Goal: Task Accomplishment & Management: Manage account settings

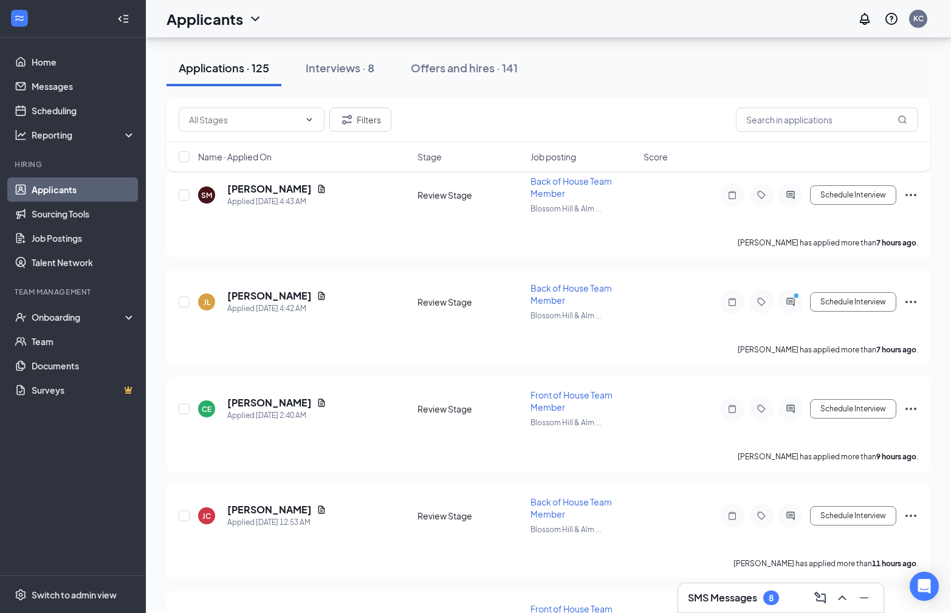
scroll to position [84, 0]
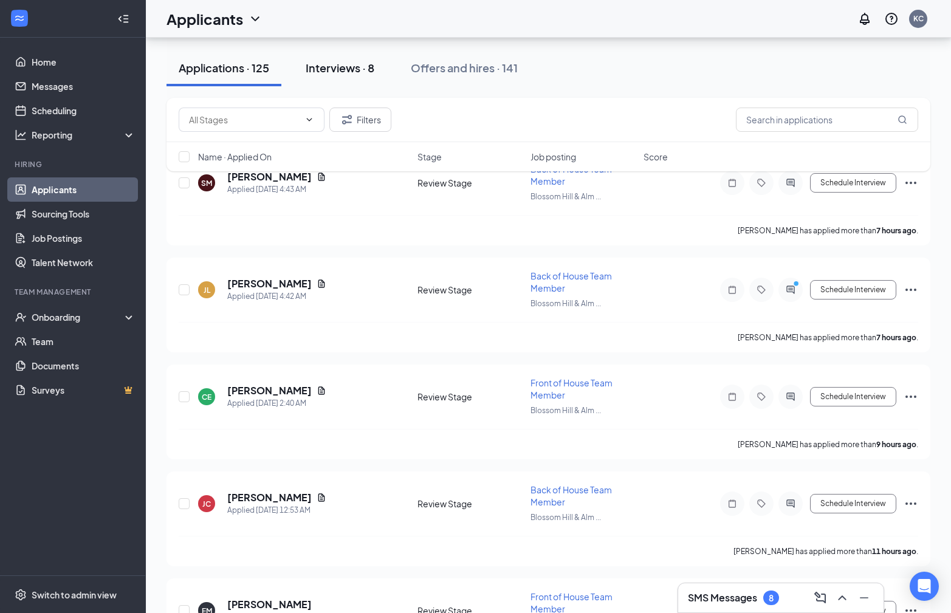
click at [355, 64] on div "Interviews · 8" at bounding box center [340, 67] width 69 height 15
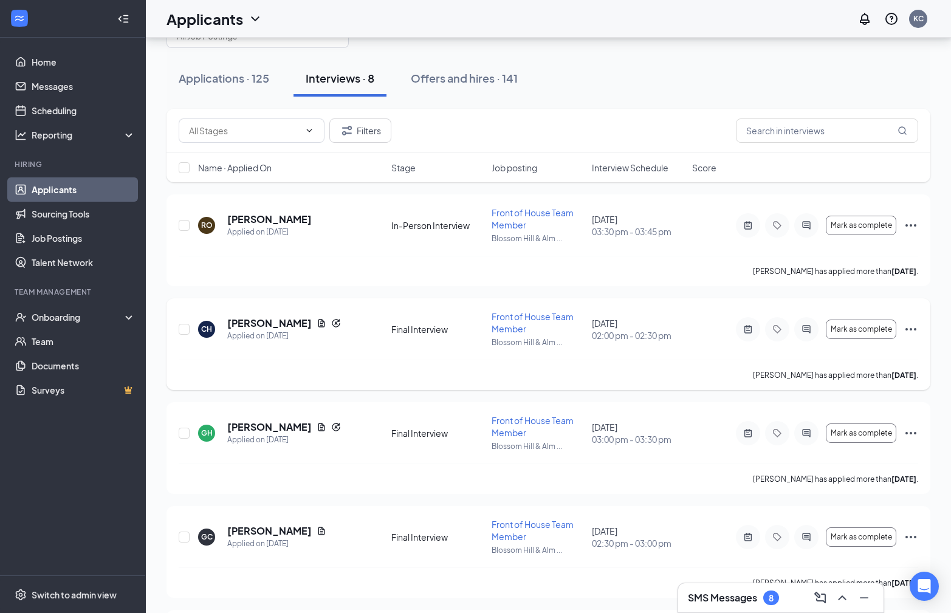
scroll to position [30, 0]
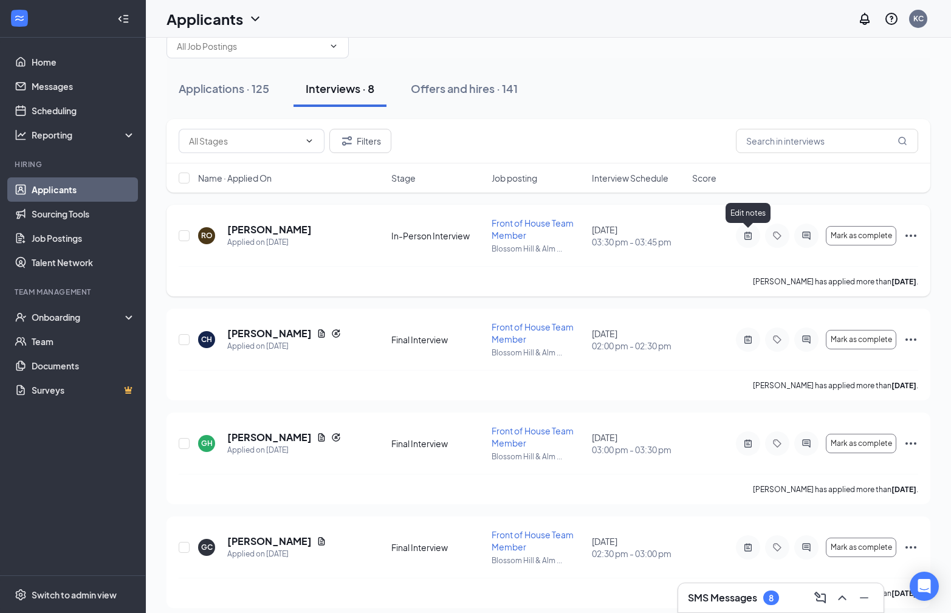
click at [746, 233] on icon "ActiveNote" at bounding box center [748, 236] width 15 height 10
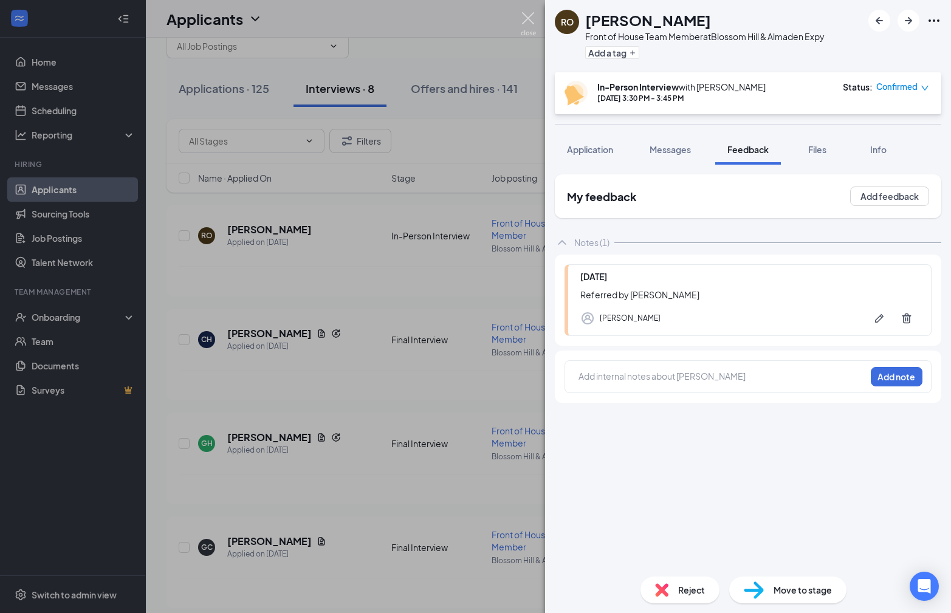
click at [530, 22] on img at bounding box center [528, 24] width 15 height 24
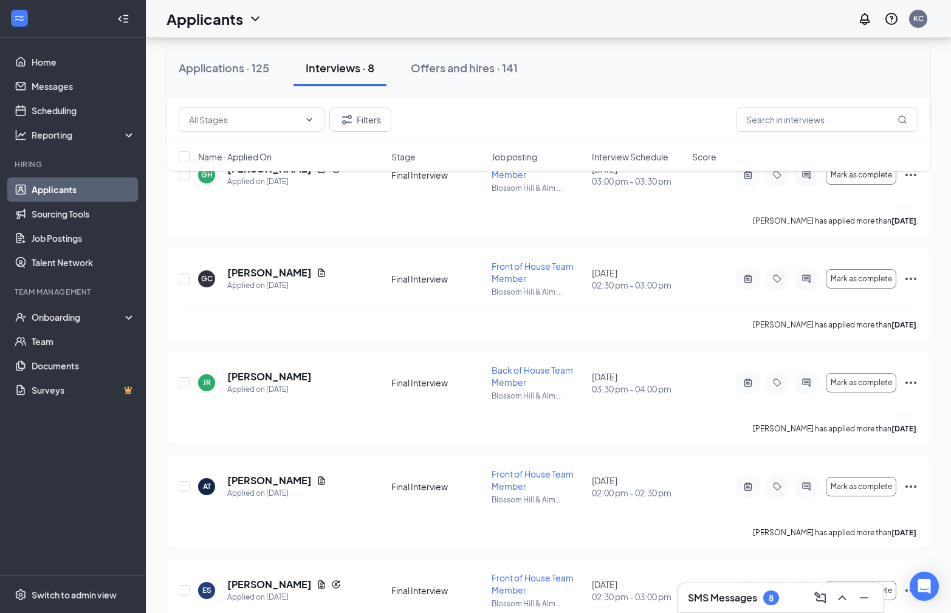
scroll to position [302, 0]
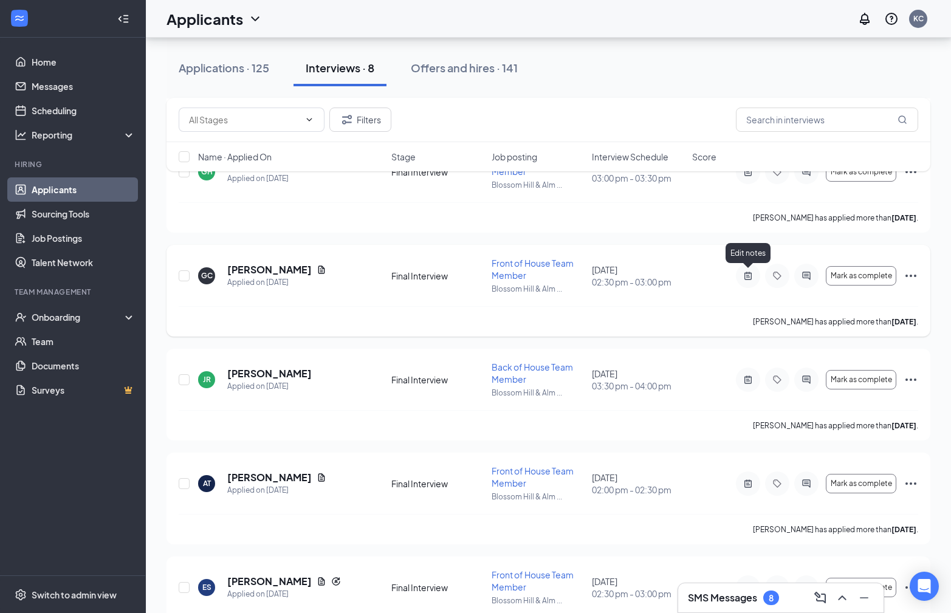
click at [747, 273] on icon "ActiveNote" at bounding box center [748, 276] width 15 height 10
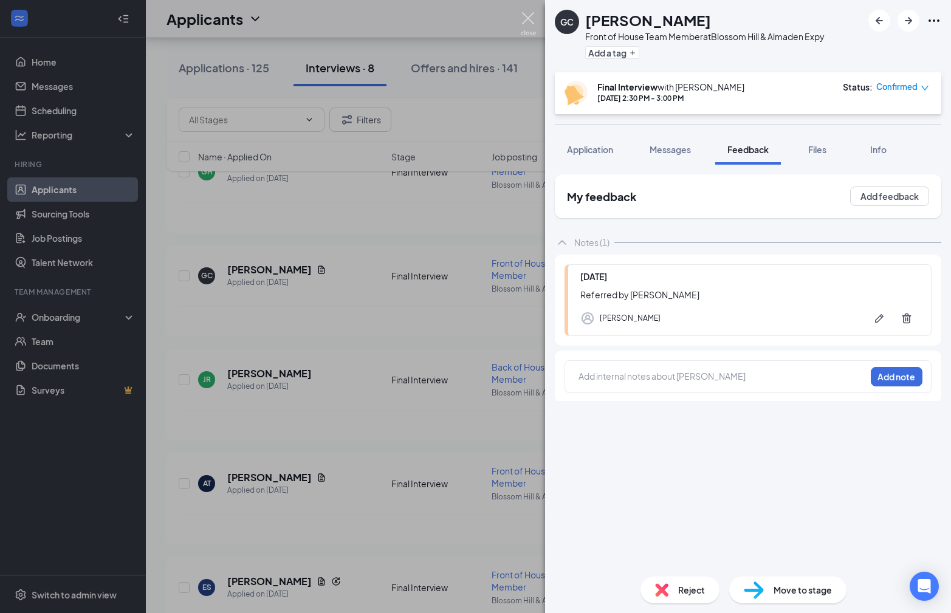
click at [525, 22] on img at bounding box center [528, 24] width 15 height 24
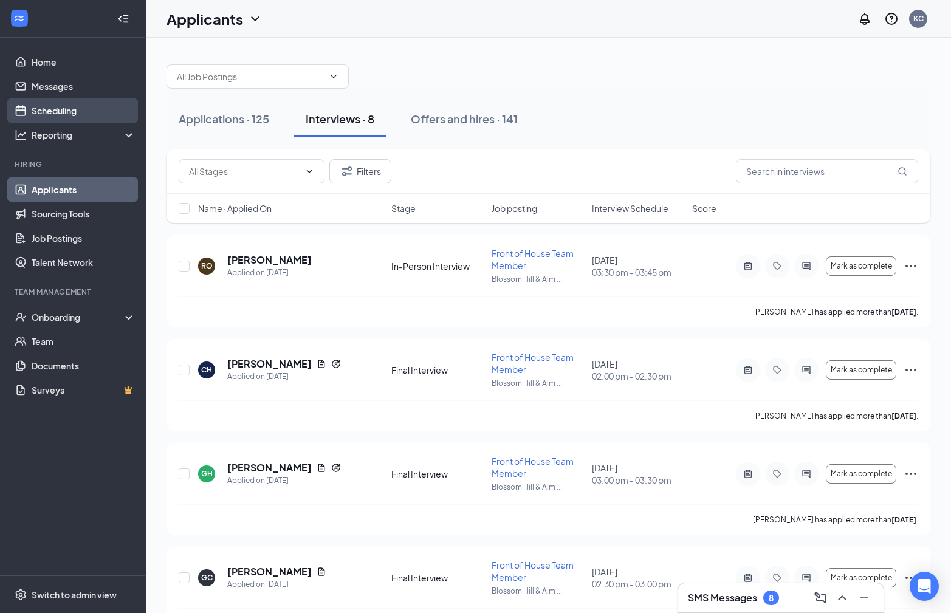
click at [43, 102] on link "Scheduling" at bounding box center [84, 110] width 104 height 24
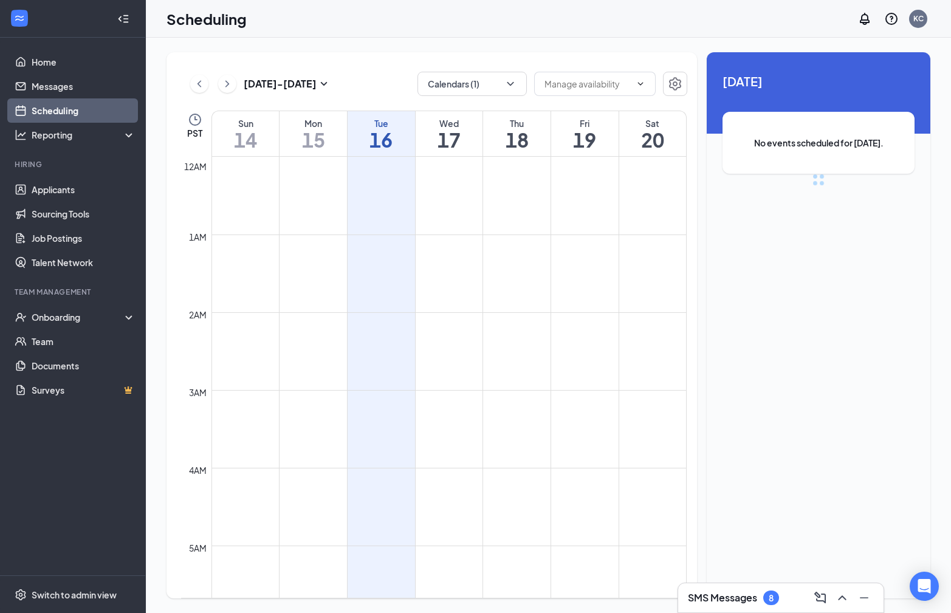
scroll to position [598, 0]
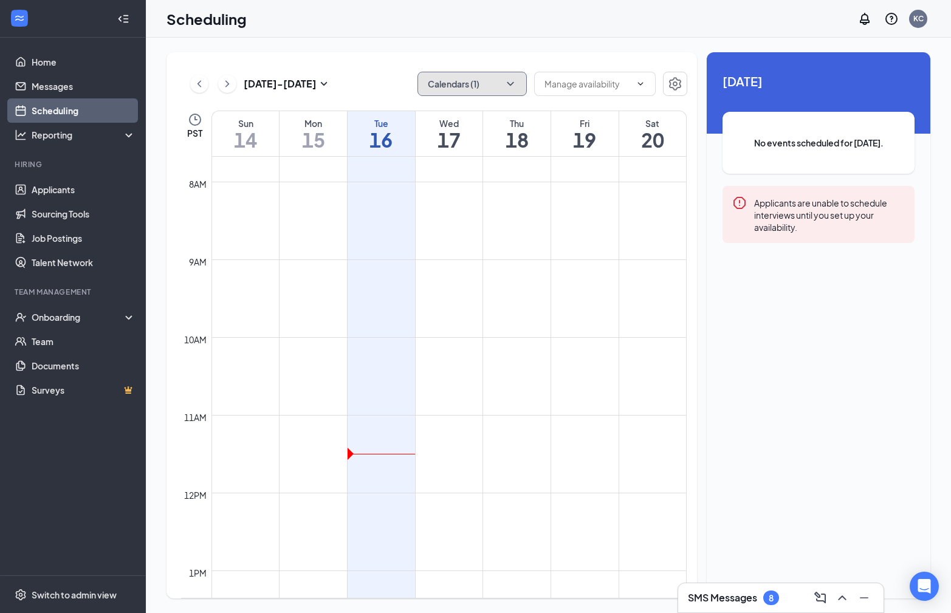
click at [480, 85] on button "Calendars (1)" at bounding box center [472, 84] width 109 height 24
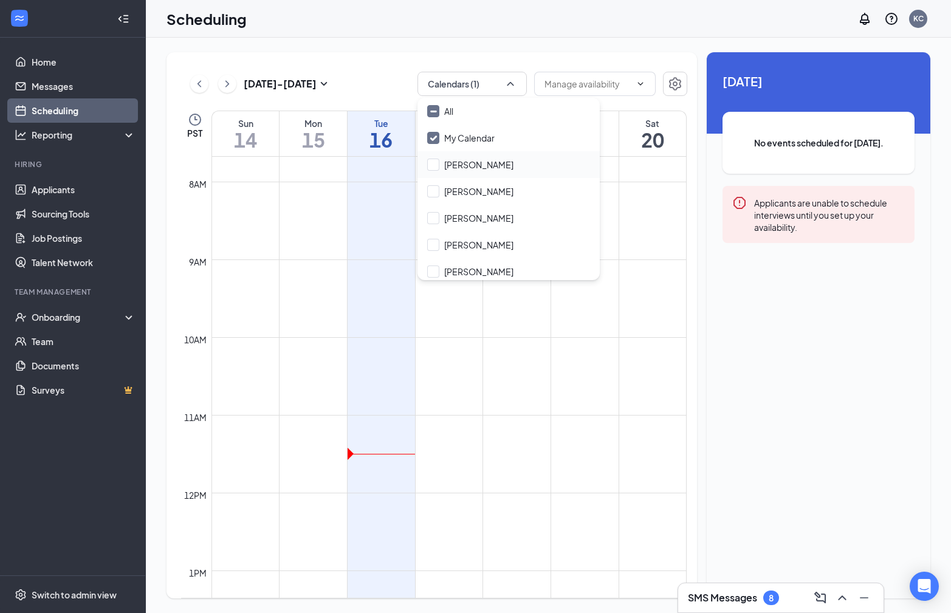
click at [489, 173] on div "Caleb Mott" at bounding box center [509, 164] width 182 height 27
checkbox input "true"
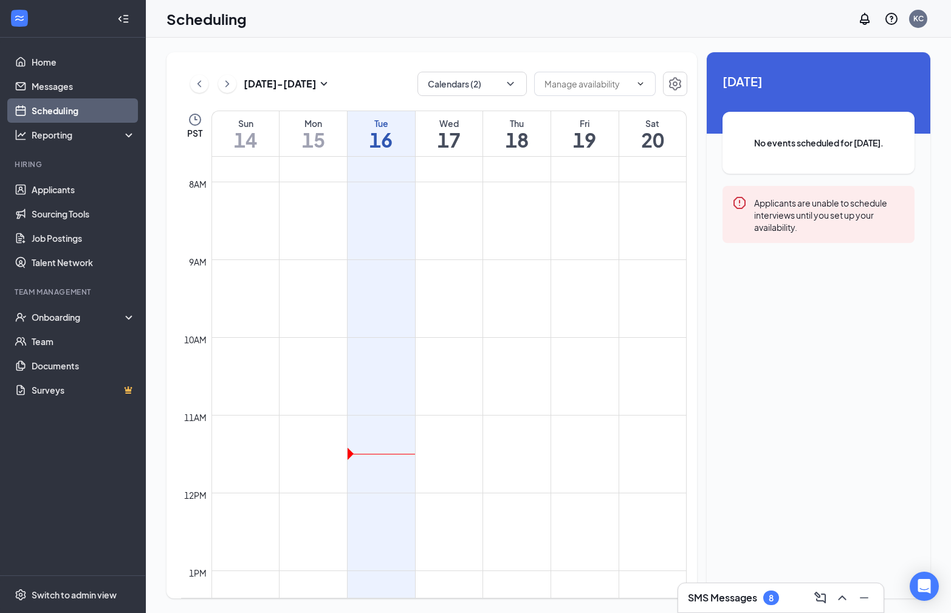
click at [350, 59] on div "Sep 14 - Sep 20 Calendars (2) PST Sun 14 Mon 15 Tue 16 Wed 17 Thu 18 Fri 19 Sat…" at bounding box center [432, 325] width 531 height 547
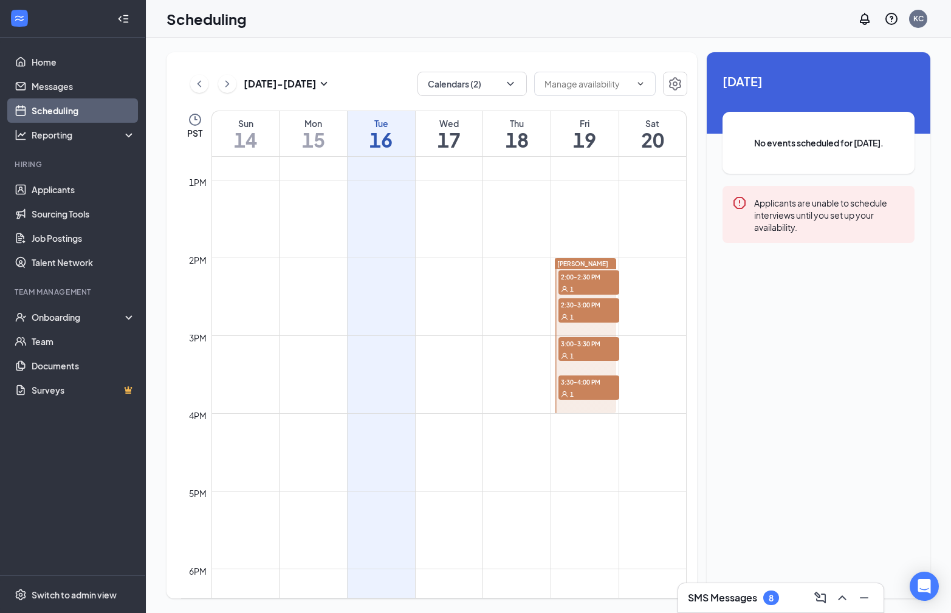
scroll to position [978, 0]
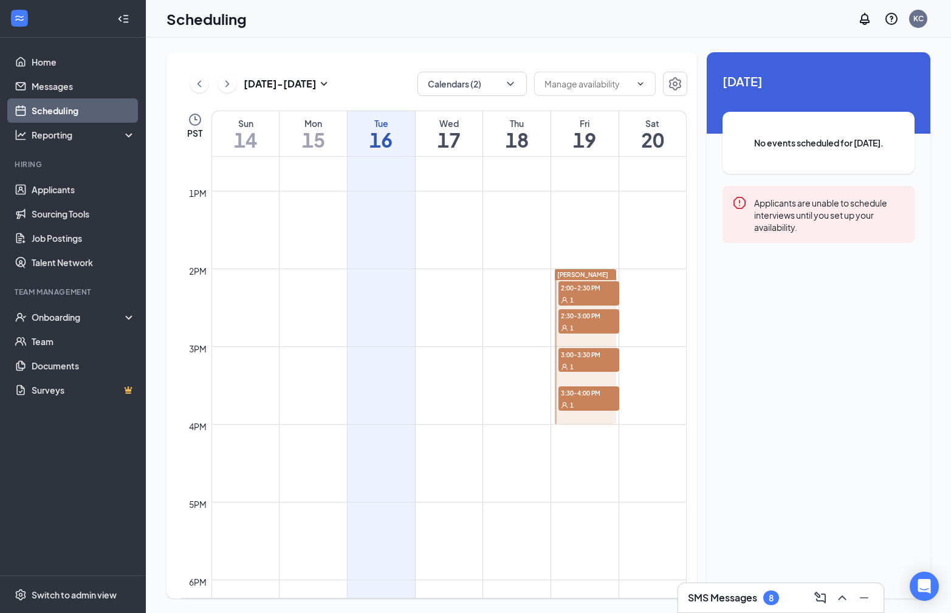
click at [580, 295] on div "1" at bounding box center [589, 300] width 61 height 12
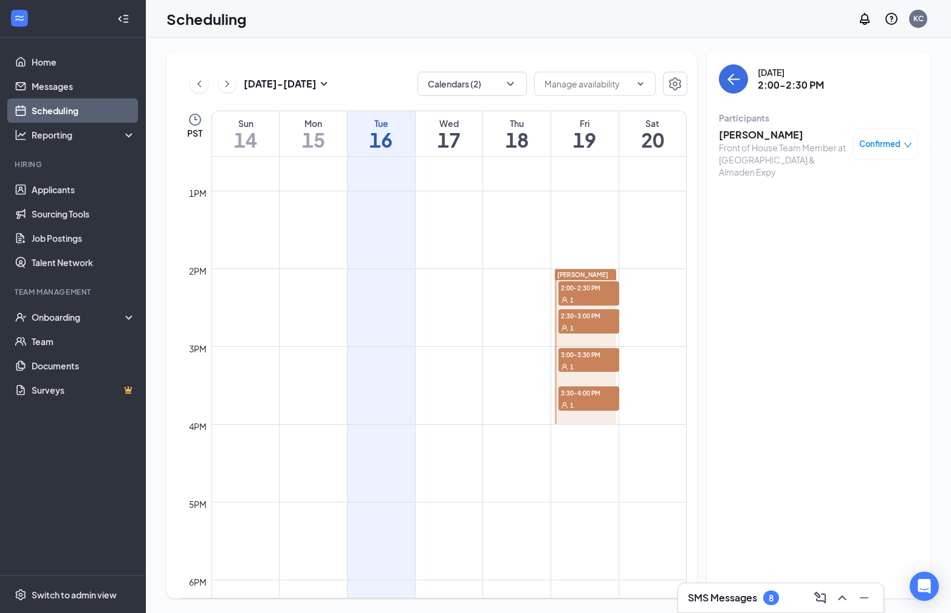
click at [591, 325] on div "1" at bounding box center [589, 328] width 61 height 12
click at [602, 363] on div "1" at bounding box center [589, 367] width 61 height 12
click at [593, 406] on div "1" at bounding box center [589, 405] width 61 height 12
click at [71, 194] on link "Applicants" at bounding box center [84, 190] width 104 height 24
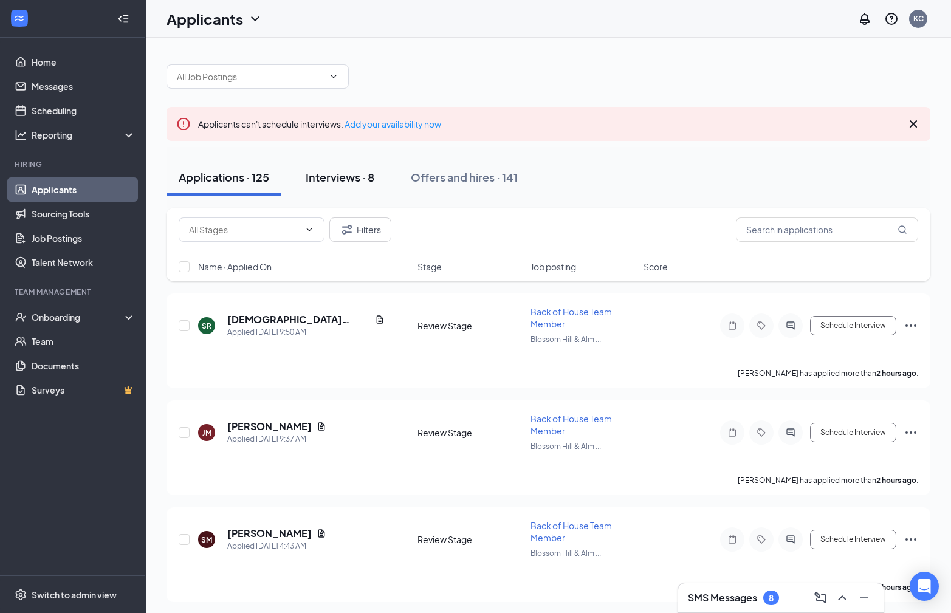
click at [347, 167] on button "Interviews · 8" at bounding box center [340, 177] width 93 height 36
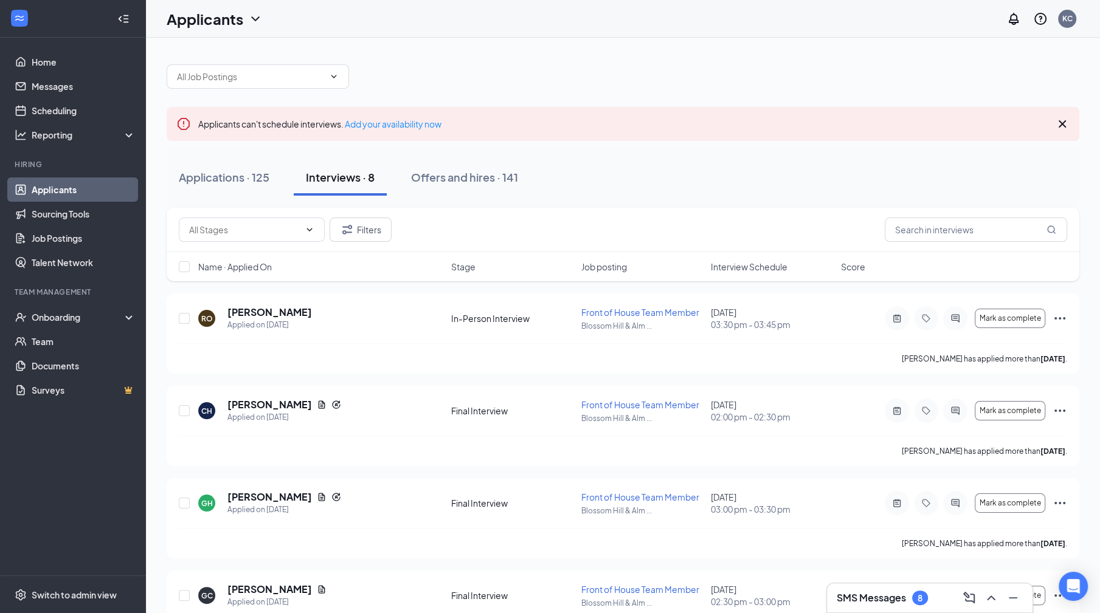
click at [951, 123] on icon "Cross" at bounding box center [1062, 124] width 15 height 15
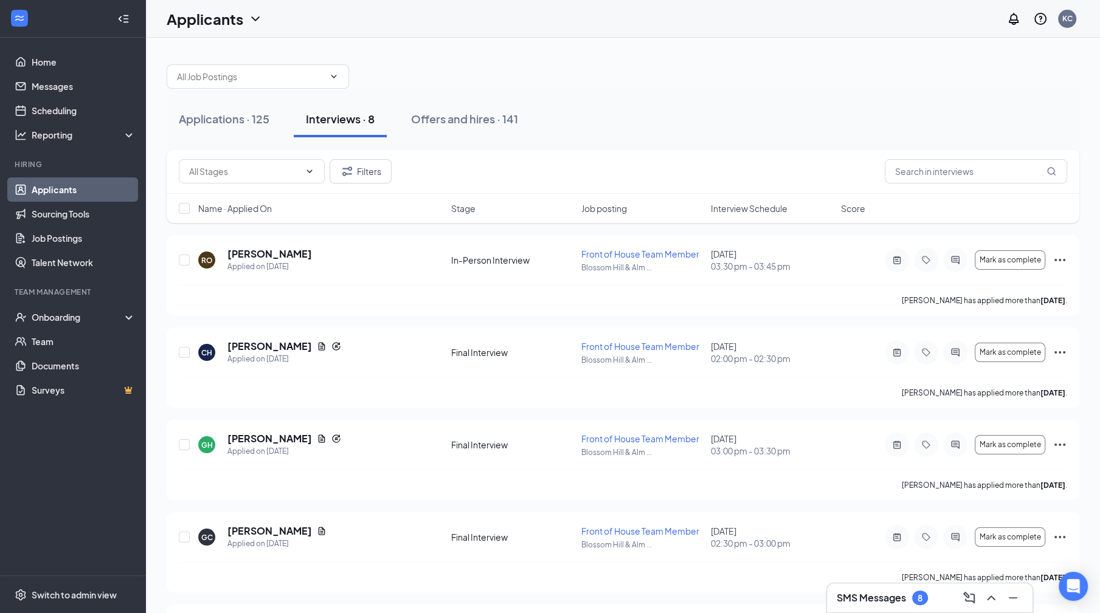
click at [249, 202] on span "Name · Applied On" at bounding box center [235, 208] width 74 height 12
click at [217, 108] on button "Applications · 125" at bounding box center [224, 119] width 115 height 36
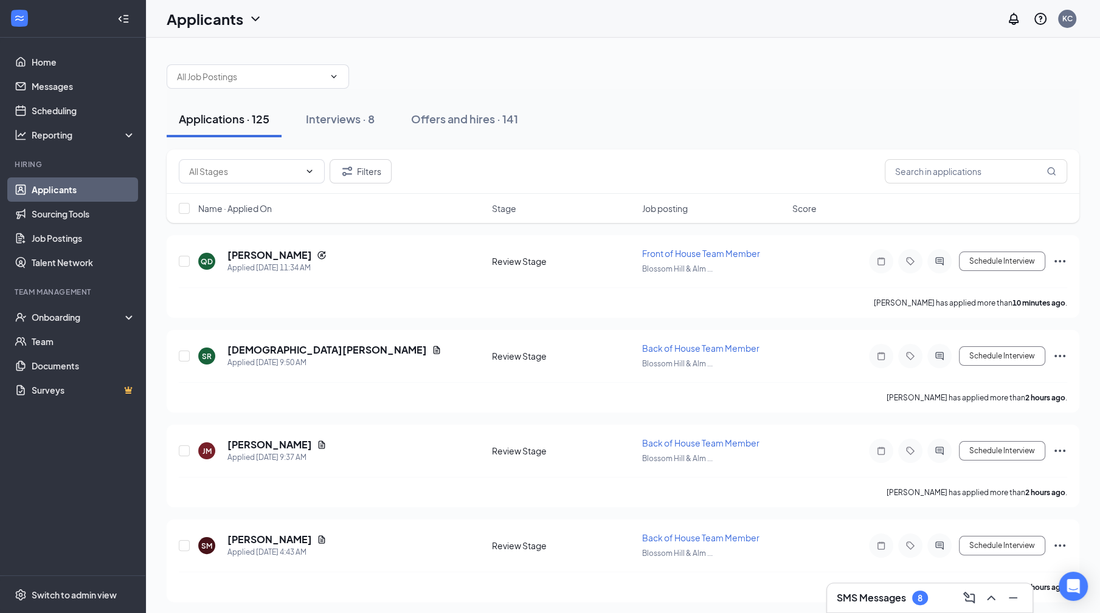
click at [253, 207] on span "Name · Applied On" at bounding box center [235, 208] width 74 height 12
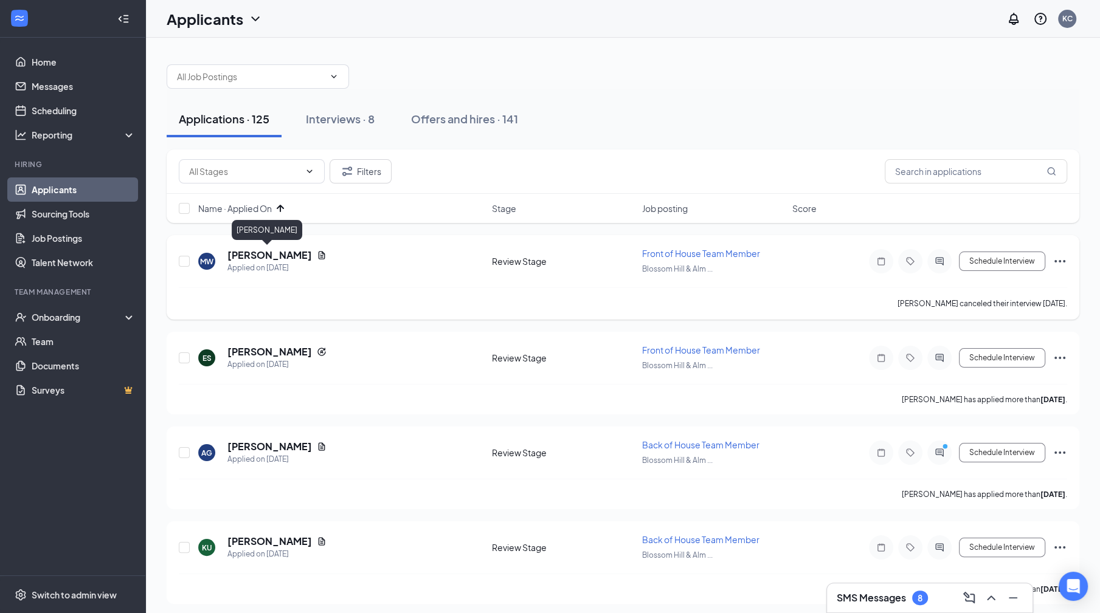
click at [263, 252] on h5 "Mikaela Watts" at bounding box center [269, 255] width 85 height 13
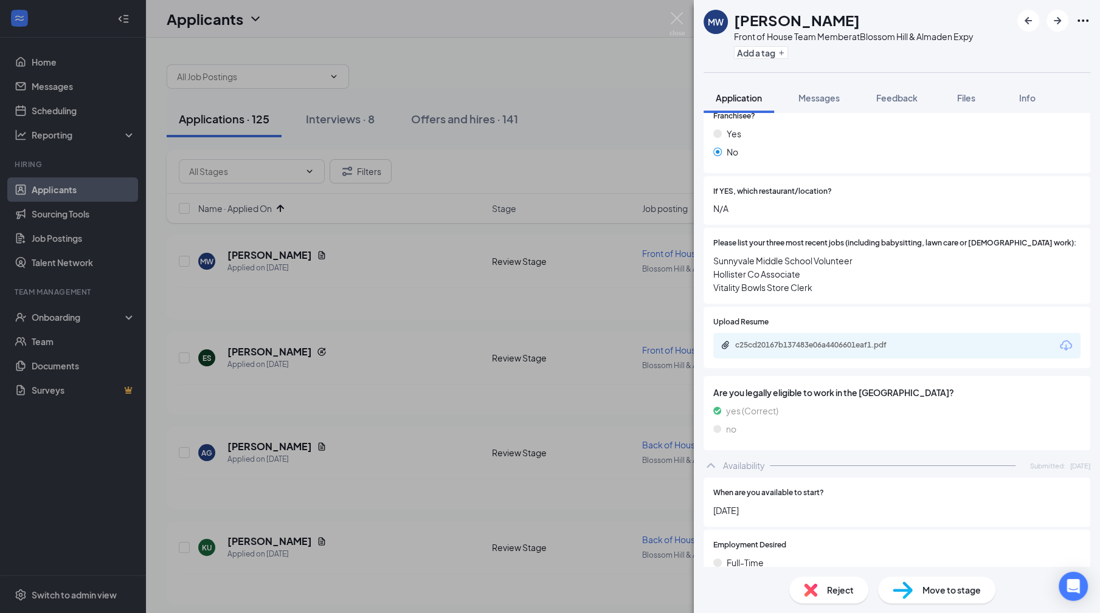
scroll to position [357, 0]
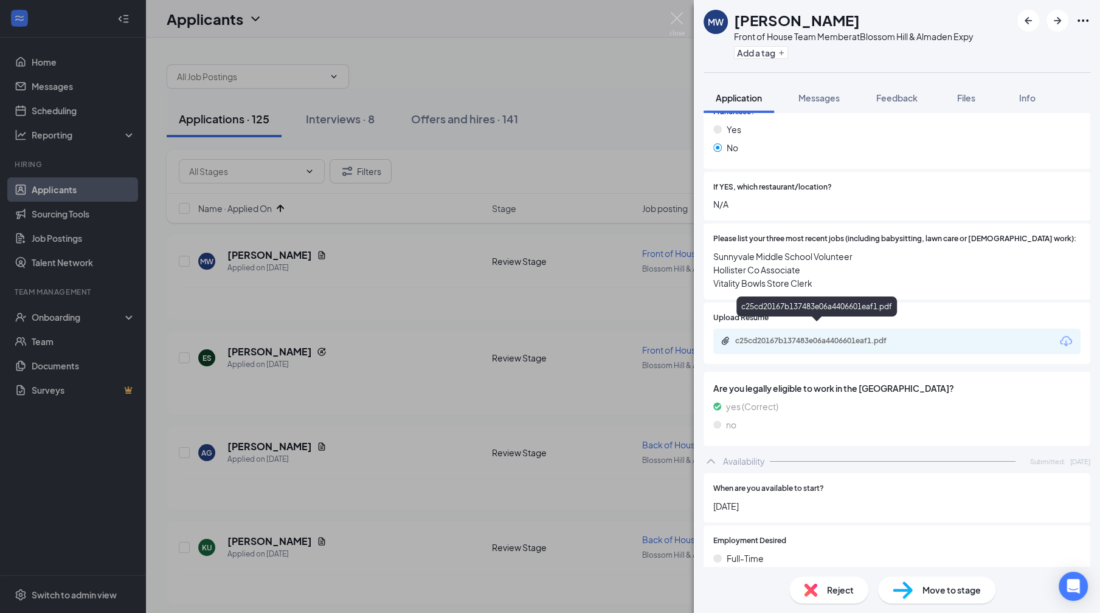
click at [809, 336] on div "c25cd20167b137483e06a4406601eaf1.pdf" at bounding box center [820, 341] width 170 height 10
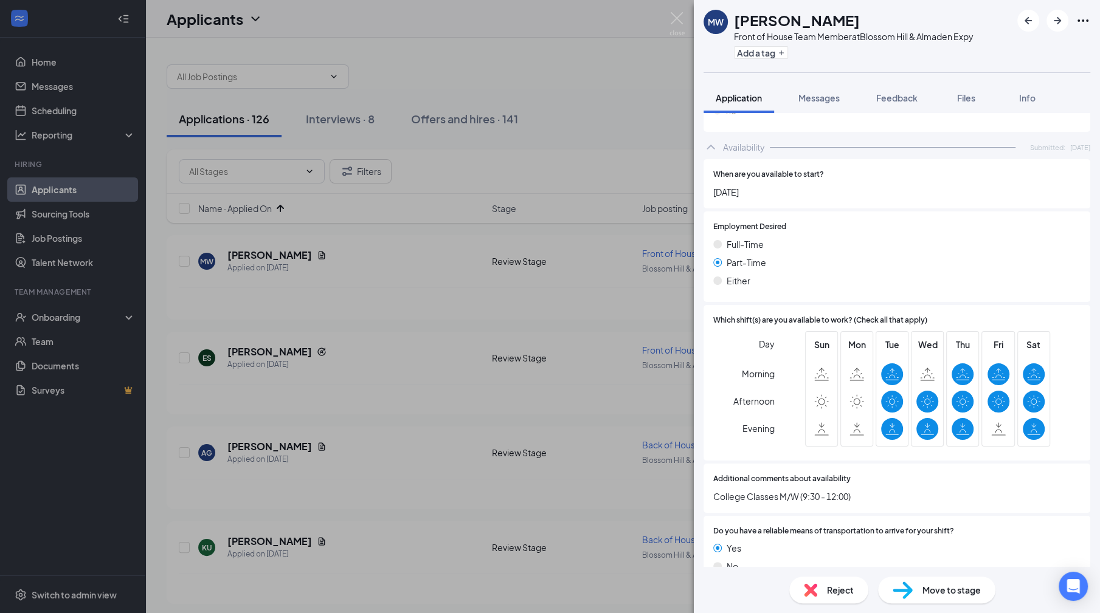
scroll to position [684, 0]
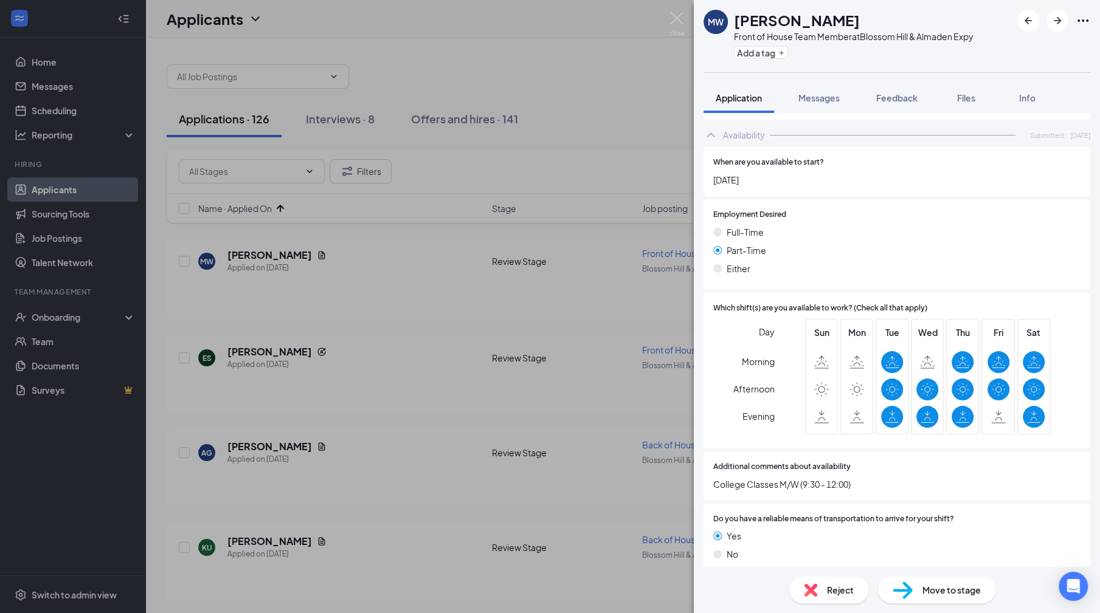
click at [833, 596] on span "Reject" at bounding box center [840, 590] width 27 height 13
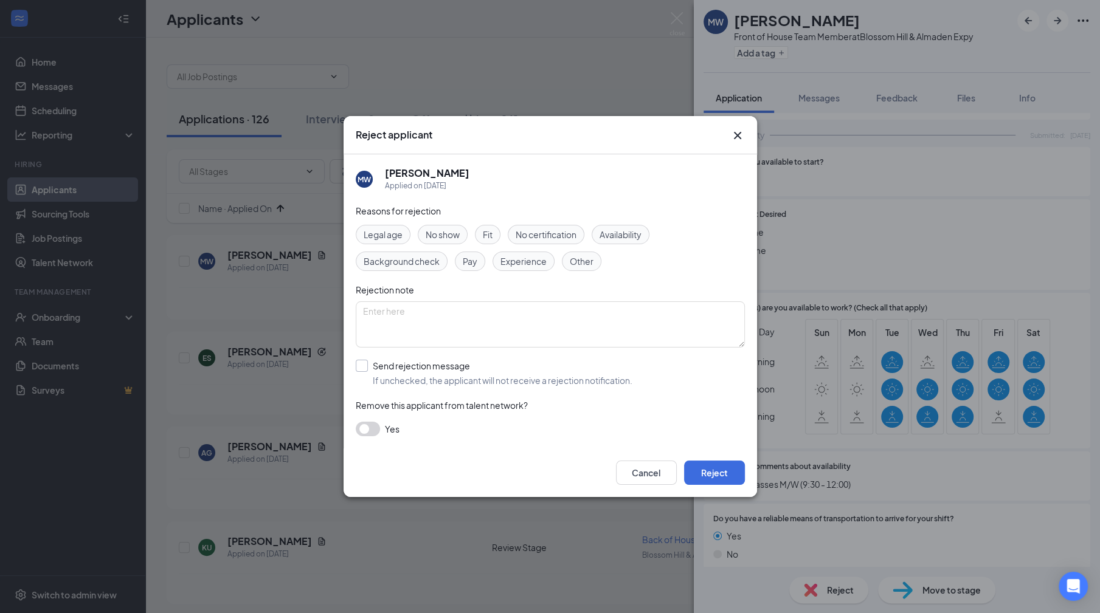
click at [479, 368] on input "Send rejection message If unchecked, the applicant will not receive a rejection…" at bounding box center [494, 373] width 277 height 27
checkbox input "true"
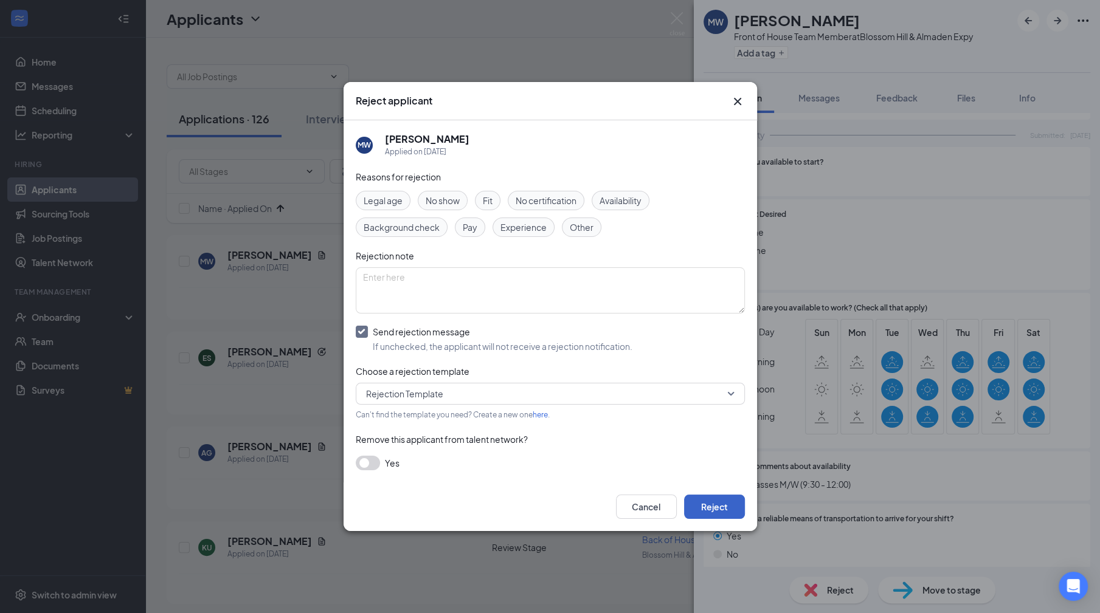
click at [723, 501] on button "Reject" at bounding box center [714, 507] width 61 height 24
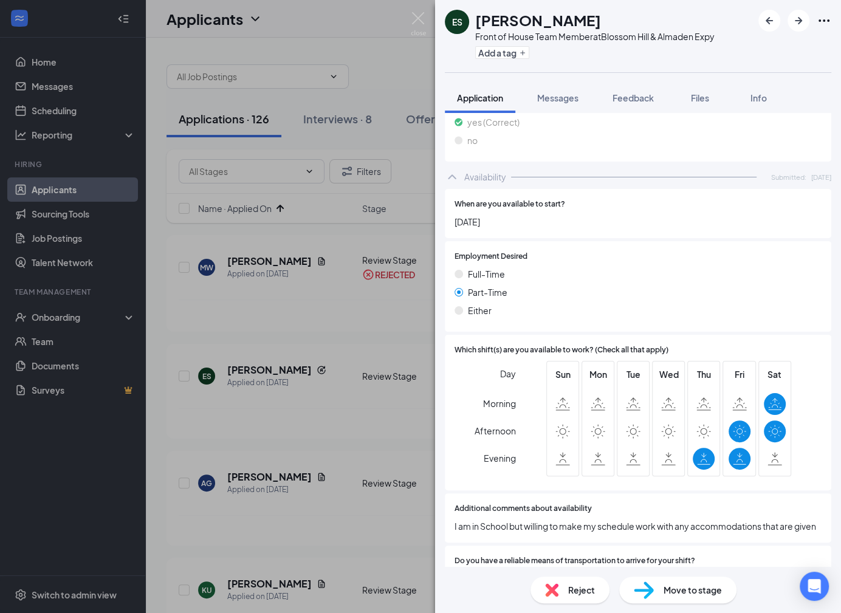
scroll to position [563, 0]
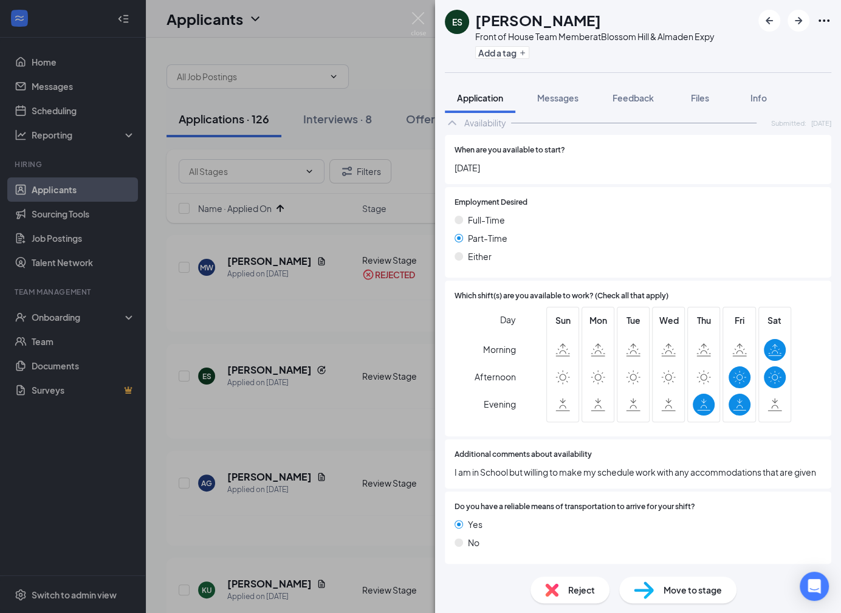
click at [561, 585] on div "Reject" at bounding box center [570, 590] width 79 height 27
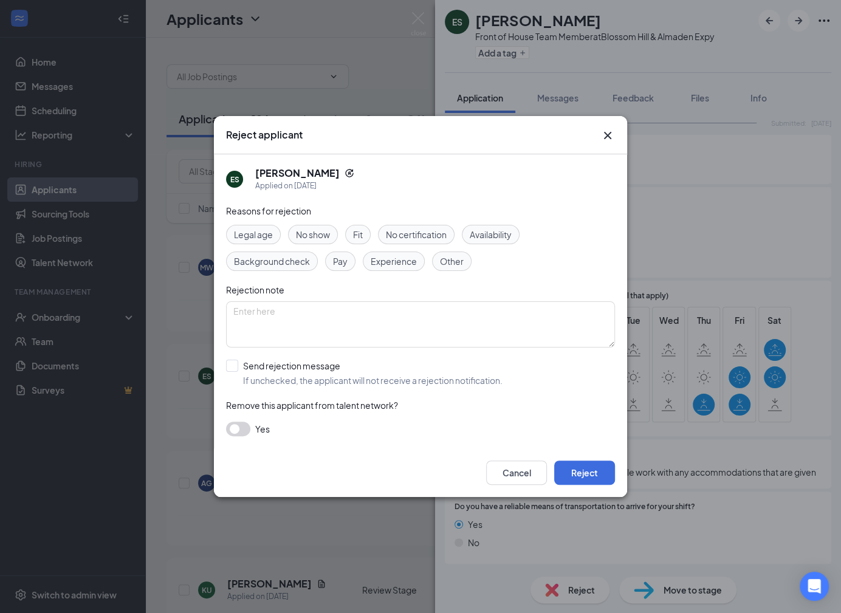
click at [361, 377] on input "Send rejection message If unchecked, the applicant will not receive a rejection…" at bounding box center [364, 373] width 277 height 27
checkbox input "true"
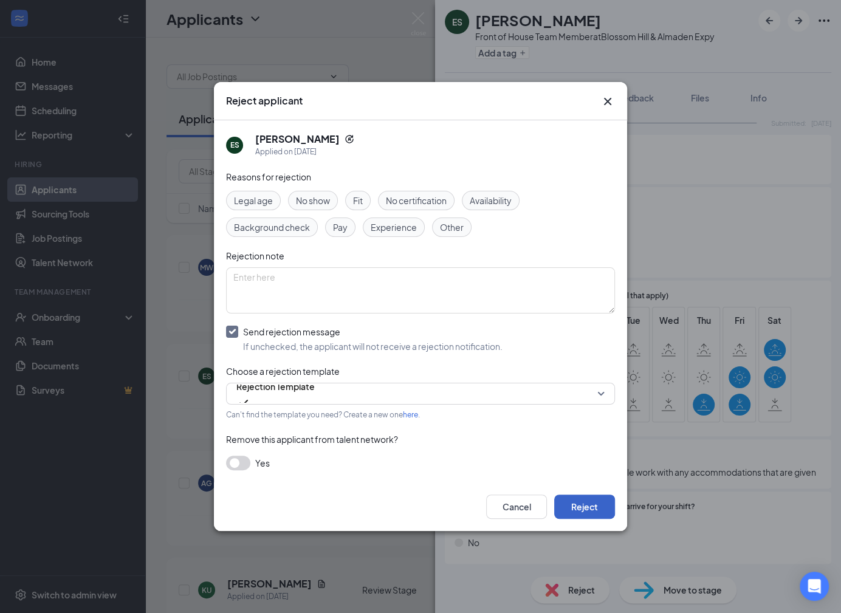
click at [570, 505] on button "Reject" at bounding box center [584, 507] width 61 height 24
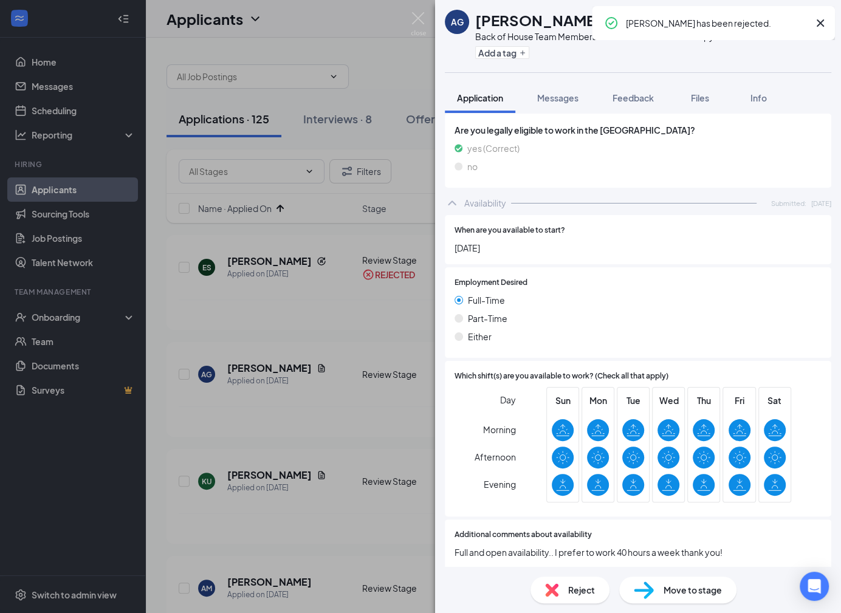
scroll to position [581, 0]
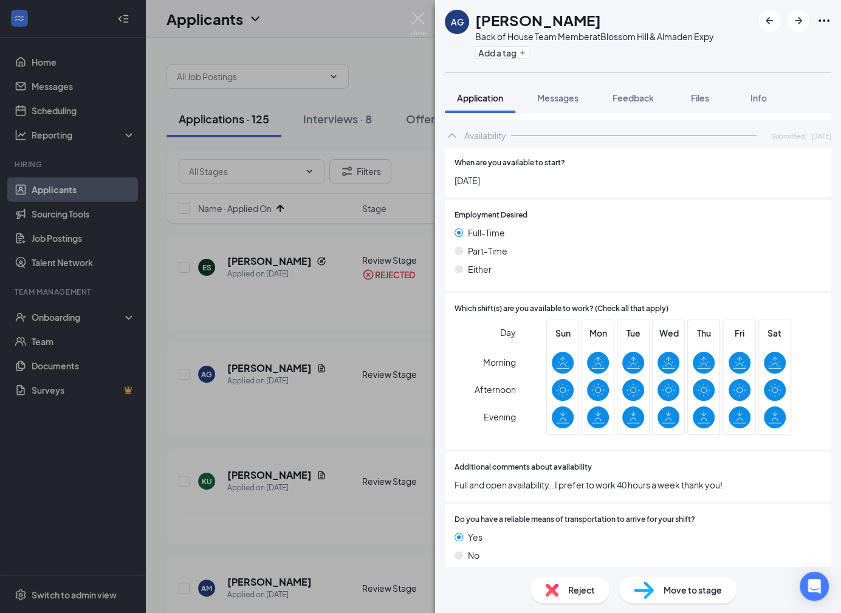
click at [573, 596] on span "Reject" at bounding box center [581, 590] width 27 height 13
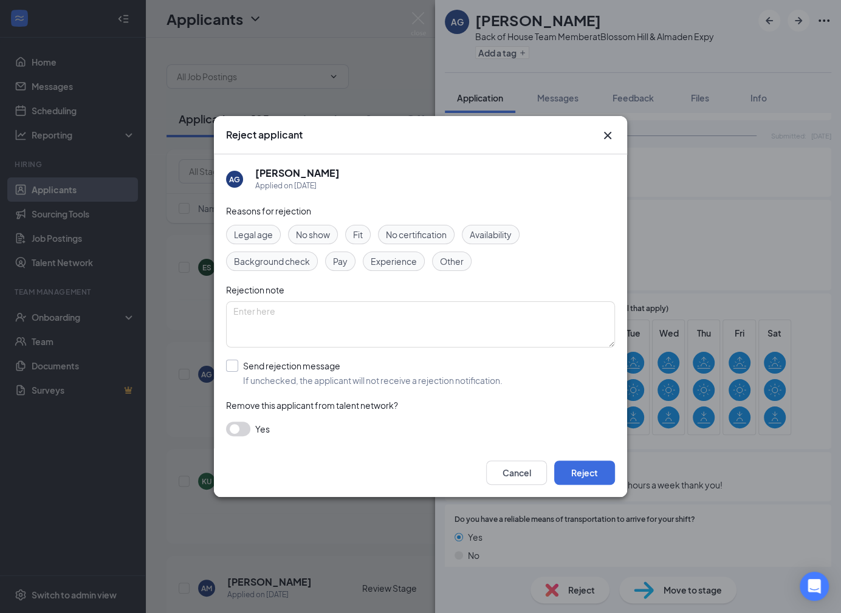
click at [388, 384] on input "Send rejection message If unchecked, the applicant will not receive a rejection…" at bounding box center [364, 373] width 277 height 27
checkbox input "true"
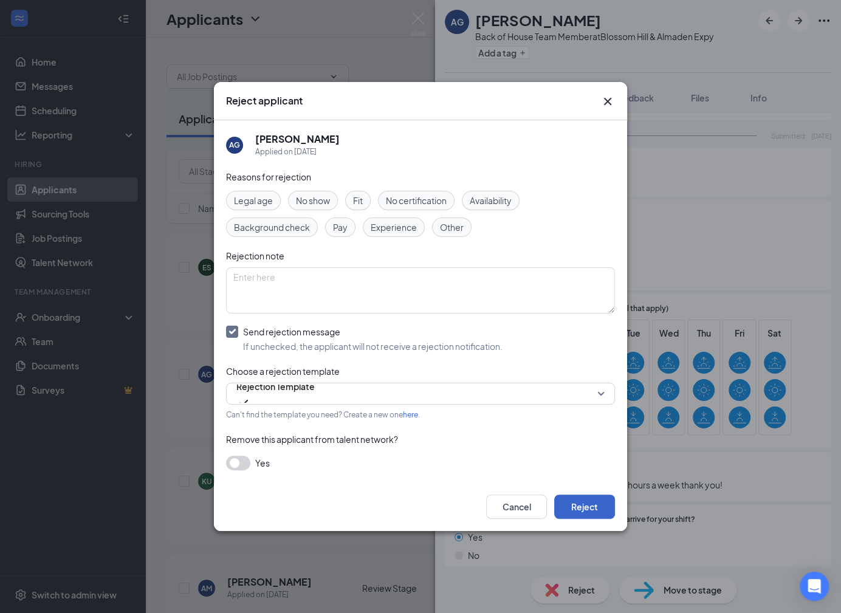
click at [591, 500] on button "Reject" at bounding box center [584, 507] width 61 height 24
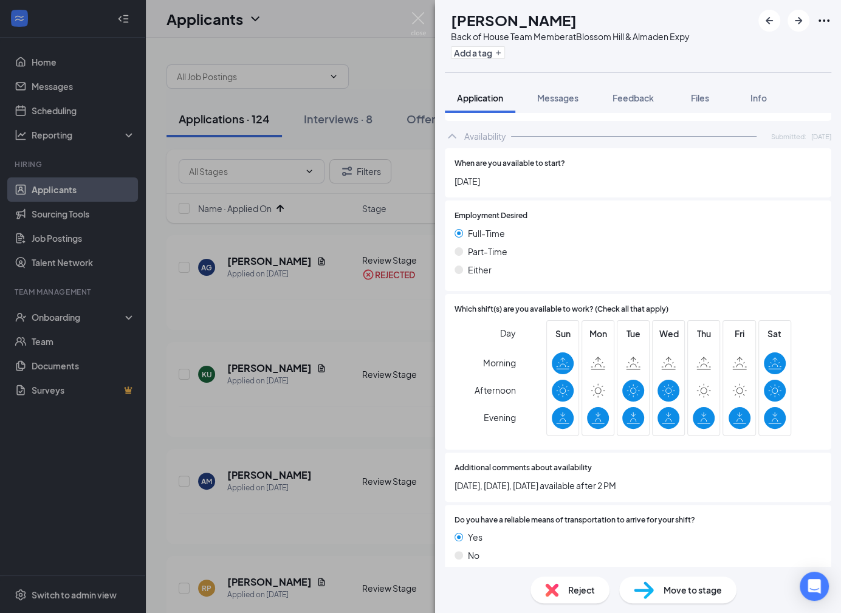
scroll to position [684, 0]
click at [581, 603] on div "Reject Move to stage" at bounding box center [638, 590] width 406 height 46
click at [580, 590] on span "Reject" at bounding box center [581, 590] width 27 height 13
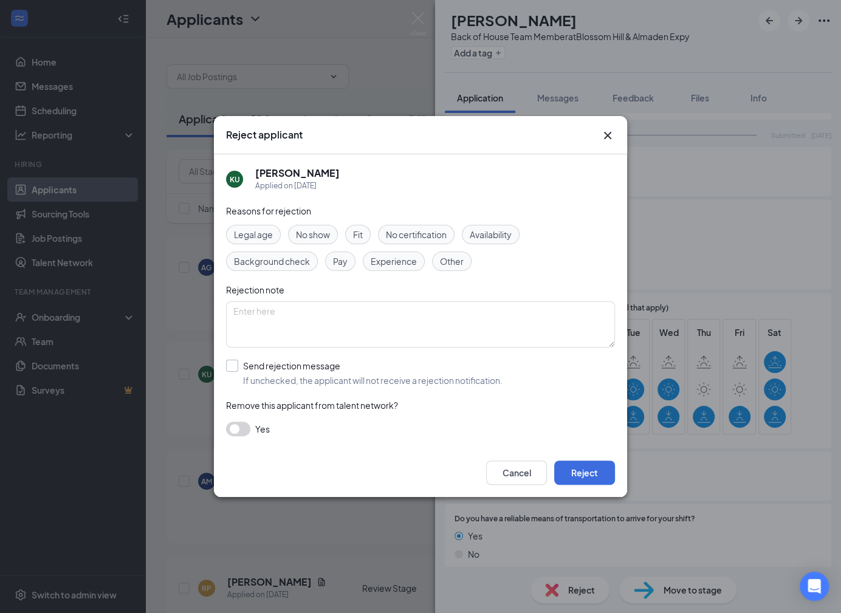
click at [375, 369] on input "Send rejection message If unchecked, the applicant will not receive a rejection…" at bounding box center [364, 373] width 277 height 27
checkbox input "true"
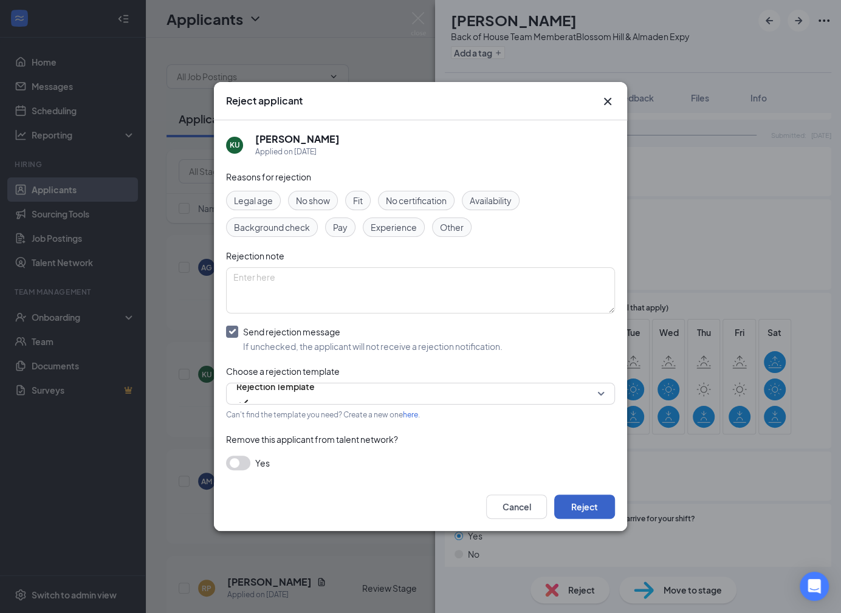
click at [579, 505] on button "Reject" at bounding box center [584, 507] width 61 height 24
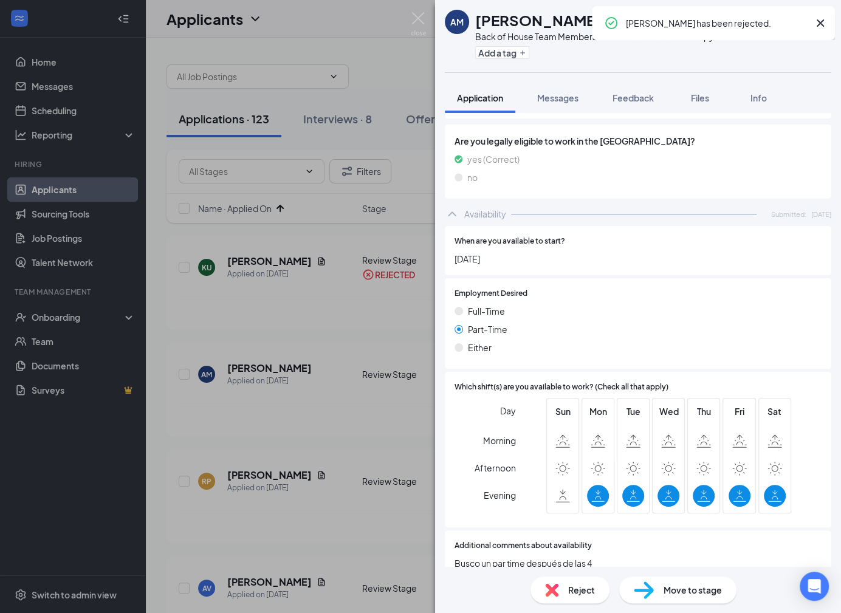
scroll to position [590, 0]
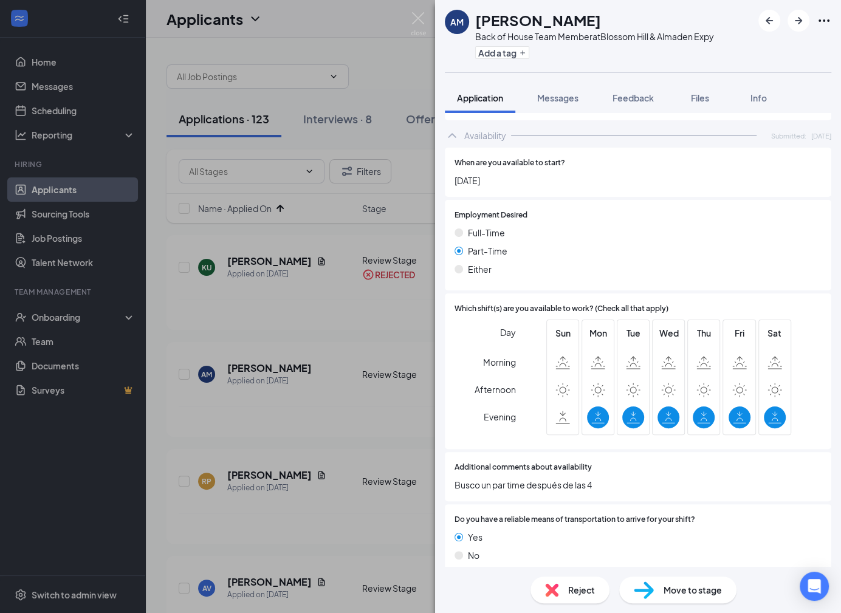
click at [564, 587] on div "Reject" at bounding box center [570, 590] width 79 height 27
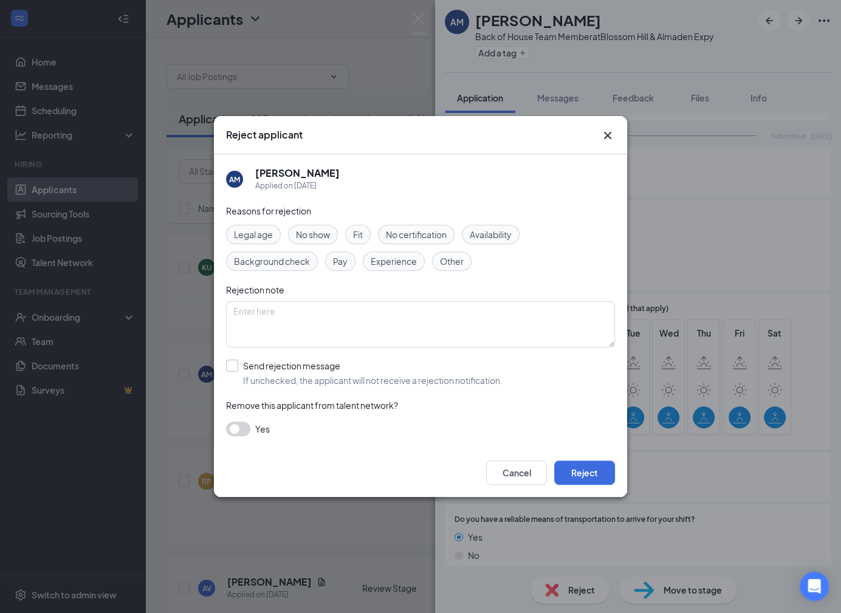
click at [389, 368] on input "Send rejection message If unchecked, the applicant will not receive a rejection…" at bounding box center [364, 373] width 277 height 27
checkbox input "true"
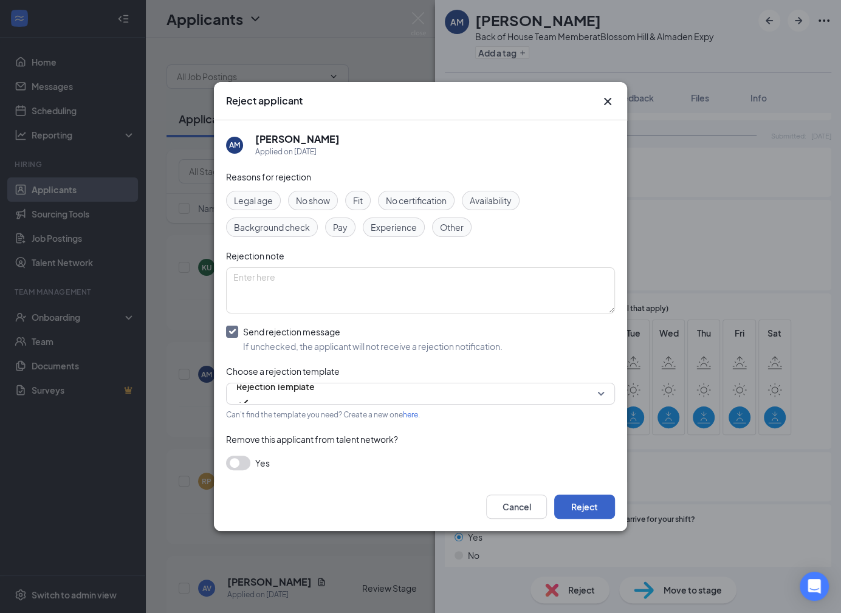
click at [586, 509] on button "Reject" at bounding box center [584, 507] width 61 height 24
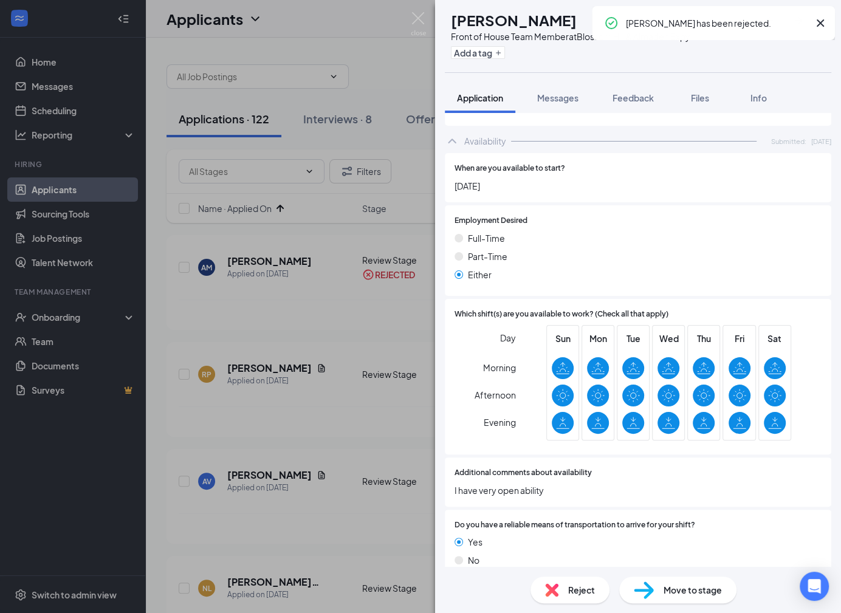
scroll to position [657, 0]
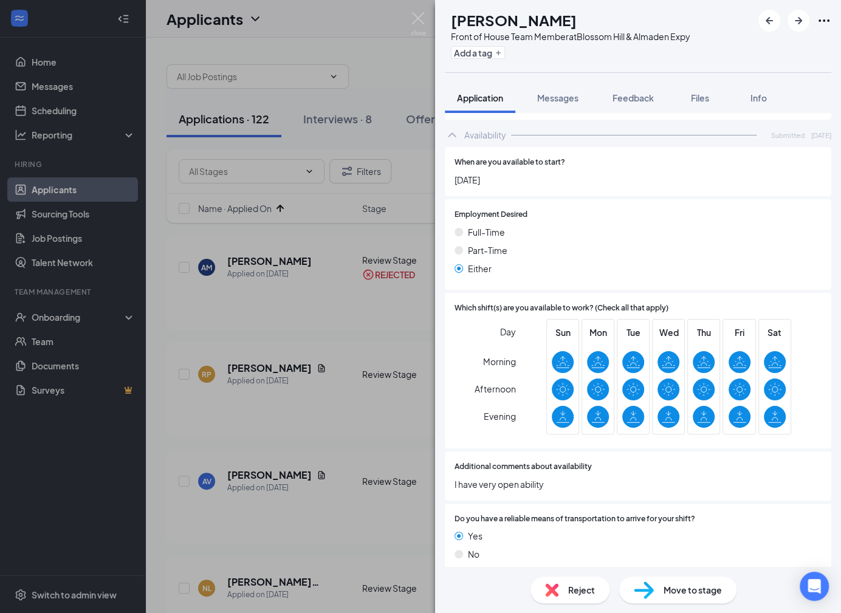
click at [568, 589] on span "Reject" at bounding box center [581, 590] width 27 height 13
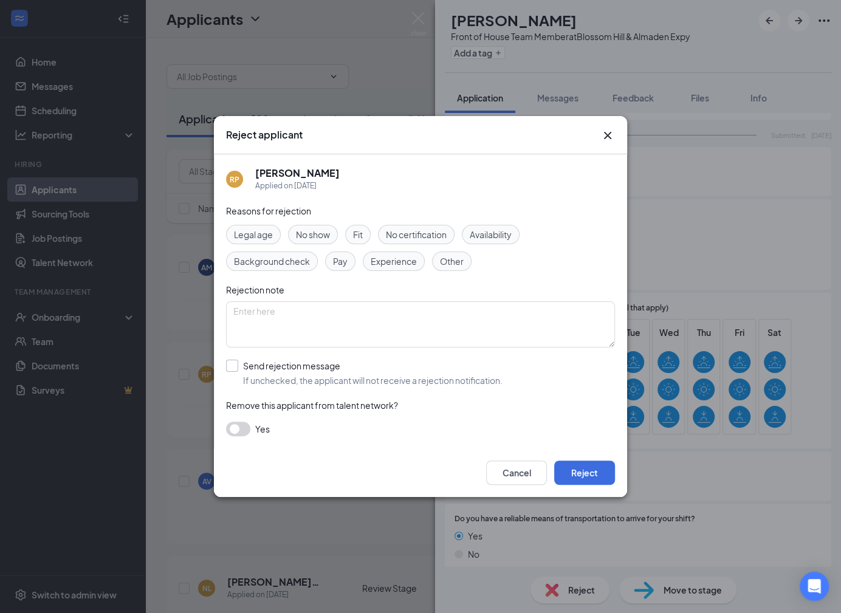
click at [397, 380] on input "Send rejection message If unchecked, the applicant will not receive a rejection…" at bounding box center [364, 373] width 277 height 27
checkbox input "true"
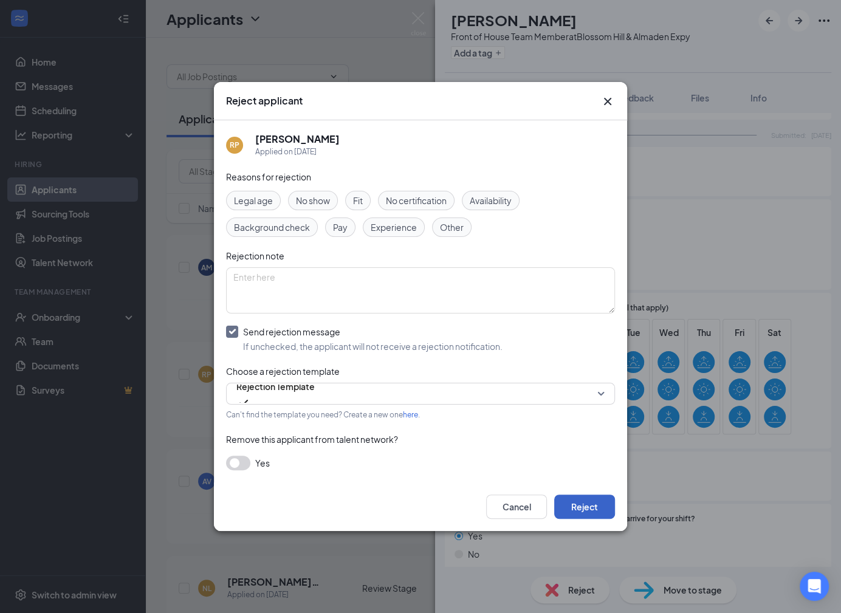
click at [588, 504] on button "Reject" at bounding box center [584, 507] width 61 height 24
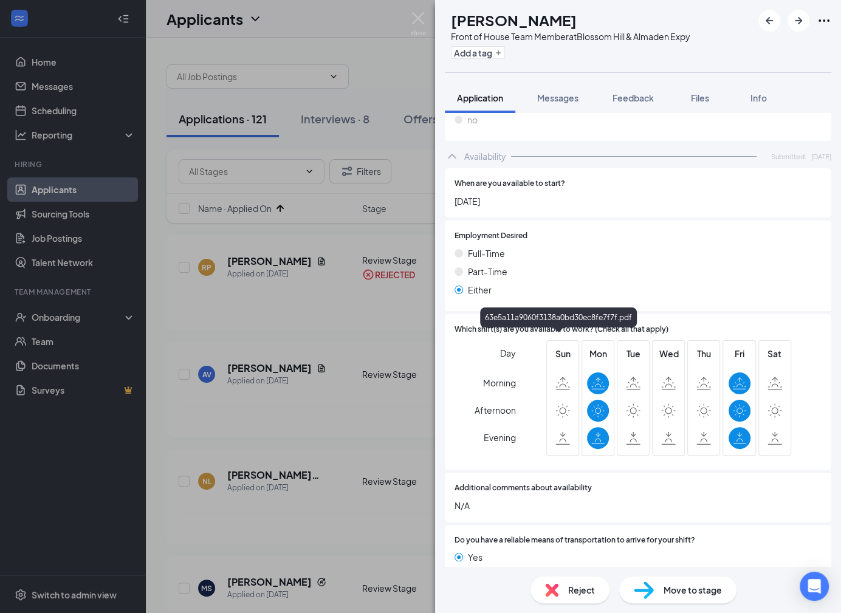
scroll to position [641, 0]
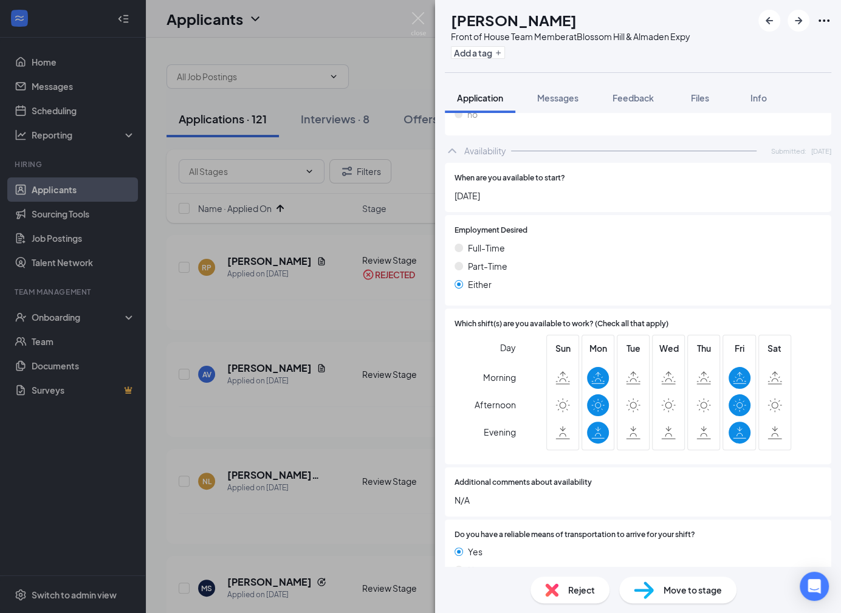
click at [574, 594] on span "Reject" at bounding box center [581, 590] width 27 height 13
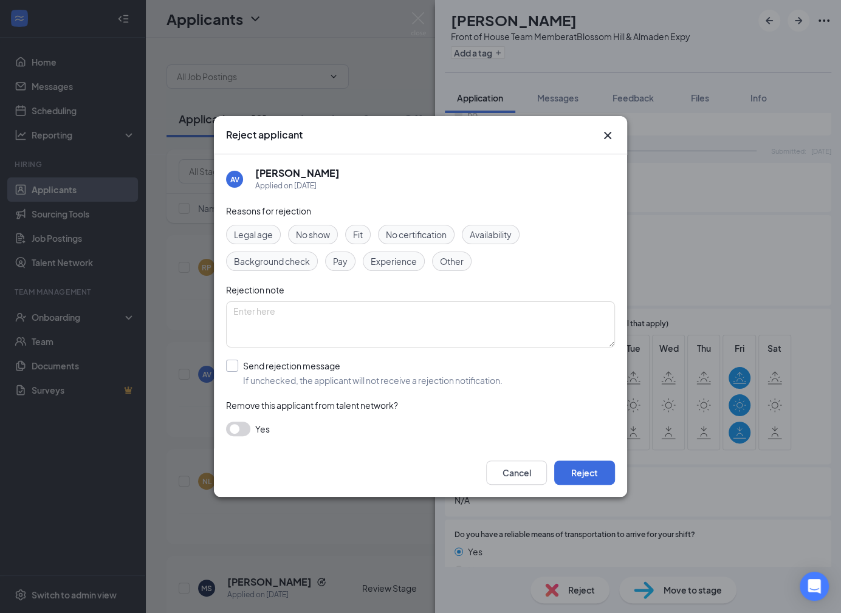
click at [383, 376] on input "Send rejection message If unchecked, the applicant will not receive a rejection…" at bounding box center [364, 373] width 277 height 27
checkbox input "true"
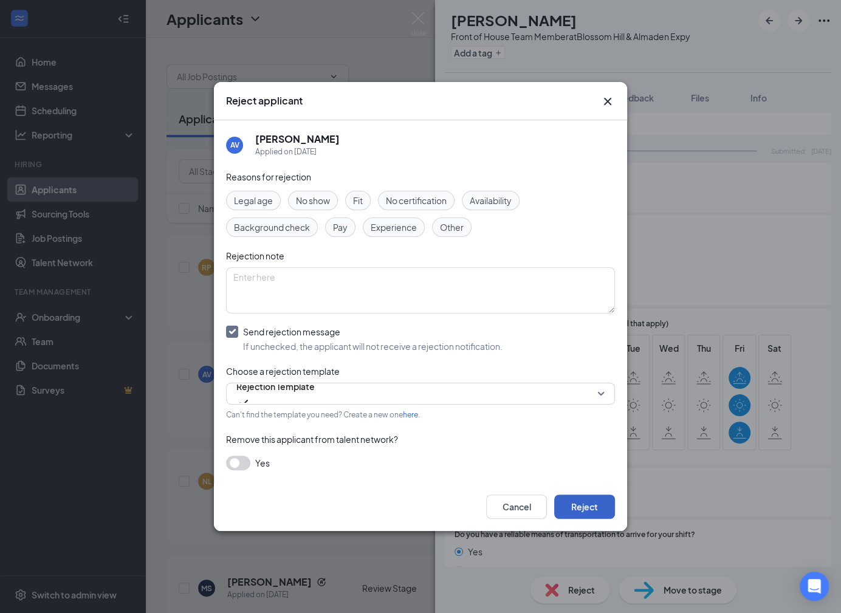
click at [586, 505] on button "Reject" at bounding box center [584, 507] width 61 height 24
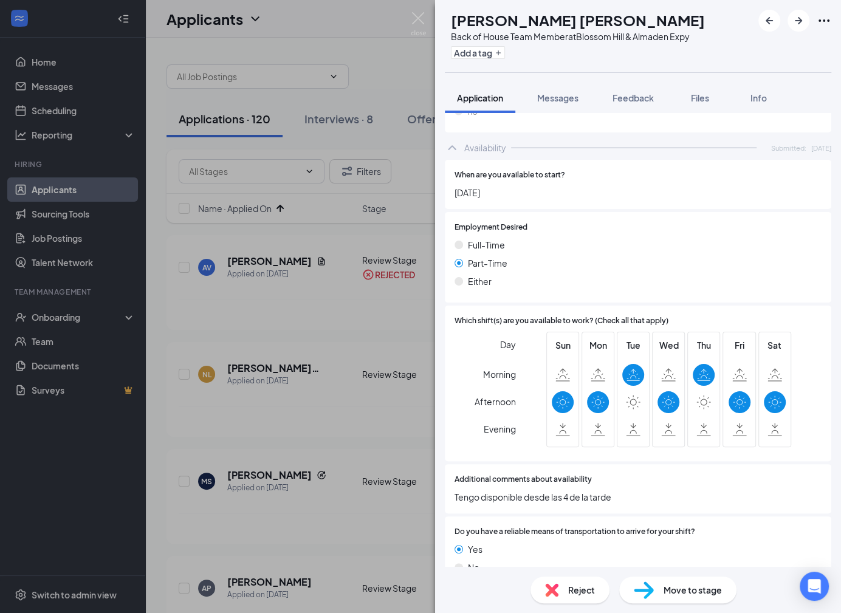
scroll to position [590, 0]
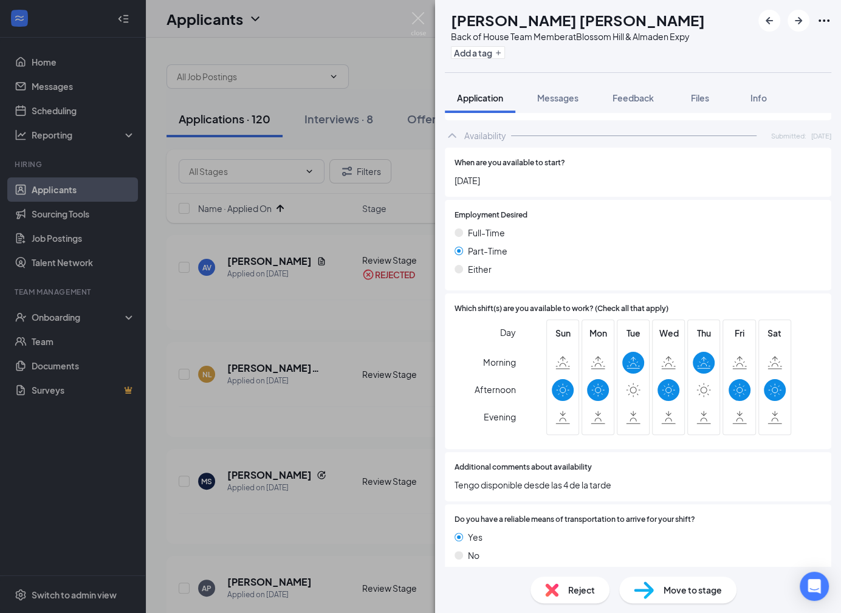
click at [571, 586] on span "Reject" at bounding box center [581, 590] width 27 height 13
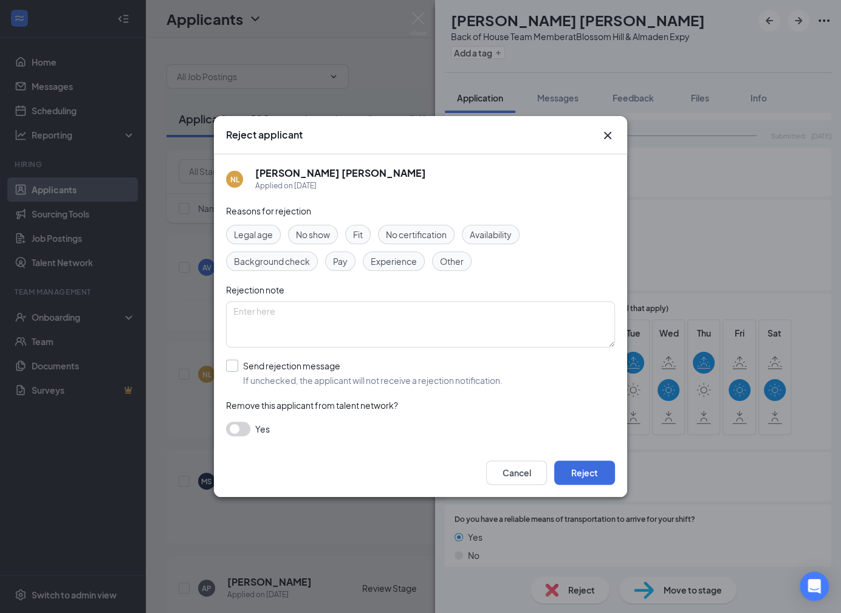
click at [376, 373] on input "Send rejection message If unchecked, the applicant will not receive a rejection…" at bounding box center [364, 373] width 277 height 27
checkbox input "true"
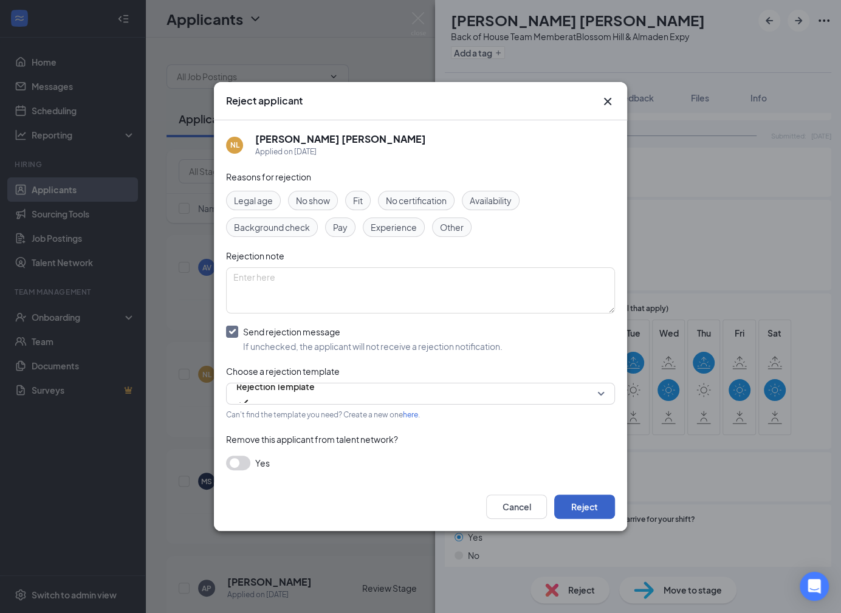
click at [608, 503] on button "Reject" at bounding box center [584, 507] width 61 height 24
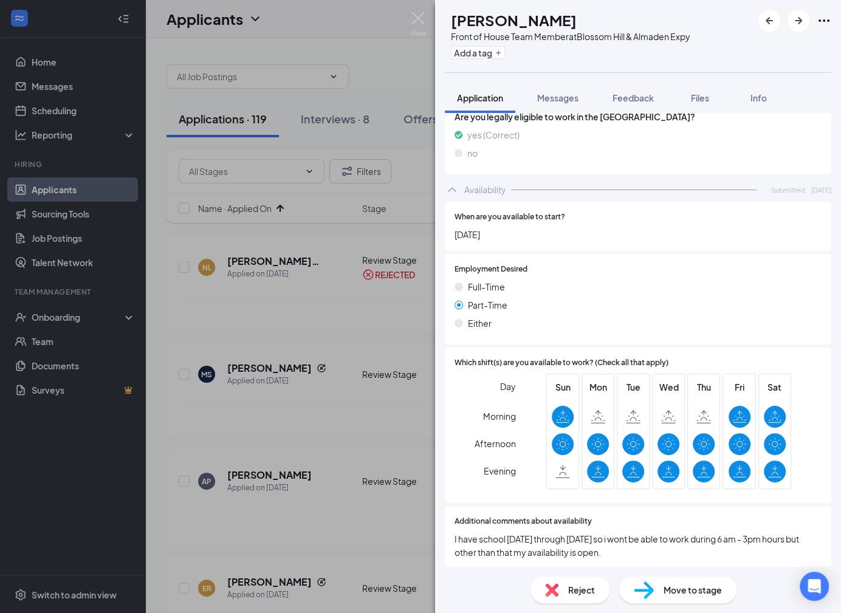
scroll to position [638, 0]
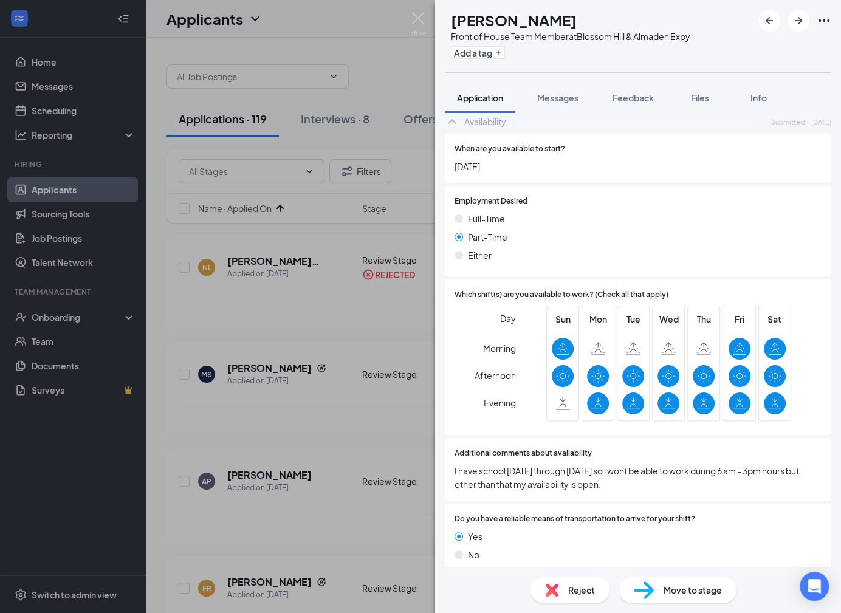
click at [572, 579] on div "Reject" at bounding box center [570, 590] width 79 height 27
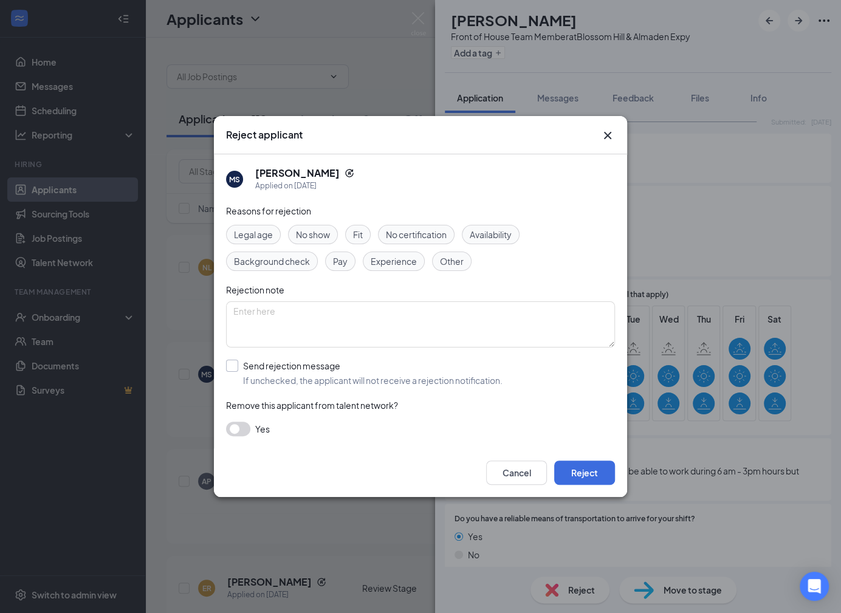
click at [371, 373] on input "Send rejection message If unchecked, the applicant will not receive a rejection…" at bounding box center [364, 373] width 277 height 27
checkbox input "true"
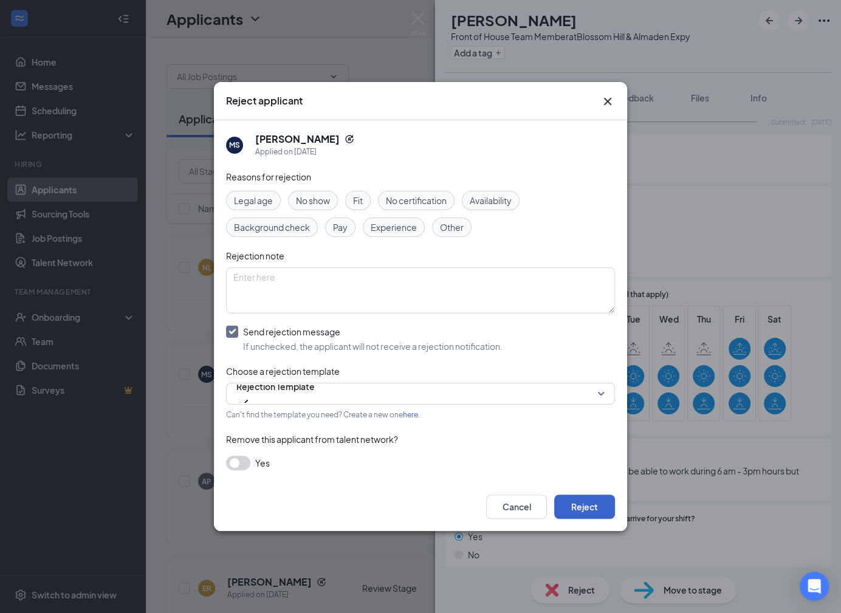
click at [592, 501] on button "Reject" at bounding box center [584, 507] width 61 height 24
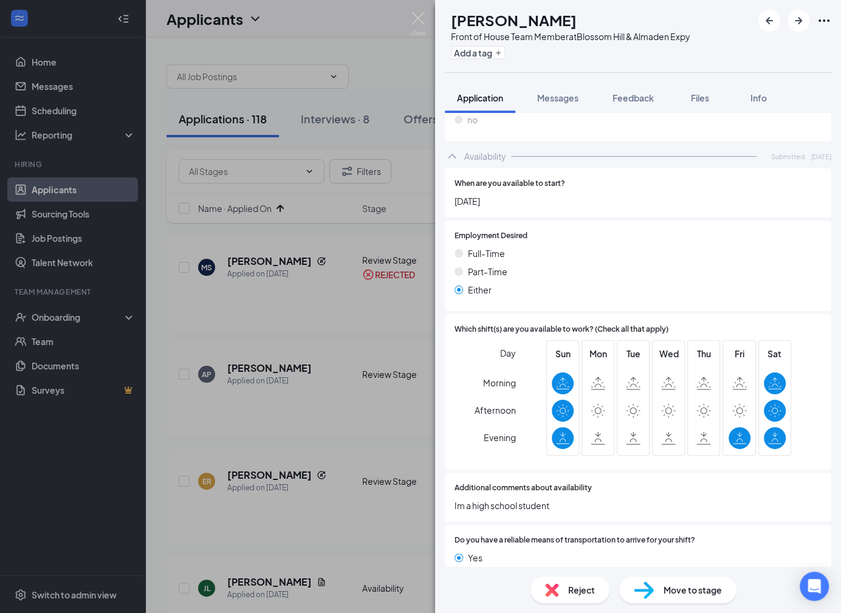
scroll to position [590, 0]
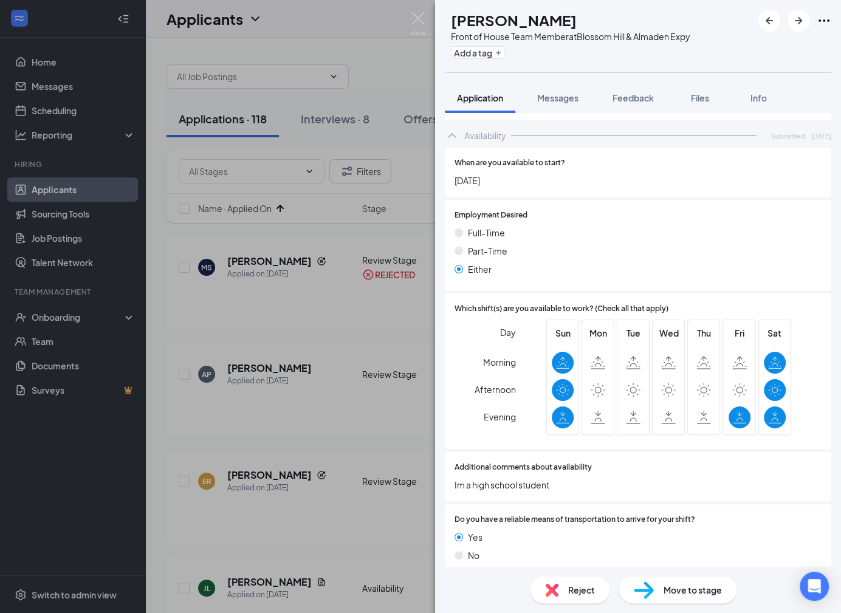
click at [576, 590] on span "Reject" at bounding box center [581, 590] width 27 height 13
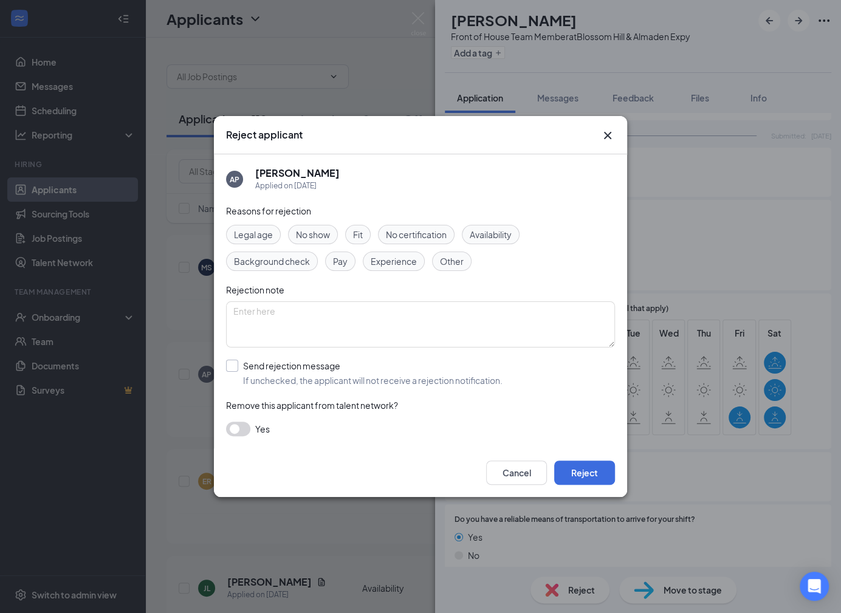
click at [465, 376] on input "Send rejection message If unchecked, the applicant will not receive a rejection…" at bounding box center [364, 373] width 277 height 27
checkbox input "true"
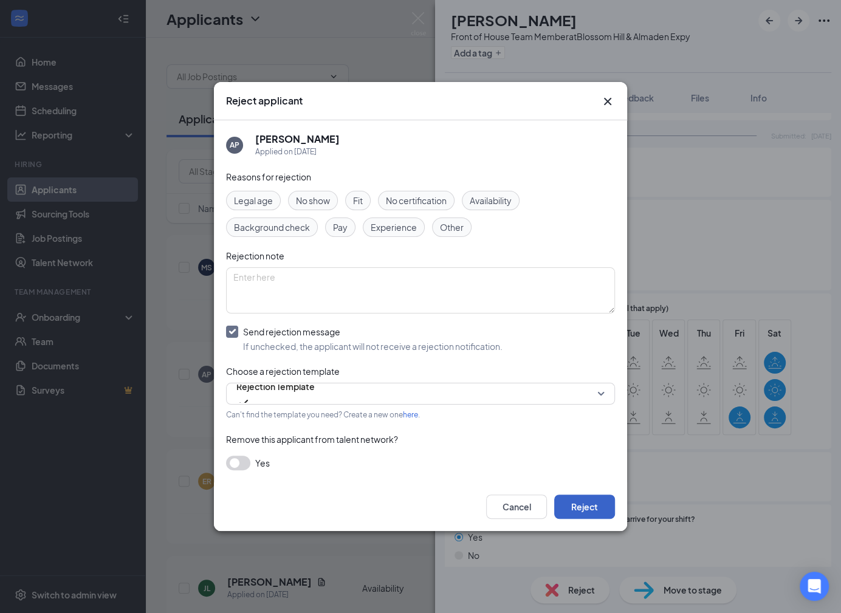
click at [602, 516] on button "Reject" at bounding box center [584, 507] width 61 height 24
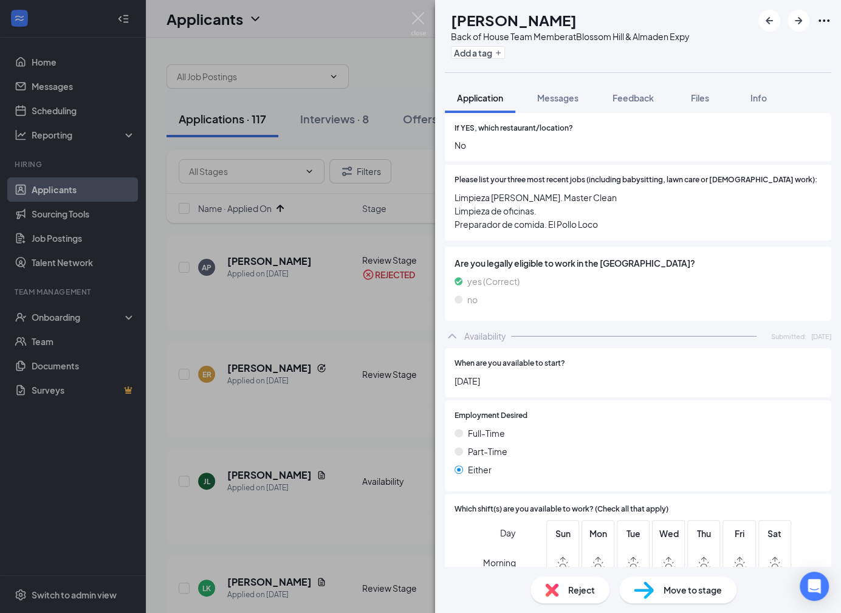
scroll to position [651, 0]
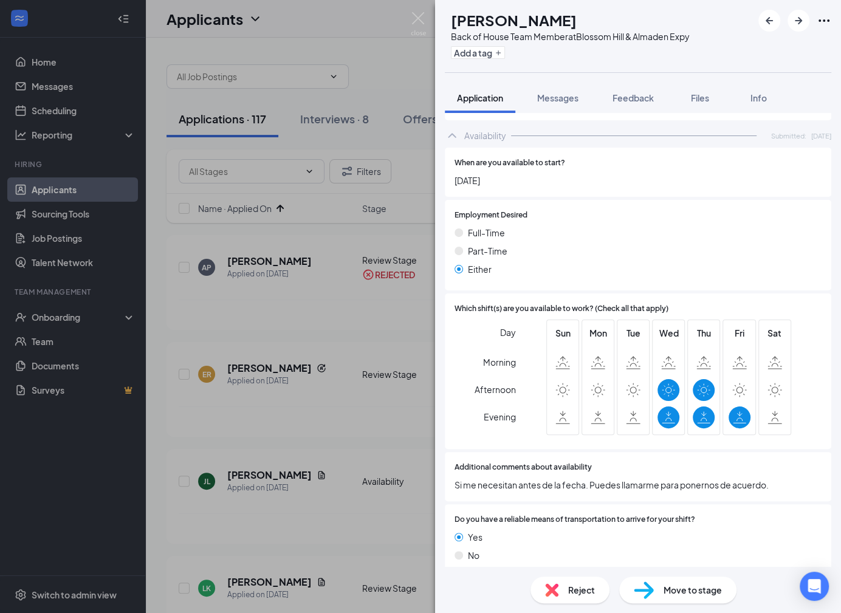
click at [552, 585] on img at bounding box center [551, 590] width 13 height 13
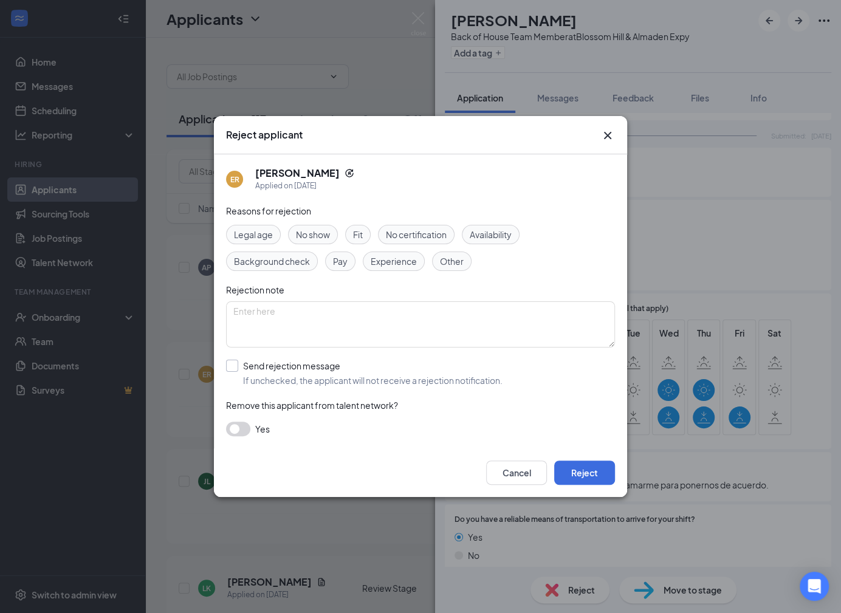
click at [408, 378] on input "Send rejection message If unchecked, the applicant will not receive a rejection…" at bounding box center [364, 373] width 277 height 27
checkbox input "true"
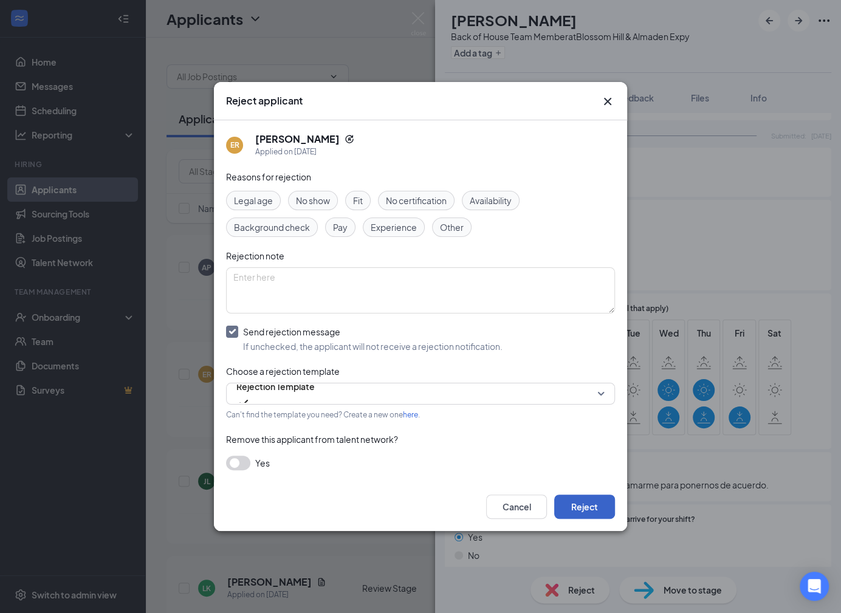
click at [593, 505] on button "Reject" at bounding box center [584, 507] width 61 height 24
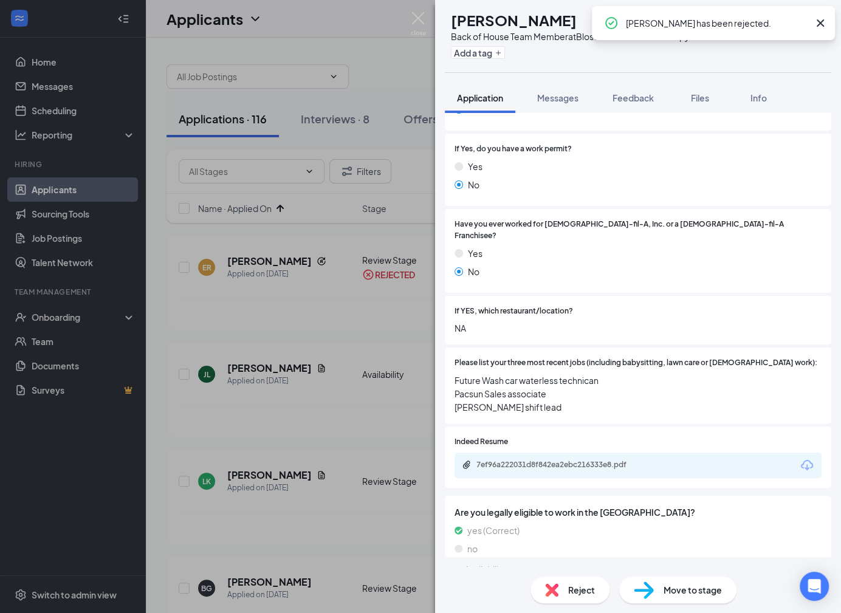
scroll to position [286, 0]
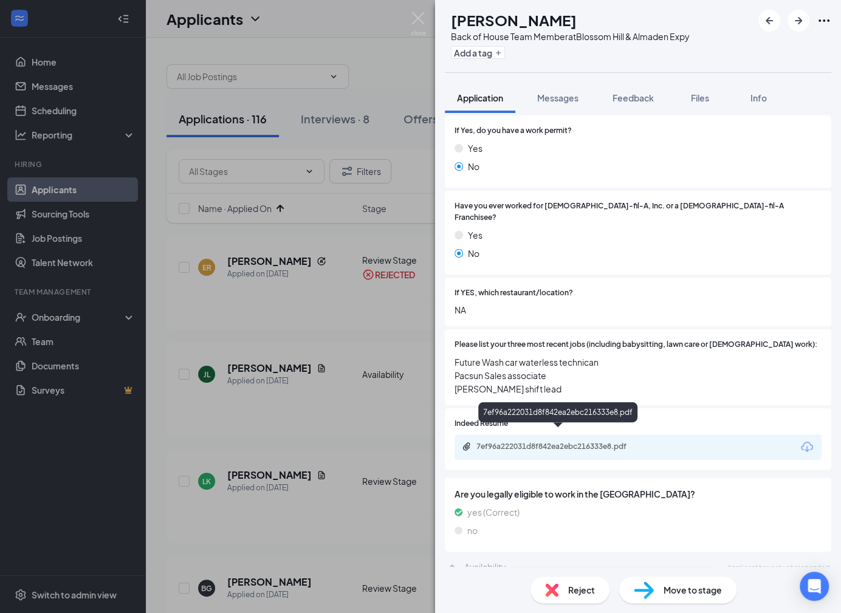
click at [578, 442] on div "7ef96a222031d8f842ea2ebc216333e8.pdf" at bounding box center [562, 447] width 170 height 10
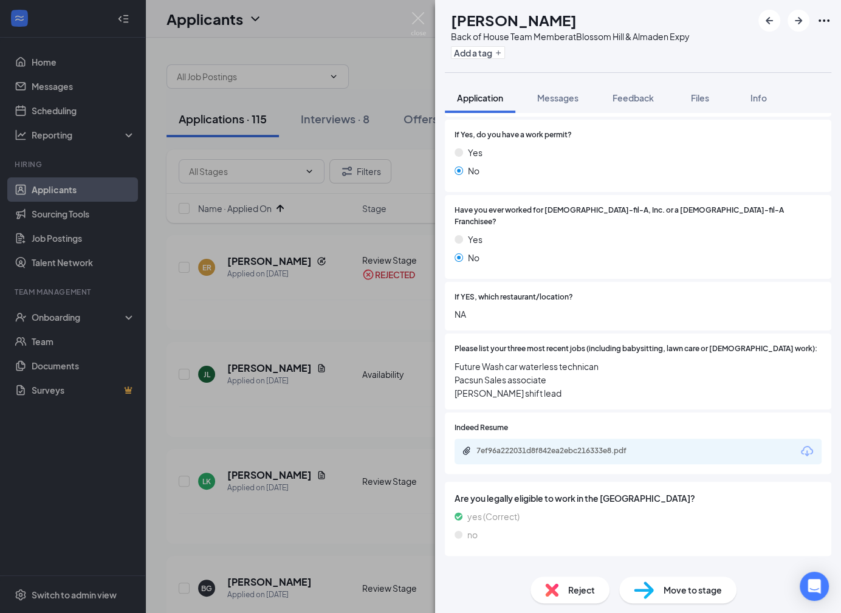
click at [578, 590] on span "Reject" at bounding box center [581, 590] width 27 height 13
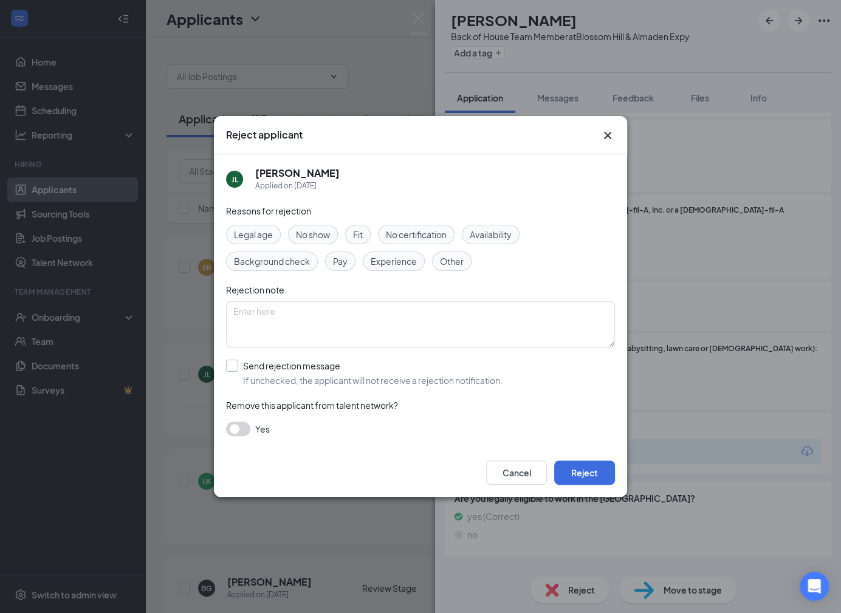
click at [331, 381] on input "Send rejection message If unchecked, the applicant will not receive a rejection…" at bounding box center [364, 373] width 277 height 27
checkbox input "true"
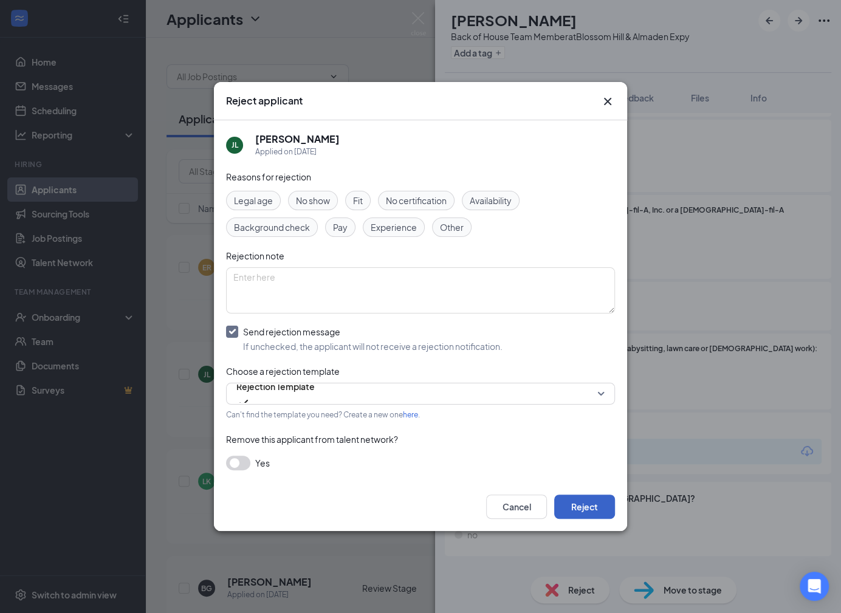
click at [575, 507] on button "Reject" at bounding box center [584, 507] width 61 height 24
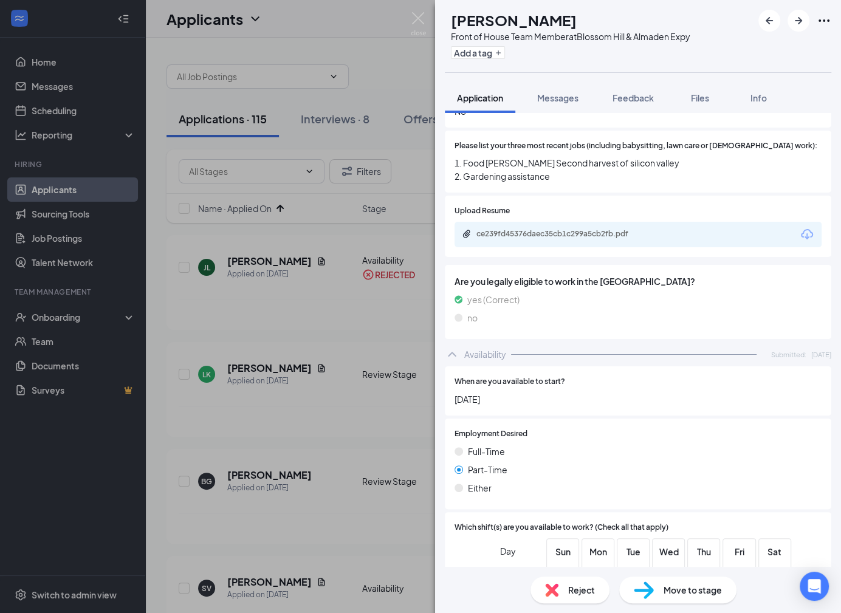
scroll to position [378, 0]
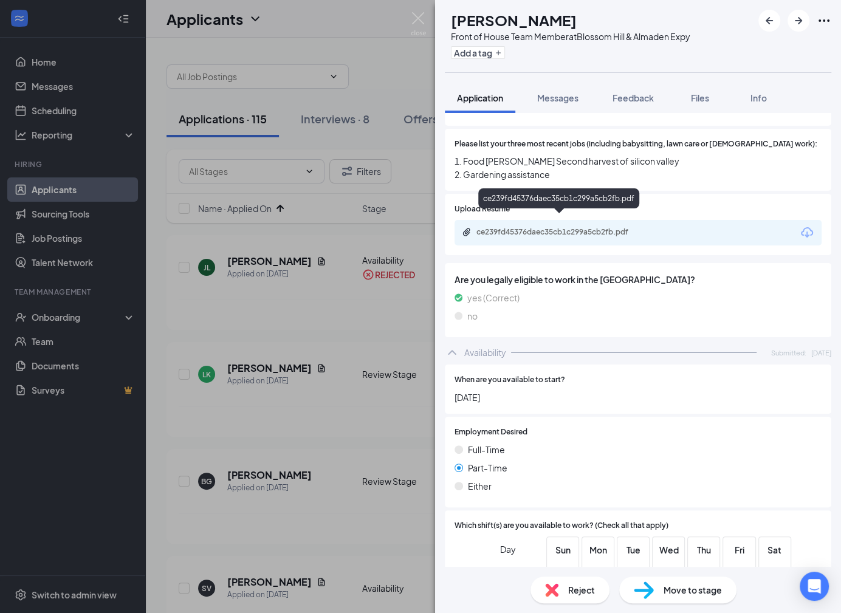
click at [593, 227] on div "ce239fd45376daec35cb1c299a5cb2fb.pdf" at bounding box center [562, 232] width 170 height 10
click at [558, 590] on img at bounding box center [551, 590] width 13 height 13
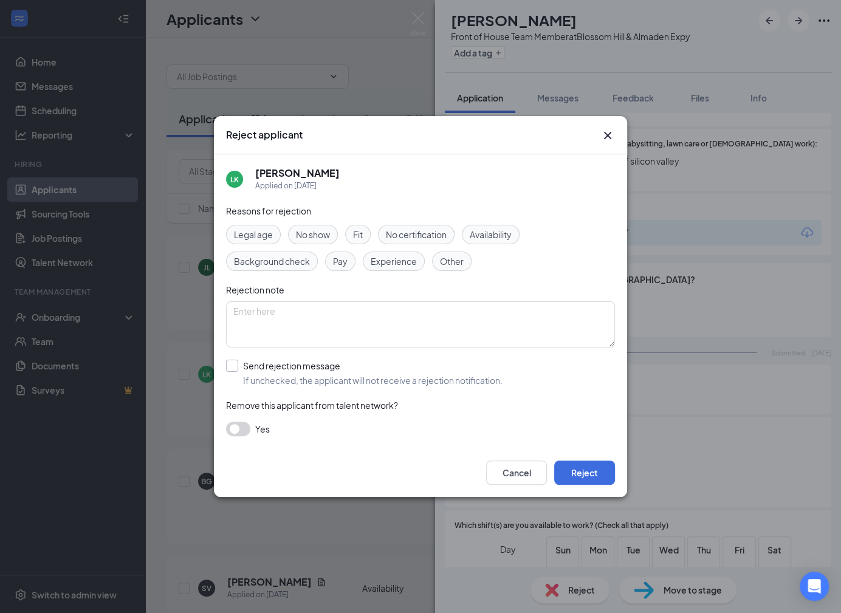
click at [392, 381] on input "Send rejection message If unchecked, the applicant will not receive a rejection…" at bounding box center [364, 373] width 277 height 27
checkbox input "true"
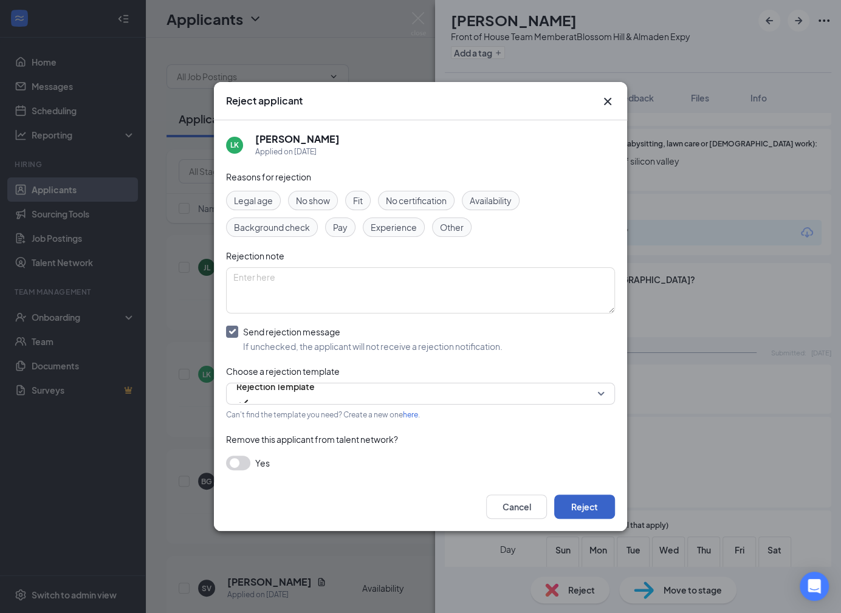
click at [594, 510] on button "Reject" at bounding box center [584, 507] width 61 height 24
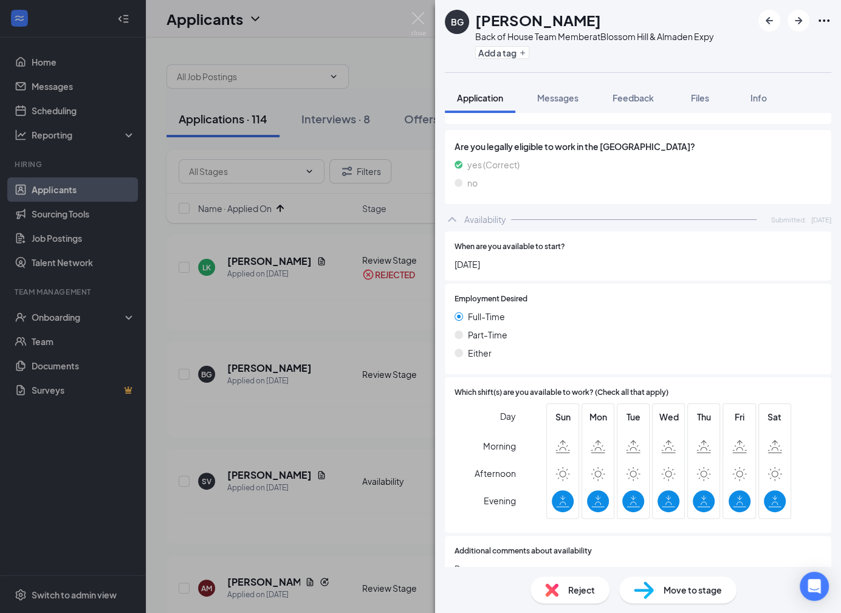
scroll to position [618, 0]
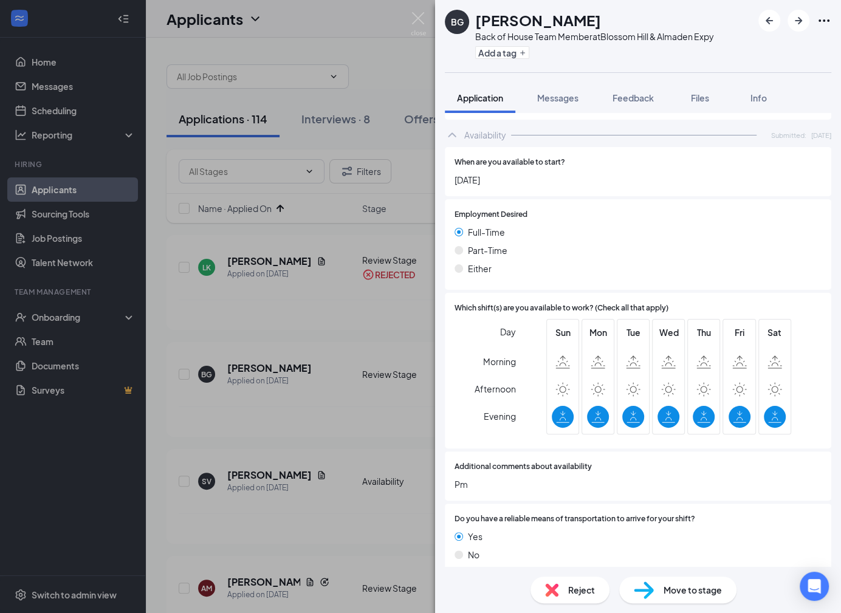
click at [580, 598] on div "Reject" at bounding box center [570, 590] width 79 height 27
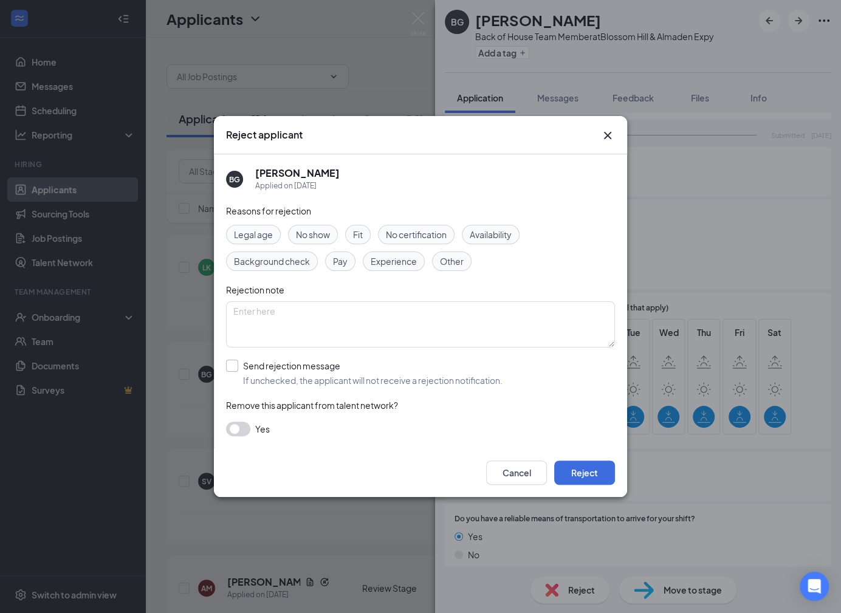
click at [371, 386] on input "Send rejection message If unchecked, the applicant will not receive a rejection…" at bounding box center [364, 373] width 277 height 27
checkbox input "true"
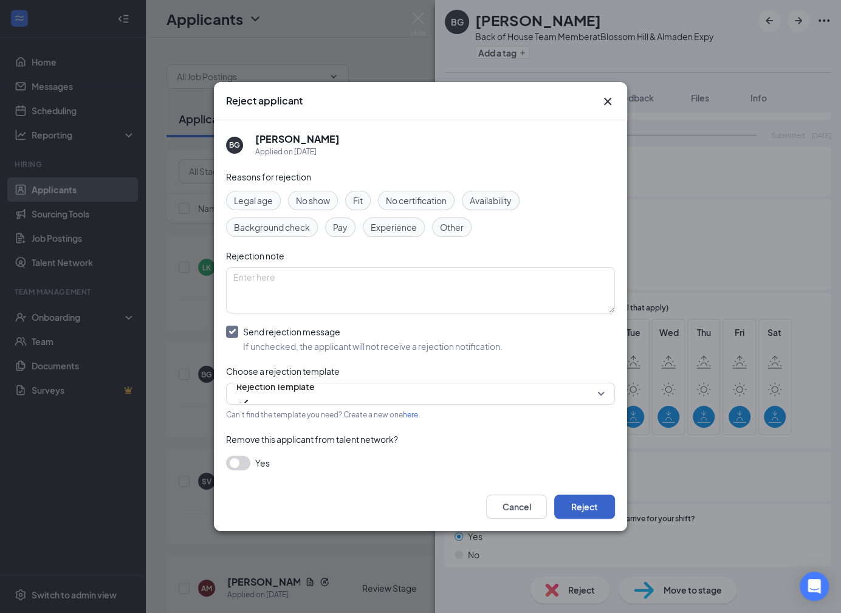
click at [587, 500] on button "Reject" at bounding box center [584, 507] width 61 height 24
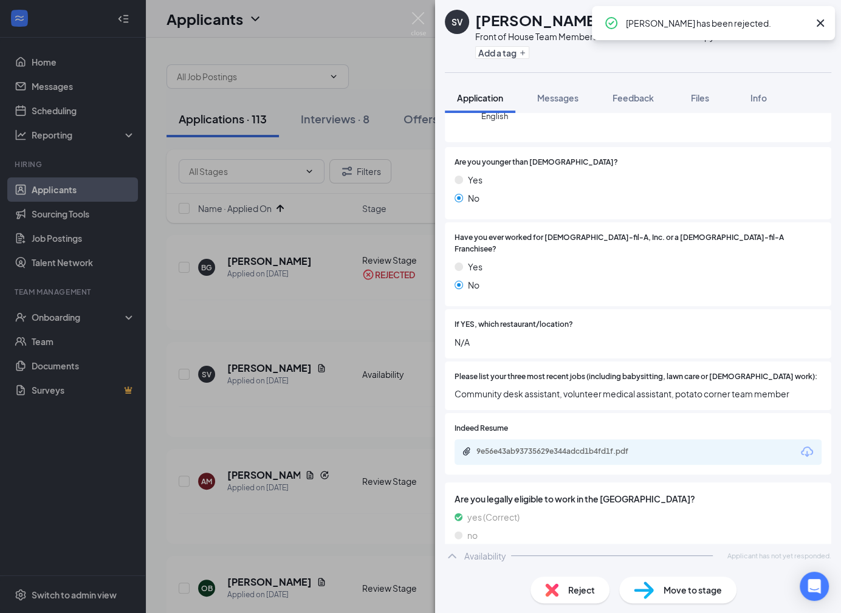
scroll to position [150, 0]
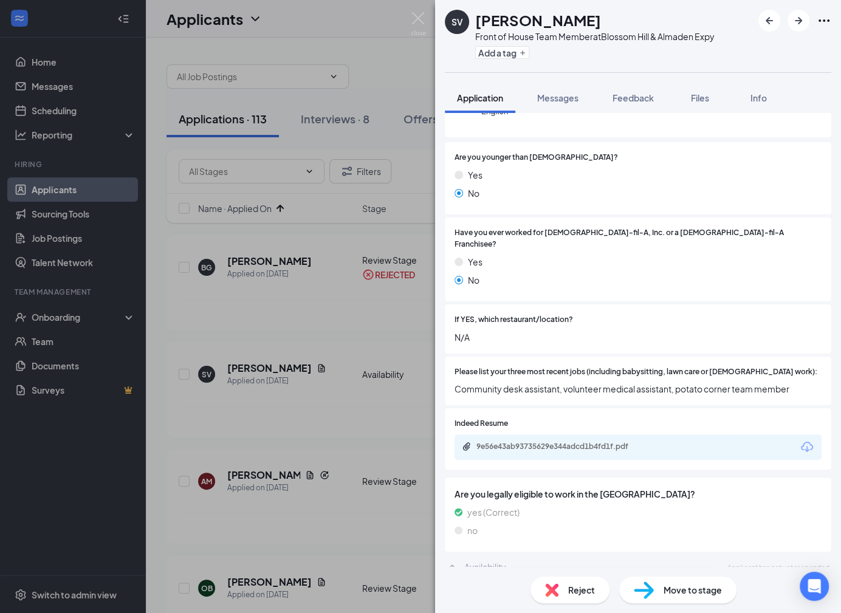
click at [554, 602] on div "Reject" at bounding box center [570, 590] width 79 height 27
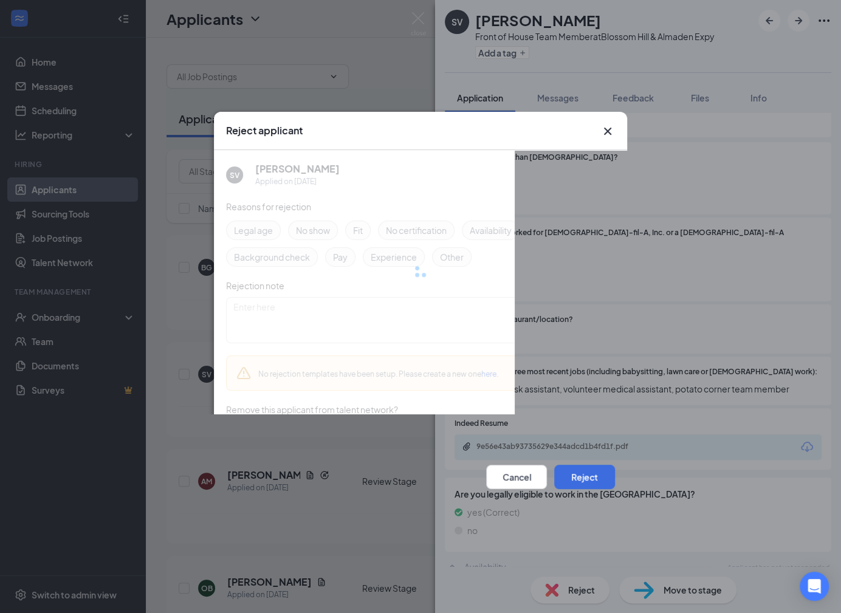
scroll to position [145, 0]
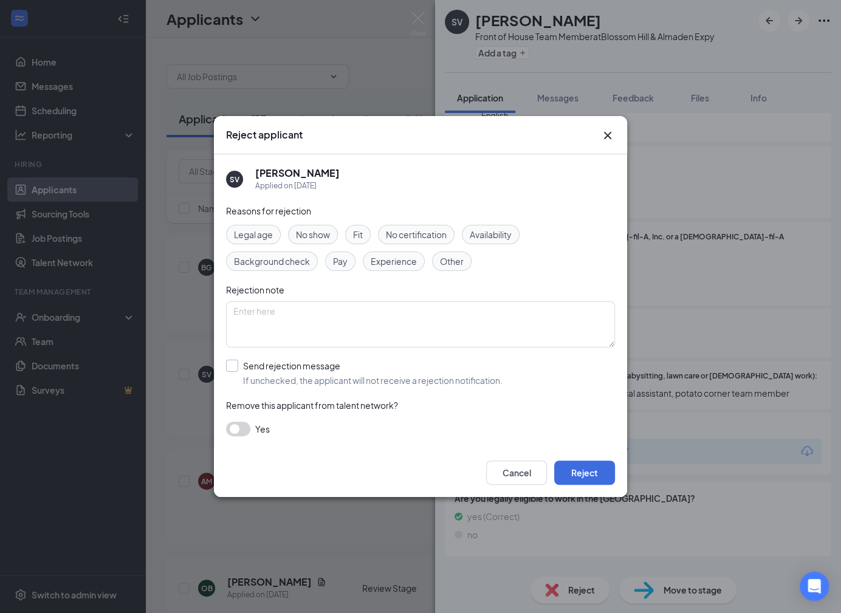
click at [423, 385] on input "Send rejection message If unchecked, the applicant will not receive a rejection…" at bounding box center [364, 373] width 277 height 27
checkbox input "true"
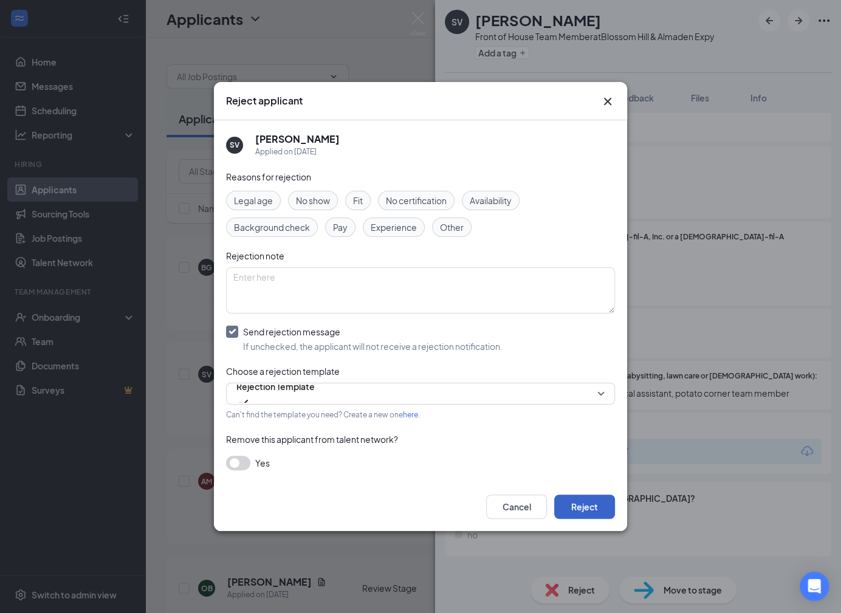
click at [560, 506] on button "Reject" at bounding box center [584, 507] width 61 height 24
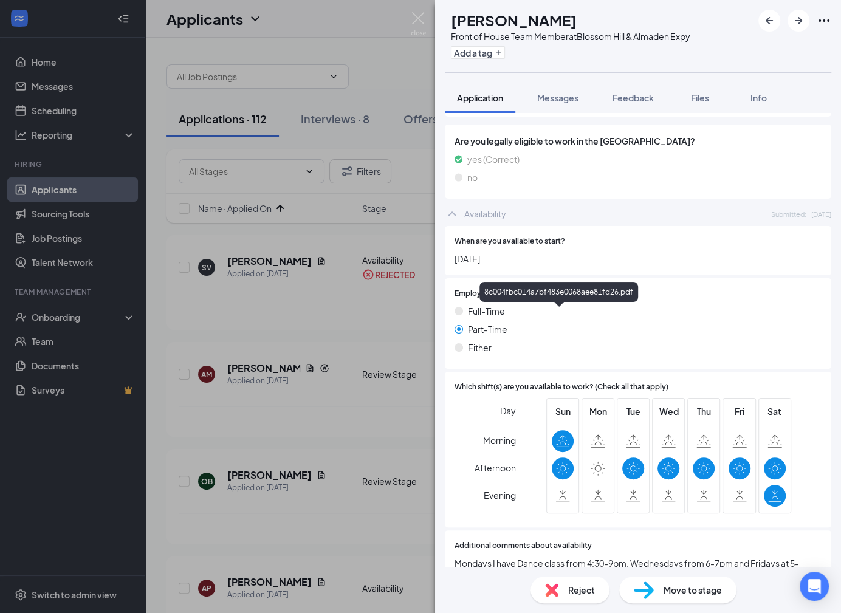
scroll to position [677, 0]
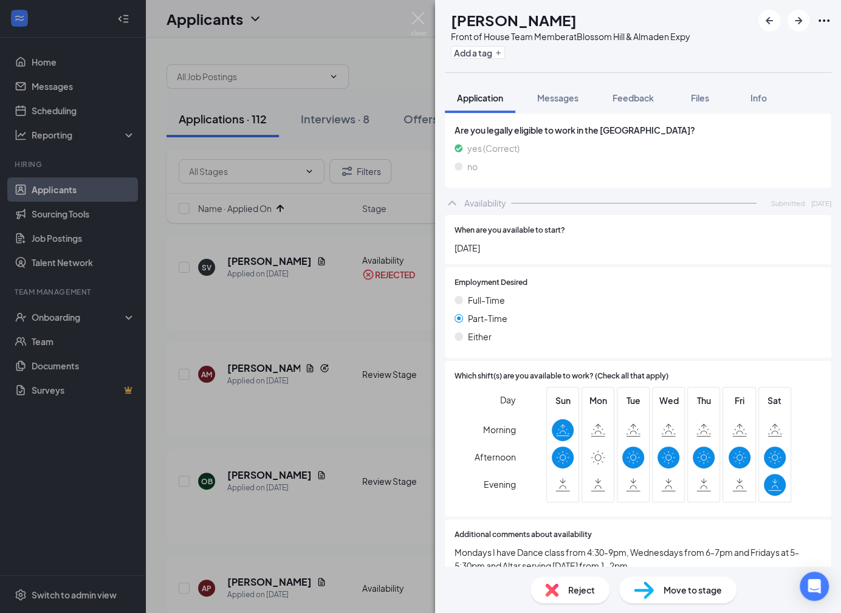
click at [562, 596] on div "Reject" at bounding box center [570, 590] width 79 height 27
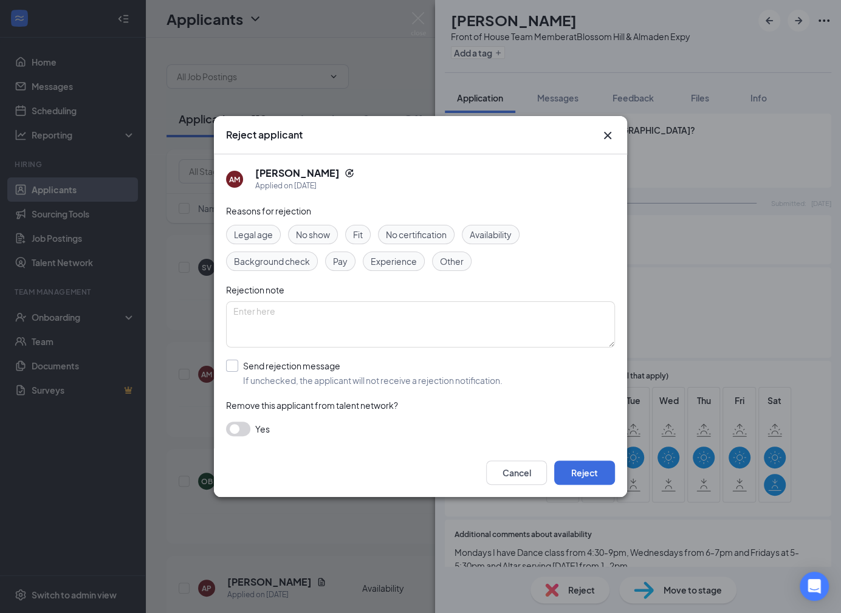
click at [365, 374] on input "Send rejection message If unchecked, the applicant will not receive a rejection…" at bounding box center [364, 373] width 277 height 27
checkbox input "true"
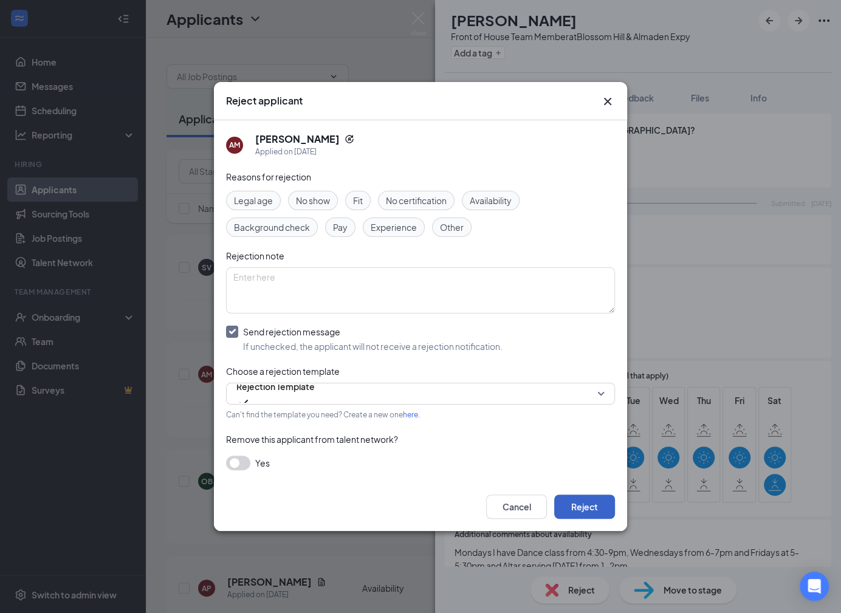
click at [599, 510] on button "Reject" at bounding box center [584, 507] width 61 height 24
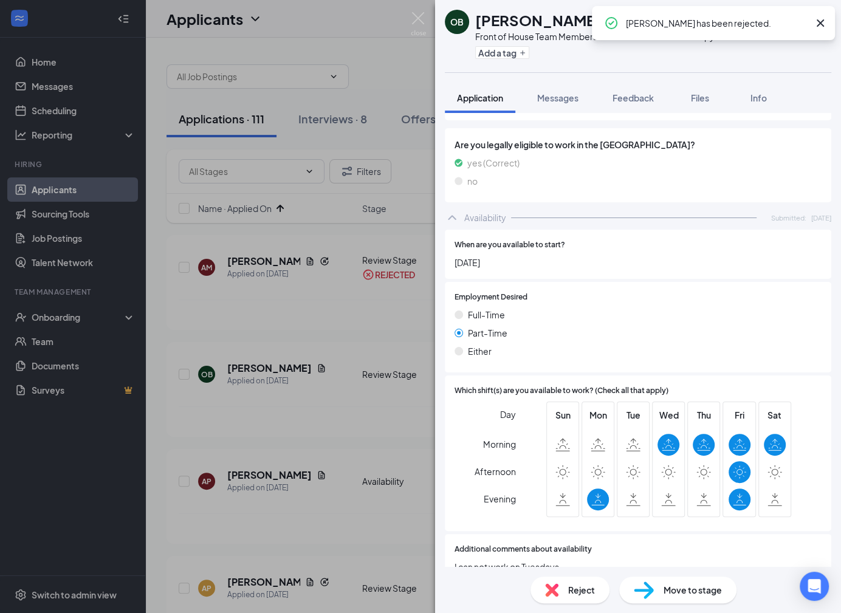
scroll to position [530, 0]
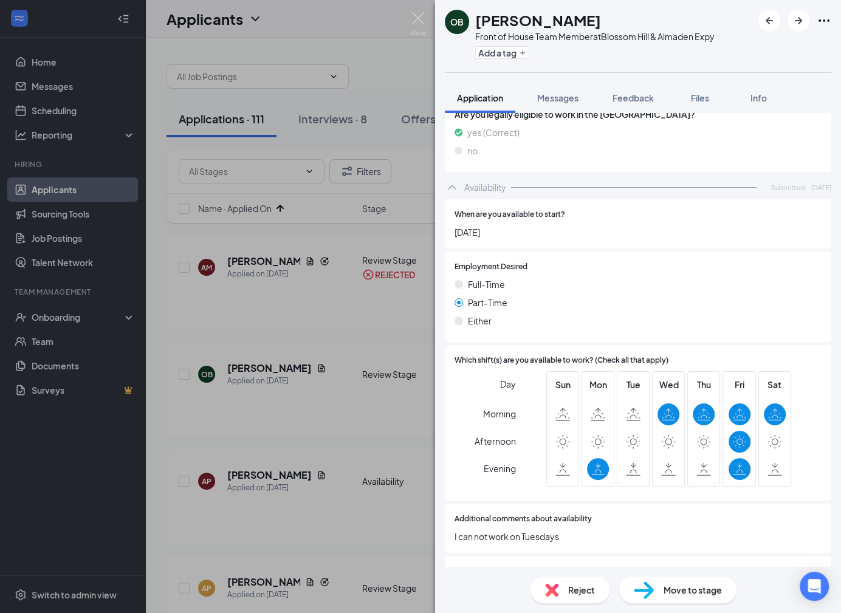
click at [583, 587] on span "Reject" at bounding box center [581, 590] width 27 height 13
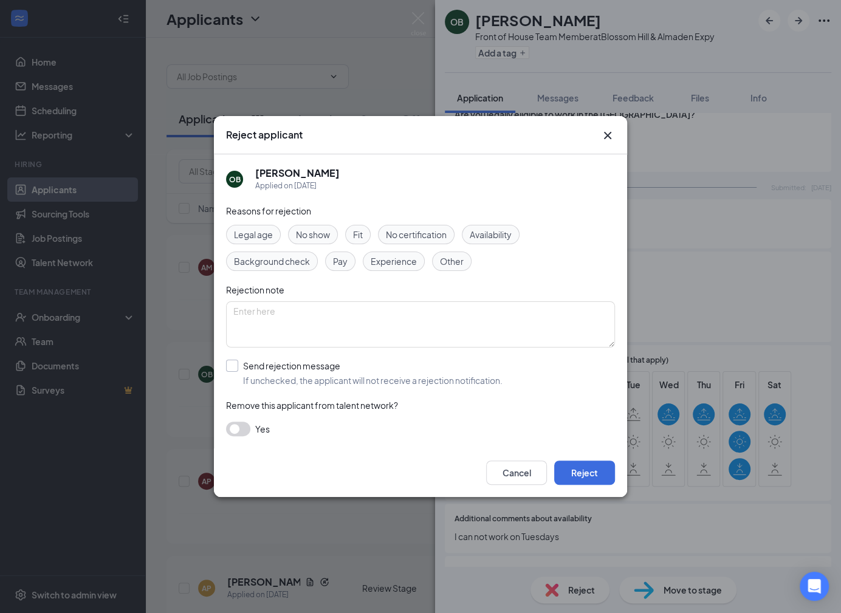
click at [424, 364] on input "Send rejection message If unchecked, the applicant will not receive a rejection…" at bounding box center [364, 373] width 277 height 27
checkbox input "true"
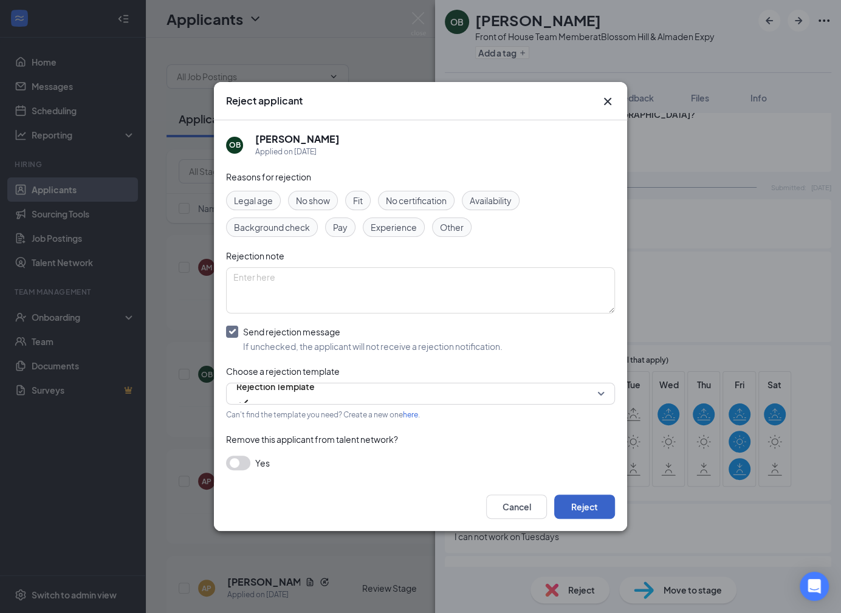
click at [604, 509] on button "Reject" at bounding box center [584, 507] width 61 height 24
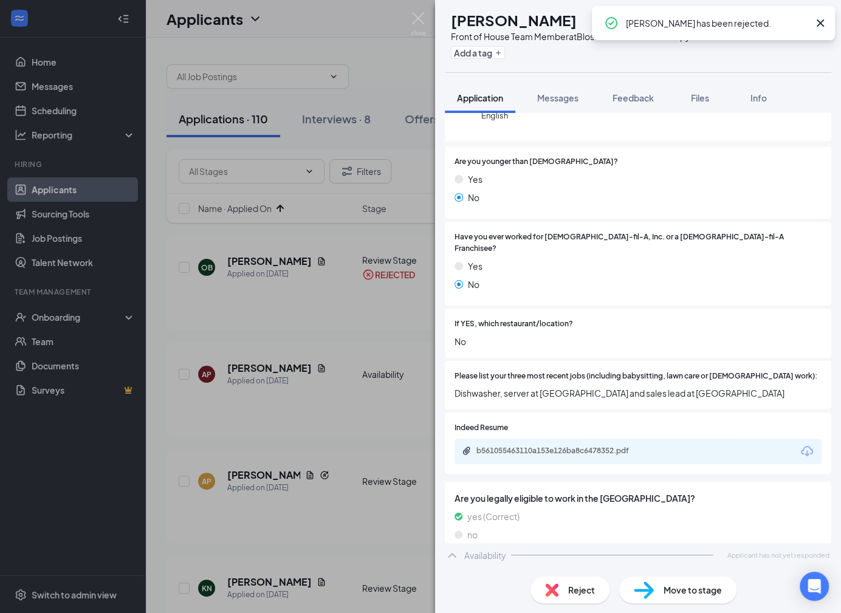
scroll to position [184, 0]
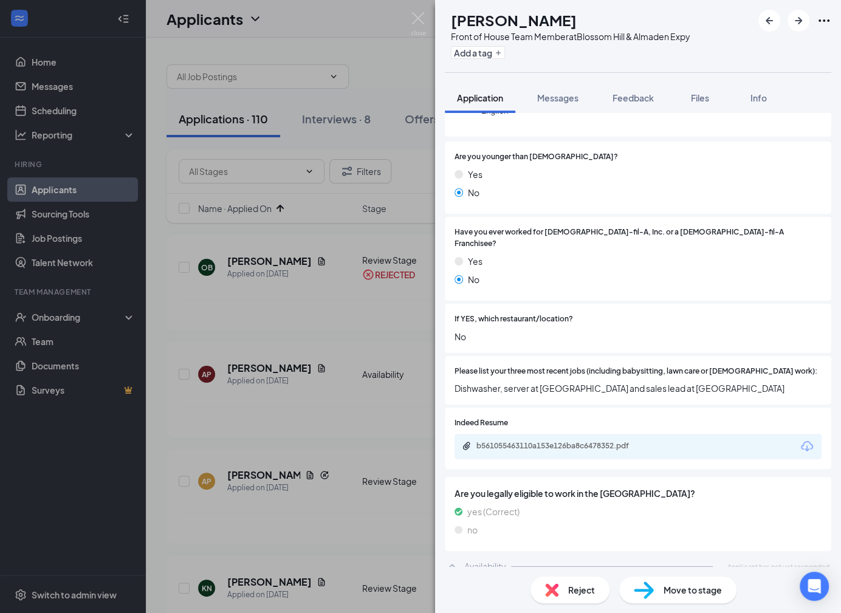
click at [569, 582] on div "Reject" at bounding box center [570, 590] width 79 height 27
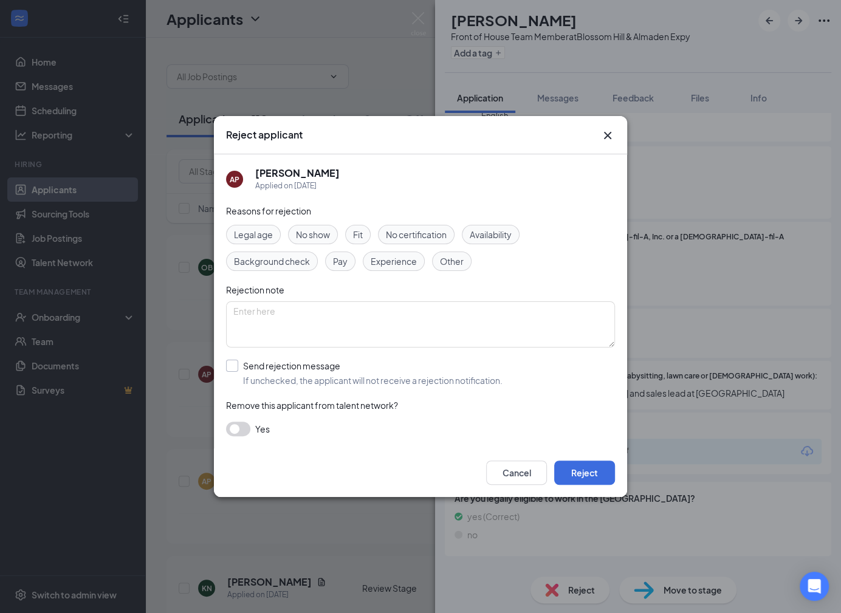
click at [408, 379] on input "Send rejection message If unchecked, the applicant will not receive a rejection…" at bounding box center [364, 373] width 277 height 27
checkbox input "true"
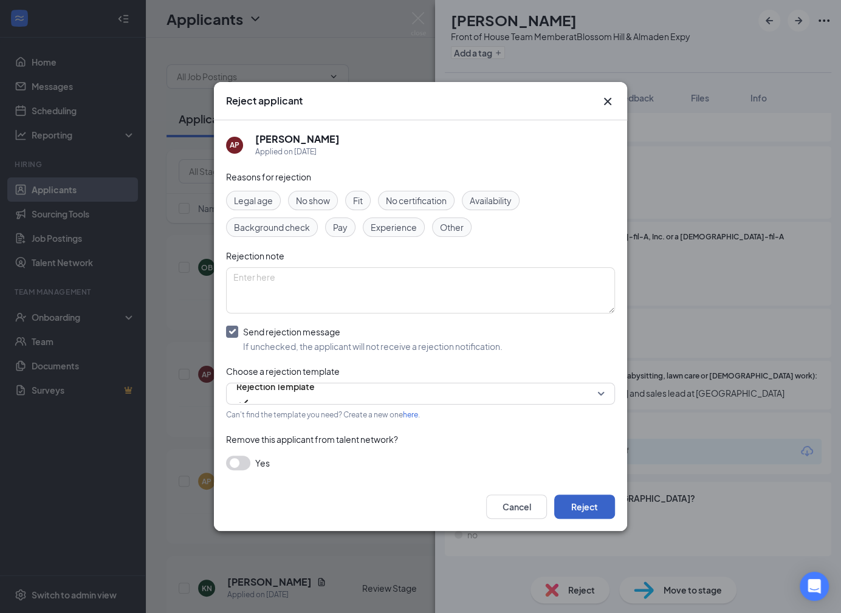
click at [601, 510] on button "Reject" at bounding box center [584, 507] width 61 height 24
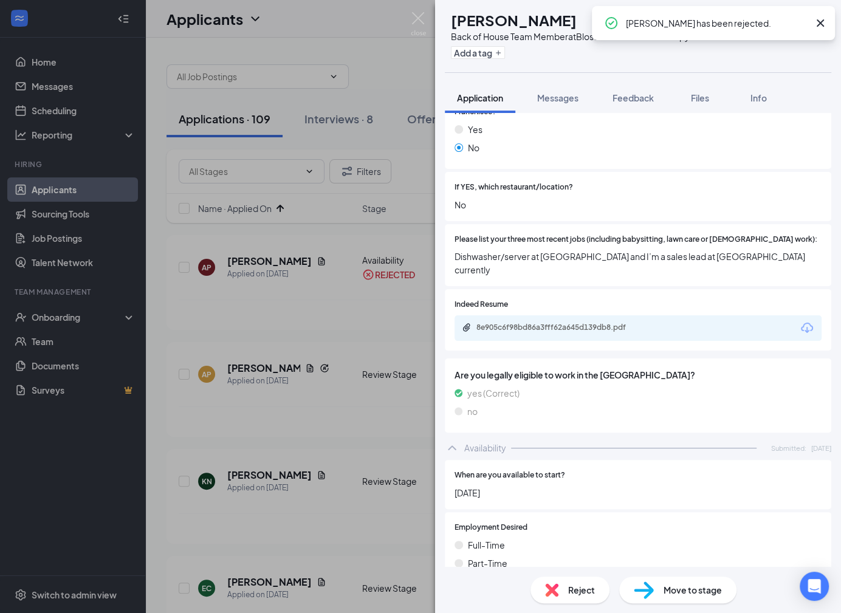
scroll to position [330, 0]
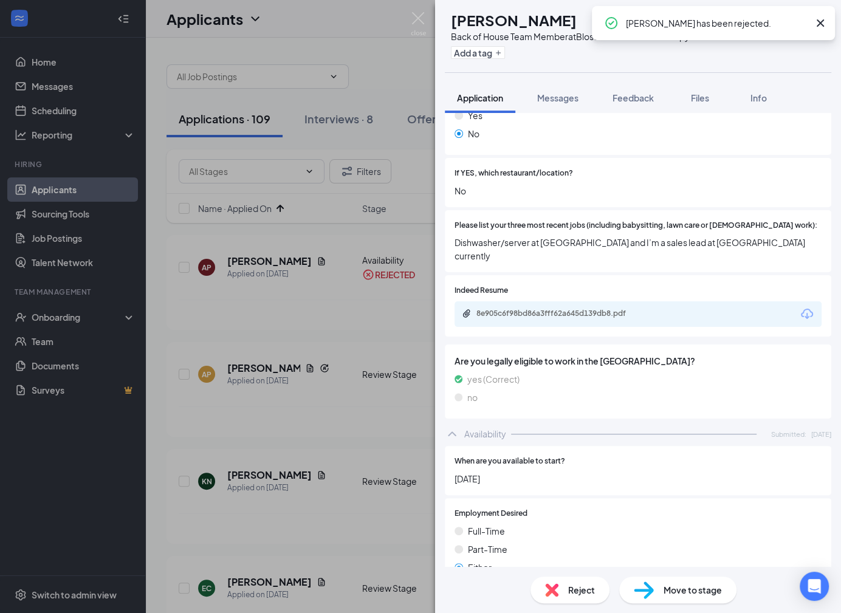
click at [574, 595] on span "Reject" at bounding box center [581, 590] width 27 height 13
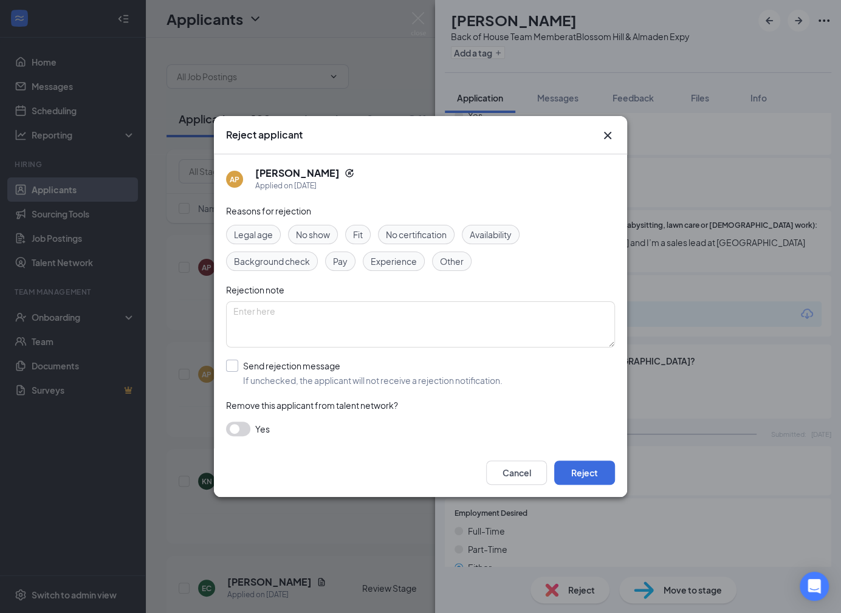
click at [432, 382] on input "Send rejection message If unchecked, the applicant will not receive a rejection…" at bounding box center [364, 373] width 277 height 27
checkbox input "true"
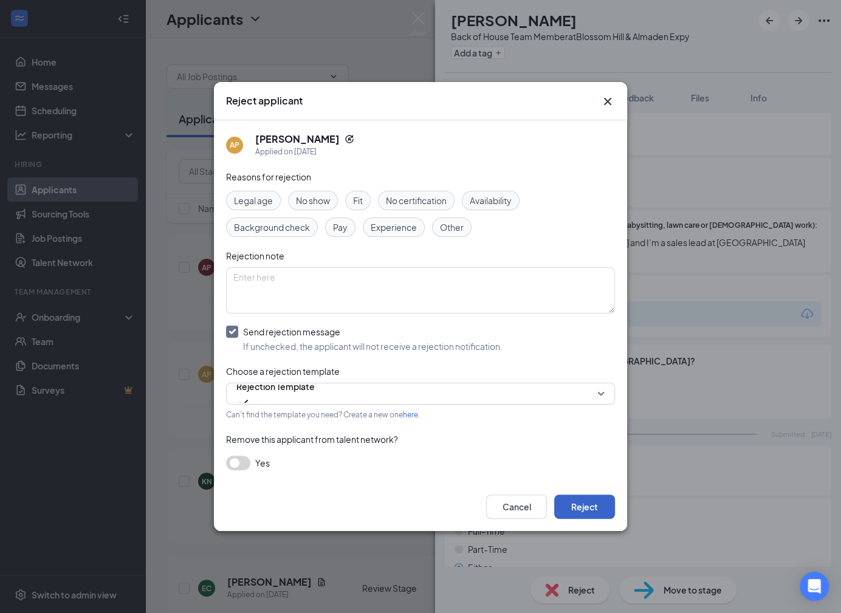
click at [593, 501] on button "Reject" at bounding box center [584, 507] width 61 height 24
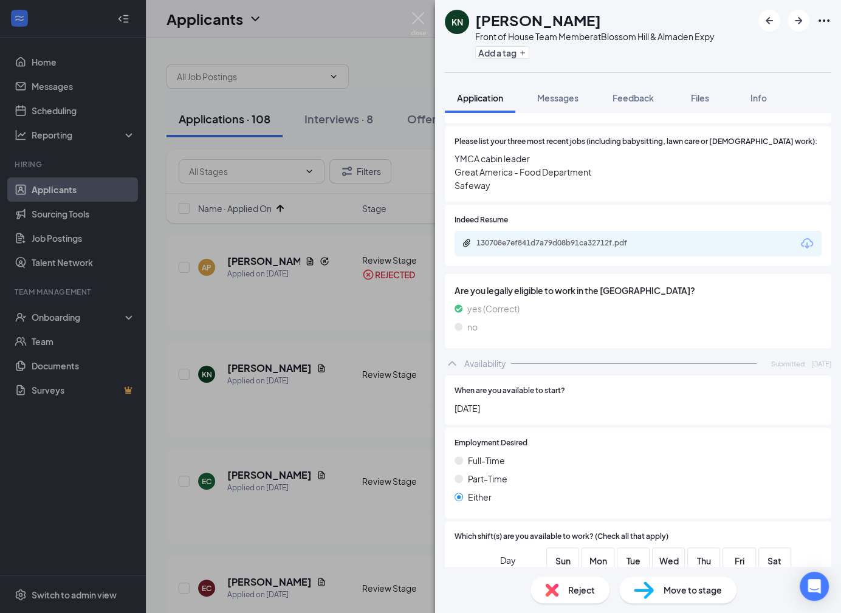
scroll to position [369, 0]
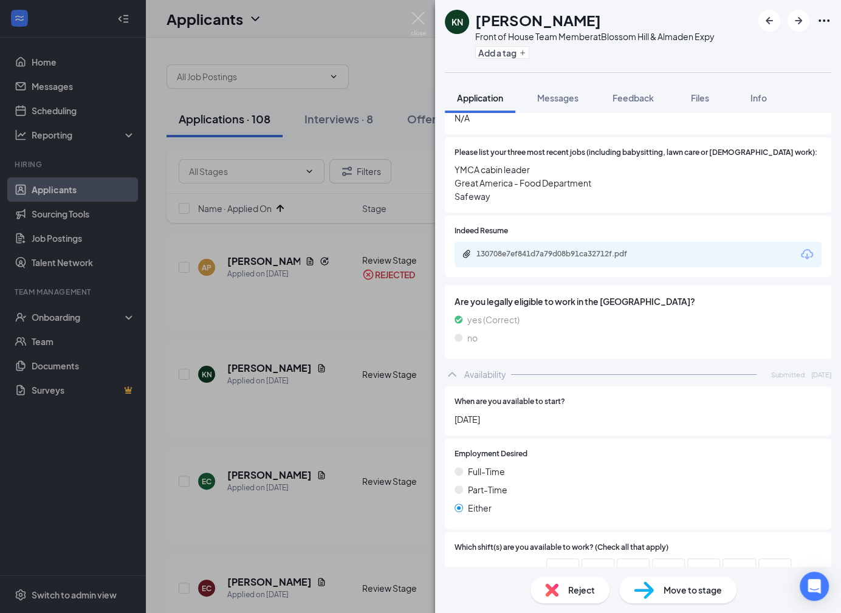
click at [609, 249] on div "130708e7ef841d7a79d08b91ca32712f.pdf" at bounding box center [562, 254] width 170 height 10
click at [551, 590] on img at bounding box center [551, 590] width 13 height 13
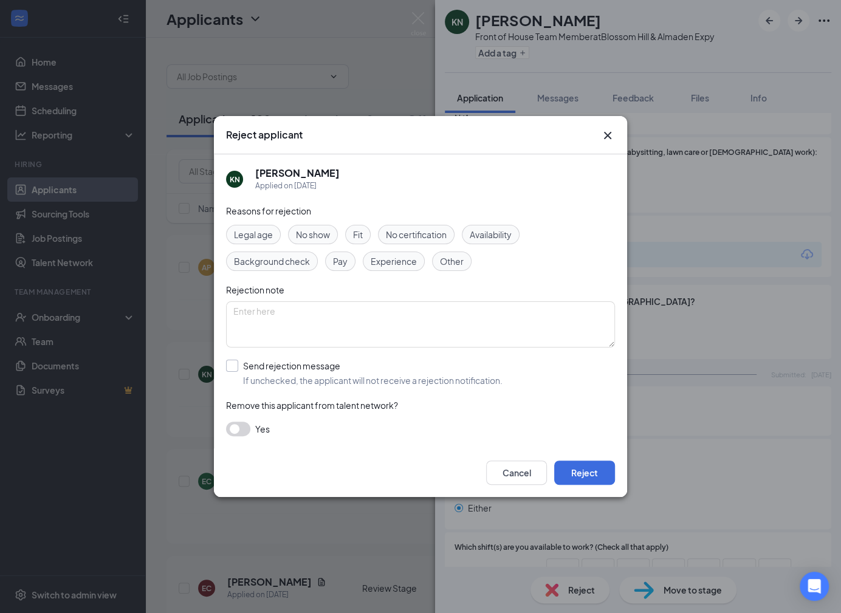
click at [352, 377] on input "Send rejection message If unchecked, the applicant will not receive a rejection…" at bounding box center [364, 373] width 277 height 27
checkbox input "true"
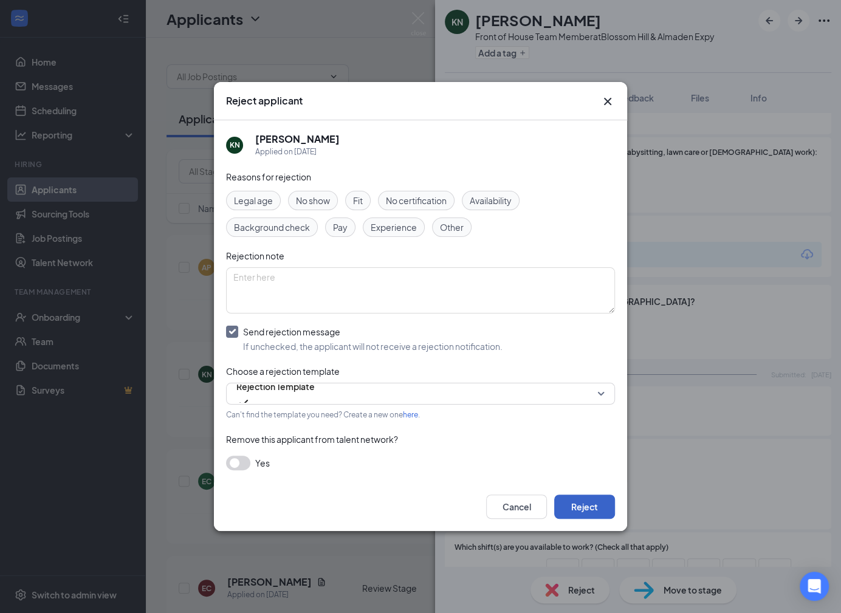
click at [607, 506] on button "Reject" at bounding box center [584, 507] width 61 height 24
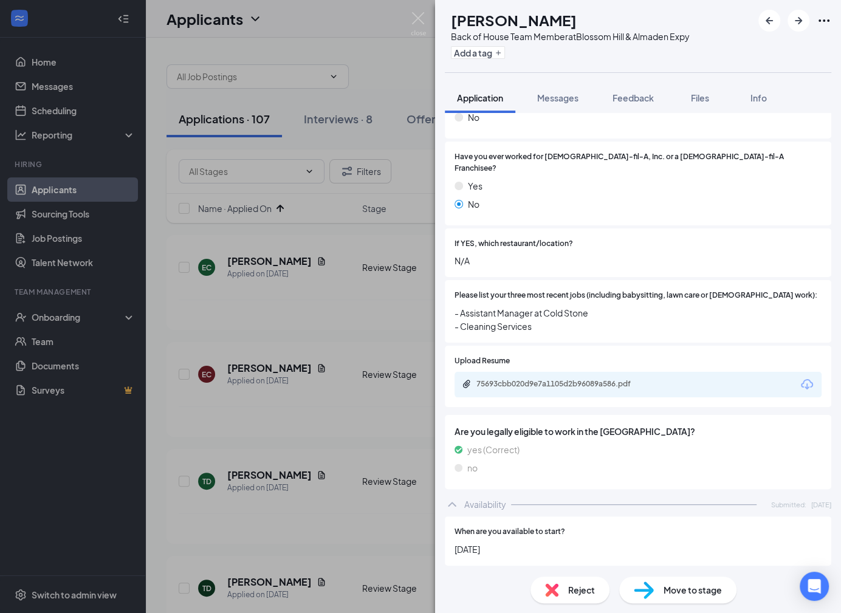
scroll to position [412, 0]
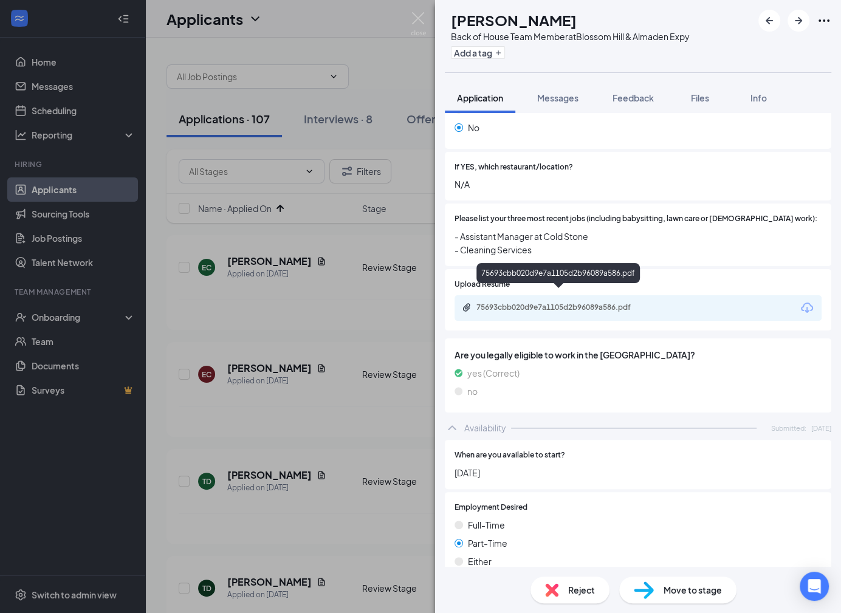
click at [582, 303] on div "75693cbb020d9e7a1105d2b96089a586.pdf" at bounding box center [562, 308] width 170 height 10
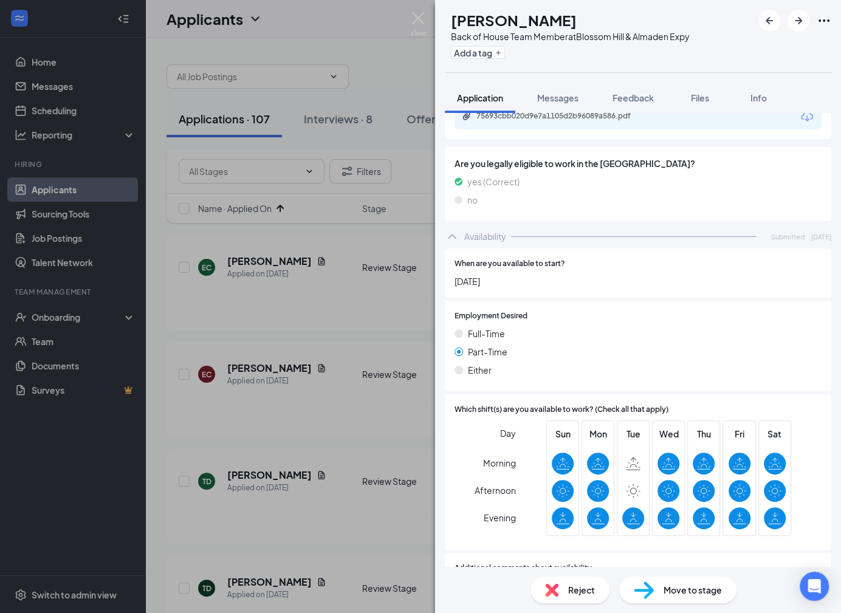
scroll to position [704, 0]
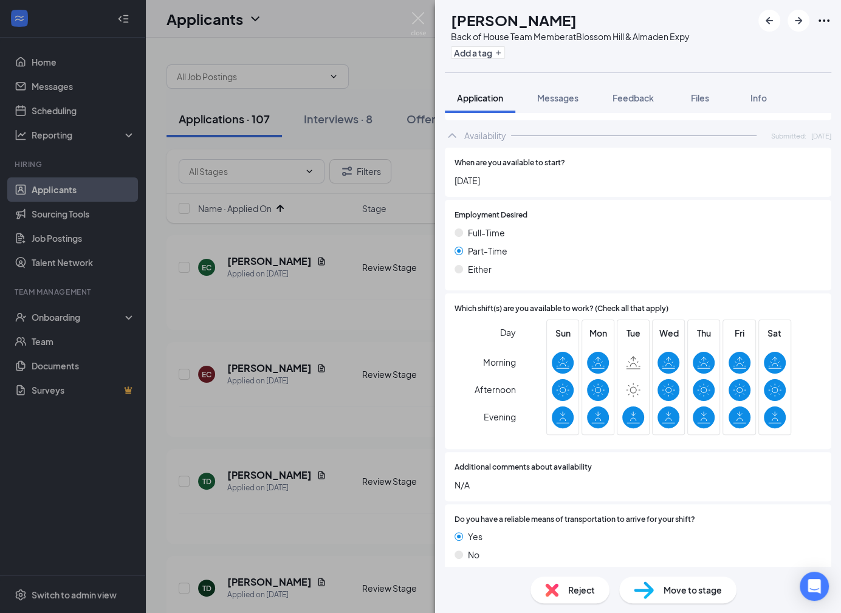
click at [556, 602] on div "Reject" at bounding box center [570, 590] width 79 height 27
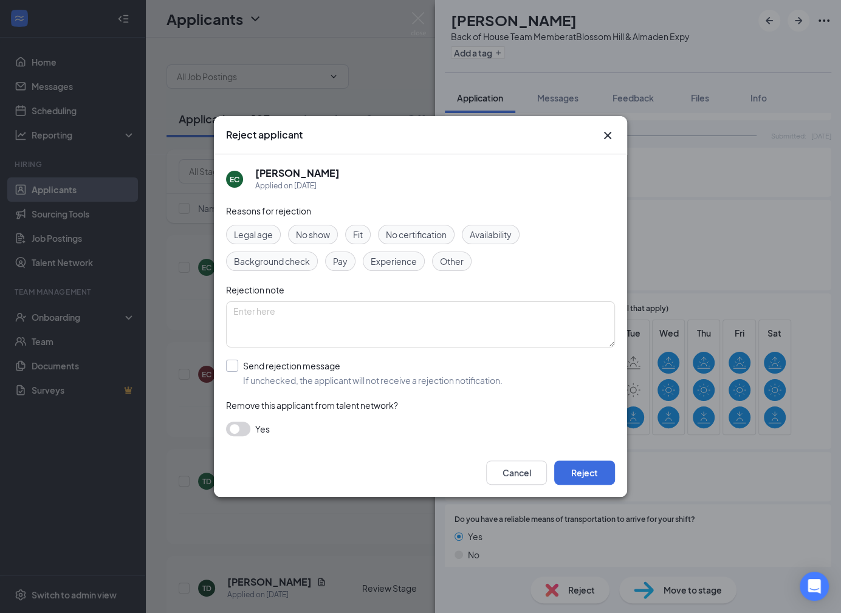
click at [369, 367] on input "Send rejection message If unchecked, the applicant will not receive a rejection…" at bounding box center [364, 373] width 277 height 27
checkbox input "true"
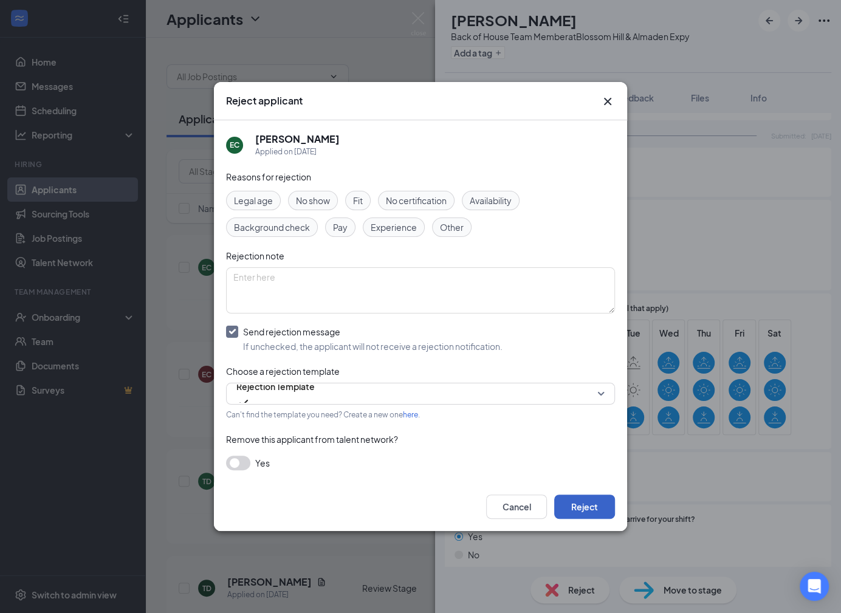
click at [596, 509] on button "Reject" at bounding box center [584, 507] width 61 height 24
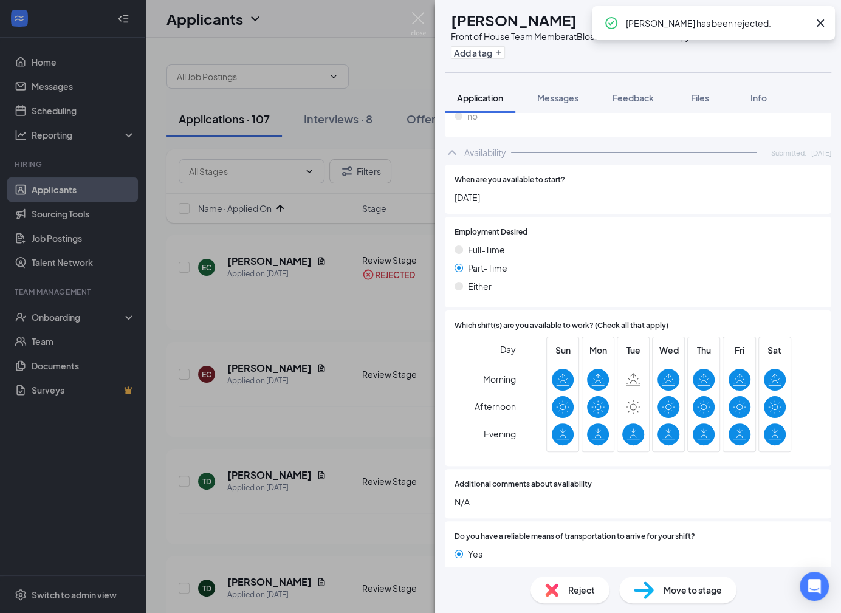
scroll to position [629, 0]
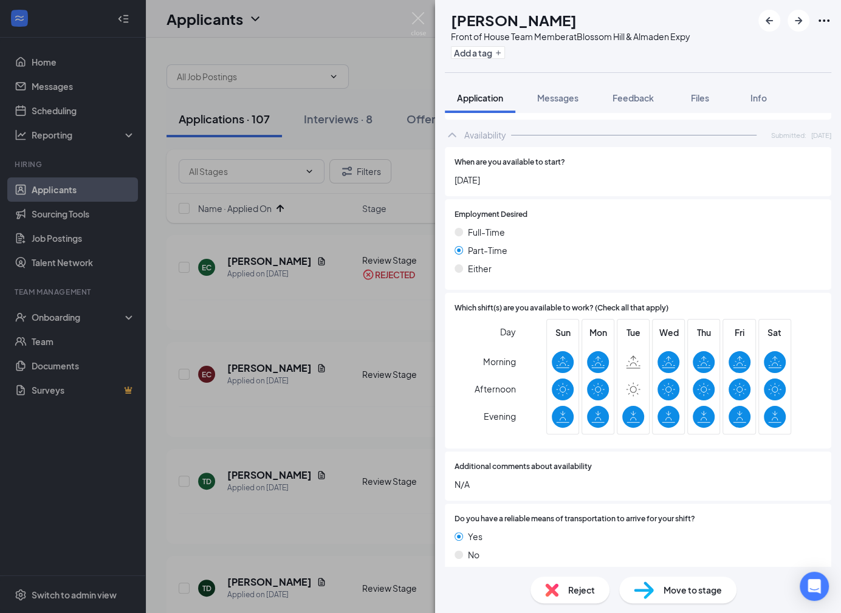
click at [560, 598] on div "Reject" at bounding box center [570, 590] width 79 height 27
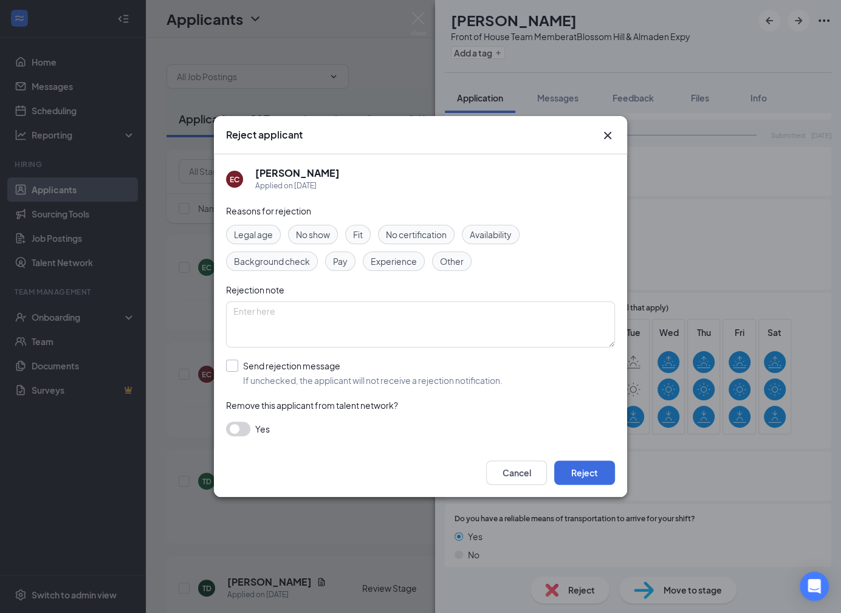
click at [376, 367] on input "Send rejection message If unchecked, the applicant will not receive a rejection…" at bounding box center [364, 373] width 277 height 27
checkbox input "true"
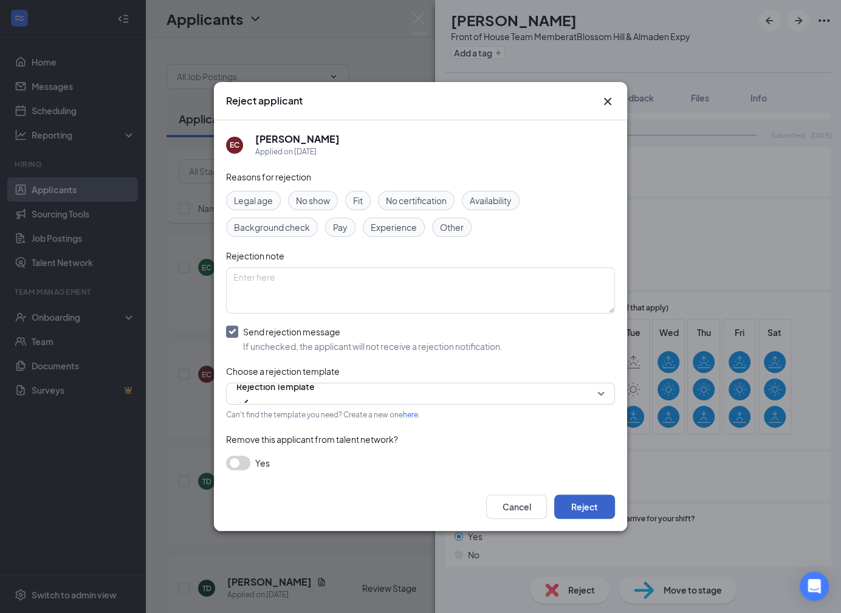
click at [584, 505] on button "Reject" at bounding box center [584, 507] width 61 height 24
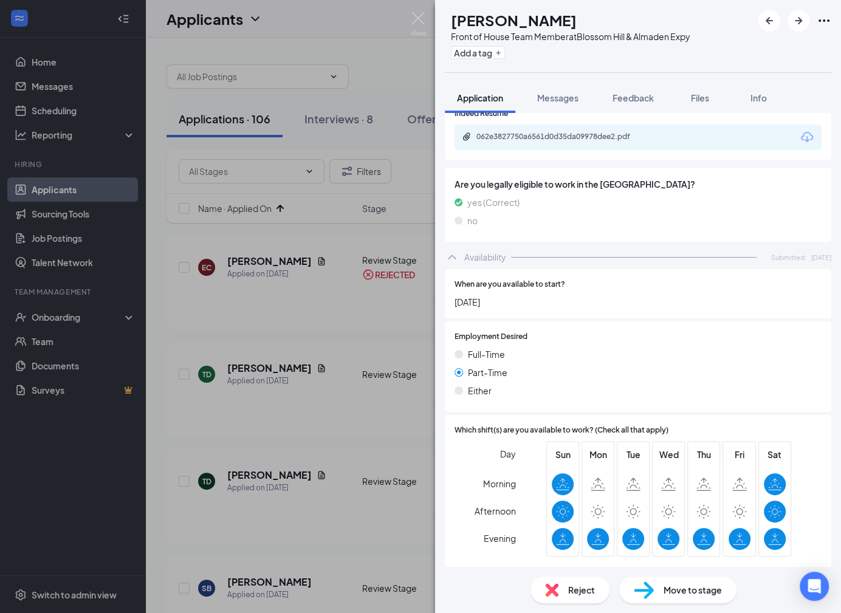
scroll to position [661, 0]
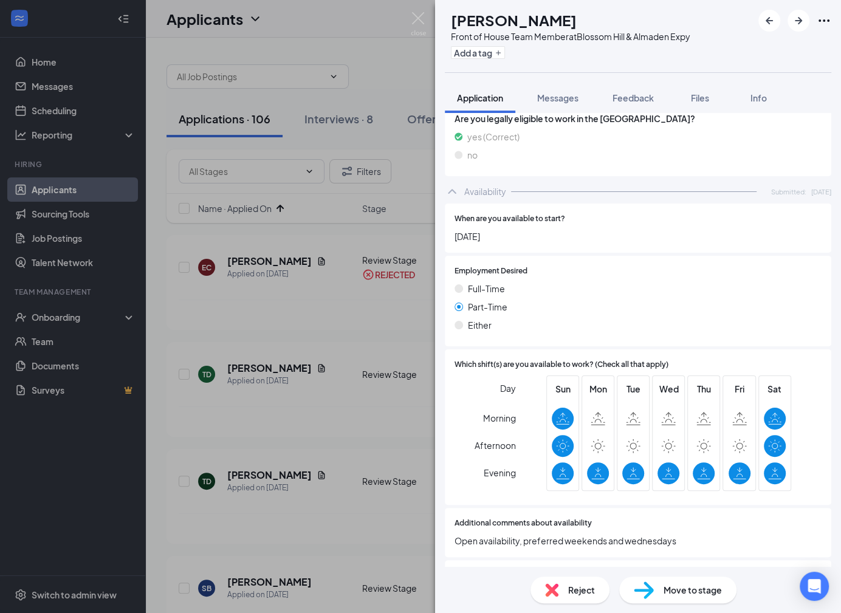
click at [575, 589] on span "Reject" at bounding box center [581, 590] width 27 height 13
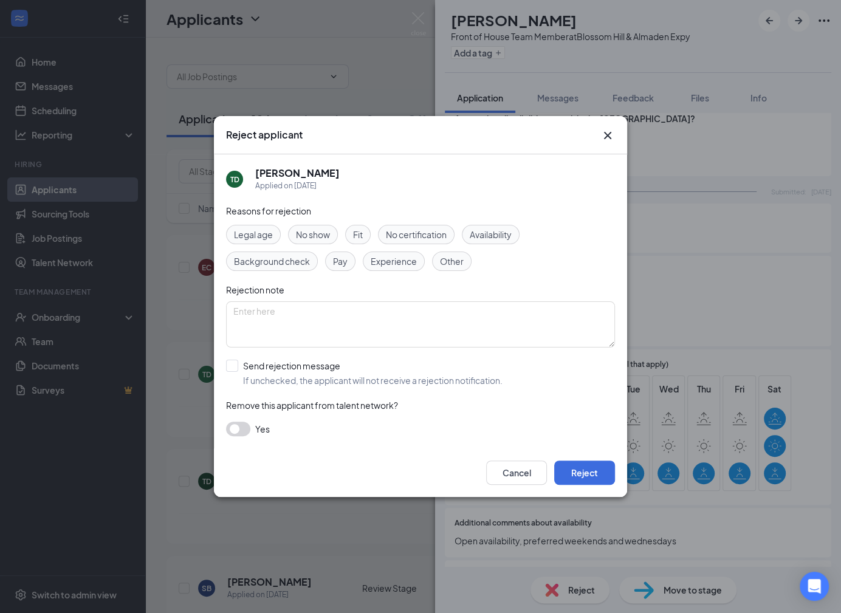
click at [404, 392] on div "Reasons for rejection Legal age No show Fit No certification Availability Backg…" at bounding box center [420, 326] width 389 height 244
click at [410, 379] on input "Send rejection message If unchecked, the applicant will not receive a rejection…" at bounding box center [364, 373] width 277 height 27
checkbox input "true"
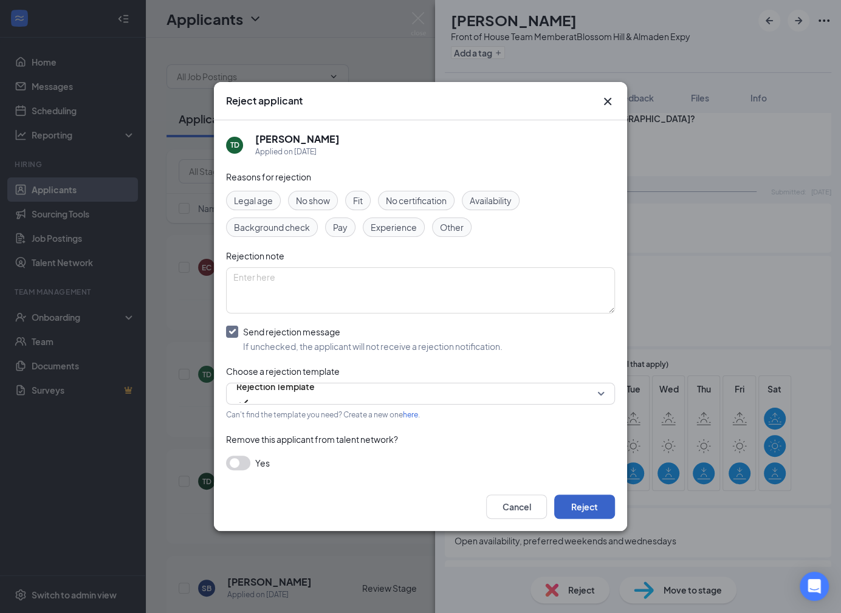
click at [572, 500] on button "Reject" at bounding box center [584, 507] width 61 height 24
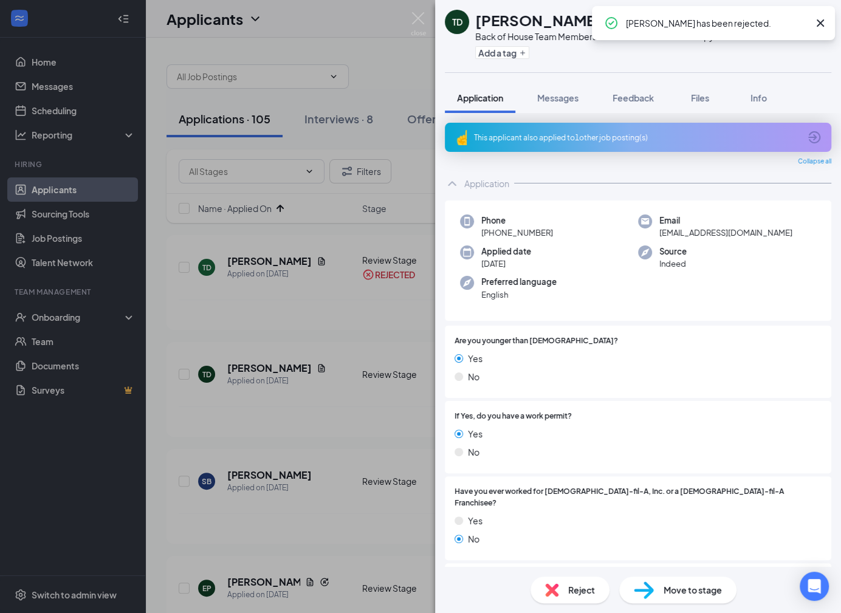
click at [565, 595] on div "Reject" at bounding box center [570, 590] width 79 height 27
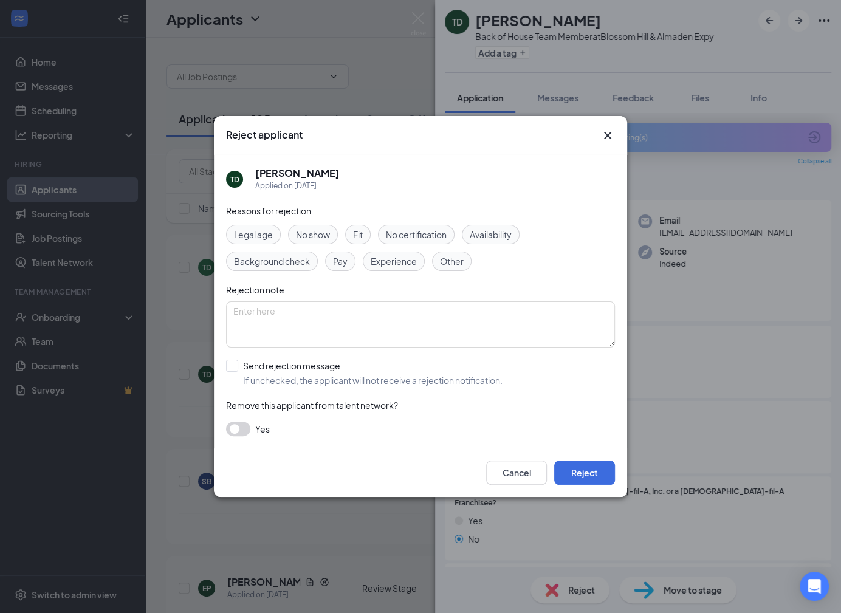
click at [363, 387] on div "Reasons for rejection Legal age No show Fit No certification Availability Backg…" at bounding box center [420, 326] width 389 height 244
click at [363, 375] on input "Send rejection message If unchecked, the applicant will not receive a rejection…" at bounding box center [364, 373] width 277 height 27
checkbox input "true"
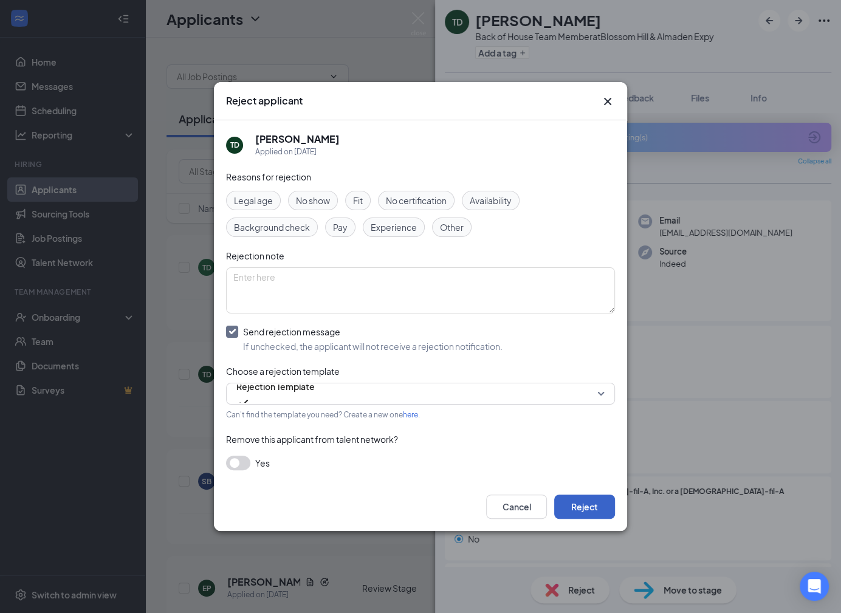
click at [582, 502] on button "Reject" at bounding box center [584, 507] width 61 height 24
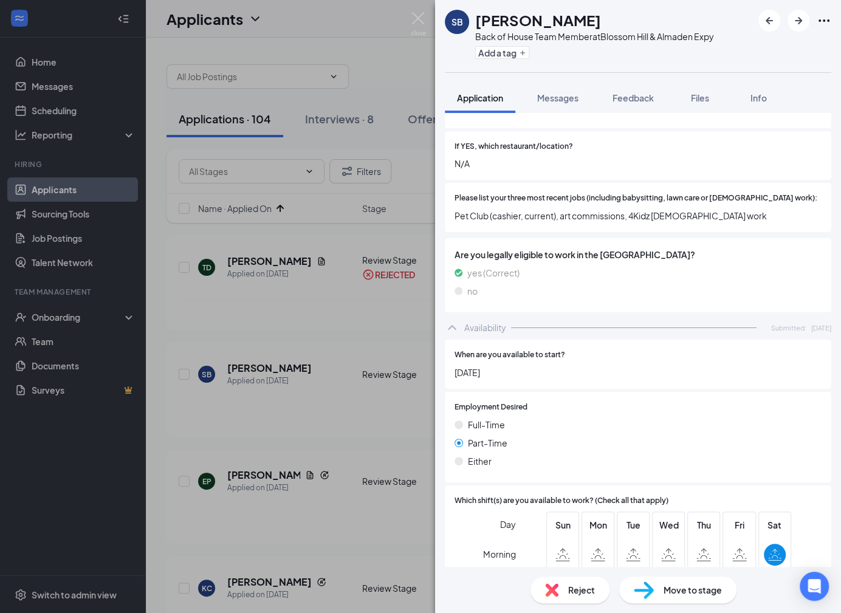
scroll to position [604, 0]
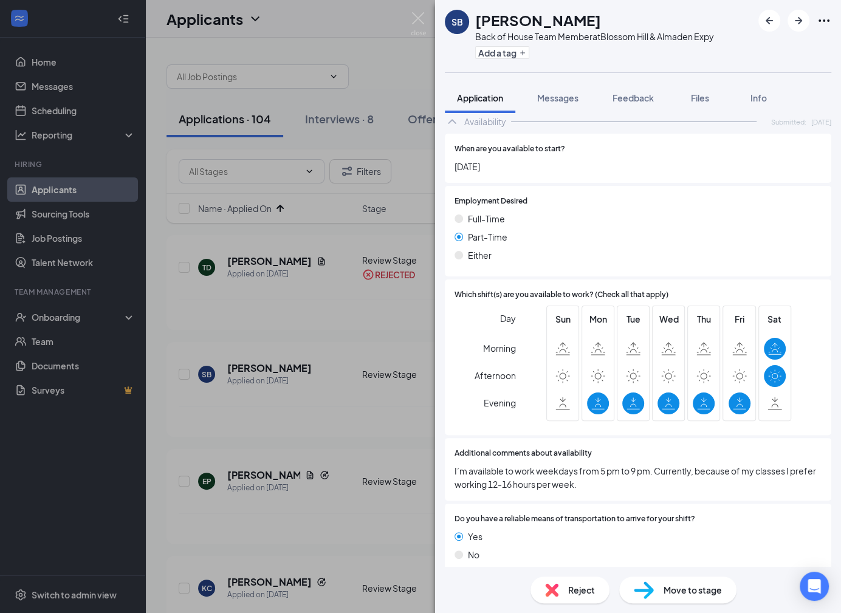
click at [562, 587] on div "Reject" at bounding box center [570, 590] width 79 height 27
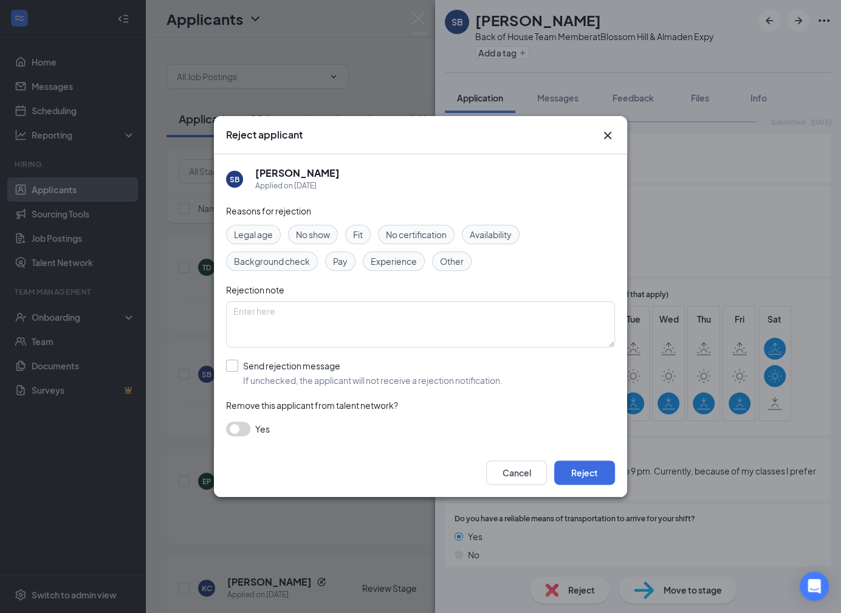
click at [344, 376] on input "Send rejection message If unchecked, the applicant will not receive a rejection…" at bounding box center [364, 373] width 277 height 27
checkbox input "true"
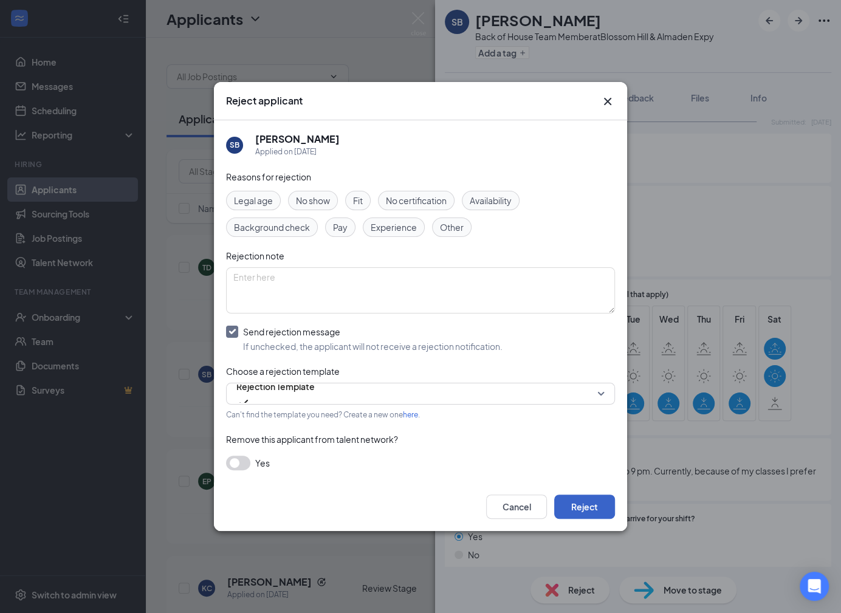
click at [601, 514] on button "Reject" at bounding box center [584, 507] width 61 height 24
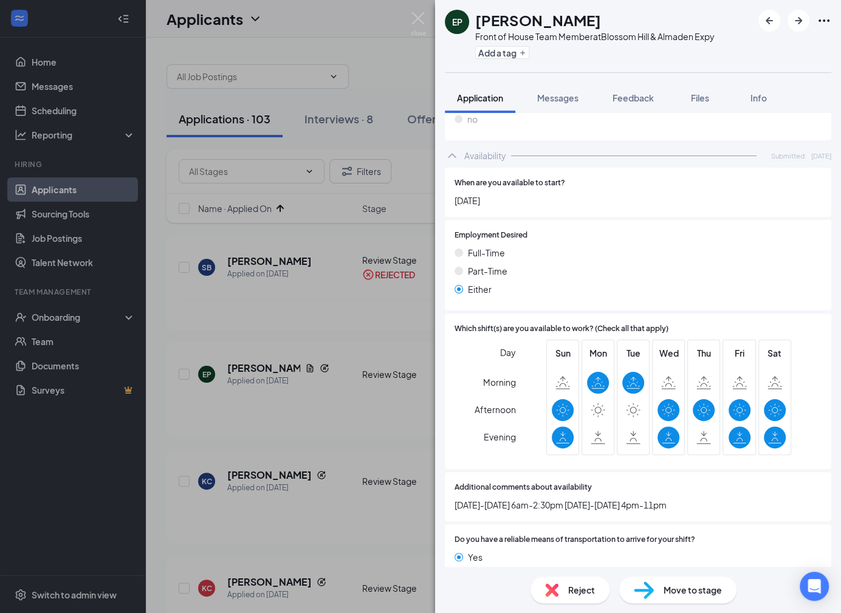
scroll to position [642, 0]
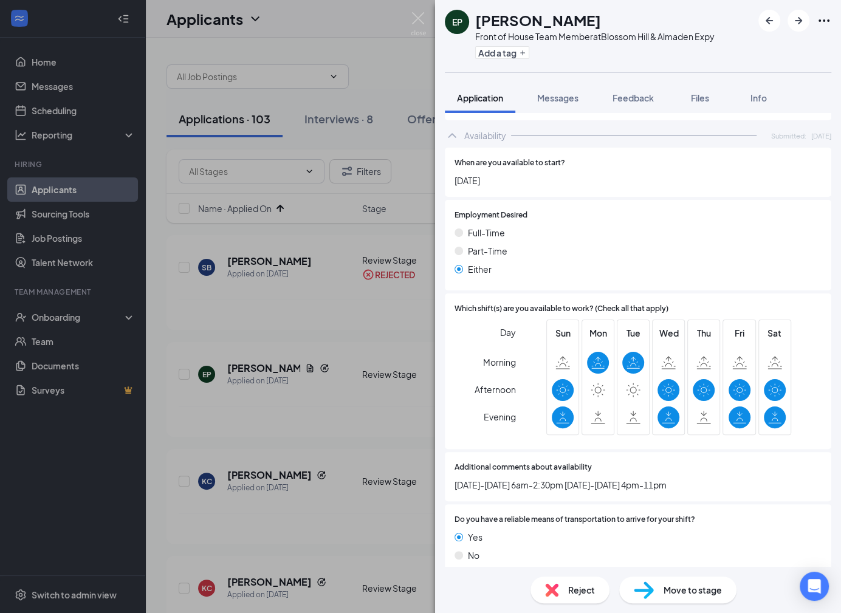
click at [556, 589] on img at bounding box center [551, 590] width 13 height 13
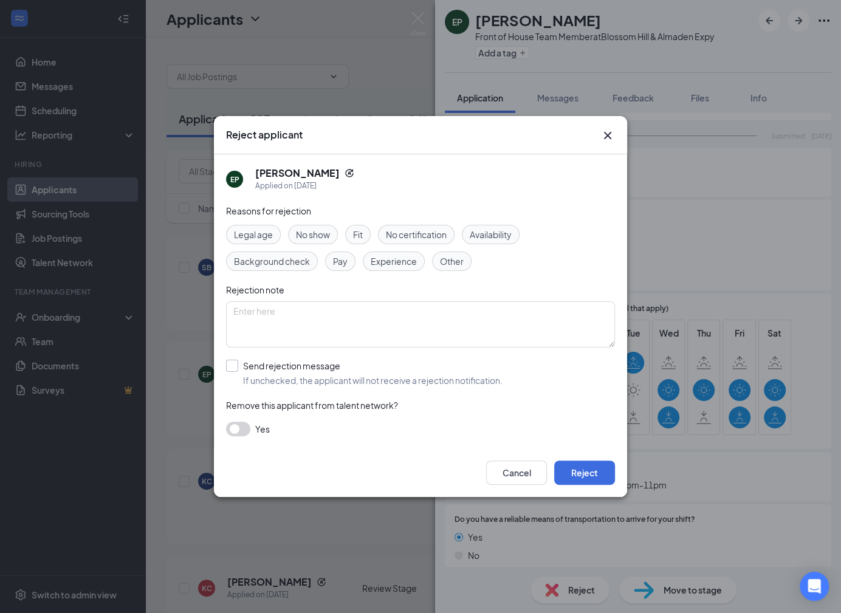
click at [389, 376] on input "Send rejection message If unchecked, the applicant will not receive a rejection…" at bounding box center [364, 373] width 277 height 27
checkbox input "true"
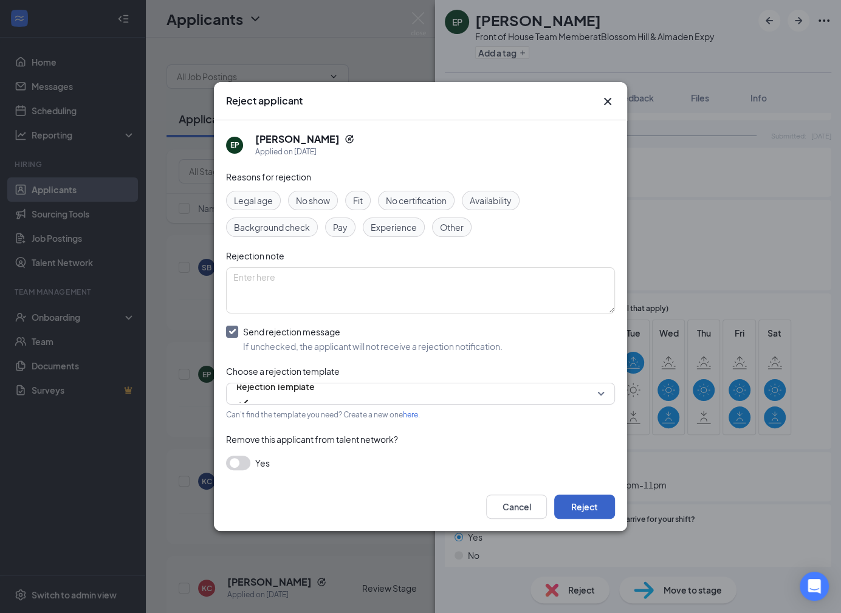
click at [579, 516] on button "Reject" at bounding box center [584, 507] width 61 height 24
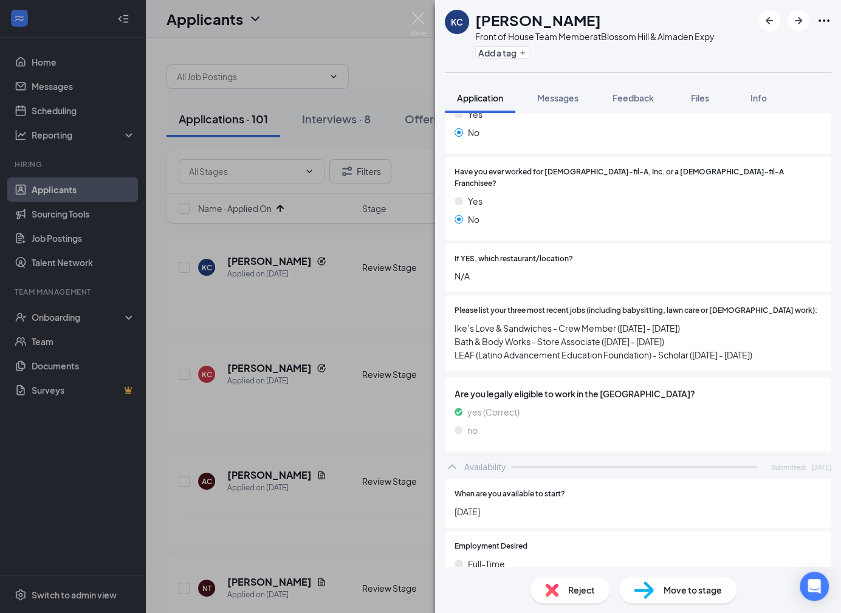
scroll to position [651, 0]
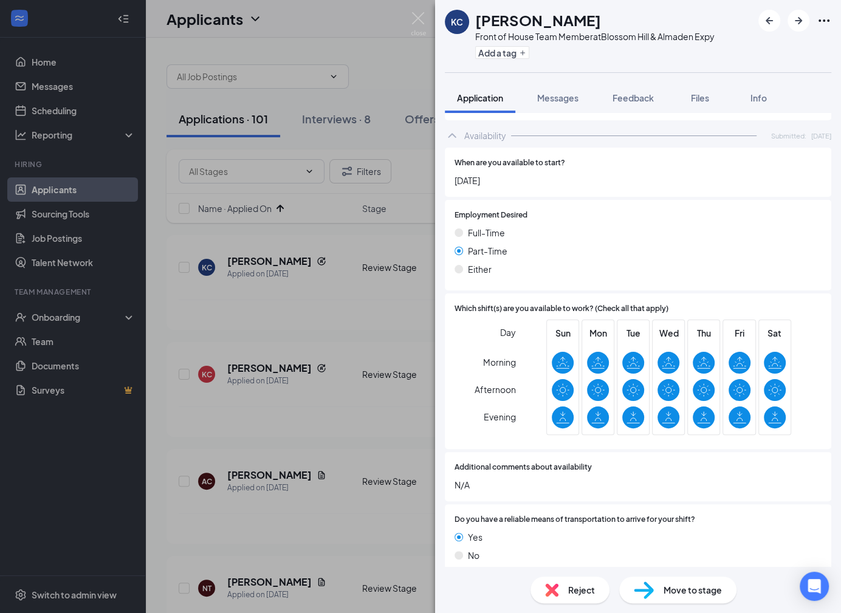
click at [557, 593] on img at bounding box center [551, 590] width 13 height 13
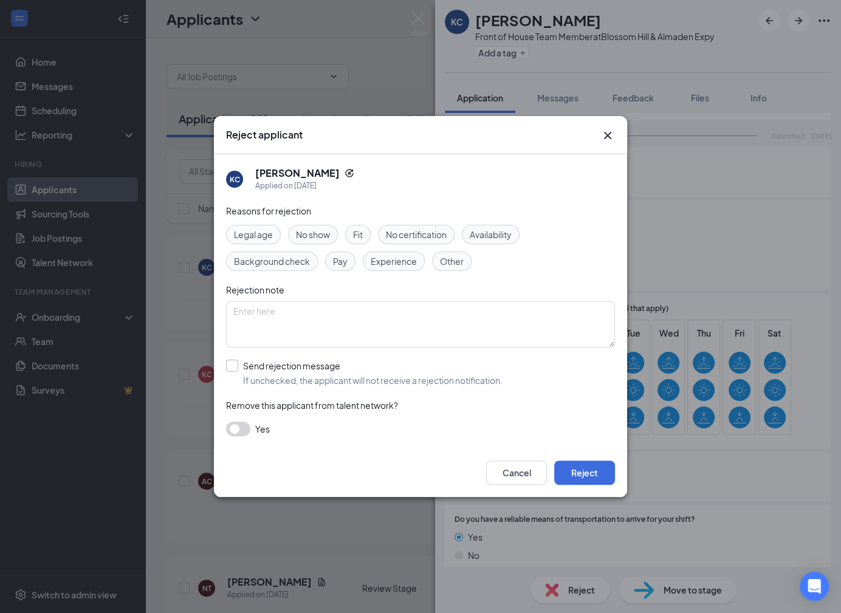
click at [347, 360] on input "Send rejection message If unchecked, the applicant will not receive a rejection…" at bounding box center [364, 373] width 277 height 27
checkbox input "true"
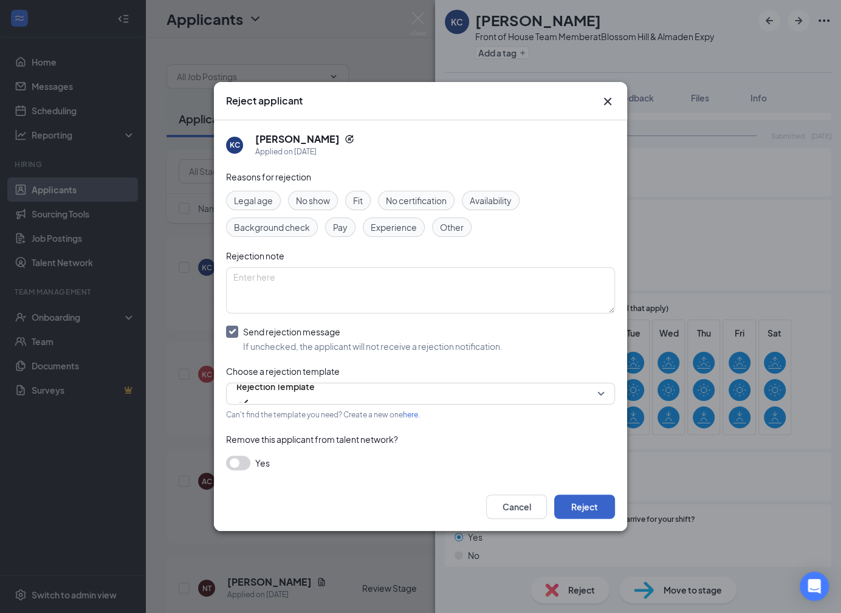
click at [601, 502] on button "Reject" at bounding box center [584, 507] width 61 height 24
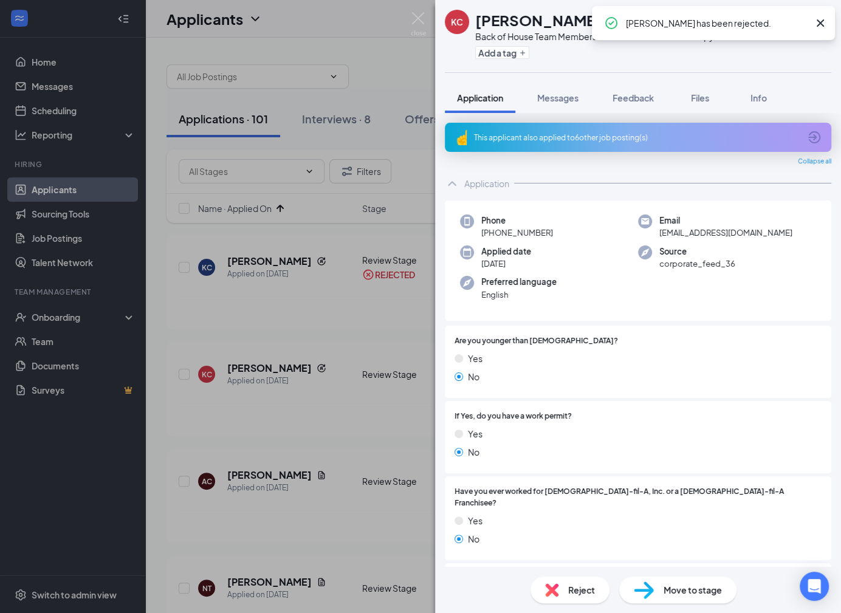
click at [567, 586] on div "Reject" at bounding box center [570, 590] width 79 height 27
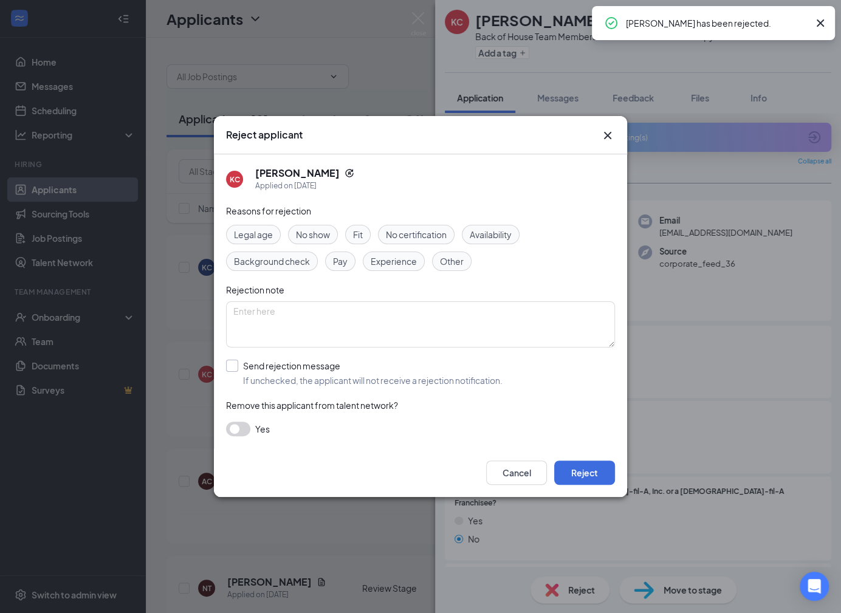
click at [350, 366] on input "Send rejection message If unchecked, the applicant will not receive a rejection…" at bounding box center [364, 373] width 277 height 27
checkbox input "true"
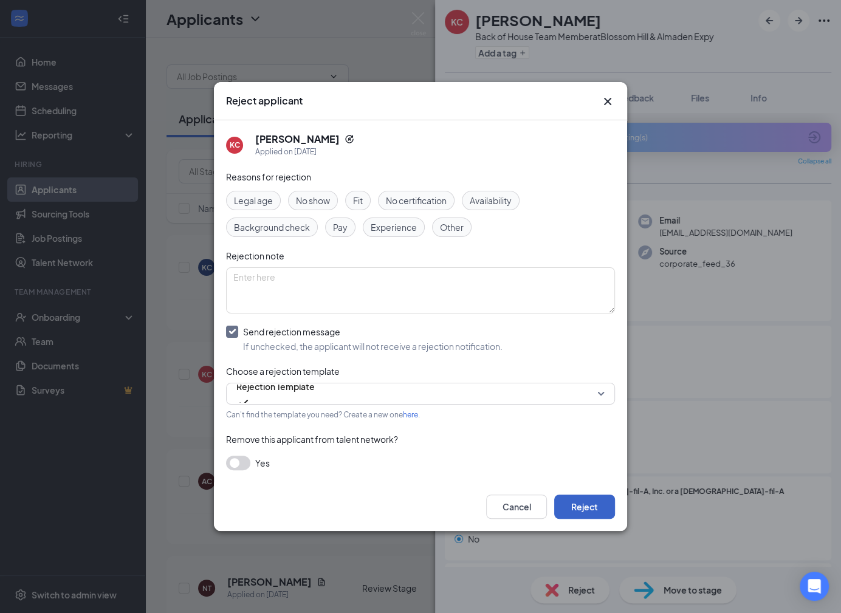
click at [603, 502] on button "Reject" at bounding box center [584, 507] width 61 height 24
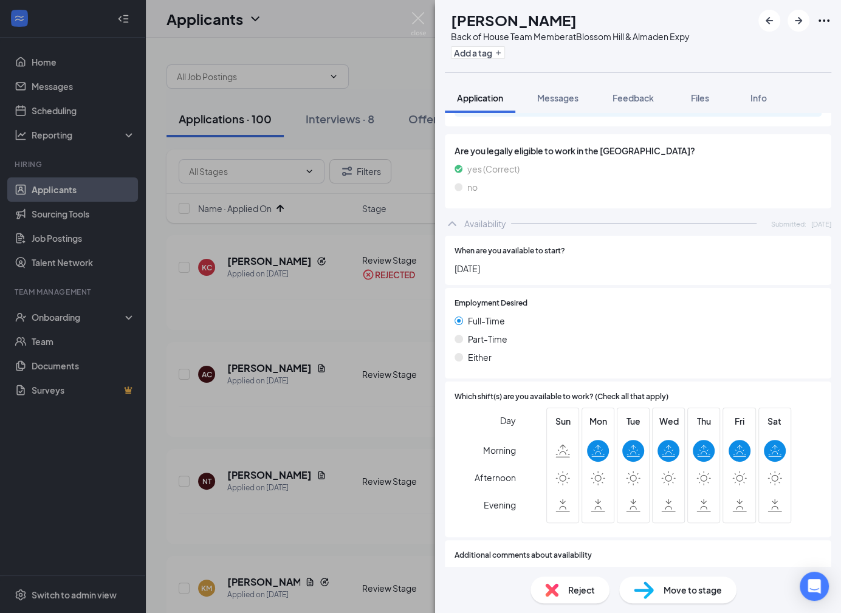
scroll to position [595, 0]
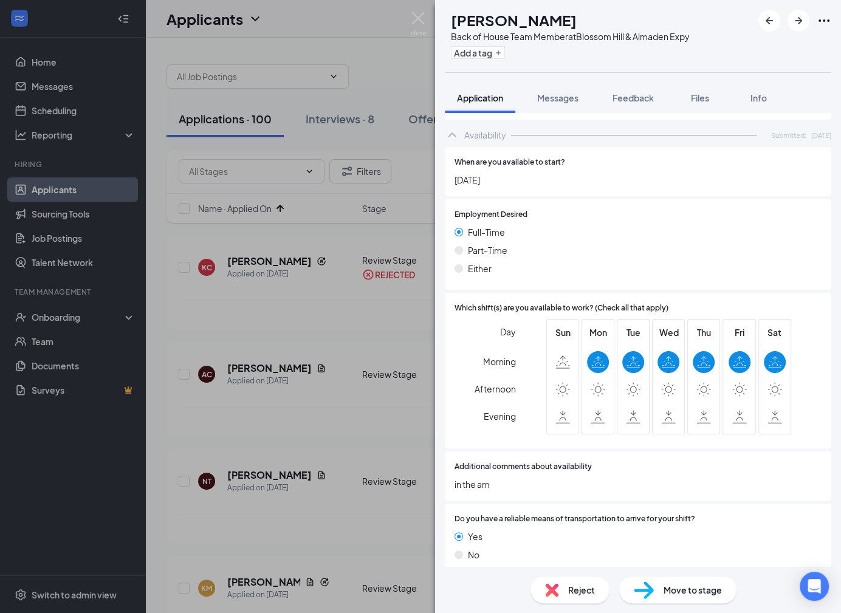
click at [582, 579] on div "Reject" at bounding box center [570, 590] width 79 height 27
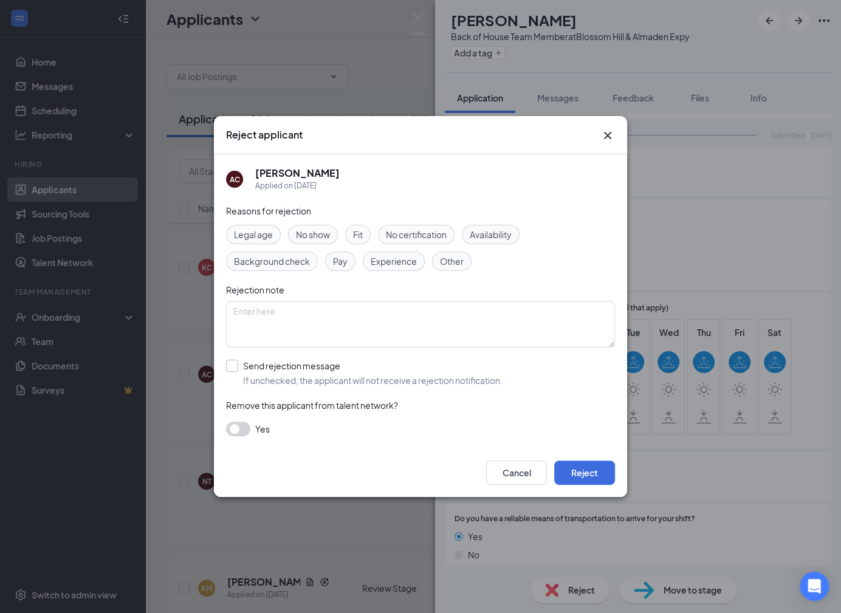
click at [415, 372] on input "Send rejection message If unchecked, the applicant will not receive a rejection…" at bounding box center [364, 373] width 277 height 27
checkbox input "true"
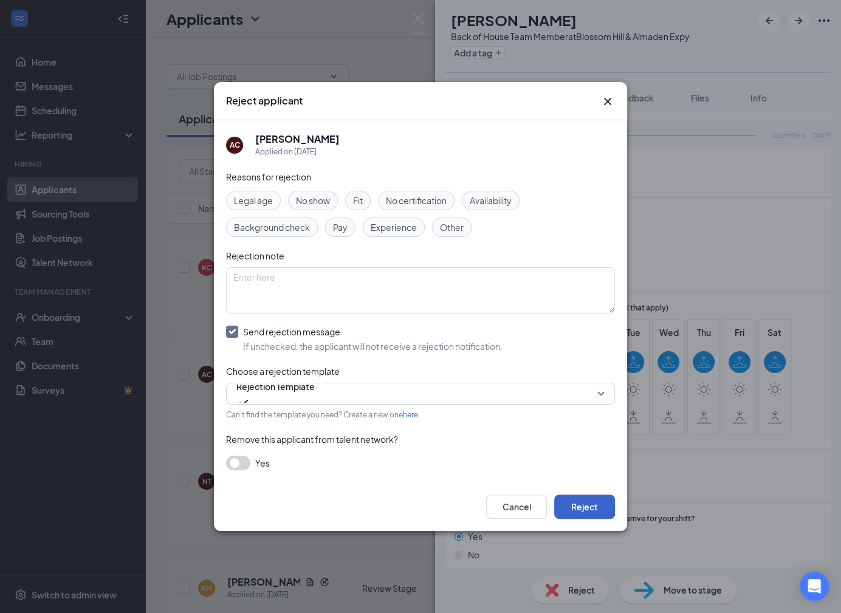
click at [578, 500] on button "Reject" at bounding box center [584, 507] width 61 height 24
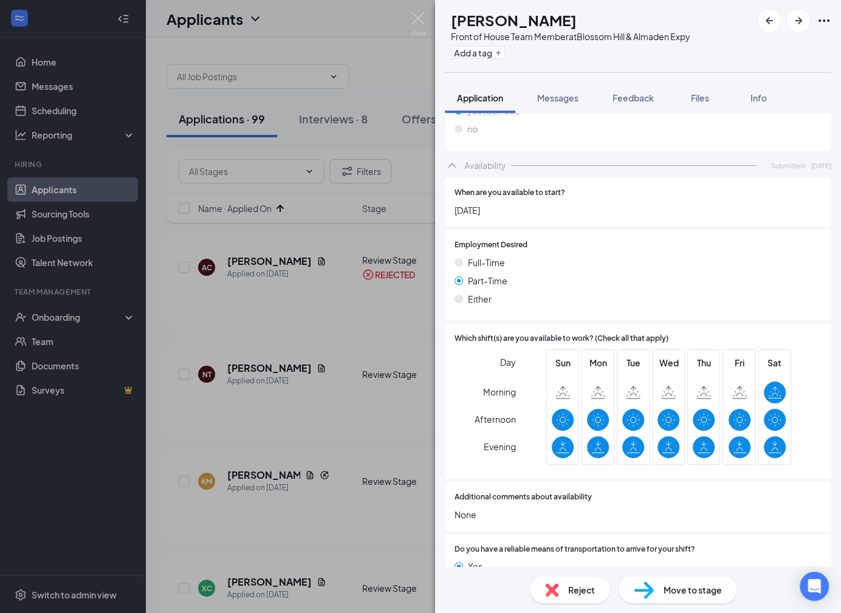
scroll to position [684, 0]
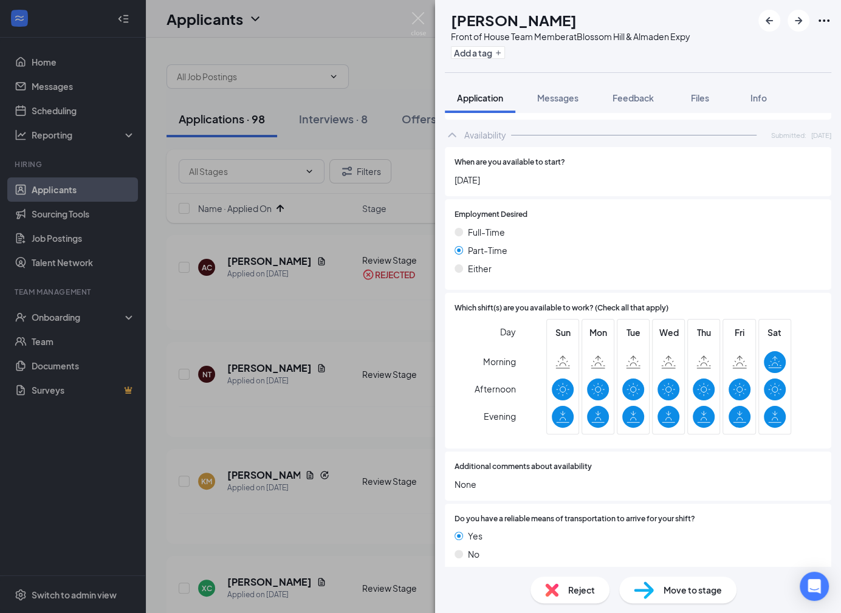
click at [575, 594] on span "Reject" at bounding box center [581, 590] width 27 height 13
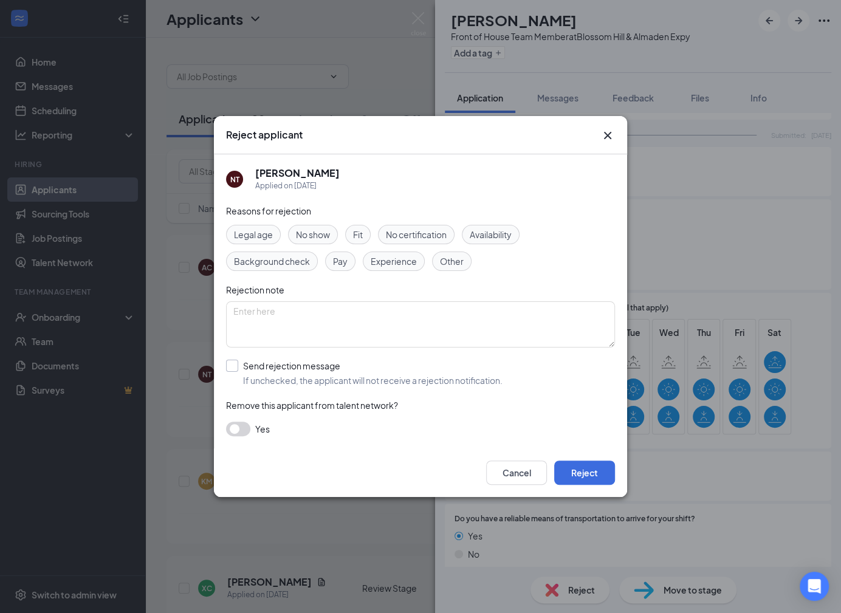
click at [409, 373] on input "Send rejection message If unchecked, the applicant will not receive a rejection…" at bounding box center [364, 373] width 277 height 27
checkbox input "true"
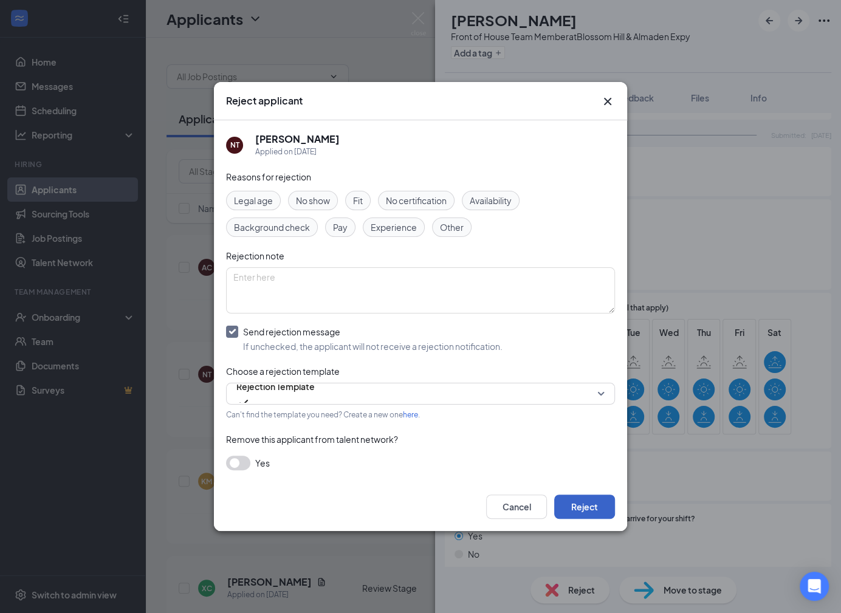
click at [579, 514] on button "Reject" at bounding box center [584, 507] width 61 height 24
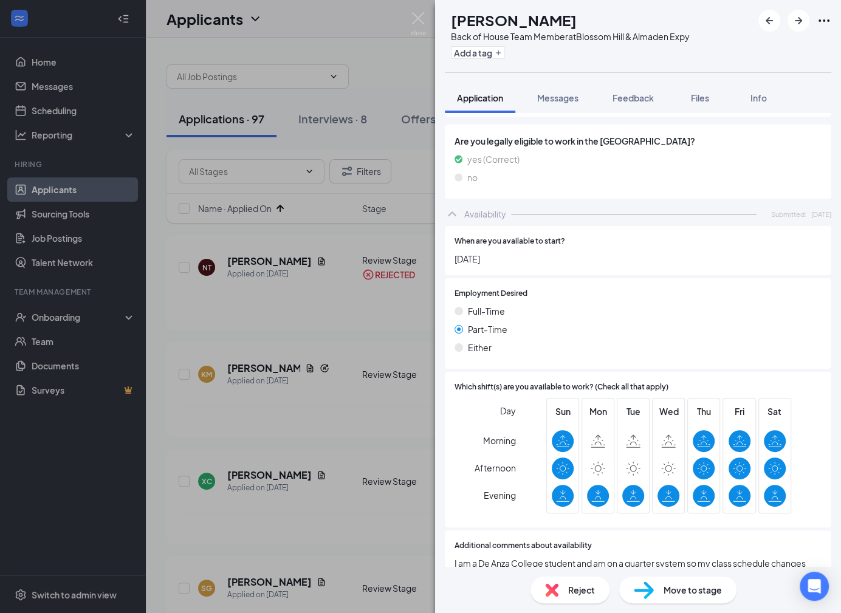
scroll to position [545, 0]
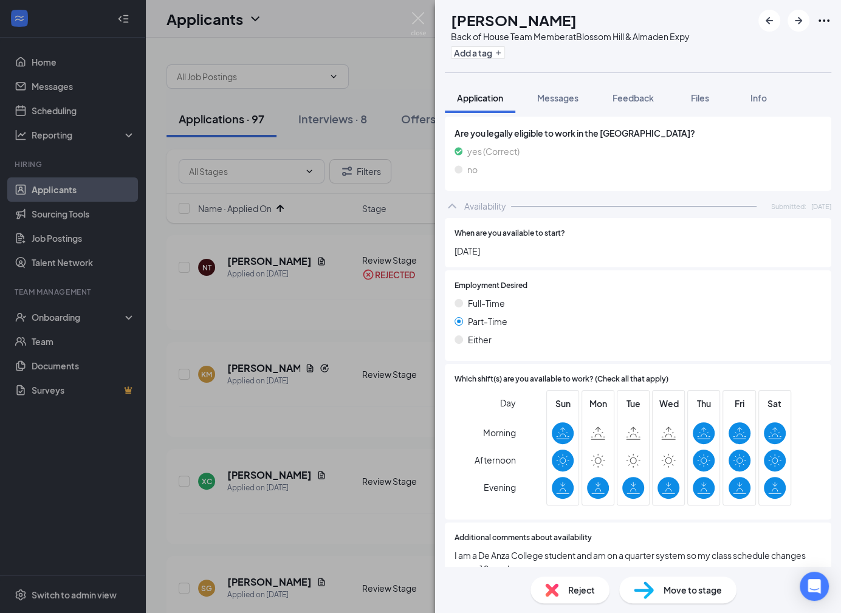
click at [565, 595] on div "Reject" at bounding box center [570, 590] width 79 height 27
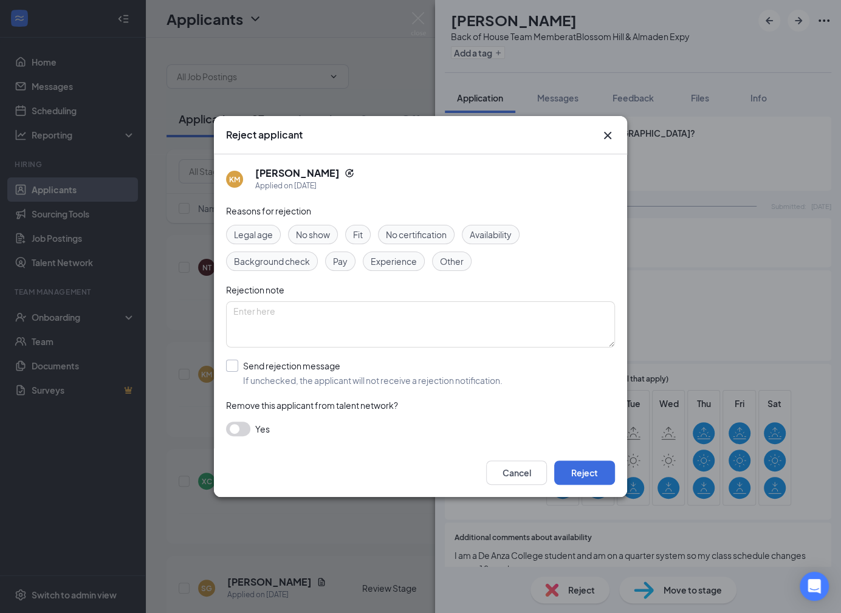
click at [426, 383] on input "Send rejection message If unchecked, the applicant will not receive a rejection…" at bounding box center [364, 373] width 277 height 27
checkbox input "true"
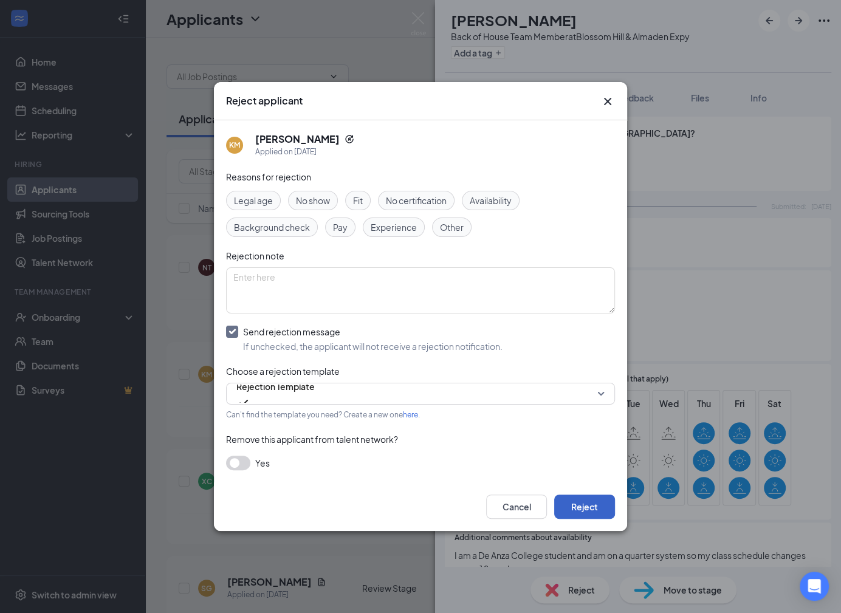
click at [593, 501] on button "Reject" at bounding box center [584, 507] width 61 height 24
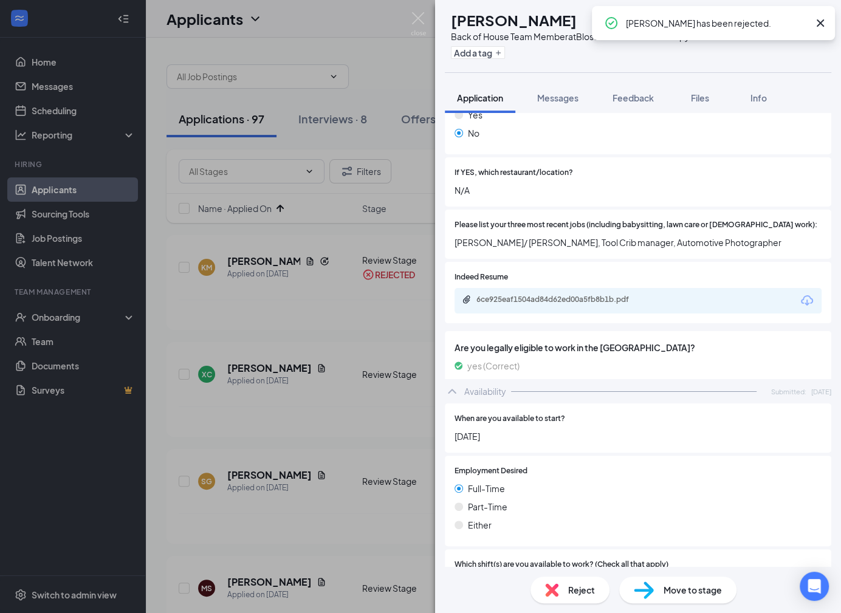
scroll to position [311, 0]
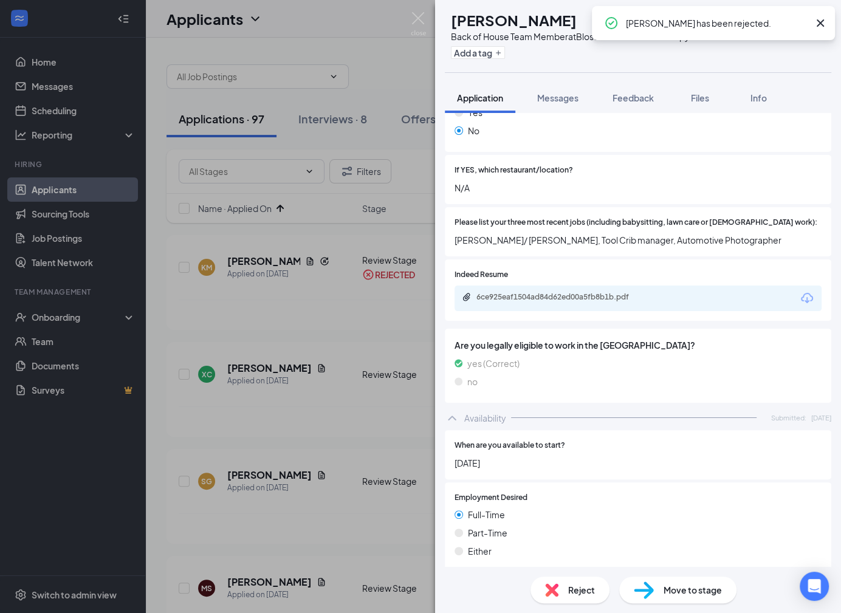
click at [582, 589] on span "Reject" at bounding box center [581, 590] width 27 height 13
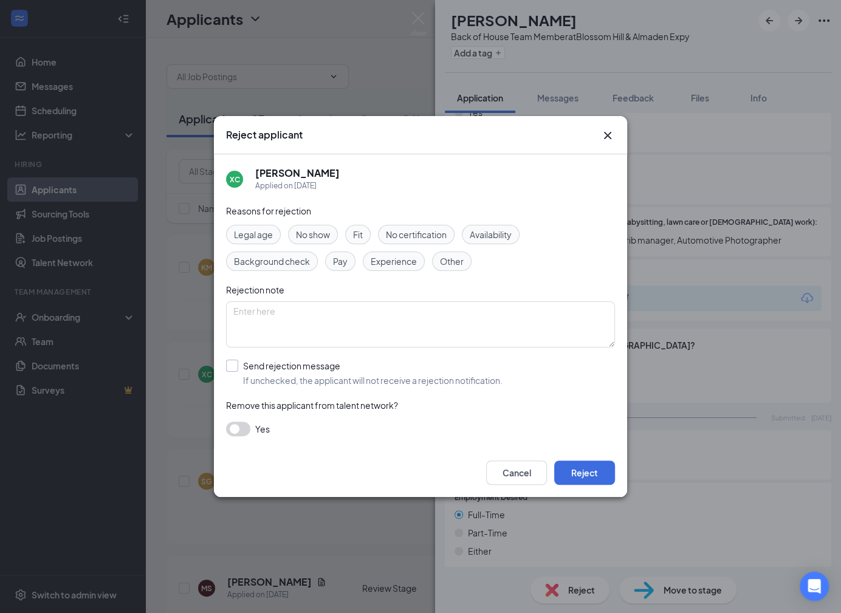
click at [386, 378] on input "Send rejection message If unchecked, the applicant will not receive a rejection…" at bounding box center [364, 373] width 277 height 27
checkbox input "true"
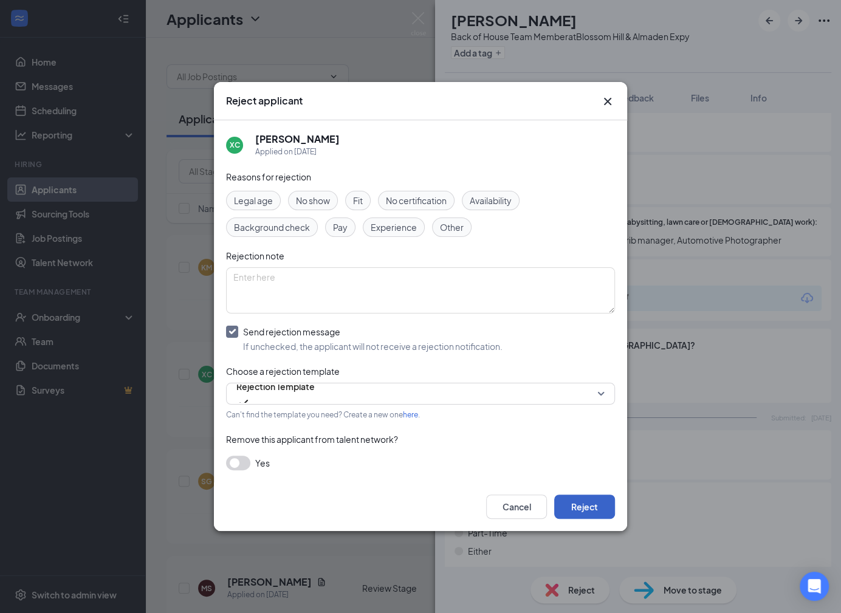
click at [598, 499] on button "Reject" at bounding box center [584, 507] width 61 height 24
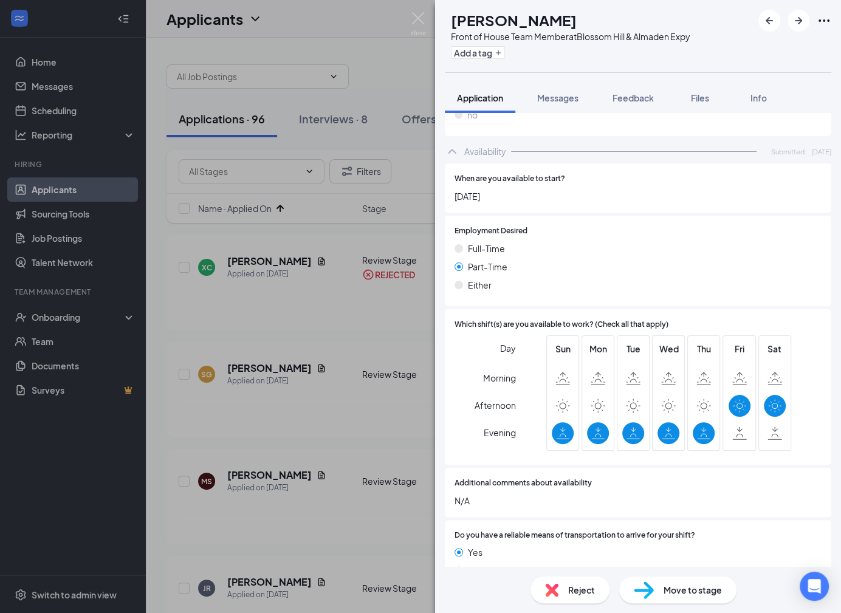
scroll to position [684, 0]
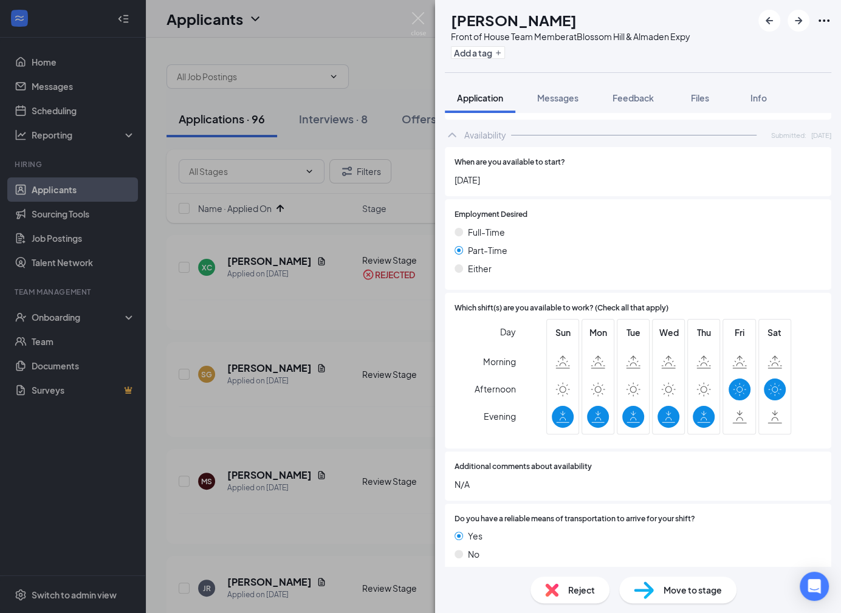
click at [573, 587] on span "Reject" at bounding box center [581, 590] width 27 height 13
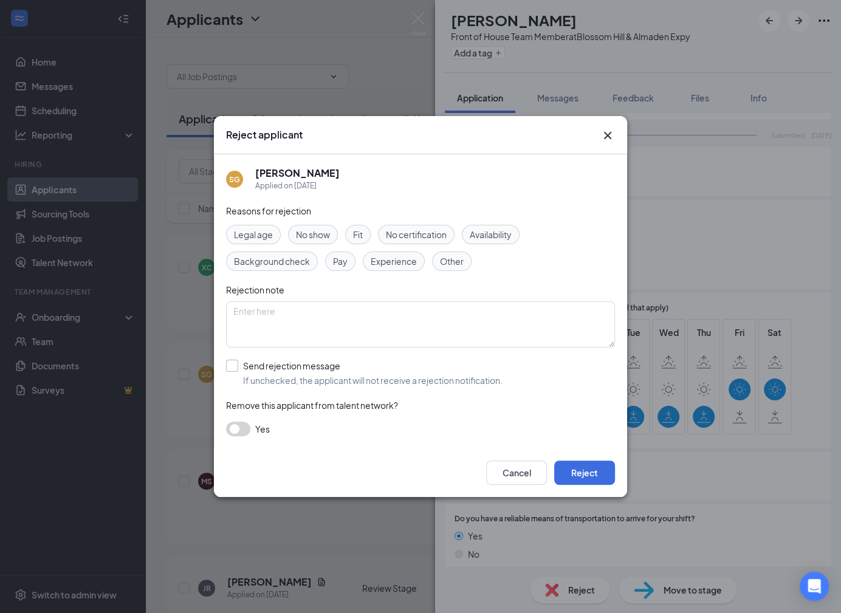
click at [368, 373] on input "Send rejection message If unchecked, the applicant will not receive a rejection…" at bounding box center [364, 373] width 277 height 27
checkbox input "true"
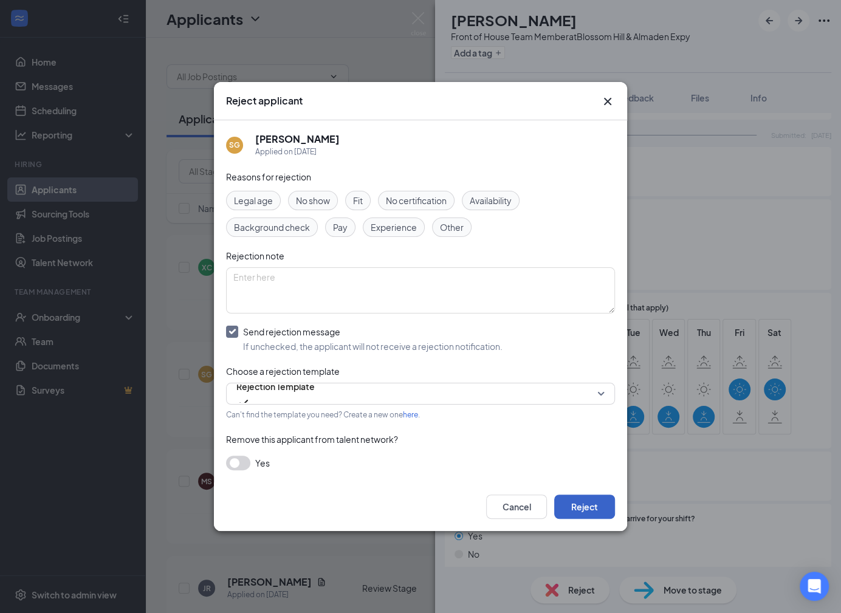
click at [567, 504] on button "Reject" at bounding box center [584, 507] width 61 height 24
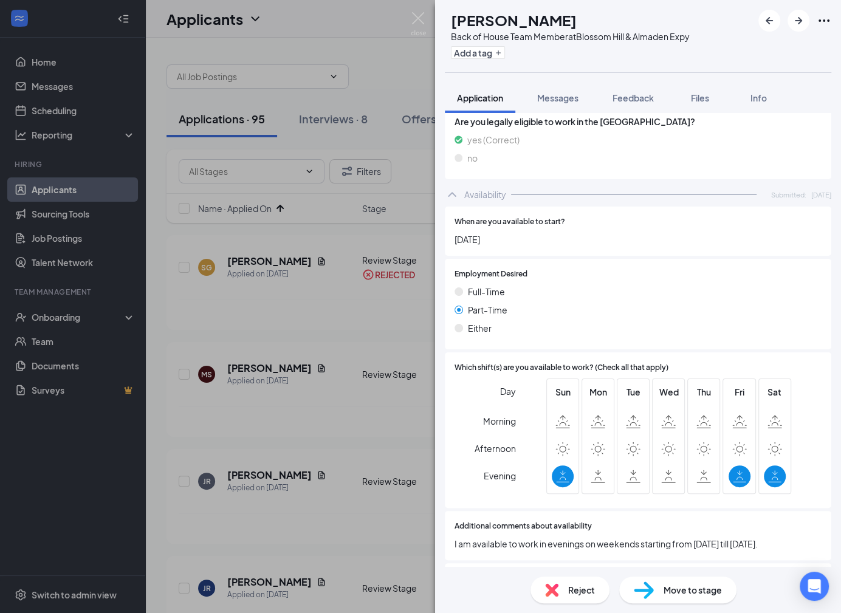
scroll to position [657, 0]
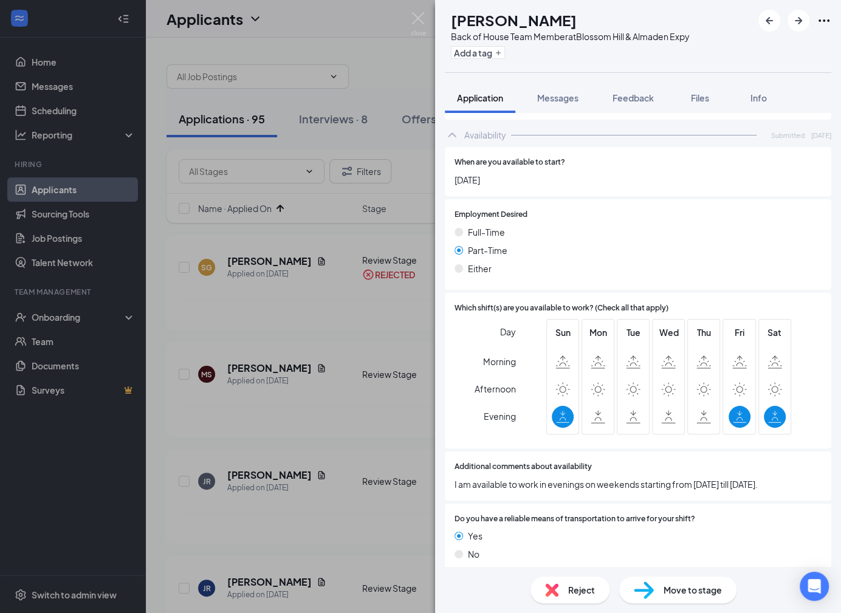
click at [565, 592] on div "Reject" at bounding box center [570, 590] width 79 height 27
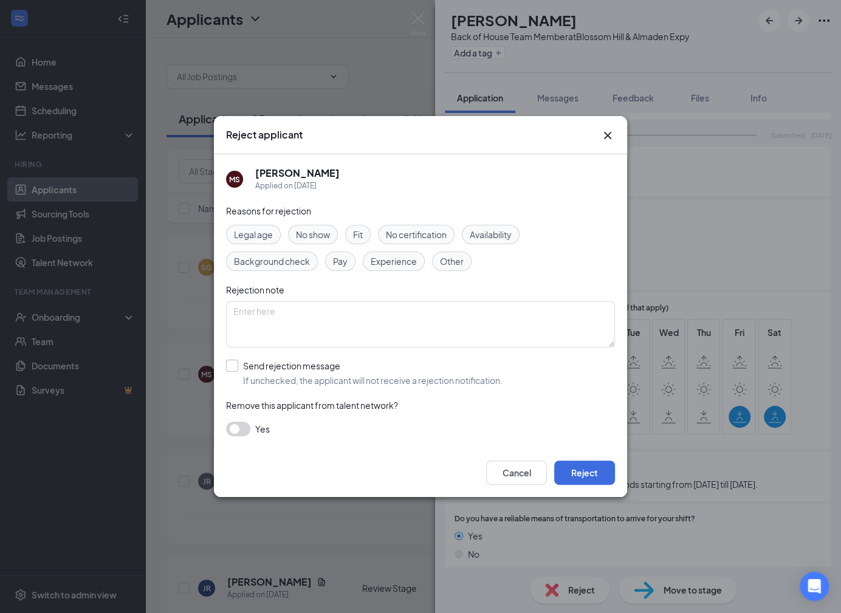
click at [435, 377] on input "Send rejection message If unchecked, the applicant will not receive a rejection…" at bounding box center [364, 373] width 277 height 27
checkbox input "true"
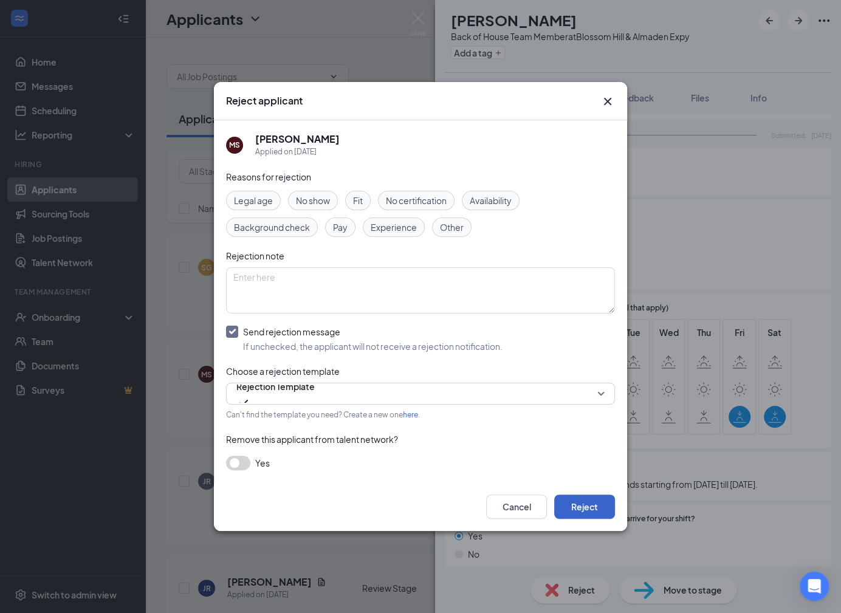
click at [585, 501] on button "Reject" at bounding box center [584, 507] width 61 height 24
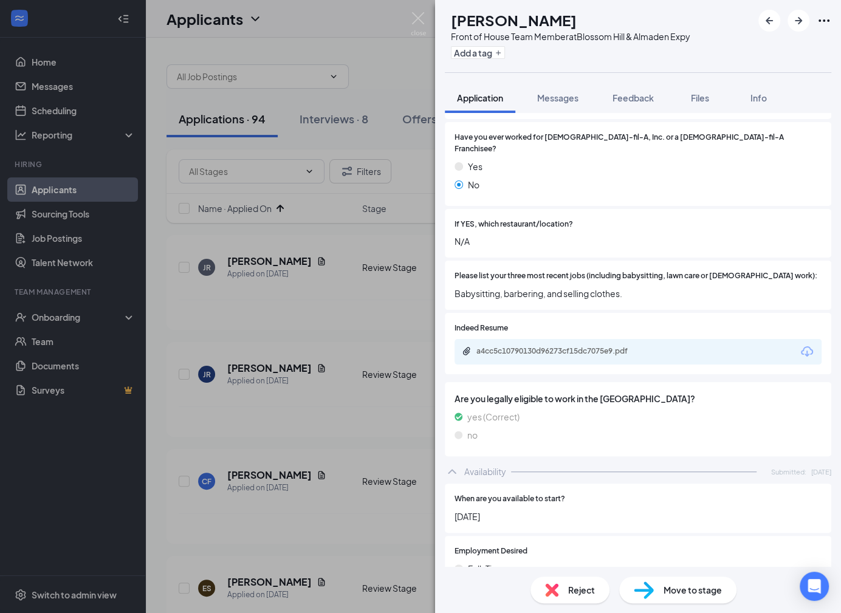
scroll to position [365, 0]
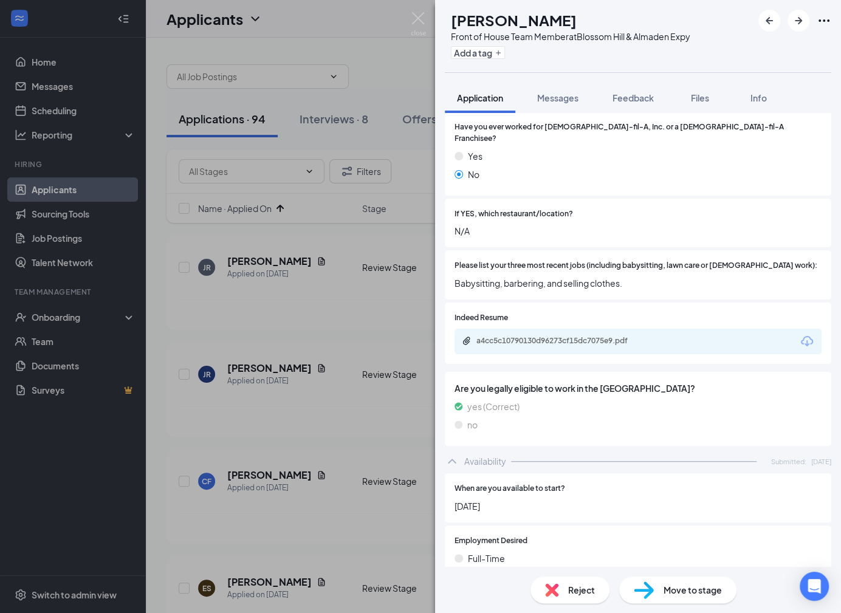
click at [600, 336] on div "a4cc5c10790130d96273cf15dc7075e9.pdf" at bounding box center [638, 342] width 367 height 26
click at [590, 336] on div "a4cc5c10790130d96273cf15dc7075e9.pdf" at bounding box center [562, 341] width 170 height 10
click at [578, 582] on div "Reject" at bounding box center [570, 590] width 79 height 27
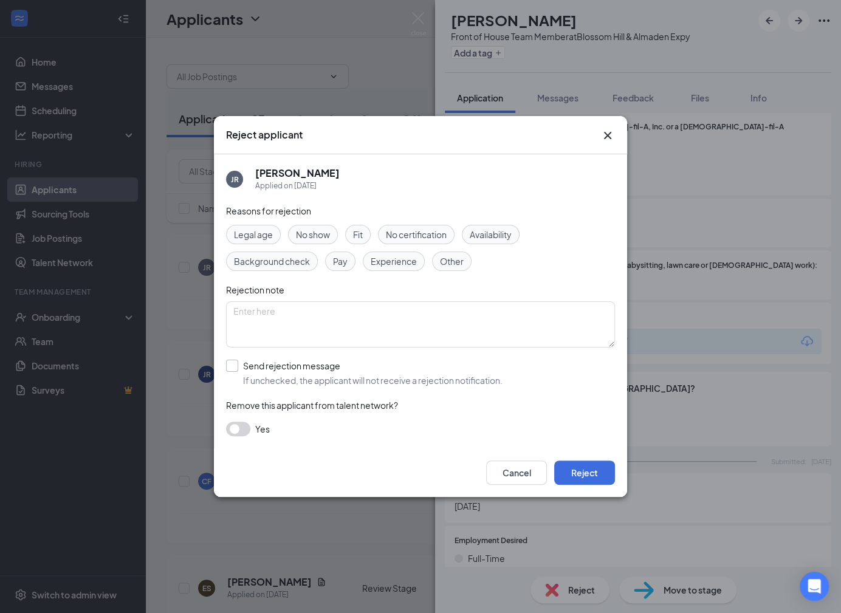
click at [500, 374] on input "Send rejection message If unchecked, the applicant will not receive a rejection…" at bounding box center [364, 373] width 277 height 27
checkbox input "true"
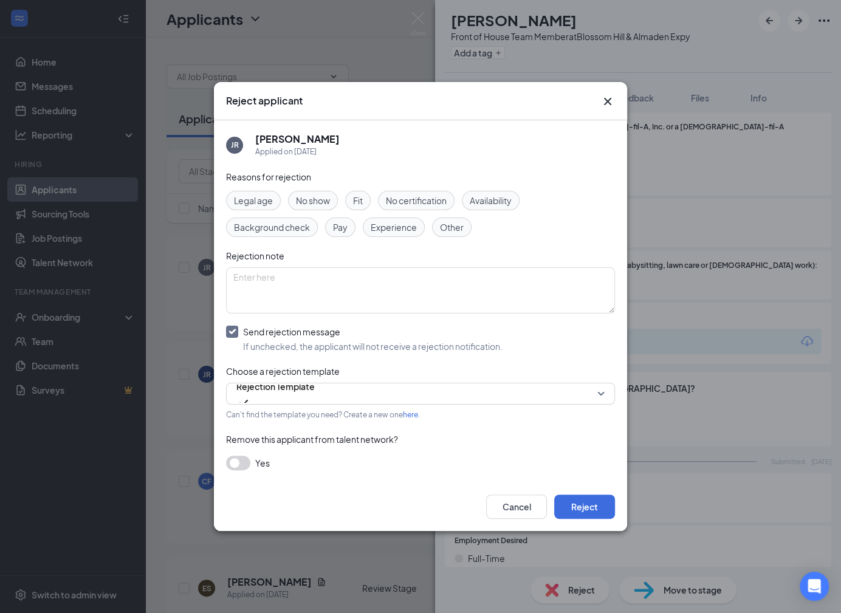
click at [581, 491] on div "Cancel Reject" at bounding box center [420, 507] width 413 height 49
click at [581, 500] on button "Reject" at bounding box center [584, 507] width 61 height 24
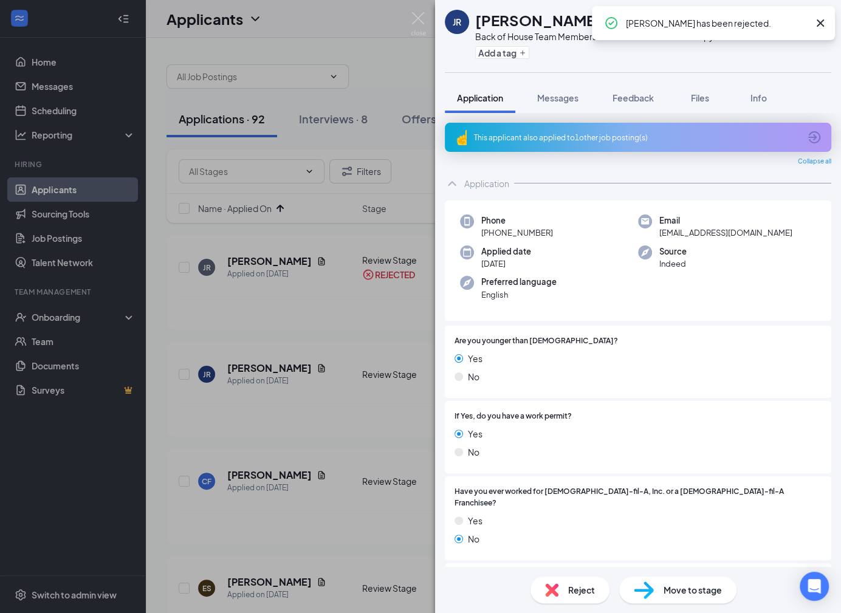
click at [559, 589] on div "Reject" at bounding box center [570, 590] width 79 height 27
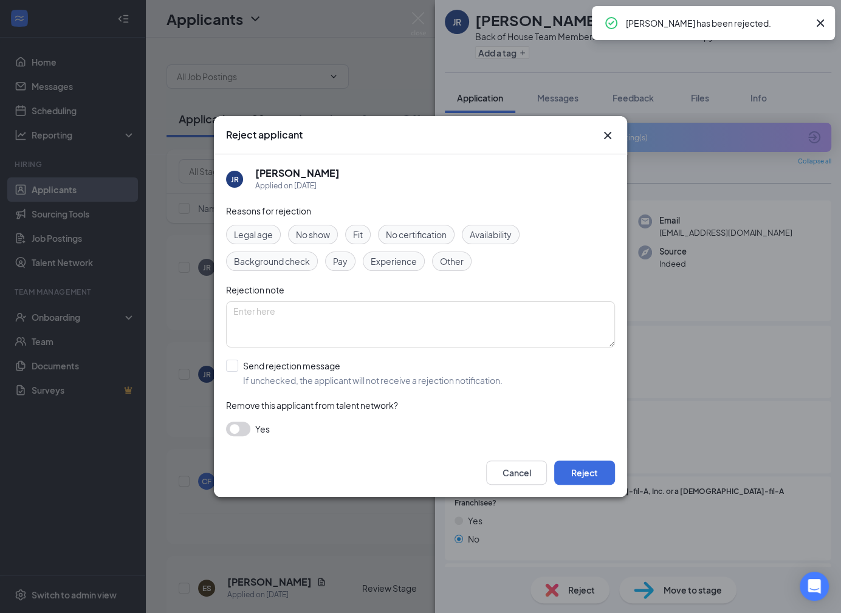
click at [374, 392] on div "Reasons for rejection Legal age No show Fit No certification Availability Backg…" at bounding box center [420, 326] width 389 height 244
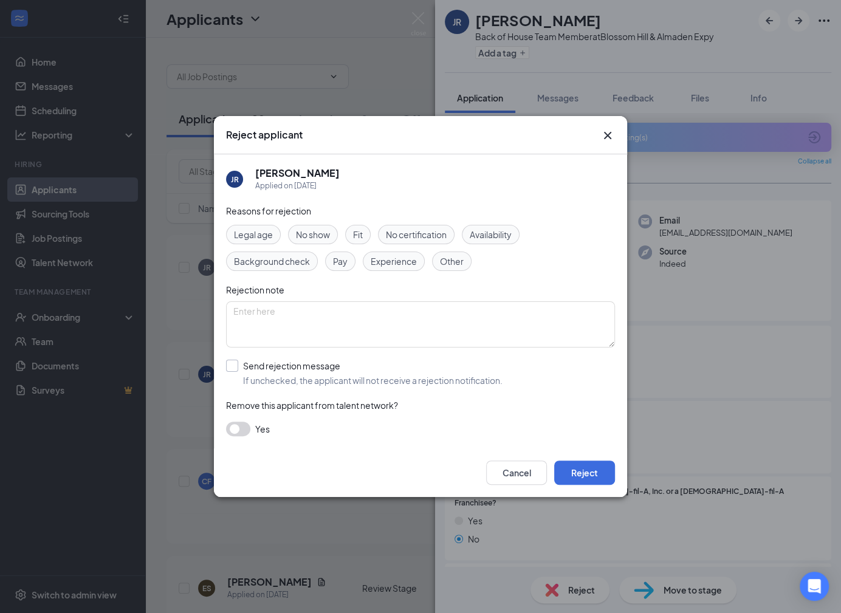
click at [374, 376] on input "Send rejection message If unchecked, the applicant will not receive a rejection…" at bounding box center [364, 373] width 277 height 27
checkbox input "true"
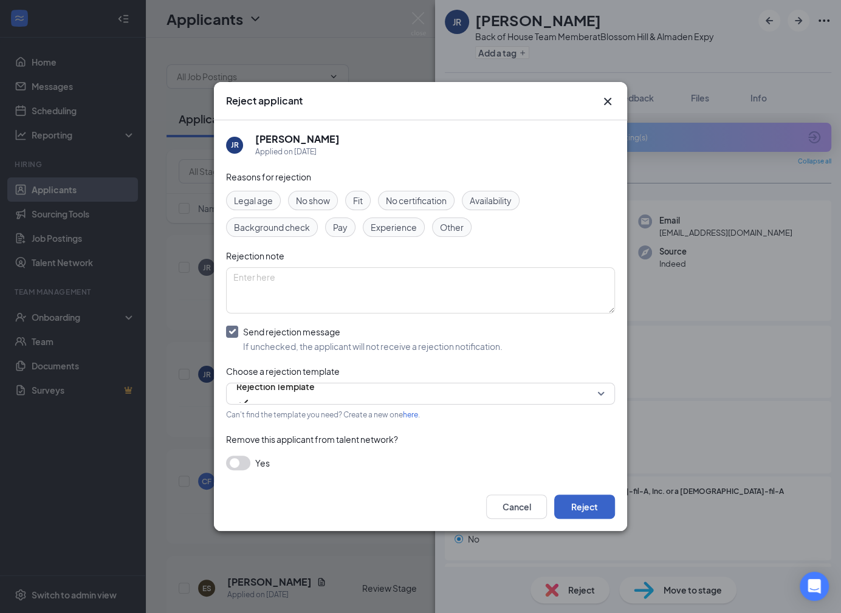
click at [587, 500] on button "Reject" at bounding box center [584, 507] width 61 height 24
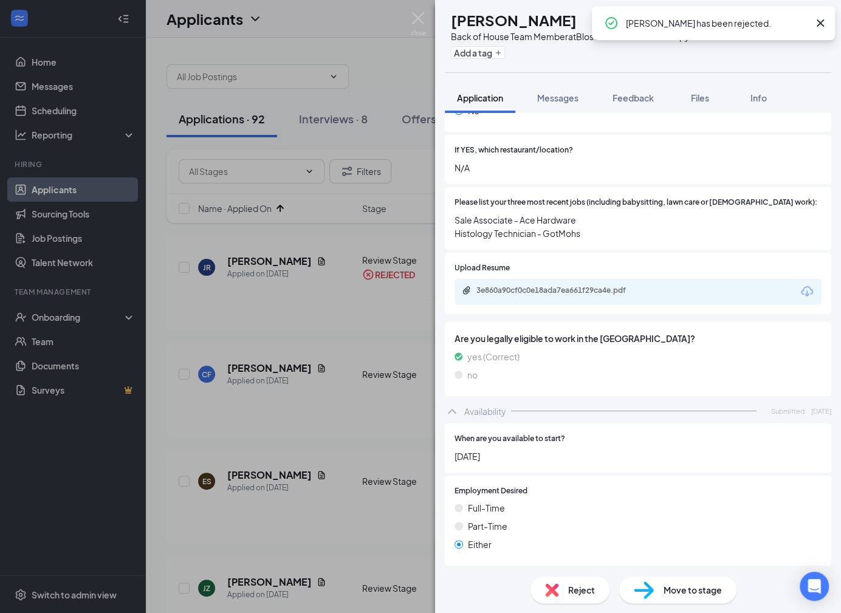
scroll to position [337, 0]
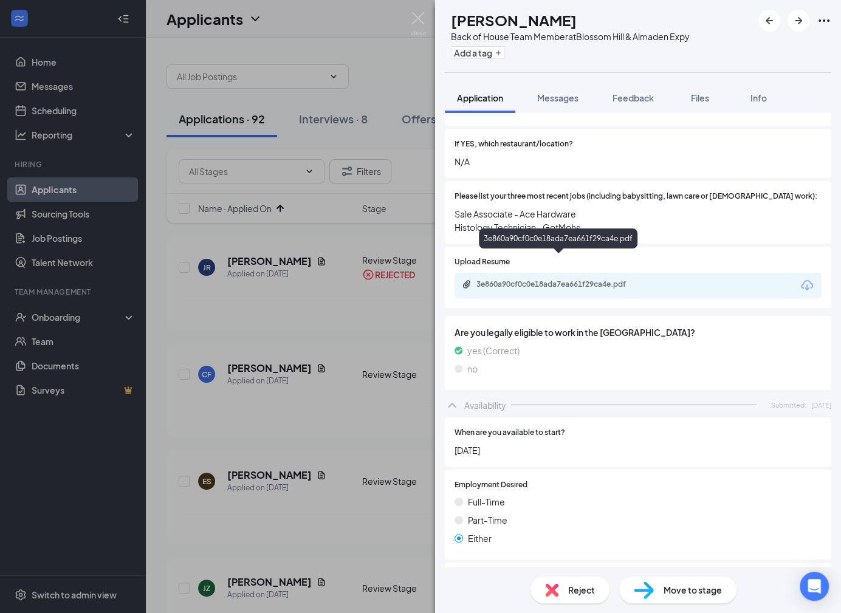
click at [633, 280] on div "3e860a90cf0c0e18ada7ea661f29ca4e.pdf" at bounding box center [562, 285] width 170 height 10
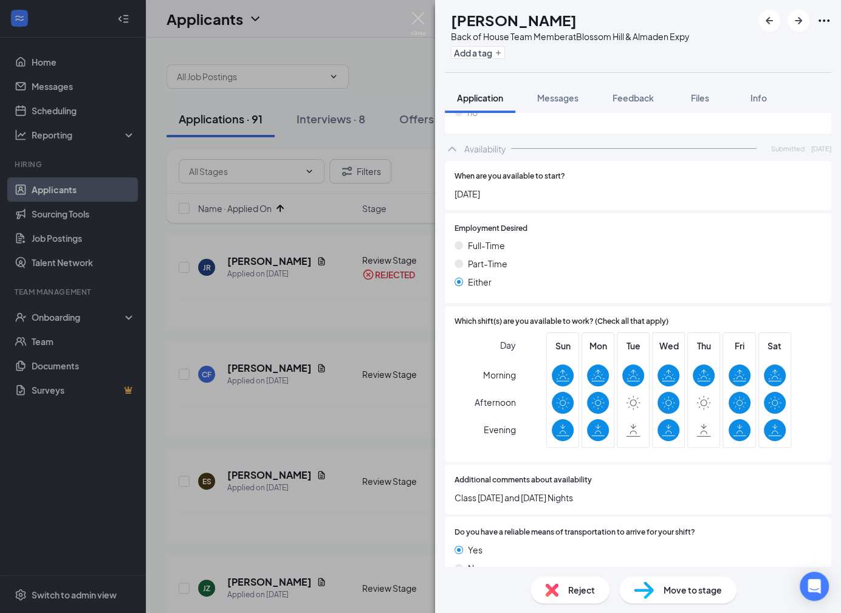
scroll to position [595, 0]
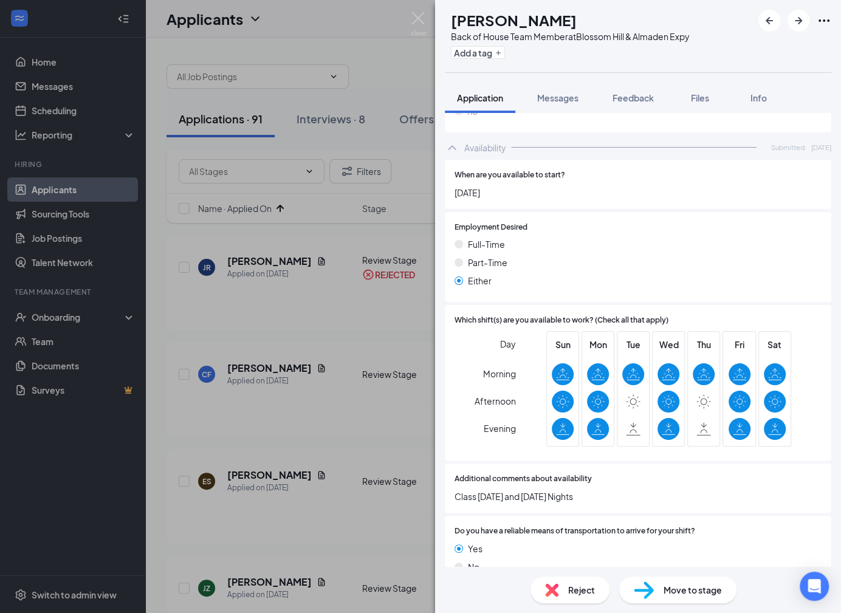
click at [558, 592] on img at bounding box center [551, 590] width 13 height 13
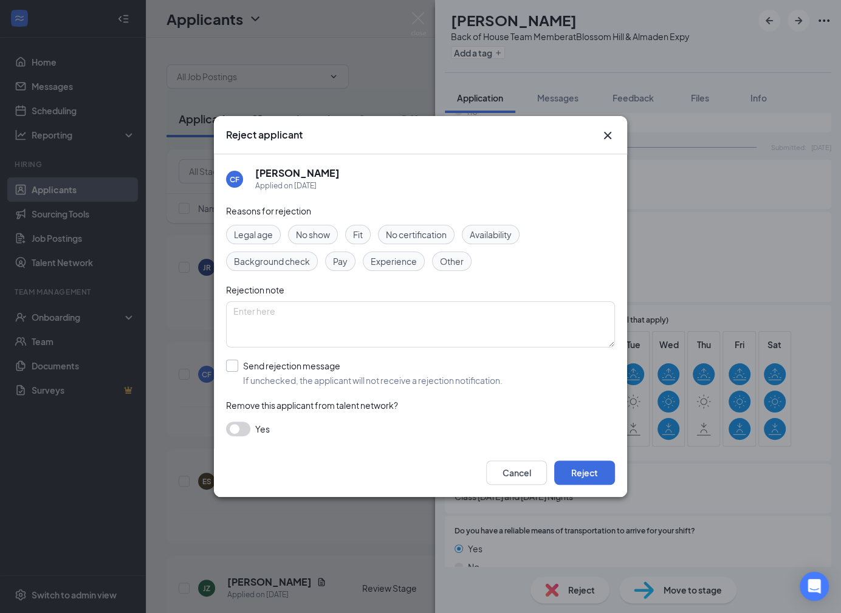
click at [374, 375] on input "Send rejection message If unchecked, the applicant will not receive a rejection…" at bounding box center [364, 373] width 277 height 27
checkbox input "true"
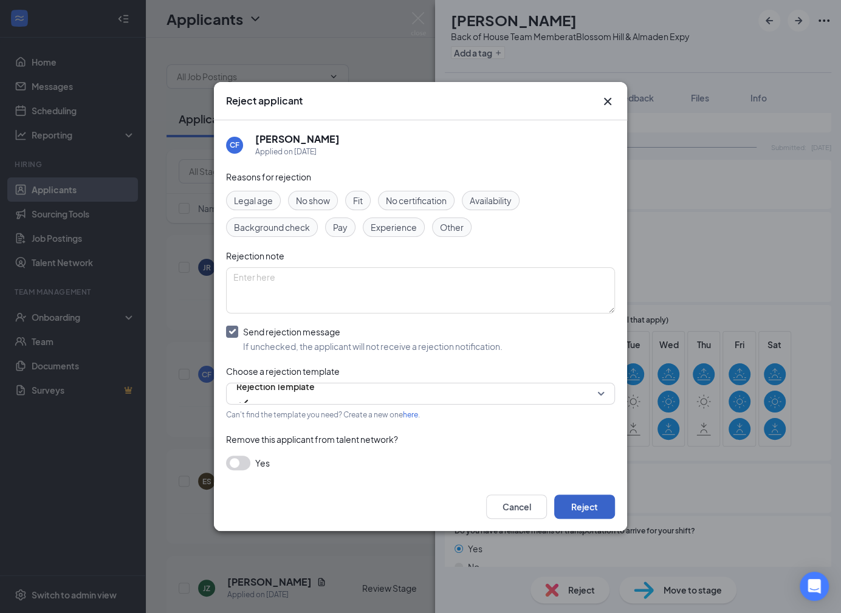
click at [601, 506] on button "Reject" at bounding box center [584, 507] width 61 height 24
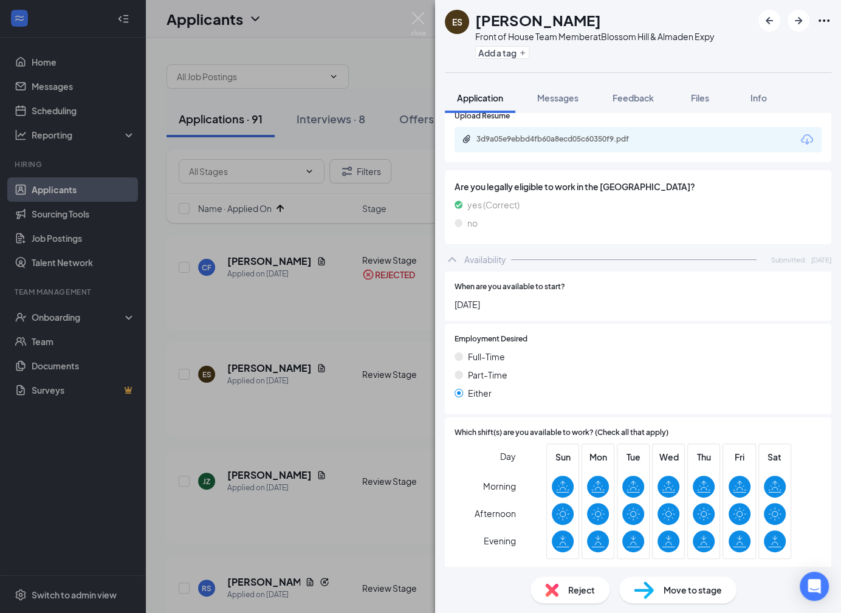
scroll to position [435, 0]
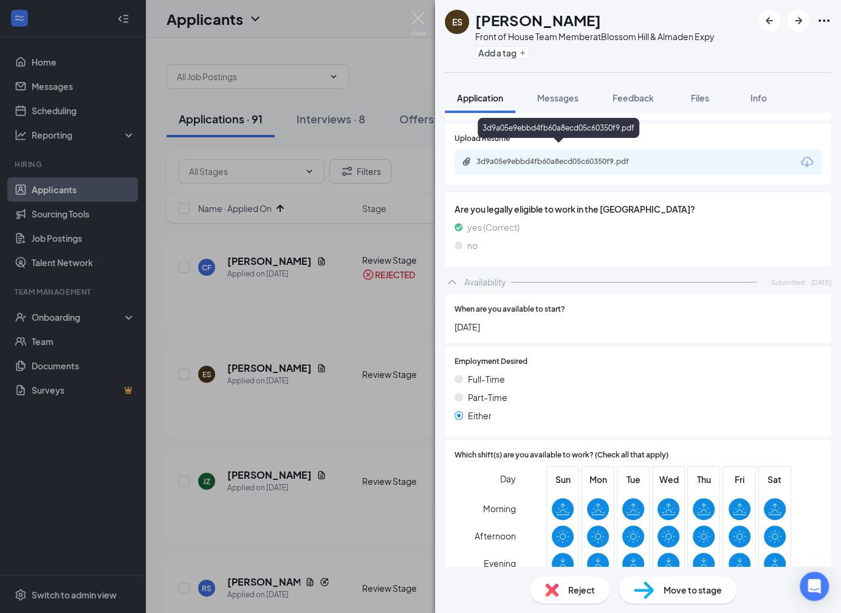
click at [545, 157] on div "3d9a05e9ebbd4fb60a8ecd05c60350f9.pdf" at bounding box center [562, 162] width 170 height 10
click at [562, 586] on div "Reject" at bounding box center [570, 590] width 79 height 27
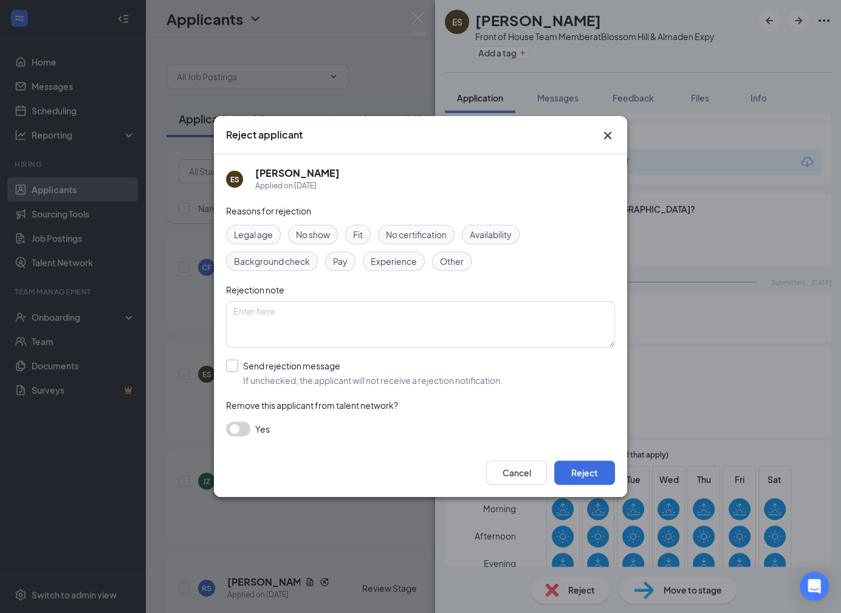
click at [408, 372] on input "Send rejection message If unchecked, the applicant will not receive a rejection…" at bounding box center [364, 373] width 277 height 27
checkbox input "true"
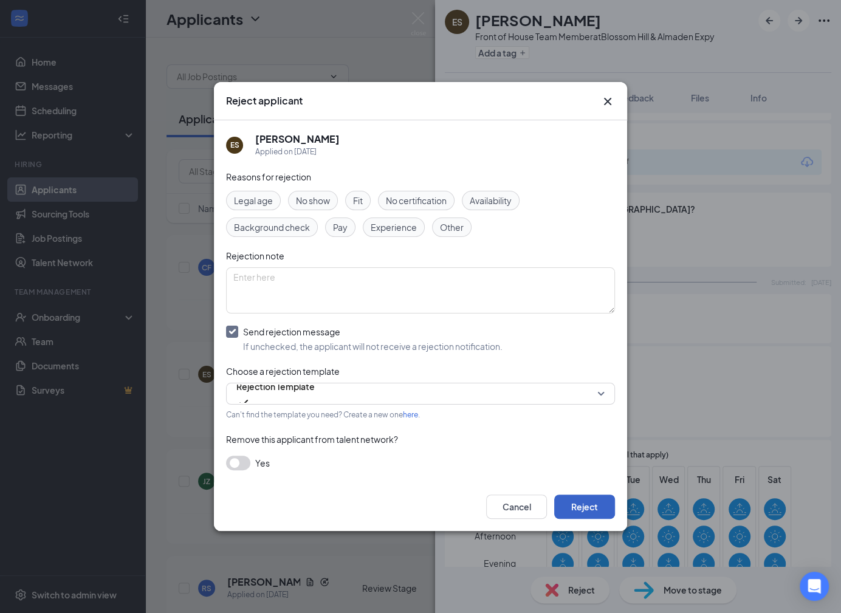
click at [582, 502] on button "Reject" at bounding box center [584, 507] width 61 height 24
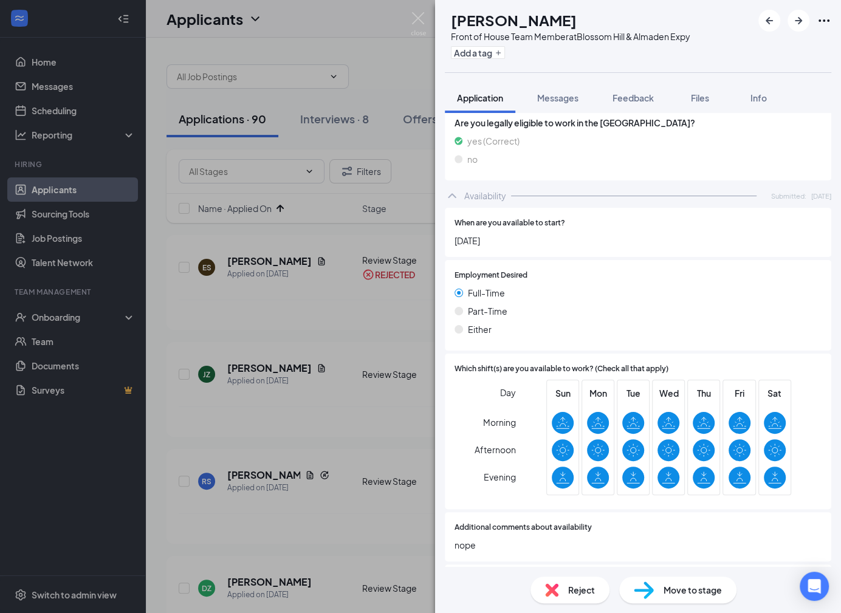
scroll to position [671, 0]
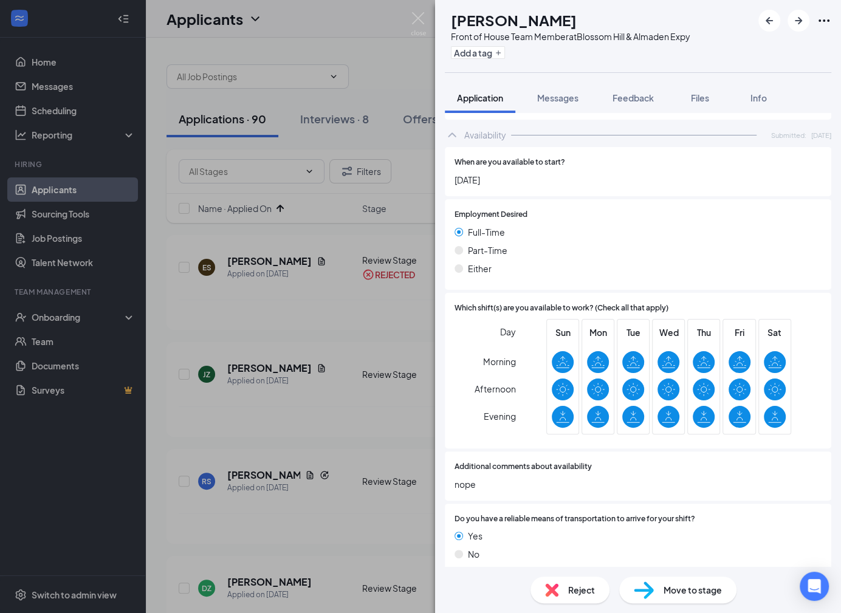
click at [553, 596] on img at bounding box center [551, 590] width 13 height 13
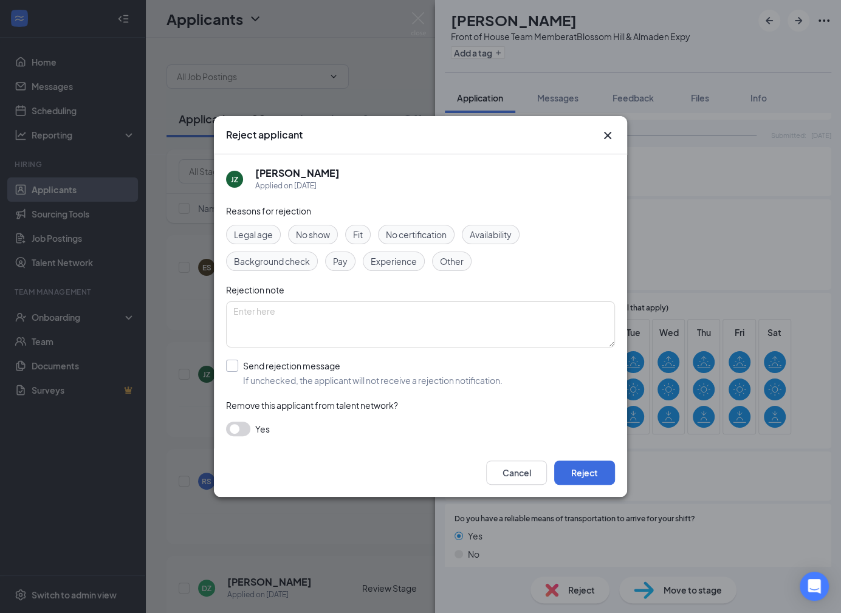
click at [415, 382] on input "Send rejection message If unchecked, the applicant will not receive a rejection…" at bounding box center [364, 373] width 277 height 27
checkbox input "true"
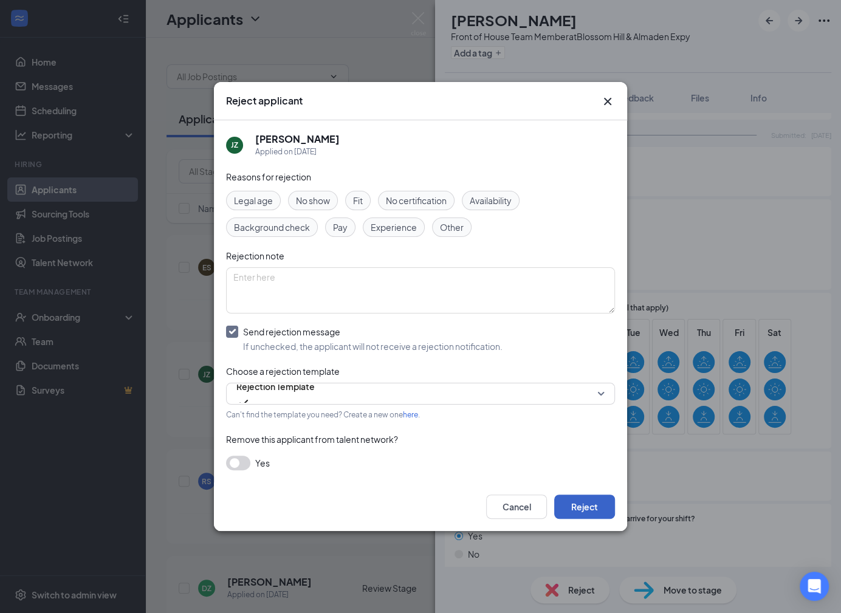
click at [606, 511] on button "Reject" at bounding box center [584, 507] width 61 height 24
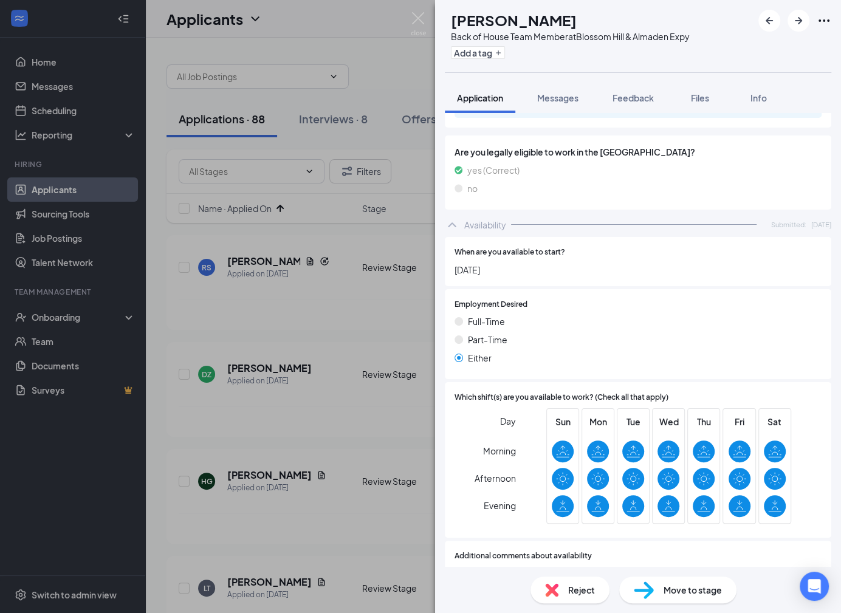
scroll to position [616, 0]
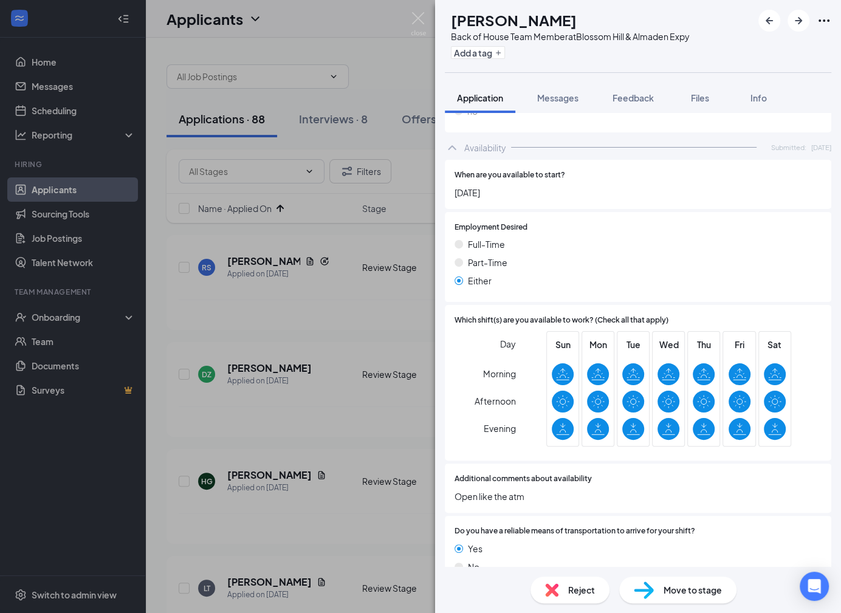
click at [574, 590] on span "Reject" at bounding box center [581, 590] width 27 height 13
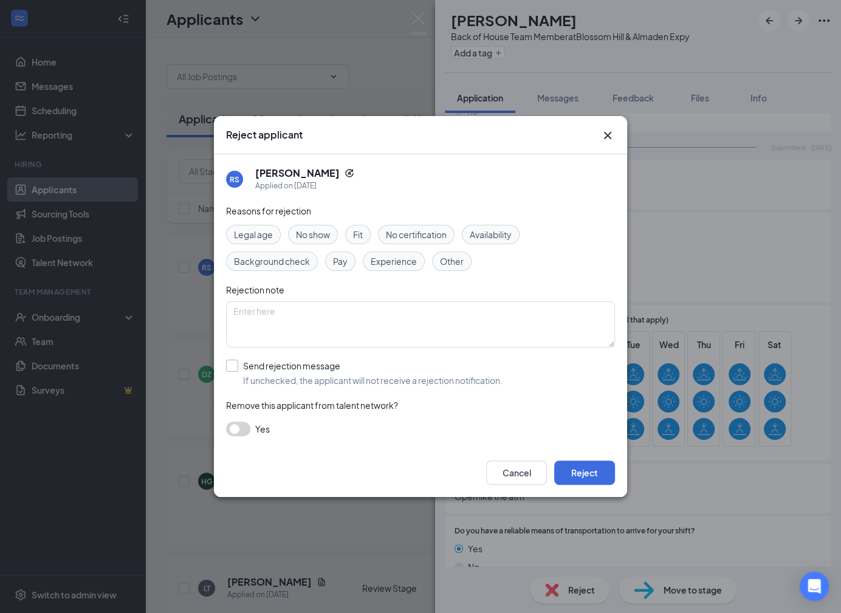
click at [408, 378] on input "Send rejection message If unchecked, the applicant will not receive a rejection…" at bounding box center [364, 373] width 277 height 27
checkbox input "true"
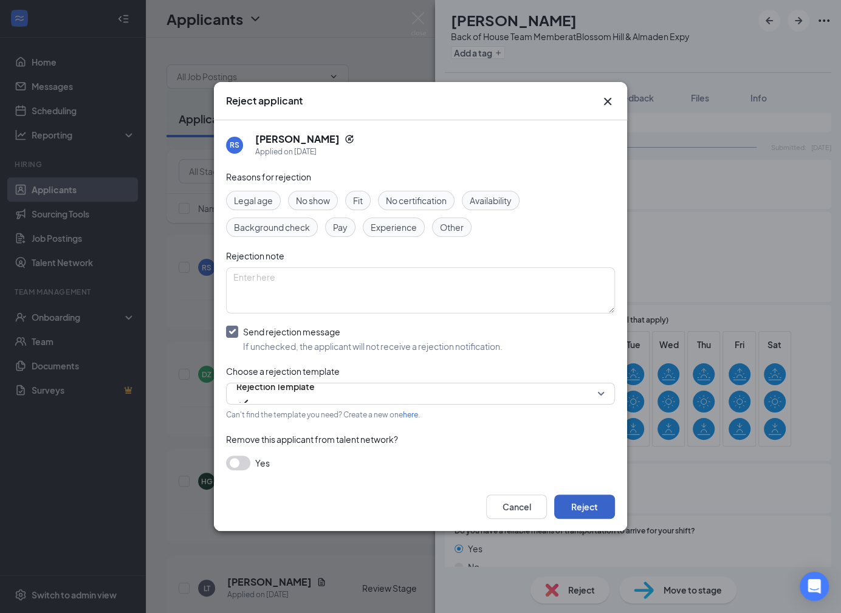
click at [598, 503] on button "Reject" at bounding box center [584, 507] width 61 height 24
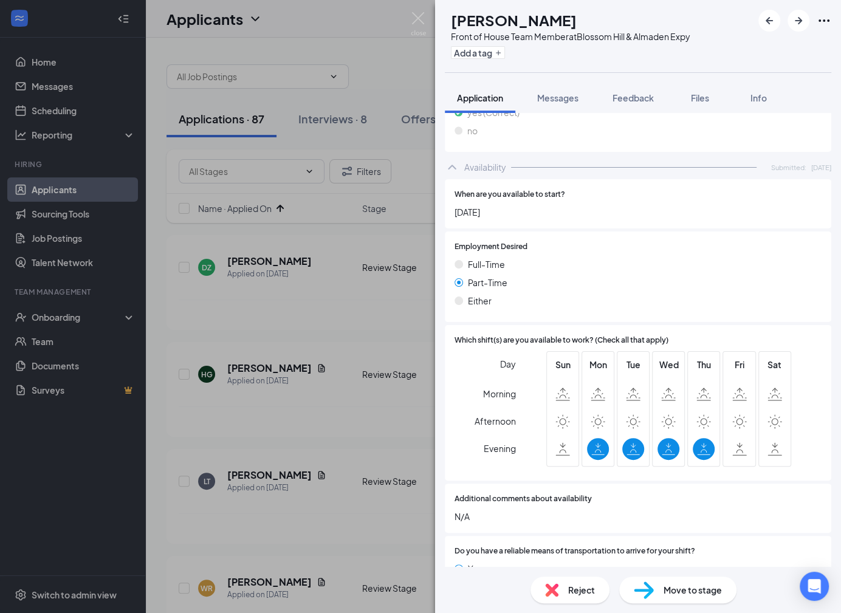
scroll to position [631, 0]
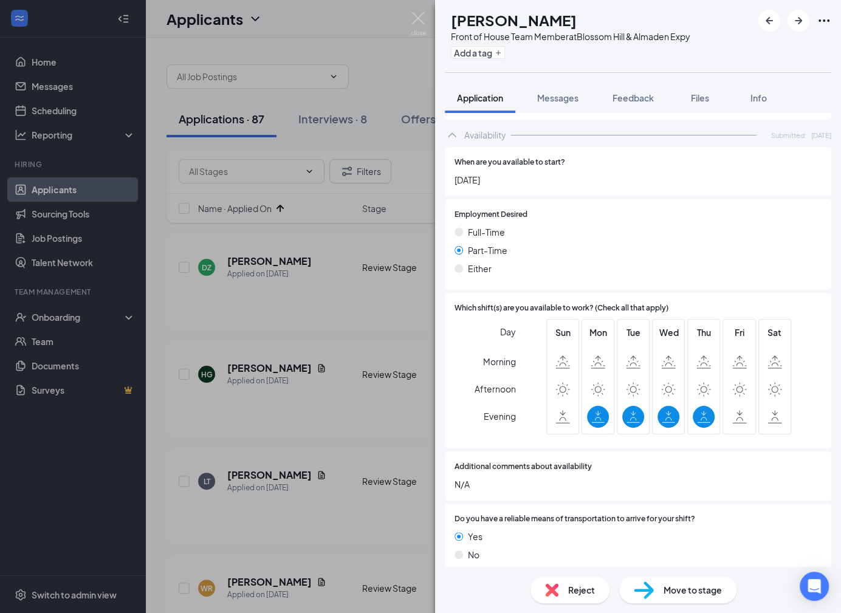
click at [570, 582] on div "Reject" at bounding box center [570, 590] width 79 height 27
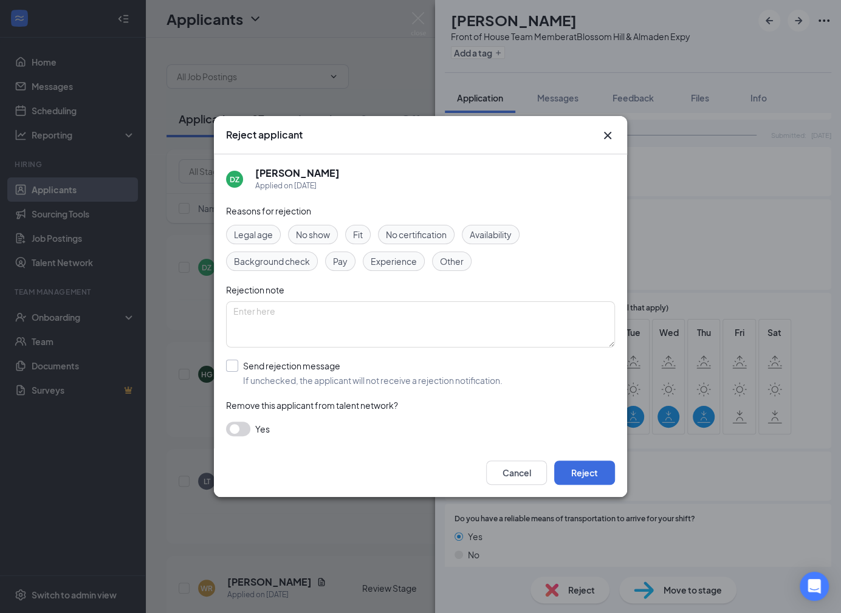
click at [365, 376] on input "Send rejection message If unchecked, the applicant will not receive a rejection…" at bounding box center [364, 373] width 277 height 27
checkbox input "true"
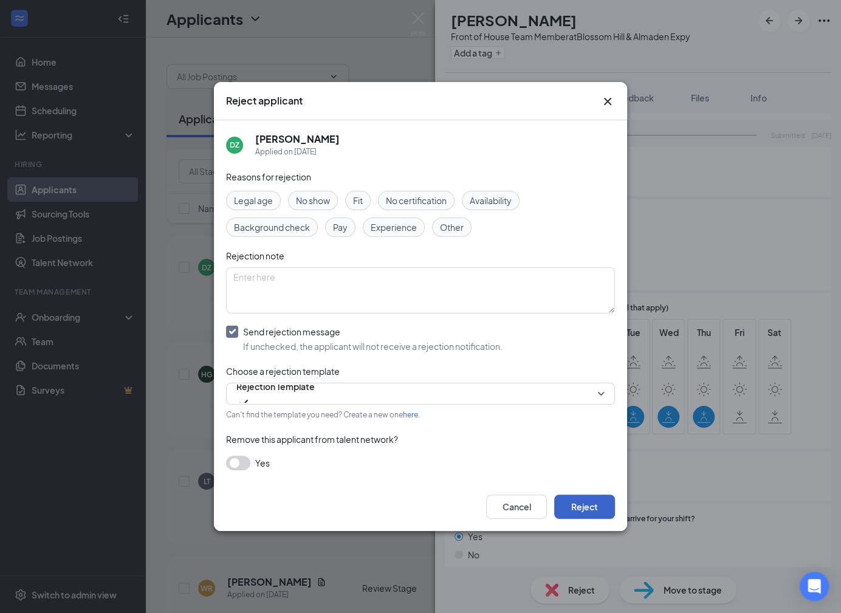
click at [573, 500] on button "Reject" at bounding box center [584, 507] width 61 height 24
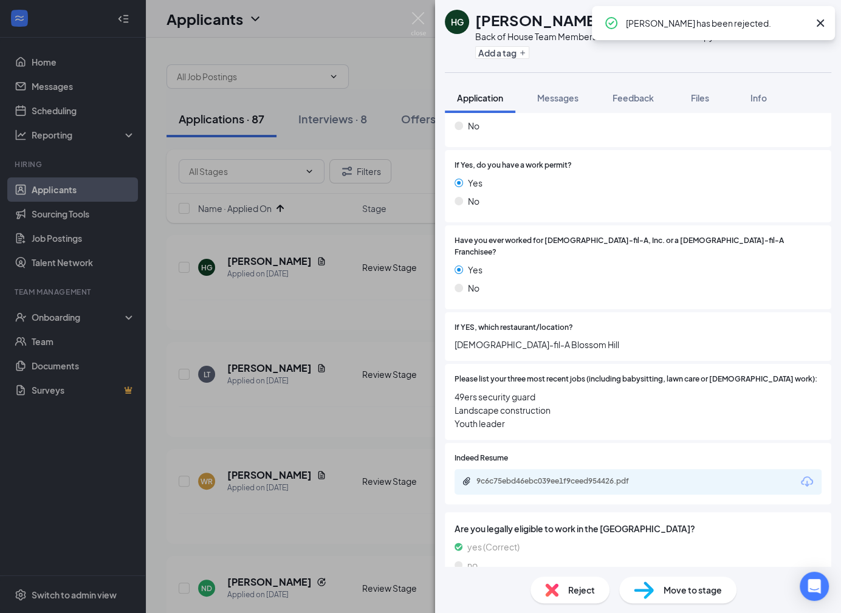
scroll to position [219, 0]
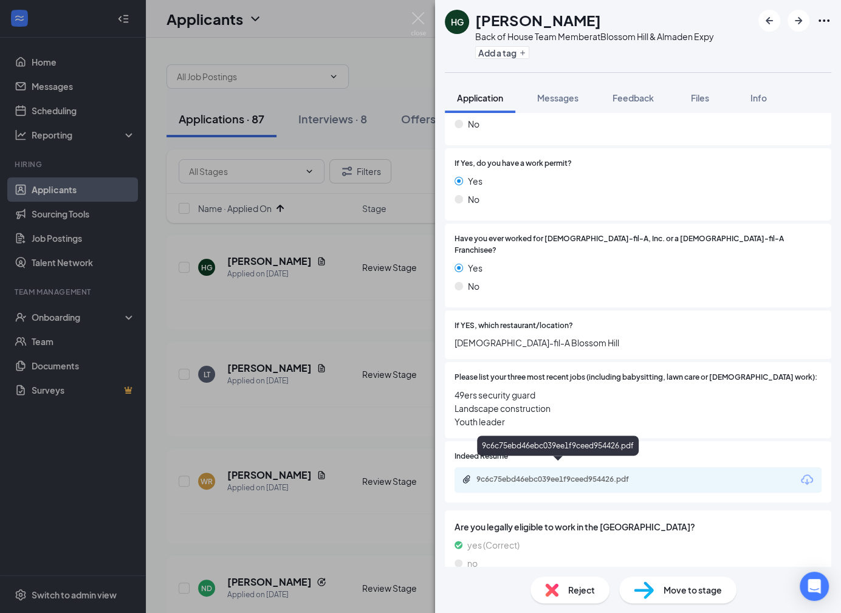
click at [606, 475] on div "9c6c75ebd46ebc039ee1f9ceed954426.pdf" at bounding box center [562, 480] width 170 height 10
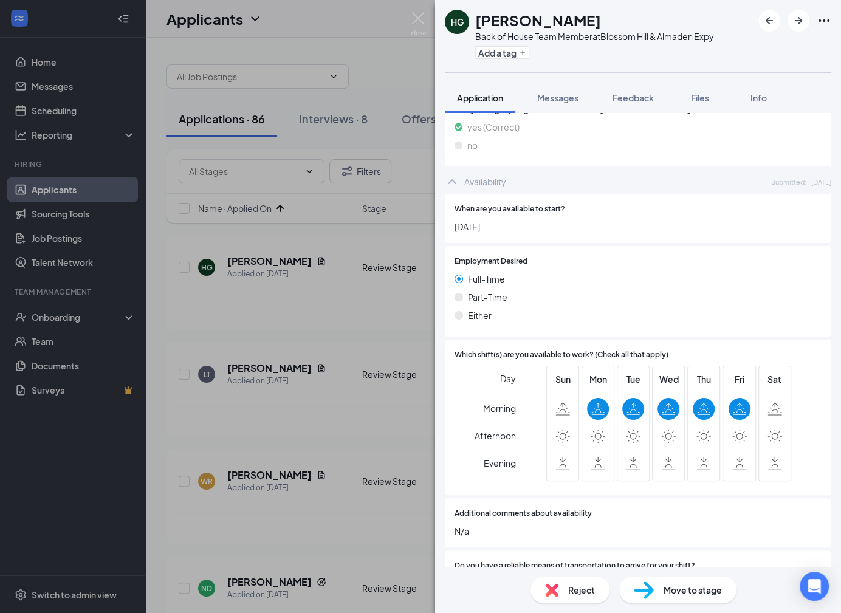
scroll to position [684, 0]
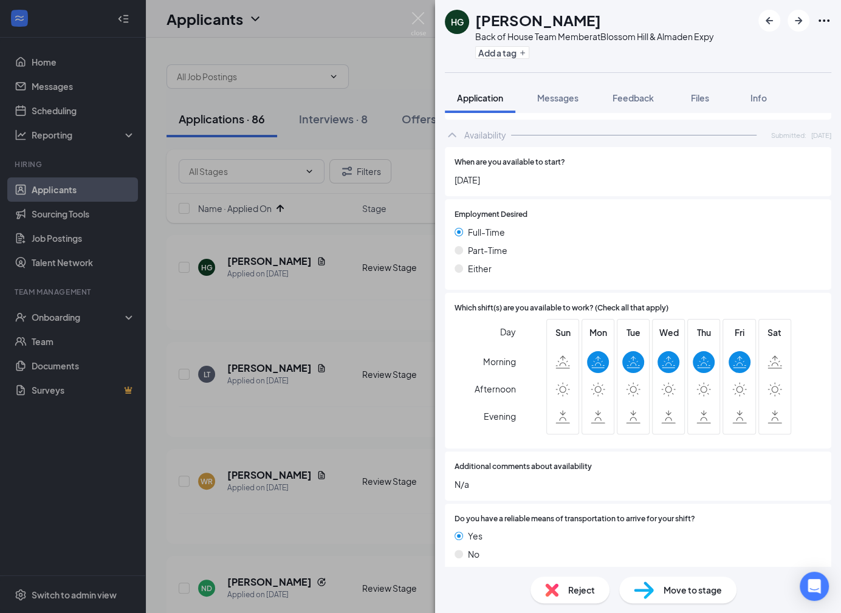
click at [556, 584] on img at bounding box center [551, 590] width 13 height 13
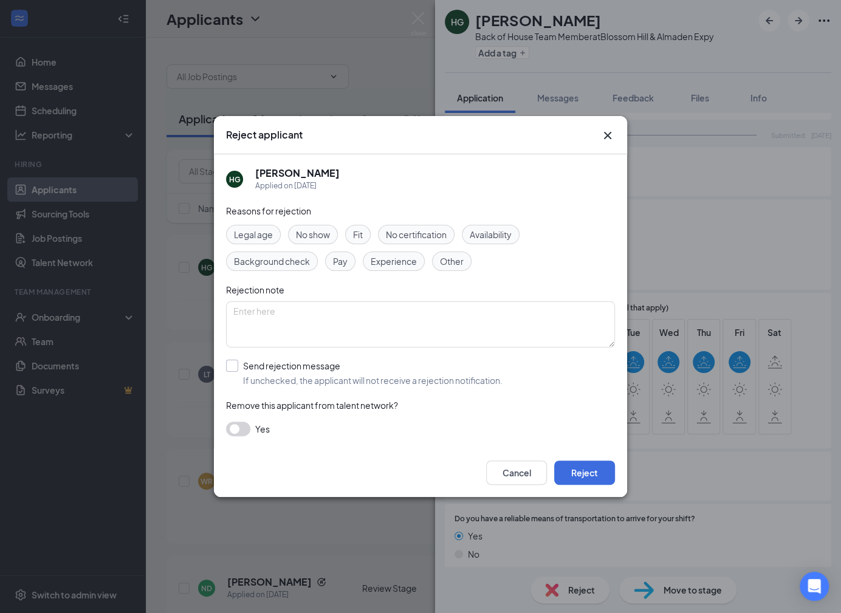
click at [419, 376] on input "Send rejection message If unchecked, the applicant will not receive a rejection…" at bounding box center [364, 373] width 277 height 27
checkbox input "true"
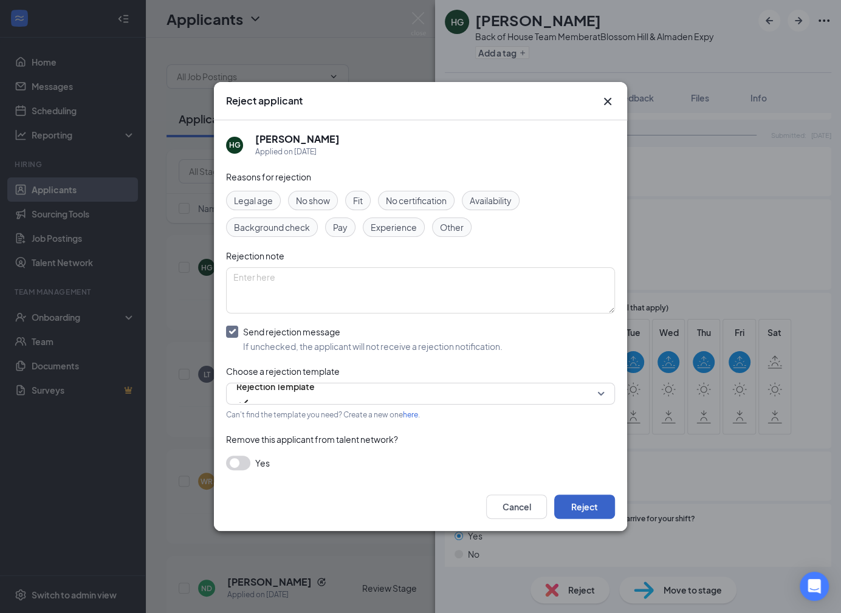
click at [583, 508] on button "Reject" at bounding box center [584, 507] width 61 height 24
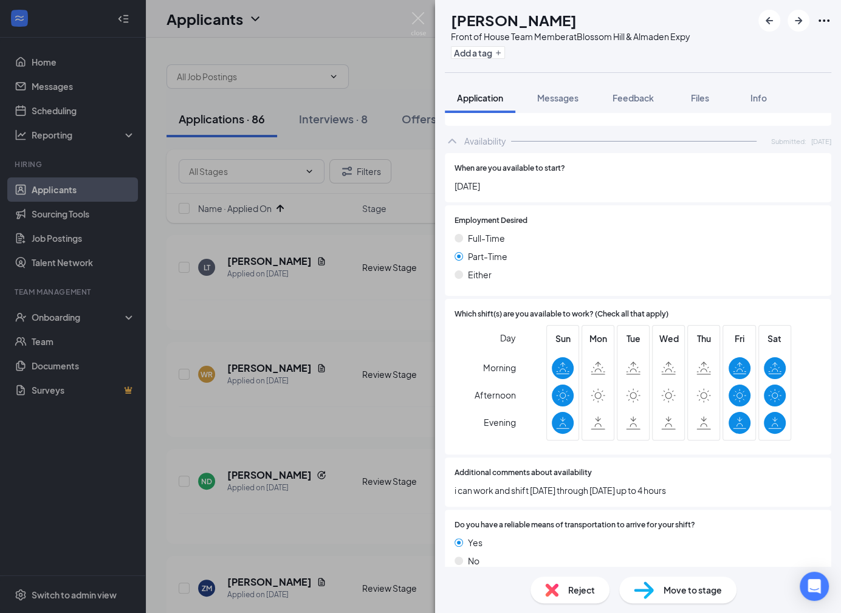
scroll to position [581, 0]
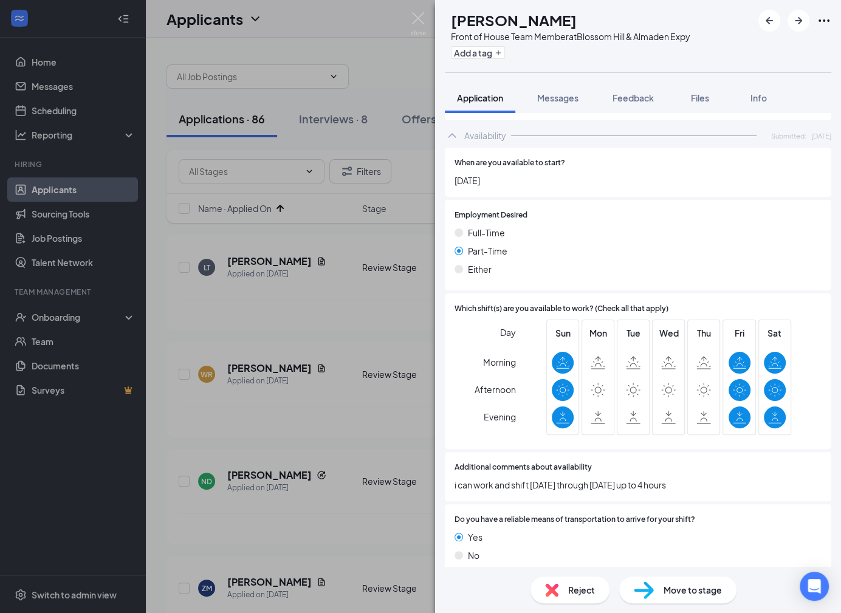
click at [564, 591] on div "Reject" at bounding box center [570, 590] width 79 height 27
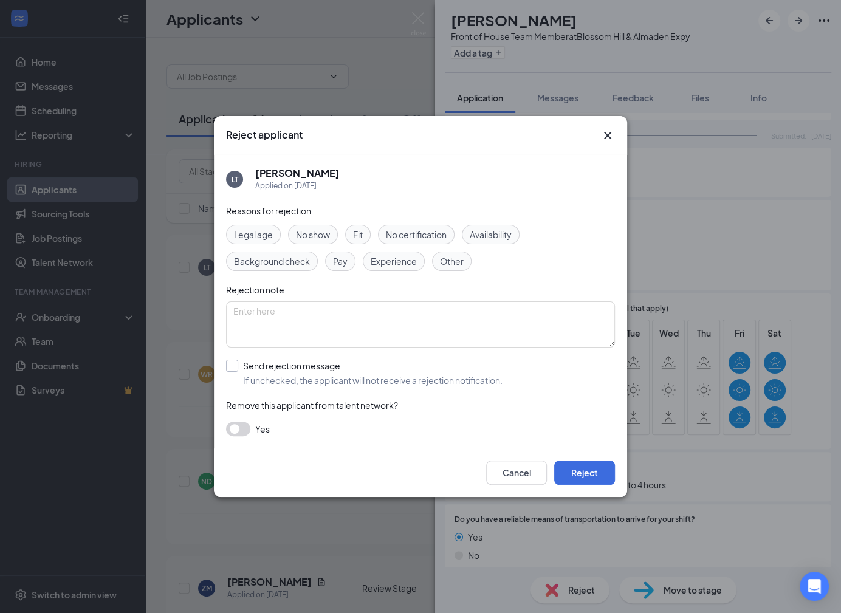
click at [375, 379] on input "Send rejection message If unchecked, the applicant will not receive a rejection…" at bounding box center [364, 373] width 277 height 27
checkbox input "true"
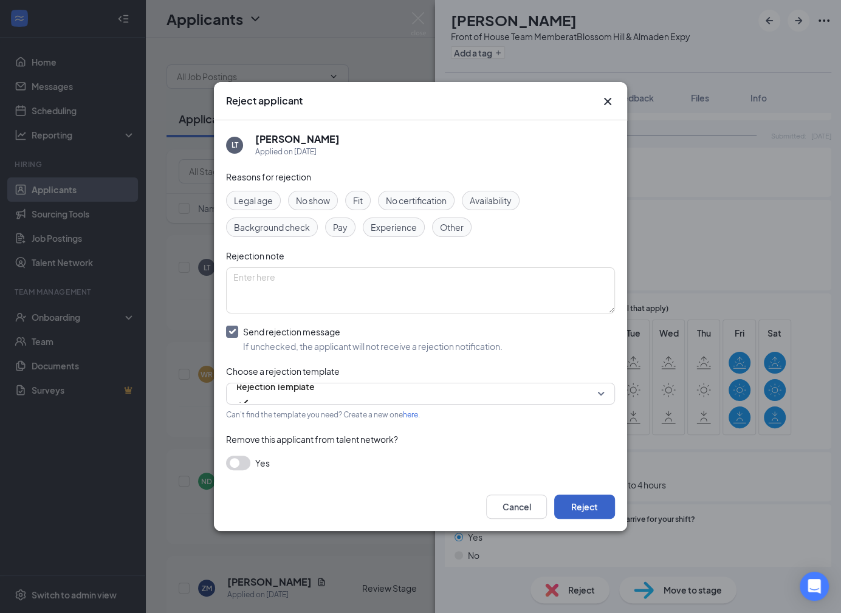
click at [584, 512] on button "Reject" at bounding box center [584, 507] width 61 height 24
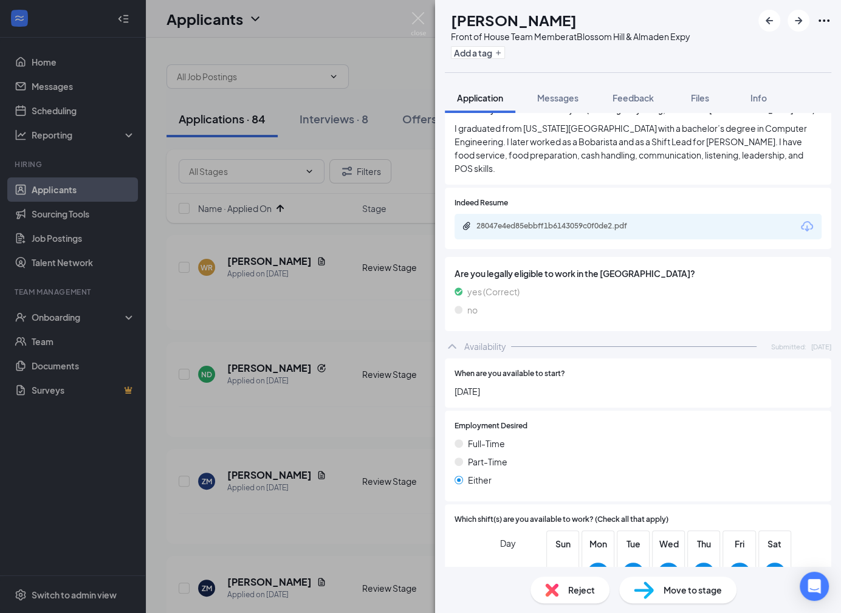
scroll to position [731, 0]
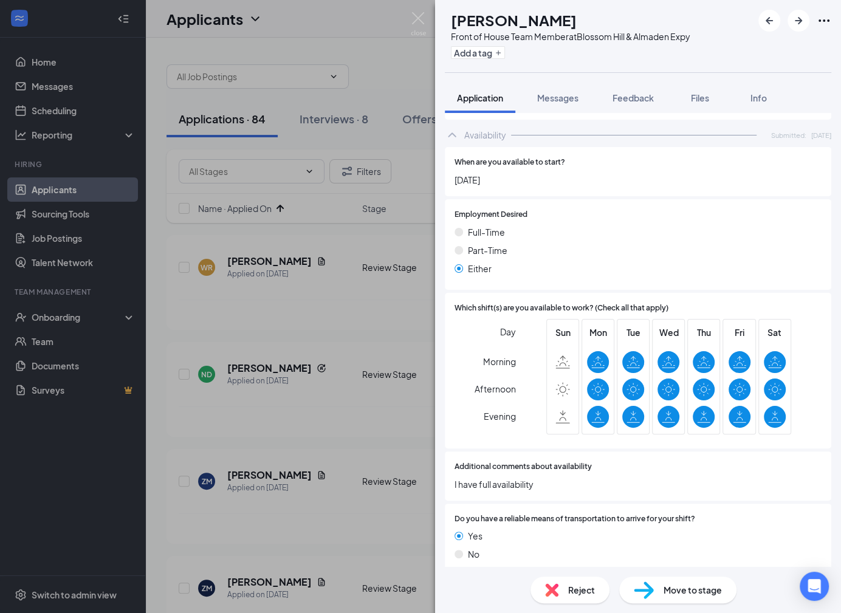
click at [572, 584] on span "Reject" at bounding box center [581, 590] width 27 height 13
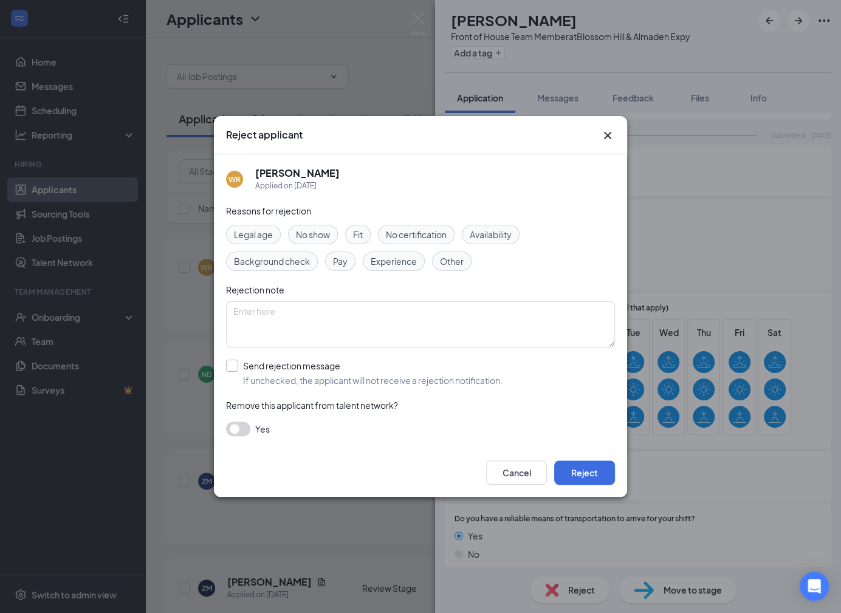
click at [423, 368] on input "Send rejection message If unchecked, the applicant will not receive a rejection…" at bounding box center [364, 373] width 277 height 27
checkbox input "true"
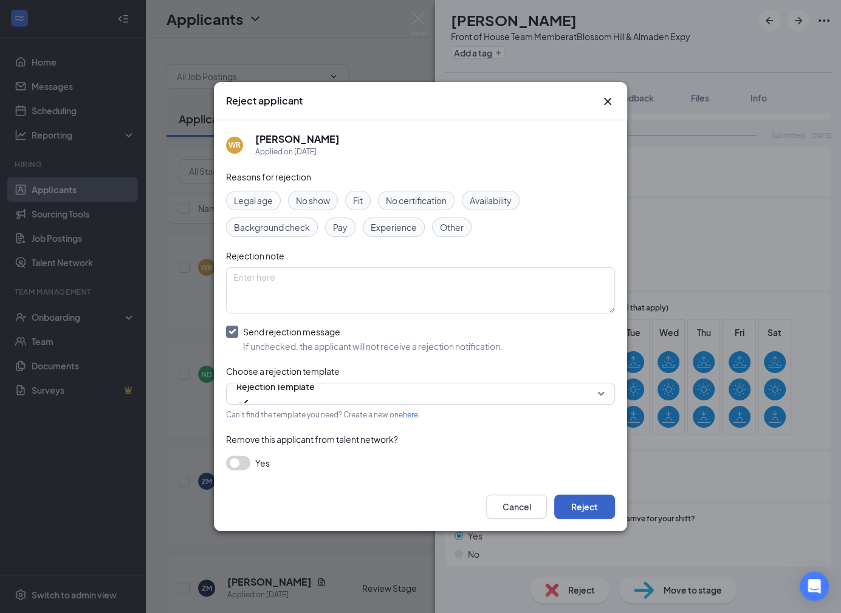
click at [589, 506] on button "Reject" at bounding box center [584, 507] width 61 height 24
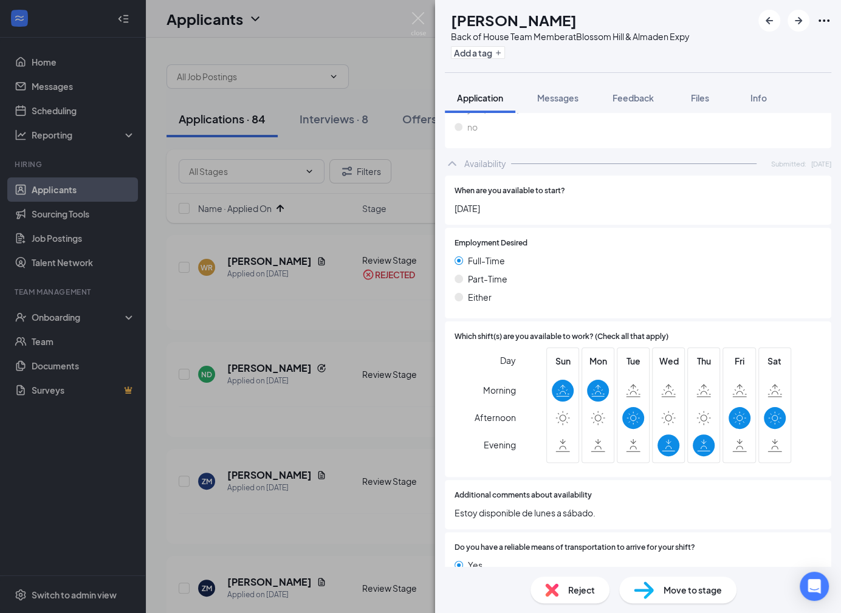
scroll to position [625, 0]
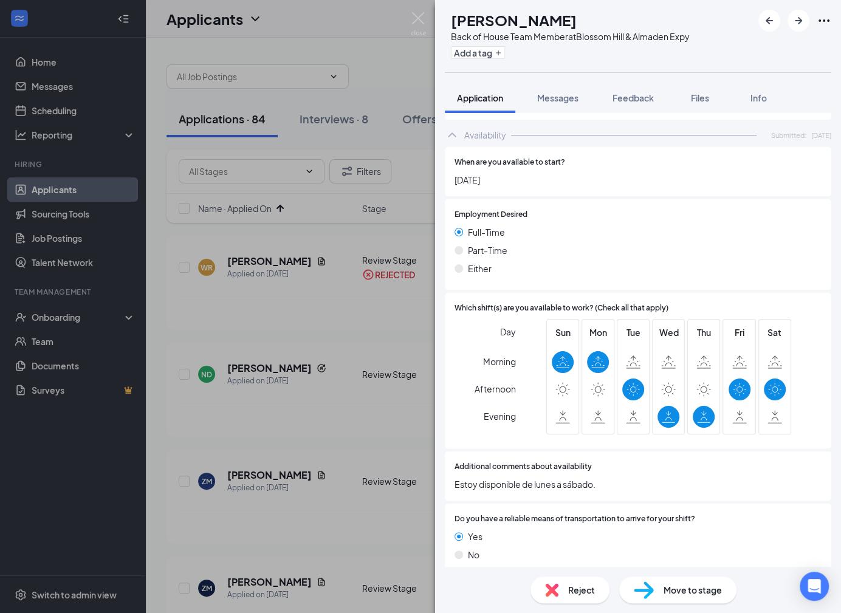
click at [572, 601] on div "Reject" at bounding box center [570, 590] width 79 height 27
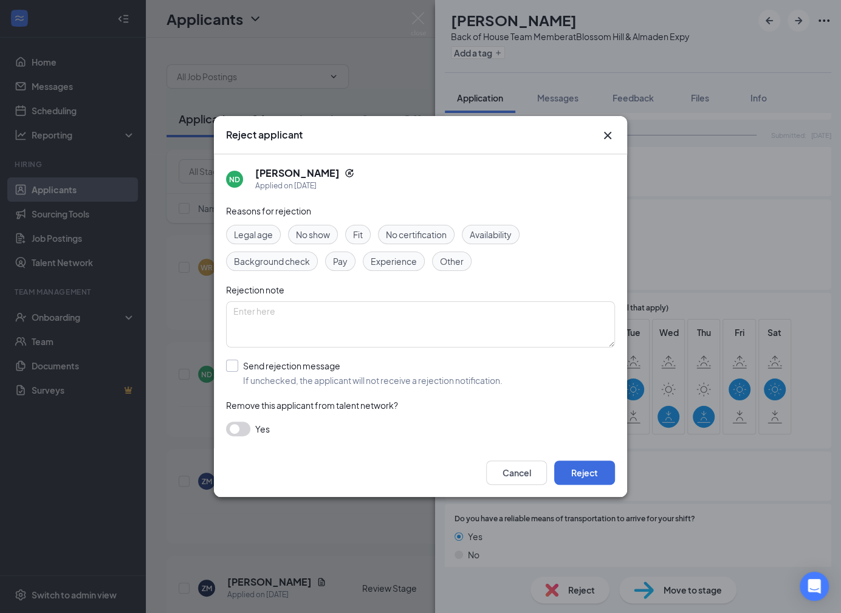
click at [378, 375] on input "Send rejection message If unchecked, the applicant will not receive a rejection…" at bounding box center [364, 373] width 277 height 27
checkbox input "true"
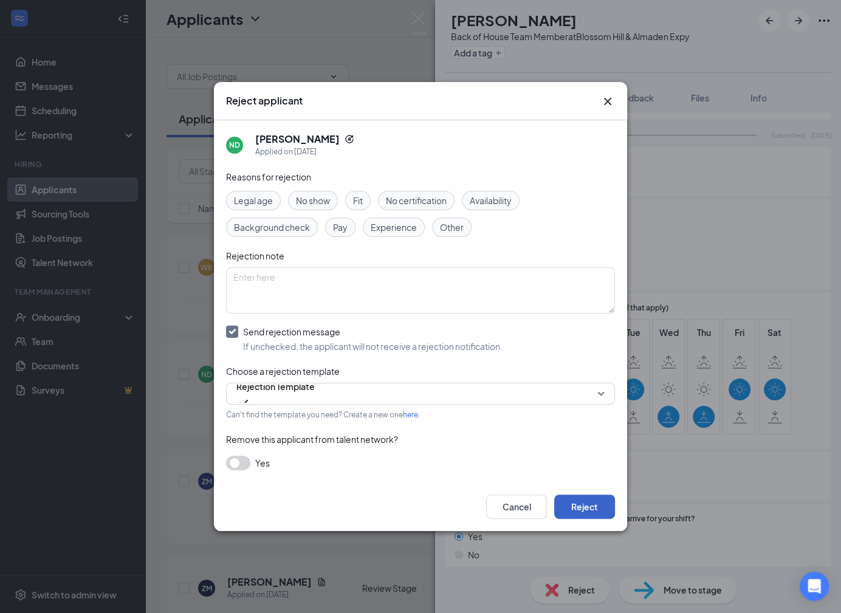
click at [610, 507] on button "Reject" at bounding box center [584, 507] width 61 height 24
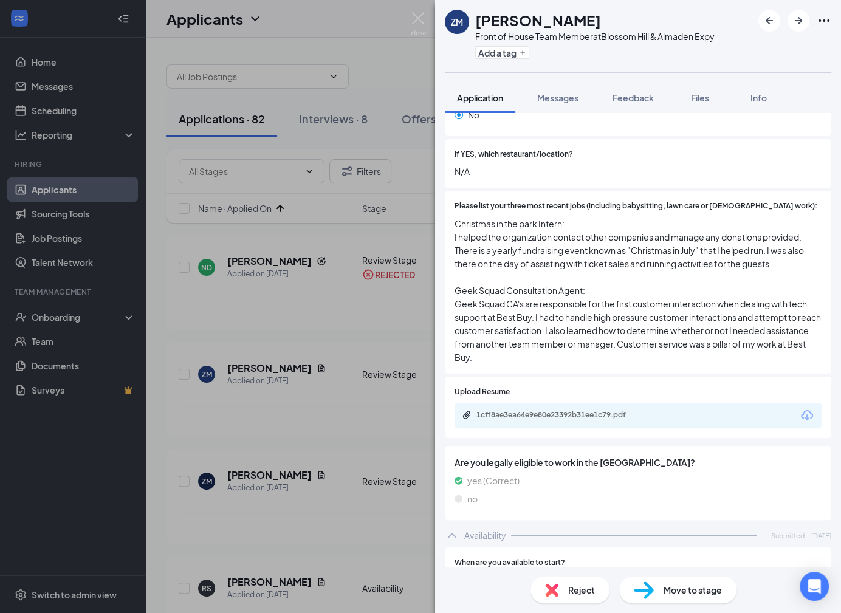
scroll to position [467, 0]
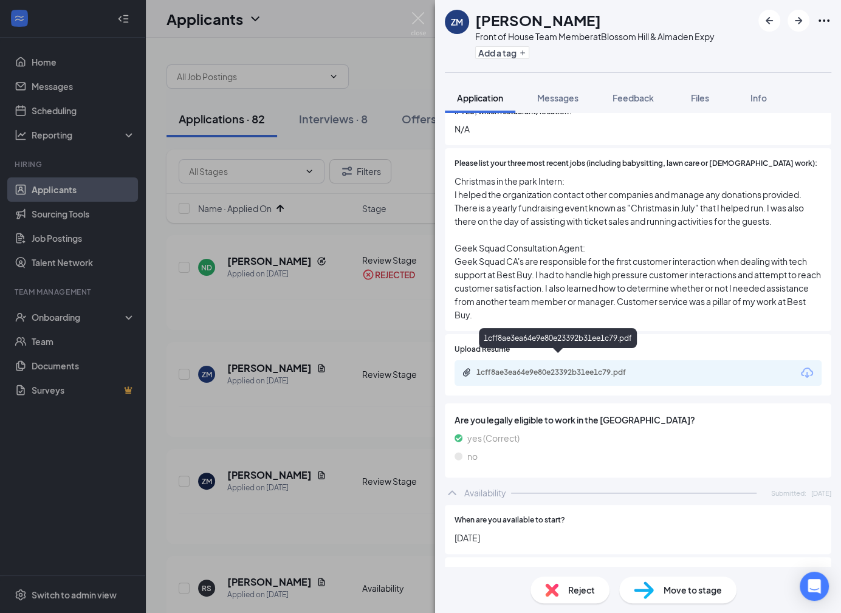
click at [624, 368] on div "1cff8ae3ea64e9e80e23392b31ee1c79.pdf" at bounding box center [562, 373] width 170 height 10
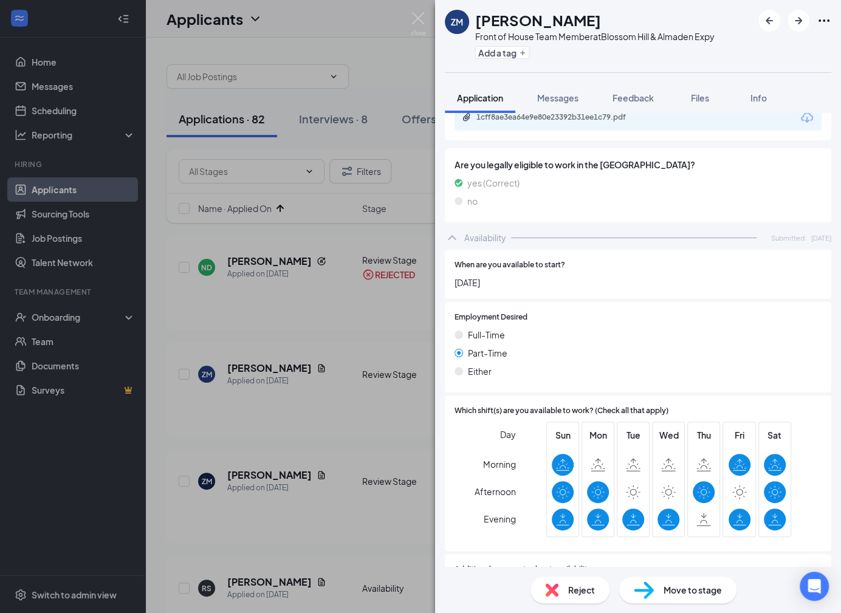
scroll to position [788, 0]
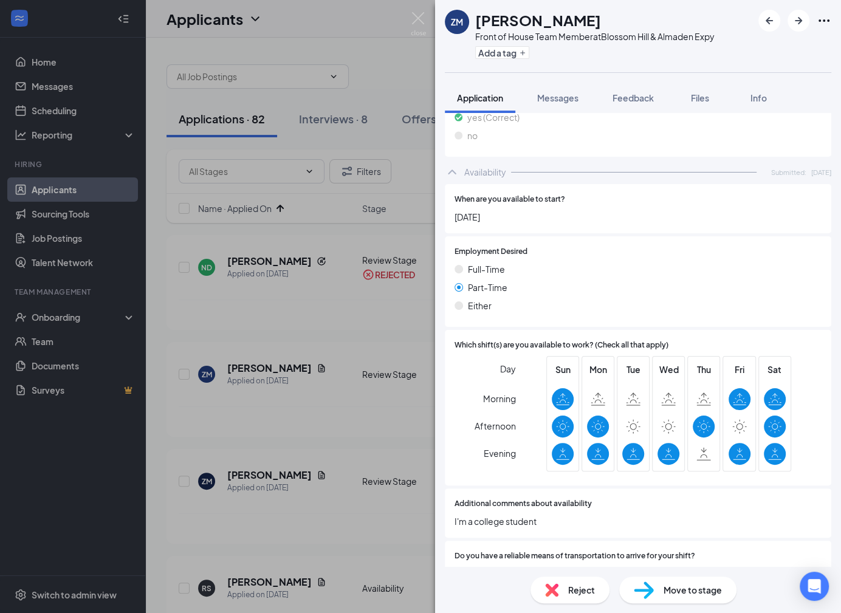
click at [562, 587] on div "Reject" at bounding box center [570, 590] width 79 height 27
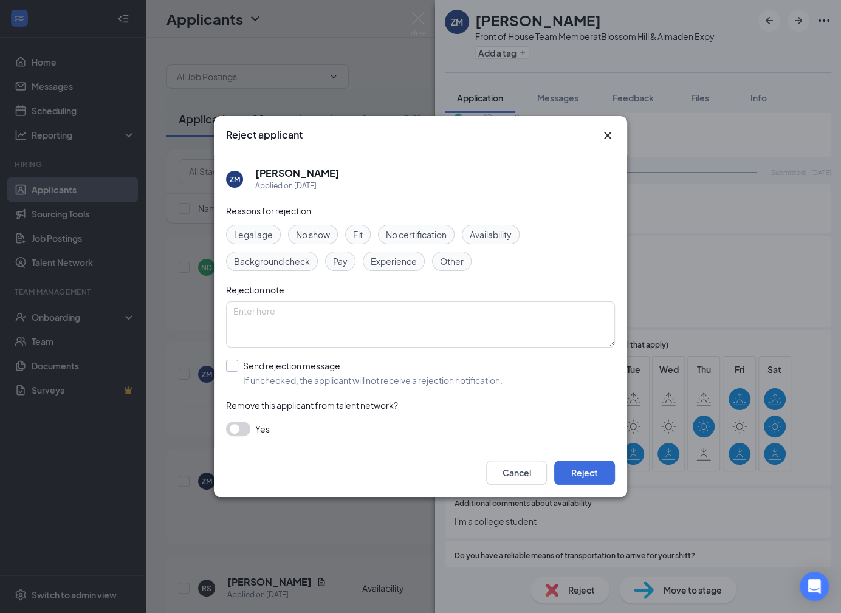
click at [367, 376] on input "Send rejection message If unchecked, the applicant will not receive a rejection…" at bounding box center [364, 373] width 277 height 27
checkbox input "true"
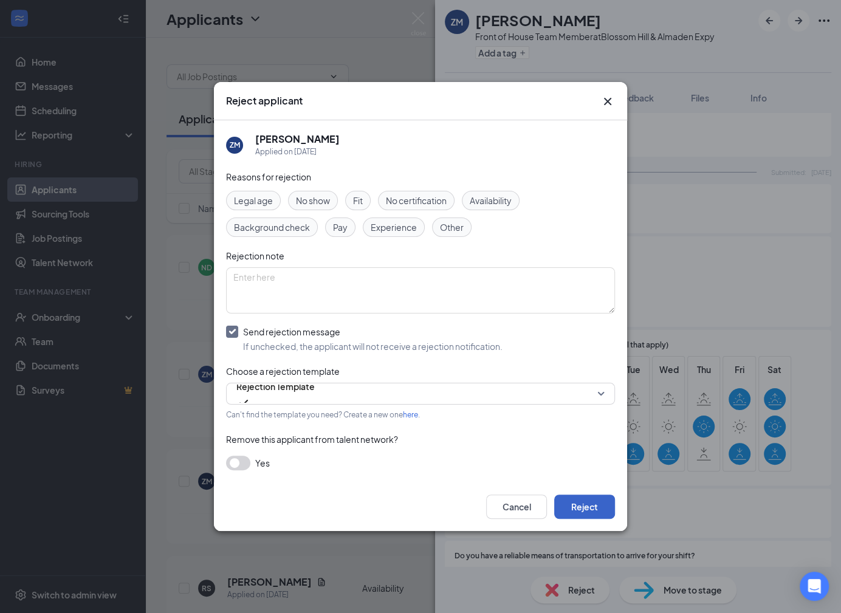
click at [584, 499] on button "Reject" at bounding box center [584, 507] width 61 height 24
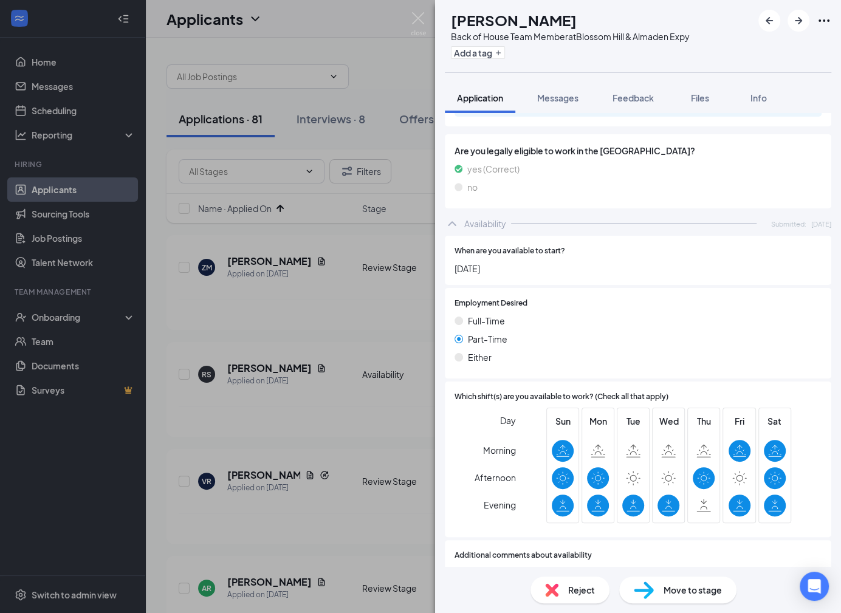
scroll to position [824, 0]
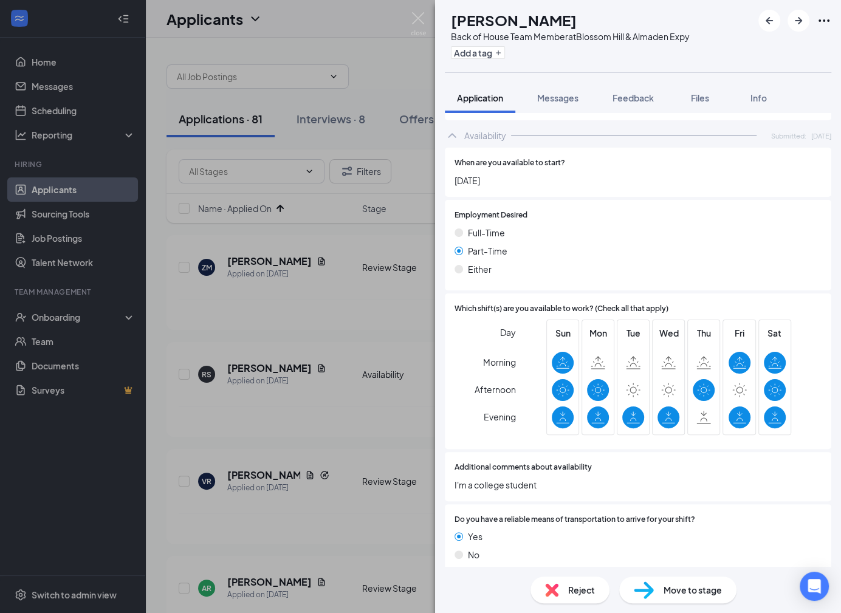
click at [575, 600] on div "Reject" at bounding box center [570, 590] width 79 height 27
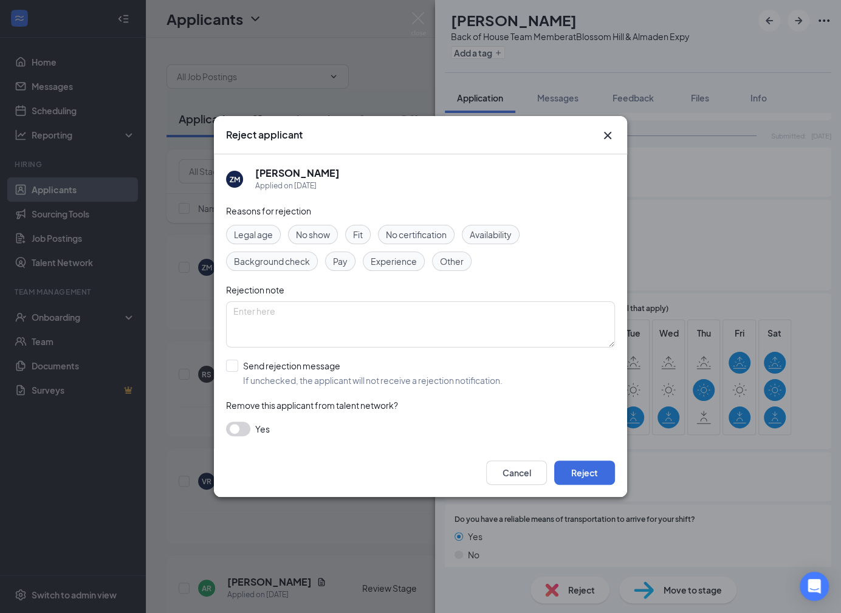
click at [394, 389] on div "Reasons for rejection Legal age No show Fit No certification Availability Backg…" at bounding box center [420, 326] width 389 height 244
click at [394, 379] on input "Send rejection message If unchecked, the applicant will not receive a rejection…" at bounding box center [364, 373] width 277 height 27
checkbox input "true"
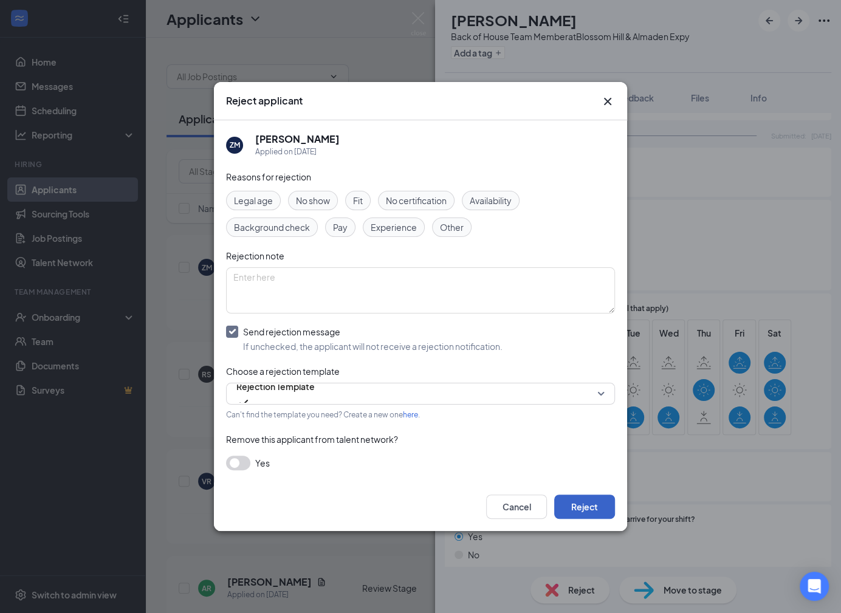
click at [593, 503] on button "Reject" at bounding box center [584, 507] width 61 height 24
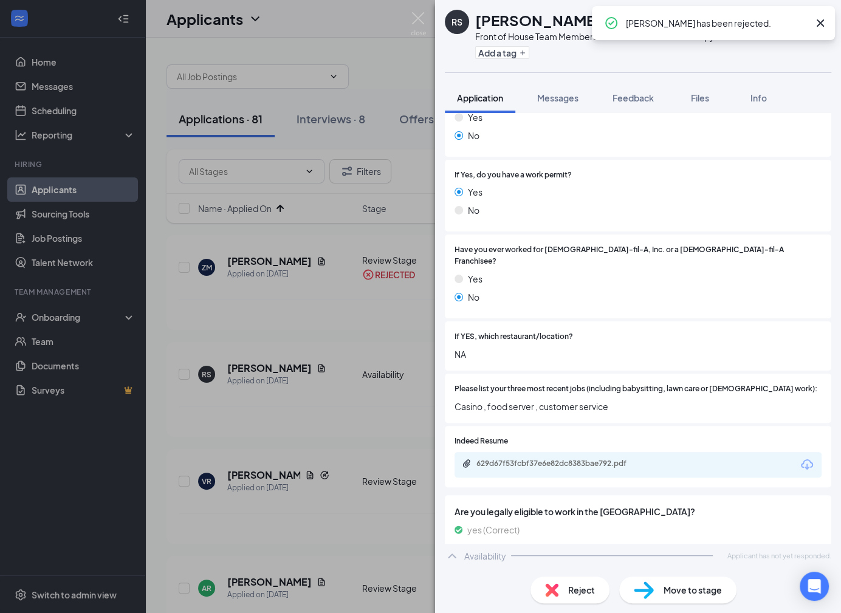
scroll to position [259, 0]
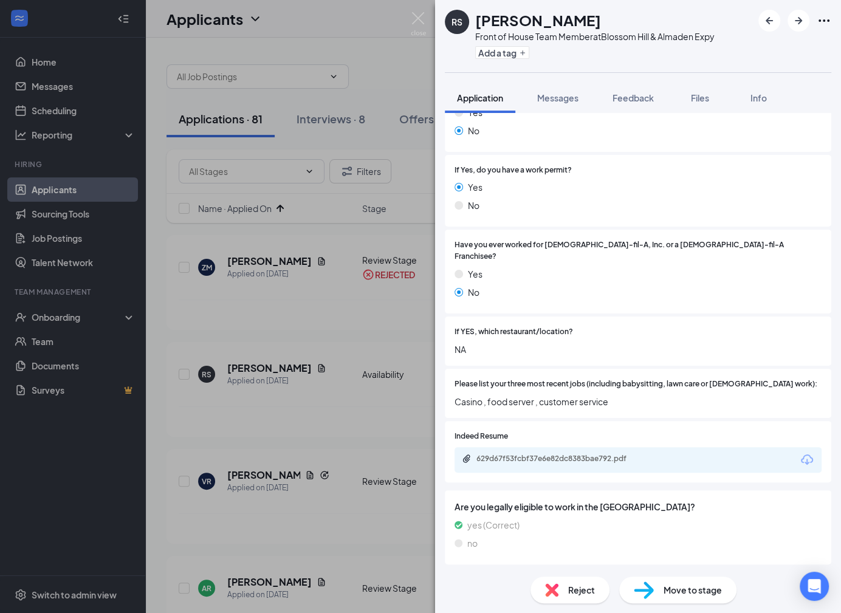
click at [571, 587] on span "Reject" at bounding box center [581, 590] width 27 height 13
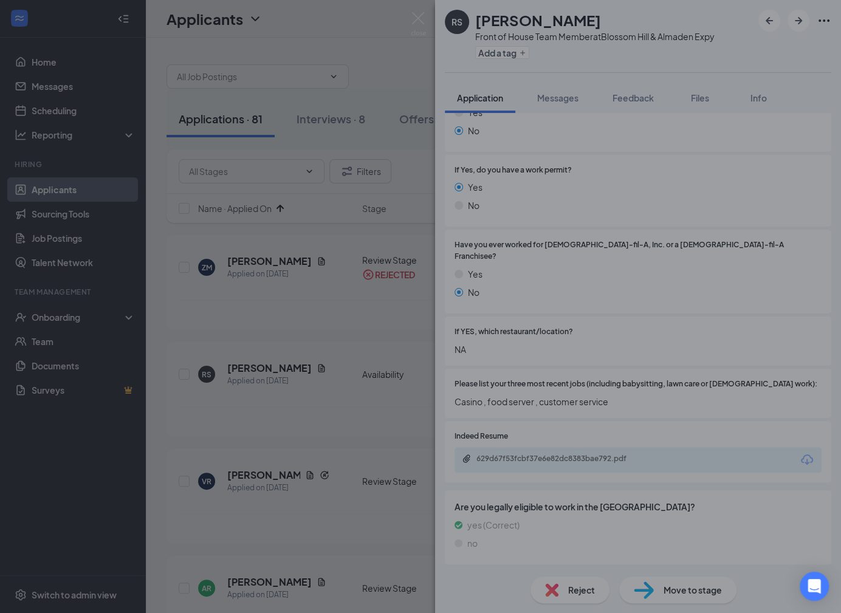
scroll to position [255, 0]
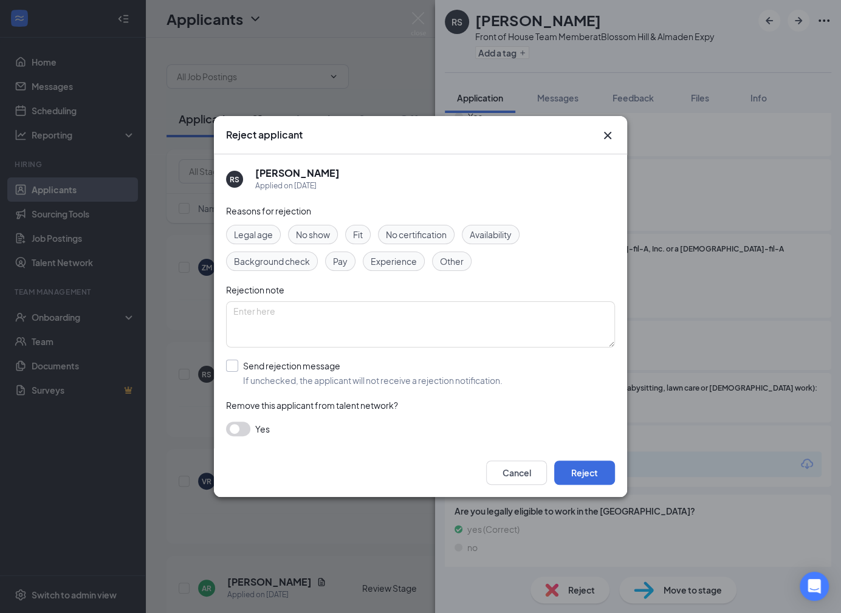
click at [407, 379] on input "Send rejection message If unchecked, the applicant will not receive a rejection…" at bounding box center [364, 373] width 277 height 27
checkbox input "true"
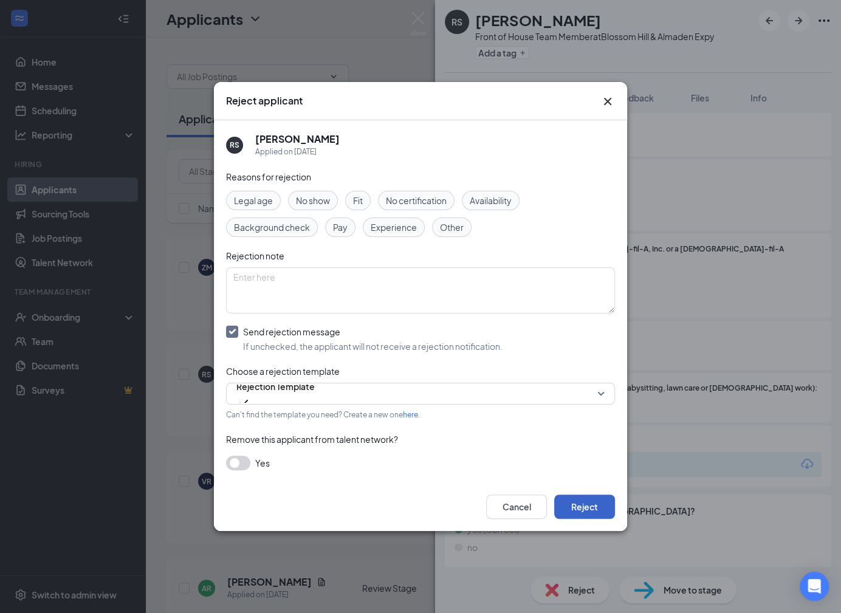
click at [607, 502] on button "Reject" at bounding box center [584, 507] width 61 height 24
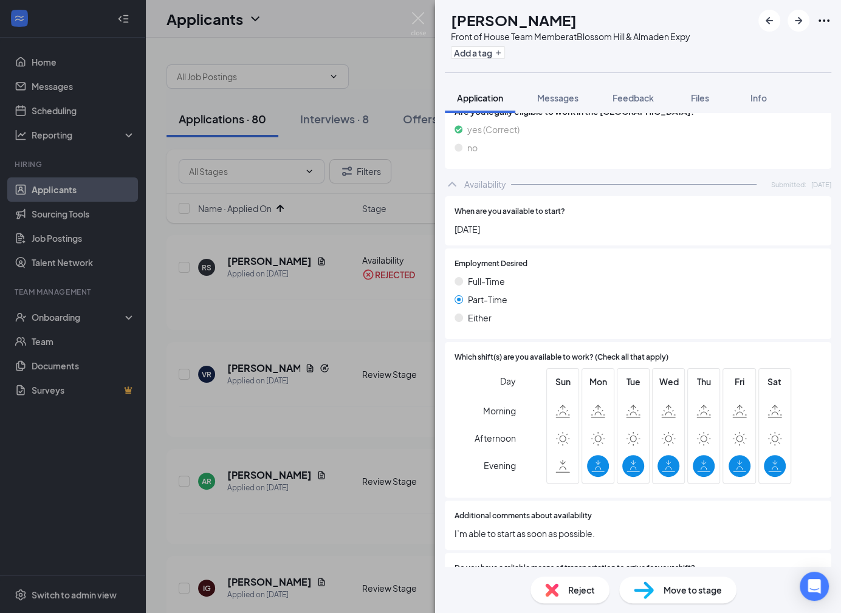
scroll to position [718, 0]
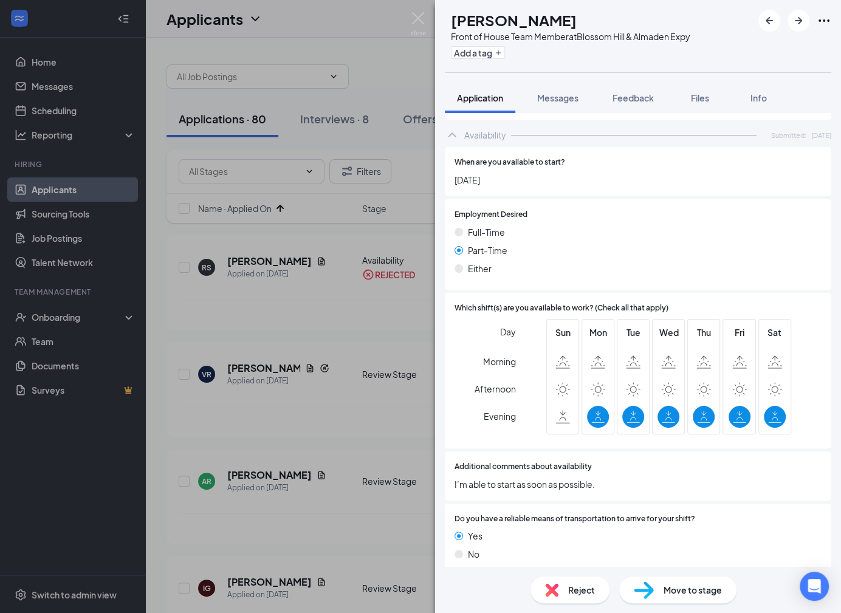
click at [569, 593] on span "Reject" at bounding box center [581, 590] width 27 height 13
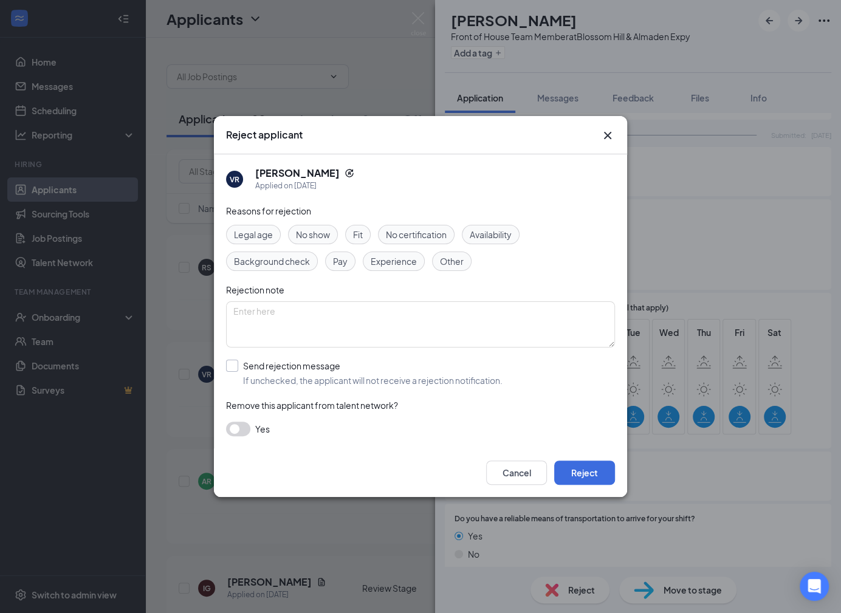
click at [404, 379] on input "Send rejection message If unchecked, the applicant will not receive a rejection…" at bounding box center [364, 373] width 277 height 27
checkbox input "true"
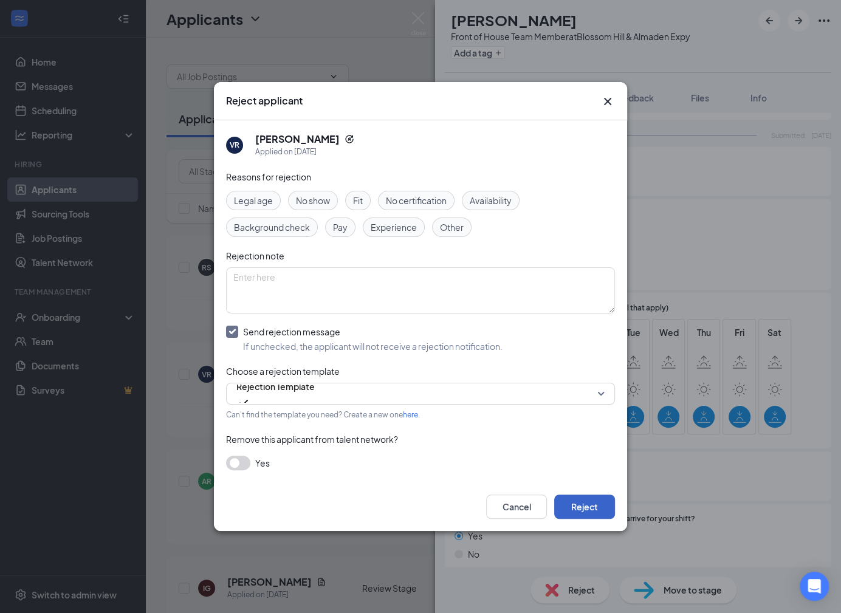
click at [598, 516] on button "Reject" at bounding box center [584, 507] width 61 height 24
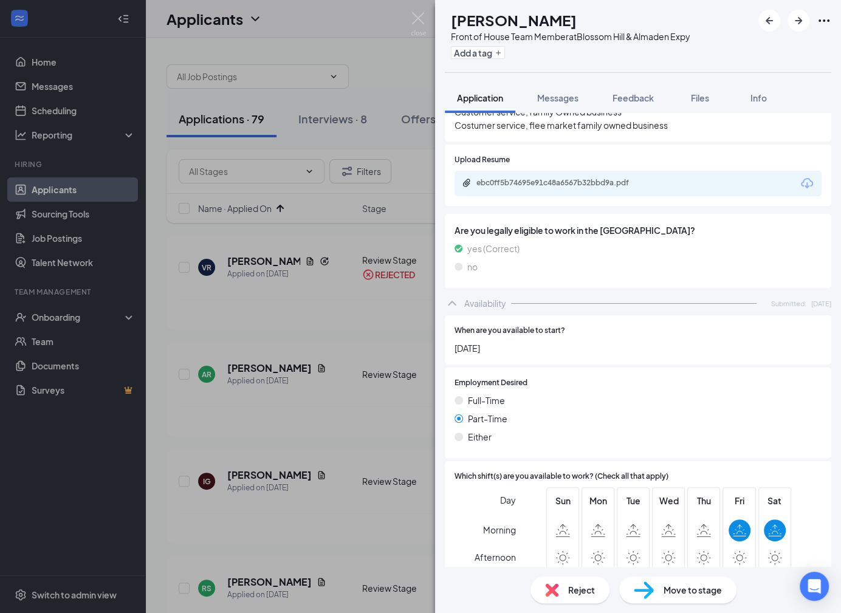
scroll to position [671, 0]
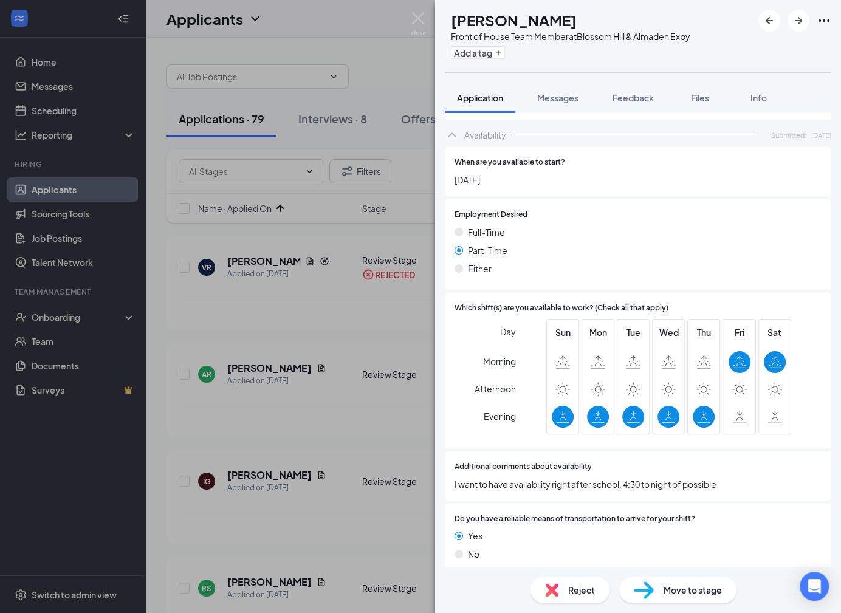
click at [579, 581] on div "Reject" at bounding box center [570, 590] width 79 height 27
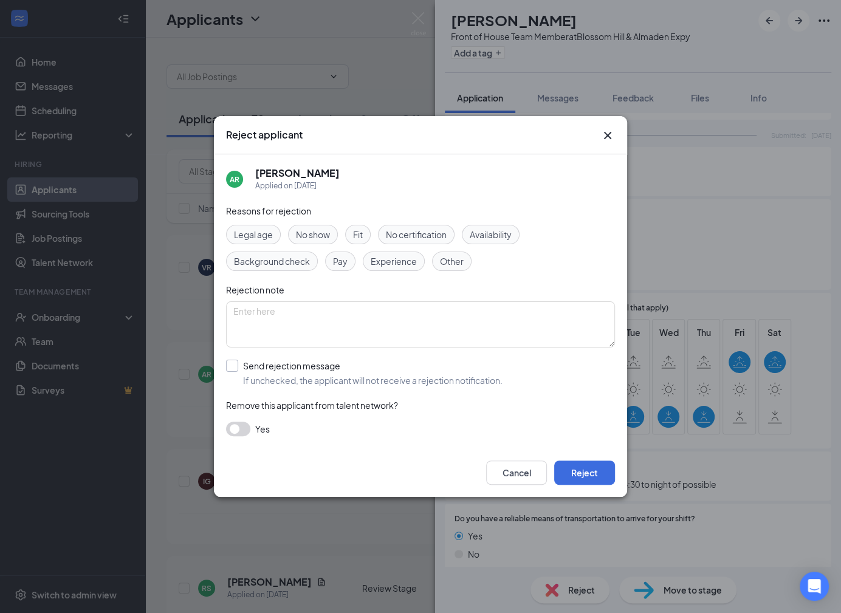
click at [401, 375] on input "Send rejection message If unchecked, the applicant will not receive a rejection…" at bounding box center [364, 373] width 277 height 27
checkbox input "true"
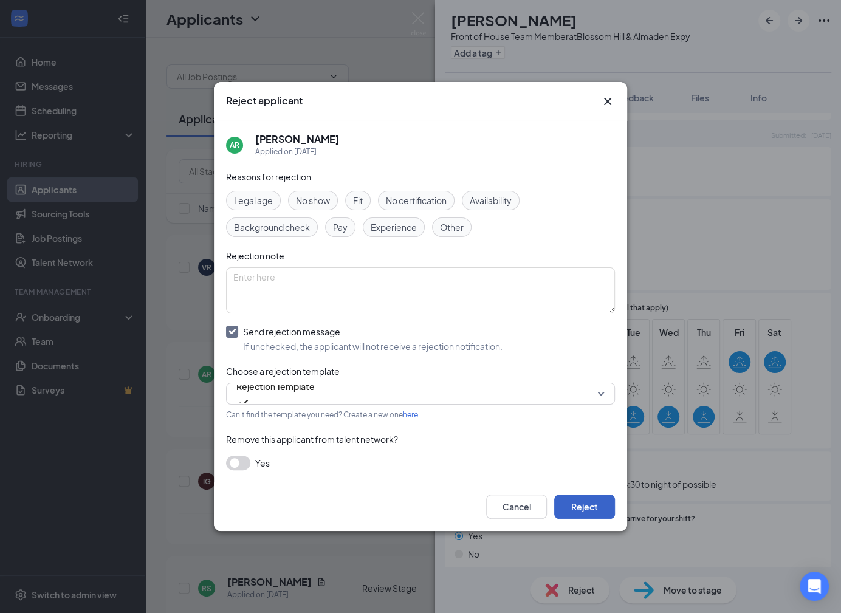
click at [579, 501] on button "Reject" at bounding box center [584, 507] width 61 height 24
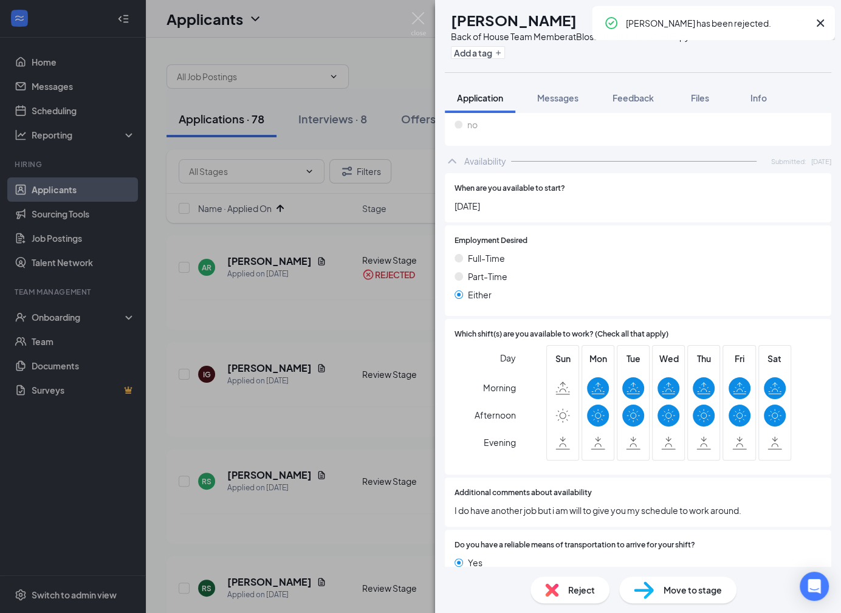
scroll to position [609, 0]
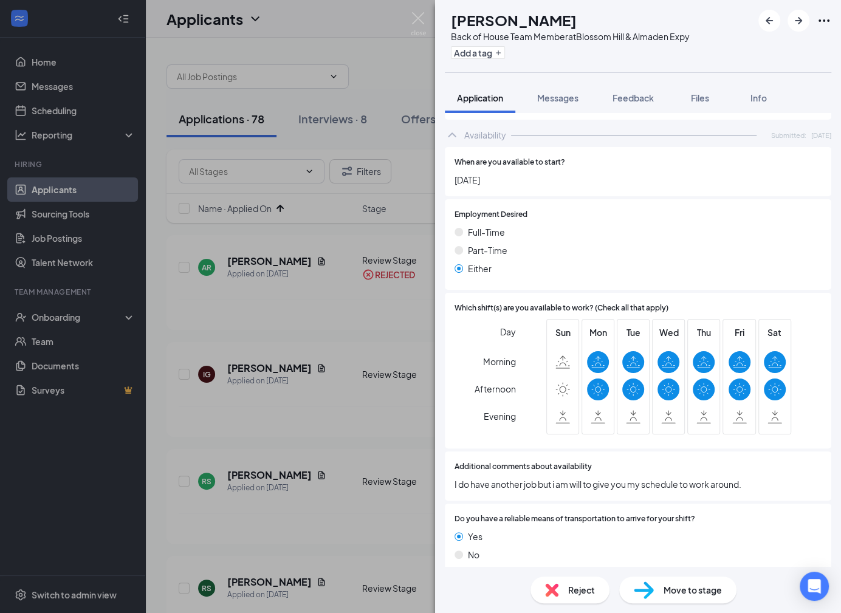
click at [584, 595] on span "Reject" at bounding box center [581, 590] width 27 height 13
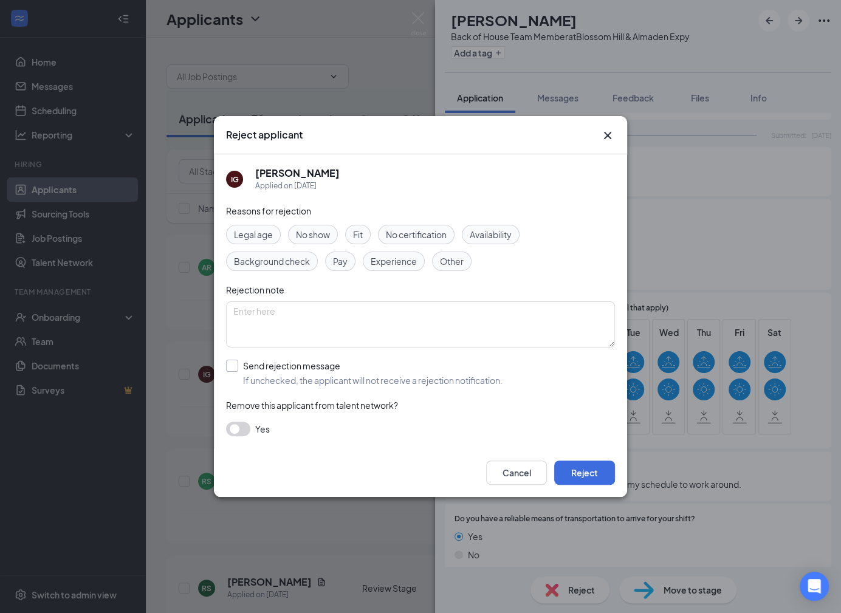
click at [382, 377] on input "Send rejection message If unchecked, the applicant will not receive a rejection…" at bounding box center [364, 373] width 277 height 27
checkbox input "true"
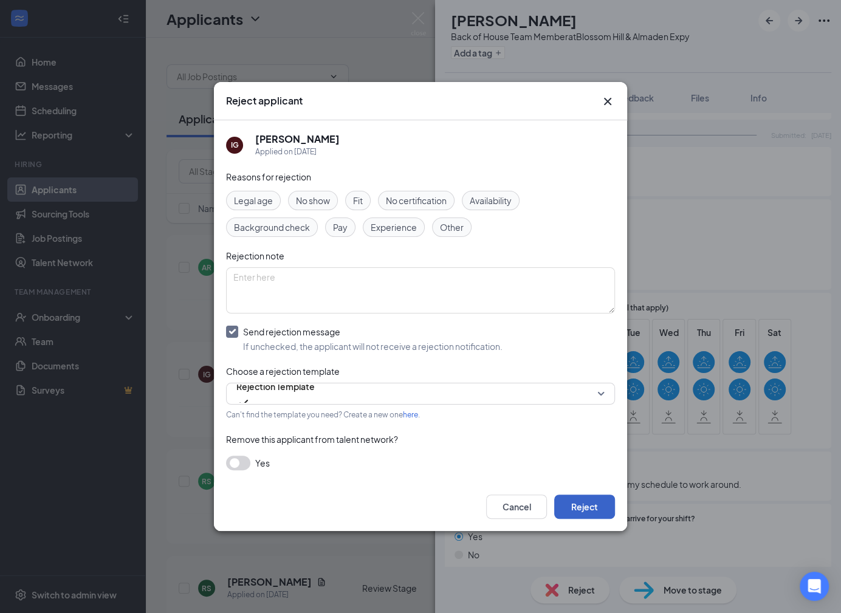
click at [589, 510] on button "Reject" at bounding box center [584, 507] width 61 height 24
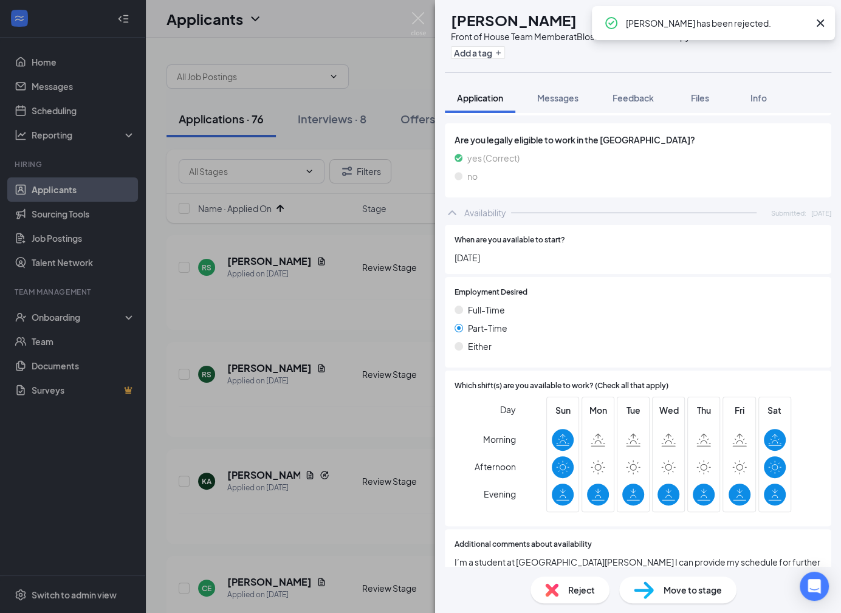
scroll to position [629, 0]
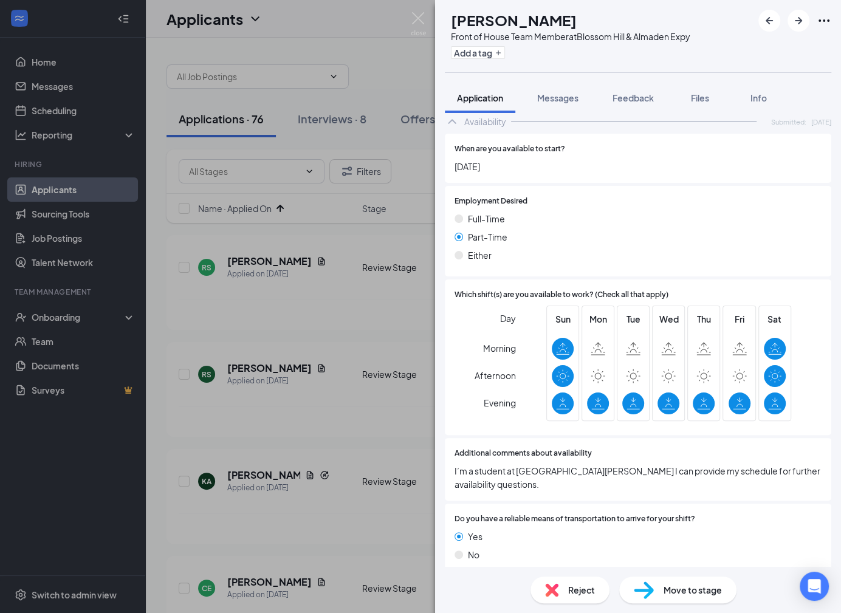
click at [565, 596] on div "Reject" at bounding box center [570, 590] width 79 height 27
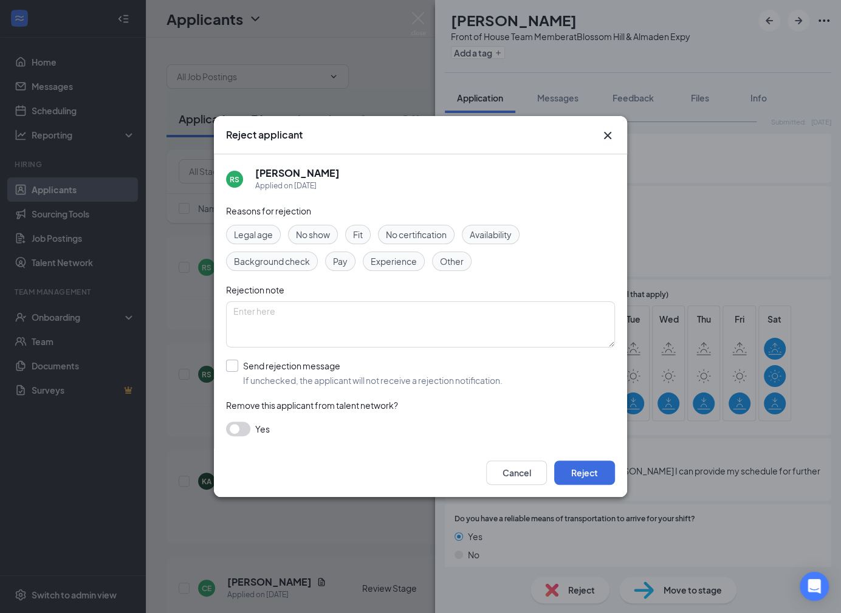
click at [406, 374] on input "Send rejection message If unchecked, the applicant will not receive a rejection…" at bounding box center [364, 373] width 277 height 27
checkbox input "true"
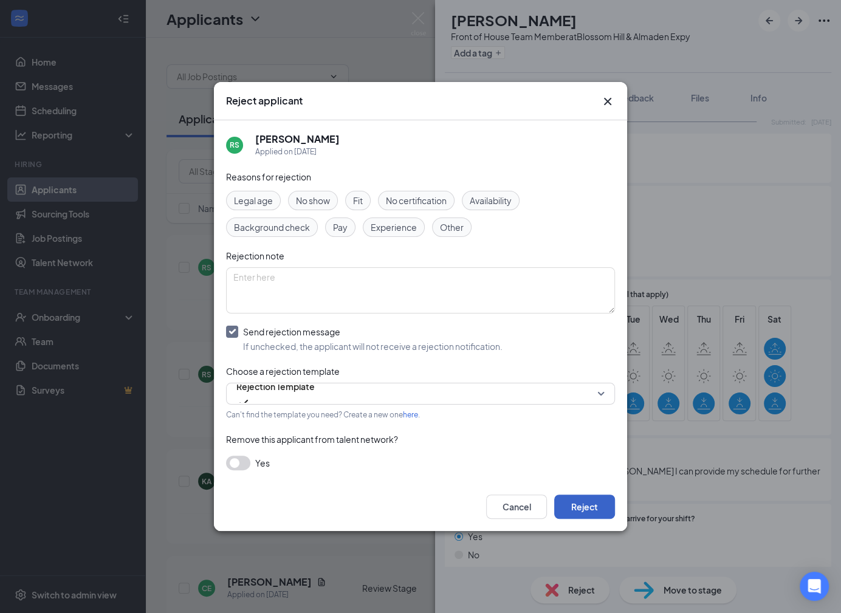
click at [568, 501] on button "Reject" at bounding box center [584, 507] width 61 height 24
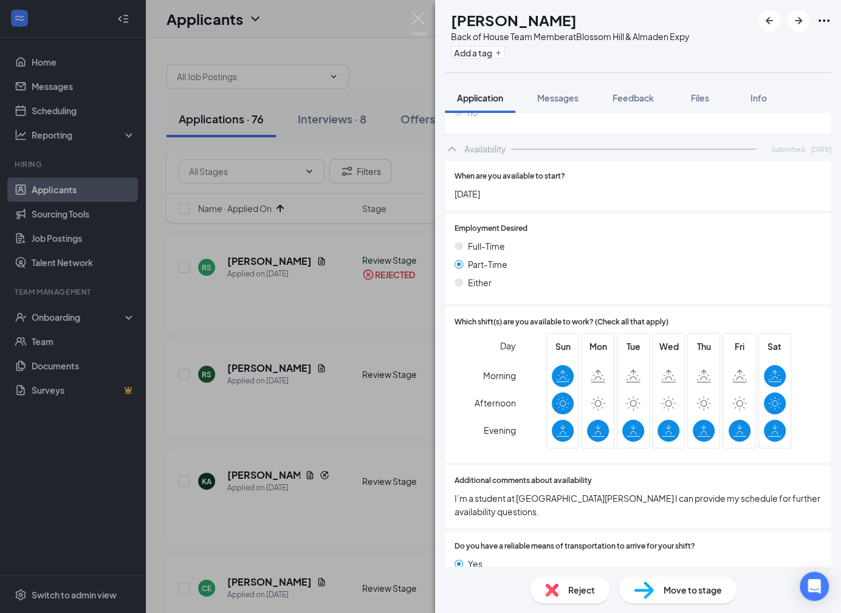
scroll to position [629, 0]
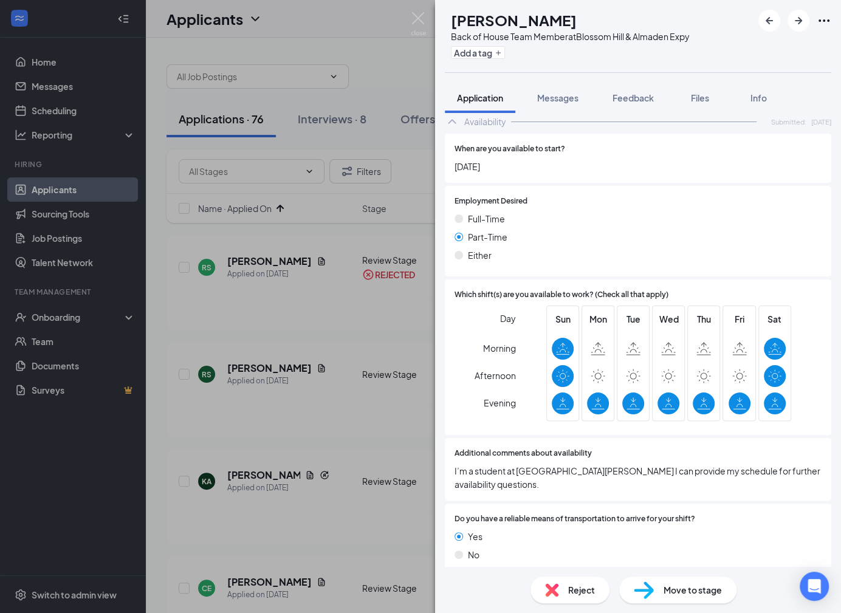
click at [556, 595] on img at bounding box center [551, 590] width 13 height 13
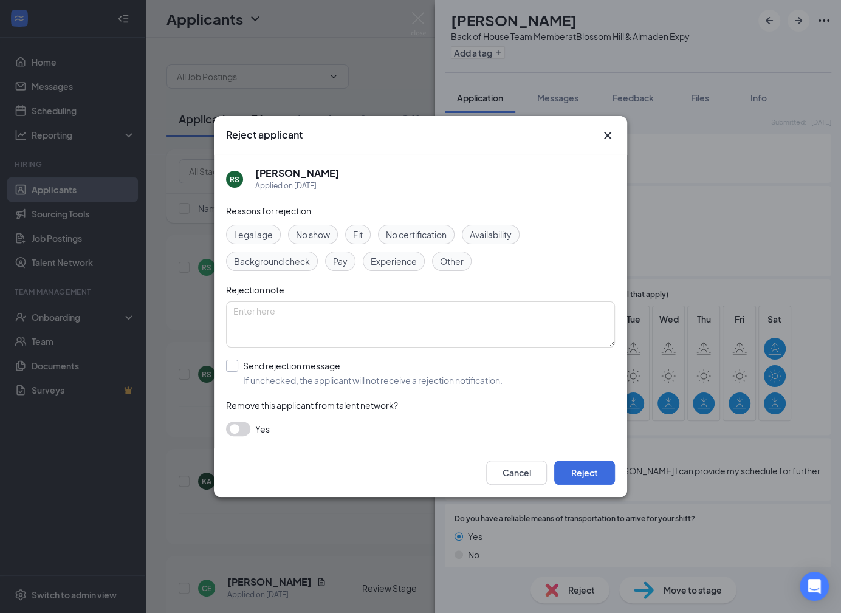
click at [410, 385] on input "Send rejection message If unchecked, the applicant will not receive a rejection…" at bounding box center [364, 373] width 277 height 27
checkbox input "true"
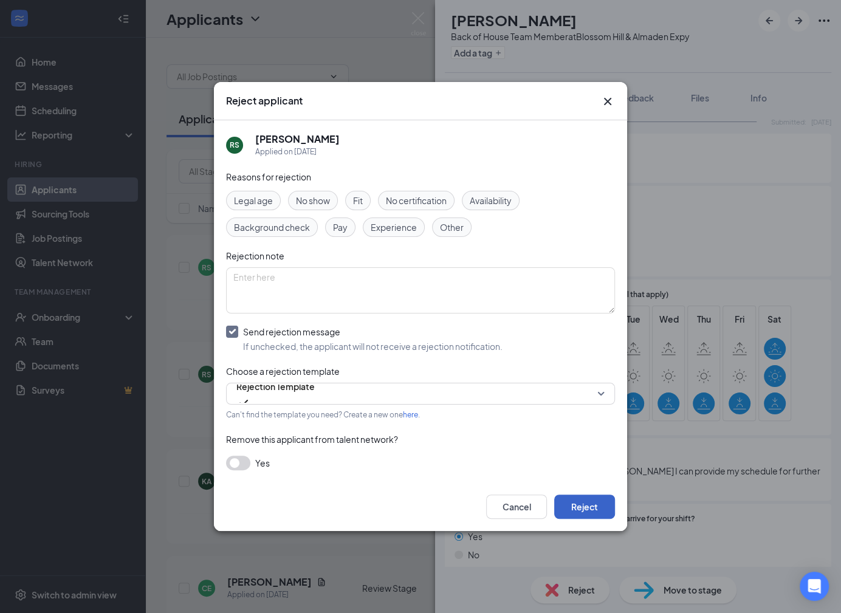
click at [571, 509] on button "Reject" at bounding box center [584, 507] width 61 height 24
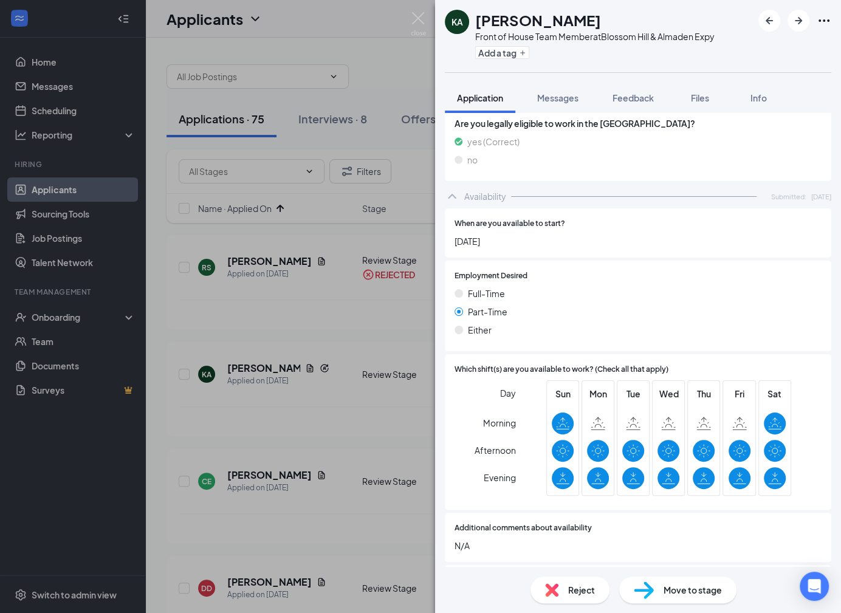
scroll to position [691, 0]
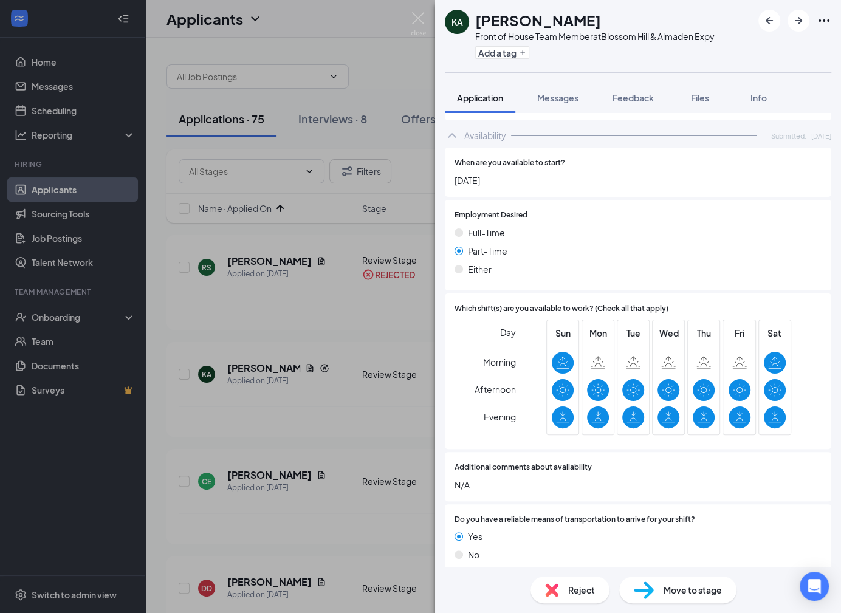
click at [580, 586] on span "Reject" at bounding box center [581, 590] width 27 height 13
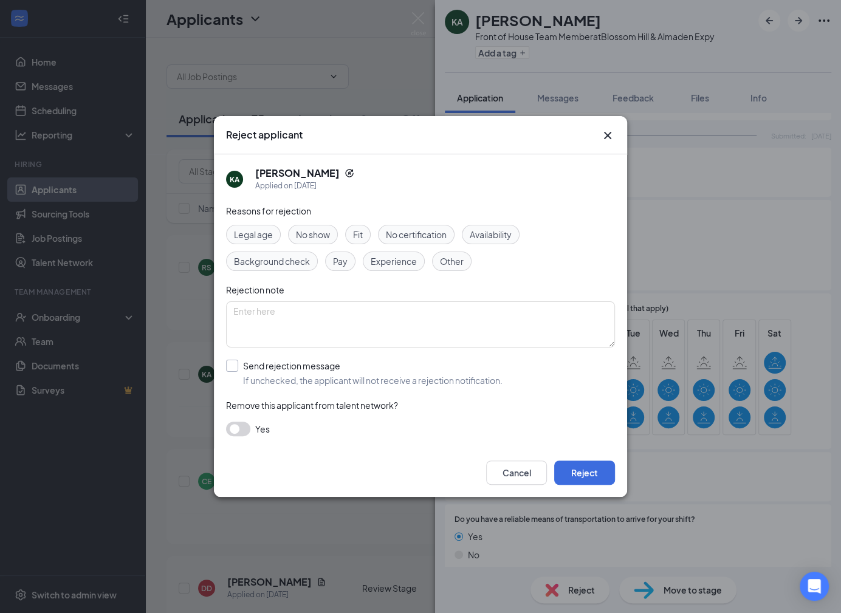
click at [319, 377] on input "Send rejection message If unchecked, the applicant will not receive a rejection…" at bounding box center [364, 373] width 277 height 27
checkbox input "true"
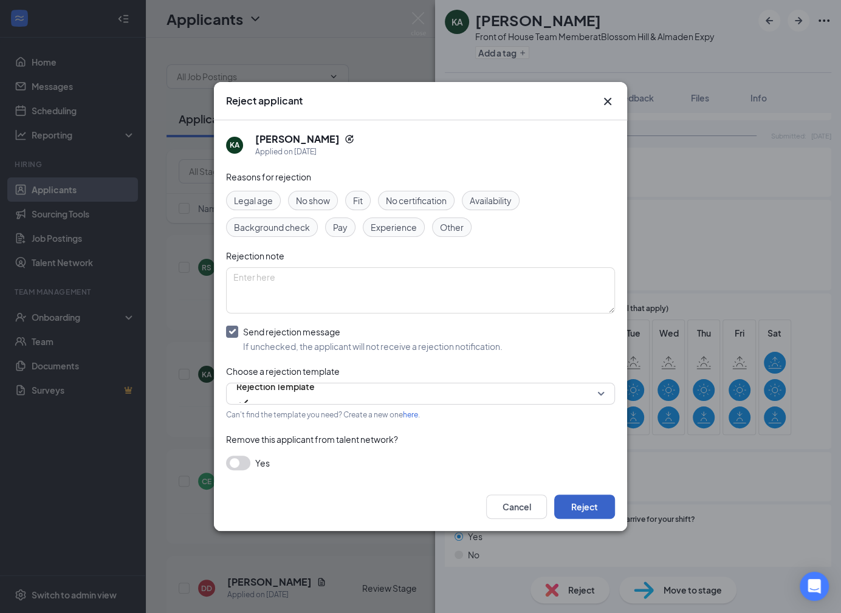
click at [566, 501] on button "Reject" at bounding box center [584, 507] width 61 height 24
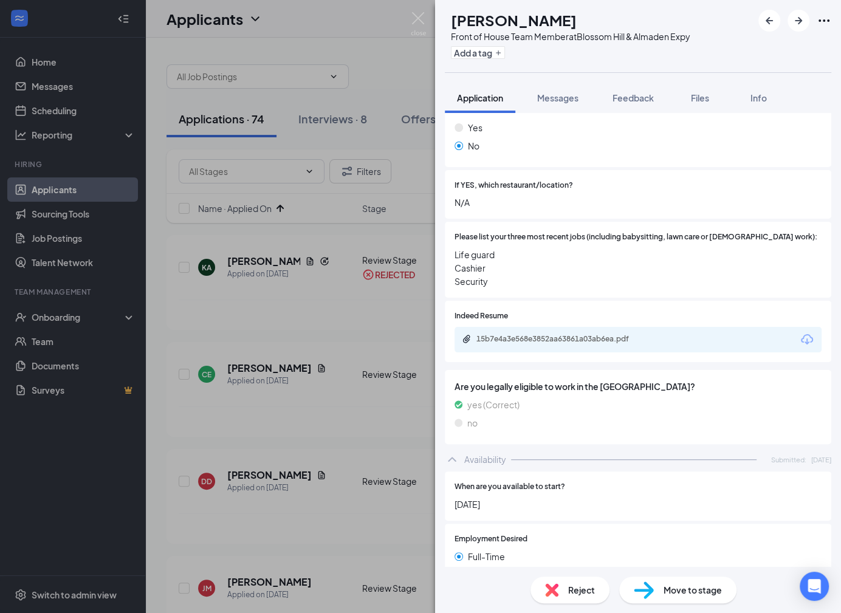
scroll to position [362, 0]
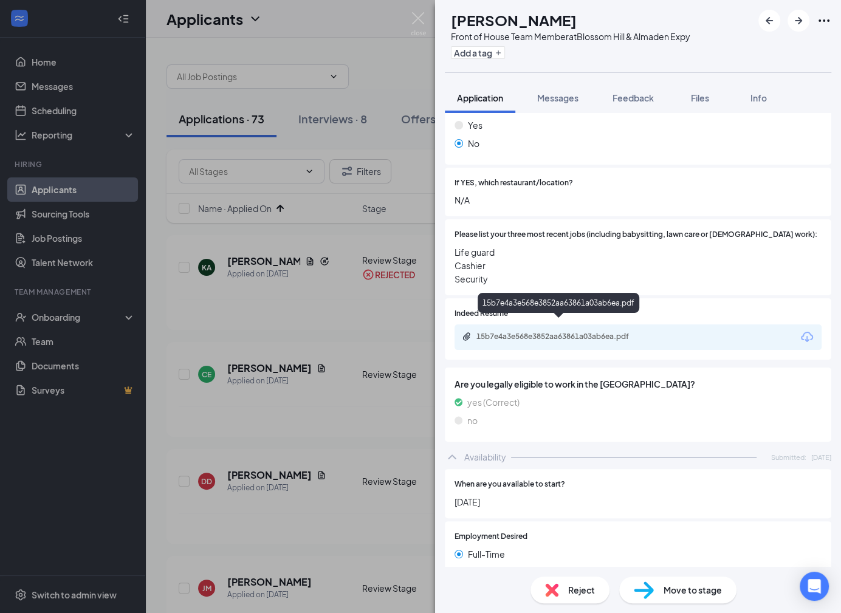
click at [558, 332] on div "15b7e4a3e568e3852aa63861a03ab6ea.pdf" at bounding box center [562, 337] width 170 height 10
click at [564, 583] on div "Reject" at bounding box center [570, 590] width 79 height 27
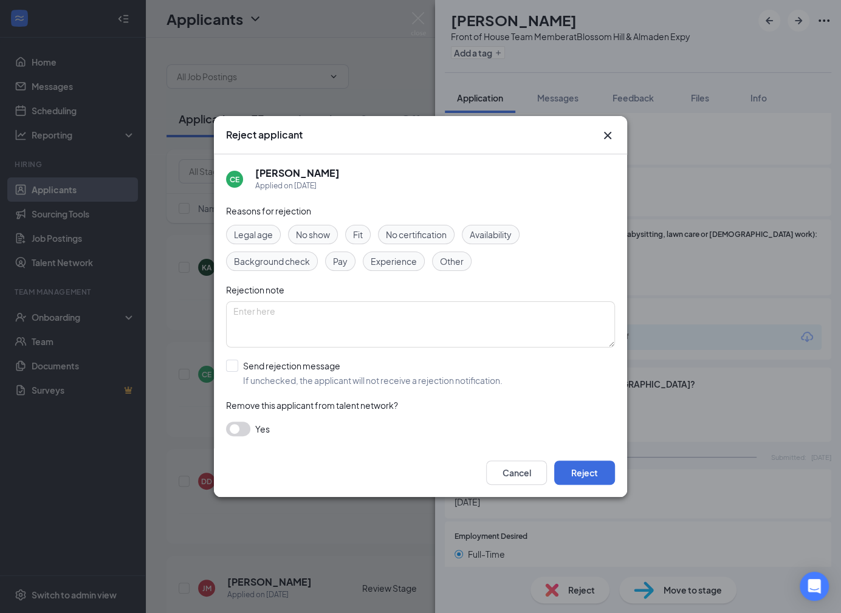
click at [398, 393] on div "Reasons for rejection Legal age No show Fit No certification Availability Backg…" at bounding box center [420, 326] width 389 height 244
click at [401, 381] on input "Send rejection message If unchecked, the applicant will not receive a rejection…" at bounding box center [364, 373] width 277 height 27
checkbox input "true"
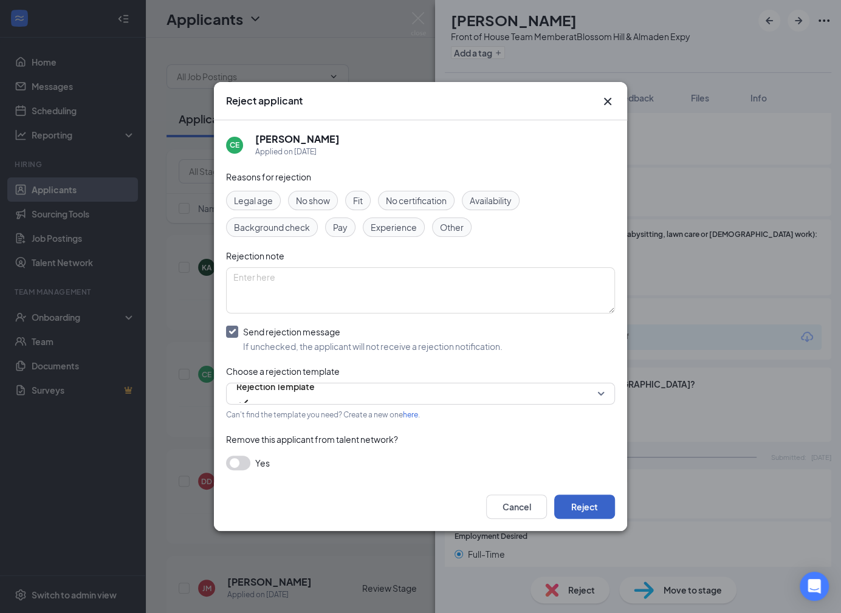
click at [596, 496] on button "Reject" at bounding box center [584, 507] width 61 height 24
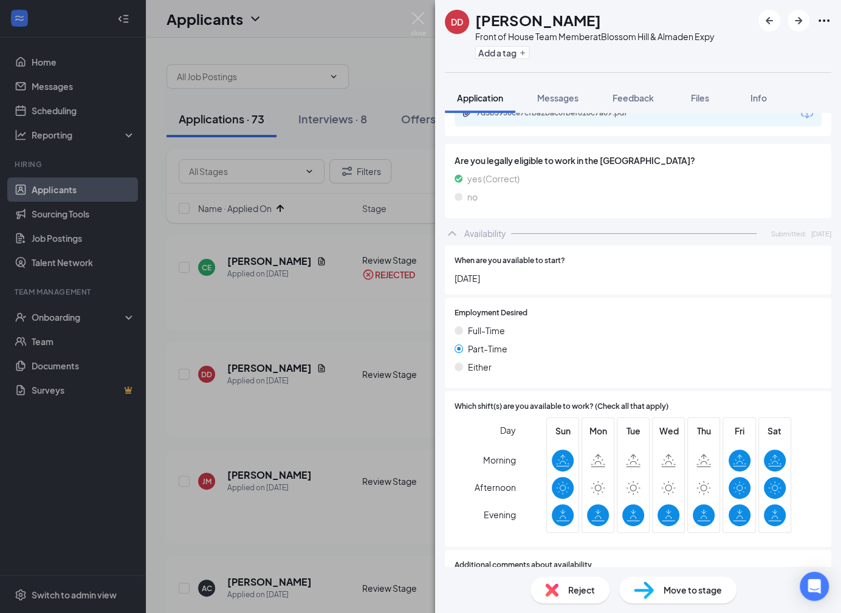
scroll to position [671, 0]
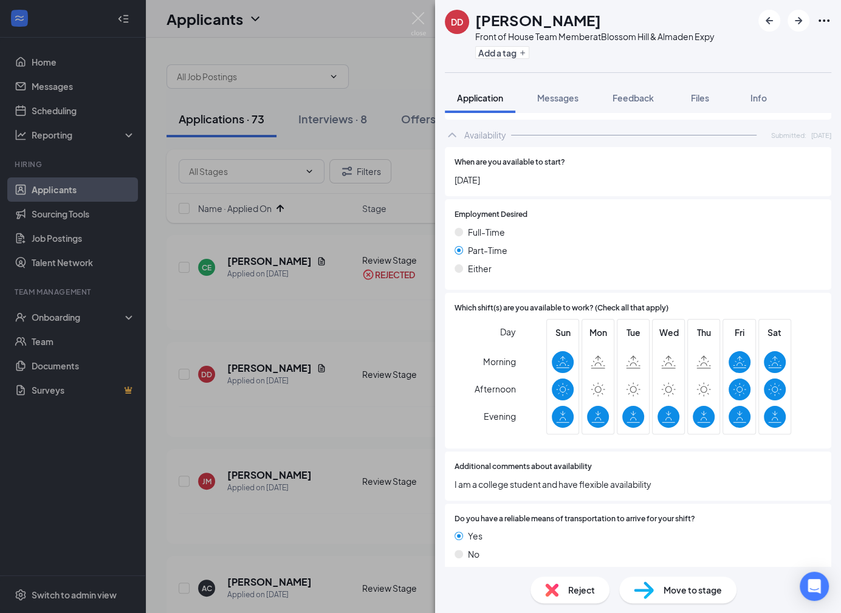
click at [581, 584] on span "Reject" at bounding box center [581, 590] width 27 height 13
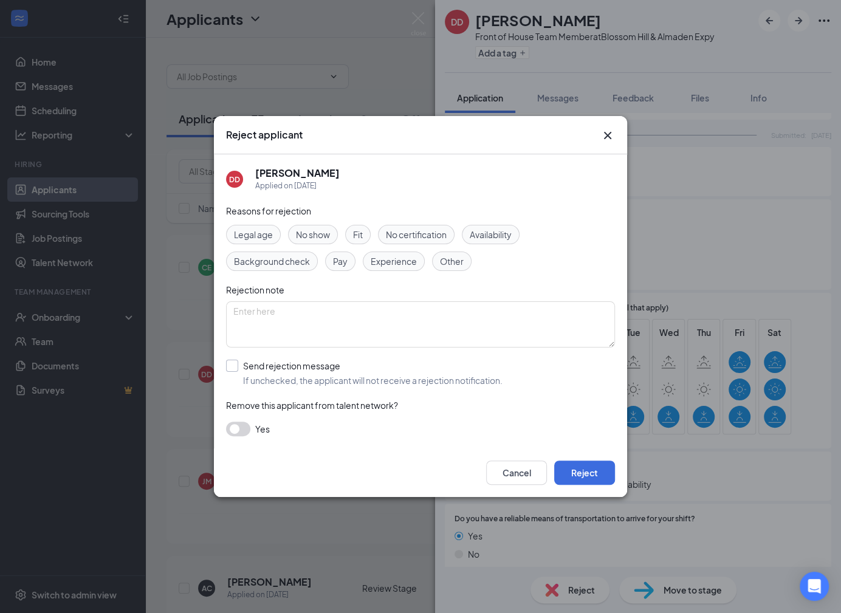
click at [366, 382] on input "Send rejection message If unchecked, the applicant will not receive a rejection…" at bounding box center [364, 373] width 277 height 27
checkbox input "true"
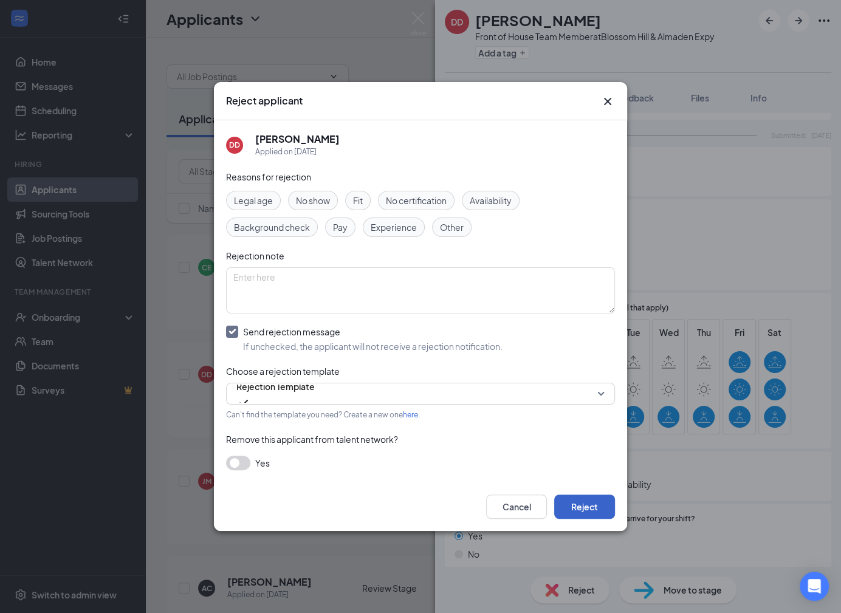
click at [576, 495] on button "Reject" at bounding box center [584, 507] width 61 height 24
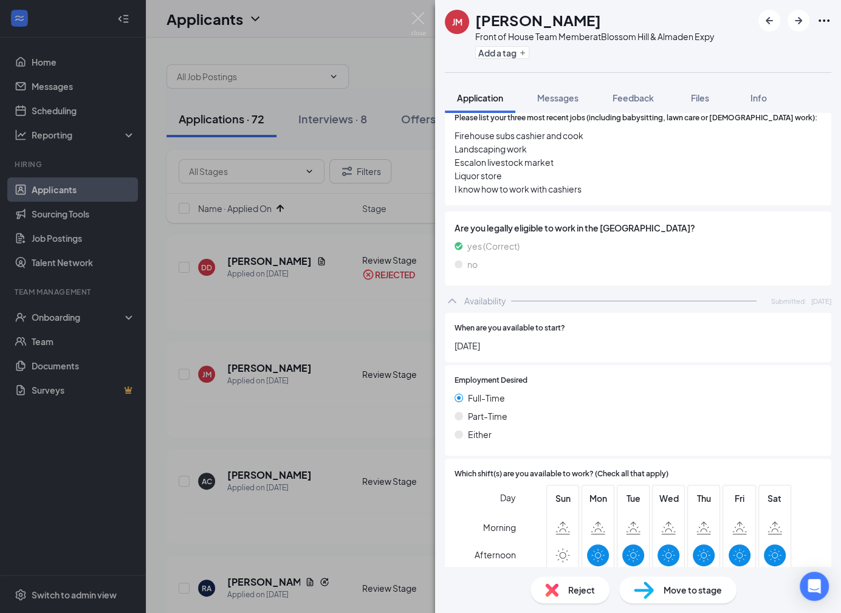
scroll to position [644, 0]
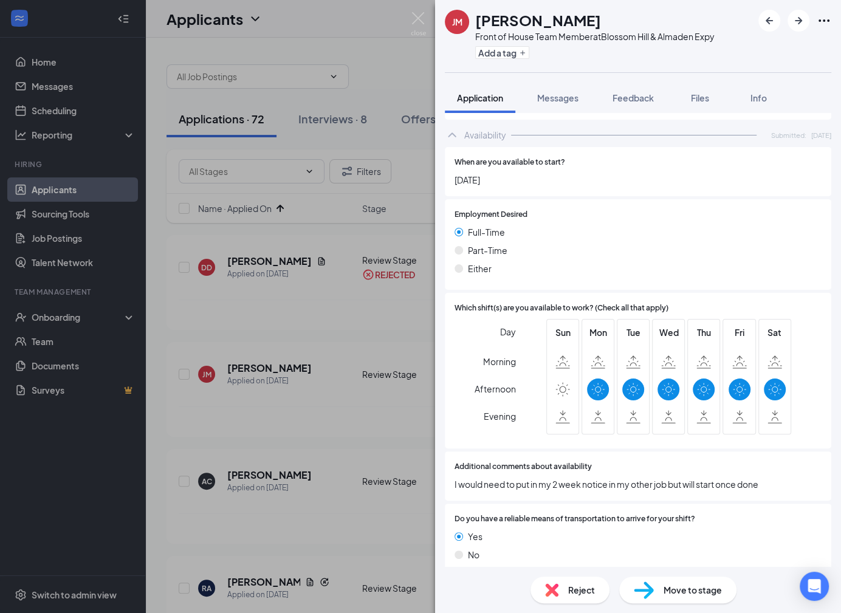
click at [557, 596] on img at bounding box center [551, 590] width 13 height 13
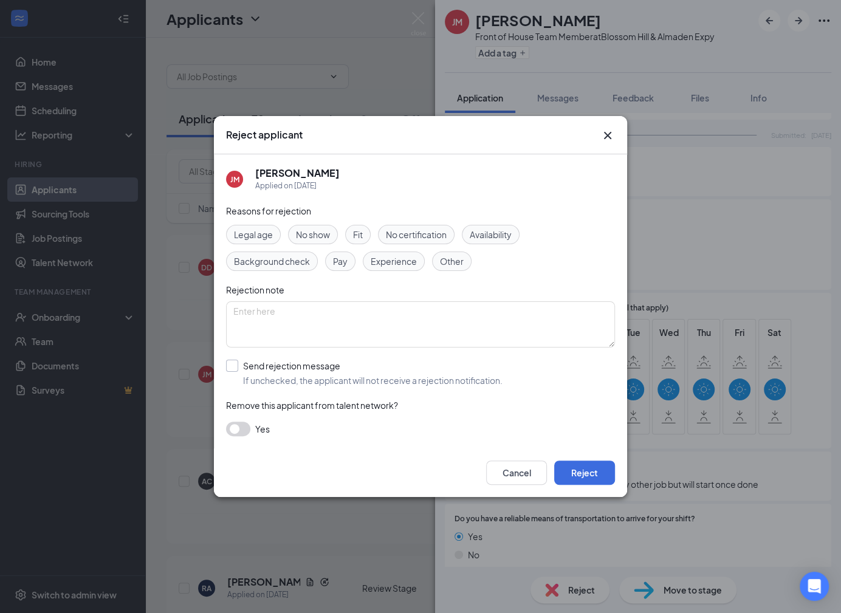
click at [395, 380] on input "Send rejection message If unchecked, the applicant will not receive a rejection…" at bounding box center [364, 373] width 277 height 27
checkbox input "true"
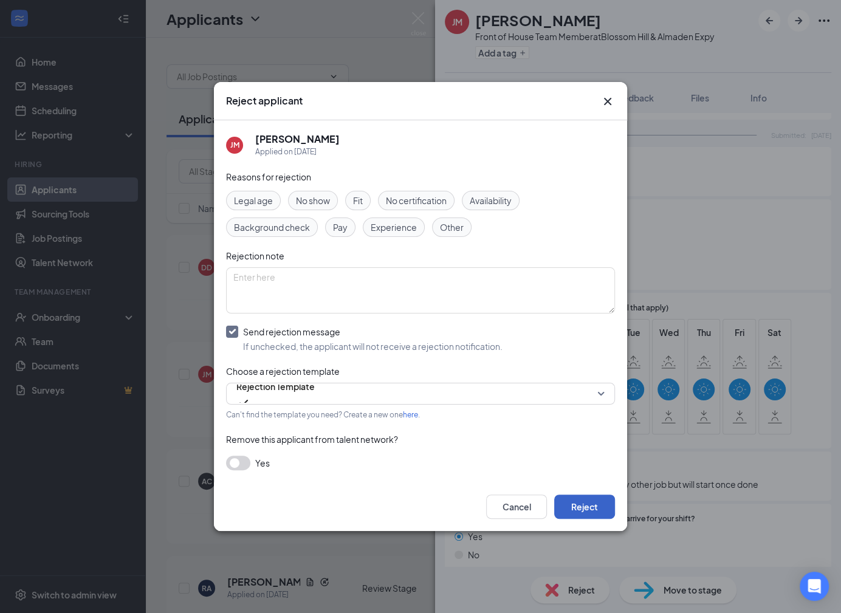
click at [575, 497] on button "Reject" at bounding box center [584, 507] width 61 height 24
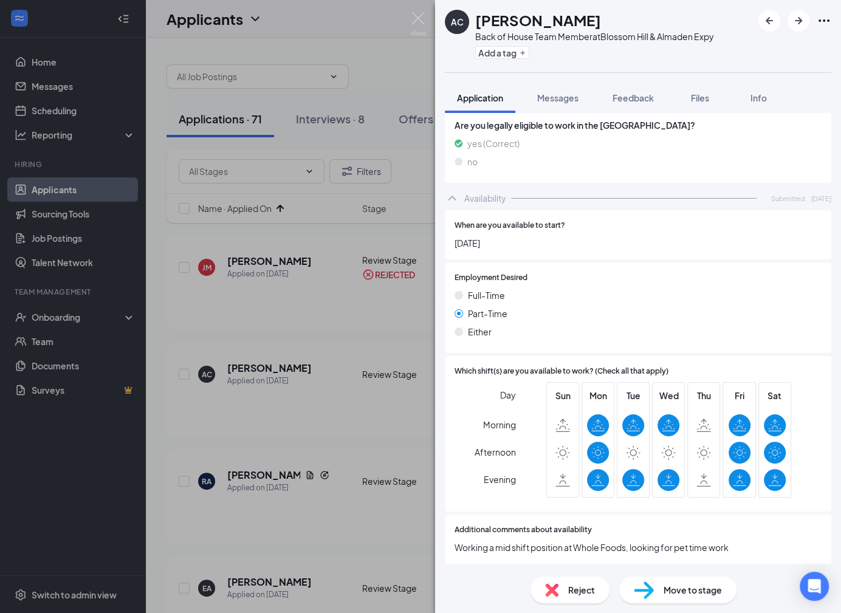
scroll to position [590, 0]
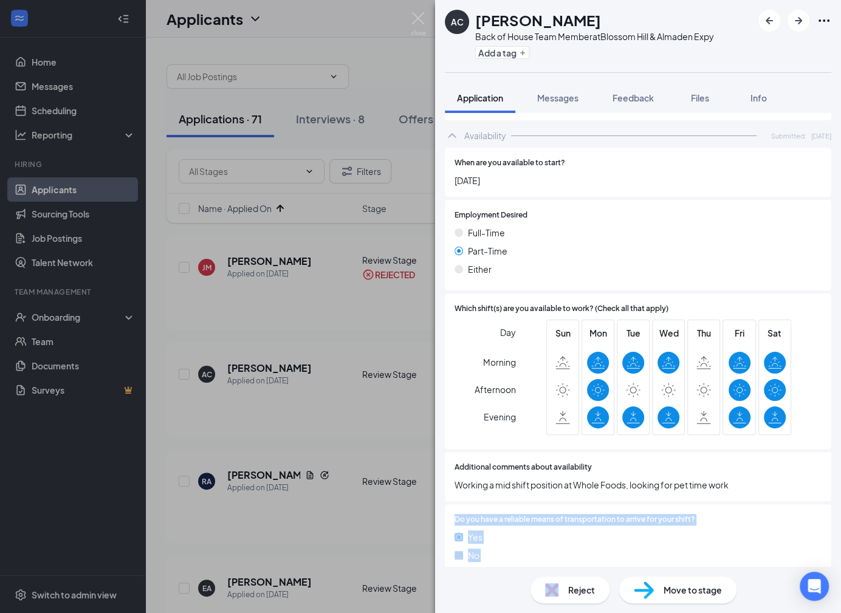
drag, startPoint x: 571, startPoint y: 590, endPoint x: 606, endPoint y: 487, distance: 108.4
click at [606, 487] on div "AC Athena Calvillo Back of House Team Member at Blossom Hill & Almaden Expy Add…" at bounding box center [638, 306] width 406 height 613
click at [623, 478] on span "Working a mid shift position at Whole Foods, looking for pet time work" at bounding box center [638, 484] width 367 height 13
click at [576, 584] on span "Reject" at bounding box center [581, 590] width 27 height 13
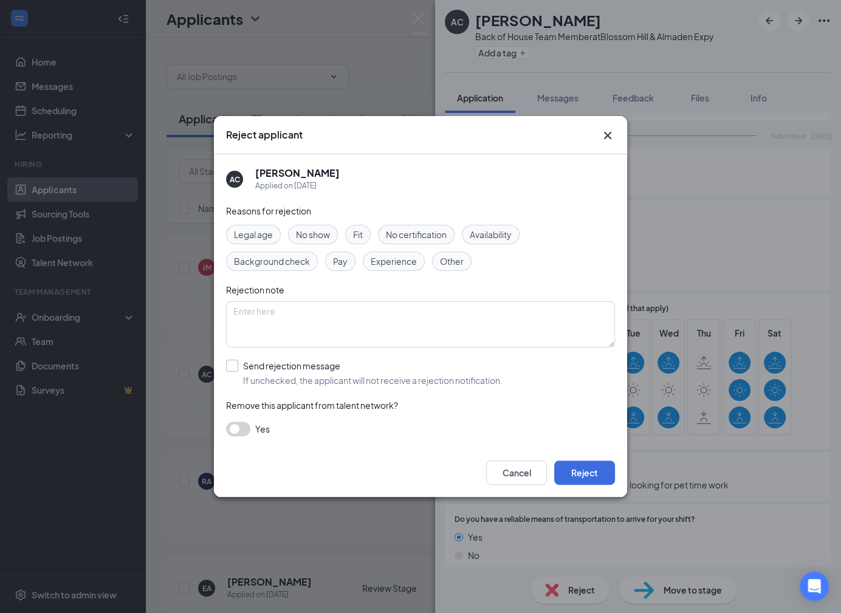
click at [380, 365] on input "Send rejection message If unchecked, the applicant will not receive a rejection…" at bounding box center [364, 373] width 277 height 27
checkbox input "true"
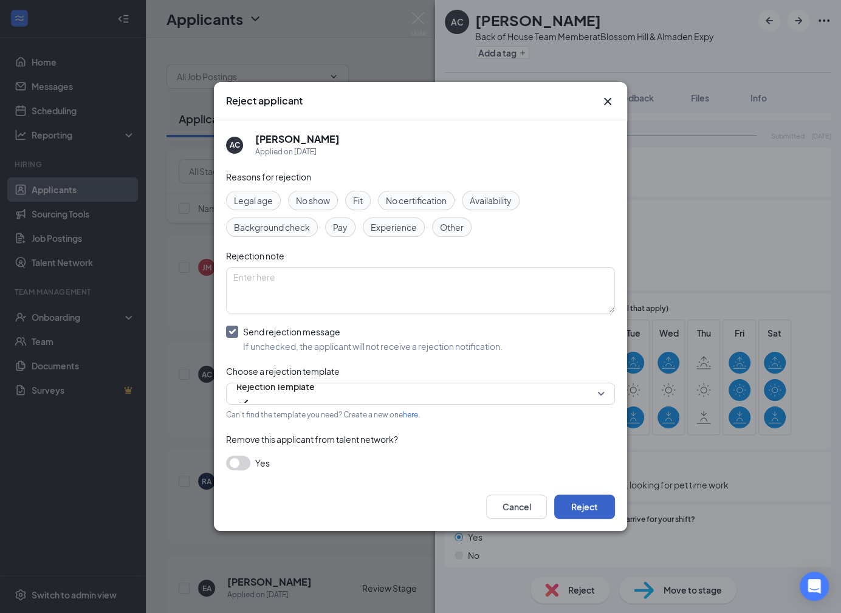
click at [564, 497] on button "Reject" at bounding box center [584, 507] width 61 height 24
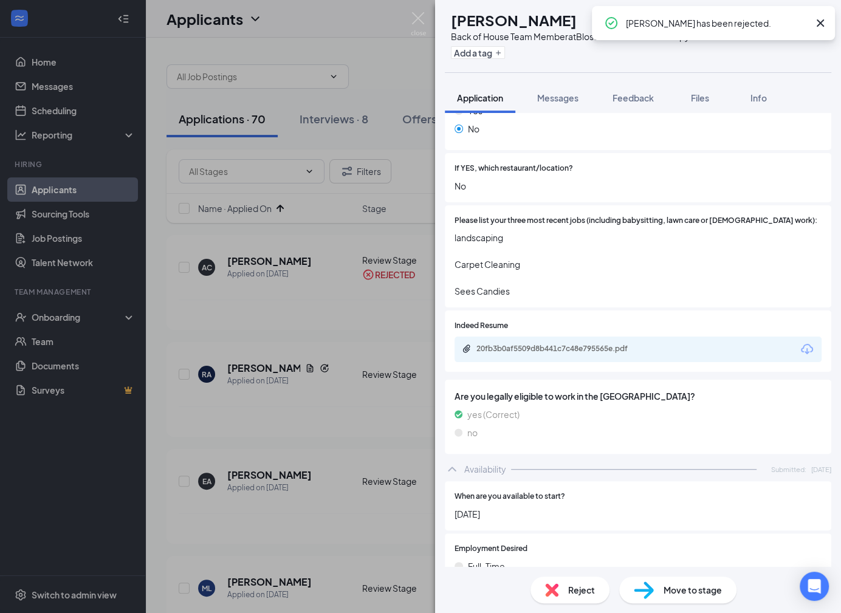
scroll to position [347, 0]
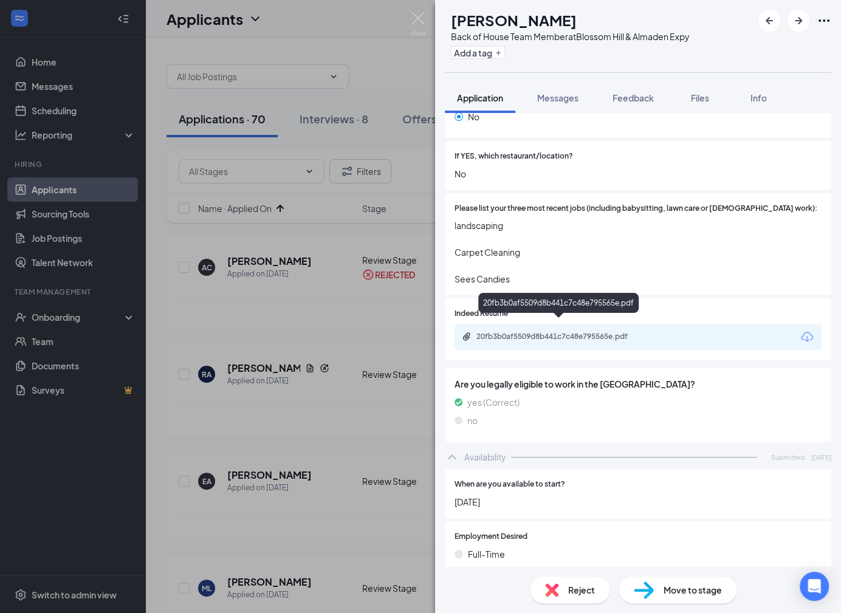
click at [584, 332] on div "20fb3b0af5509d8b441c7c48e795565e.pdf" at bounding box center [562, 337] width 170 height 10
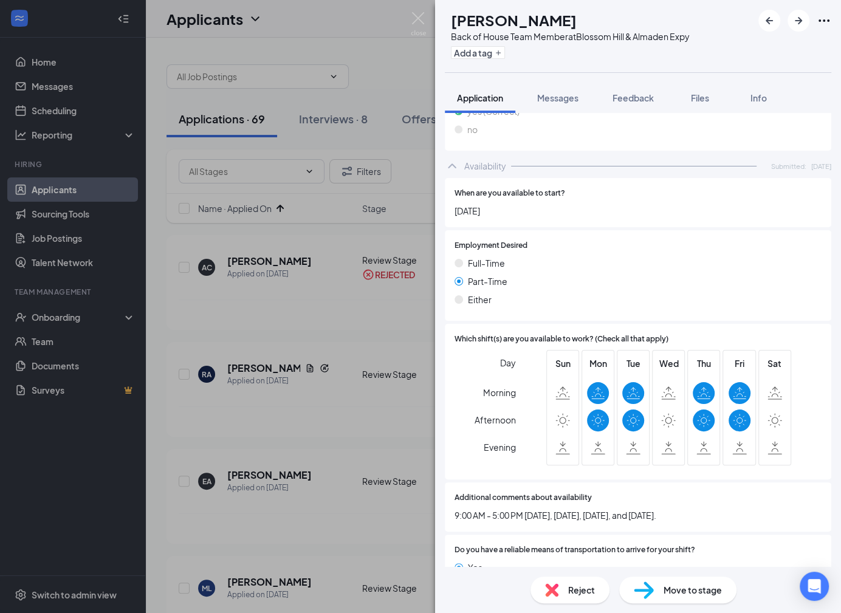
scroll to position [669, 0]
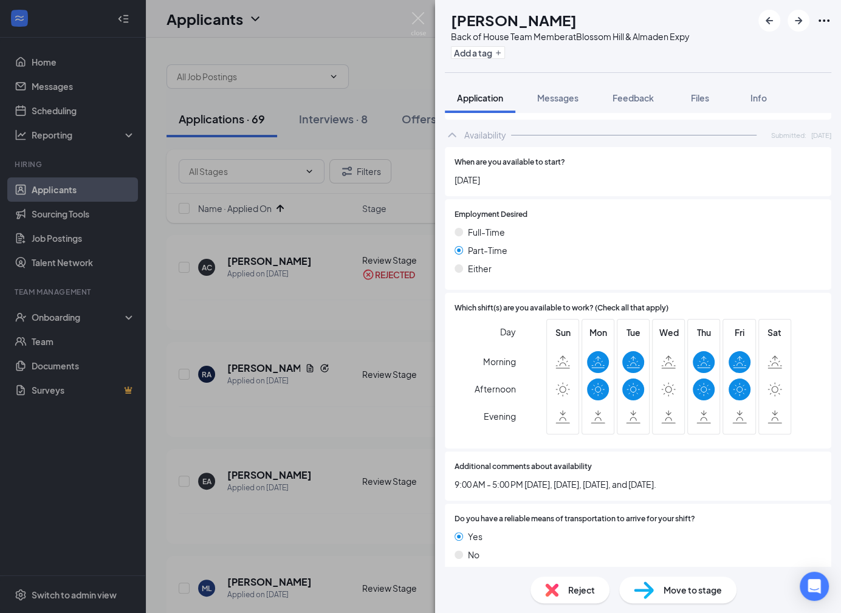
click at [567, 596] on div "Reject" at bounding box center [570, 590] width 79 height 27
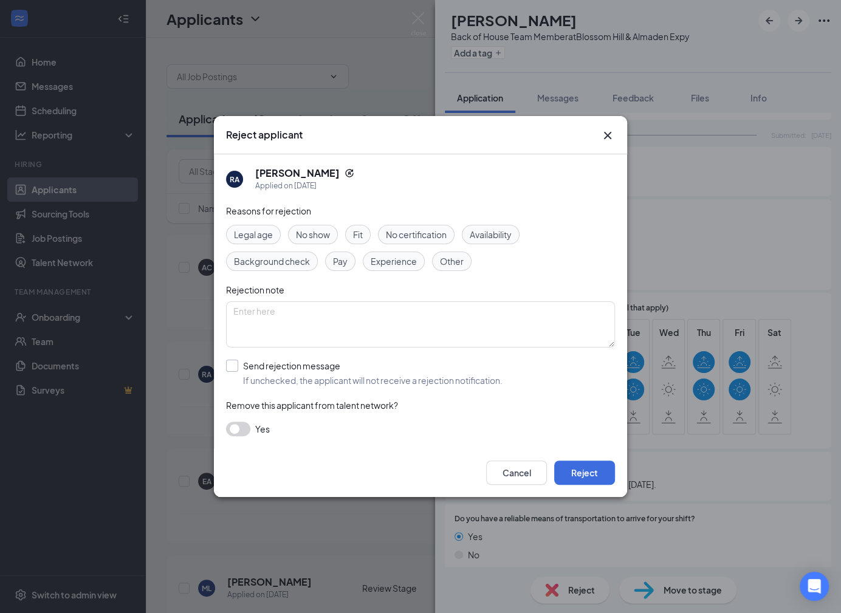
click at [423, 378] on input "Send rejection message If unchecked, the applicant will not receive a rejection…" at bounding box center [364, 373] width 277 height 27
checkbox input "true"
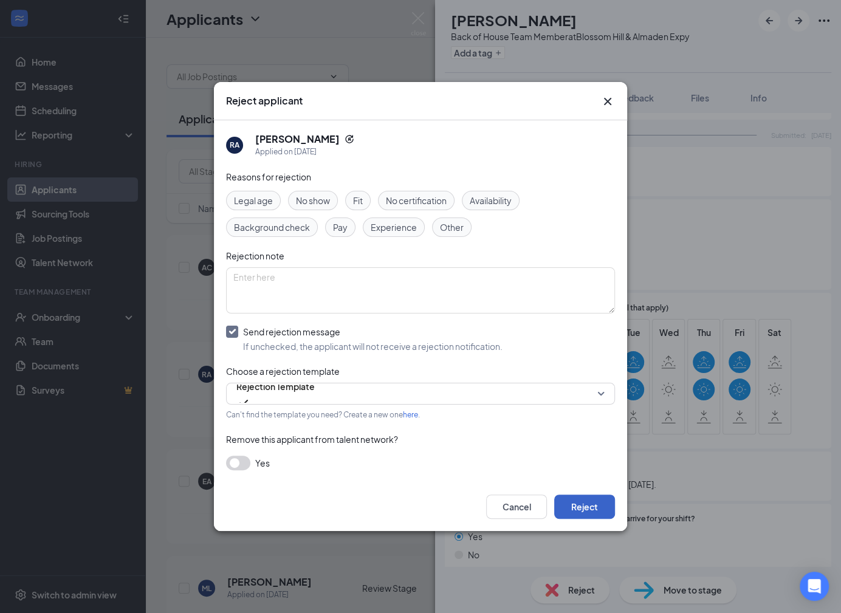
click at [593, 503] on button "Reject" at bounding box center [584, 507] width 61 height 24
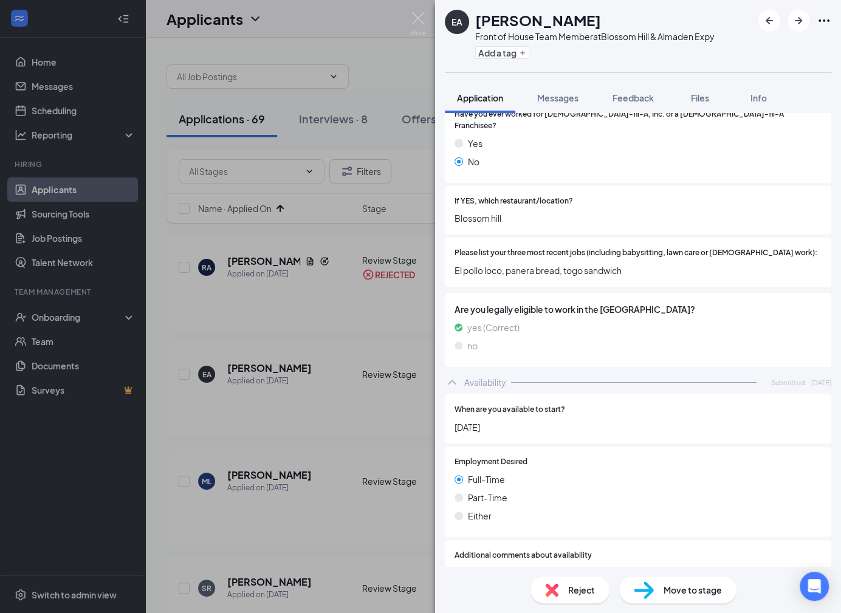
scroll to position [609, 0]
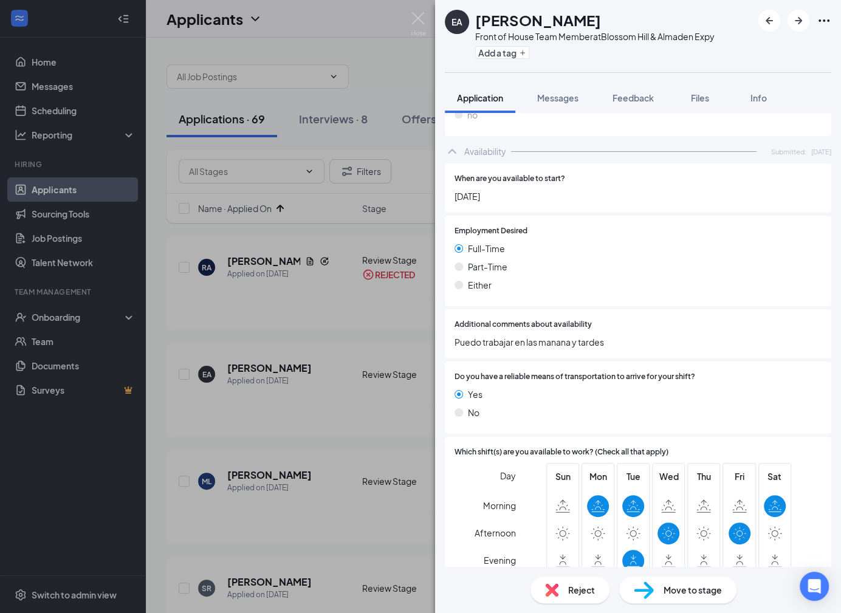
click at [544, 603] on div "Reject Move to stage" at bounding box center [638, 590] width 406 height 46
click at [562, 594] on div "Reject" at bounding box center [570, 590] width 79 height 27
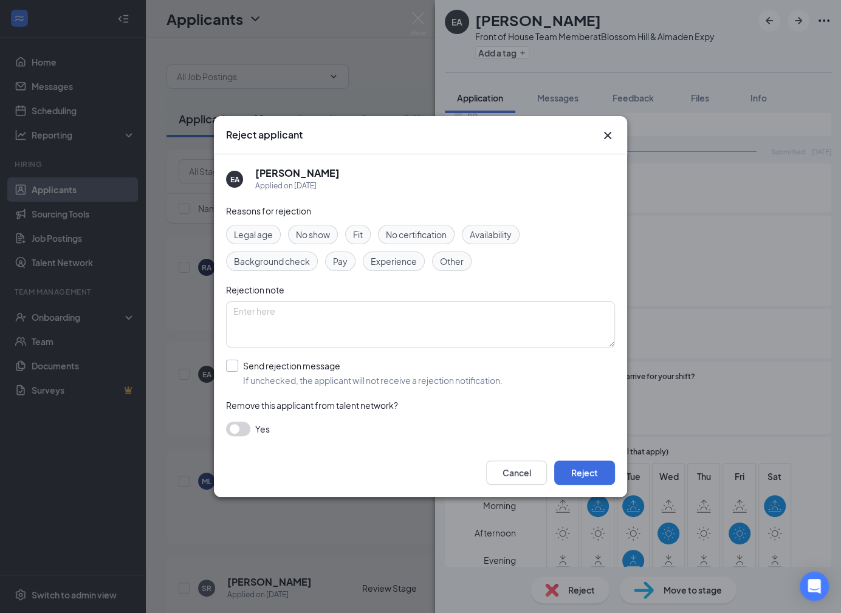
click at [408, 373] on input "Send rejection message If unchecked, the applicant will not receive a rejection…" at bounding box center [364, 373] width 277 height 27
checkbox input "true"
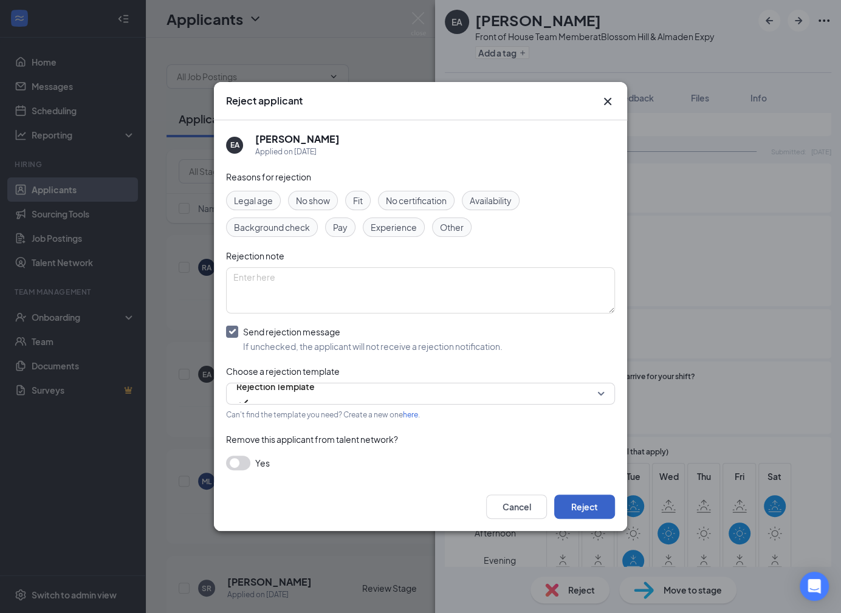
click at [592, 505] on button "Reject" at bounding box center [584, 507] width 61 height 24
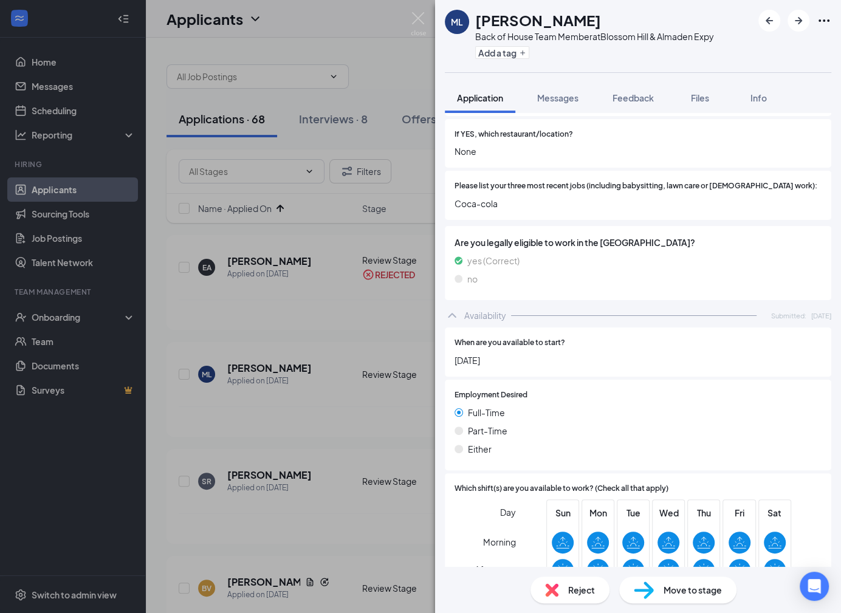
scroll to position [590, 0]
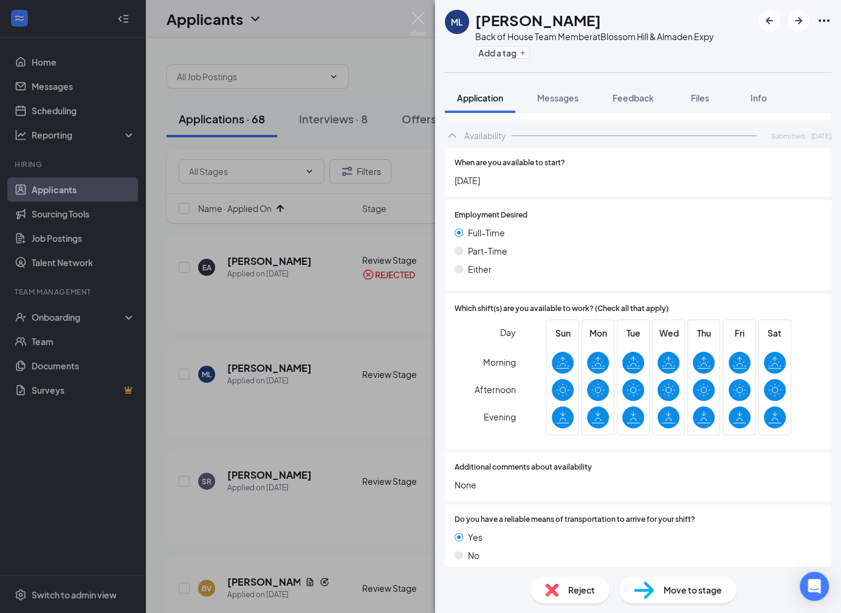
click at [575, 586] on span "Reject" at bounding box center [581, 590] width 27 height 13
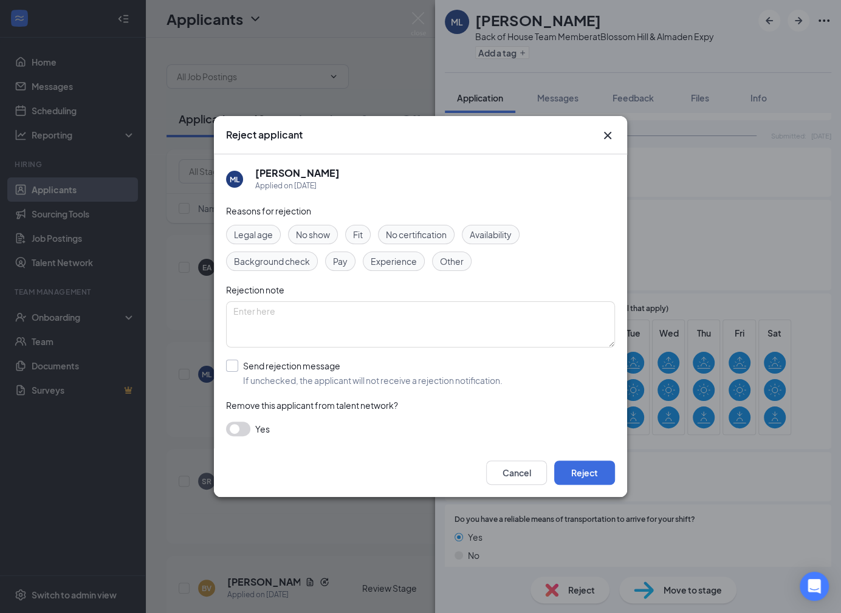
click at [458, 382] on input "Send rejection message If unchecked, the applicant will not receive a rejection…" at bounding box center [364, 373] width 277 height 27
checkbox input "true"
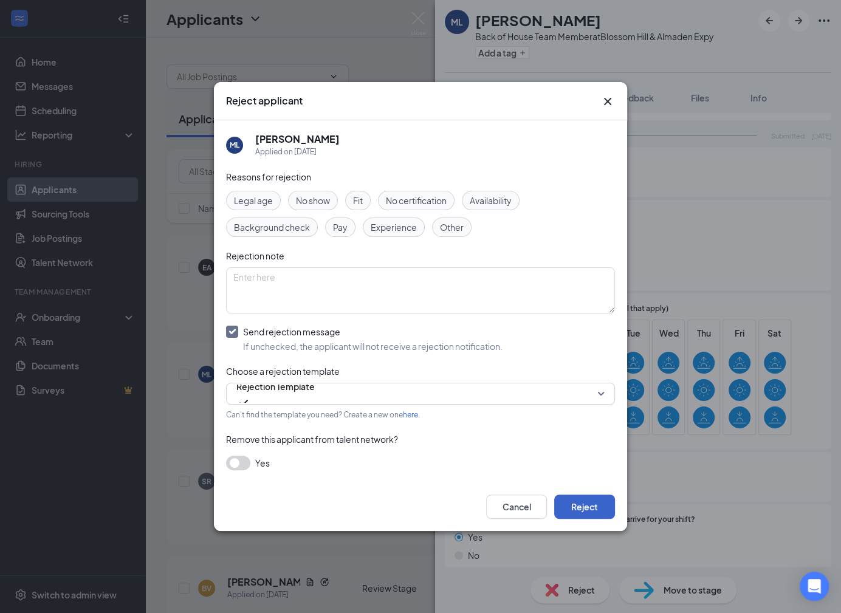
click at [579, 500] on button "Reject" at bounding box center [584, 507] width 61 height 24
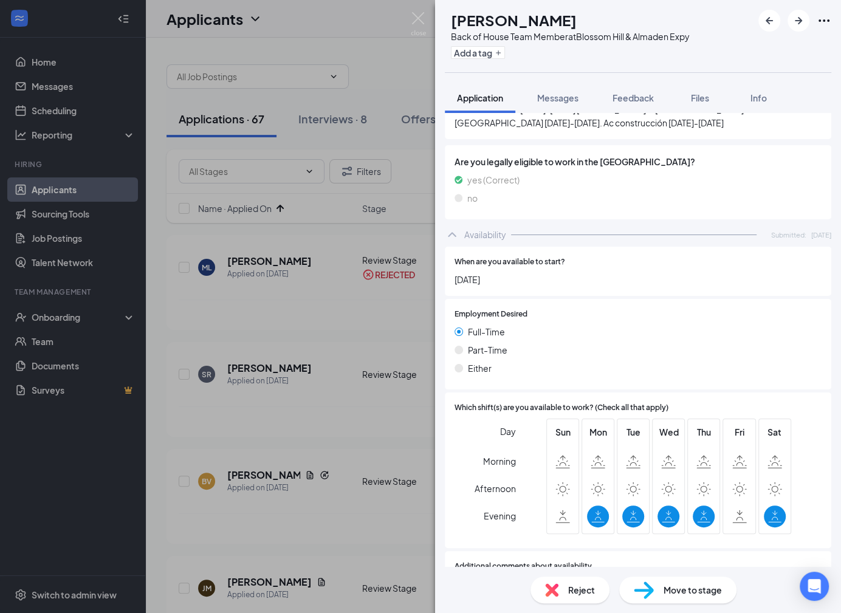
scroll to position [511, 0]
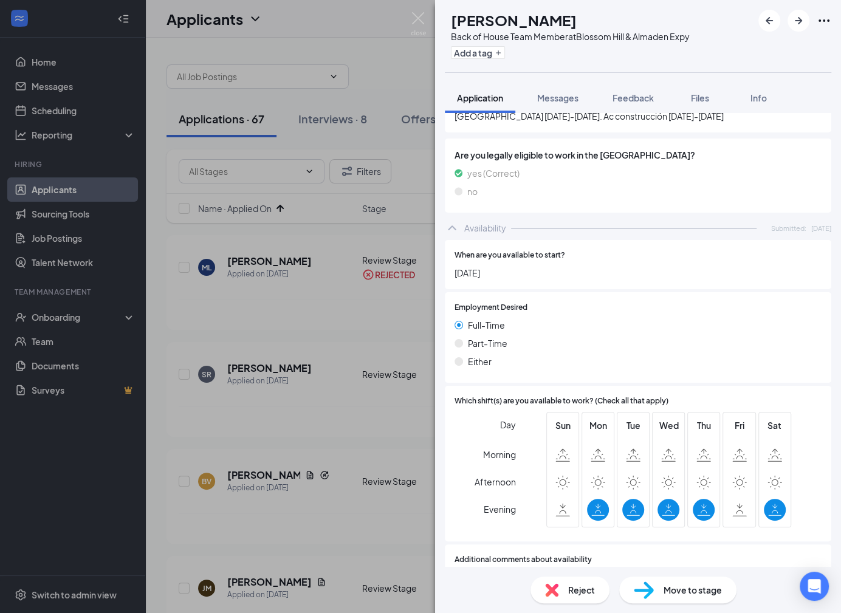
click at [572, 598] on div "Reject" at bounding box center [570, 590] width 79 height 27
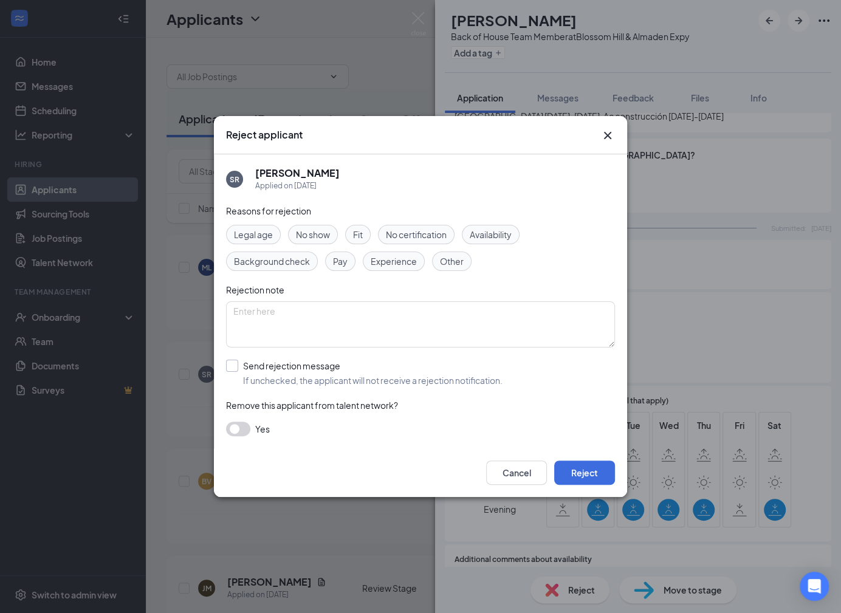
click at [447, 373] on input "Send rejection message If unchecked, the applicant will not receive a rejection…" at bounding box center [364, 373] width 277 height 27
checkbox input "true"
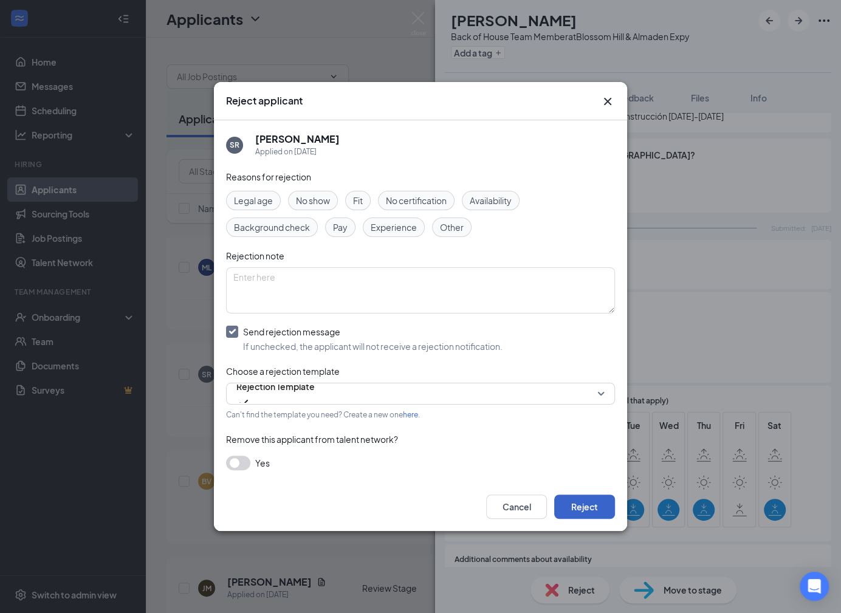
click at [607, 517] on button "Reject" at bounding box center [584, 507] width 61 height 24
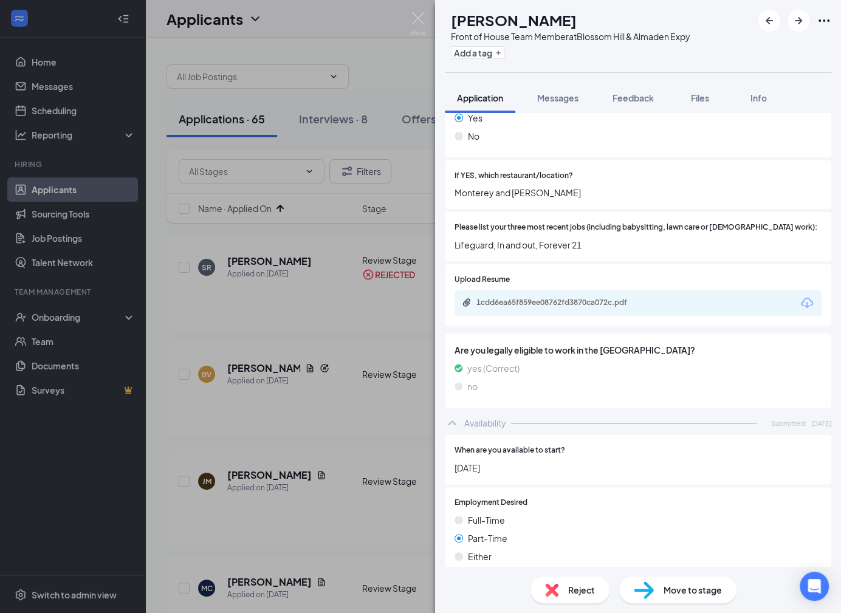
scroll to position [405, 0]
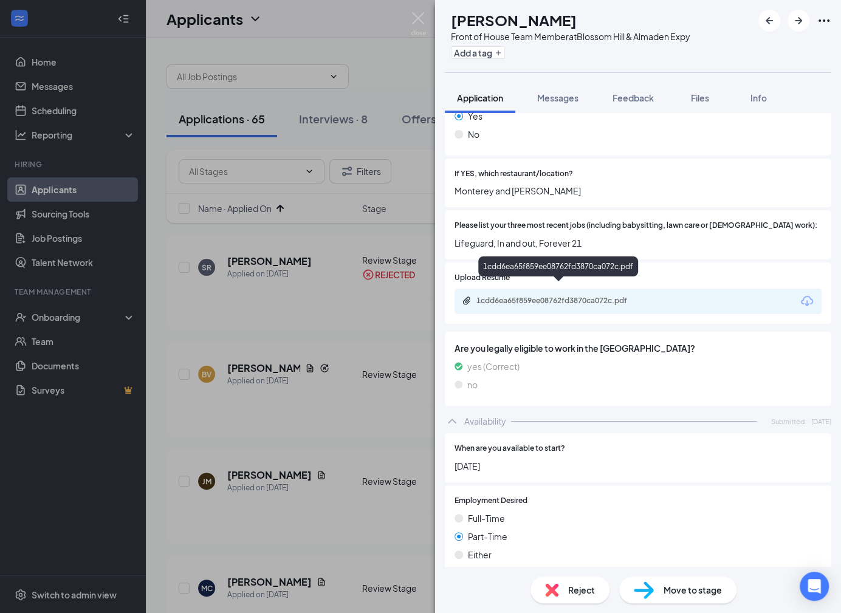
click at [548, 296] on div "1cdd6ea65f859ee08762fd3870ca072c.pdf" at bounding box center [562, 301] width 170 height 10
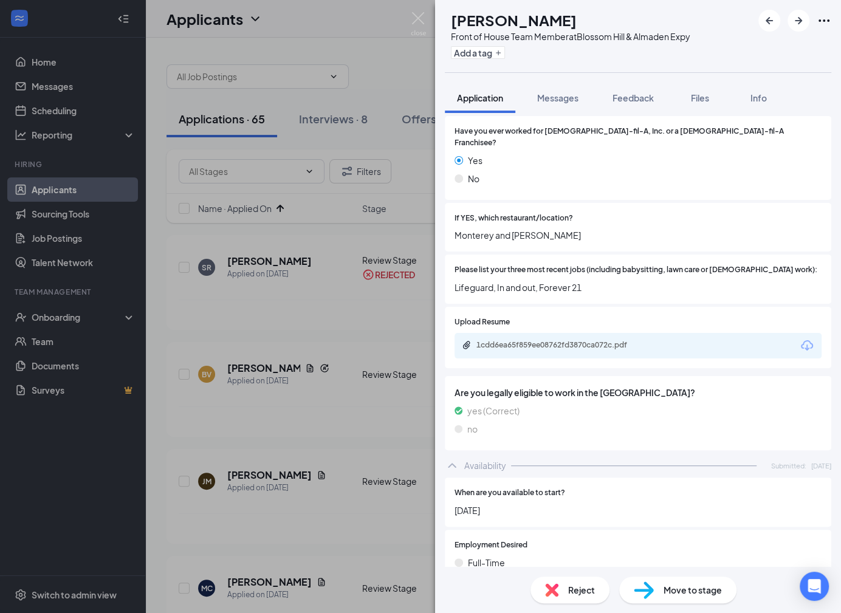
scroll to position [280, 0]
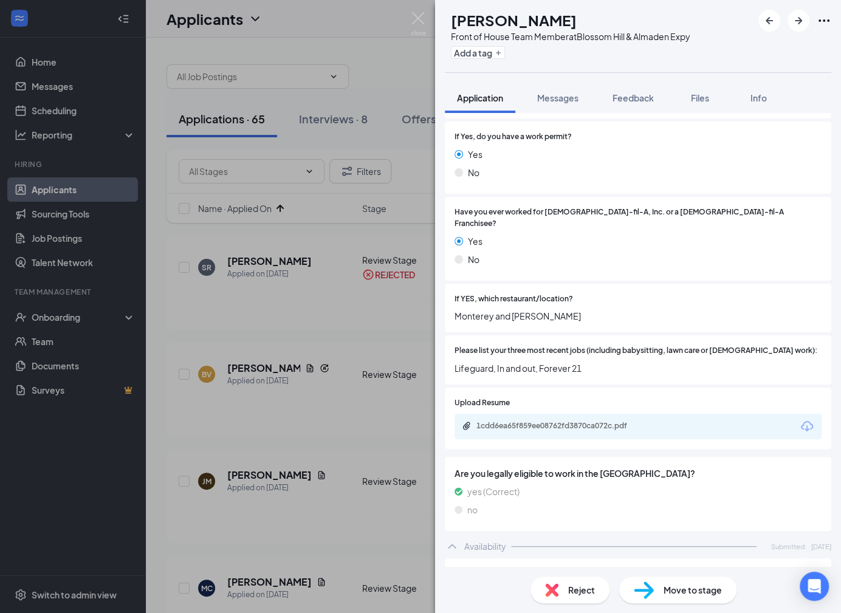
click at [562, 423] on div "1cdd6ea65f859ee08762fd3870ca072c.pdf" at bounding box center [638, 427] width 367 height 26
click at [555, 421] on div "1cdd6ea65f859ee08762fd3870ca072c.pdf" at bounding box center [562, 426] width 170 height 10
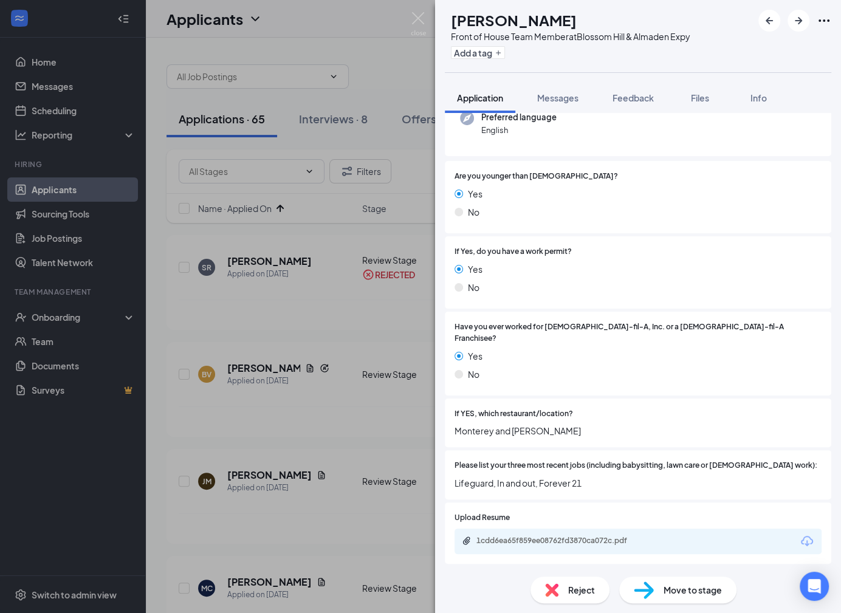
scroll to position [0, 0]
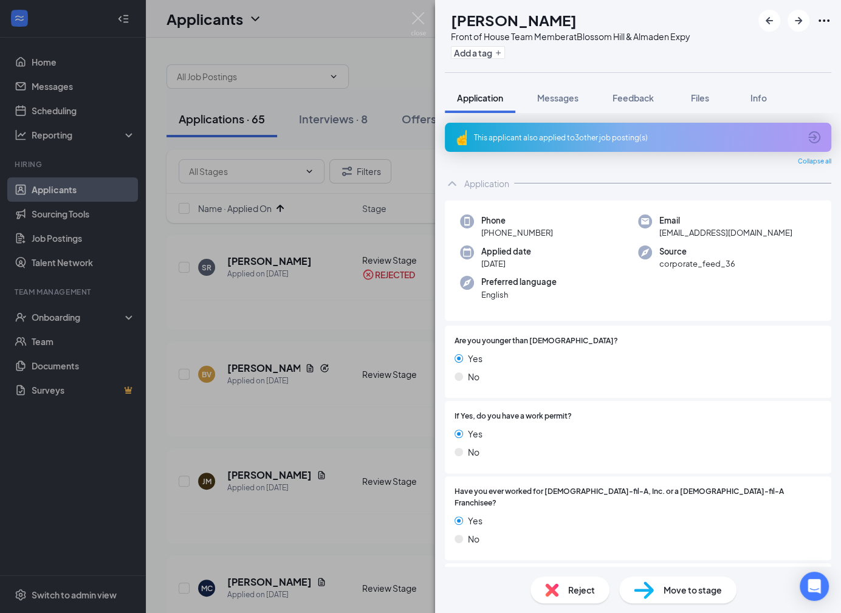
click at [652, 143] on div "This applicant also applied to 3 other job posting(s)" at bounding box center [638, 137] width 387 height 29
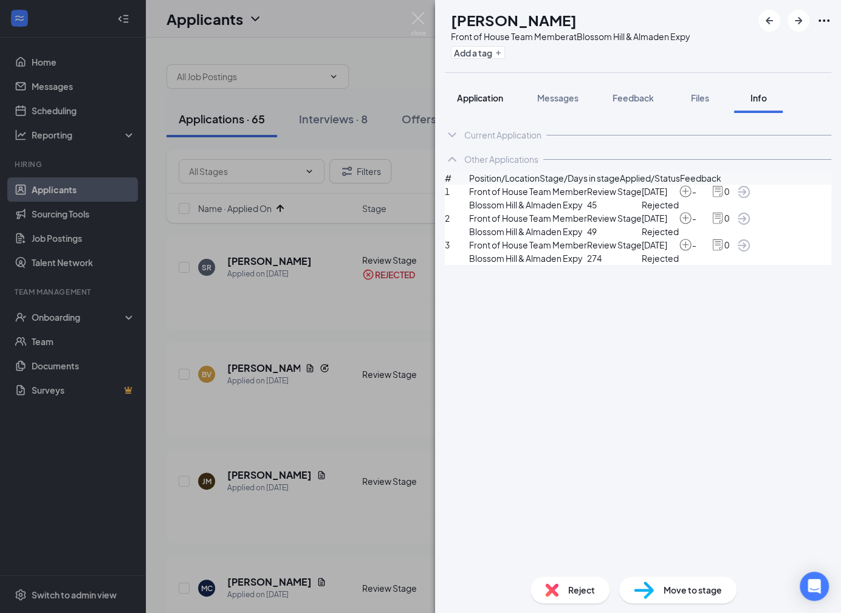
click at [486, 92] on span "Application" at bounding box center [480, 97] width 46 height 11
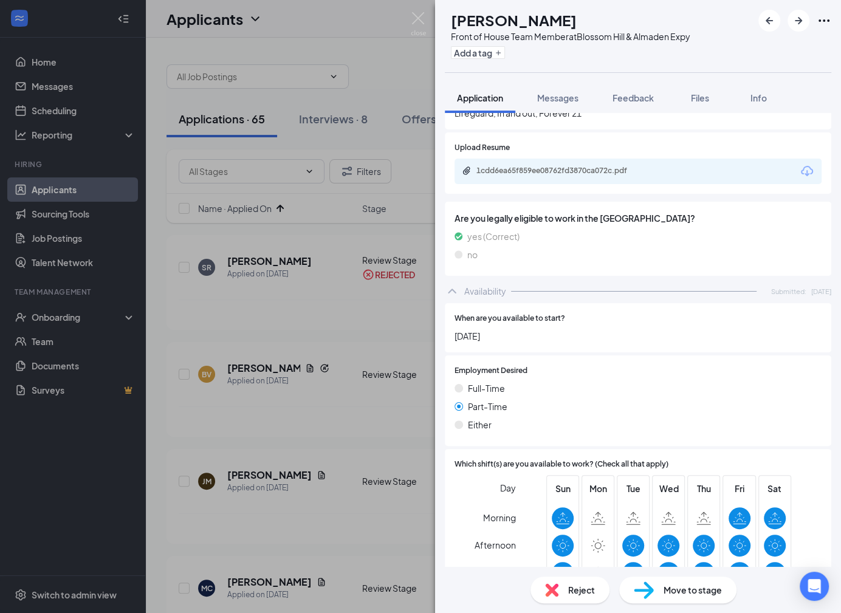
scroll to position [691, 0]
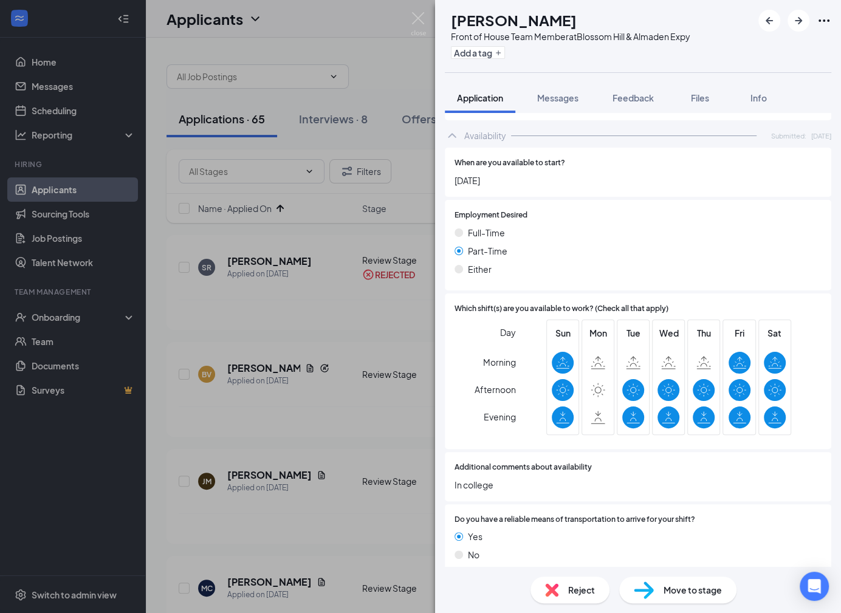
click at [660, 593] on div "Move to stage" at bounding box center [678, 590] width 117 height 27
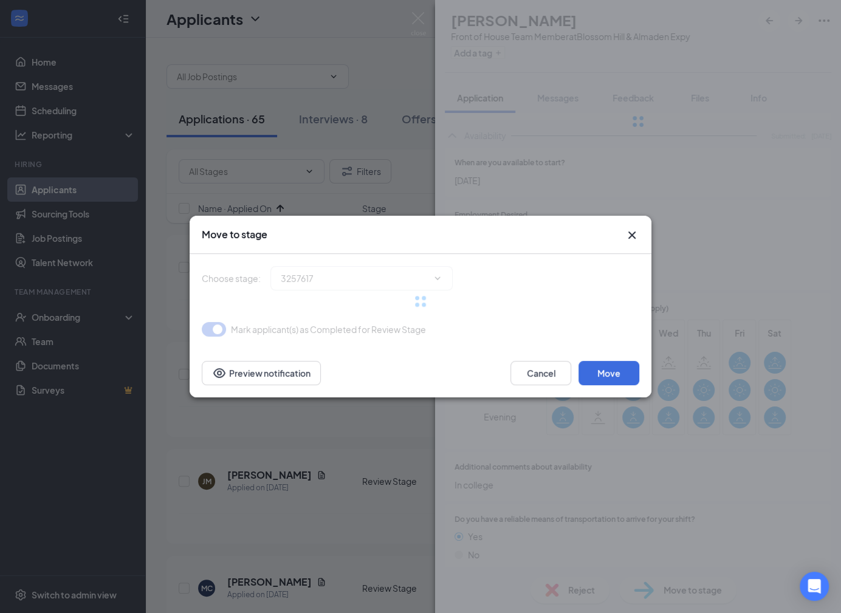
type input "In-Person Interview (next stage)"
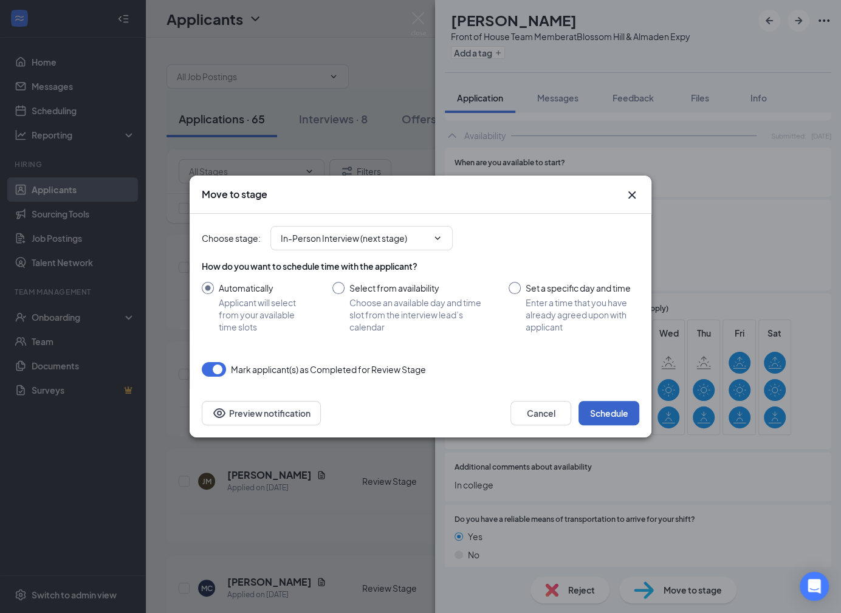
click at [597, 406] on button "Schedule" at bounding box center [609, 413] width 61 height 24
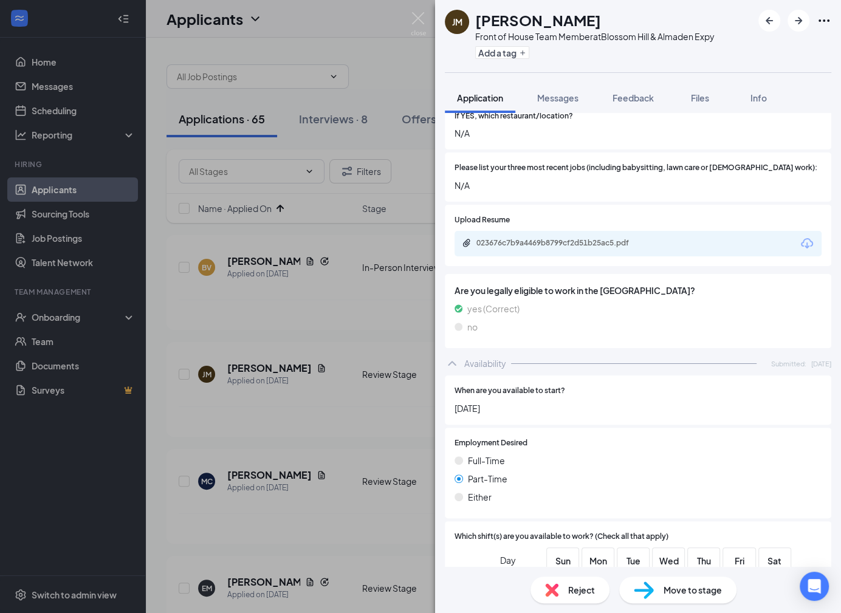
scroll to position [426, 0]
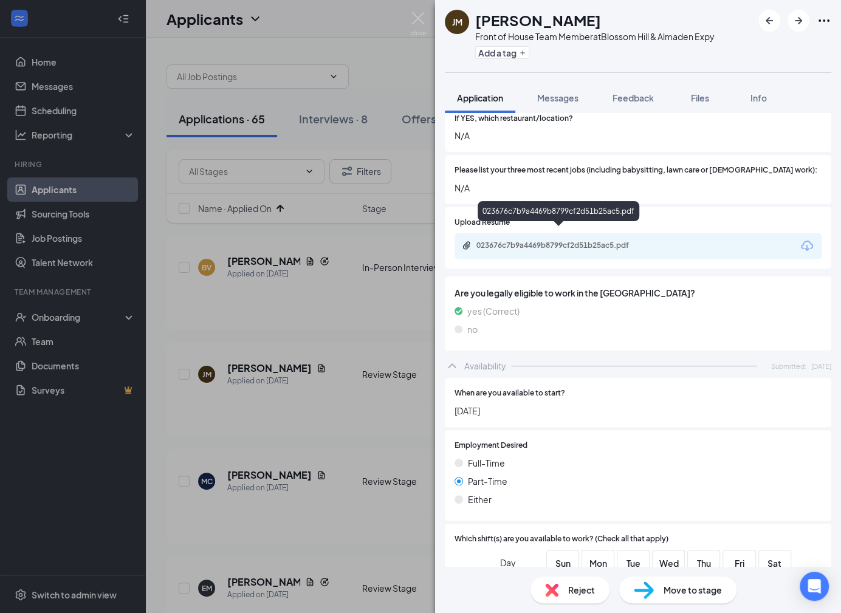
click at [601, 241] on div "023676c7b9a4469b8799cf2d51b25ac5.pdf" at bounding box center [562, 246] width 170 height 10
click at [581, 573] on div "Reject Move to stage" at bounding box center [638, 590] width 406 height 46
click at [579, 589] on span "Reject" at bounding box center [581, 590] width 27 height 13
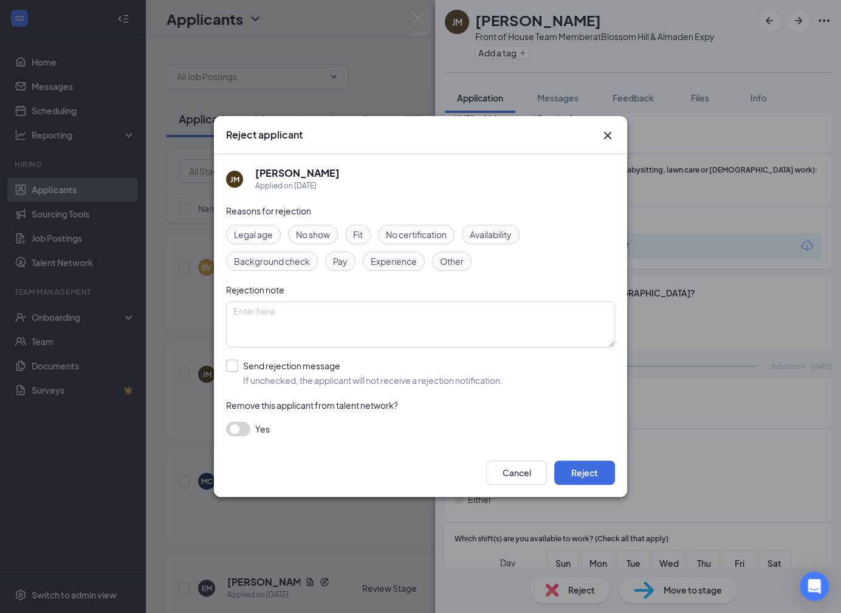
click at [369, 385] on input "Send rejection message If unchecked, the applicant will not receive a rejection…" at bounding box center [364, 373] width 277 height 27
checkbox input "true"
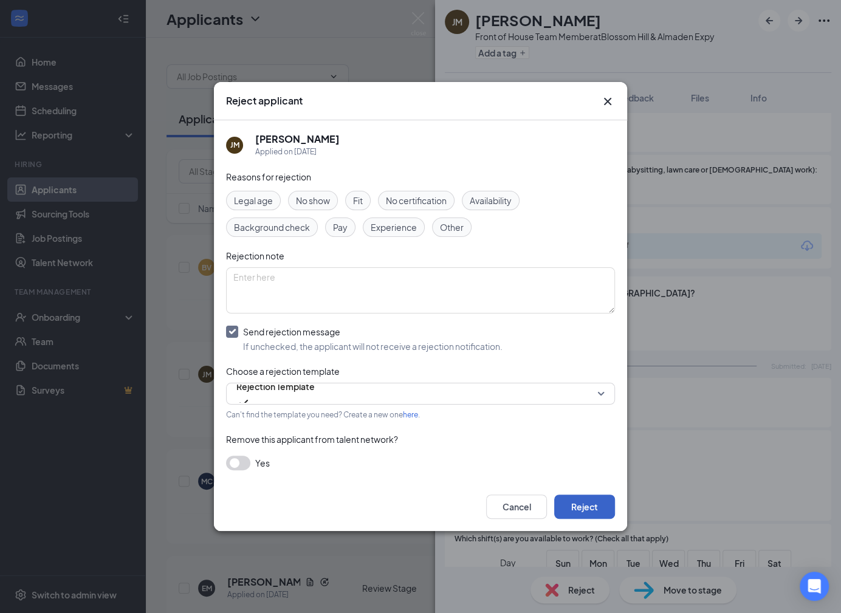
click at [580, 514] on button "Reject" at bounding box center [584, 507] width 61 height 24
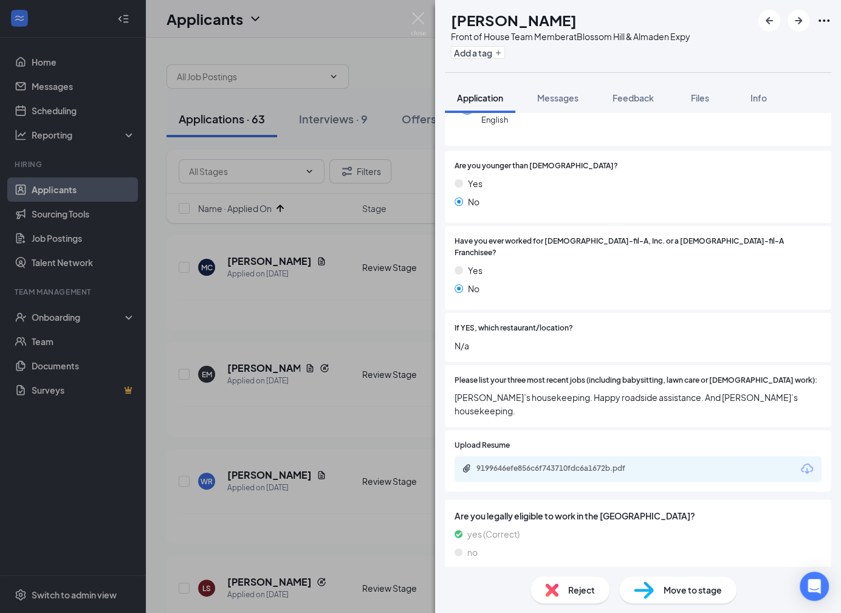
scroll to position [196, 0]
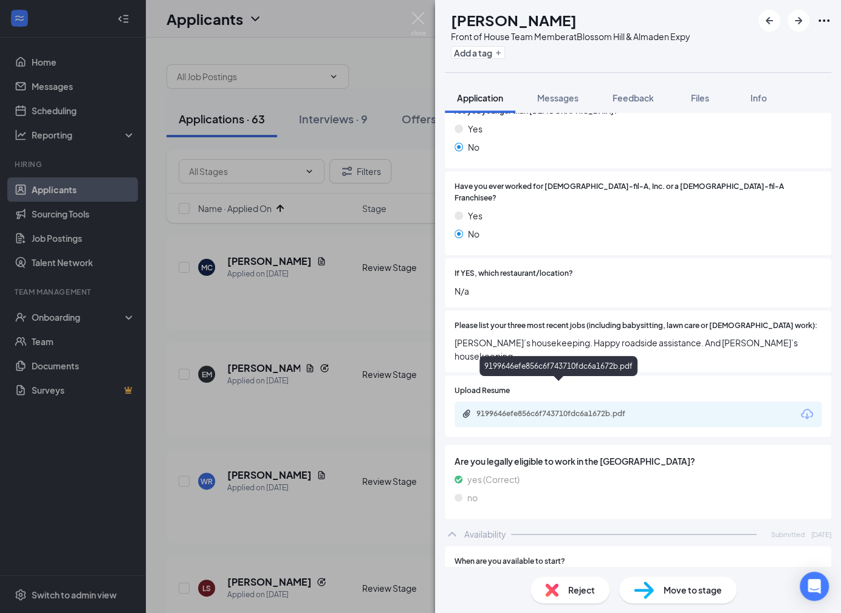
click at [595, 409] on div "9199646efe856c6f743710fdc6a1672b.pdf" at bounding box center [562, 414] width 170 height 10
click at [580, 575] on div "Reject Move to stage" at bounding box center [638, 590] width 406 height 46
click at [551, 577] on div "Reject" at bounding box center [570, 590] width 79 height 27
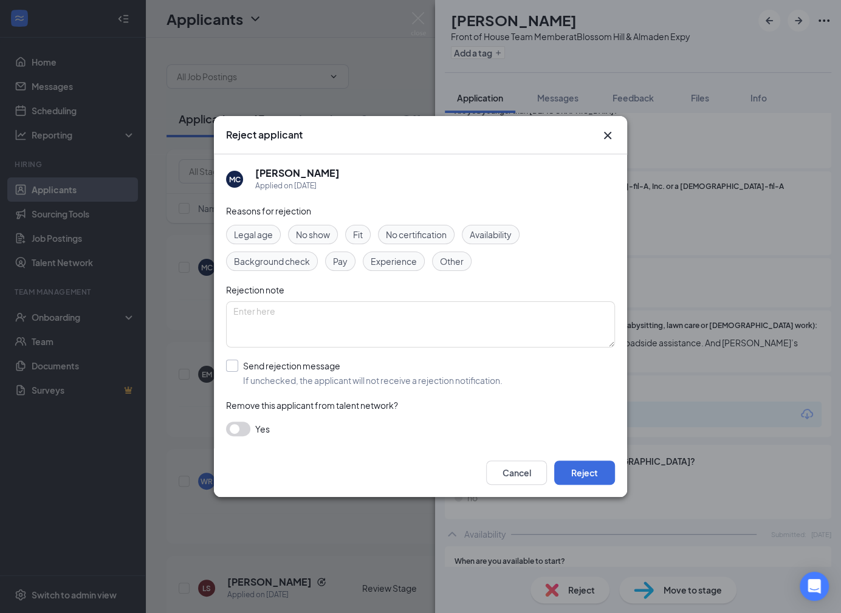
click at [437, 374] on input "Send rejection message If unchecked, the applicant will not receive a rejection…" at bounding box center [364, 373] width 277 height 27
checkbox input "true"
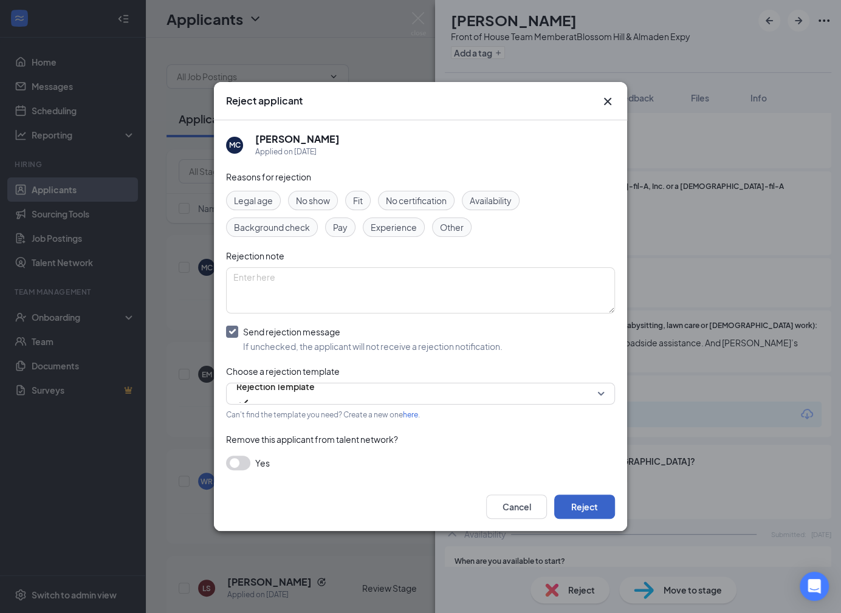
click at [581, 505] on button "Reject" at bounding box center [584, 507] width 61 height 24
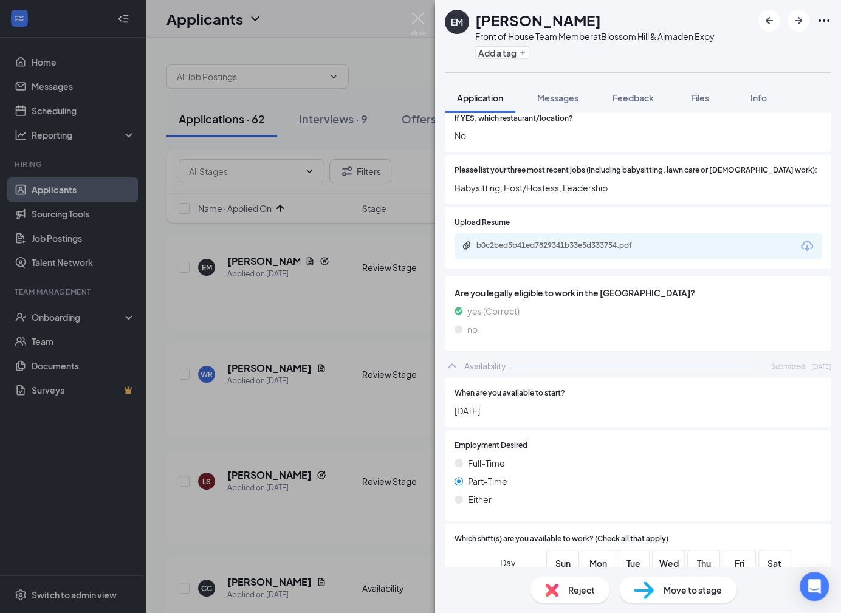
scroll to position [691, 0]
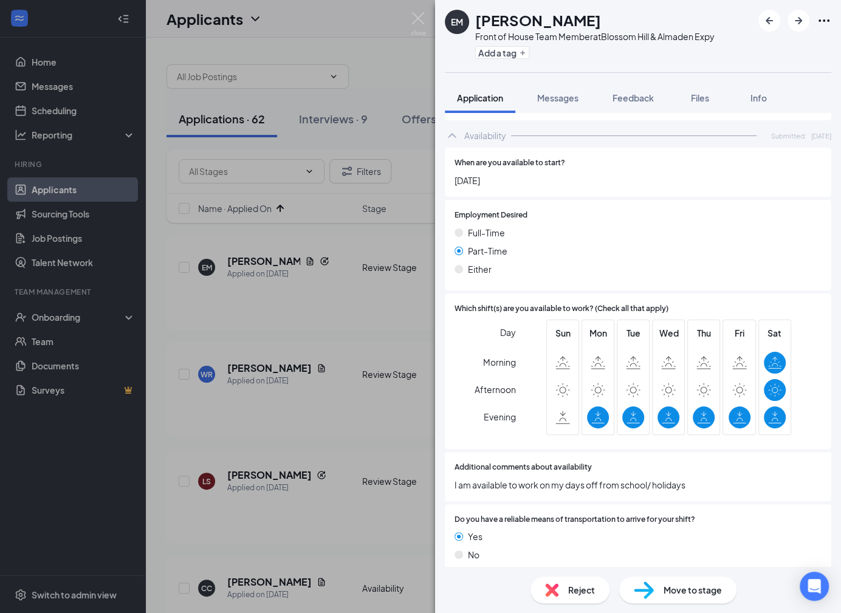
click at [543, 590] on div "Reject" at bounding box center [570, 590] width 79 height 27
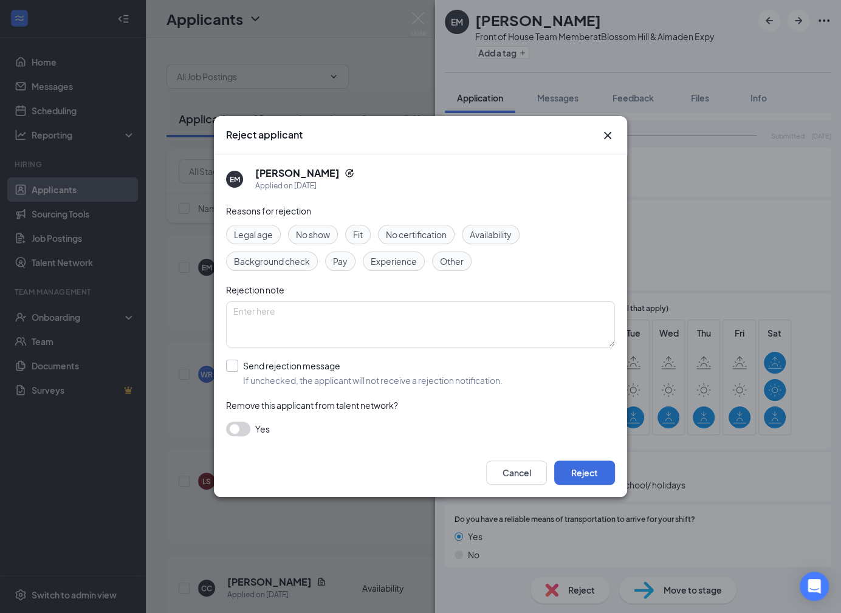
click at [423, 377] on input "Send rejection message If unchecked, the applicant will not receive a rejection…" at bounding box center [364, 373] width 277 height 27
checkbox input "true"
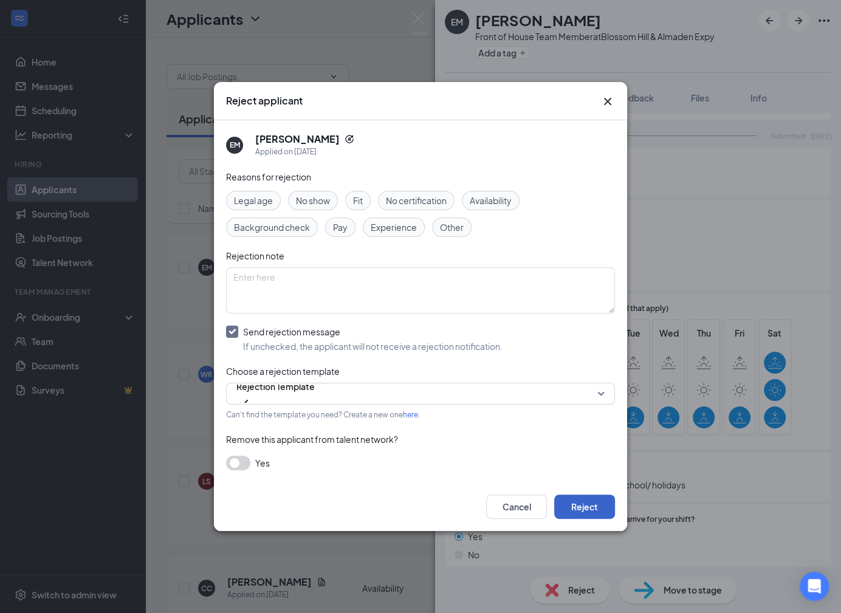
click at [581, 506] on button "Reject" at bounding box center [584, 507] width 61 height 24
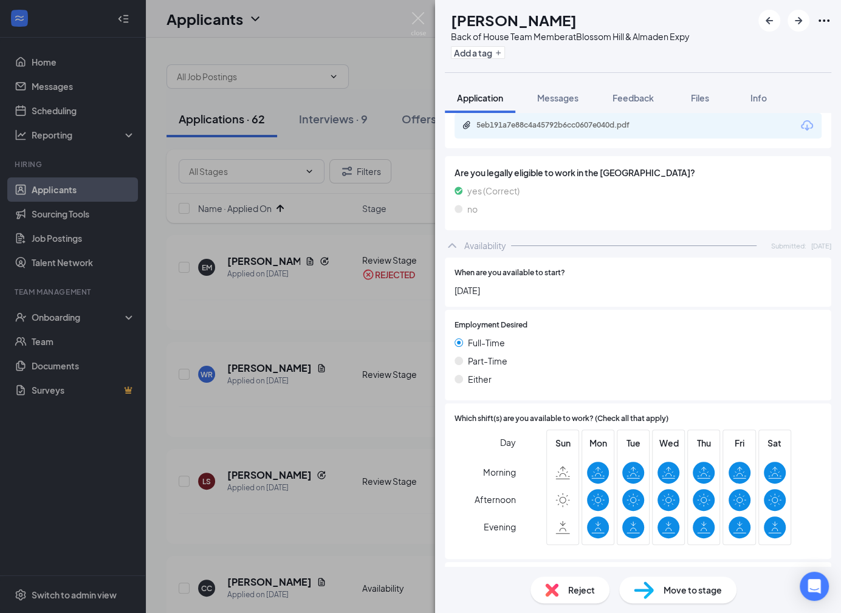
scroll to position [656, 0]
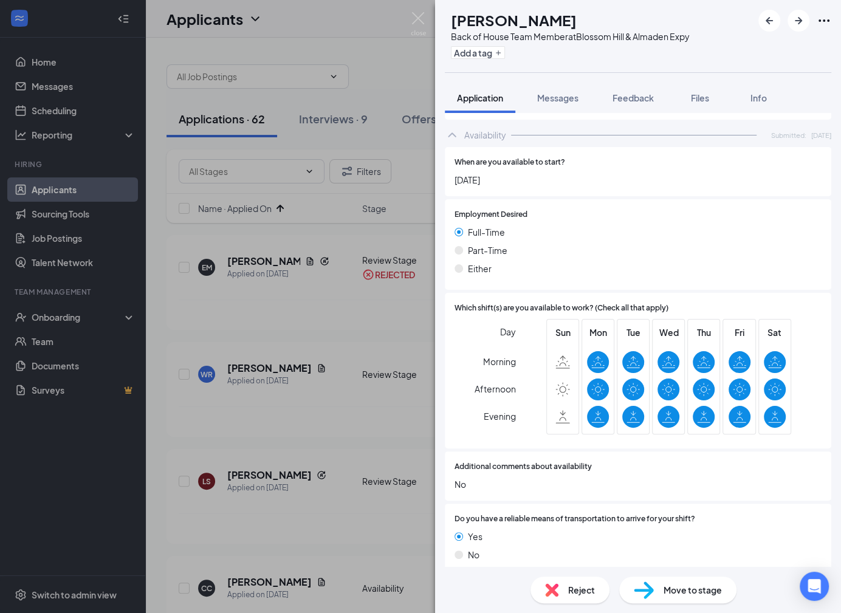
click at [569, 587] on span "Reject" at bounding box center [581, 590] width 27 height 13
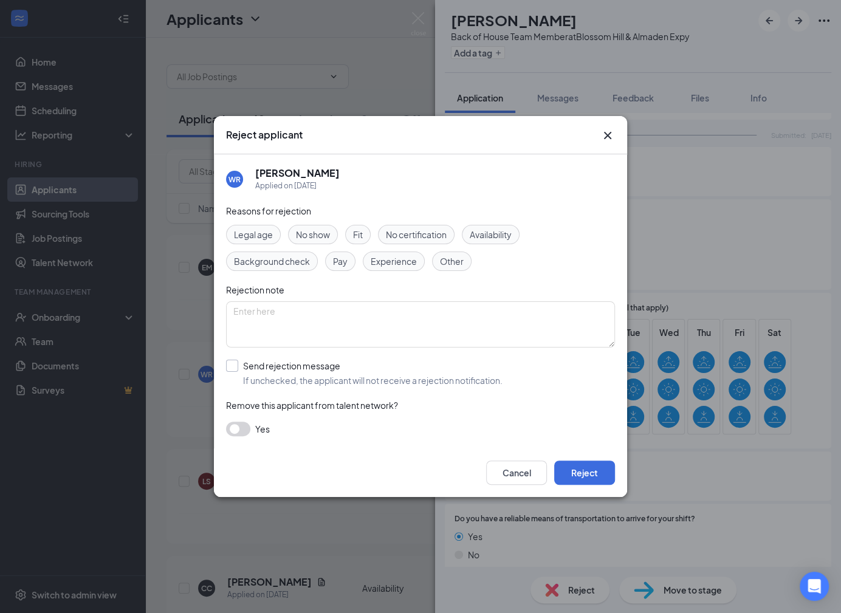
click at [449, 376] on input "Send rejection message If unchecked, the applicant will not receive a rejection…" at bounding box center [364, 373] width 277 height 27
checkbox input "true"
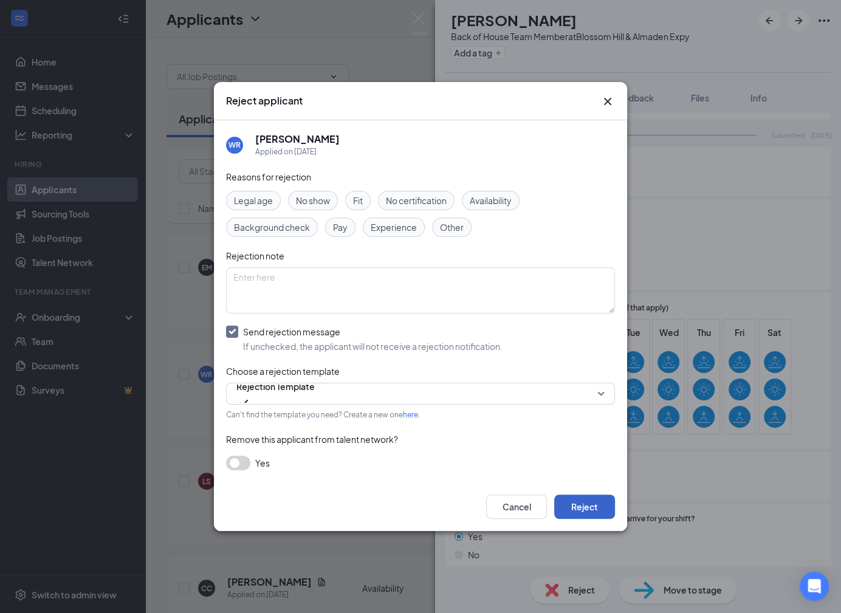
click at [578, 505] on button "Reject" at bounding box center [584, 507] width 61 height 24
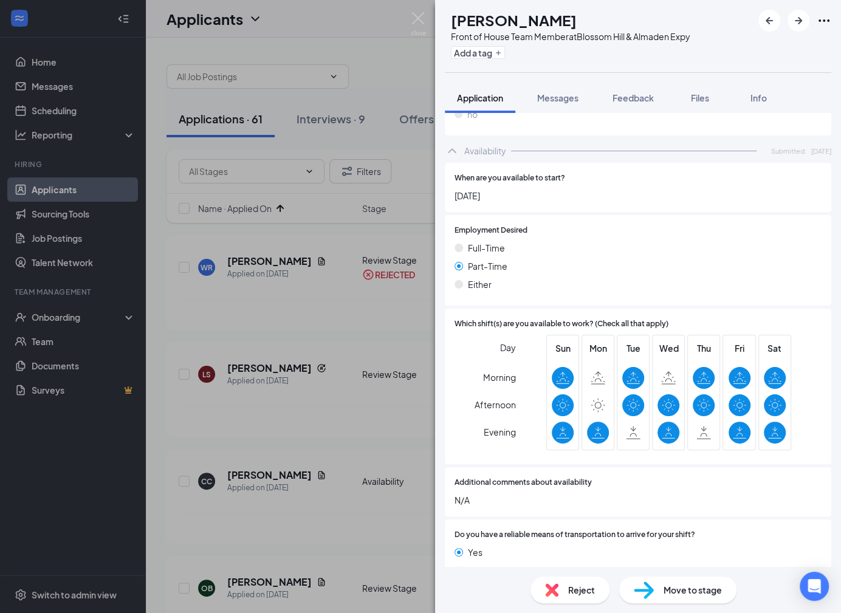
scroll to position [536, 0]
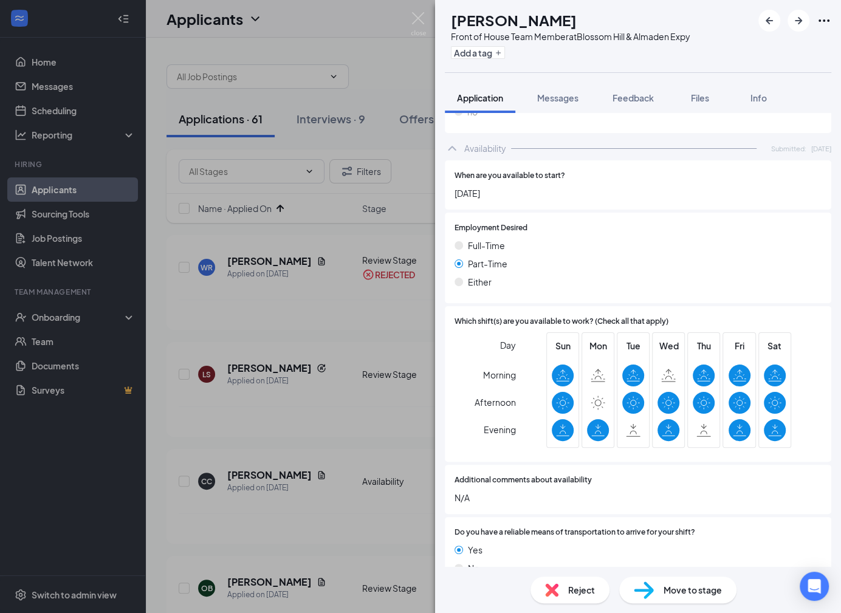
click at [564, 594] on div "Reject" at bounding box center [570, 590] width 79 height 27
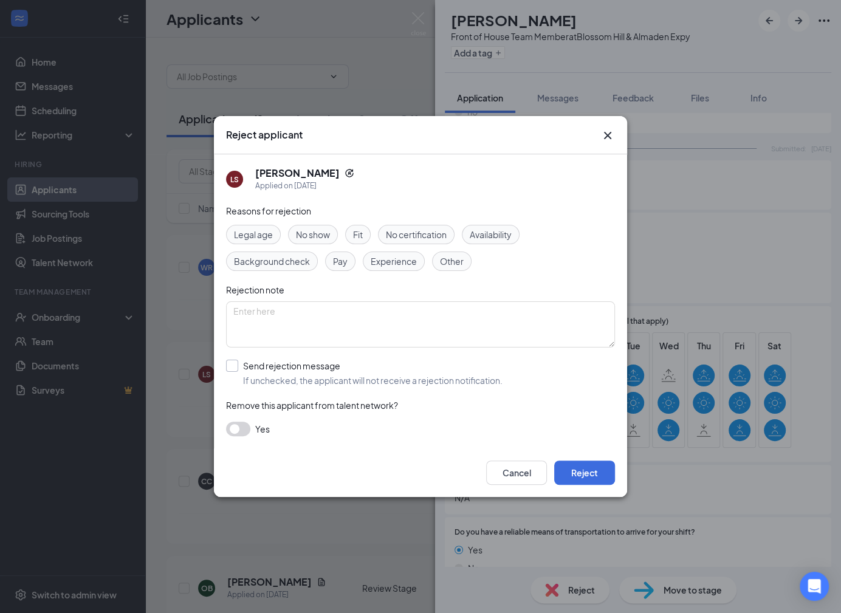
click at [485, 373] on input "Send rejection message If unchecked, the applicant will not receive a rejection…" at bounding box center [364, 373] width 277 height 27
checkbox input "true"
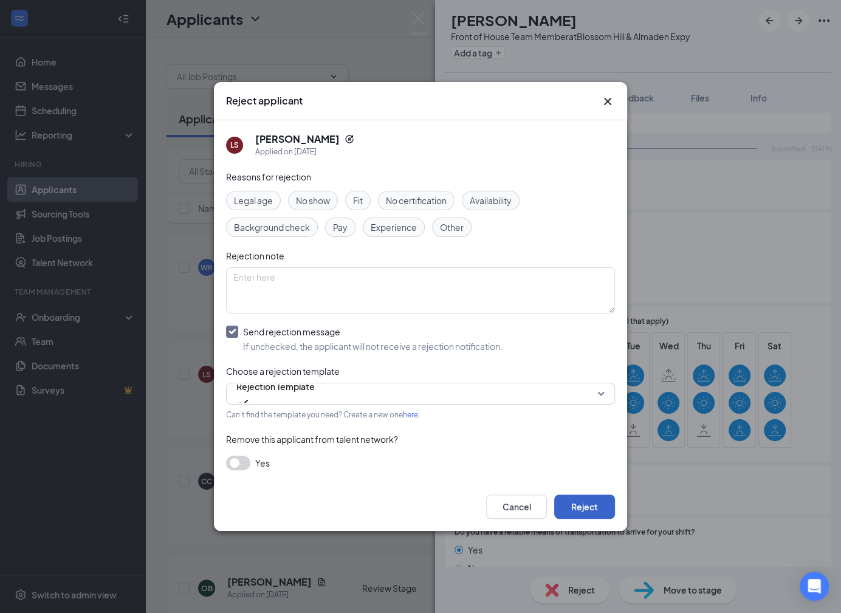
click at [582, 509] on button "Reject" at bounding box center [584, 507] width 61 height 24
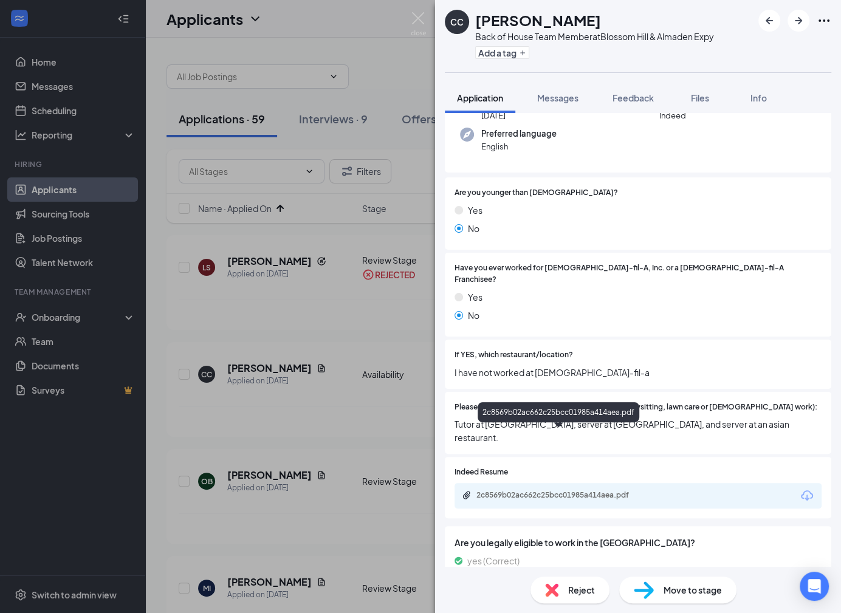
scroll to position [150, 0]
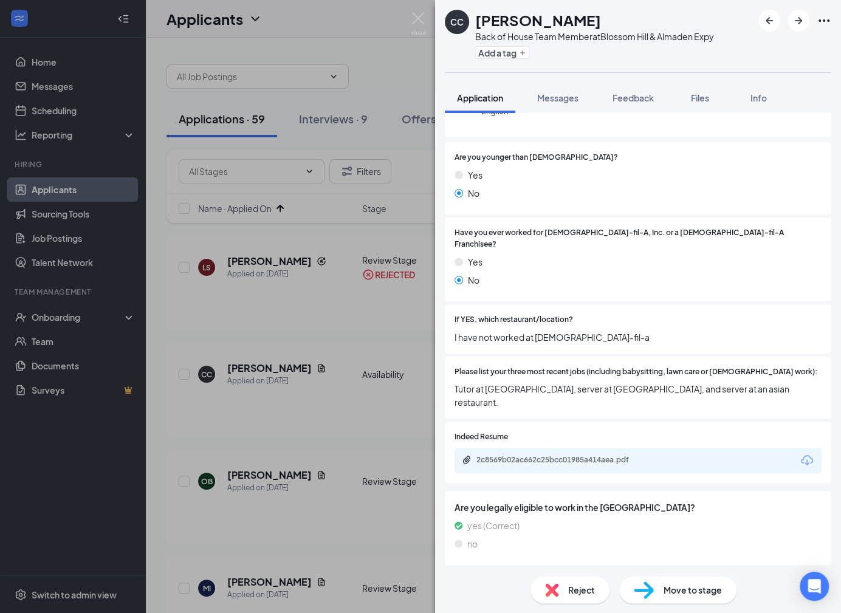
click at [661, 448] on div "2c8569b02ac662c25bcc01985a414aea.pdf" at bounding box center [638, 461] width 367 height 26
click at [604, 455] on div "2c8569b02ac662c25bcc01985a414aea.pdf" at bounding box center [562, 460] width 170 height 10
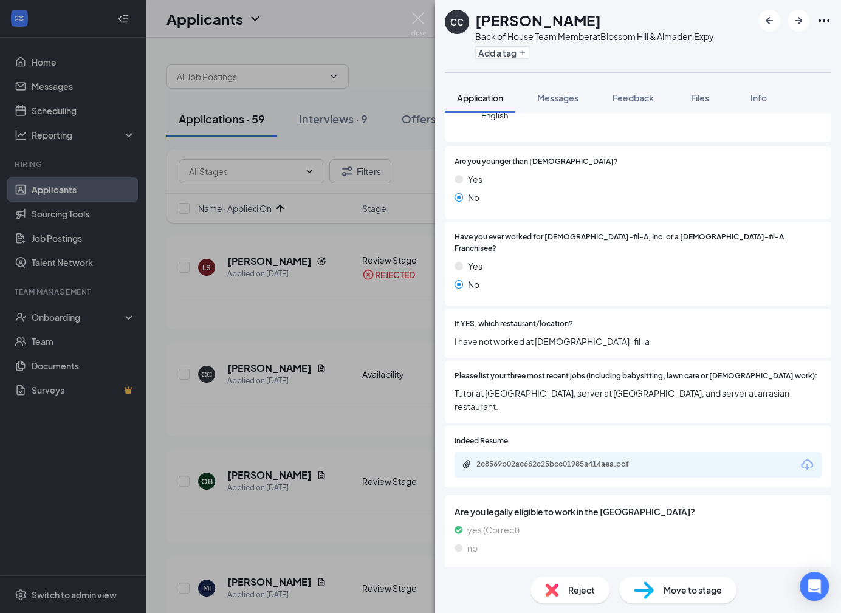
click at [566, 604] on div "Reject Move to stage" at bounding box center [638, 590] width 406 height 46
click at [565, 584] on div "Reject" at bounding box center [570, 590] width 79 height 27
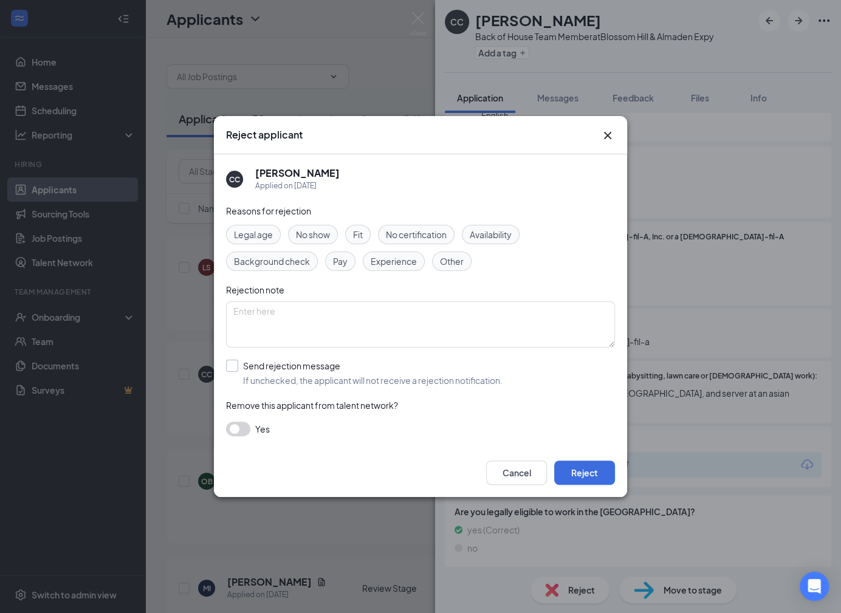
click at [460, 373] on input "Send rejection message If unchecked, the applicant will not receive a rejection…" at bounding box center [364, 373] width 277 height 27
checkbox input "true"
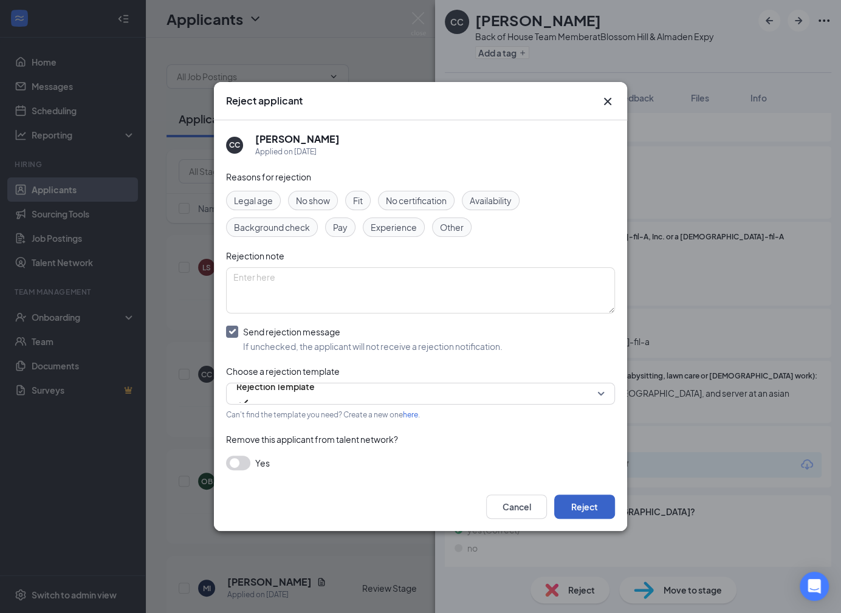
click at [595, 513] on button "Reject" at bounding box center [584, 507] width 61 height 24
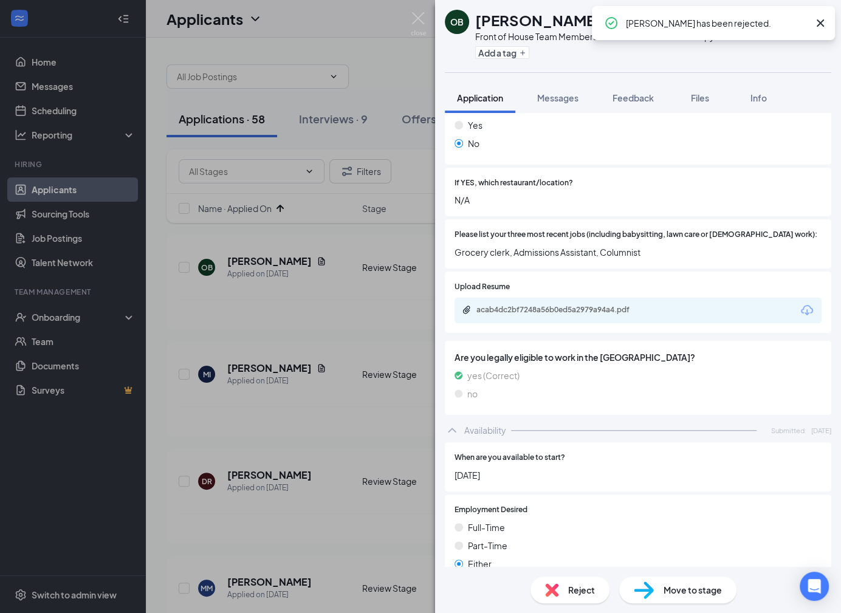
scroll to position [365, 0]
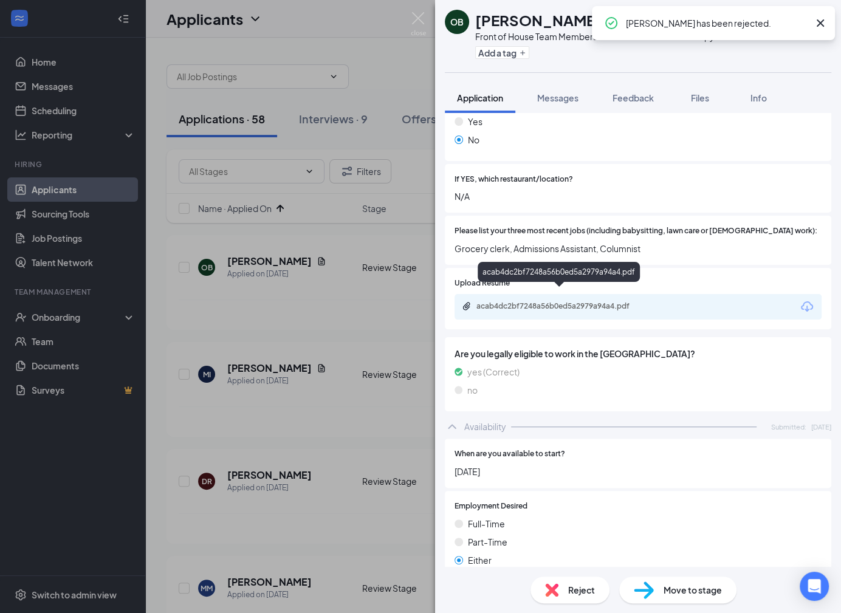
click at [582, 302] on div "acab4dc2bf7248a56b0ed5a2979a94a4.pdf" at bounding box center [562, 307] width 170 height 10
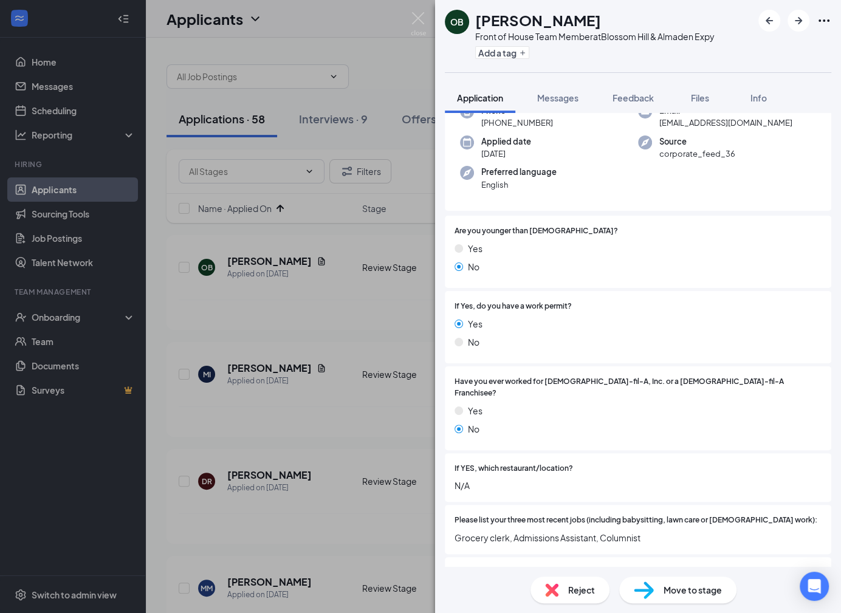
scroll to position [0, 0]
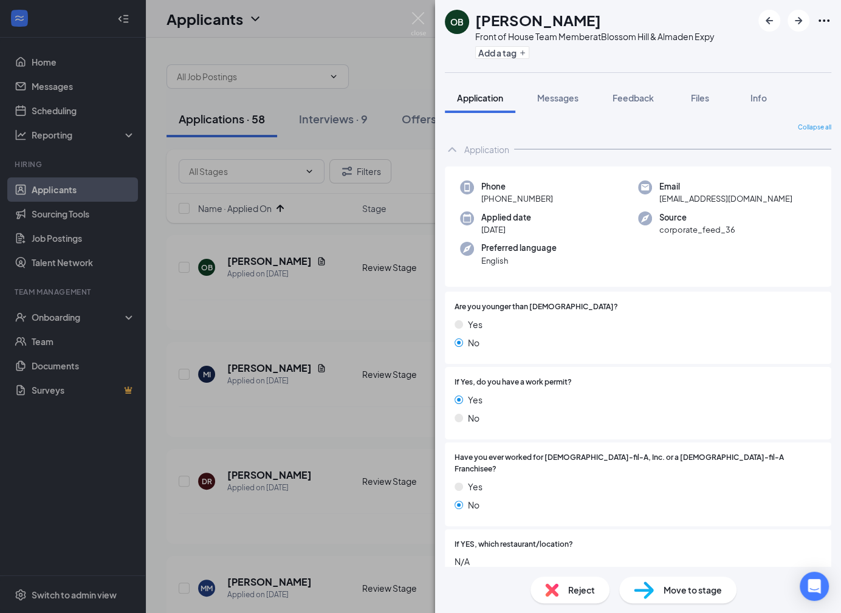
click at [567, 587] on div "Reject" at bounding box center [570, 590] width 79 height 27
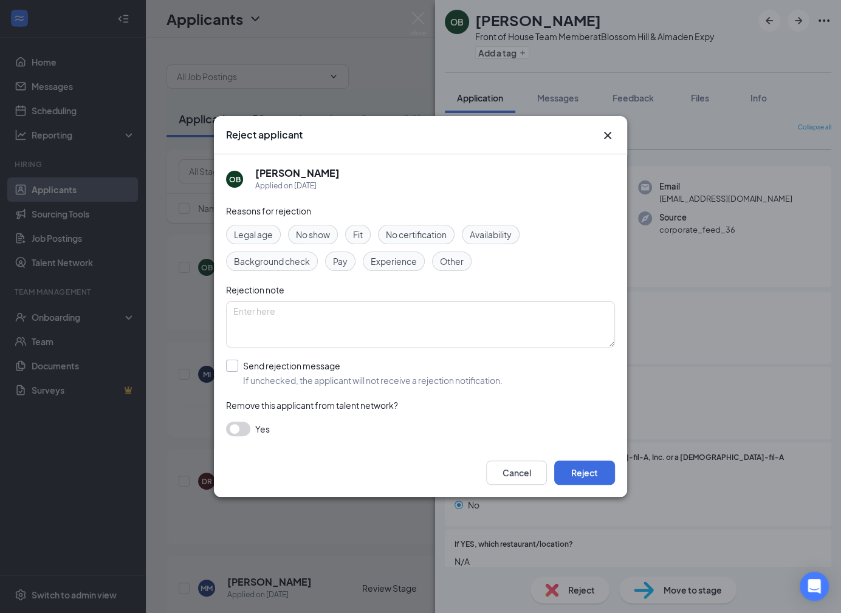
click at [429, 379] on input "Send rejection message If unchecked, the applicant will not receive a rejection…" at bounding box center [364, 373] width 277 height 27
checkbox input "true"
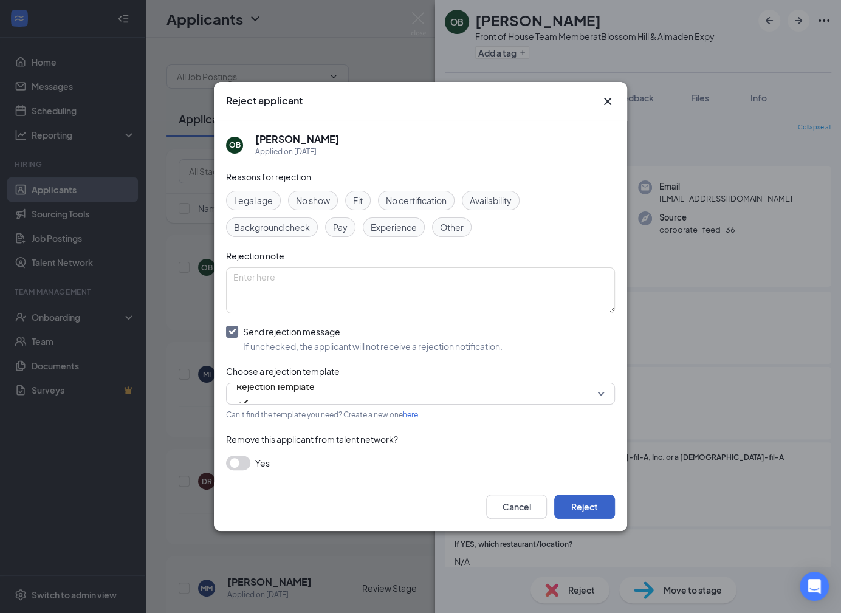
click at [594, 502] on button "Reject" at bounding box center [584, 507] width 61 height 24
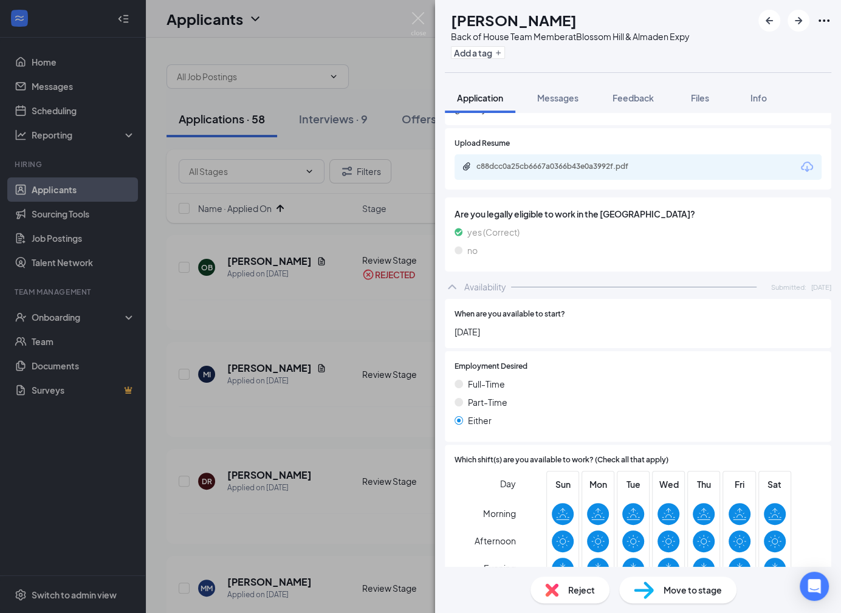
scroll to position [609, 0]
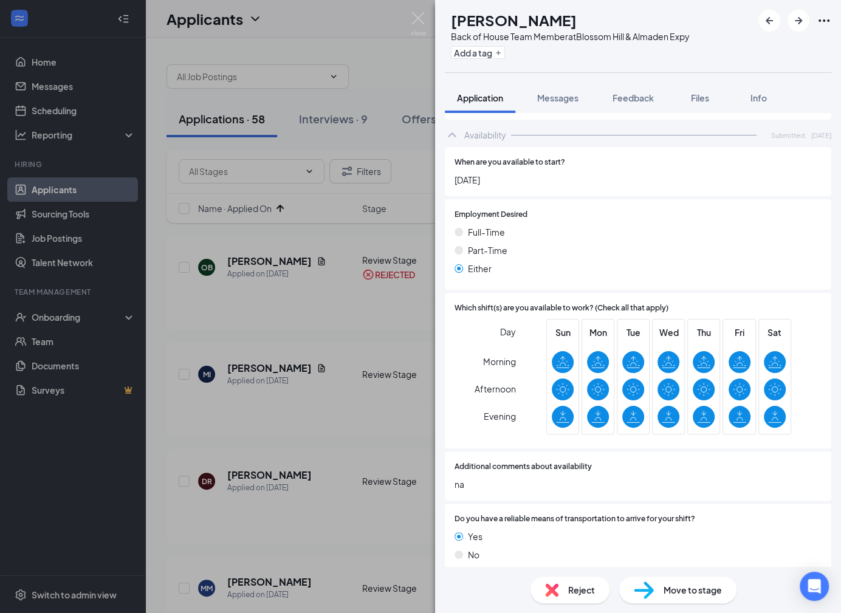
click at [584, 584] on span "Reject" at bounding box center [581, 590] width 27 height 13
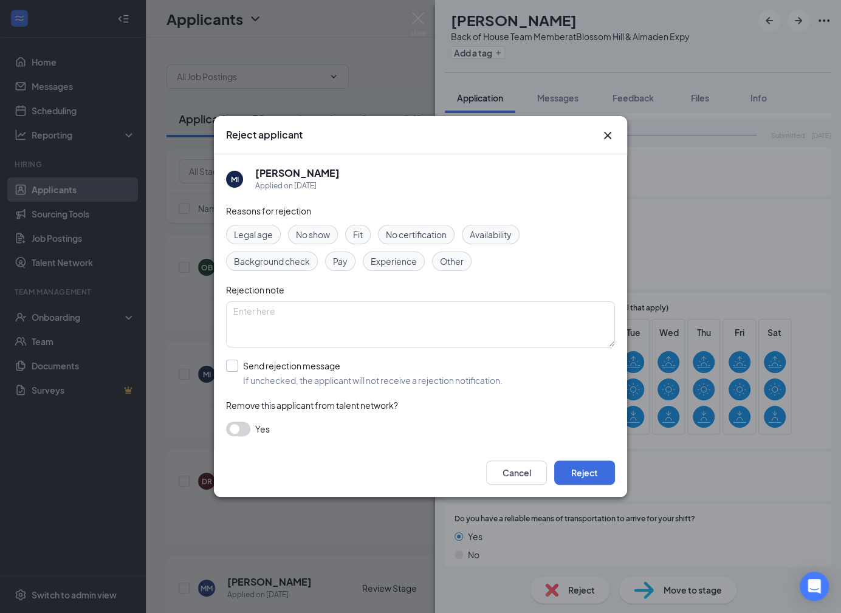
click at [418, 375] on input "Send rejection message If unchecked, the applicant will not receive a rejection…" at bounding box center [364, 373] width 277 height 27
checkbox input "true"
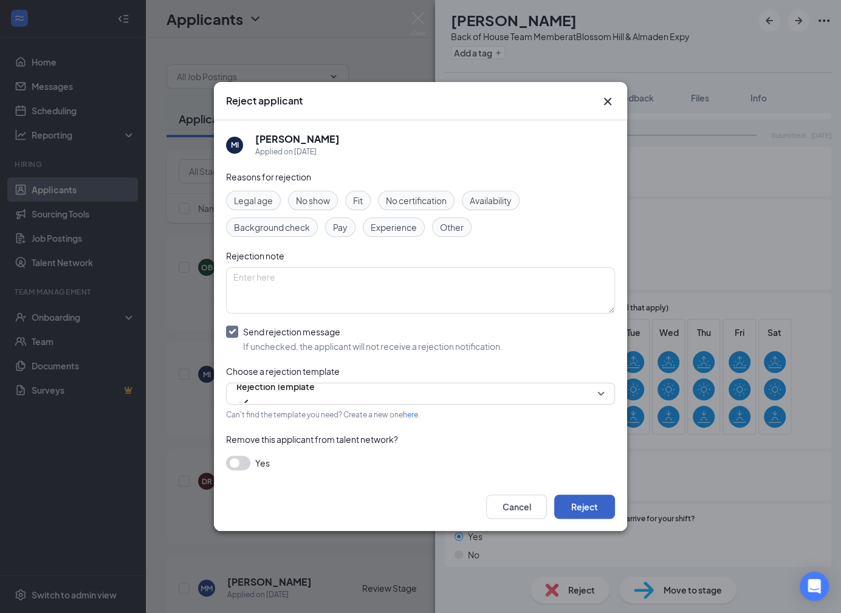
click at [592, 508] on button "Reject" at bounding box center [584, 507] width 61 height 24
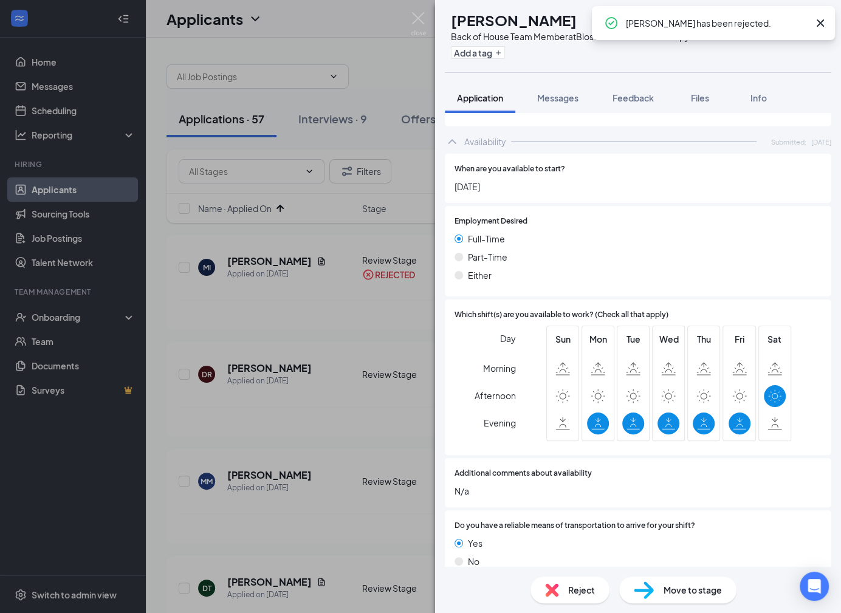
scroll to position [516, 0]
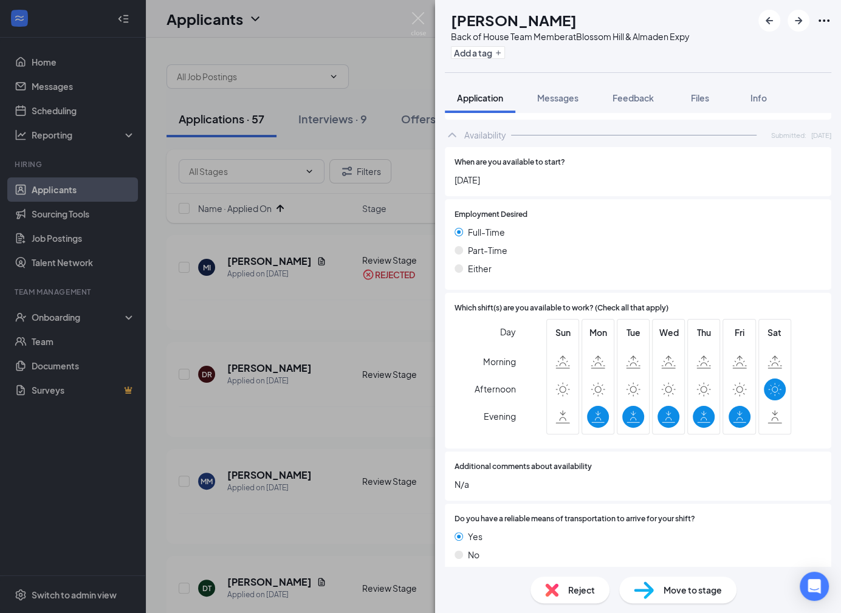
click at [574, 594] on span "Reject" at bounding box center [581, 590] width 27 height 13
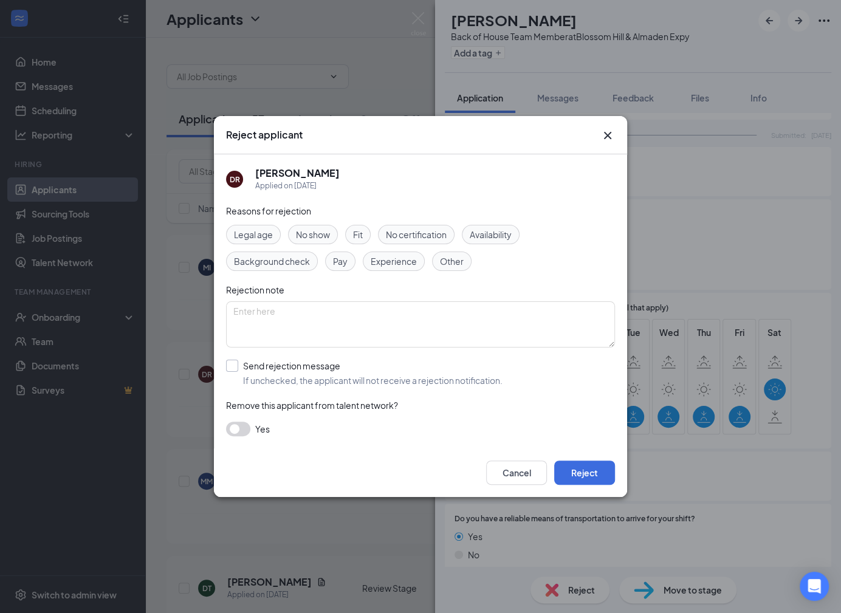
click at [372, 373] on input "Send rejection message If unchecked, the applicant will not receive a rejection…" at bounding box center [364, 373] width 277 height 27
checkbox input "true"
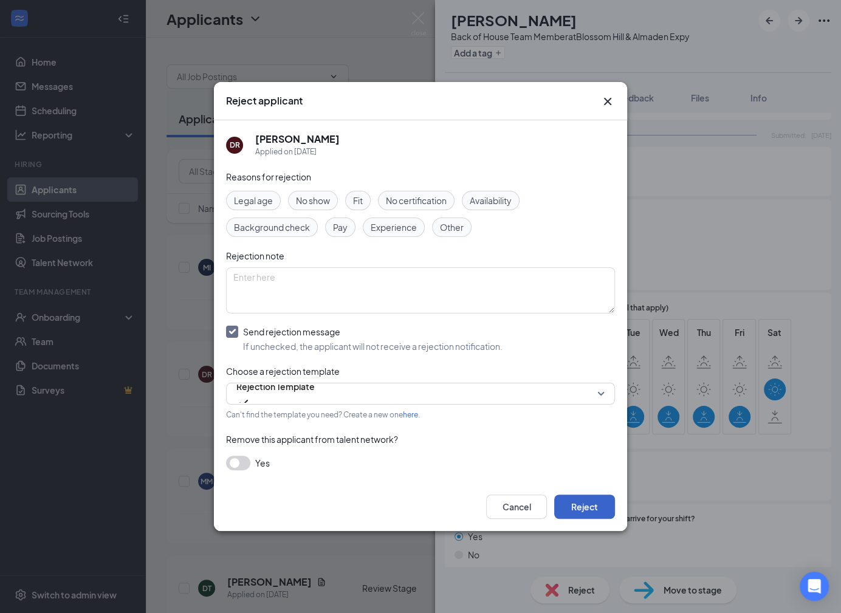
click at [584, 512] on button "Reject" at bounding box center [584, 507] width 61 height 24
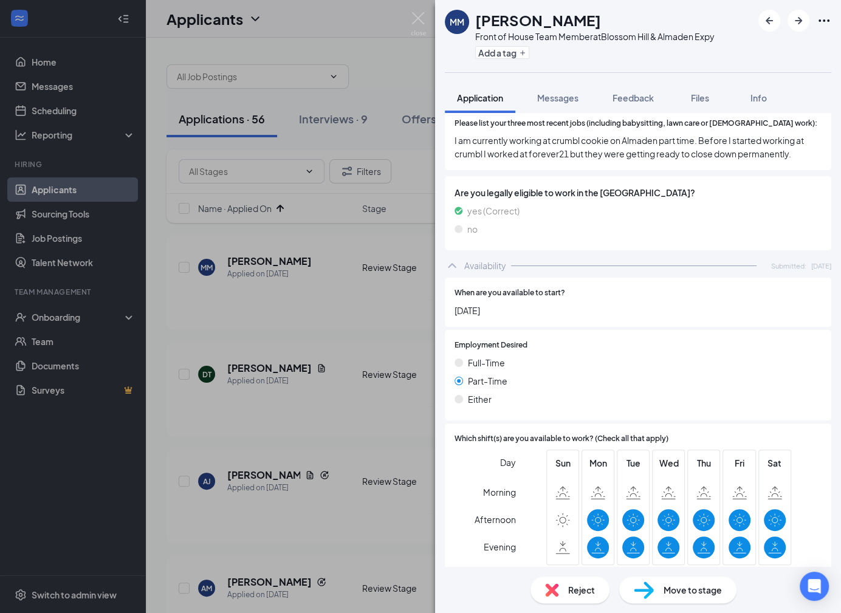
scroll to position [529, 0]
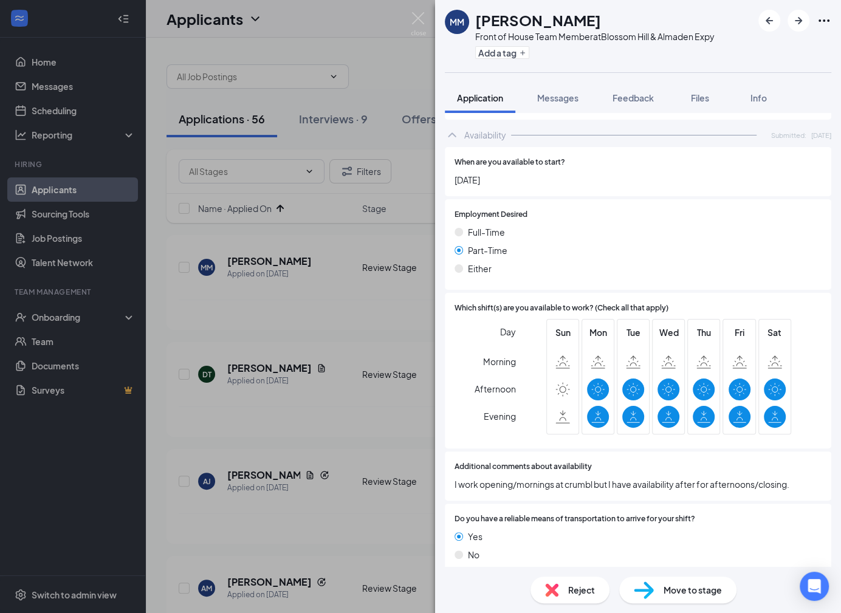
click at [570, 604] on div "Reject Move to stage" at bounding box center [638, 590] width 406 height 46
click at [569, 588] on span "Reject" at bounding box center [581, 590] width 27 height 13
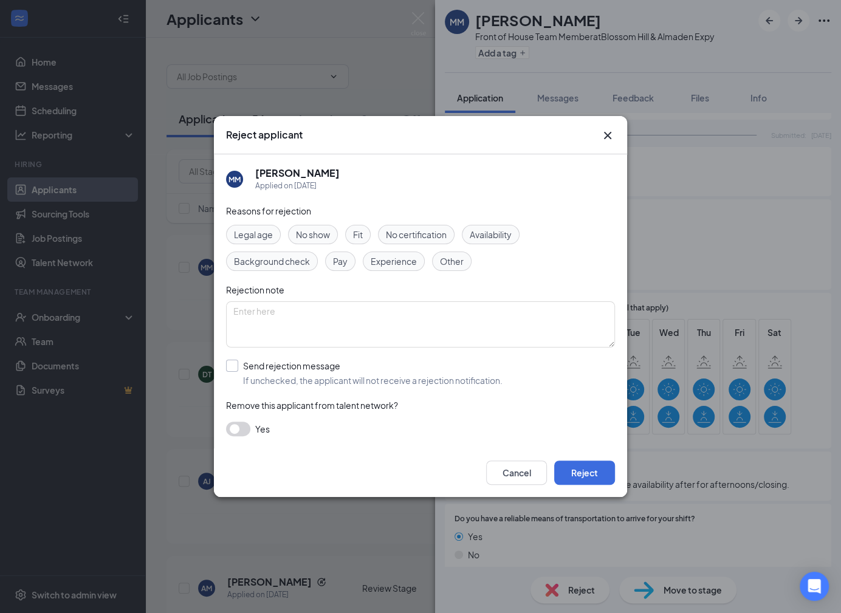
click at [403, 370] on input "Send rejection message If unchecked, the applicant will not receive a rejection…" at bounding box center [364, 373] width 277 height 27
checkbox input "true"
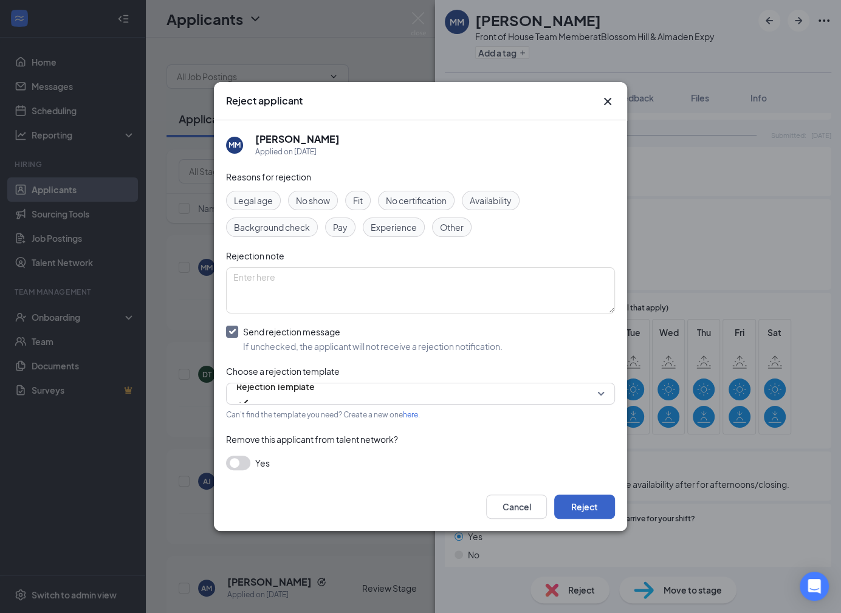
click at [584, 503] on button "Reject" at bounding box center [584, 507] width 61 height 24
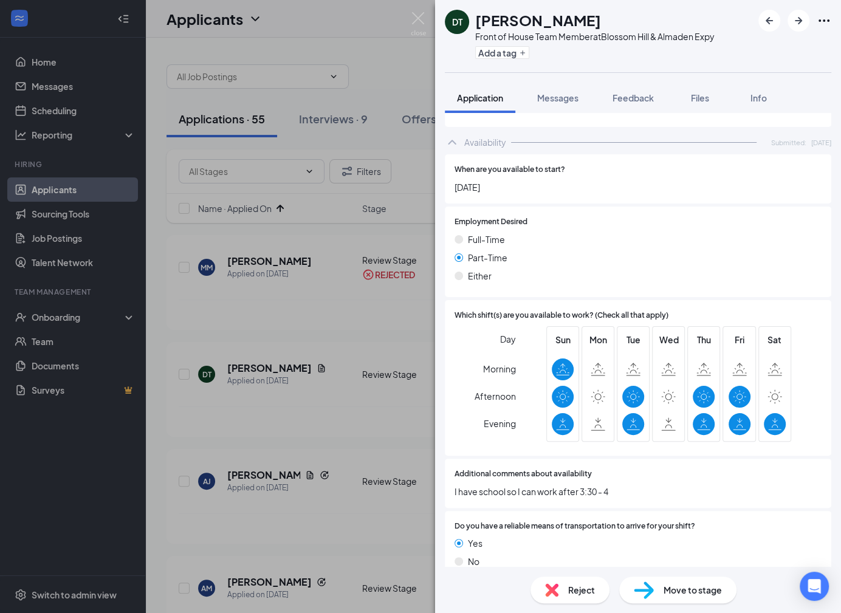
scroll to position [710, 0]
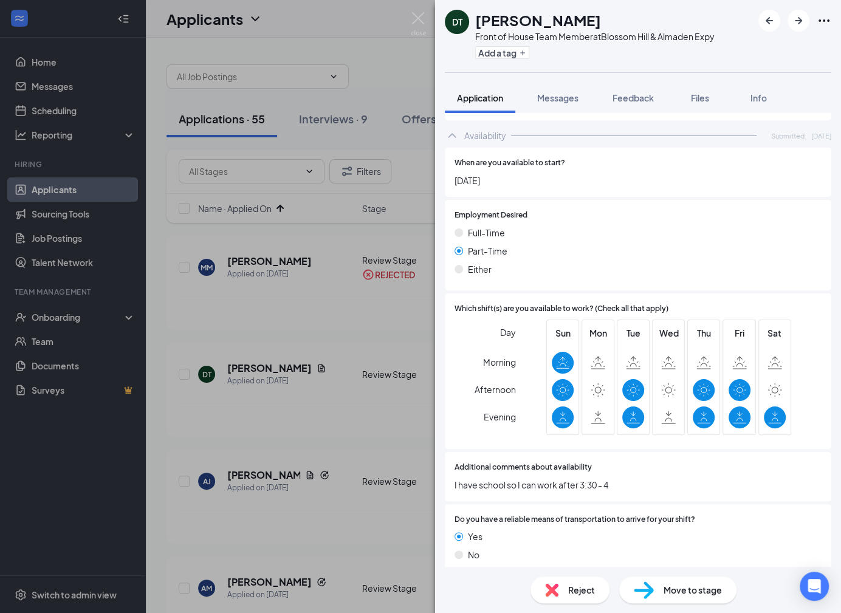
click at [574, 588] on span "Reject" at bounding box center [581, 590] width 27 height 13
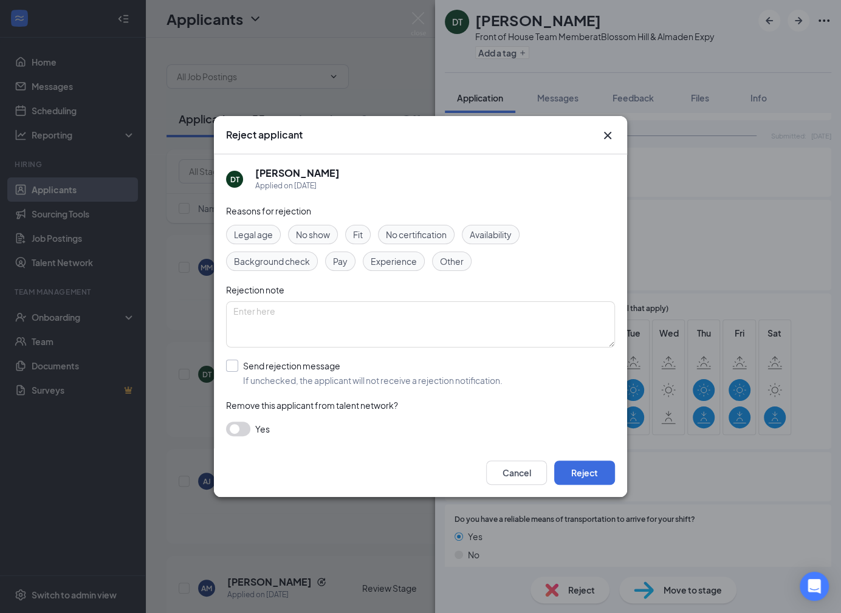
click at [379, 376] on input "Send rejection message If unchecked, the applicant will not receive a rejection…" at bounding box center [364, 373] width 277 height 27
checkbox input "true"
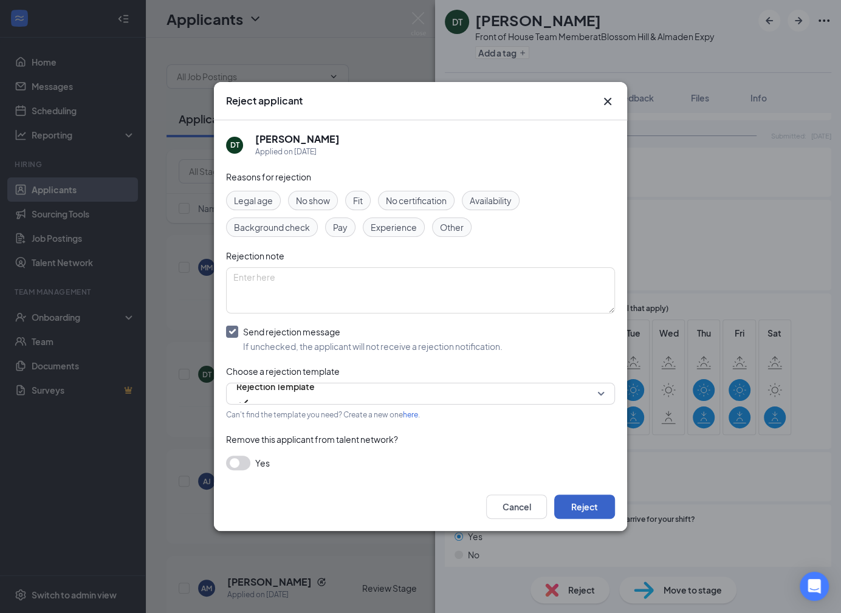
click at [579, 508] on button "Reject" at bounding box center [584, 507] width 61 height 24
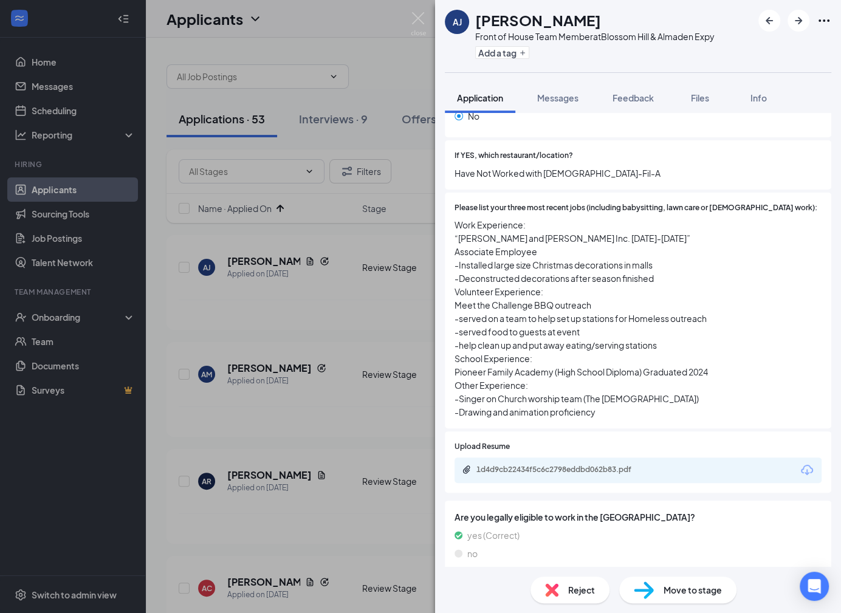
scroll to position [351, 0]
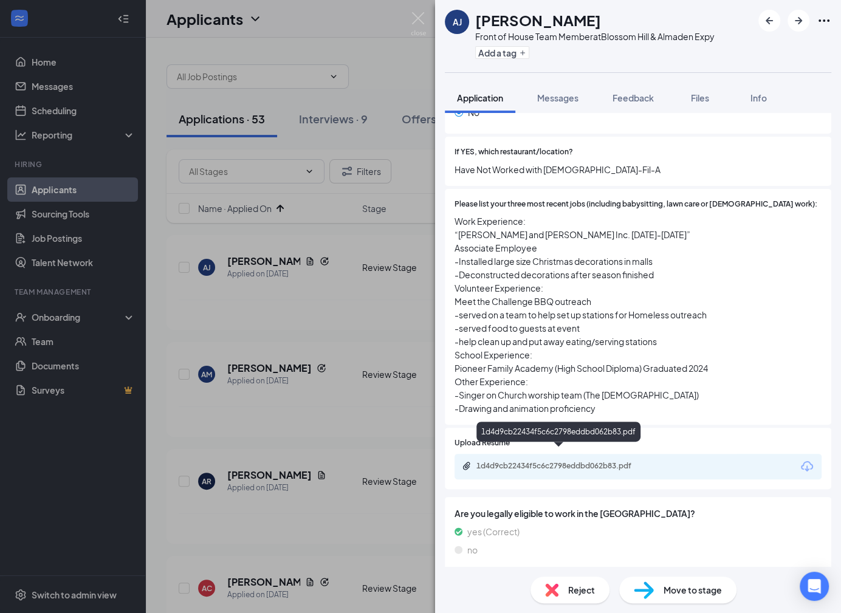
click at [581, 461] on div "1d4d9cb22434f5c6c2798eddbd062b83.pdf" at bounding box center [562, 466] width 170 height 10
click at [568, 592] on span "Reject" at bounding box center [581, 590] width 27 height 13
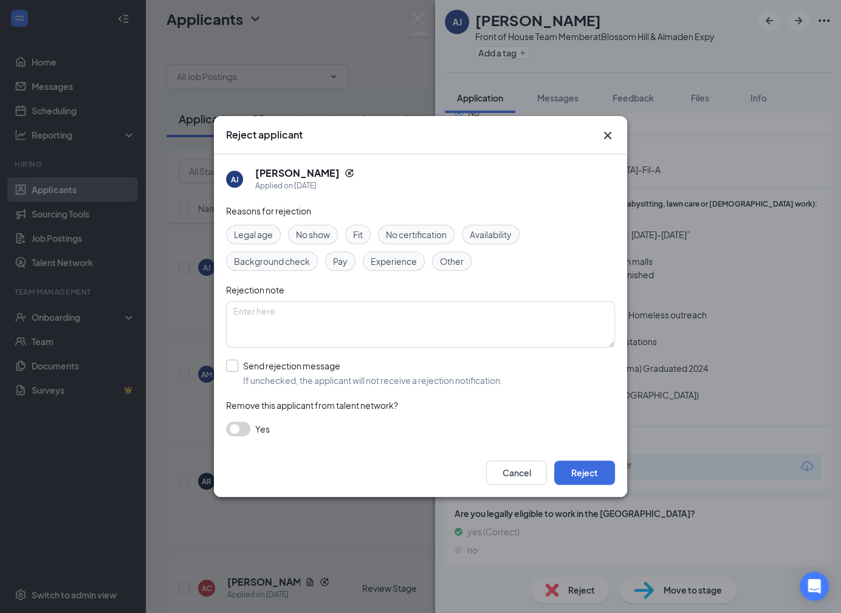
click at [487, 375] on input "Send rejection message If unchecked, the applicant will not receive a rejection…" at bounding box center [364, 373] width 277 height 27
checkbox input "true"
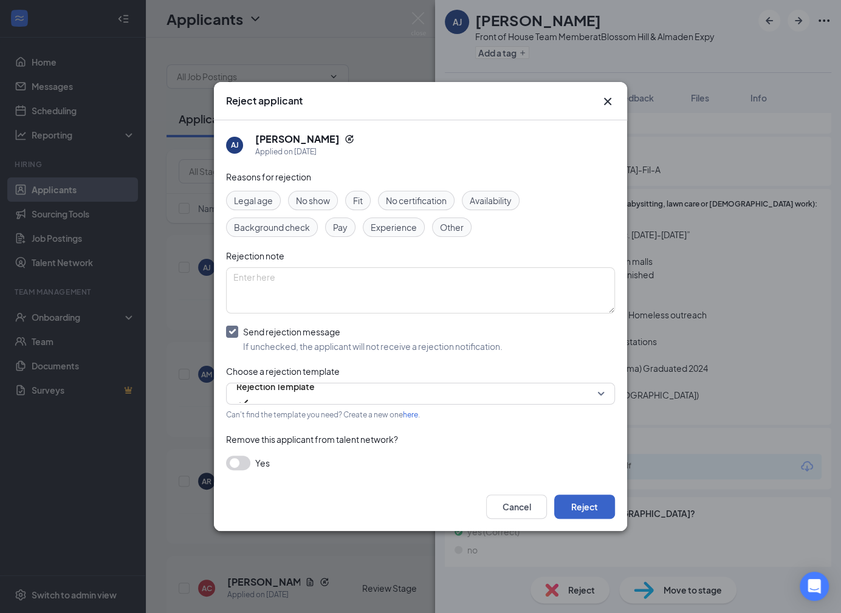
click at [590, 505] on button "Reject" at bounding box center [584, 507] width 61 height 24
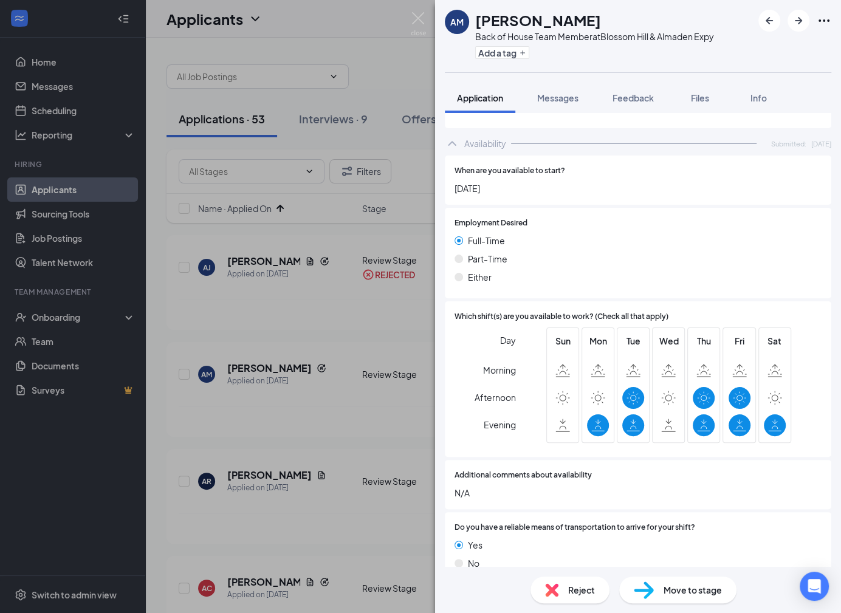
scroll to position [563, 0]
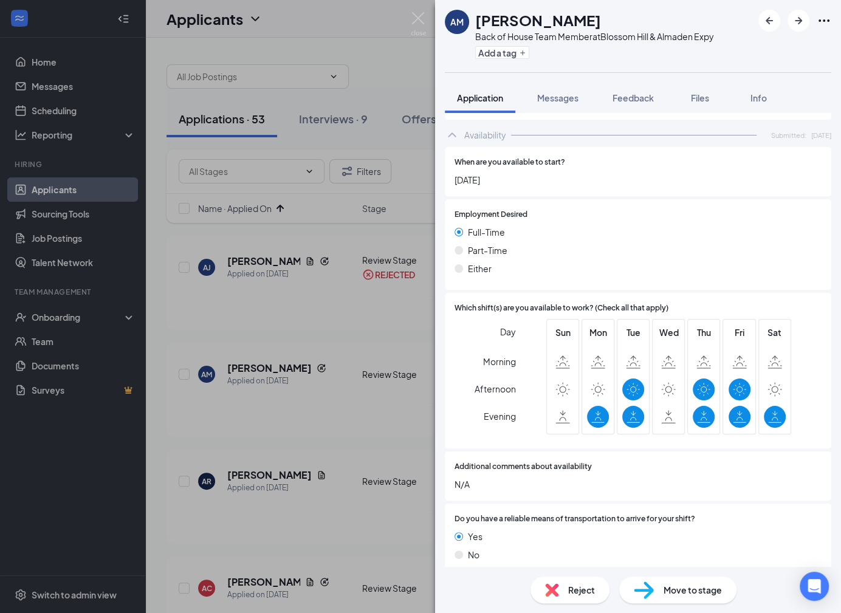
click at [573, 581] on div "Reject" at bounding box center [570, 590] width 79 height 27
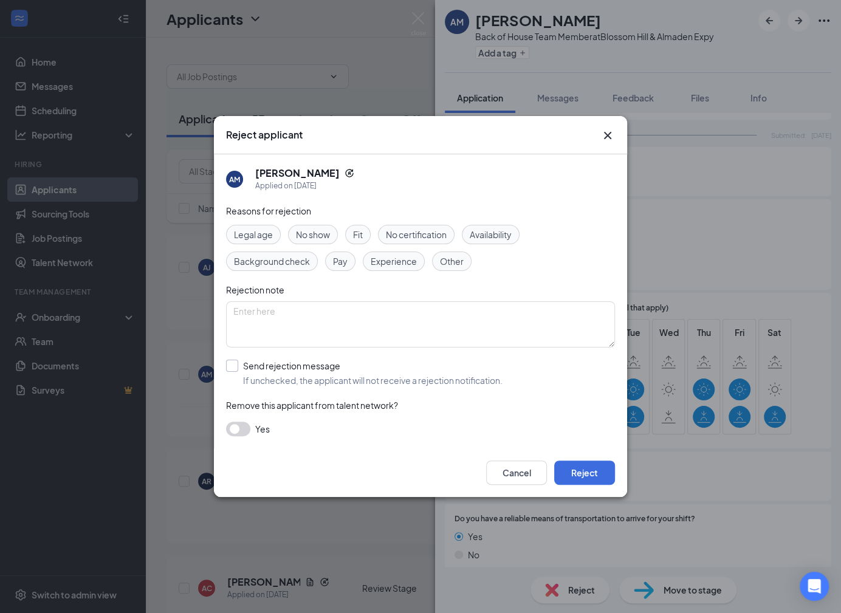
click at [395, 379] on input "Send rejection message If unchecked, the applicant will not receive a rejection…" at bounding box center [364, 373] width 277 height 27
checkbox input "true"
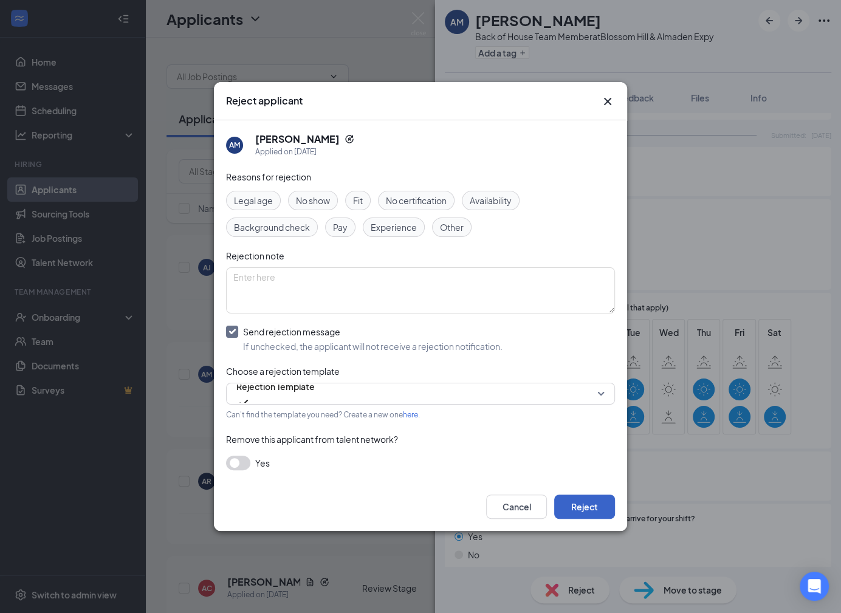
click at [593, 504] on button "Reject" at bounding box center [584, 507] width 61 height 24
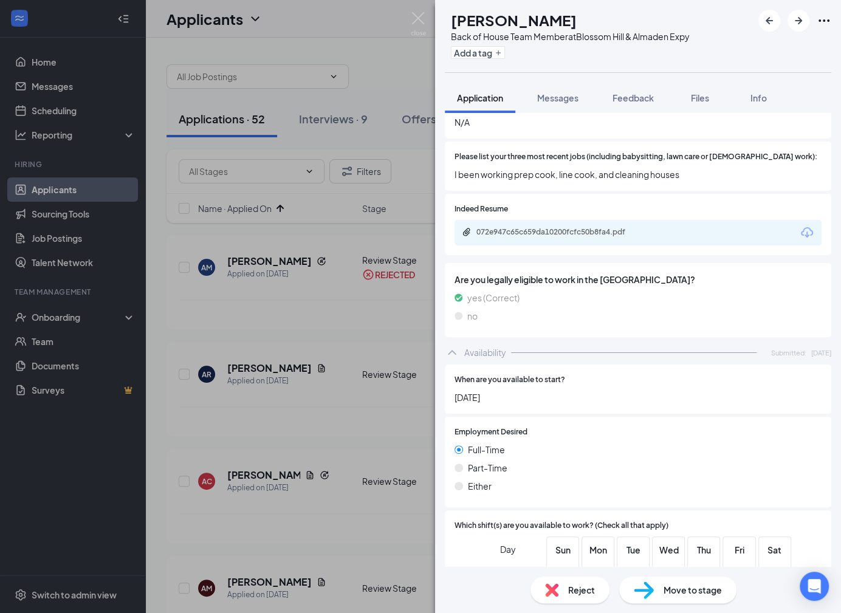
scroll to position [432, 0]
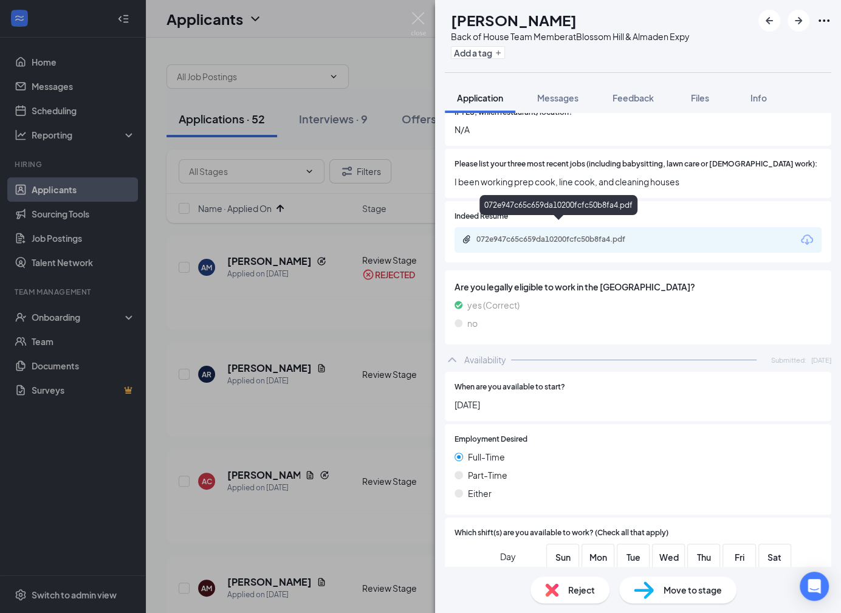
click at [630, 215] on div "072e947c65c659da10200fcfc50b8fa4.pdf" at bounding box center [559, 205] width 158 height 20
click at [620, 235] on div "072e947c65c659da10200fcfc50b8fa4.pdf" at bounding box center [562, 240] width 170 height 10
click at [564, 587] on div "Reject" at bounding box center [570, 590] width 79 height 27
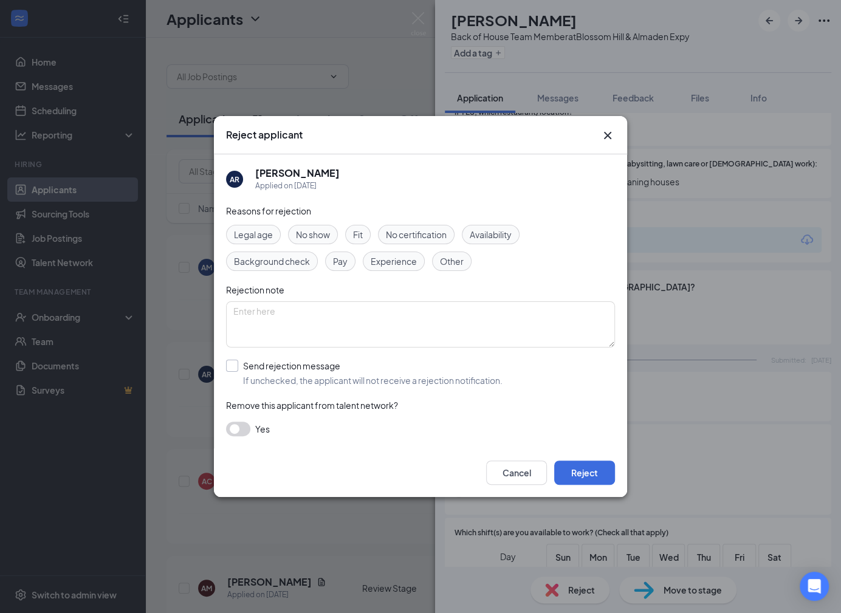
click at [326, 369] on input "Send rejection message If unchecked, the applicant will not receive a rejection…" at bounding box center [364, 373] width 277 height 27
checkbox input "true"
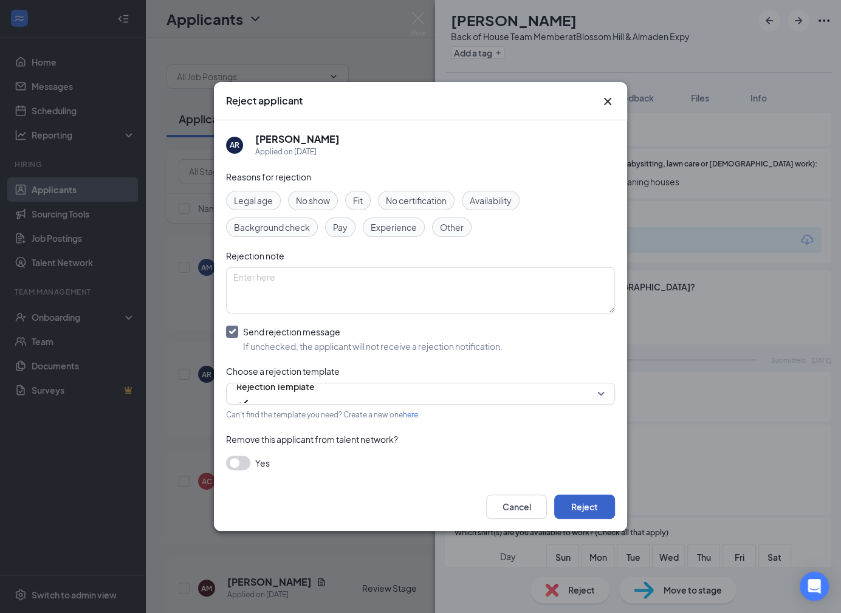
click at [568, 511] on button "Reject" at bounding box center [584, 507] width 61 height 24
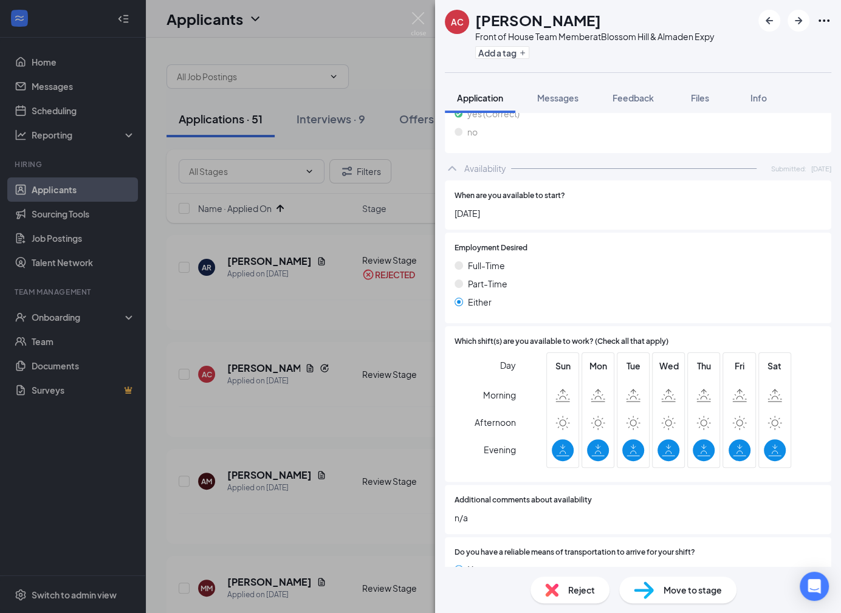
scroll to position [718, 0]
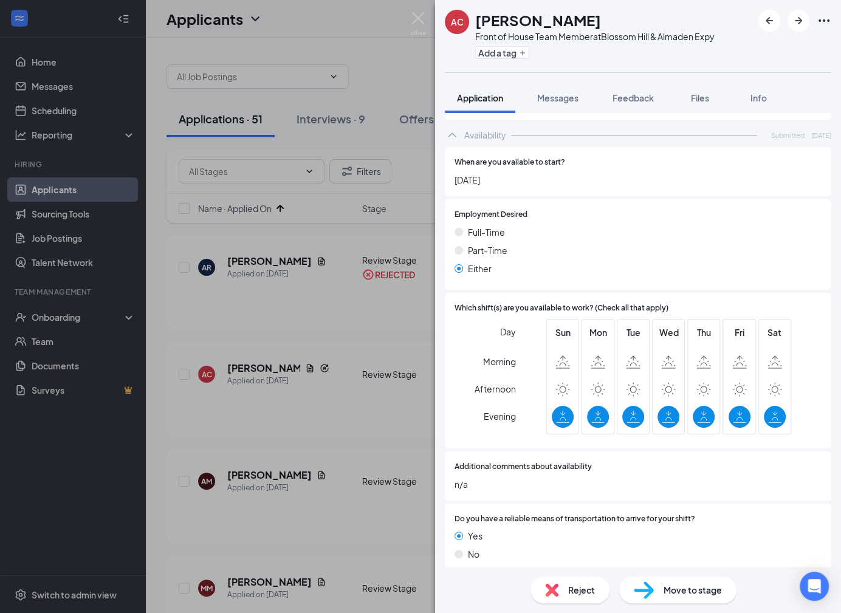
click at [573, 587] on span "Reject" at bounding box center [581, 590] width 27 height 13
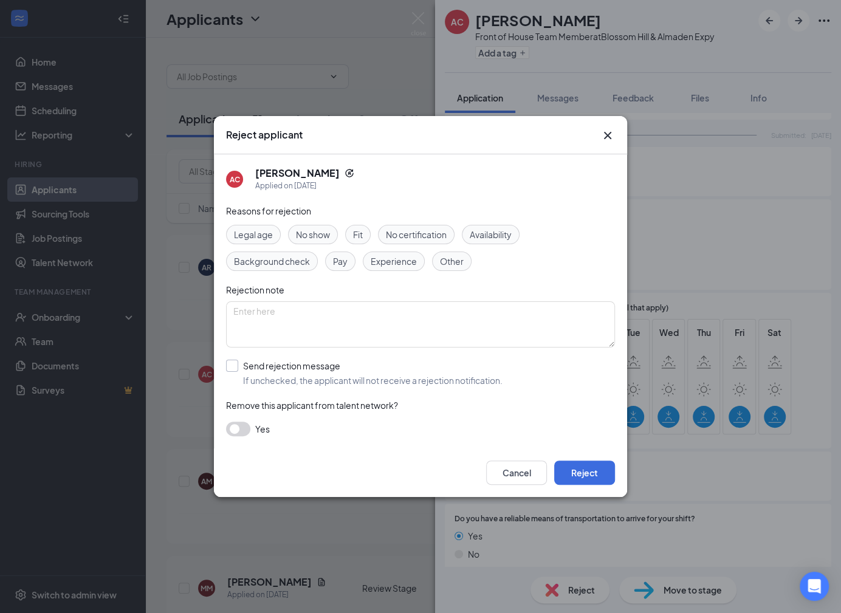
click at [424, 376] on input "Send rejection message If unchecked, the applicant will not receive a rejection…" at bounding box center [364, 373] width 277 height 27
checkbox input "true"
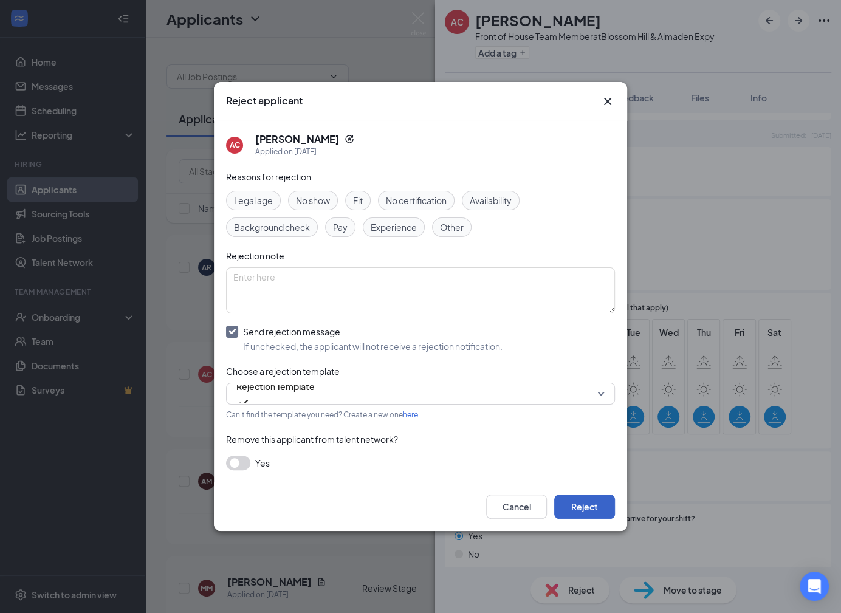
click at [573, 503] on button "Reject" at bounding box center [584, 507] width 61 height 24
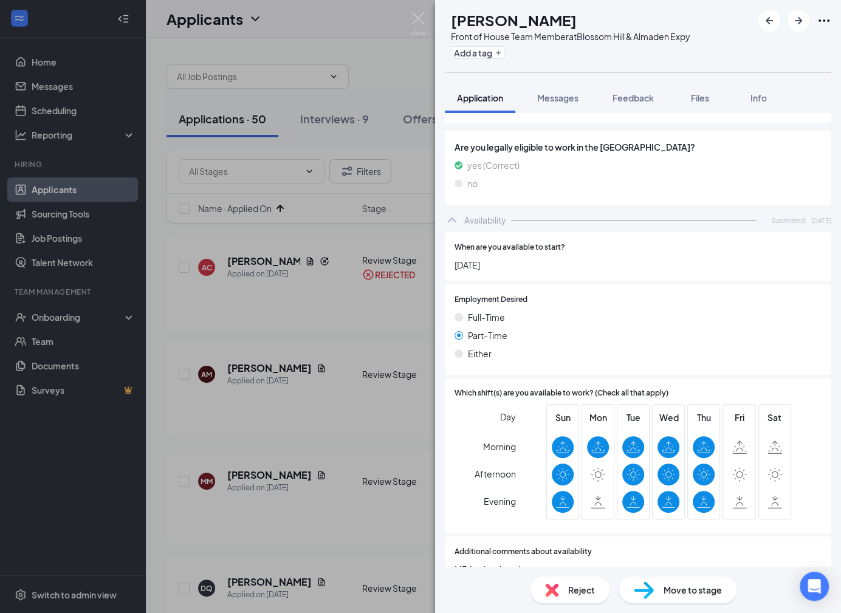
scroll to position [657, 0]
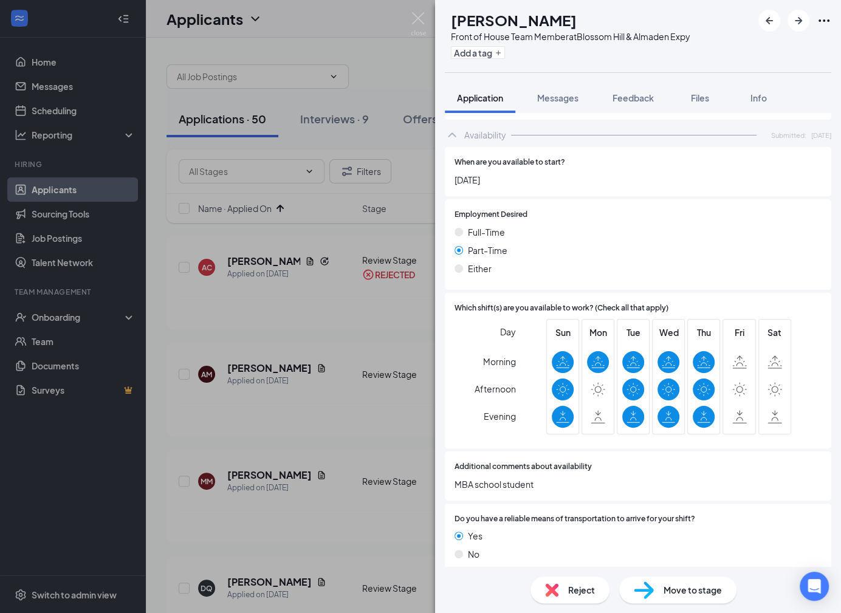
click at [579, 584] on span "Reject" at bounding box center [581, 590] width 27 height 13
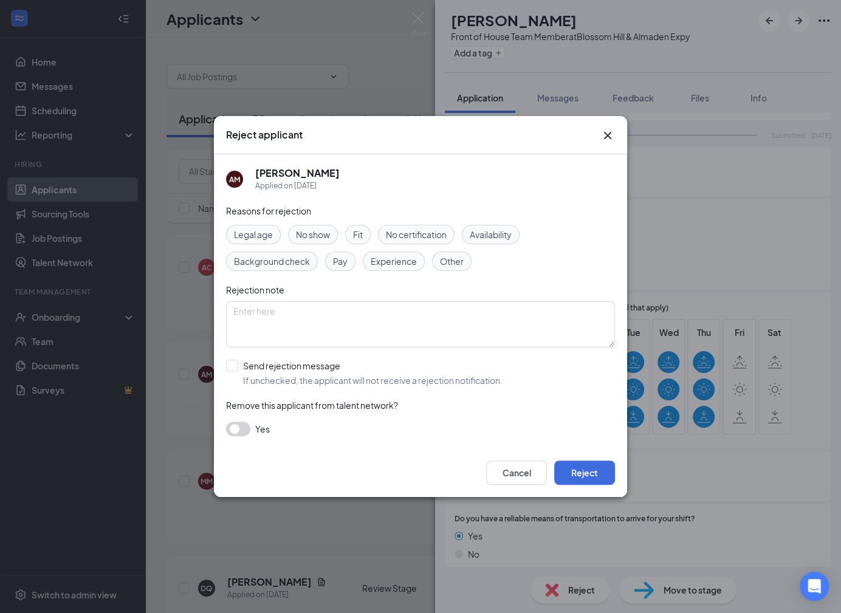
click at [465, 388] on div "Reasons for rejection Legal age No show Fit No certification Availability Backg…" at bounding box center [420, 326] width 389 height 244
click at [466, 381] on input "Send rejection message If unchecked, the applicant will not receive a rejection…" at bounding box center [364, 373] width 277 height 27
checkbox input "true"
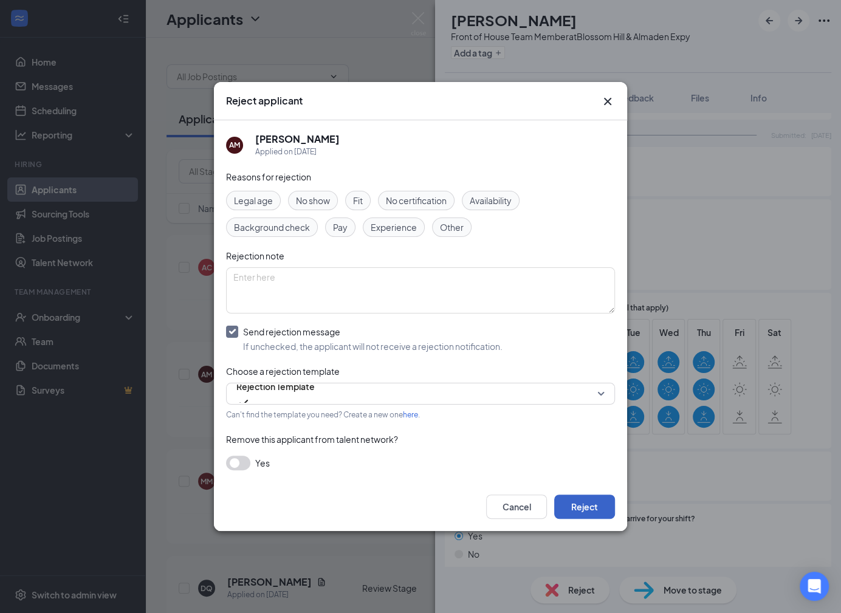
click at [592, 497] on button "Reject" at bounding box center [584, 507] width 61 height 24
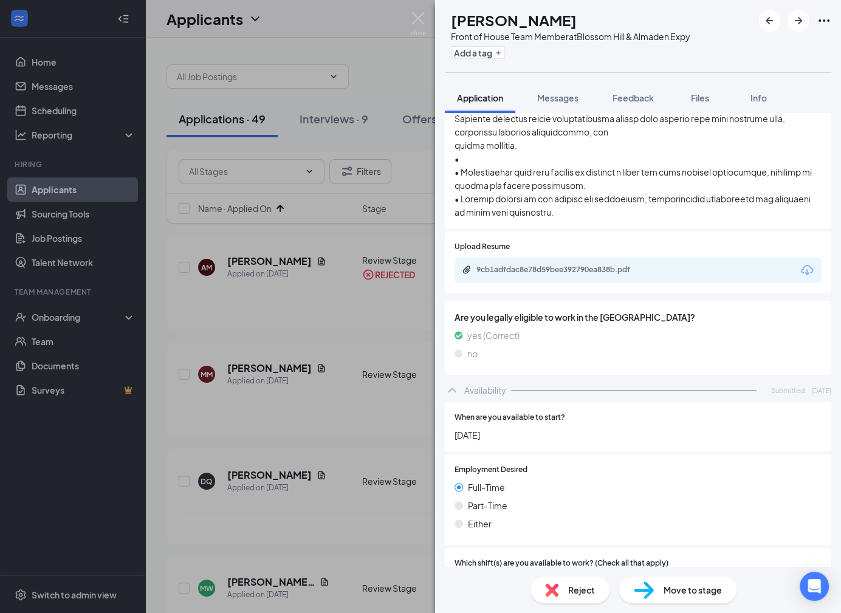
scroll to position [627, 0]
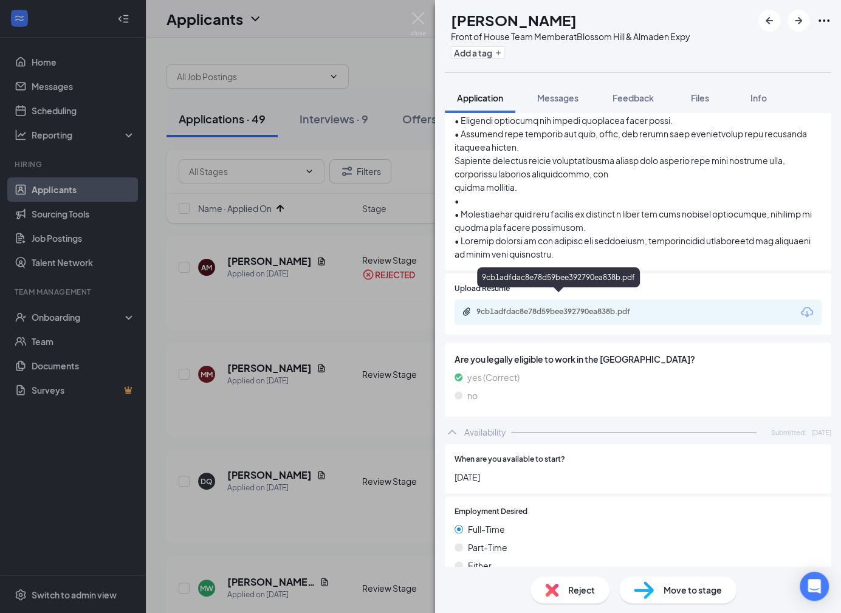
click at [606, 307] on div "9cb1adfdac8e78d59bee392790ea838b.pdf" at bounding box center [560, 313] width 197 height 12
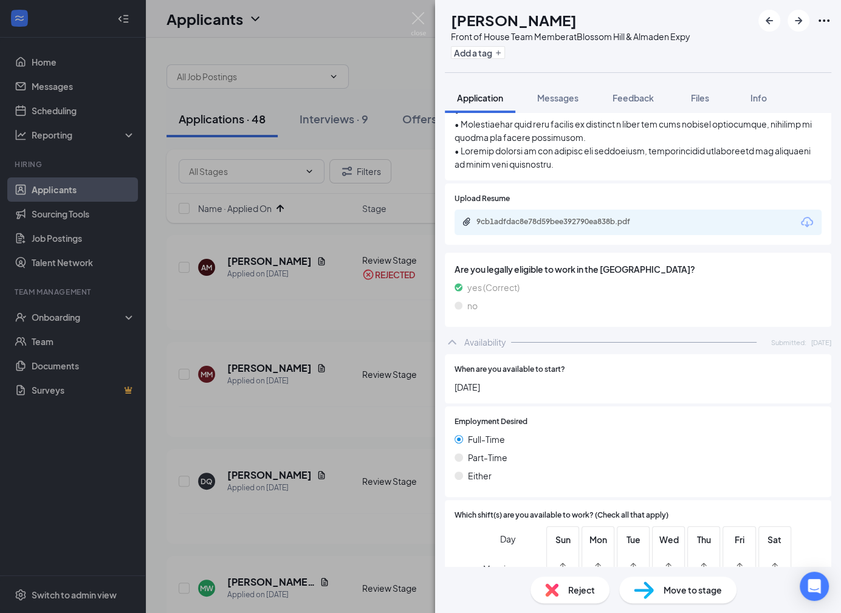
scroll to position [770, 0]
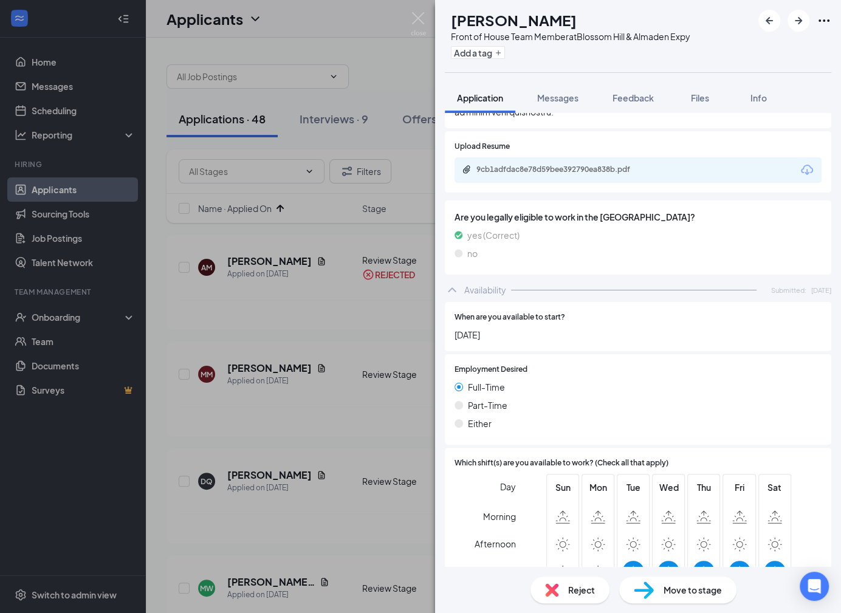
click at [686, 596] on span "Move to stage" at bounding box center [693, 590] width 58 height 13
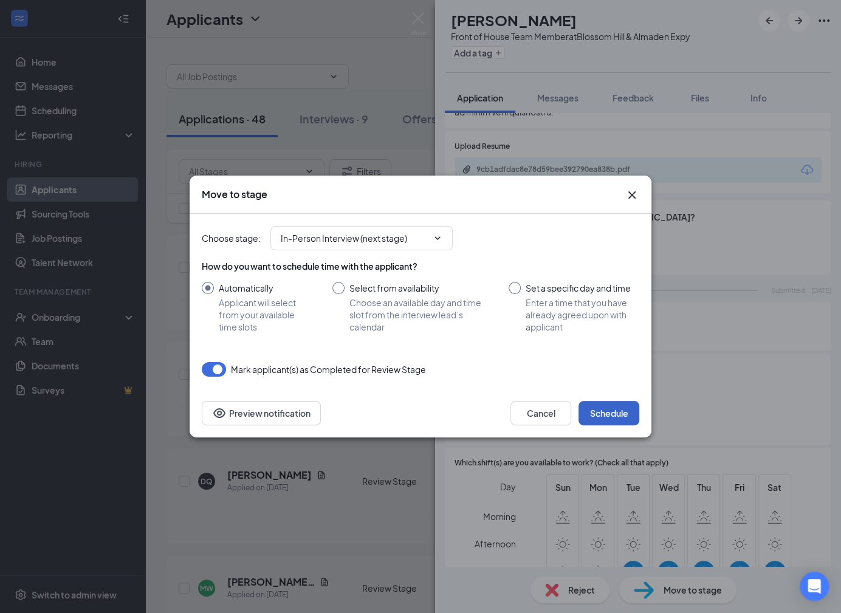
click at [616, 408] on button "Schedule" at bounding box center [609, 413] width 61 height 24
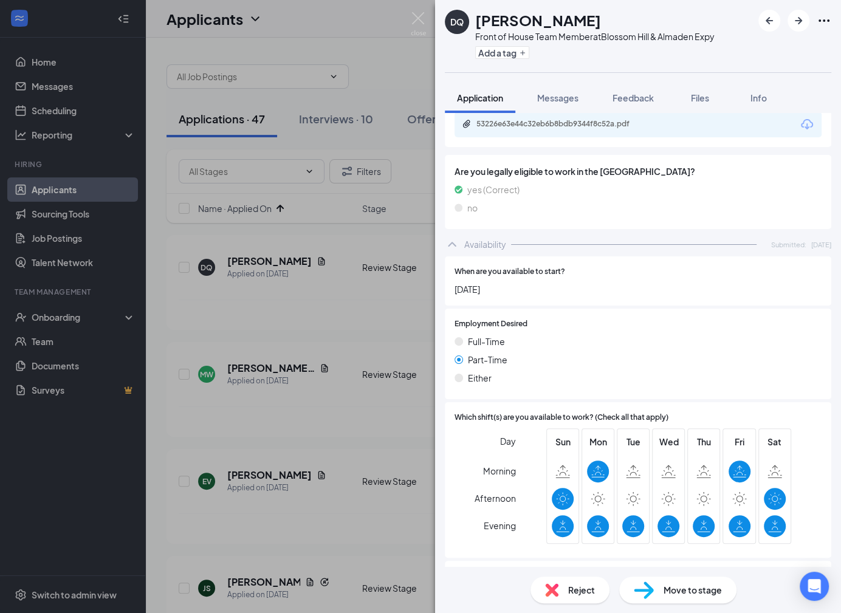
scroll to position [555, 0]
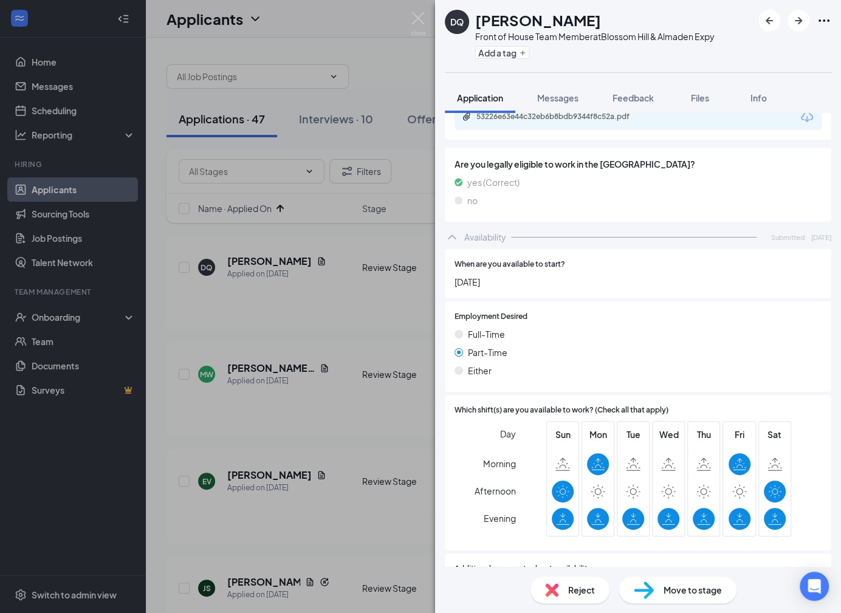
click at [580, 581] on div "Reject" at bounding box center [570, 590] width 79 height 27
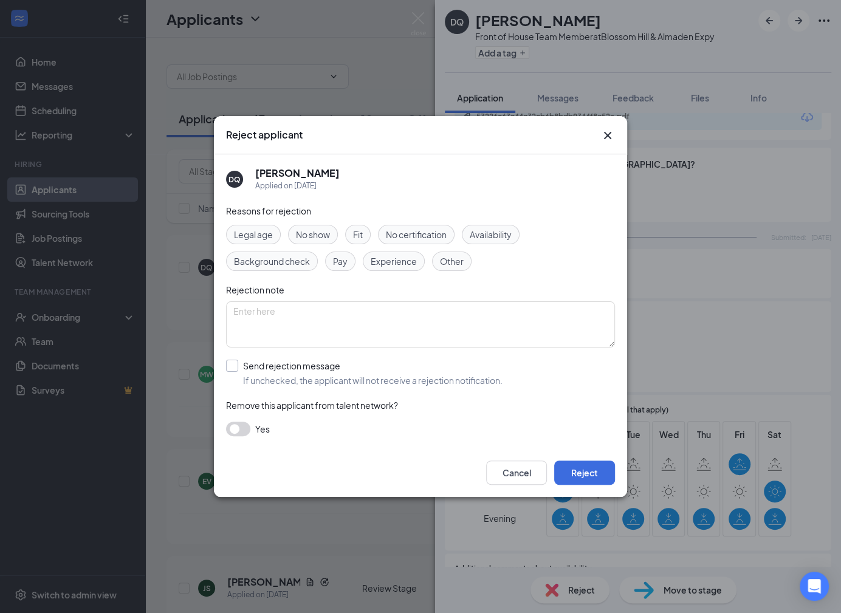
click at [373, 379] on input "Send rejection message If unchecked, the applicant will not receive a rejection…" at bounding box center [364, 373] width 277 height 27
checkbox input "true"
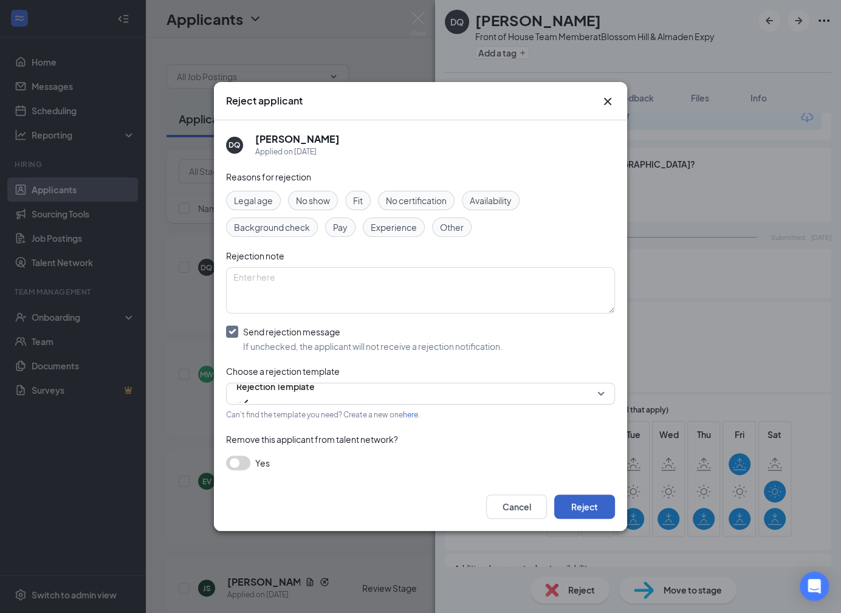
click at [571, 505] on button "Reject" at bounding box center [584, 507] width 61 height 24
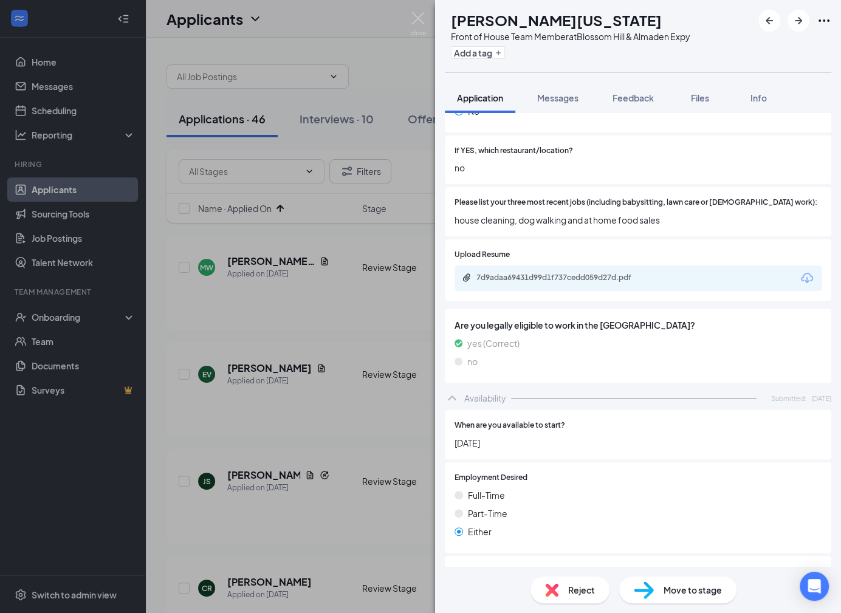
scroll to position [413, 0]
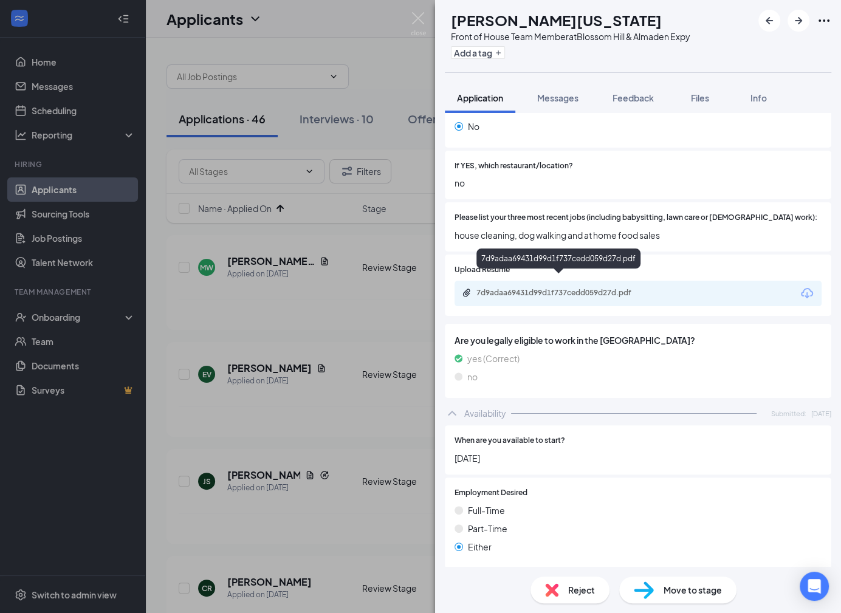
click at [607, 288] on div "7d9adaa69431d99d1f737cedd059d27d.pdf" at bounding box center [562, 293] width 170 height 10
click at [569, 576] on div "Reject Move to stage" at bounding box center [638, 590] width 406 height 46
click at [571, 590] on span "Reject" at bounding box center [581, 590] width 27 height 13
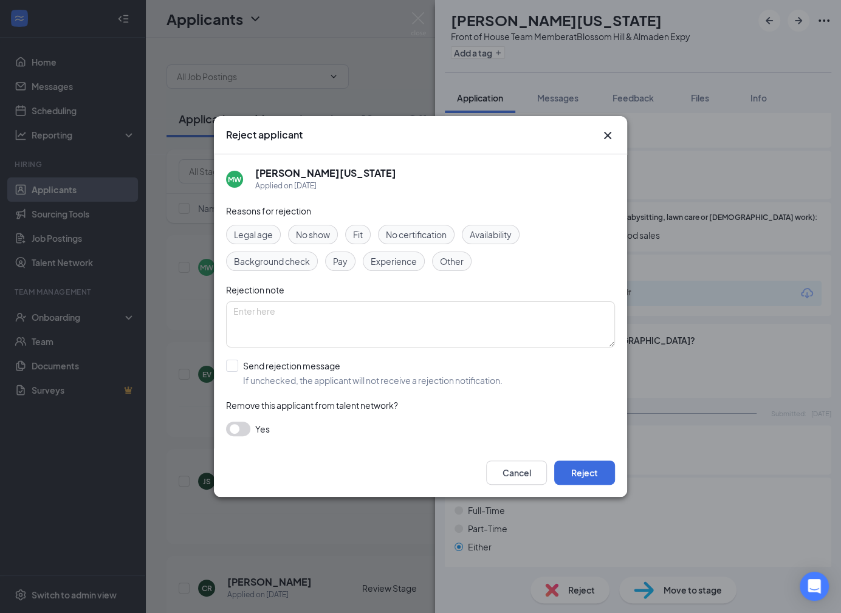
click at [423, 393] on div "Reasons for rejection Legal age No show Fit No certification Availability Backg…" at bounding box center [420, 326] width 389 height 244
click at [423, 385] on input "Send rejection message If unchecked, the applicant will not receive a rejection…" at bounding box center [364, 373] width 277 height 27
checkbox input "true"
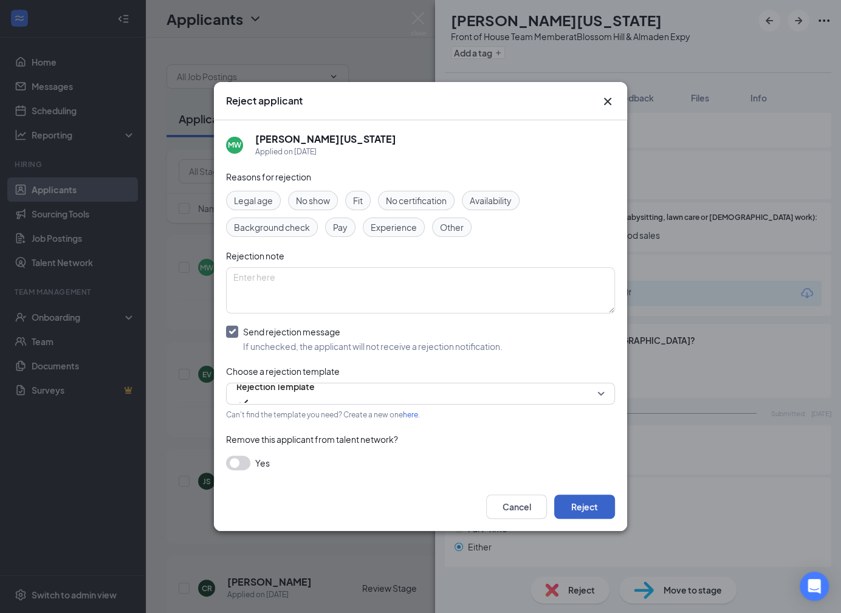
click at [595, 505] on button "Reject" at bounding box center [584, 507] width 61 height 24
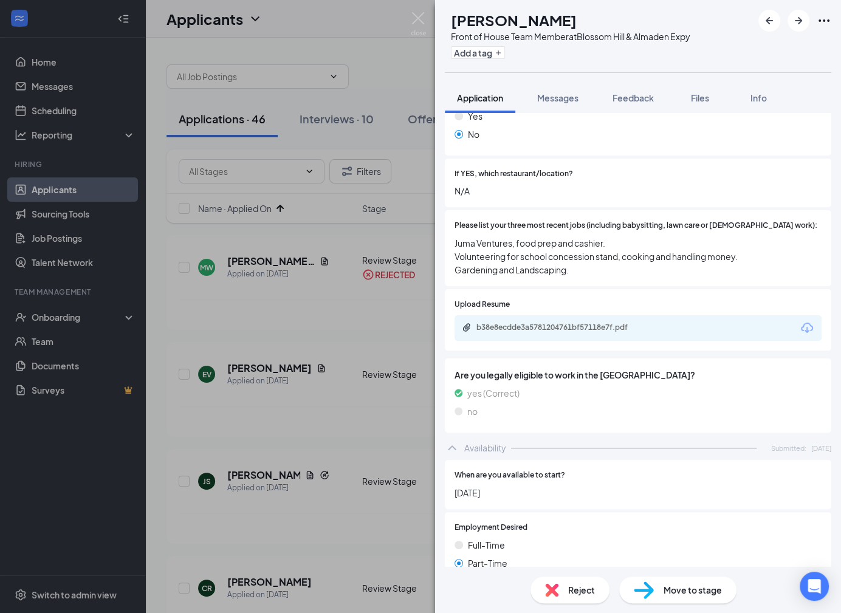
scroll to position [378, 0]
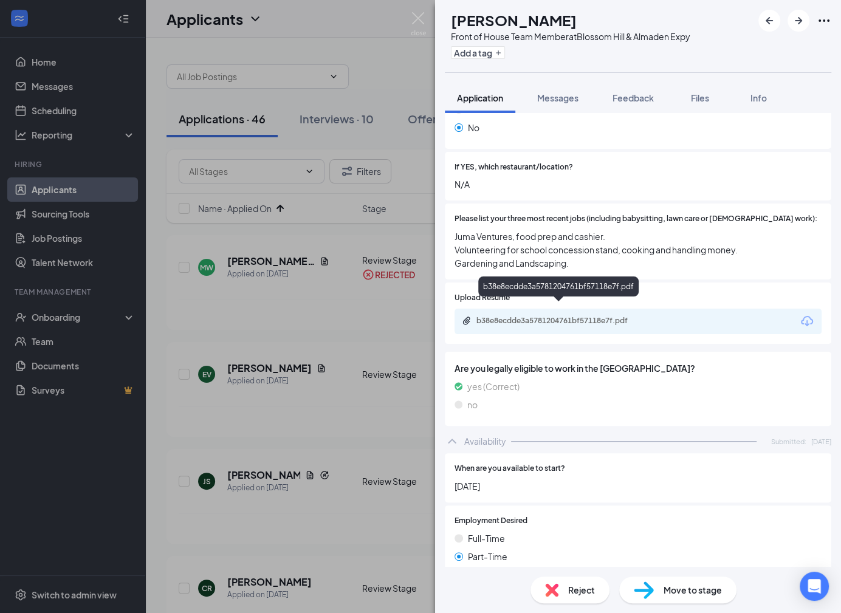
click at [600, 316] on div "b38e8ecdde3a5781204761bf57118e7f.pdf" at bounding box center [560, 322] width 197 height 12
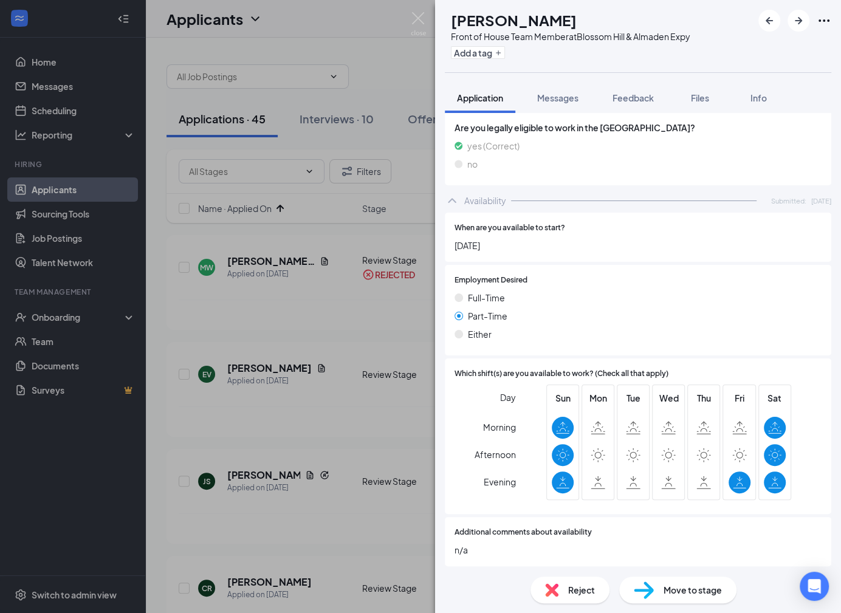
scroll to position [684, 0]
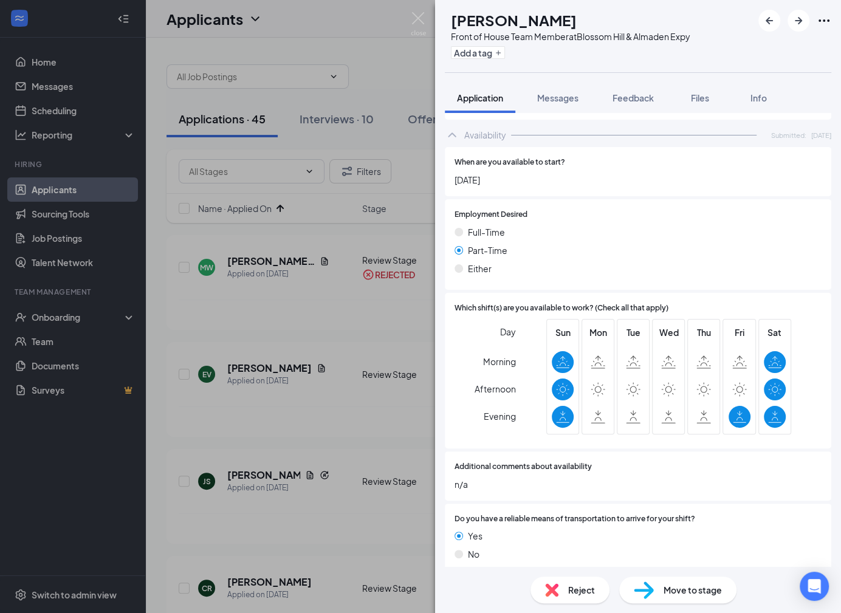
click at [574, 592] on span "Reject" at bounding box center [581, 590] width 27 height 13
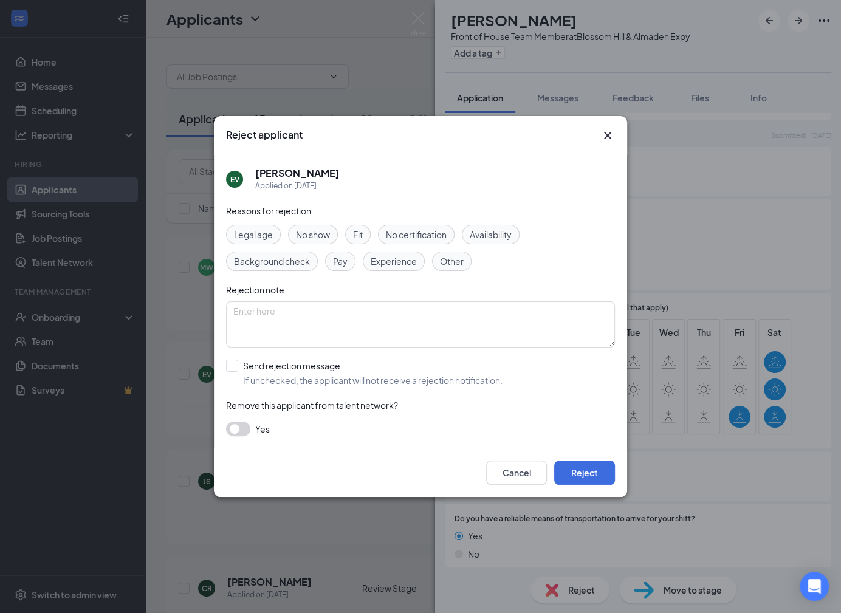
click at [373, 386] on div "Reasons for rejection Legal age No show Fit No certification Availability Backg…" at bounding box center [420, 326] width 389 height 244
click at [377, 379] on input "Send rejection message If unchecked, the applicant will not receive a rejection…" at bounding box center [364, 373] width 277 height 27
checkbox input "true"
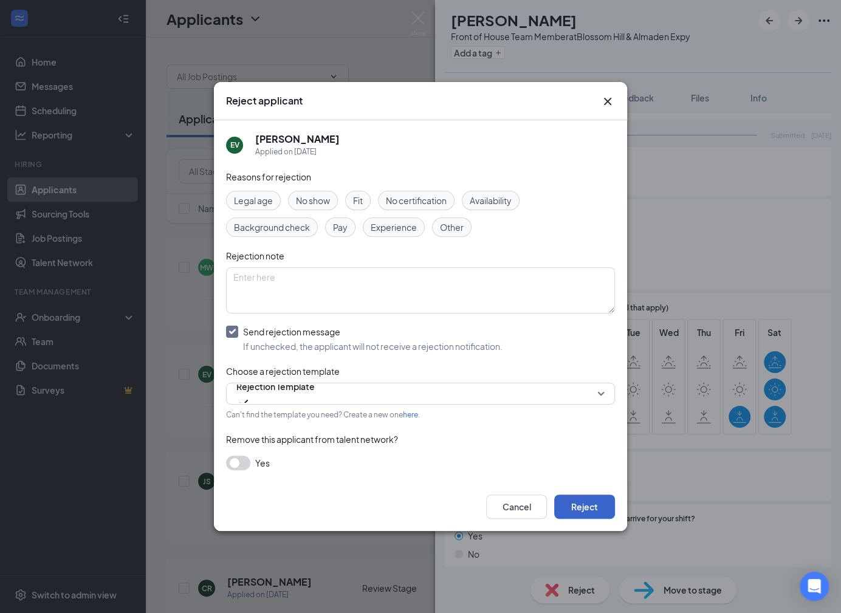
click at [593, 507] on button "Reject" at bounding box center [584, 507] width 61 height 24
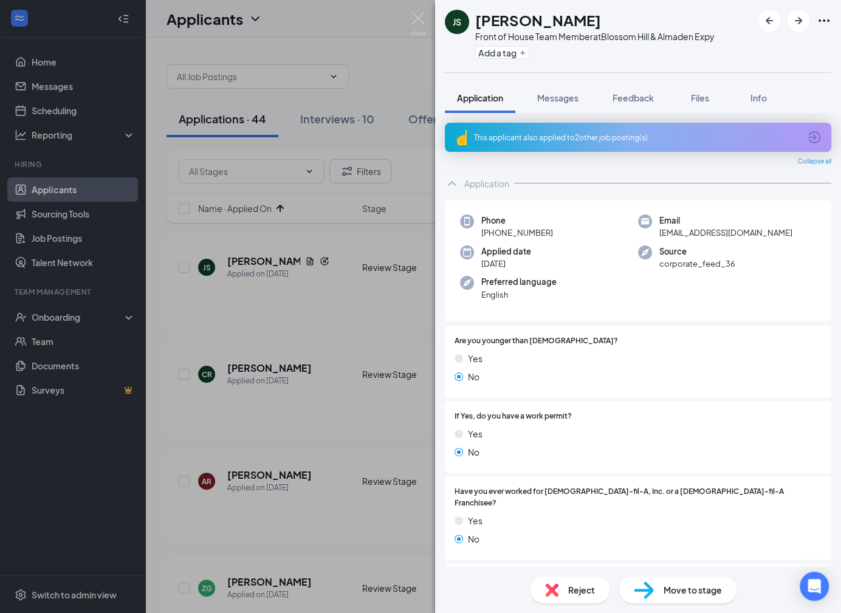
click at [604, 131] on div "This applicant also applied to 2 other job posting(s)" at bounding box center [638, 137] width 387 height 29
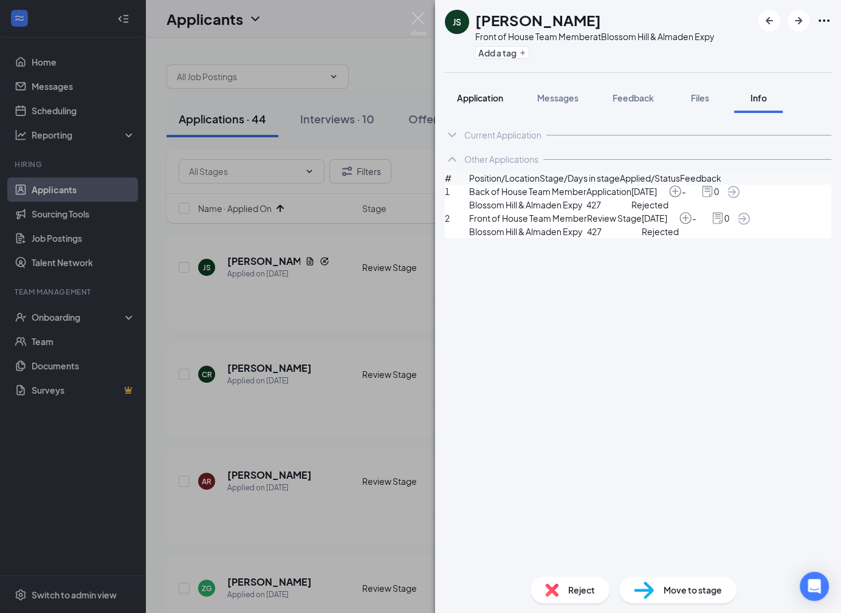
click at [477, 98] on span "Application" at bounding box center [480, 97] width 46 height 11
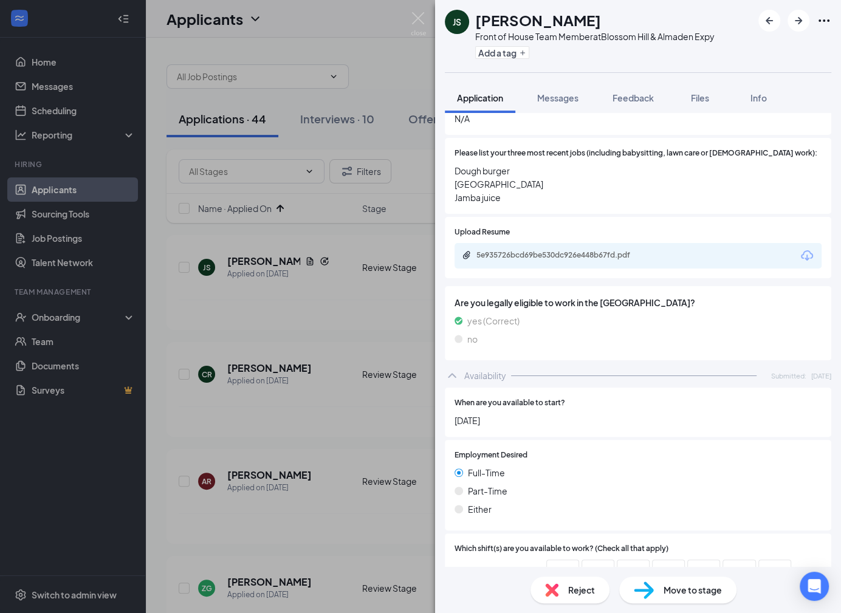
scroll to position [480, 0]
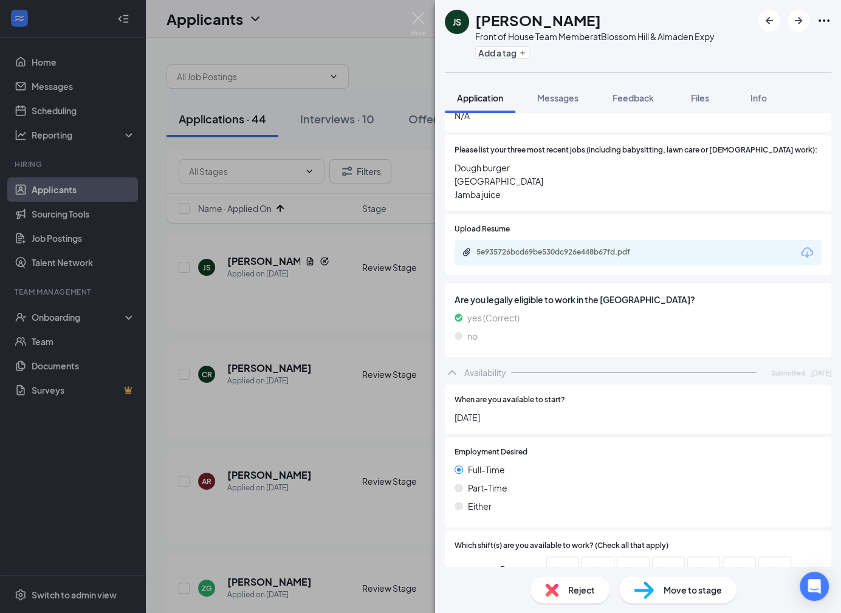
click at [578, 247] on div "5e935726bcd69be530dc926e448b67fd.pdf" at bounding box center [562, 252] width 170 height 10
click at [547, 589] on img at bounding box center [551, 590] width 13 height 13
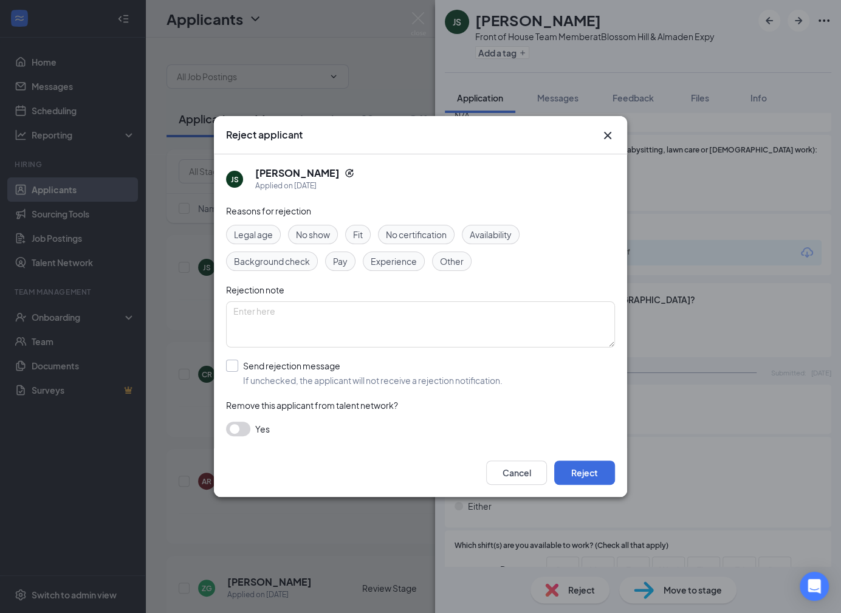
click at [396, 380] on input "Send rejection message If unchecked, the applicant will not receive a rejection…" at bounding box center [364, 373] width 277 height 27
checkbox input "true"
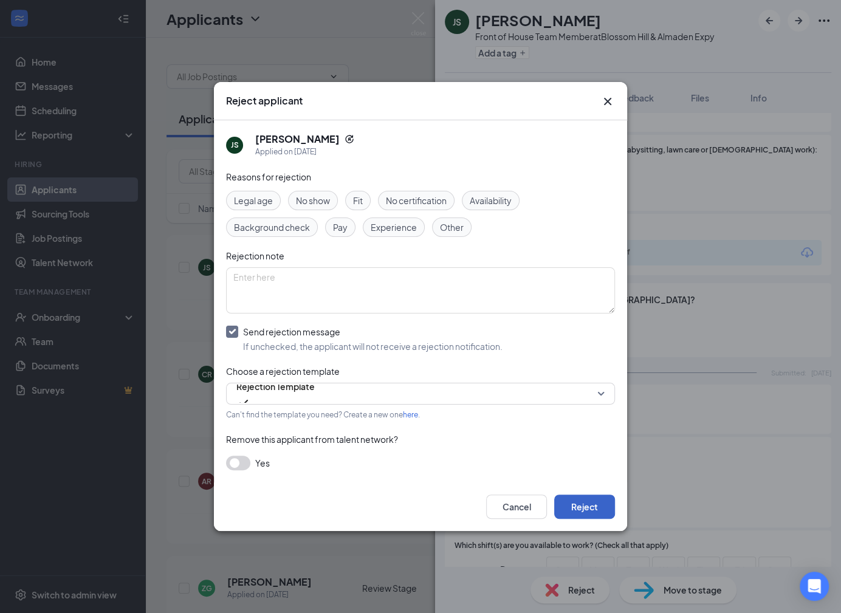
click at [594, 516] on button "Reject" at bounding box center [584, 507] width 61 height 24
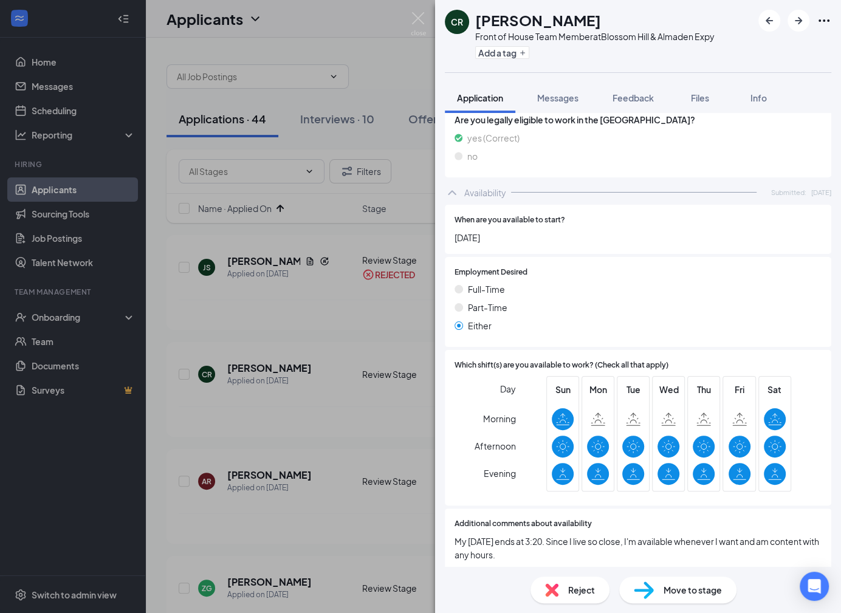
scroll to position [618, 0]
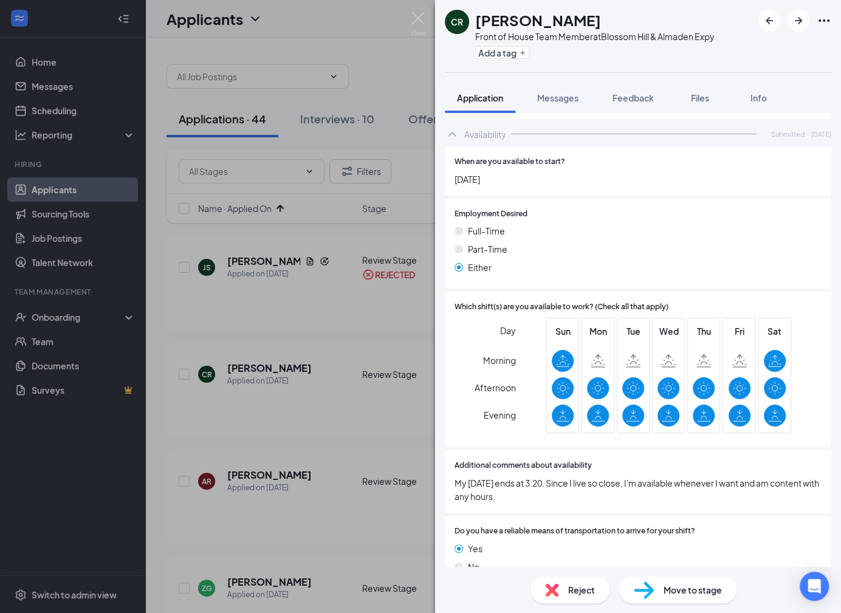
click at [554, 604] on div "Reject Move to stage" at bounding box center [638, 590] width 406 height 46
click at [555, 597] on div "Reject" at bounding box center [570, 590] width 79 height 27
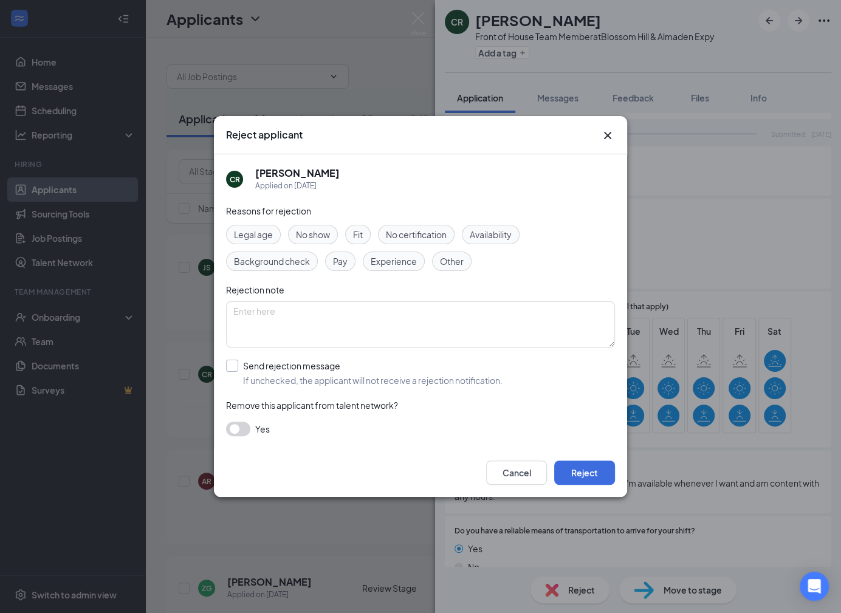
click at [377, 380] on input "Send rejection message If unchecked, the applicant will not receive a rejection…" at bounding box center [364, 373] width 277 height 27
checkbox input "true"
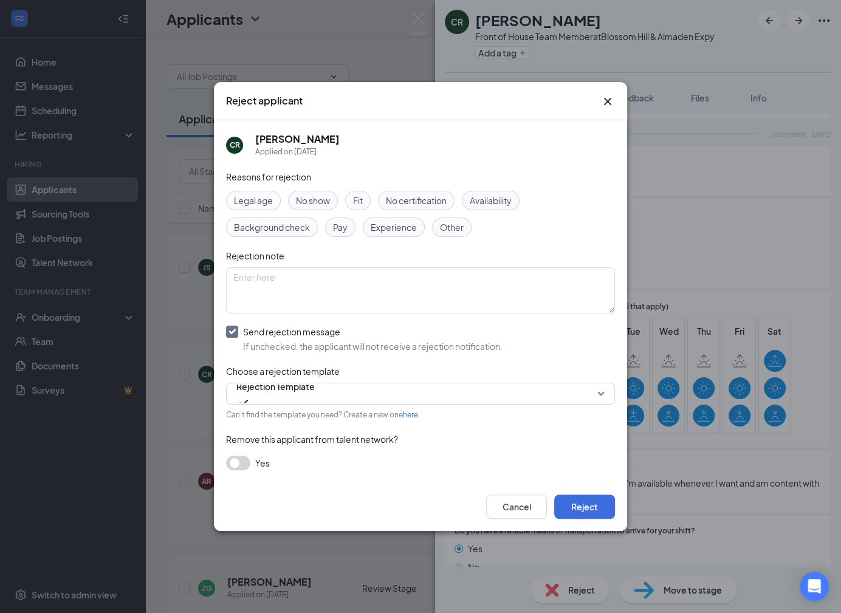
click at [602, 100] on icon "Cross" at bounding box center [608, 101] width 15 height 15
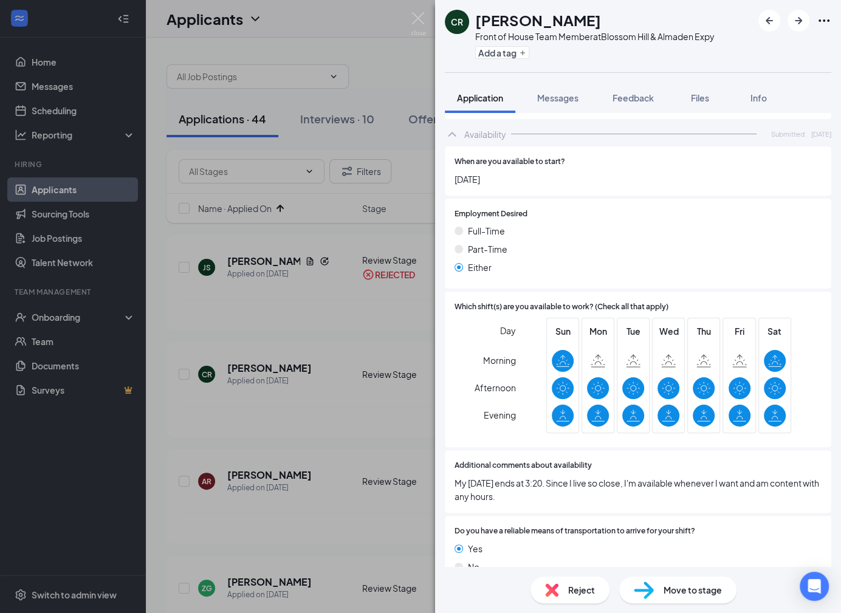
click at [581, 582] on div "Reject" at bounding box center [570, 590] width 79 height 27
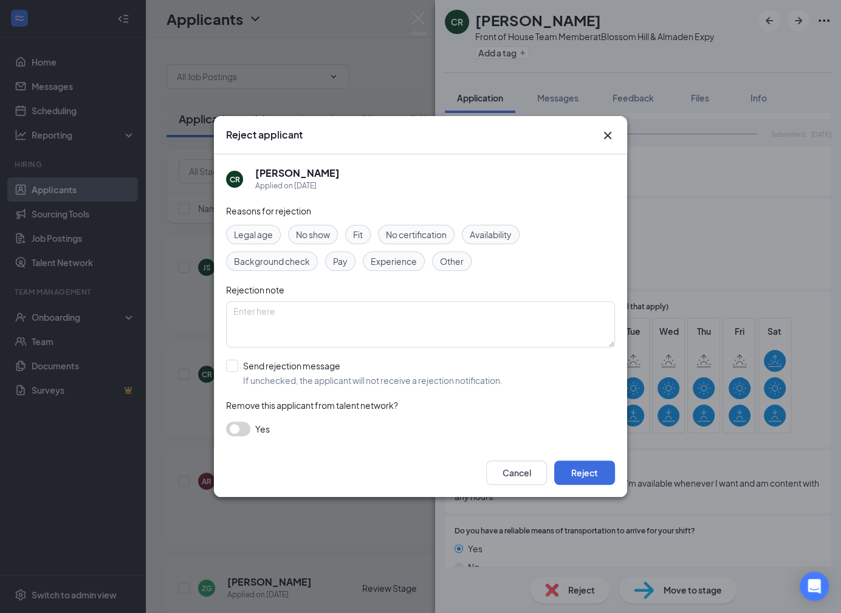
click at [410, 388] on div "Reasons for rejection Legal age No show Fit No certification Availability Backg…" at bounding box center [420, 326] width 389 height 244
click at [413, 376] on input "Send rejection message If unchecked, the applicant will not receive a rejection…" at bounding box center [364, 373] width 277 height 27
checkbox input "true"
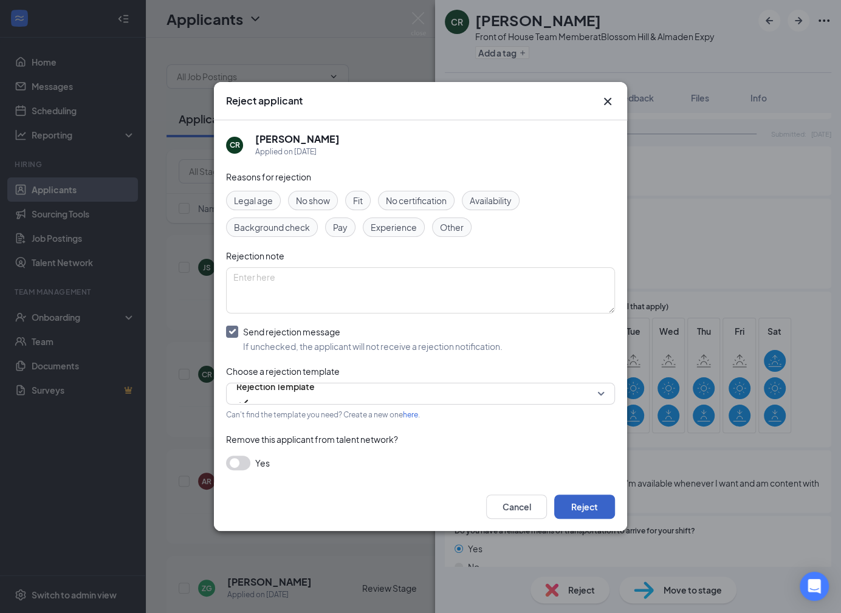
click at [571, 506] on button "Reject" at bounding box center [584, 507] width 61 height 24
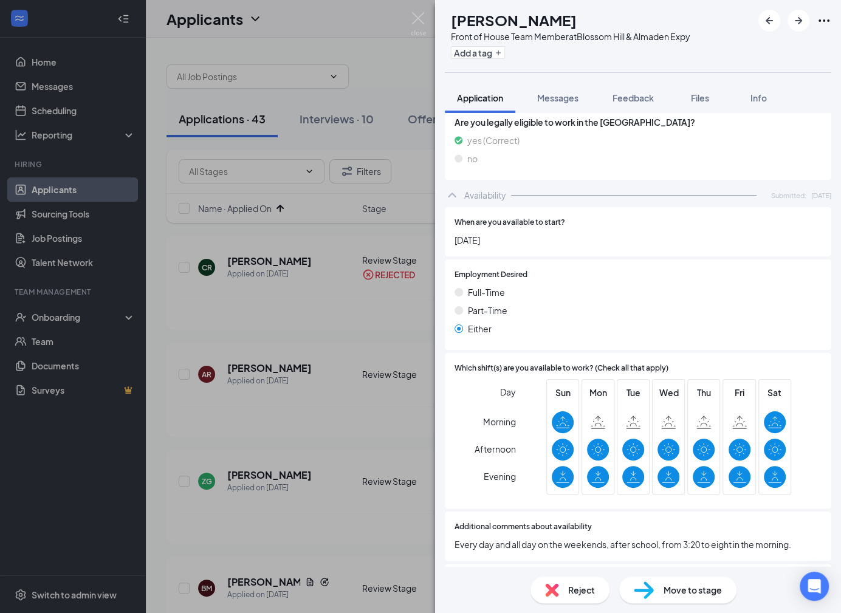
scroll to position [604, 0]
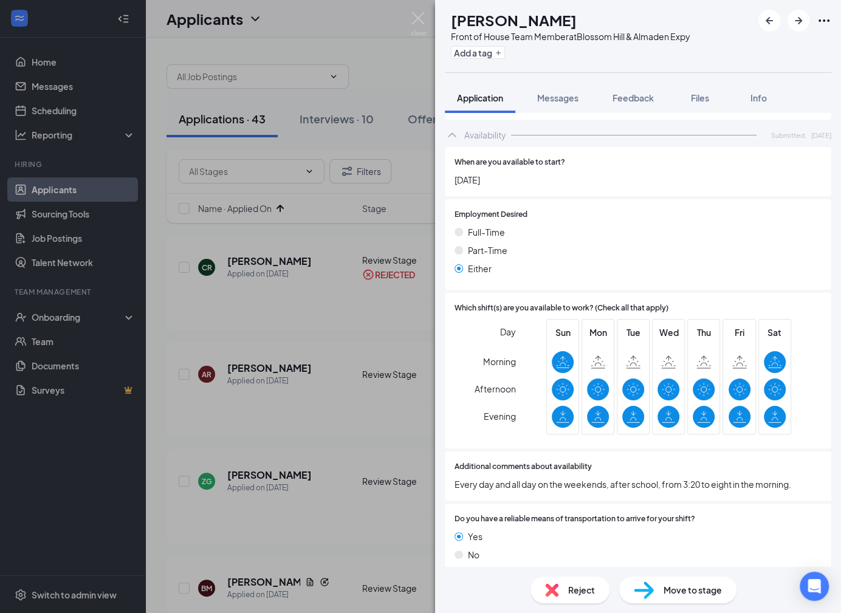
click at [558, 607] on div "Reject Move to stage" at bounding box center [638, 590] width 406 height 46
click at [558, 598] on div "Reject" at bounding box center [570, 590] width 79 height 27
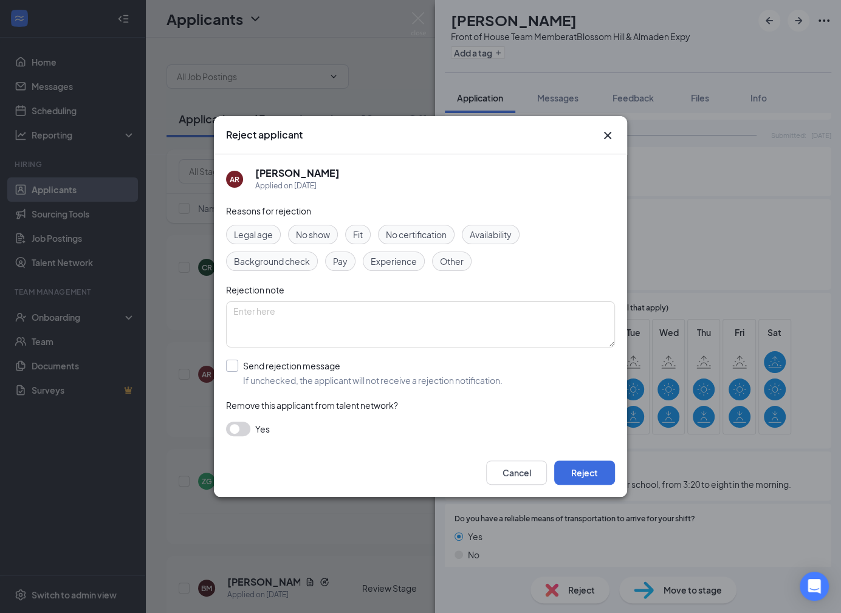
click at [432, 372] on input "Send rejection message If unchecked, the applicant will not receive a rejection…" at bounding box center [364, 373] width 277 height 27
checkbox input "true"
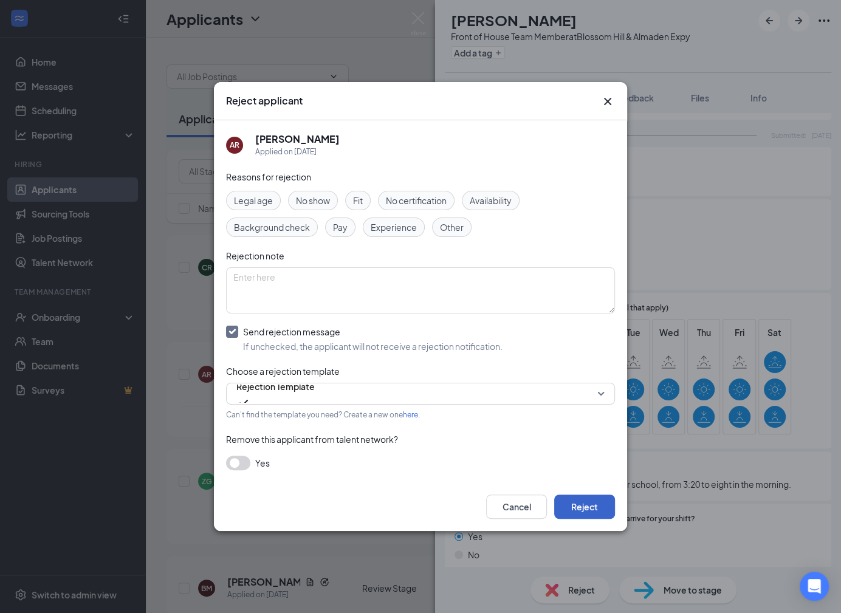
click at [578, 508] on button "Reject" at bounding box center [584, 507] width 61 height 24
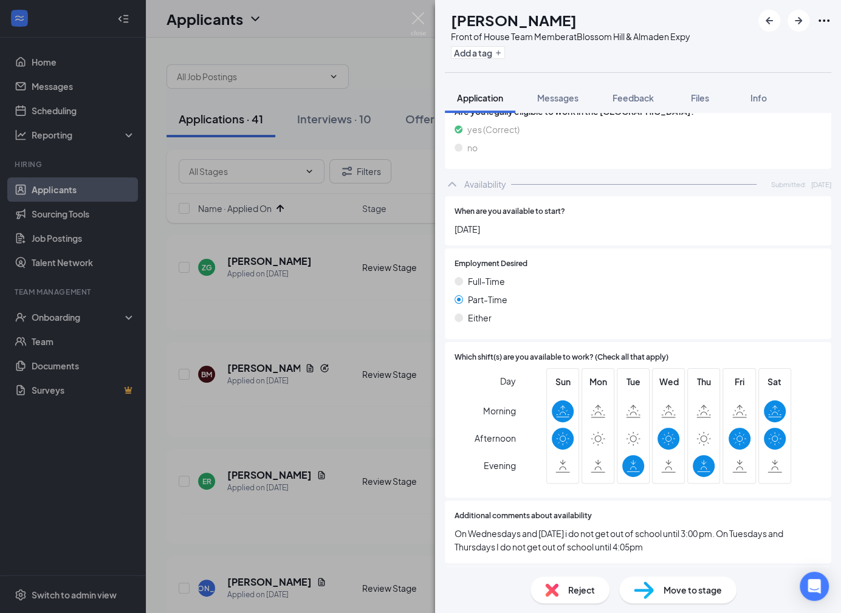
scroll to position [602, 0]
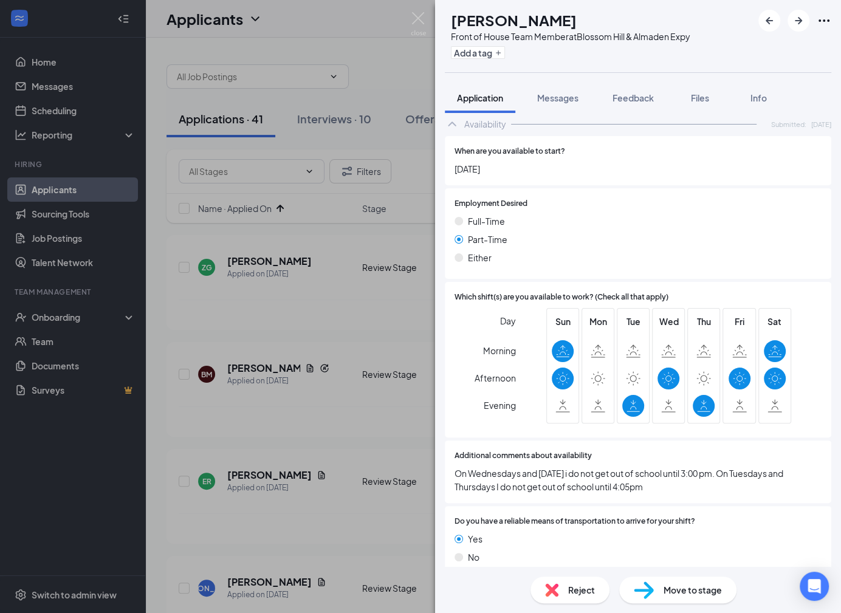
click at [561, 586] on div "Reject" at bounding box center [570, 590] width 79 height 27
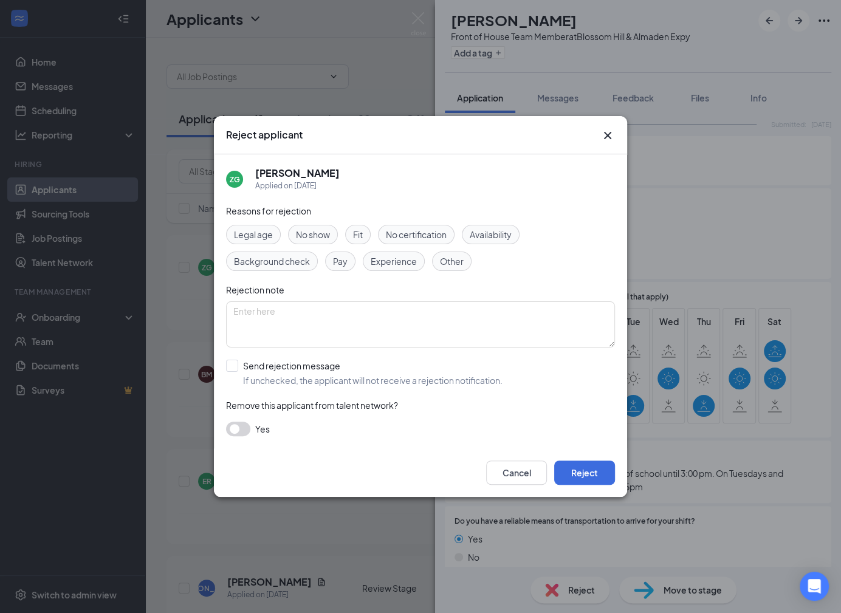
click at [390, 388] on div "Reasons for rejection Legal age No show Fit No certification Availability Backg…" at bounding box center [420, 326] width 389 height 244
click at [390, 381] on input "Send rejection message If unchecked, the applicant will not receive a rejection…" at bounding box center [364, 373] width 277 height 27
checkbox input "true"
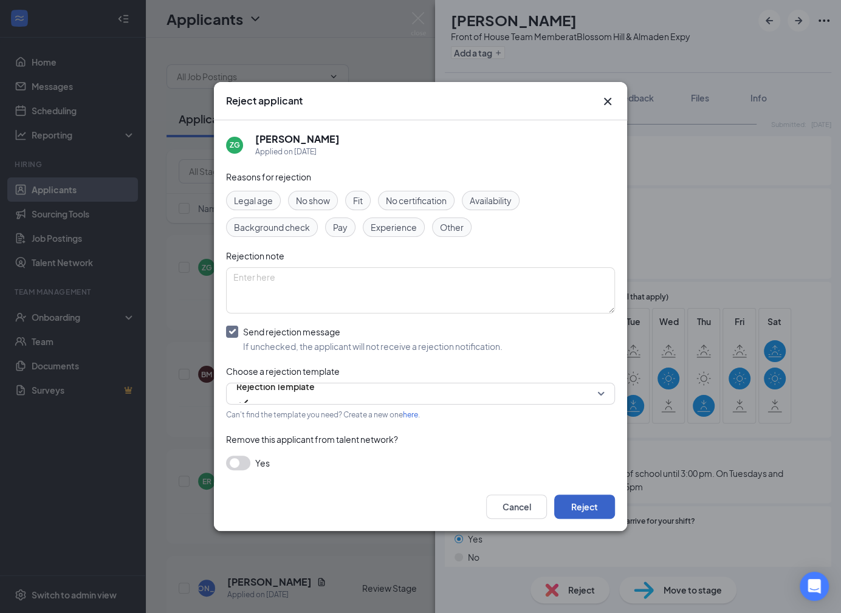
click at [605, 505] on button "Reject" at bounding box center [584, 507] width 61 height 24
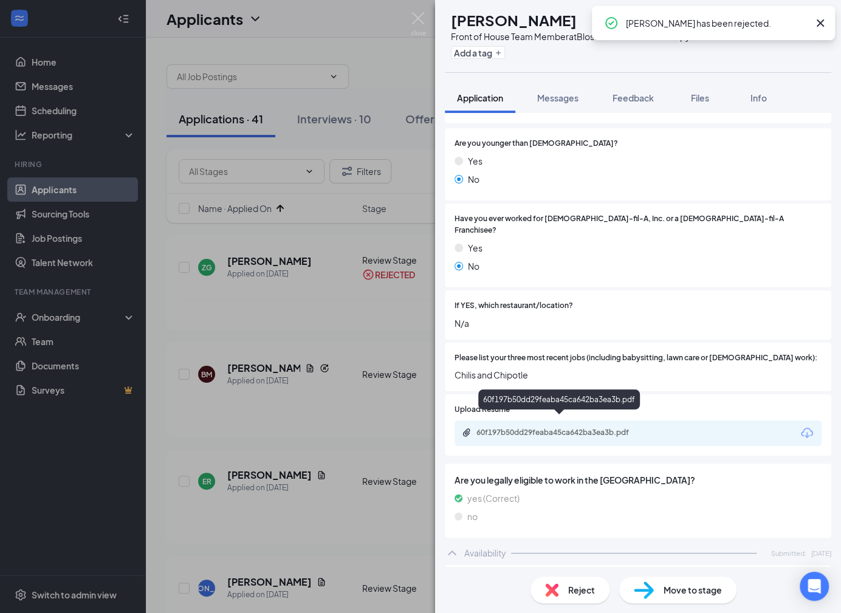
scroll to position [198, 0]
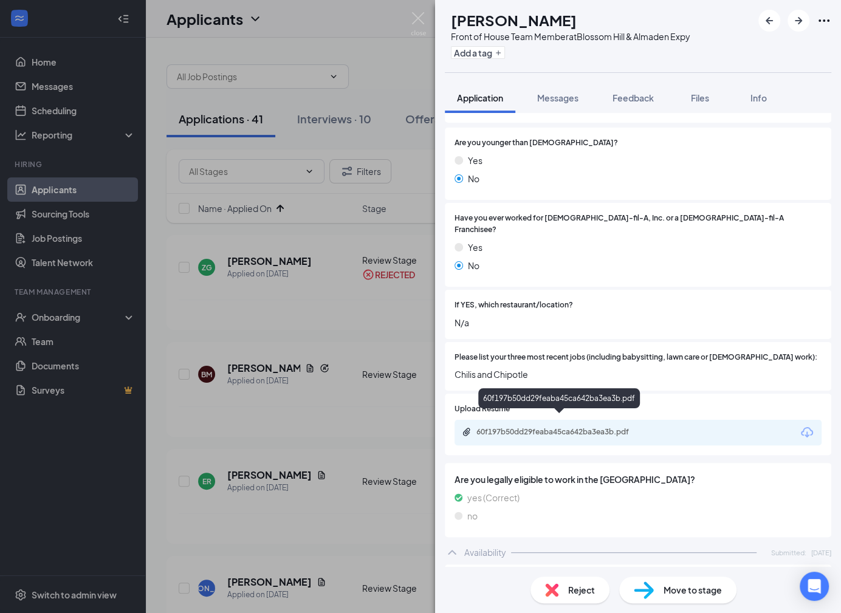
click at [634, 427] on div "60f197b50dd29feaba45ca642ba3ea3b.pdf" at bounding box center [562, 432] width 170 height 10
click at [554, 589] on img at bounding box center [551, 590] width 13 height 13
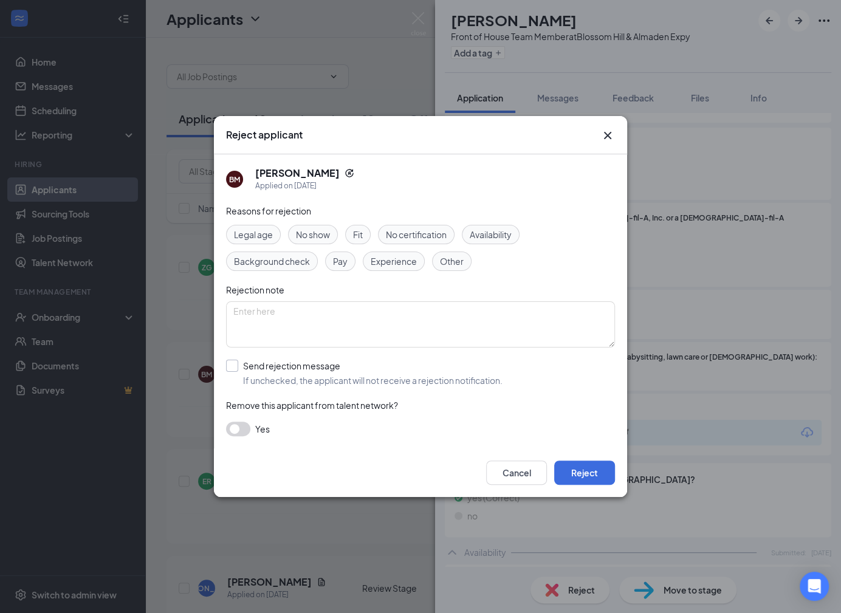
click at [395, 365] on input "Send rejection message If unchecked, the applicant will not receive a rejection…" at bounding box center [364, 373] width 277 height 27
checkbox input "true"
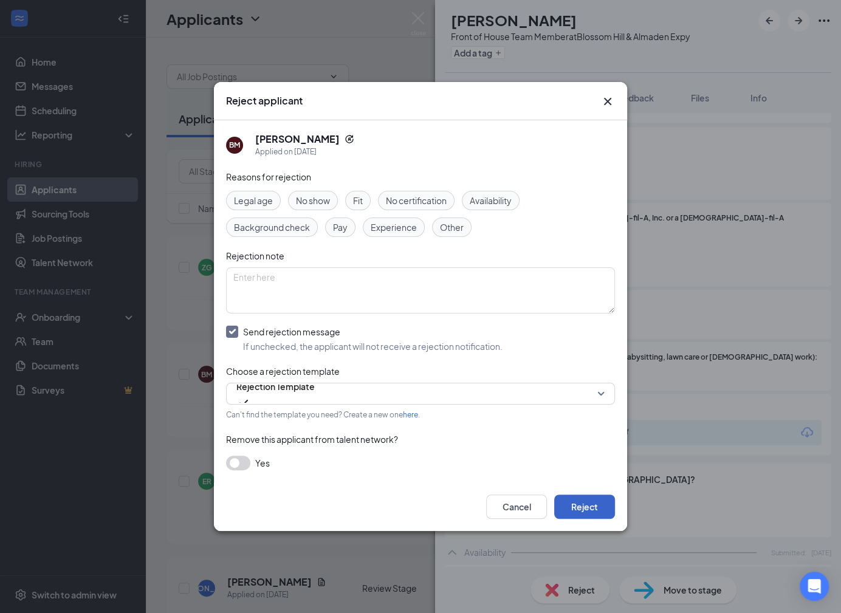
click at [592, 504] on button "Reject" at bounding box center [584, 507] width 61 height 24
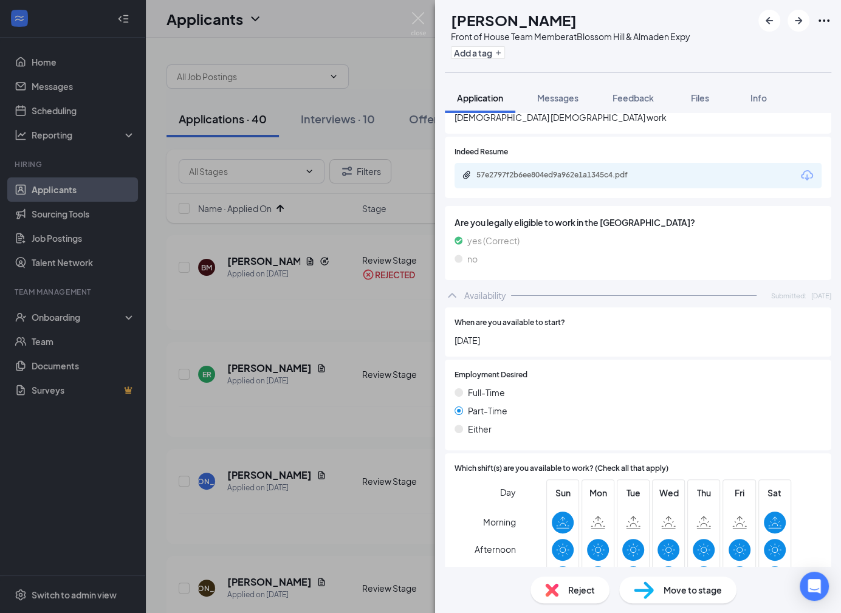
scroll to position [657, 0]
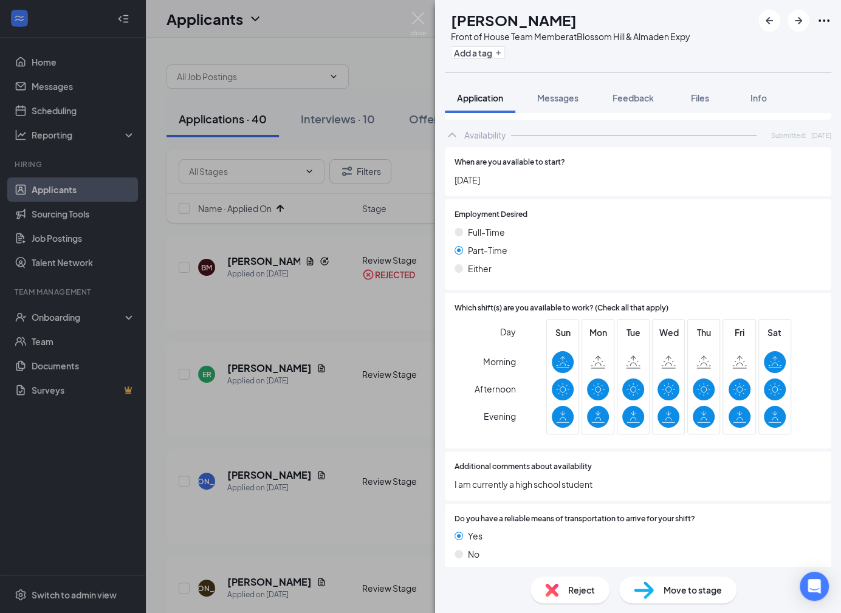
click at [571, 585] on span "Reject" at bounding box center [581, 590] width 27 height 13
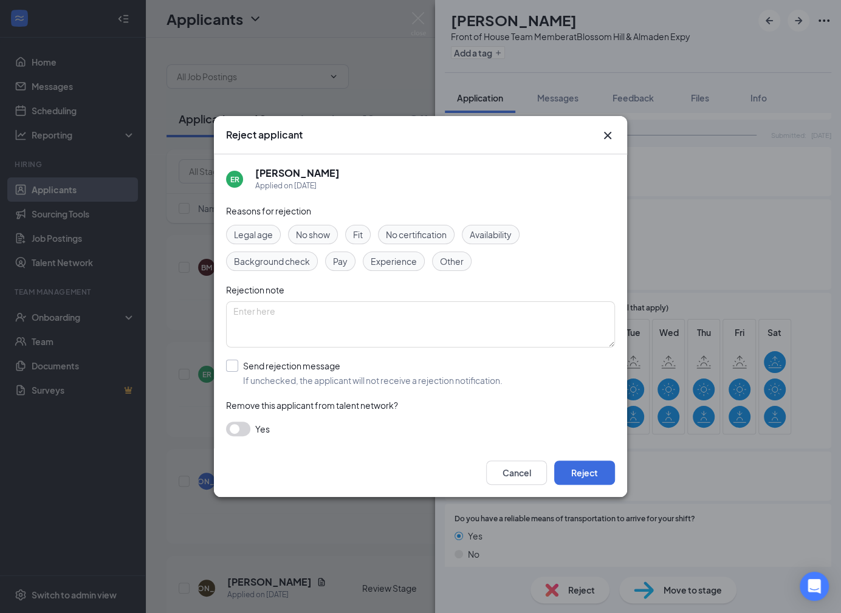
click at [449, 377] on input "Send rejection message If unchecked, the applicant will not receive a rejection…" at bounding box center [364, 373] width 277 height 27
checkbox input "true"
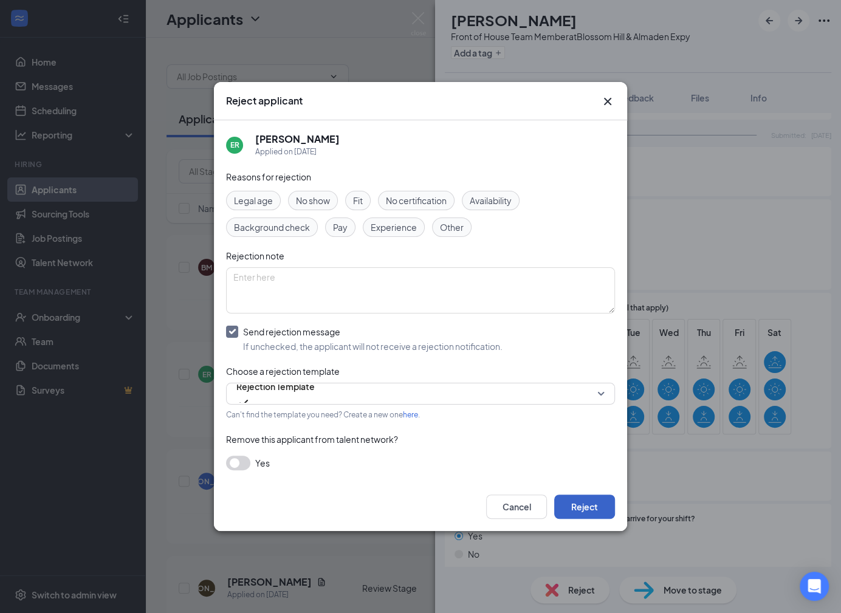
click at [593, 501] on button "Reject" at bounding box center [584, 507] width 61 height 24
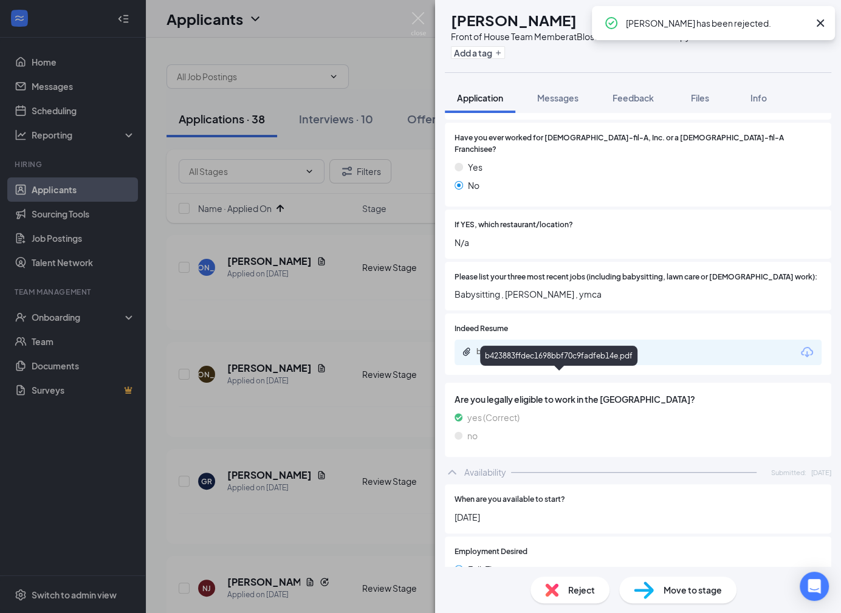
scroll to position [281, 0]
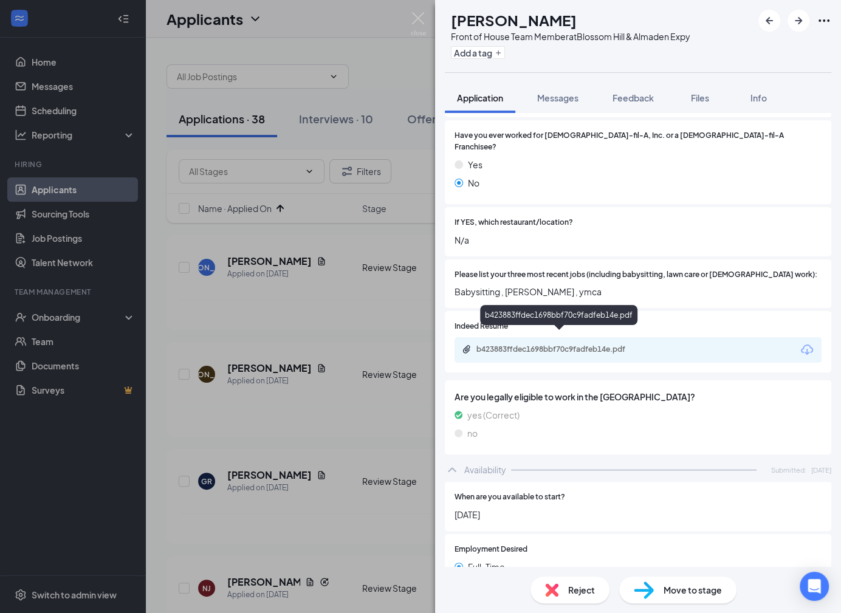
click at [636, 345] on div "b423883ffdec1698bbf70c9fadfeb14e.pdf" at bounding box center [562, 350] width 170 height 10
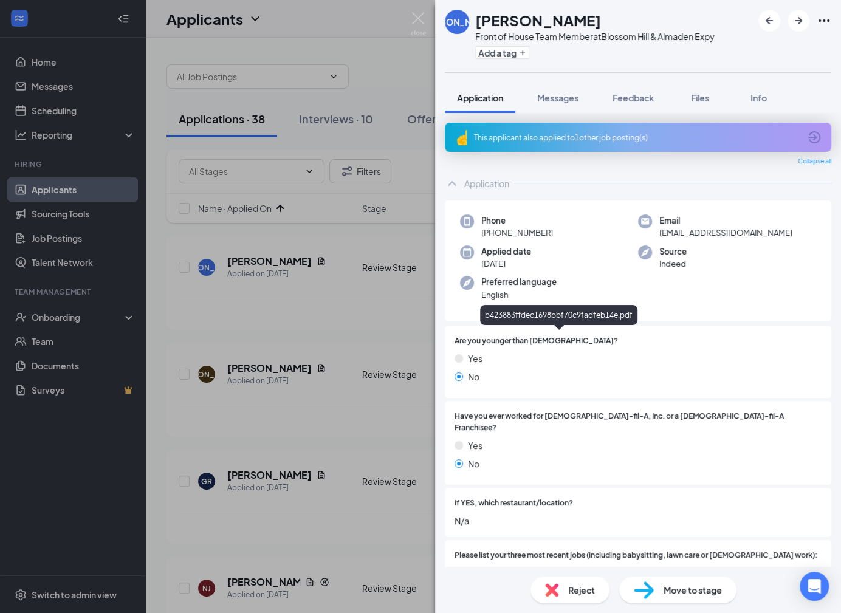
scroll to position [281, 0]
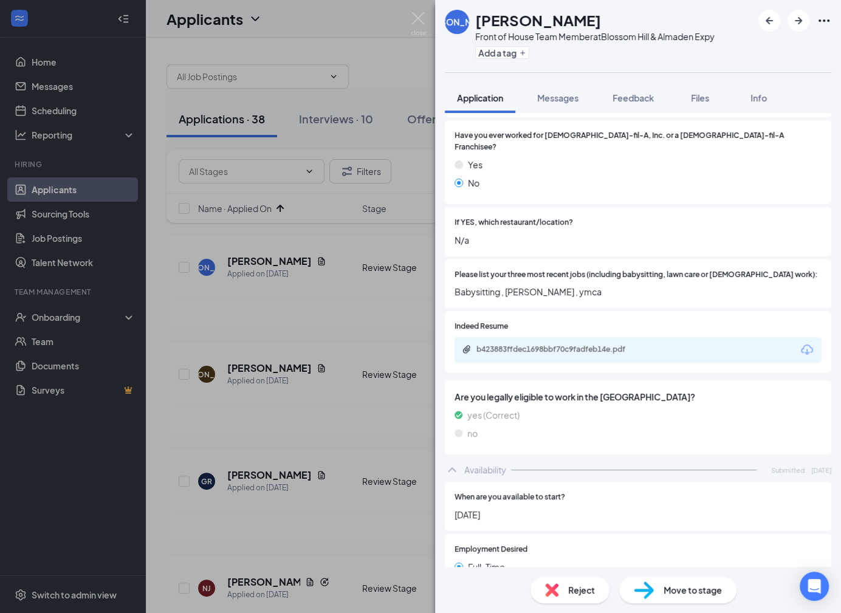
click at [589, 582] on div "Reject" at bounding box center [570, 590] width 79 height 27
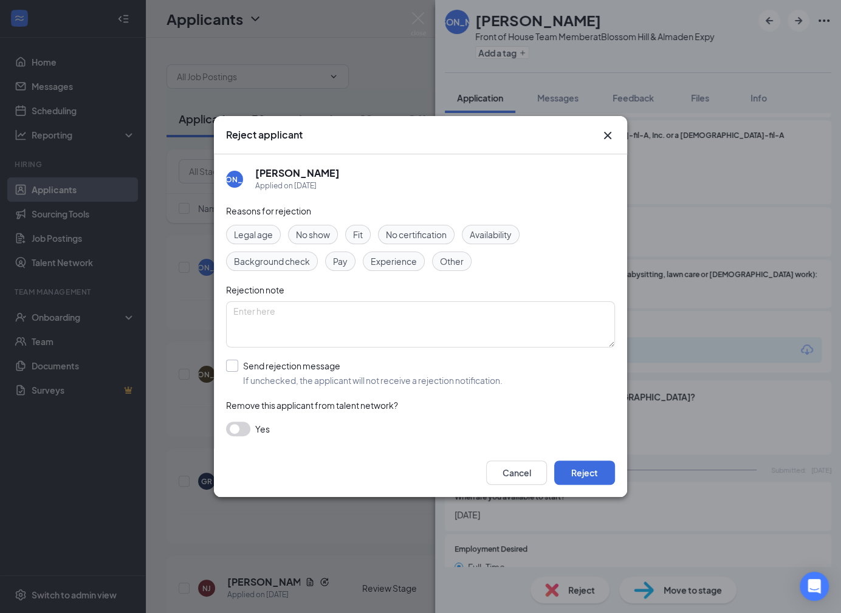
click at [491, 371] on input "Send rejection message If unchecked, the applicant will not receive a rejection…" at bounding box center [364, 373] width 277 height 27
checkbox input "true"
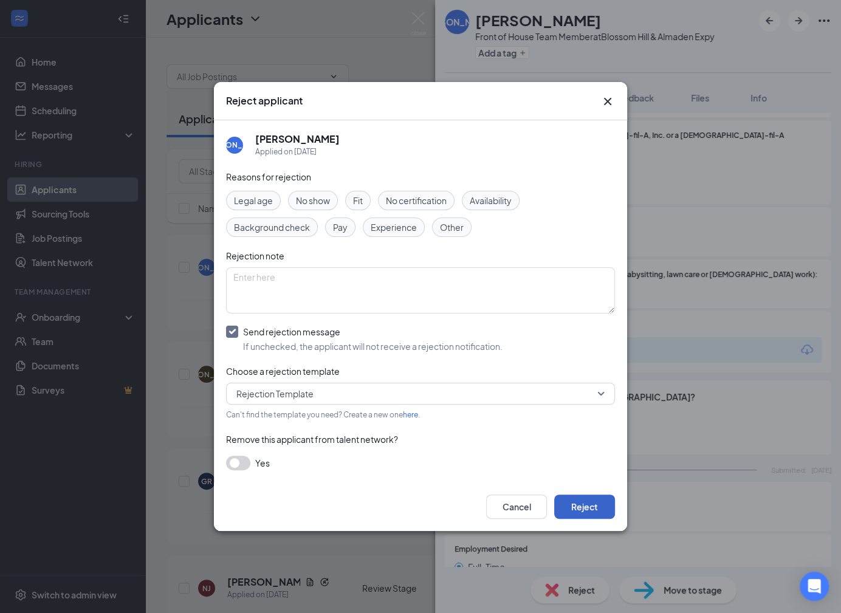
click at [600, 514] on button "Reject" at bounding box center [584, 507] width 61 height 24
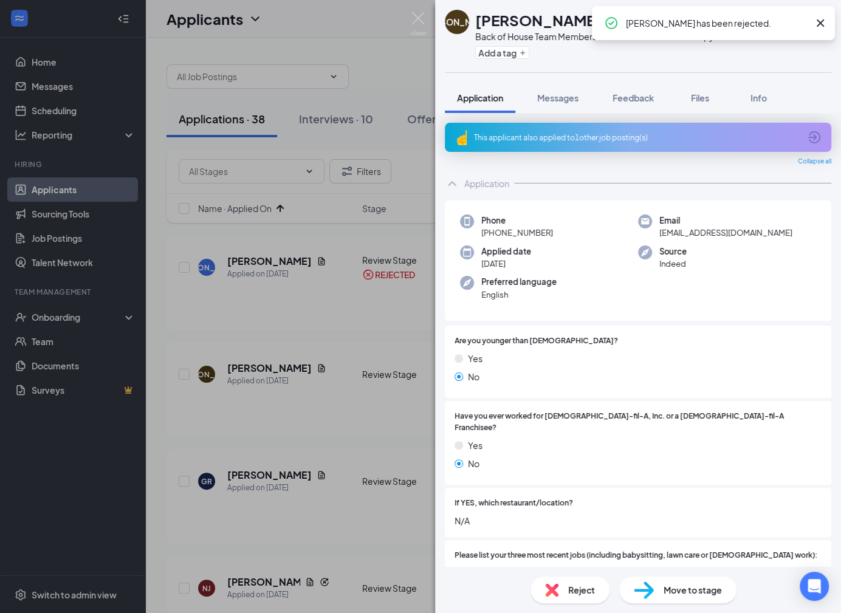
click at [561, 597] on div "Reject" at bounding box center [570, 590] width 79 height 27
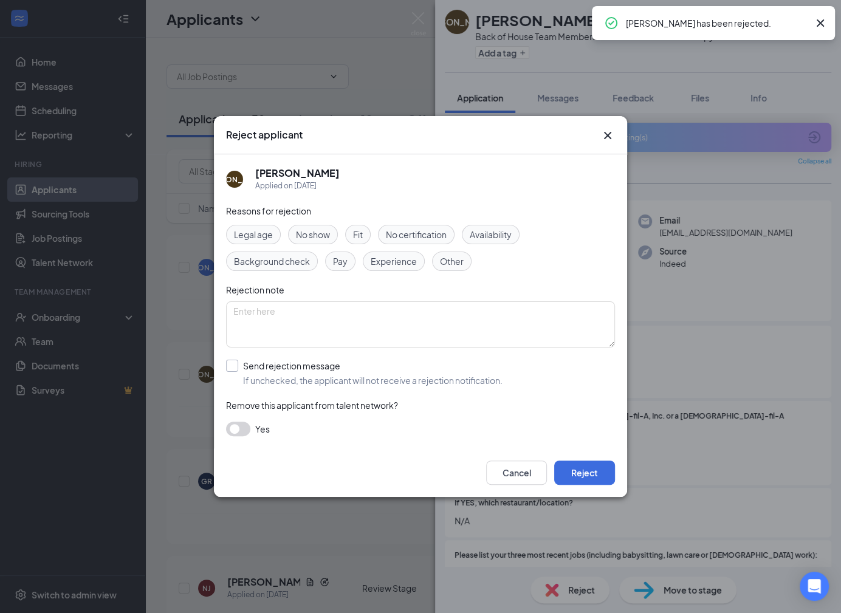
click at [378, 382] on input "Send rejection message If unchecked, the applicant will not receive a rejection…" at bounding box center [364, 373] width 277 height 27
checkbox input "true"
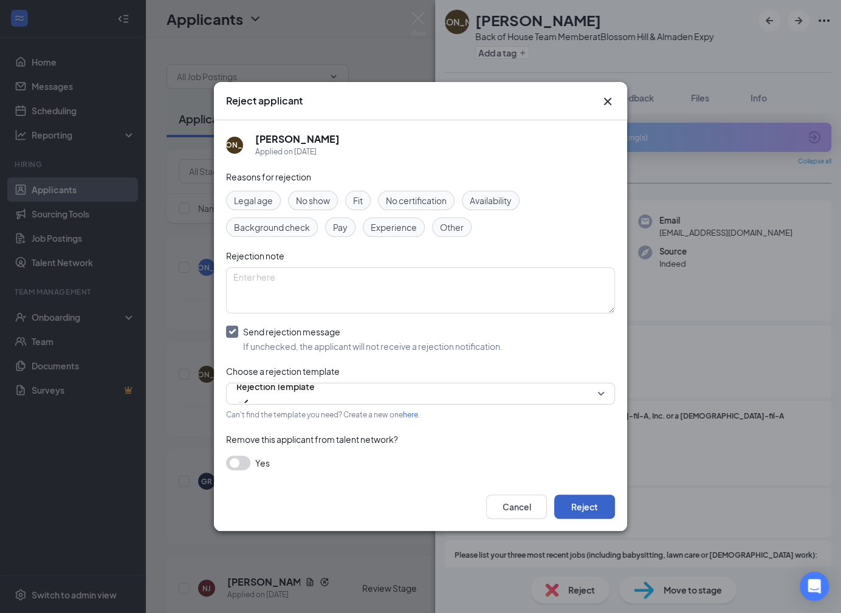
click at [585, 506] on button "Reject" at bounding box center [584, 507] width 61 height 24
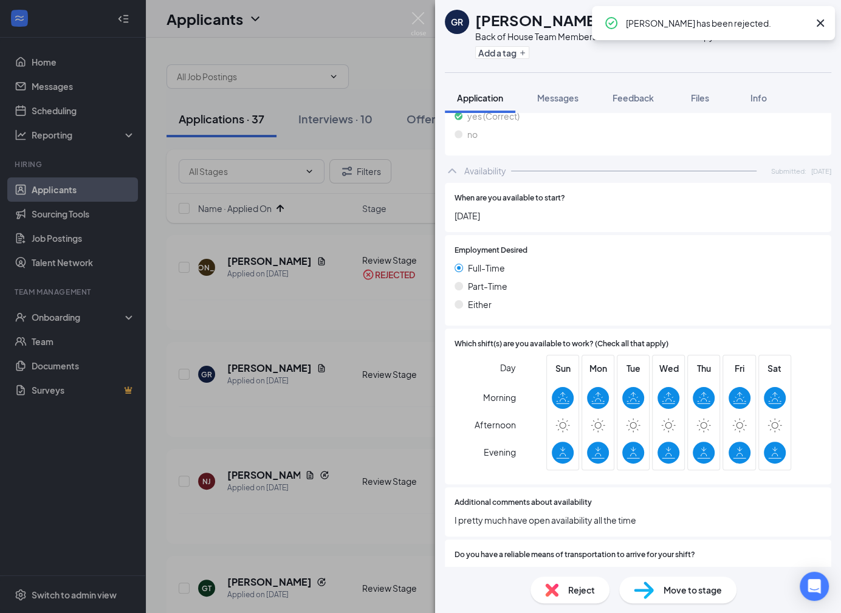
scroll to position [626, 0]
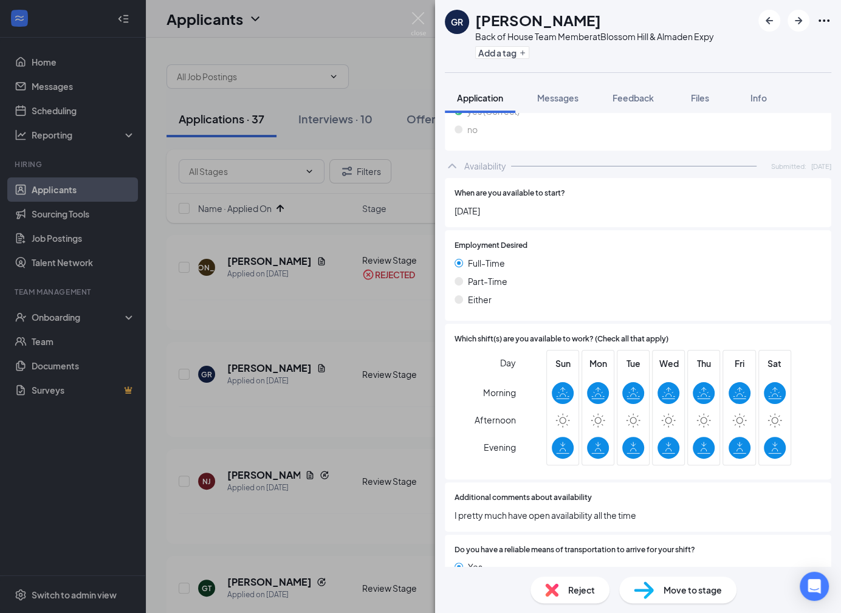
click at [561, 599] on div "Reject" at bounding box center [570, 590] width 79 height 27
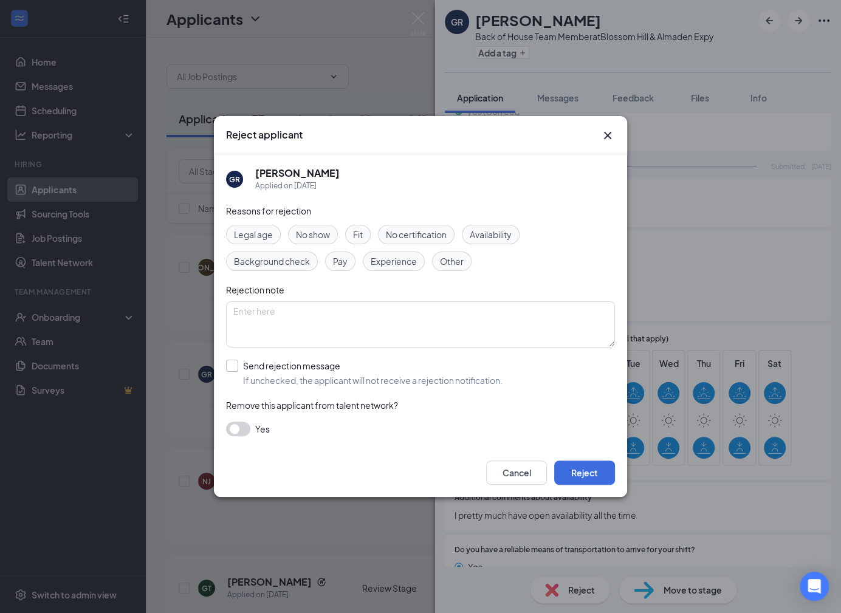
click at [357, 376] on input "Send rejection message If unchecked, the applicant will not receive a rejection…" at bounding box center [364, 373] width 277 height 27
checkbox input "true"
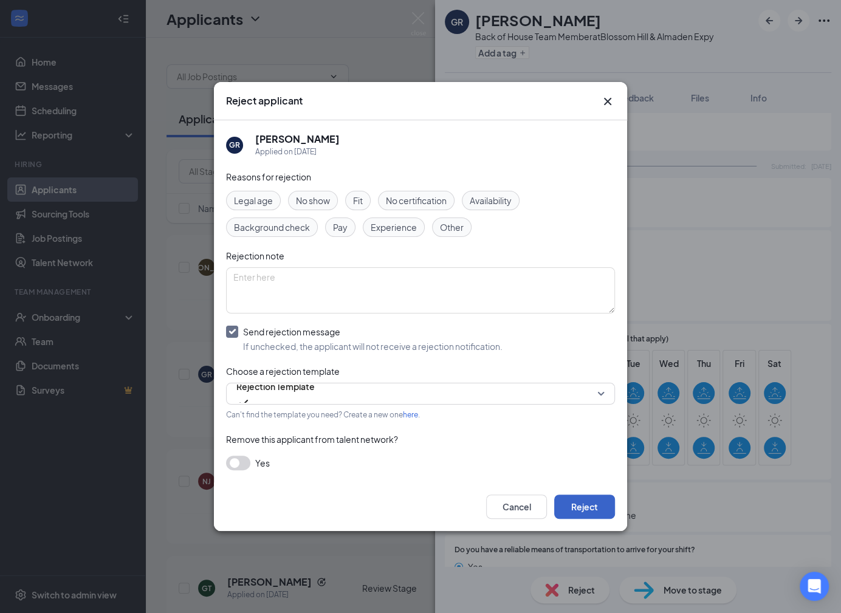
click at [599, 500] on button "Reject" at bounding box center [584, 507] width 61 height 24
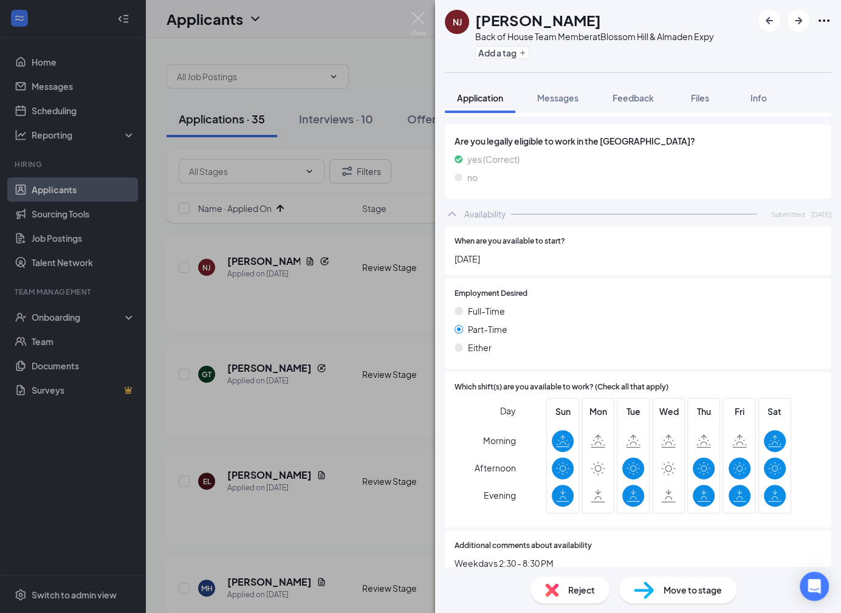
scroll to position [636, 0]
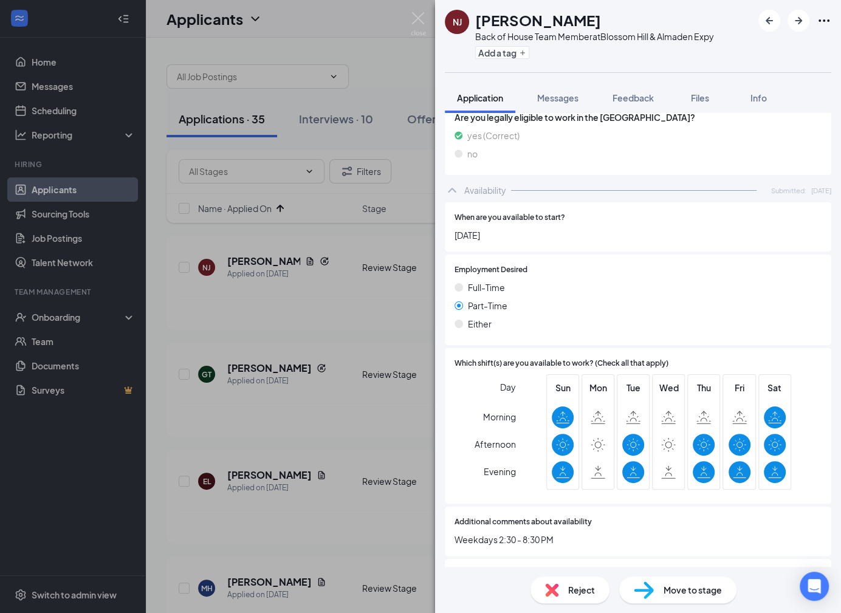
click at [572, 578] on div "Reject" at bounding box center [570, 590] width 79 height 27
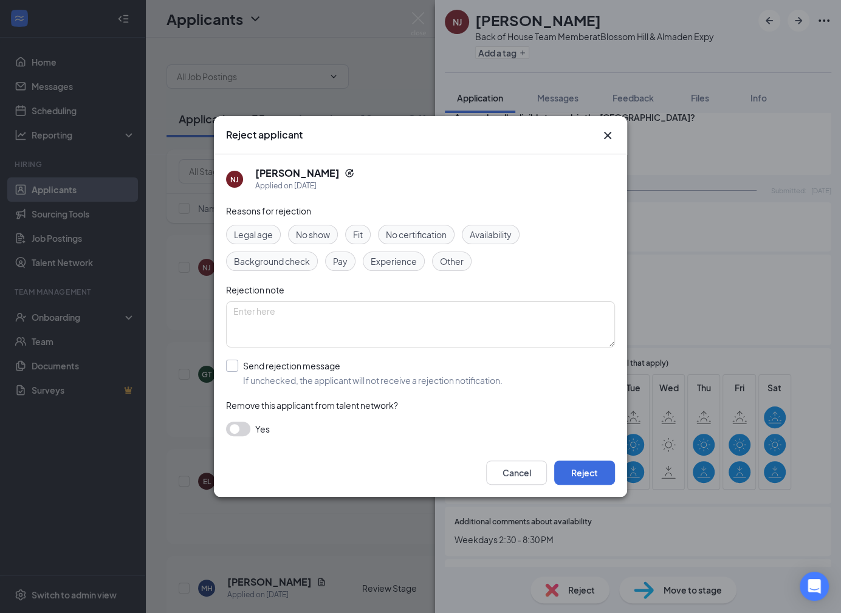
click at [371, 370] on input "Send rejection message If unchecked, the applicant will not receive a rejection…" at bounding box center [364, 373] width 277 height 27
checkbox input "true"
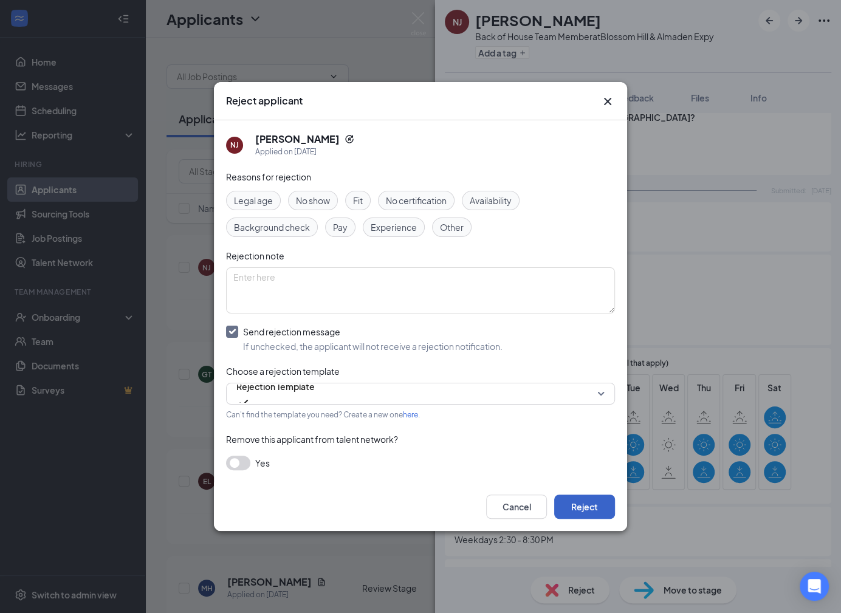
click at [602, 497] on button "Reject" at bounding box center [584, 507] width 61 height 24
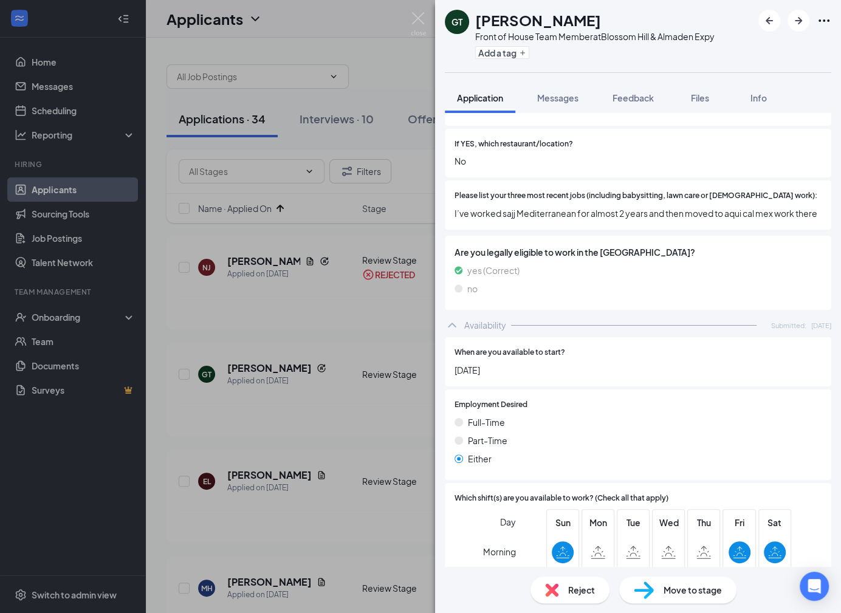
scroll to position [638, 0]
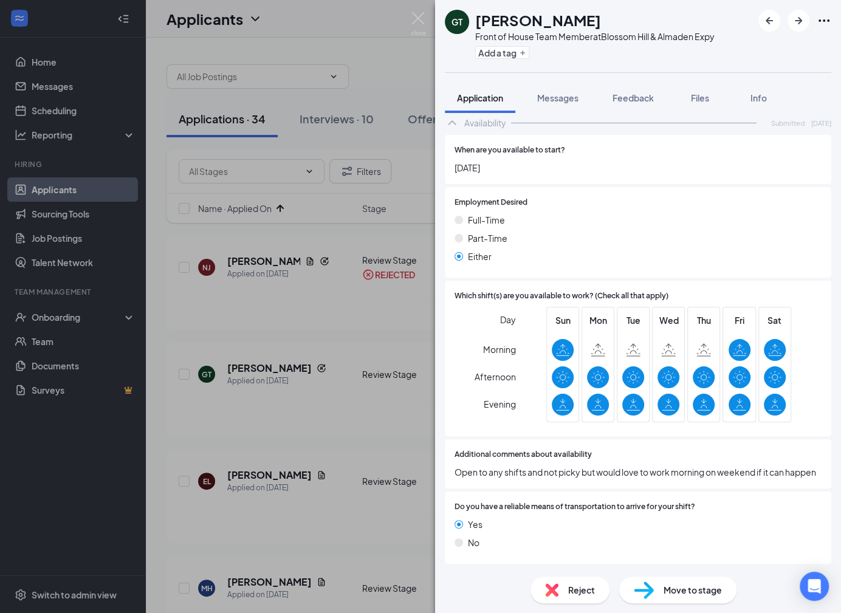
click at [562, 591] on div "Reject" at bounding box center [570, 590] width 79 height 27
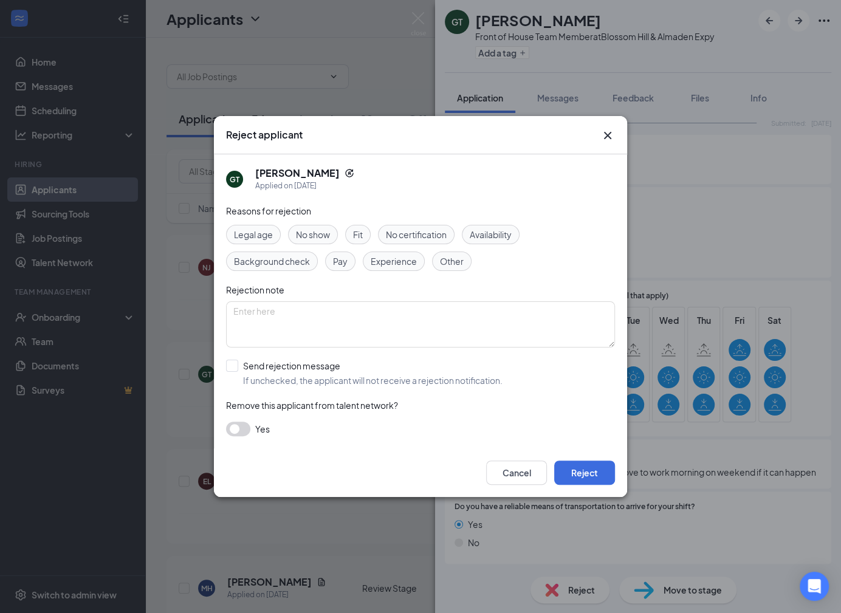
click at [438, 387] on div "Reasons for rejection Legal age No show Fit No certification Availability Backg…" at bounding box center [420, 326] width 389 height 244
click at [438, 375] on input "Send rejection message If unchecked, the applicant will not receive a rejection…" at bounding box center [364, 373] width 277 height 27
checkbox input "true"
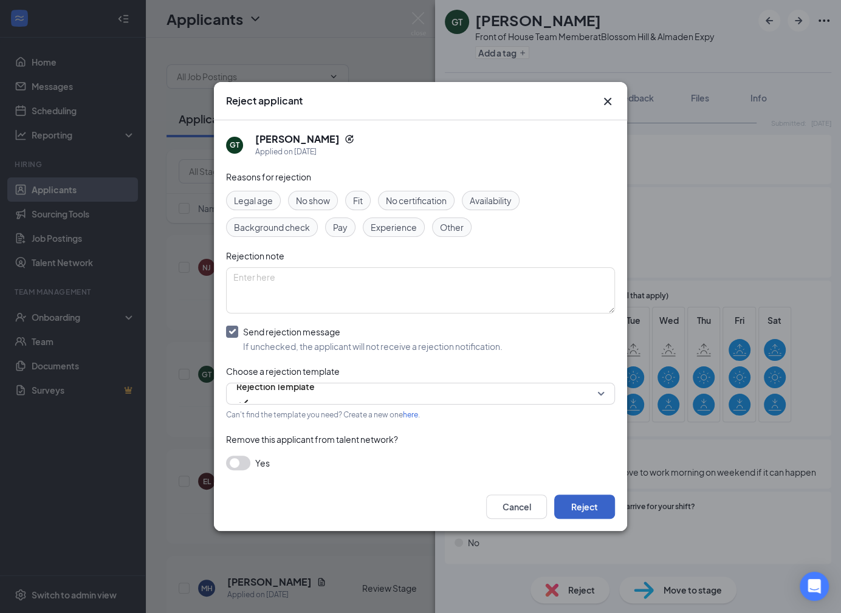
click at [566, 508] on button "Reject" at bounding box center [584, 507] width 61 height 24
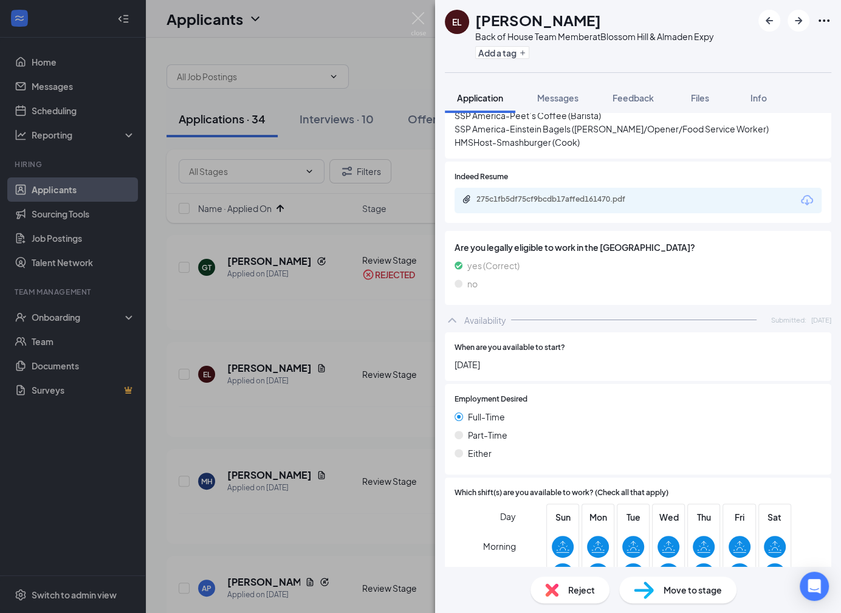
scroll to position [513, 0]
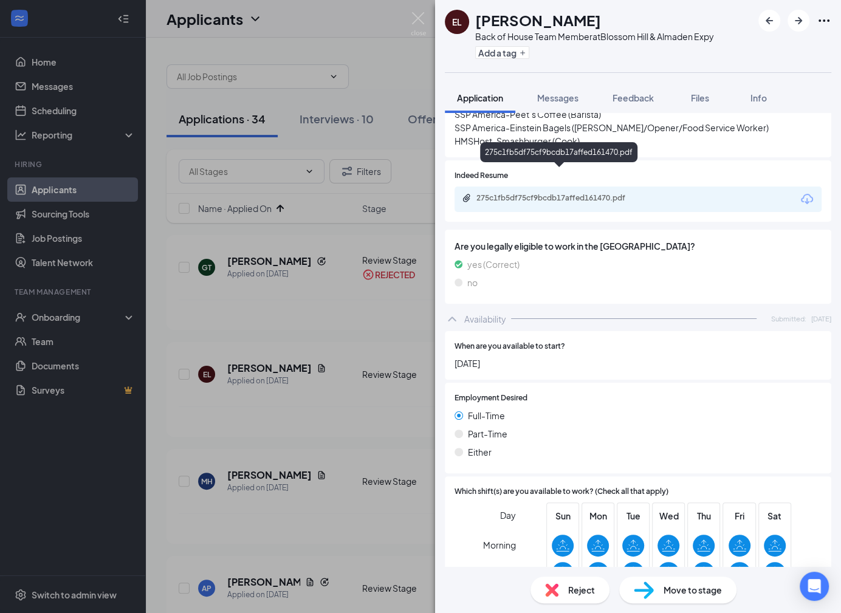
click at [600, 193] on div "275c1fb5df75cf9bcdb17affed161470.pdf" at bounding box center [562, 198] width 170 height 10
click at [581, 582] on div "Reject" at bounding box center [570, 590] width 79 height 27
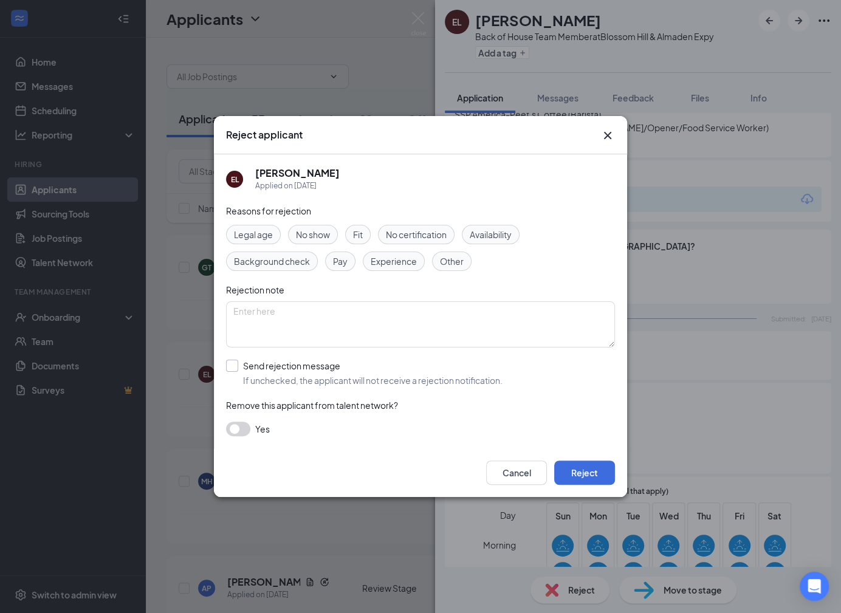
click at [442, 368] on input "Send rejection message If unchecked, the applicant will not receive a rejection…" at bounding box center [364, 373] width 277 height 27
checkbox input "true"
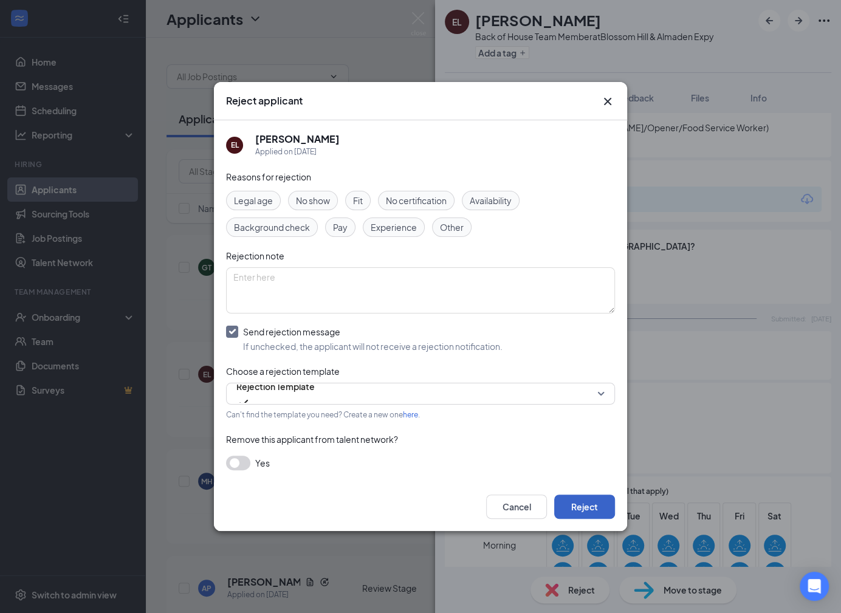
click at [577, 502] on button "Reject" at bounding box center [584, 507] width 61 height 24
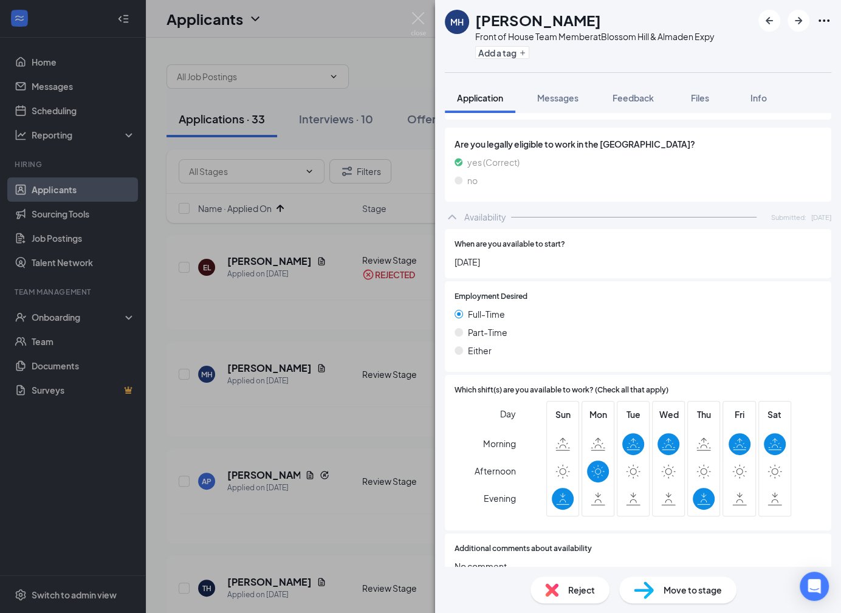
scroll to position [576, 0]
click at [565, 589] on div "Reject" at bounding box center [570, 590] width 79 height 27
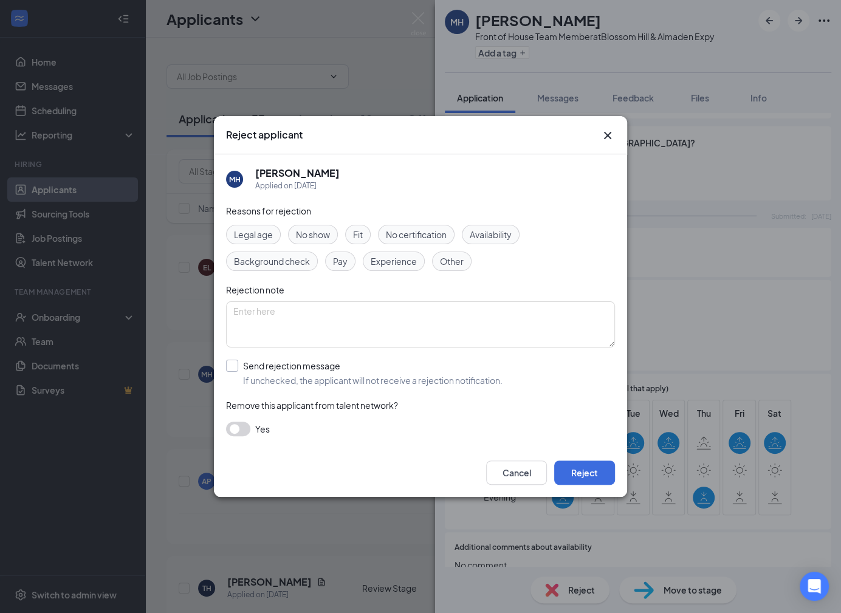
click at [411, 385] on input "Send rejection message If unchecked, the applicant will not receive a rejection…" at bounding box center [364, 373] width 277 height 27
checkbox input "true"
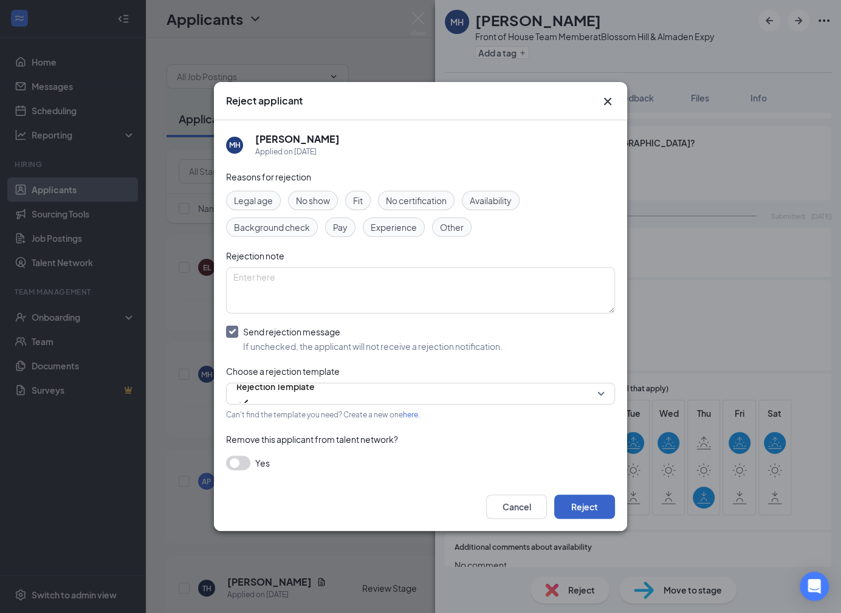
click at [571, 499] on button "Reject" at bounding box center [584, 507] width 61 height 24
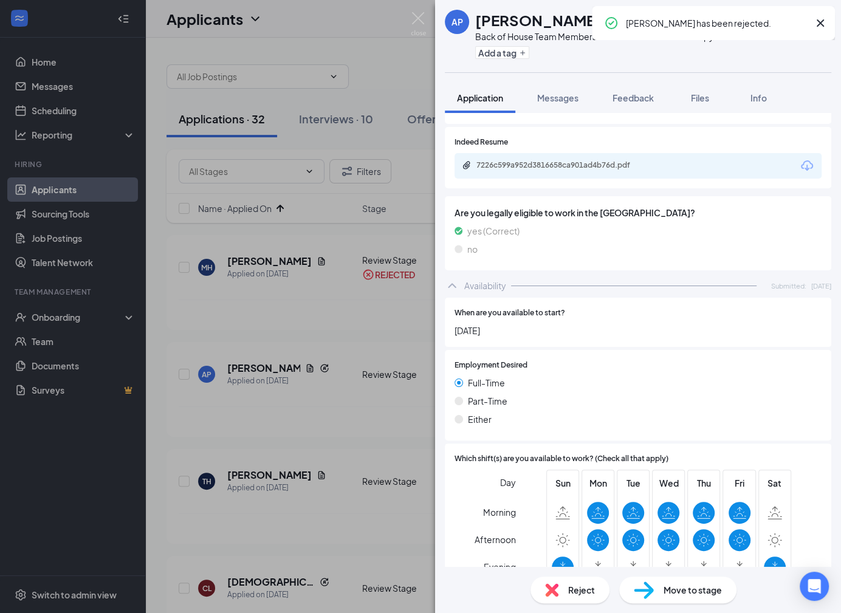
scroll to position [616, 0]
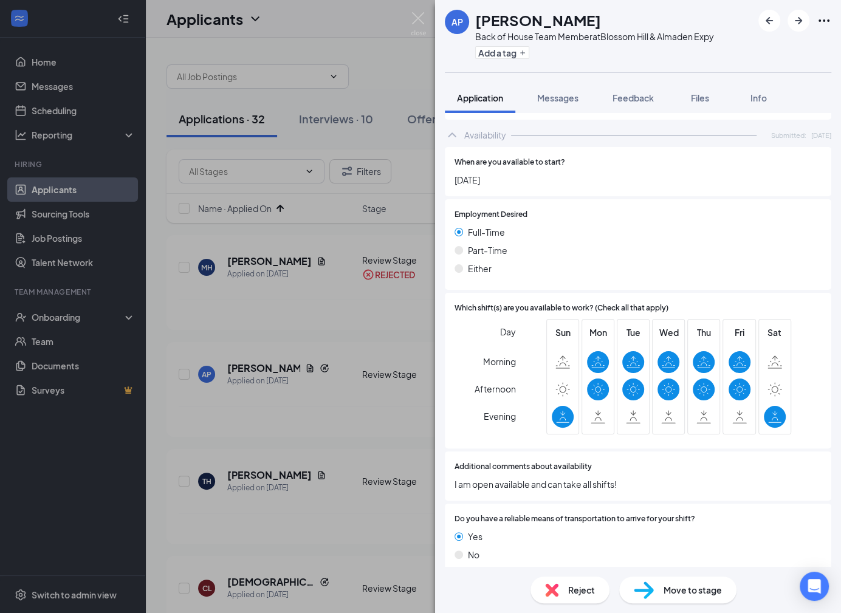
click at [555, 588] on img at bounding box center [551, 590] width 13 height 13
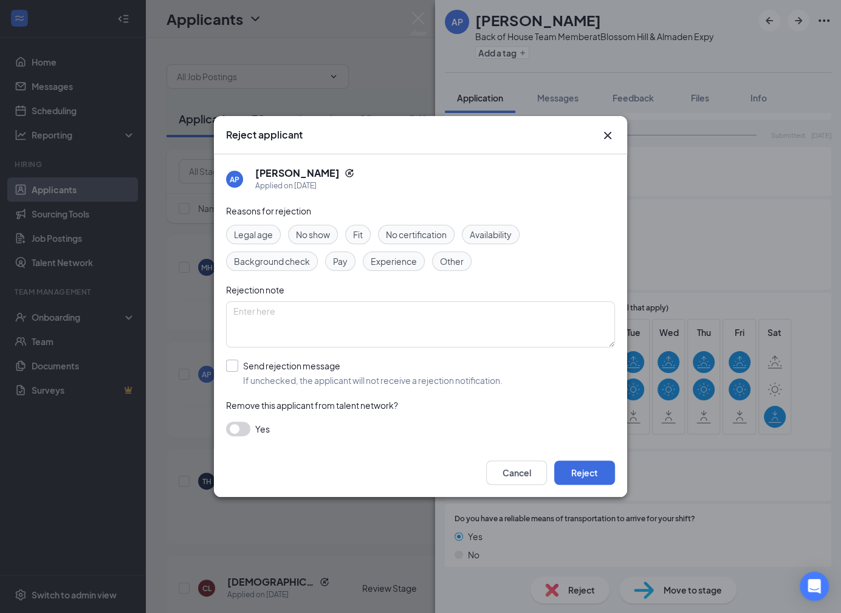
click at [423, 374] on input "Send rejection message If unchecked, the applicant will not receive a rejection…" at bounding box center [364, 373] width 277 height 27
checkbox input "true"
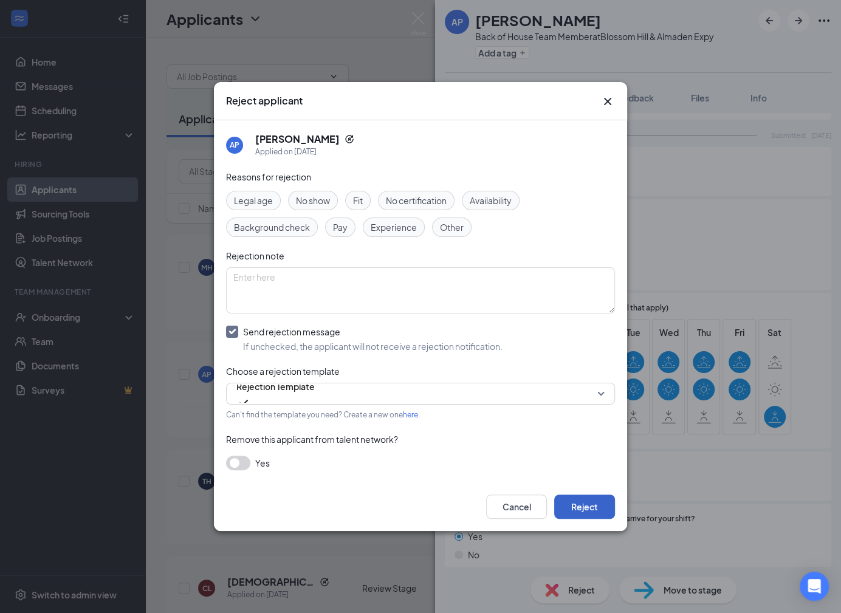
click at [578, 502] on button "Reject" at bounding box center [584, 507] width 61 height 24
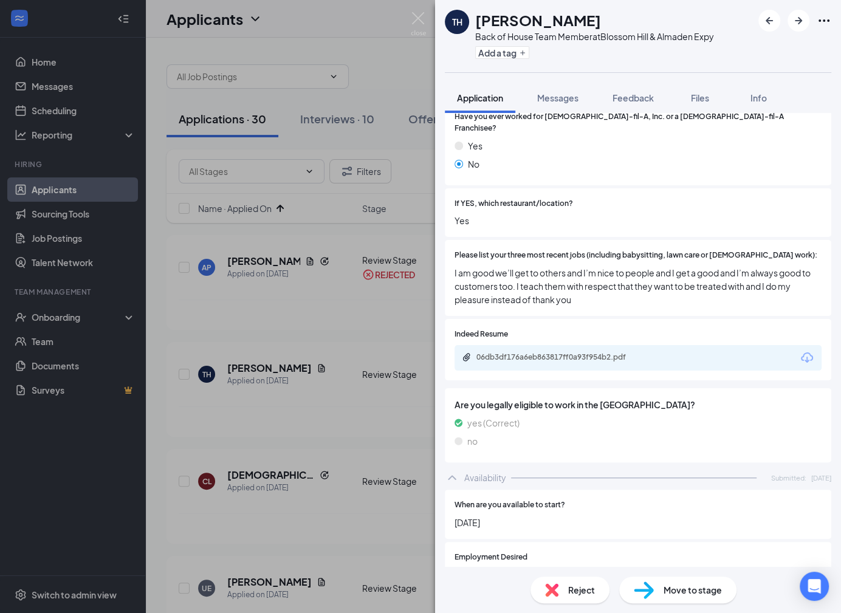
scroll to position [613, 0]
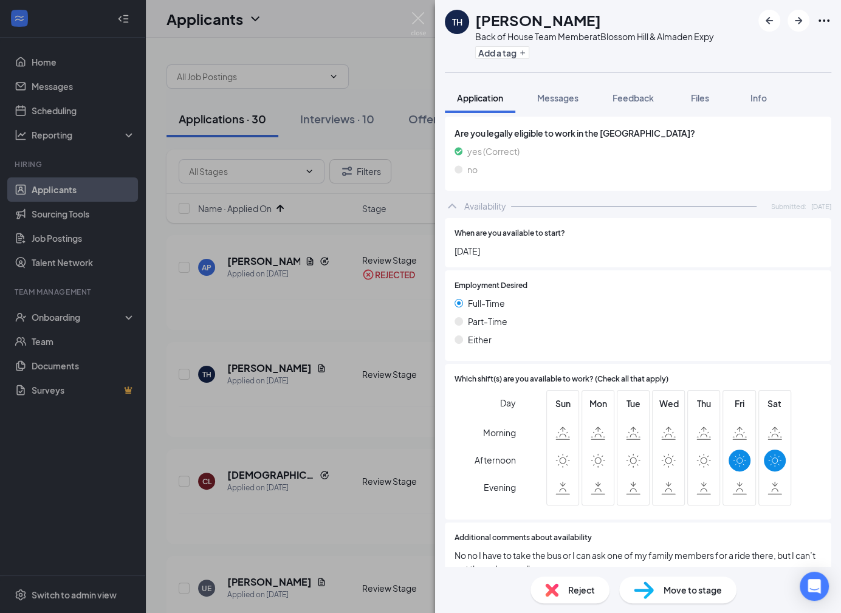
click at [557, 607] on div "Reject Move to stage" at bounding box center [638, 590] width 406 height 46
click at [557, 594] on img at bounding box center [551, 590] width 13 height 13
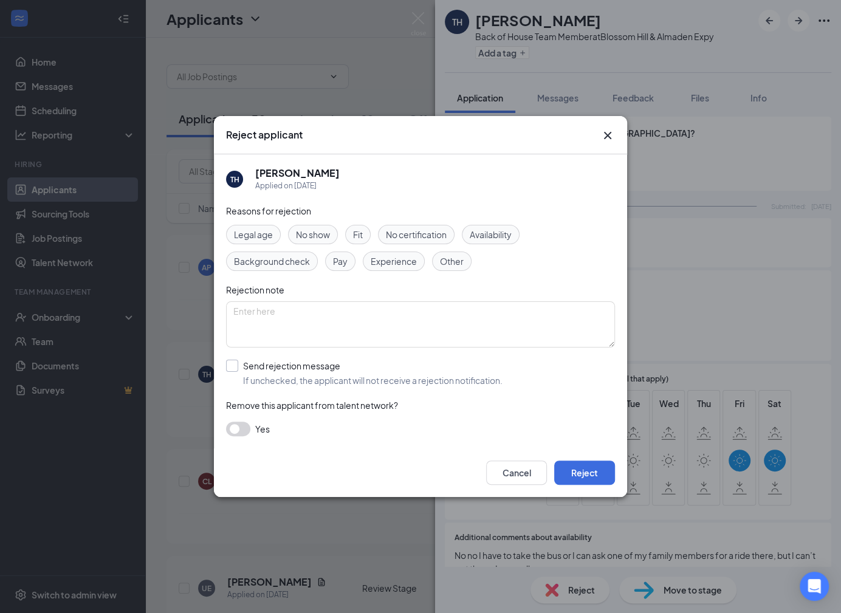
click at [396, 384] on input "Send rejection message If unchecked, the applicant will not receive a rejection…" at bounding box center [364, 373] width 277 height 27
checkbox input "true"
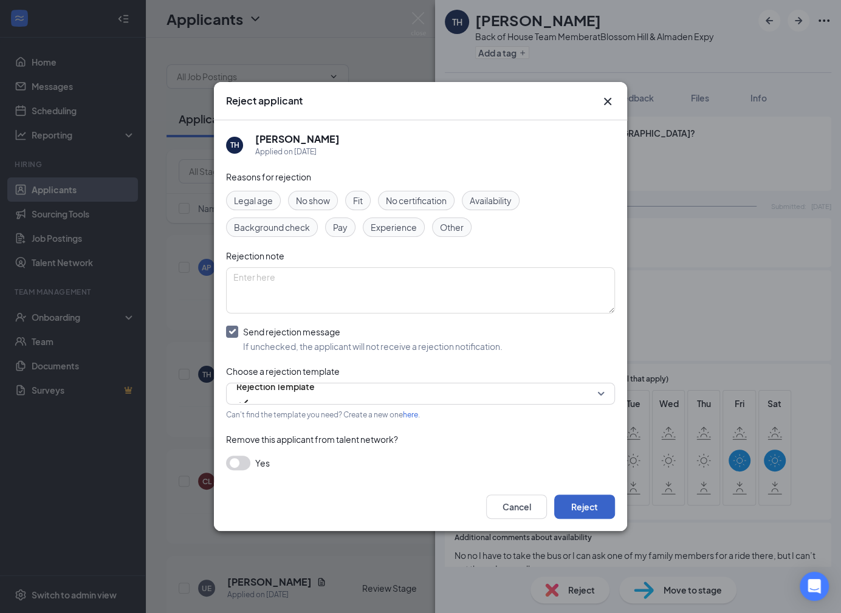
click at [582, 512] on button "Reject" at bounding box center [584, 507] width 61 height 24
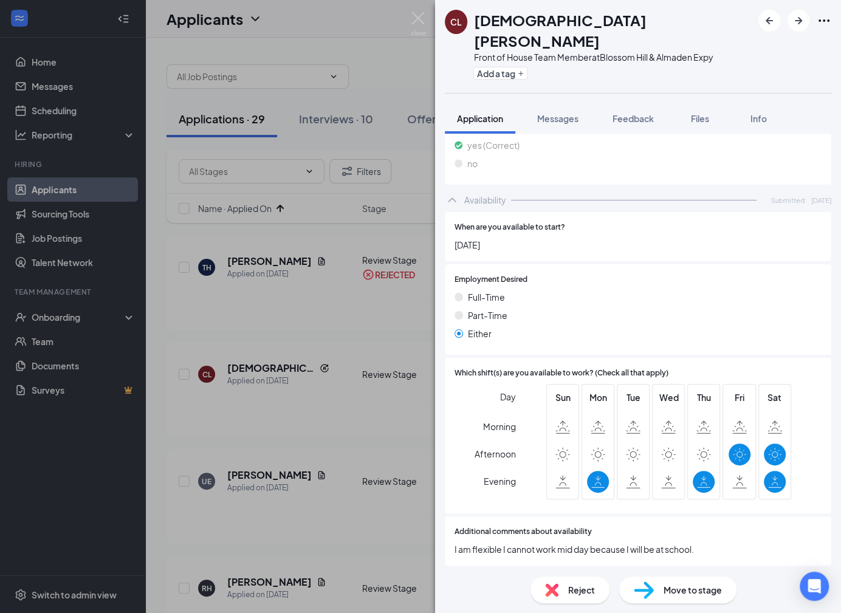
scroll to position [625, 0]
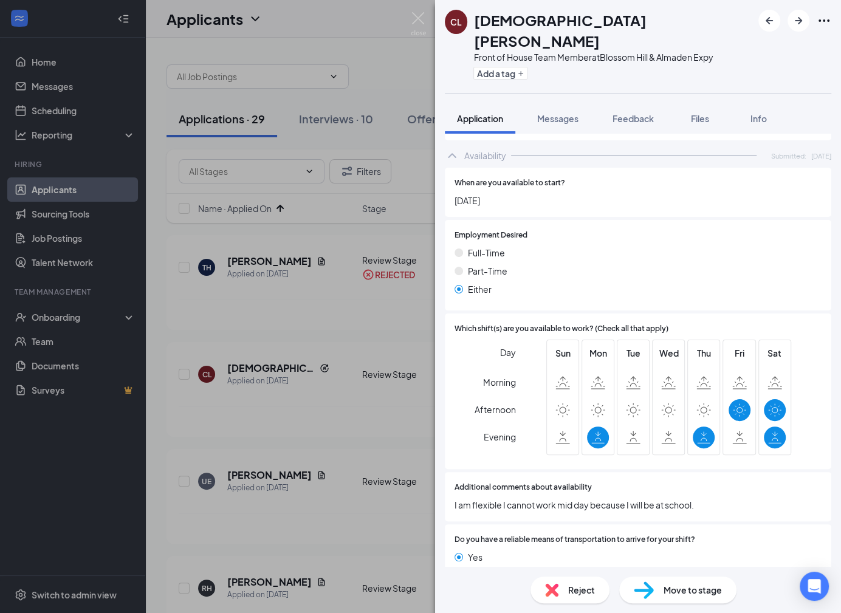
click at [561, 598] on div "Reject" at bounding box center [570, 590] width 79 height 27
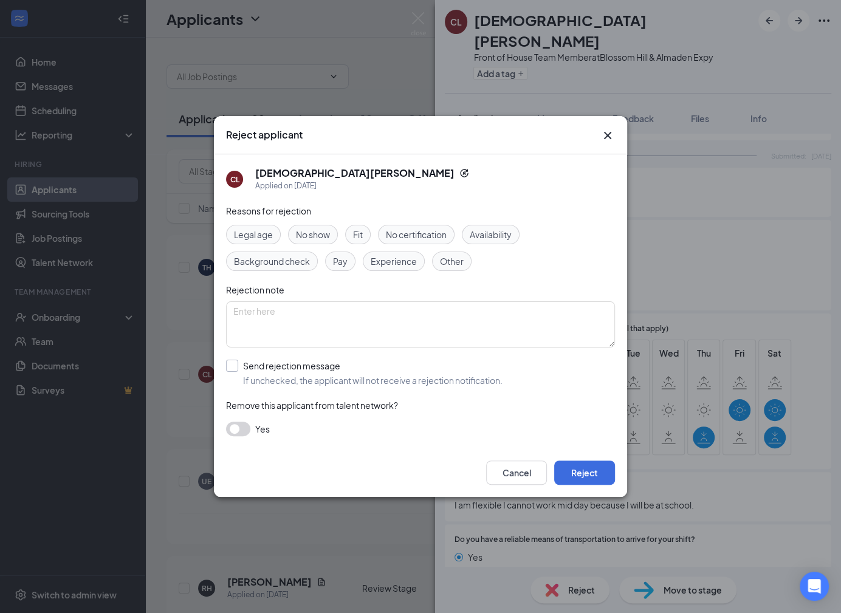
click at [390, 376] on input "Send rejection message If unchecked, the applicant will not receive a rejection…" at bounding box center [364, 373] width 277 height 27
checkbox input "true"
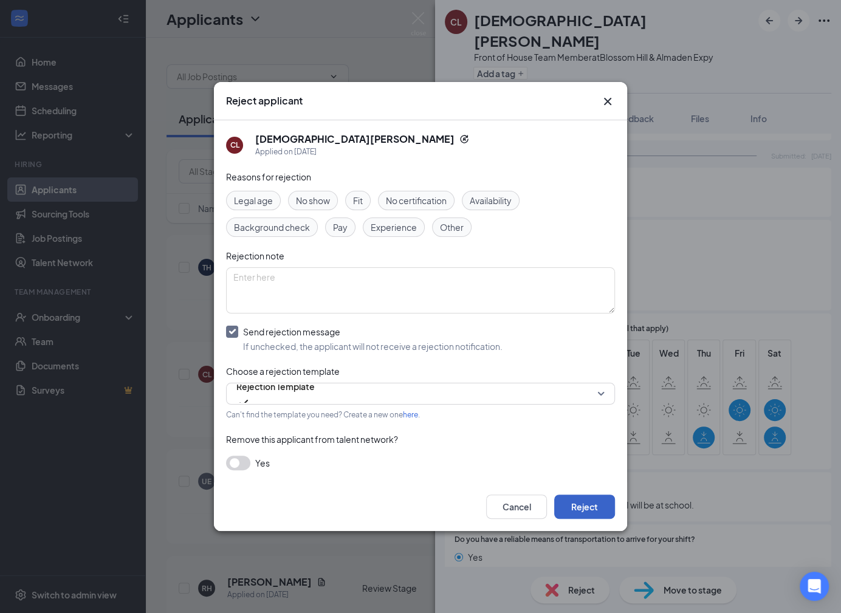
click at [607, 506] on button "Reject" at bounding box center [584, 507] width 61 height 24
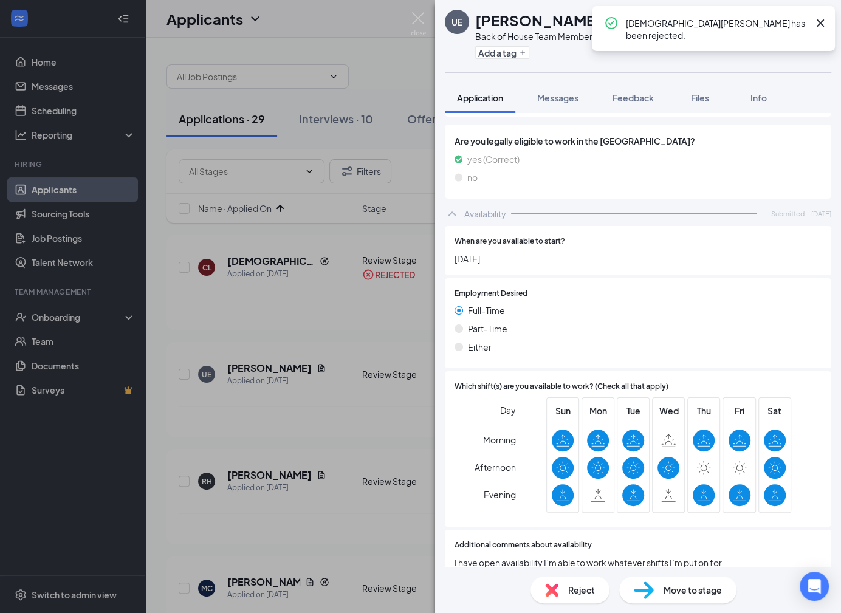
scroll to position [581, 0]
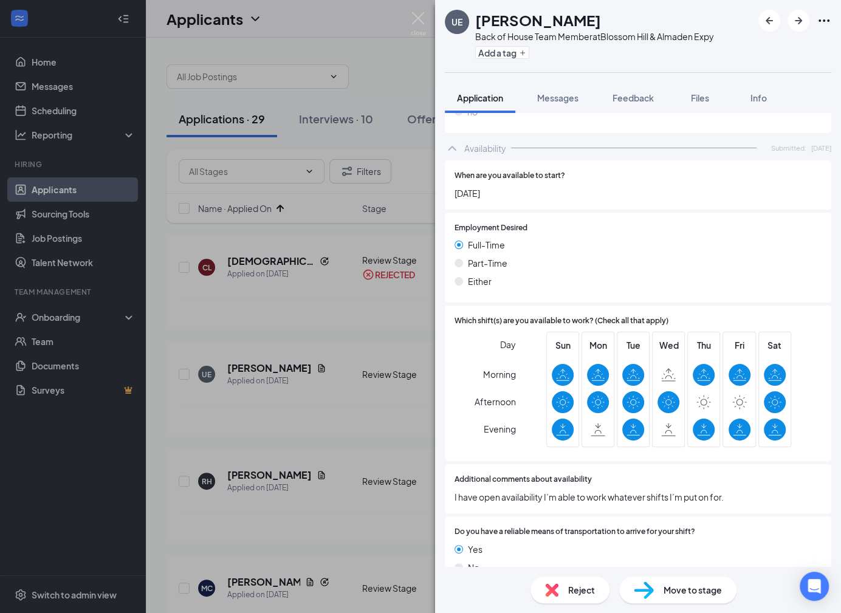
click at [568, 593] on span "Reject" at bounding box center [581, 590] width 27 height 13
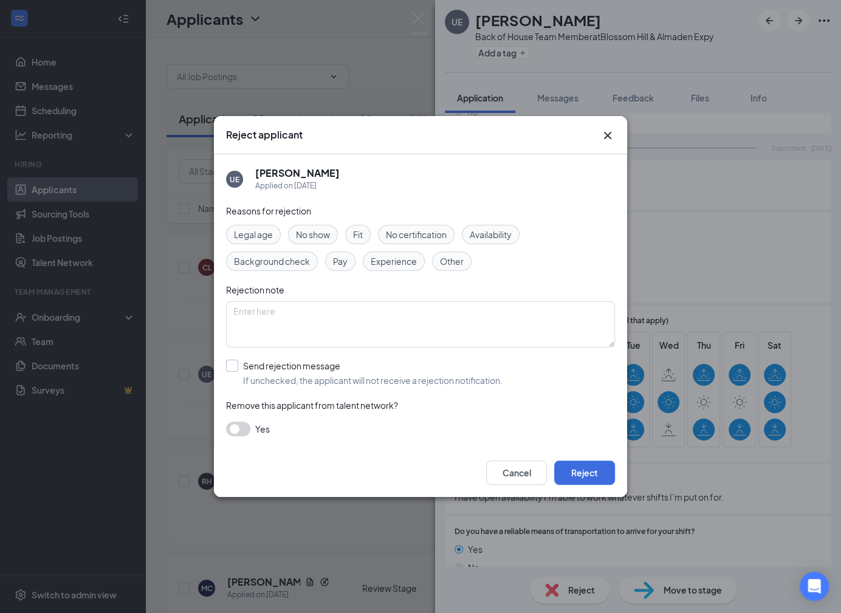
click at [396, 380] on input "Send rejection message If unchecked, the applicant will not receive a rejection…" at bounding box center [364, 373] width 277 height 27
checkbox input "true"
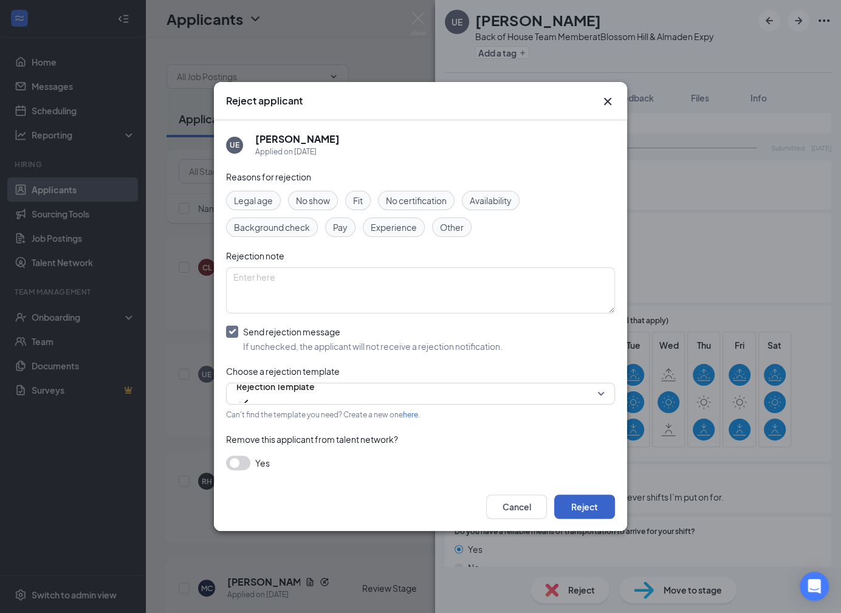
click at [595, 502] on button "Reject" at bounding box center [584, 507] width 61 height 24
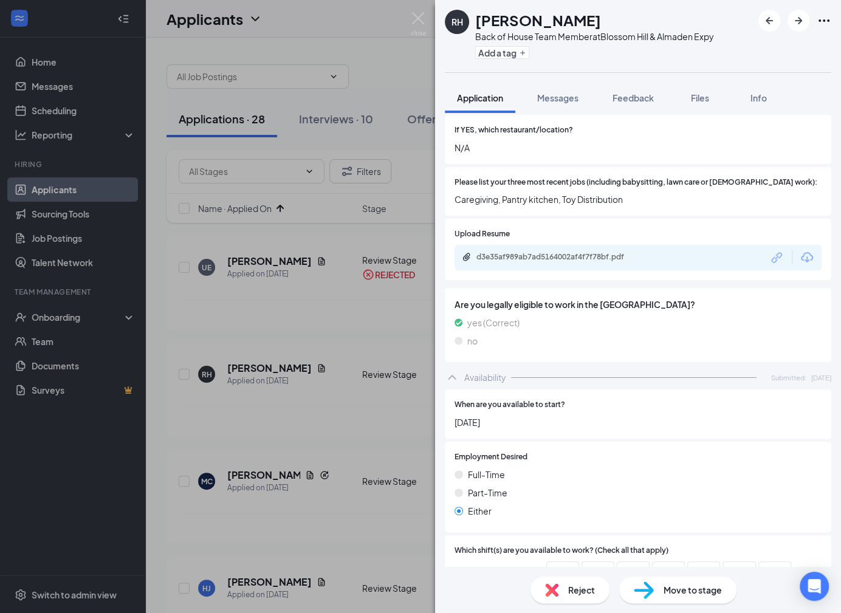
scroll to position [323, 0]
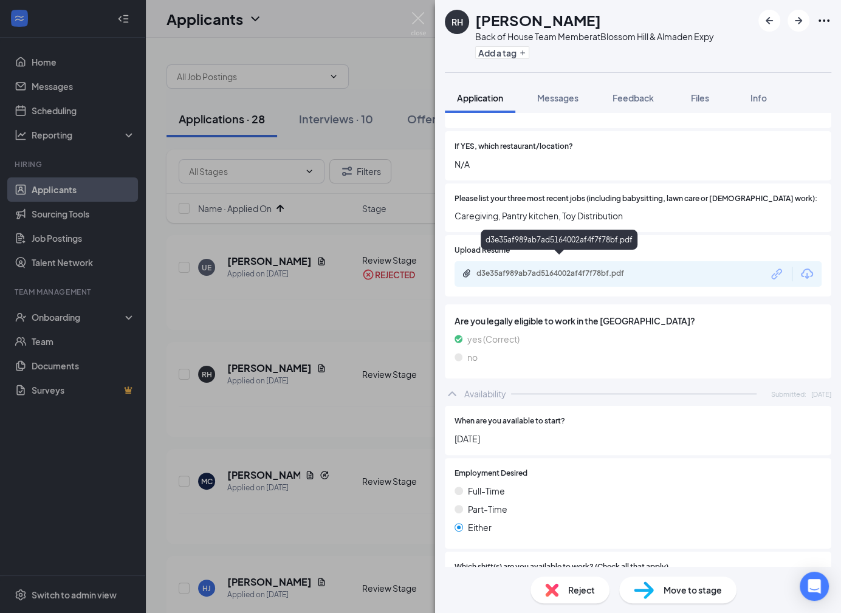
click at [561, 269] on div "d3e35af989ab7ad5164002af4f7f78bf.pdf" at bounding box center [562, 274] width 170 height 10
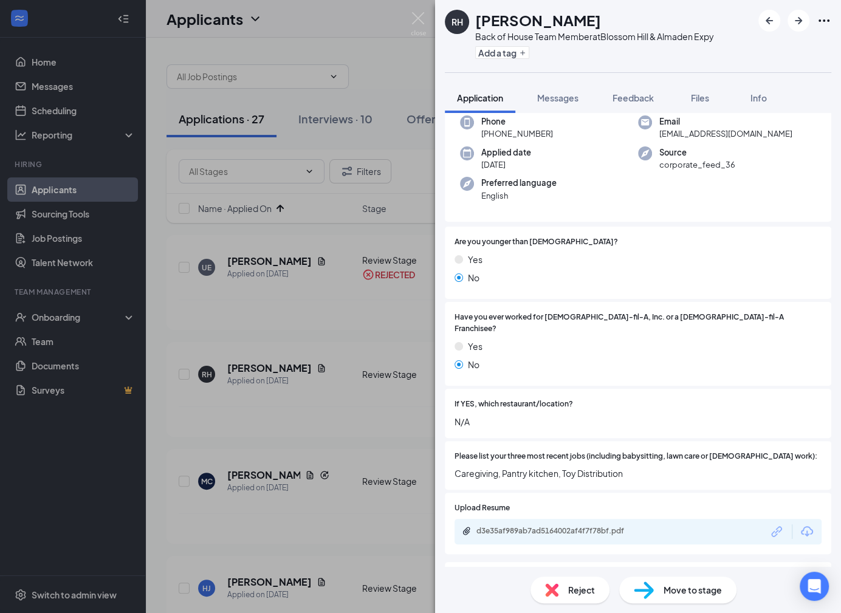
scroll to position [0, 0]
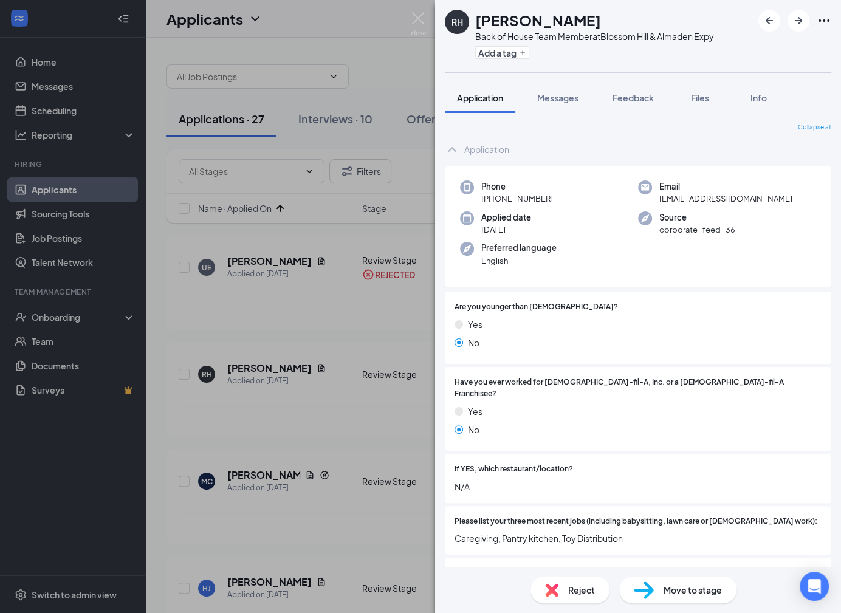
click at [565, 592] on div "Reject" at bounding box center [570, 590] width 79 height 27
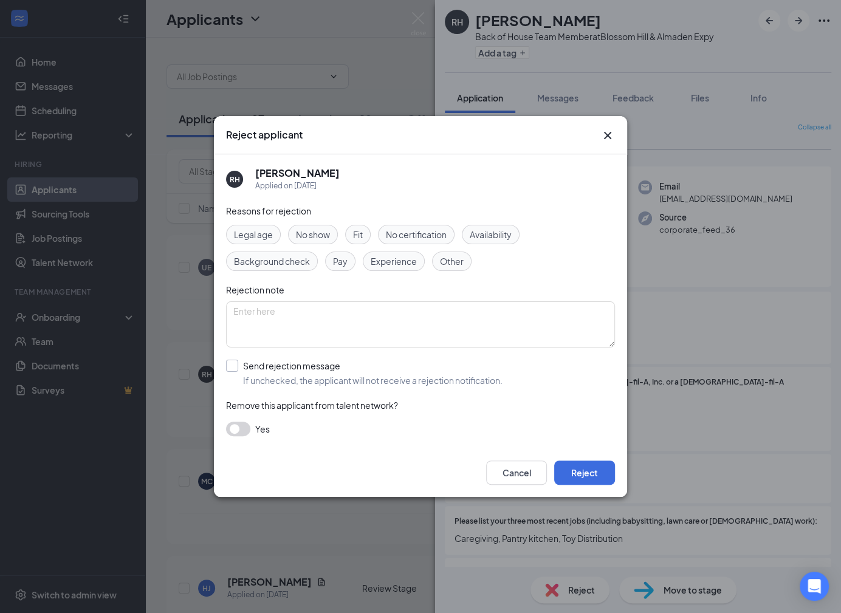
click at [376, 375] on input "Send rejection message If unchecked, the applicant will not receive a rejection…" at bounding box center [364, 373] width 277 height 27
checkbox input "true"
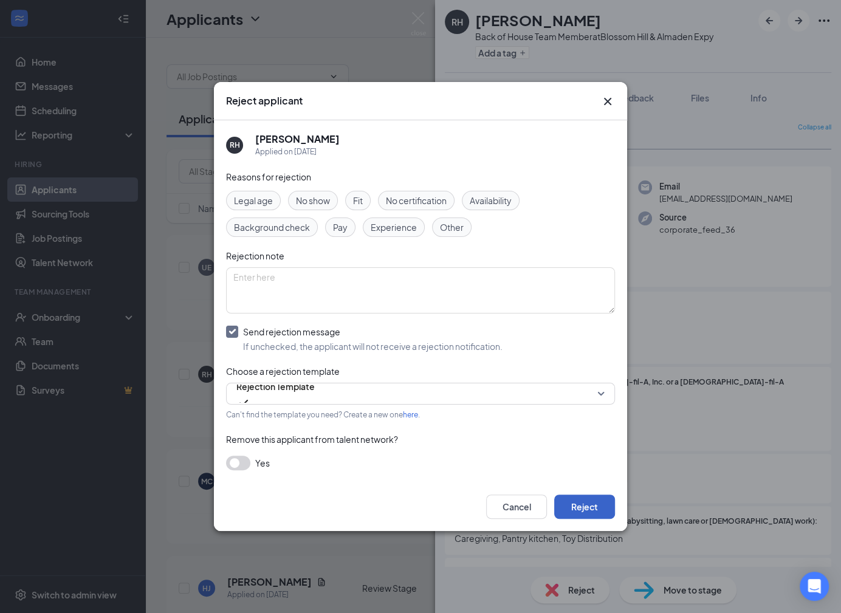
click at [579, 508] on button "Reject" at bounding box center [584, 507] width 61 height 24
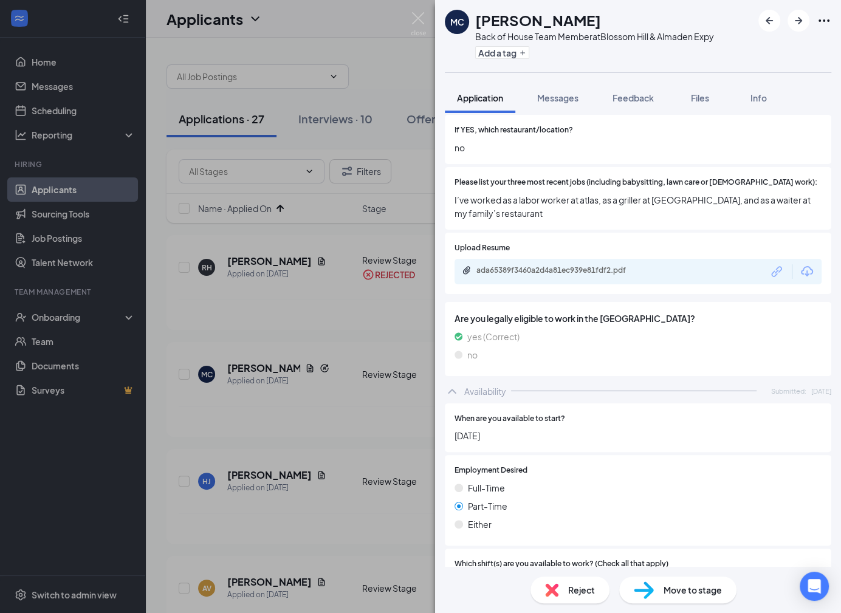
scroll to position [469, 0]
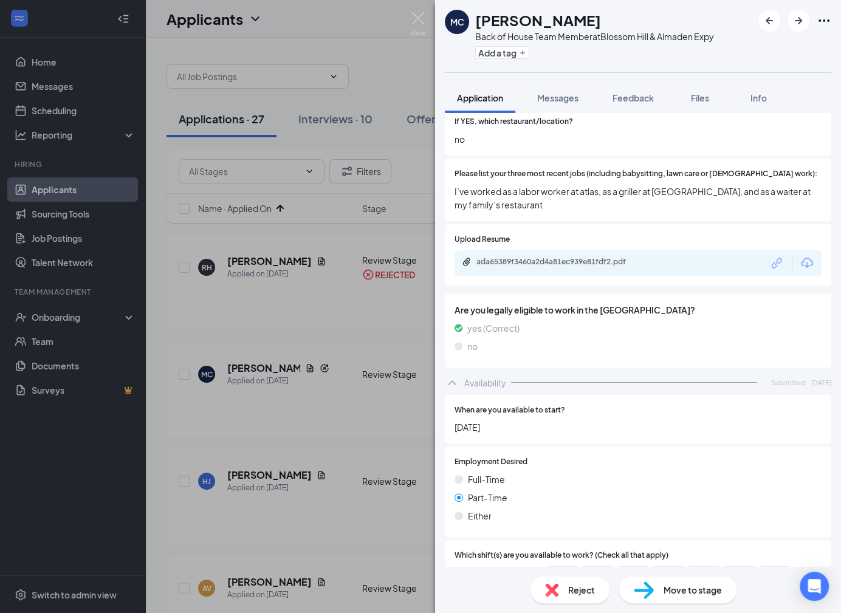
click at [576, 588] on span "Reject" at bounding box center [581, 590] width 27 height 13
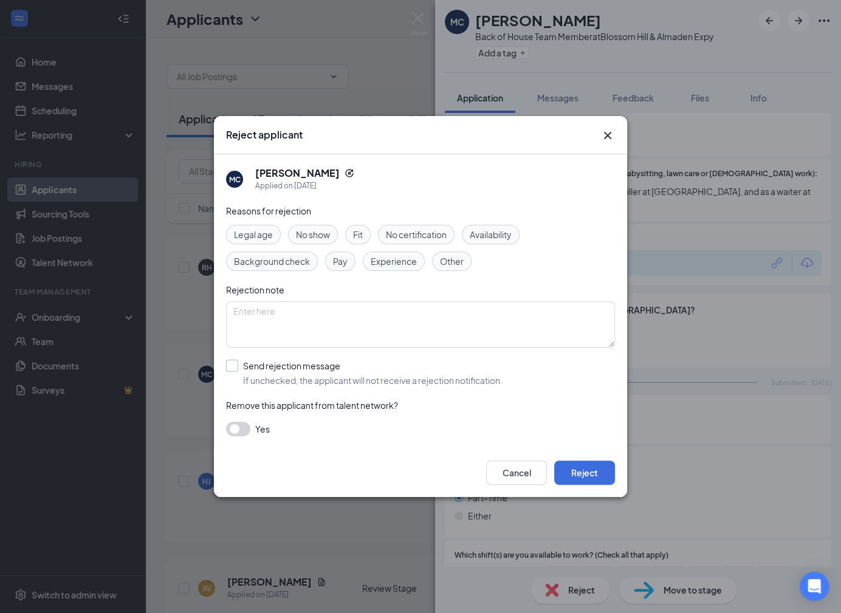
click at [471, 375] on input "Send rejection message If unchecked, the applicant will not receive a rejection…" at bounding box center [364, 373] width 277 height 27
checkbox input "true"
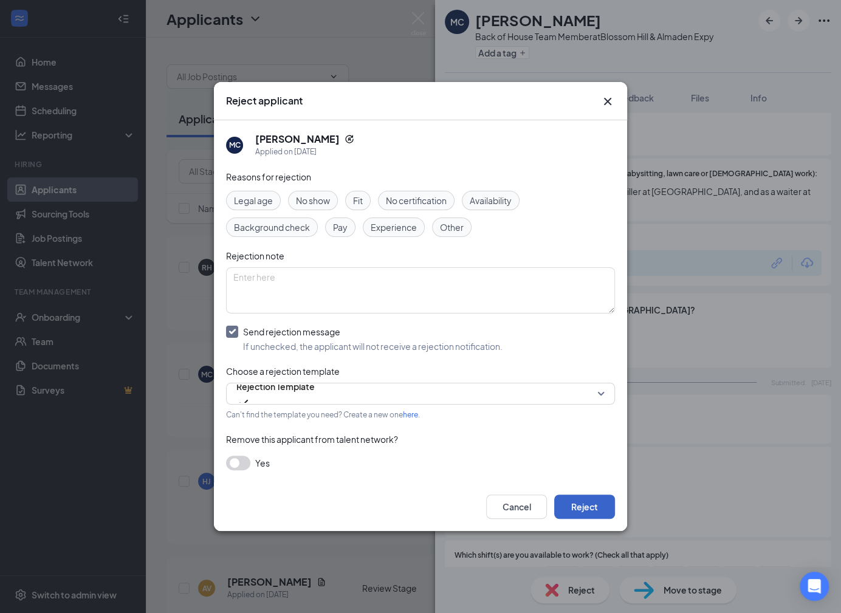
click at [596, 515] on button "Reject" at bounding box center [584, 507] width 61 height 24
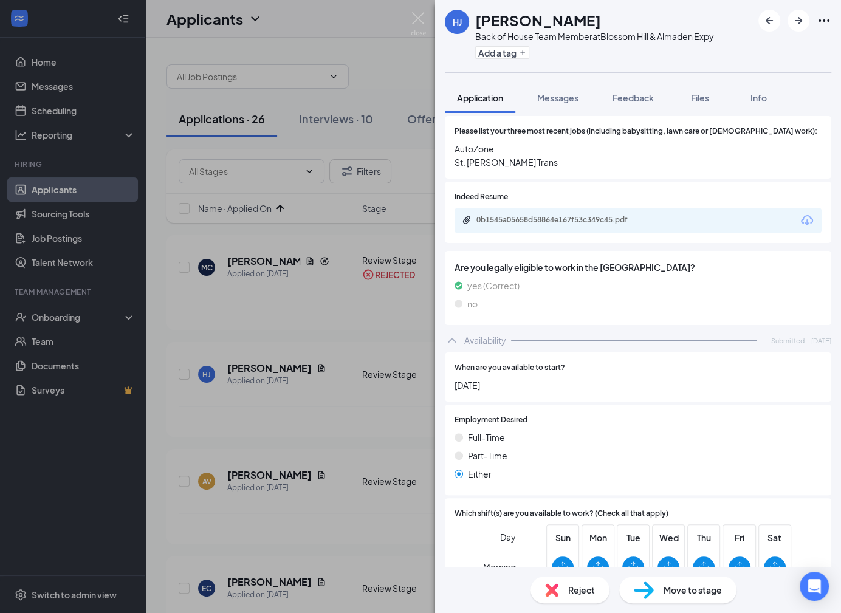
scroll to position [444, 0]
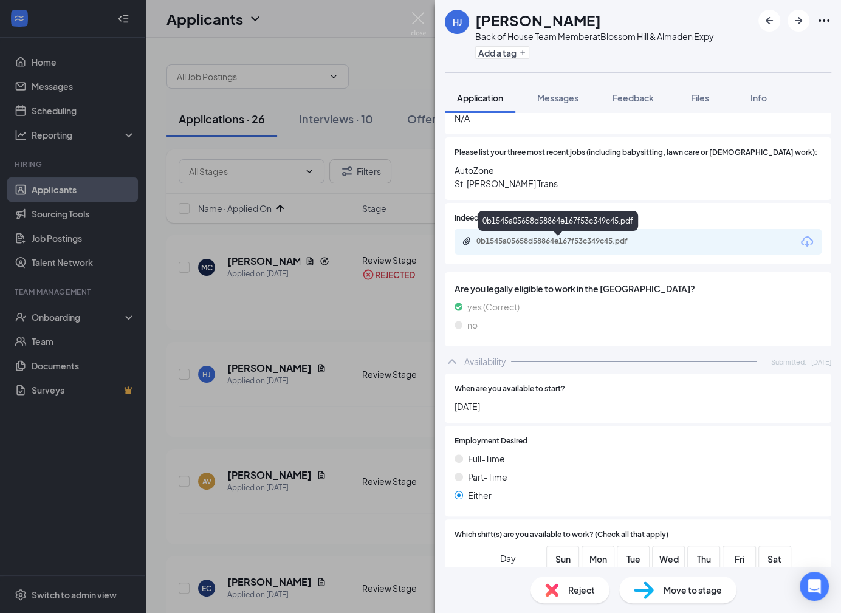
click at [615, 235] on div "0b1545a05658d58864e167f53c349c45.pdf" at bounding box center [638, 242] width 367 height 26
click at [607, 245] on div "0b1545a05658d58864e167f53c349c45.pdf" at bounding box center [562, 241] width 170 height 10
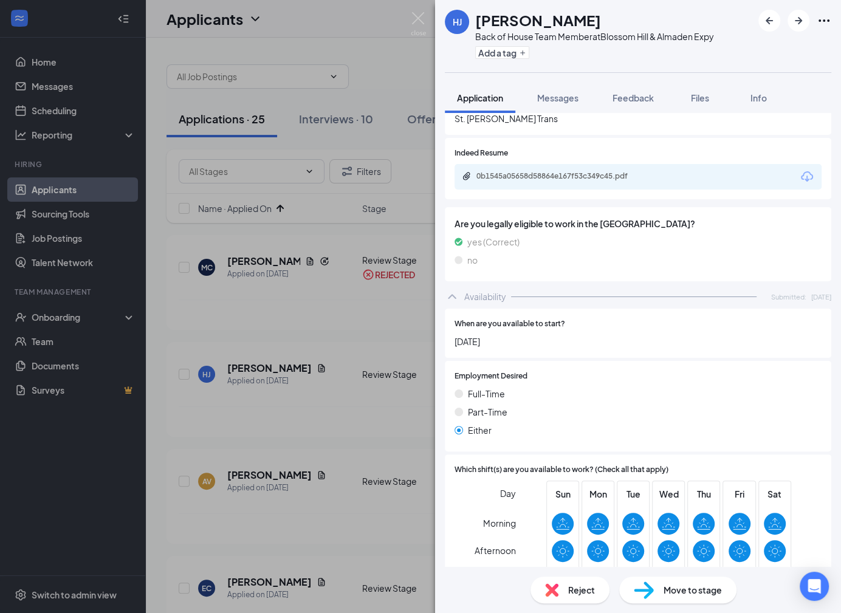
scroll to position [427, 0]
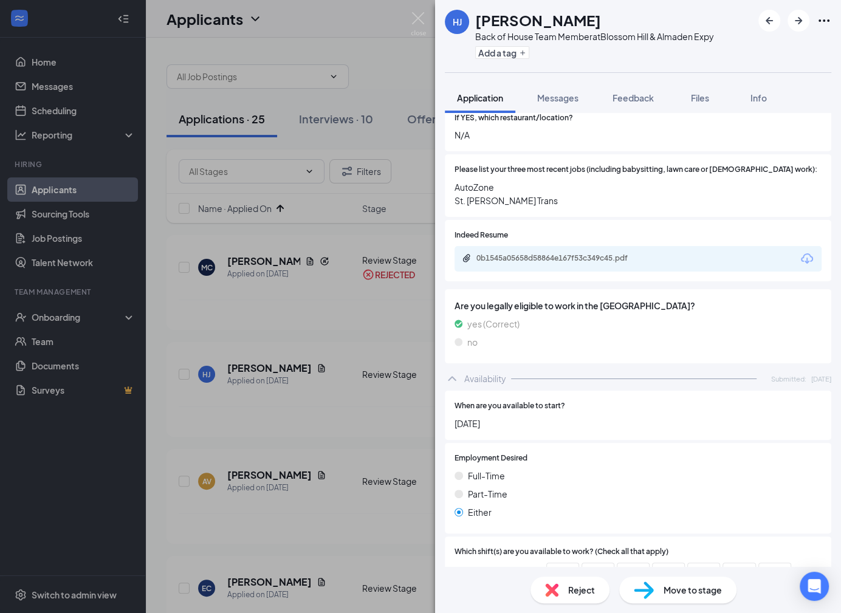
click at [571, 599] on div "Reject" at bounding box center [570, 590] width 79 height 27
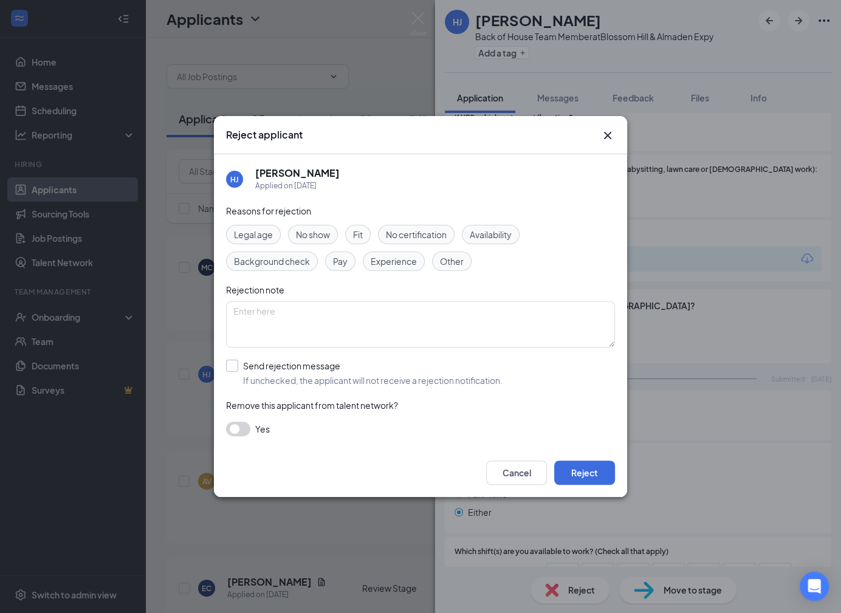
click at [390, 375] on input "Send rejection message If unchecked, the applicant will not receive a rejection…" at bounding box center [364, 373] width 277 height 27
checkbox input "true"
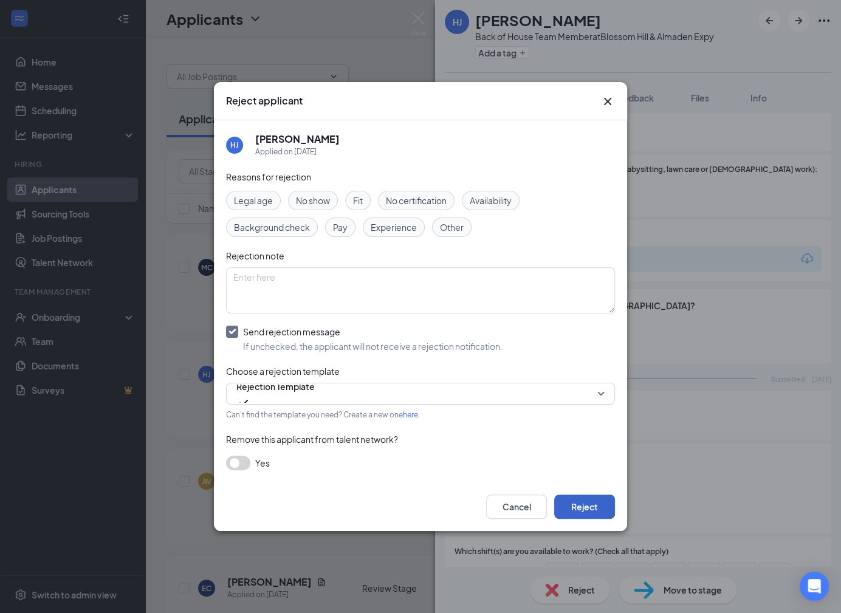
click at [576, 496] on button "Reject" at bounding box center [584, 507] width 61 height 24
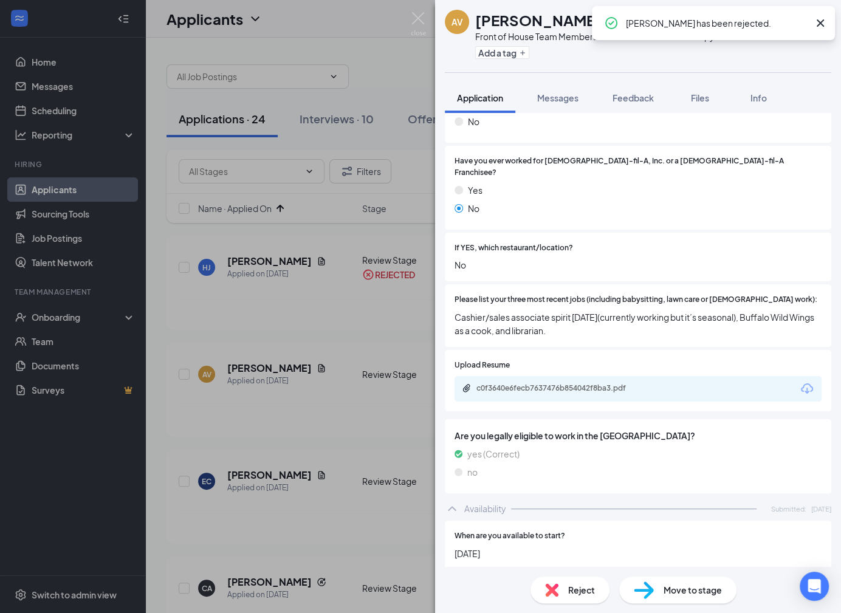
scroll to position [300, 0]
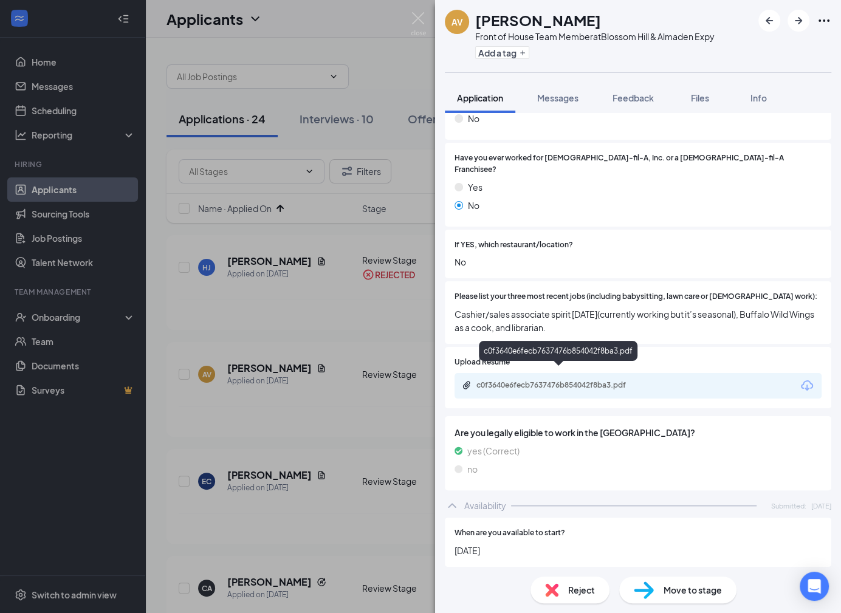
click at [641, 381] on div "c0f3640e6fecb7637476b854042f8ba3.pdf" at bounding box center [562, 386] width 170 height 10
click at [559, 594] on div "Reject" at bounding box center [570, 590] width 79 height 27
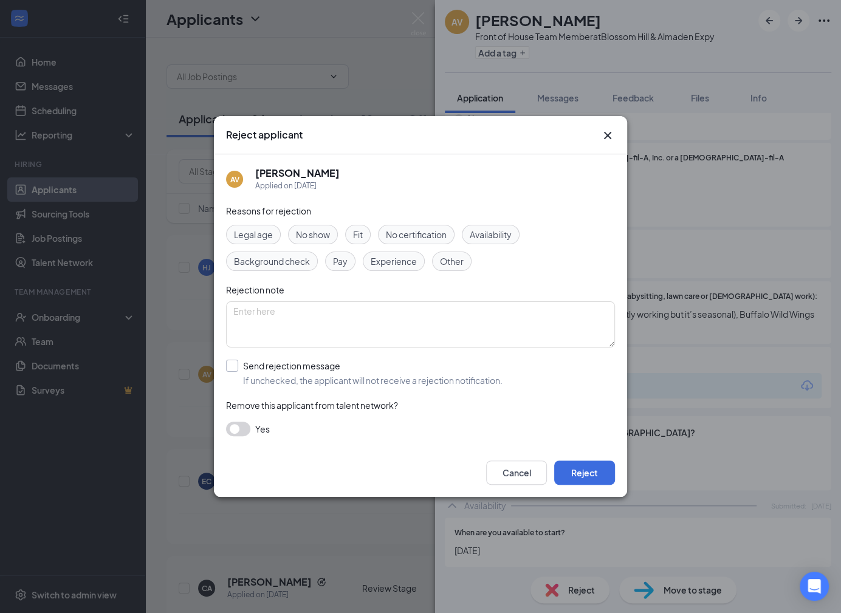
click at [386, 372] on input "Send rejection message If unchecked, the applicant will not receive a rejection…" at bounding box center [364, 373] width 277 height 27
checkbox input "true"
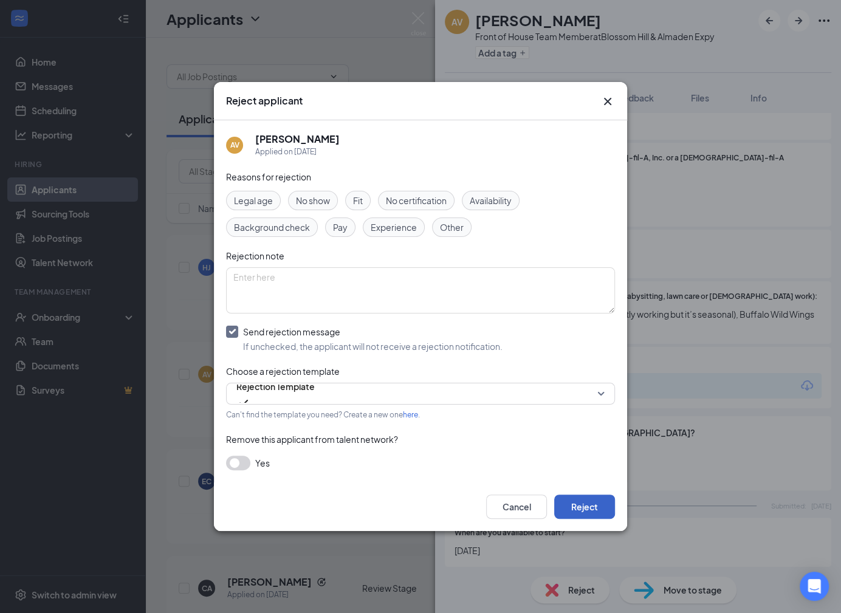
click at [588, 513] on button "Reject" at bounding box center [584, 507] width 61 height 24
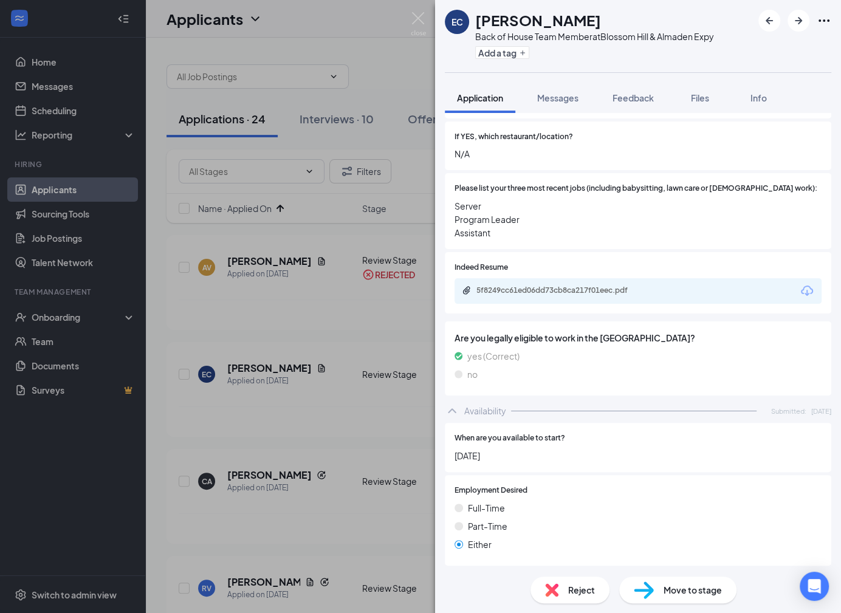
scroll to position [424, 0]
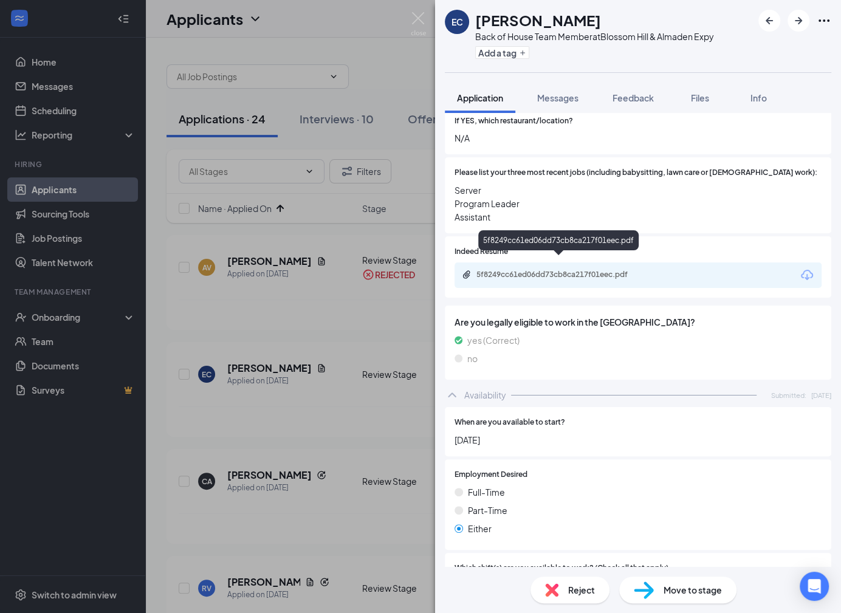
click at [582, 270] on div "5f8249cc61ed06dd73cb8ca217f01eec.pdf" at bounding box center [562, 275] width 170 height 10
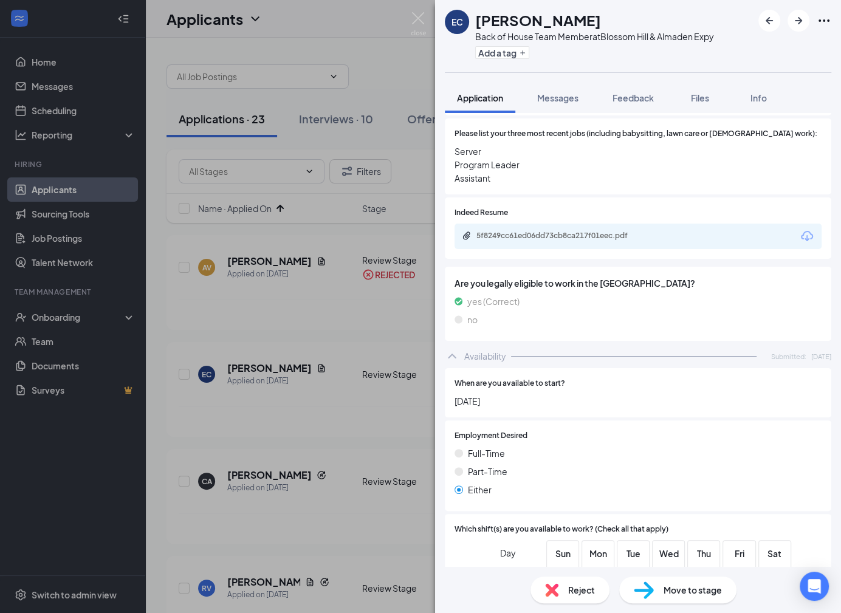
scroll to position [460, 0]
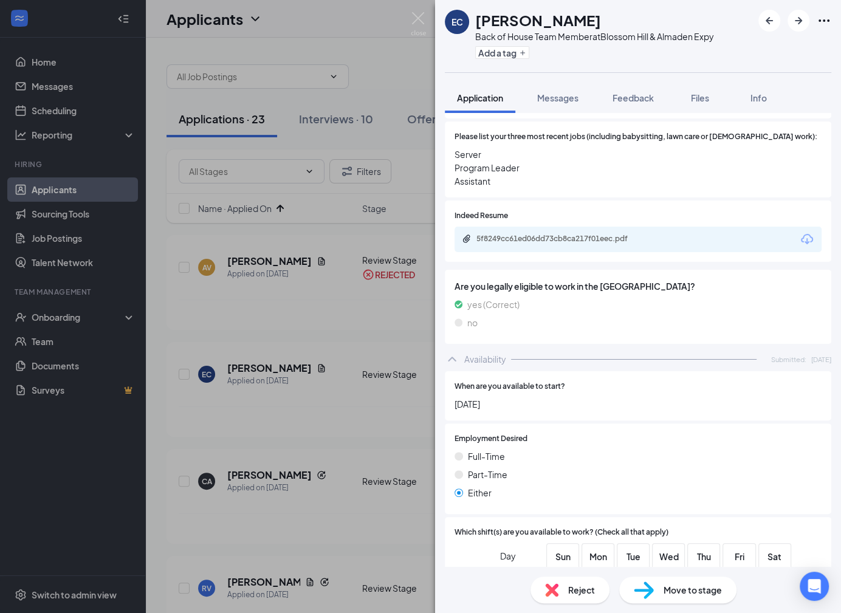
click at [573, 590] on span "Reject" at bounding box center [581, 590] width 27 height 13
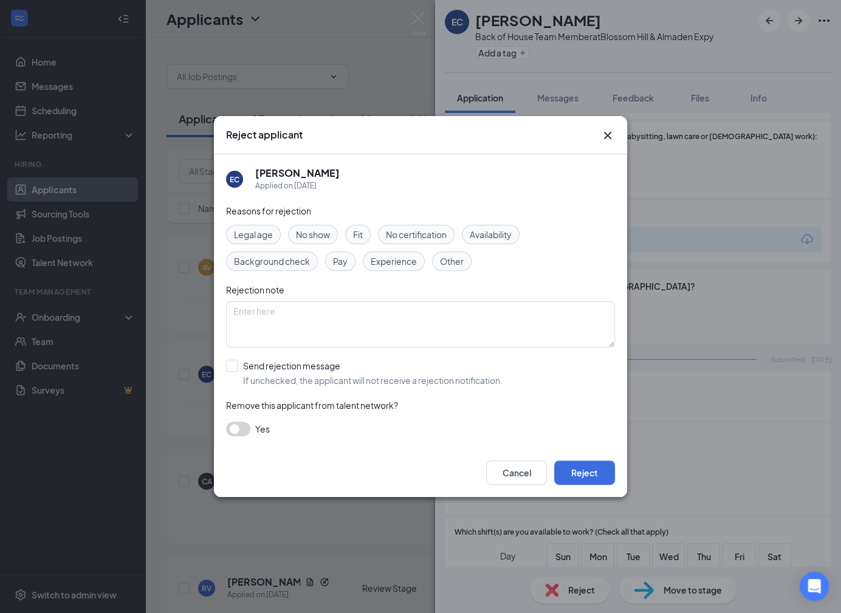
click at [398, 390] on div "Reasons for rejection Legal age No show Fit No certification Availability Backg…" at bounding box center [420, 326] width 389 height 244
click at [398, 381] on input "Send rejection message If unchecked, the applicant will not receive a rejection…" at bounding box center [364, 373] width 277 height 27
checkbox input "true"
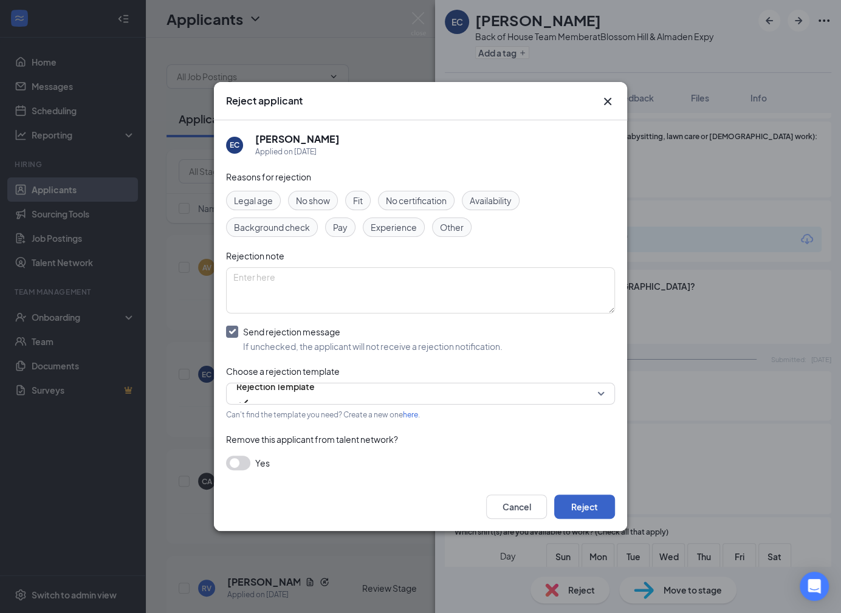
click at [582, 504] on button "Reject" at bounding box center [584, 507] width 61 height 24
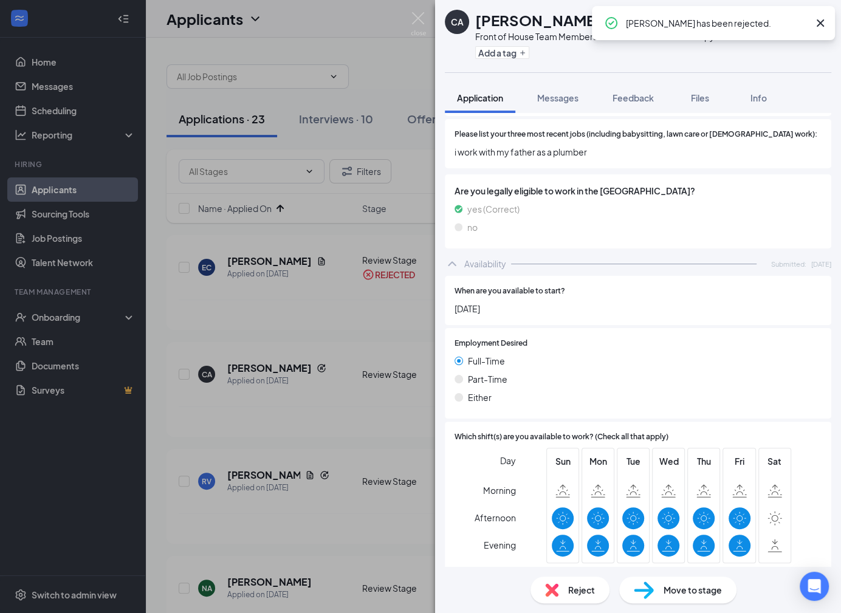
scroll to position [625, 0]
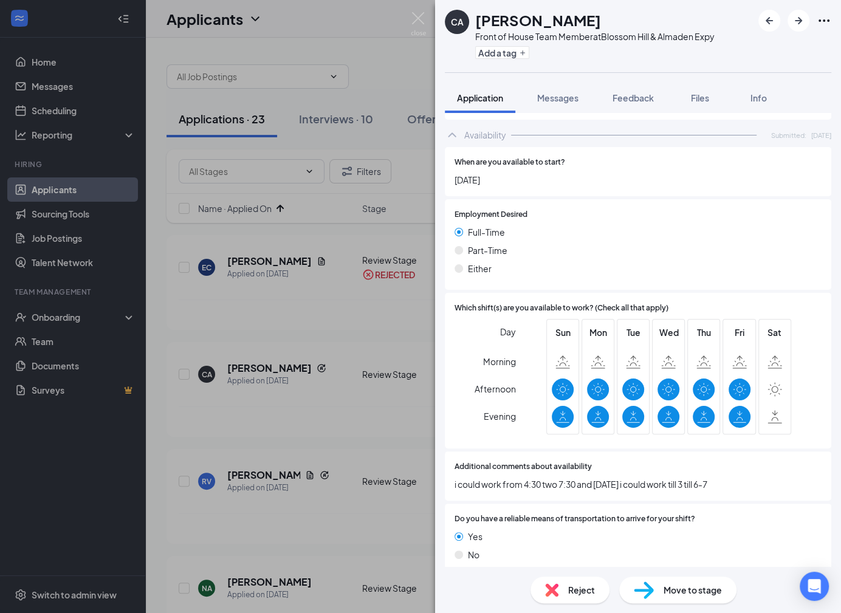
click at [565, 589] on div "Reject" at bounding box center [570, 590] width 79 height 27
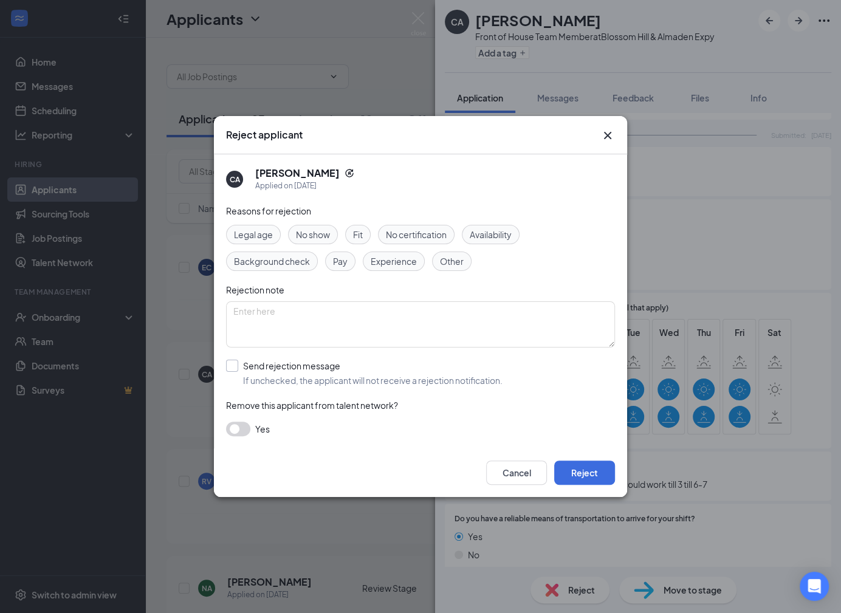
click at [404, 370] on input "Send rejection message If unchecked, the applicant will not receive a rejection…" at bounding box center [364, 373] width 277 height 27
checkbox input "true"
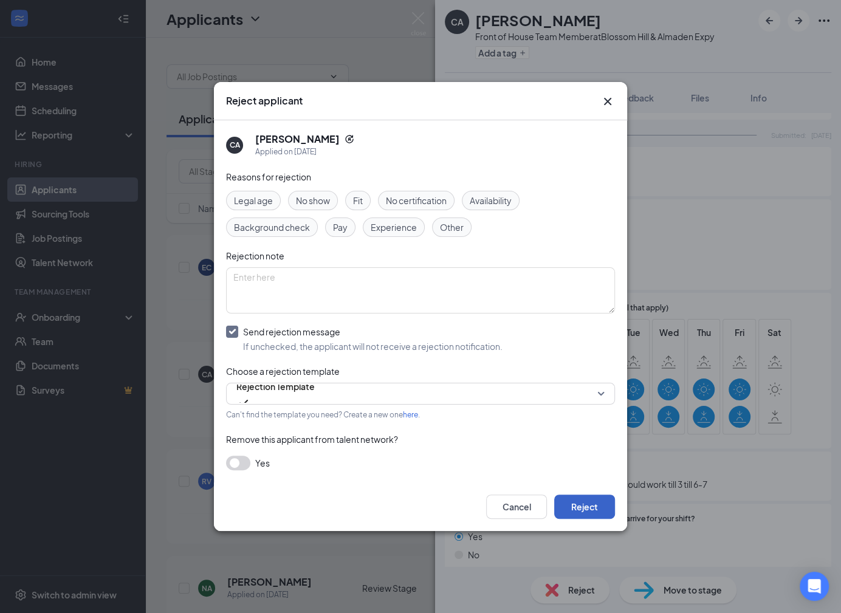
click at [582, 502] on button "Reject" at bounding box center [584, 507] width 61 height 24
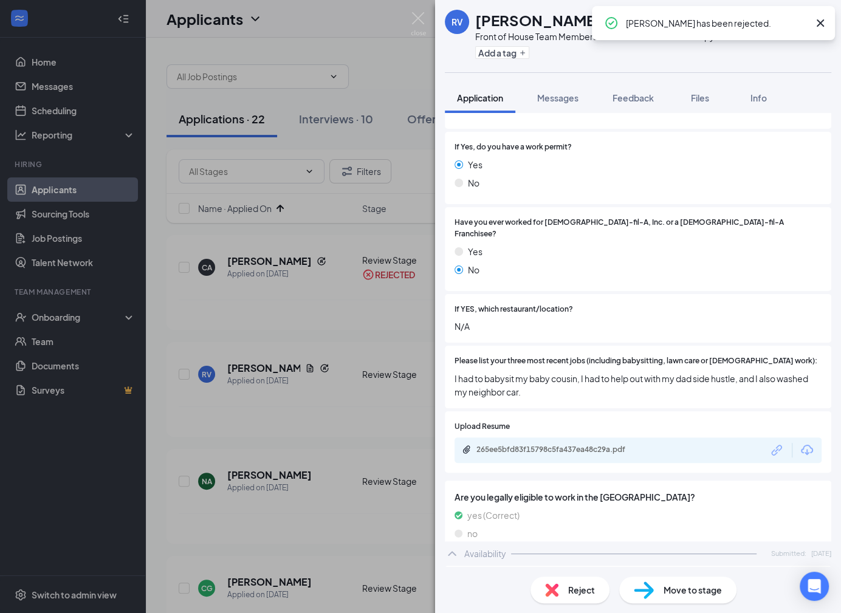
scroll to position [274, 0]
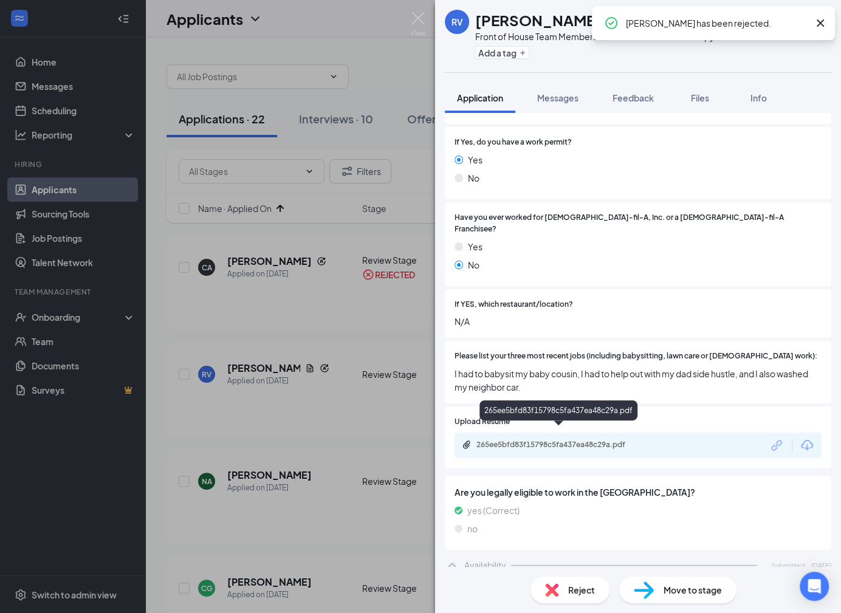
click at [594, 440] on div "265ee5bfd83f15798c5fa437ea48c29a.pdf" at bounding box center [562, 445] width 170 height 10
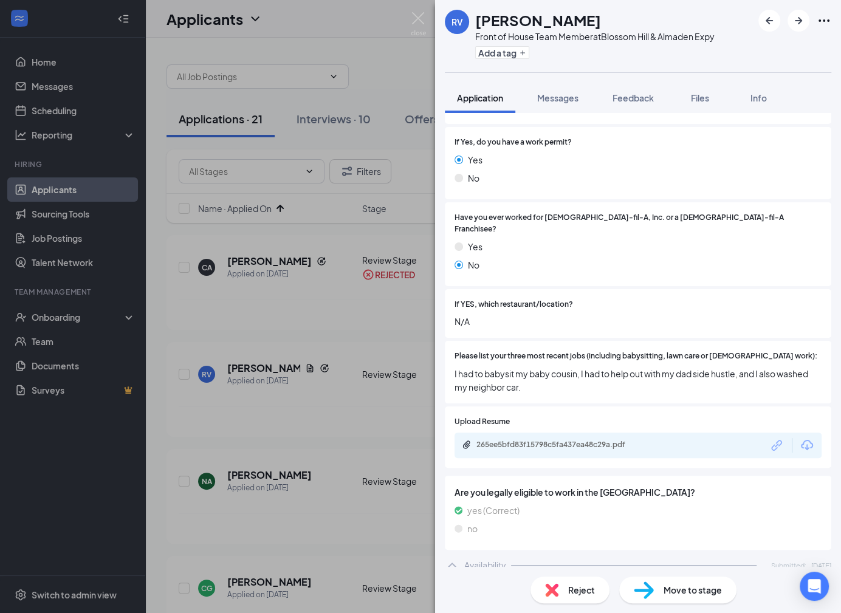
click at [573, 595] on span "Reject" at bounding box center [581, 590] width 27 height 13
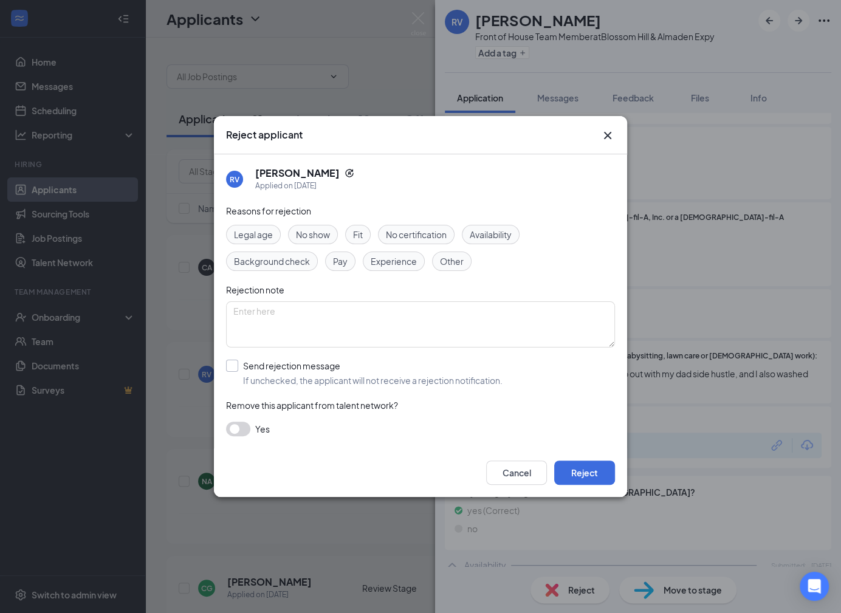
click at [367, 376] on input "Send rejection message If unchecked, the applicant will not receive a rejection…" at bounding box center [364, 373] width 277 height 27
checkbox input "true"
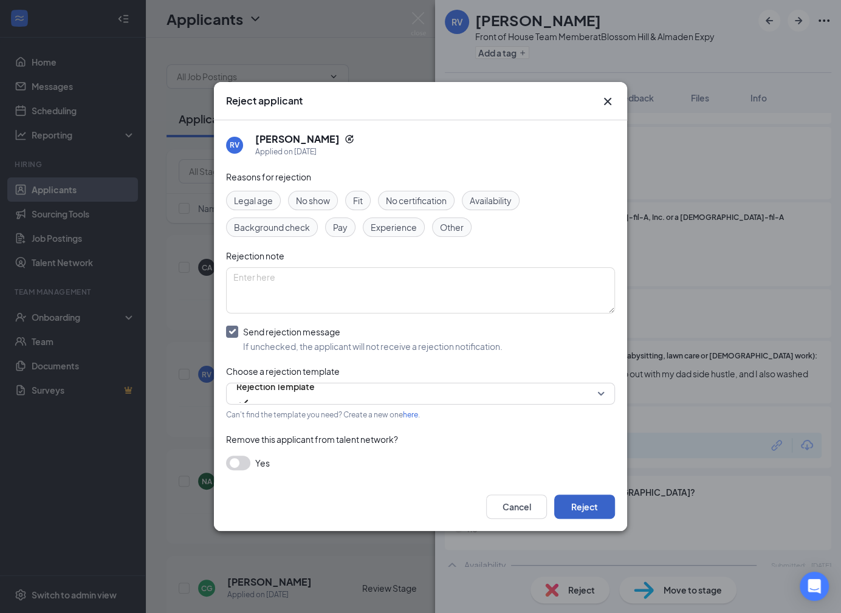
click at [576, 501] on button "Reject" at bounding box center [584, 507] width 61 height 24
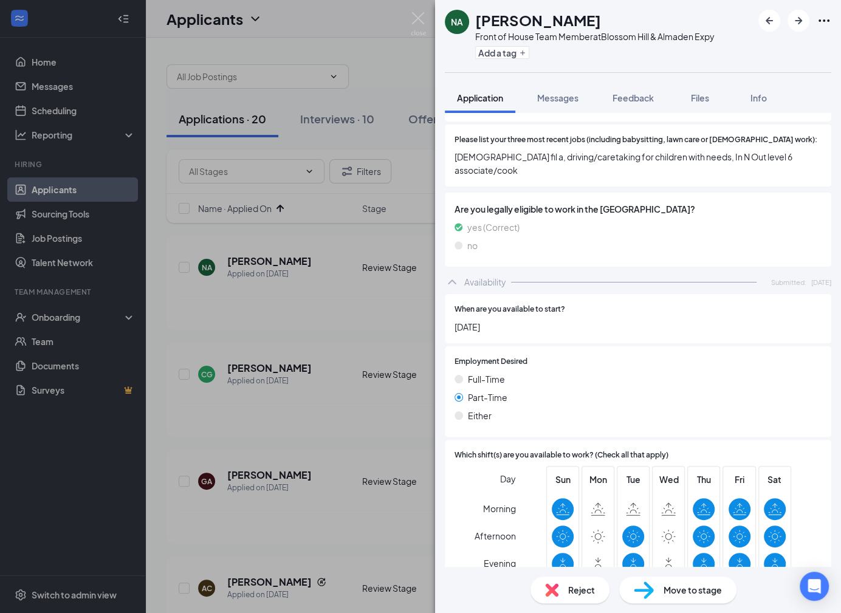
scroll to position [529, 0]
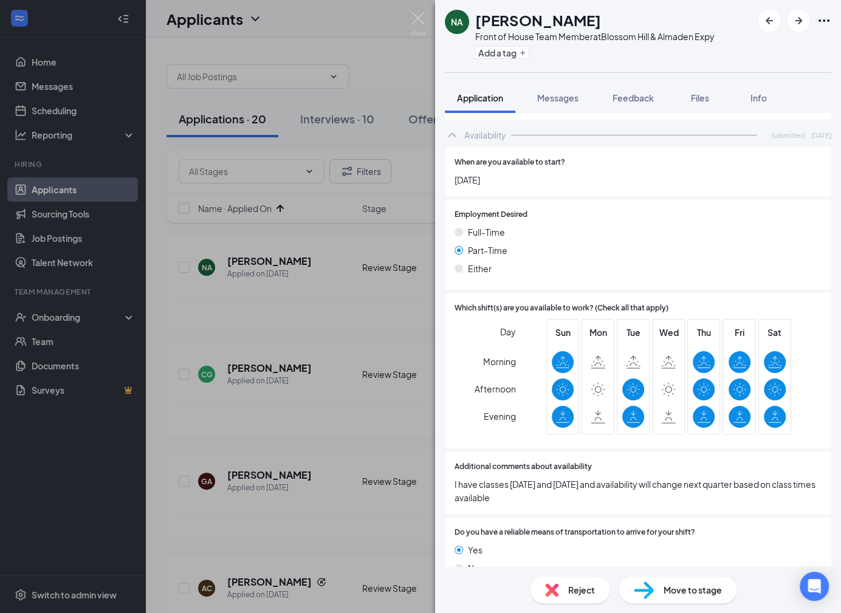
click at [558, 603] on div "Reject" at bounding box center [570, 590] width 79 height 27
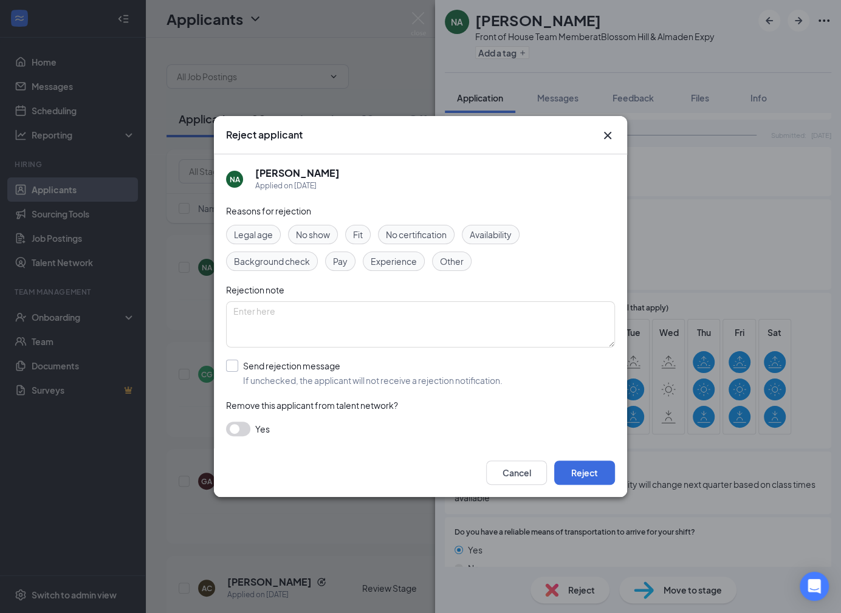
click at [342, 381] on input "Send rejection message If unchecked, the applicant will not receive a rejection…" at bounding box center [364, 373] width 277 height 27
checkbox input "true"
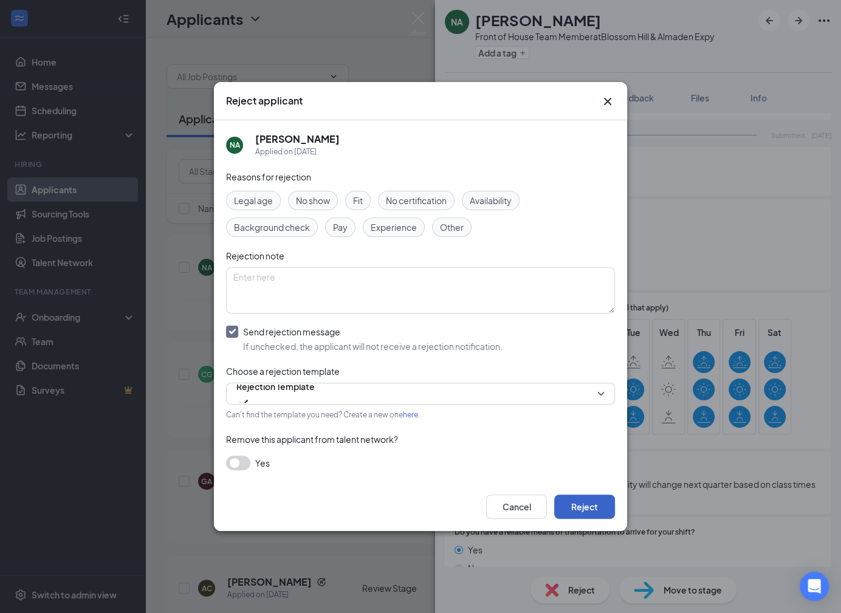
click at [596, 496] on button "Reject" at bounding box center [584, 507] width 61 height 24
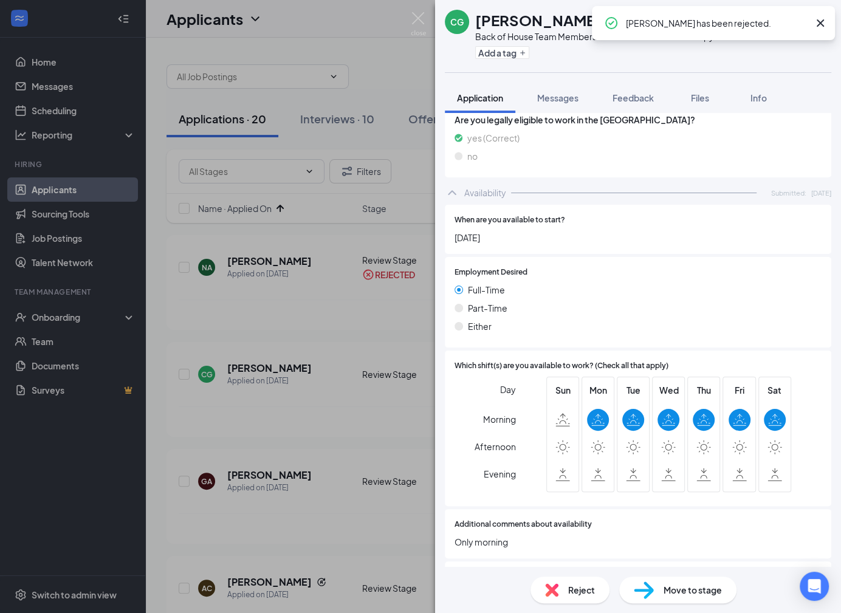
scroll to position [590, 0]
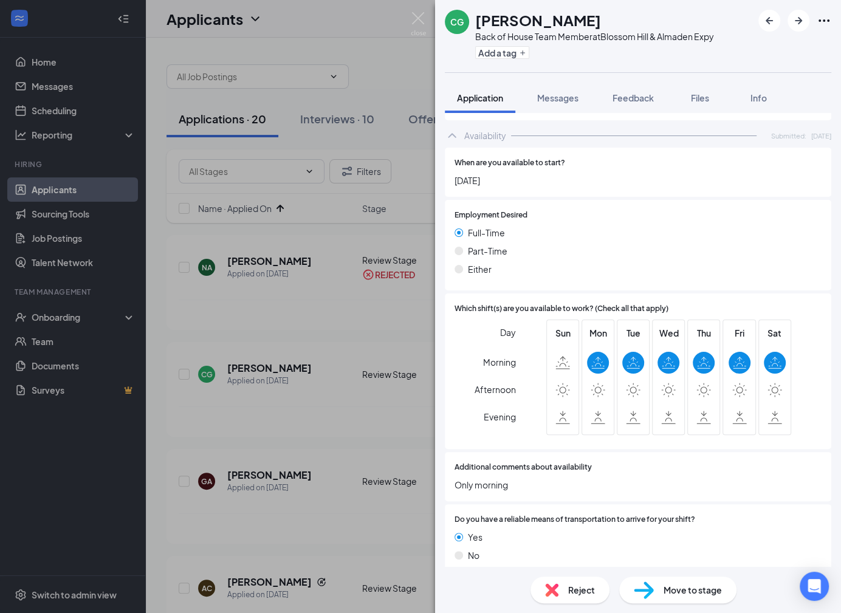
click at [562, 591] on div "Reject" at bounding box center [570, 590] width 79 height 27
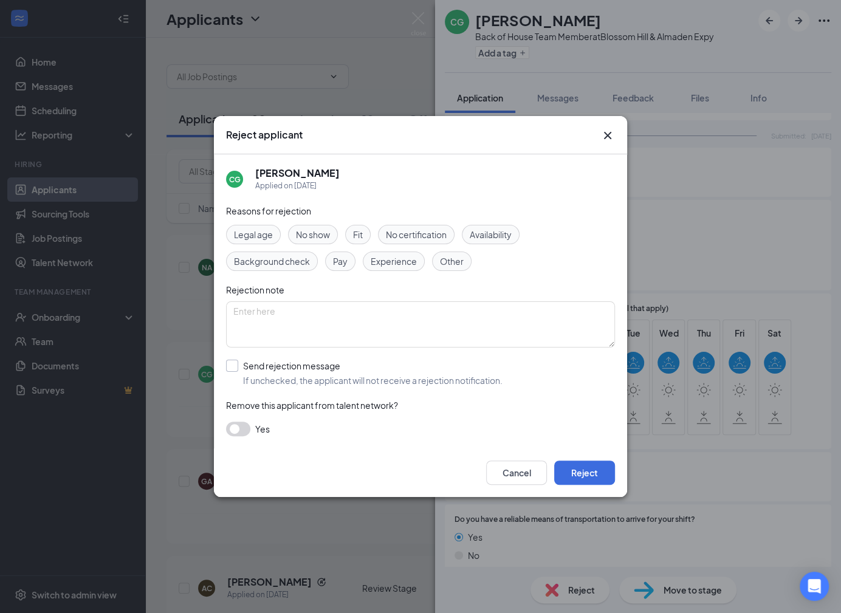
click at [414, 381] on input "Send rejection message If unchecked, the applicant will not receive a rejection…" at bounding box center [364, 373] width 277 height 27
checkbox input "true"
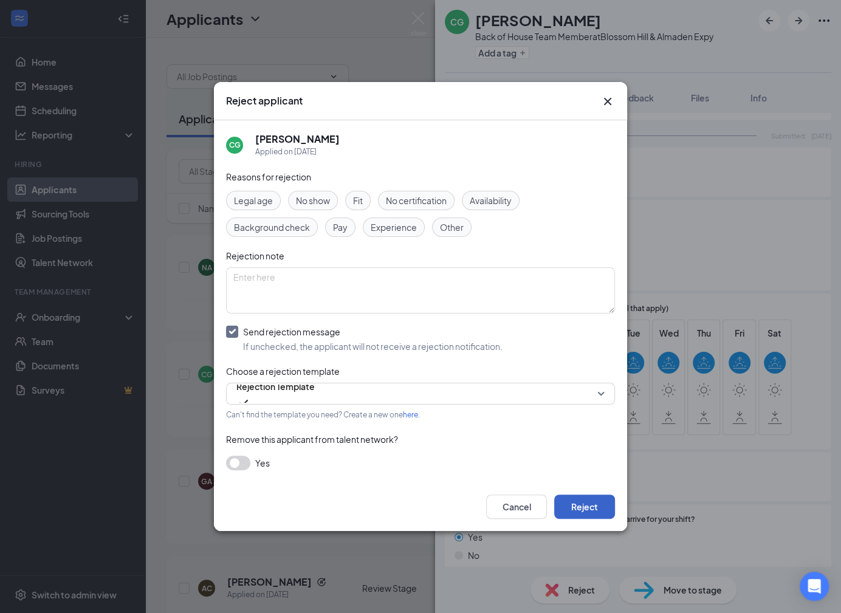
click at [599, 513] on button "Reject" at bounding box center [584, 507] width 61 height 24
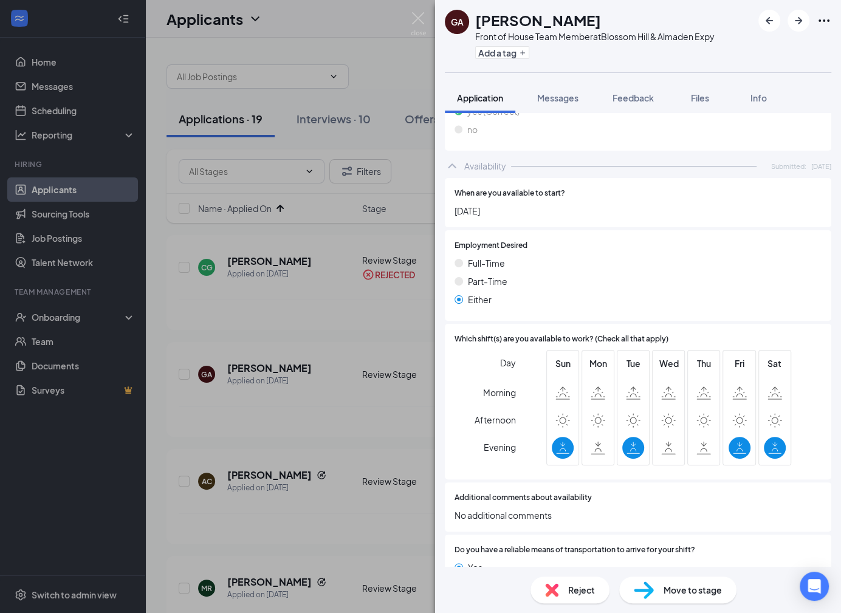
scroll to position [590, 0]
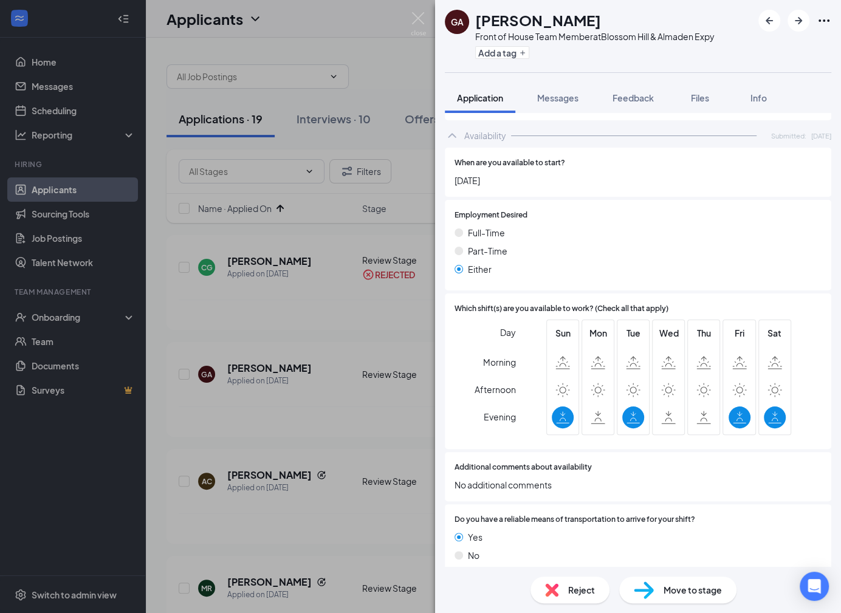
click at [565, 601] on div "Reject" at bounding box center [570, 590] width 79 height 27
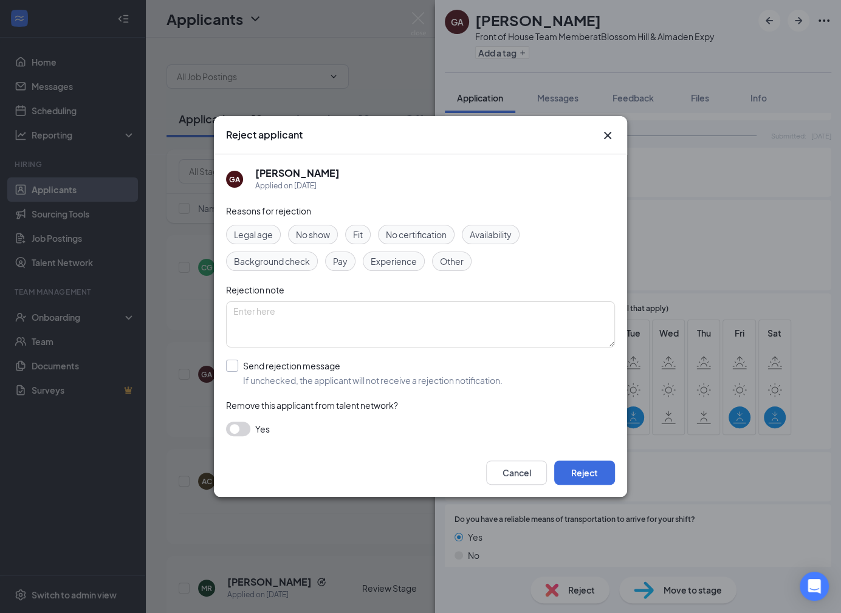
click at [383, 374] on input "Send rejection message If unchecked, the applicant will not receive a rejection…" at bounding box center [364, 373] width 277 height 27
checkbox input "true"
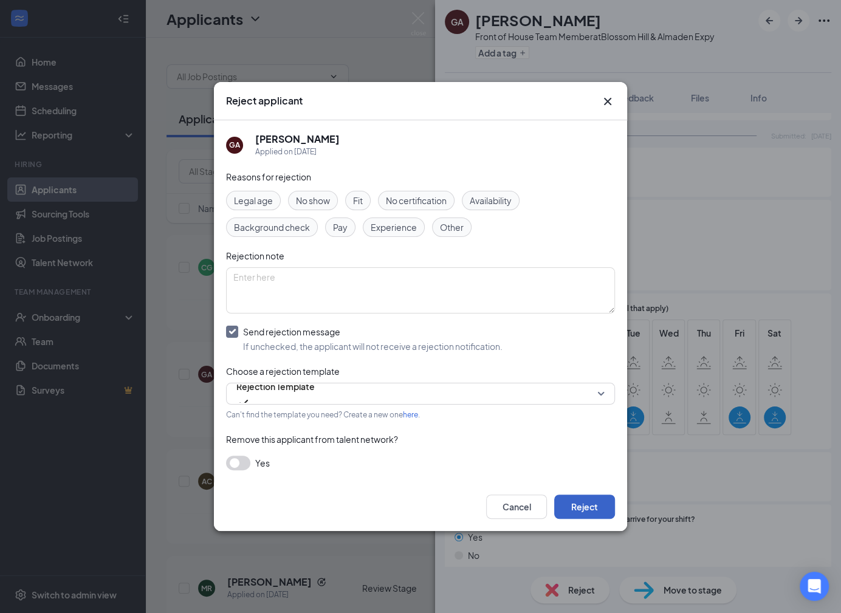
click at [580, 510] on button "Reject" at bounding box center [584, 507] width 61 height 24
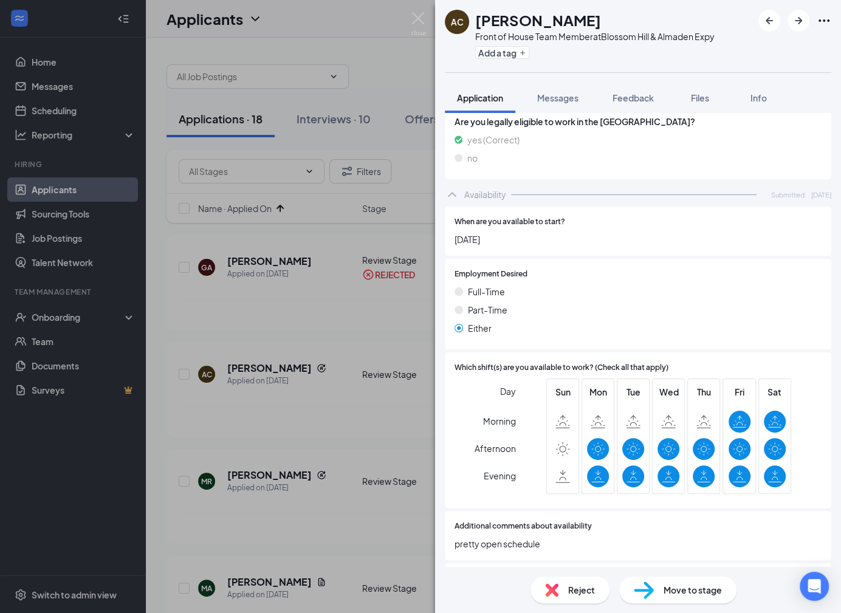
scroll to position [550, 0]
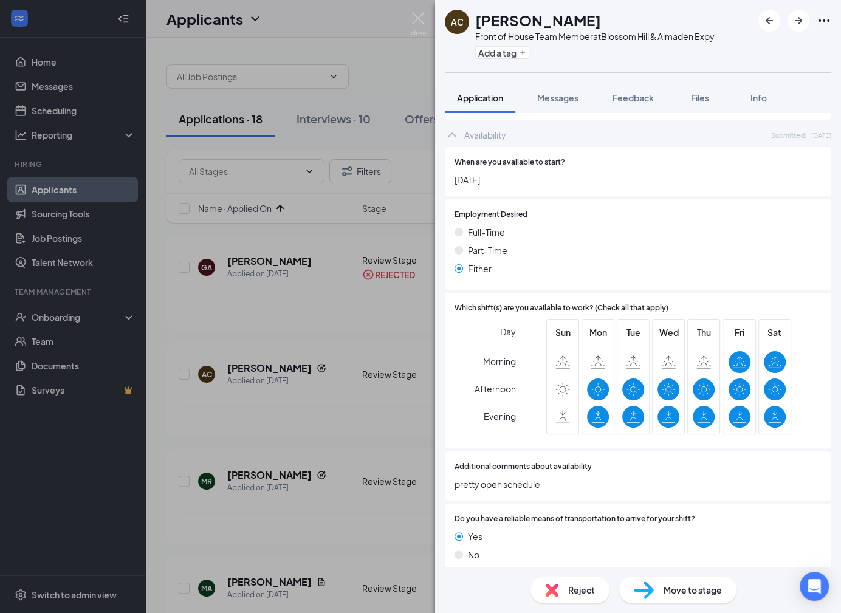
click at [587, 585] on span "Reject" at bounding box center [581, 590] width 27 height 13
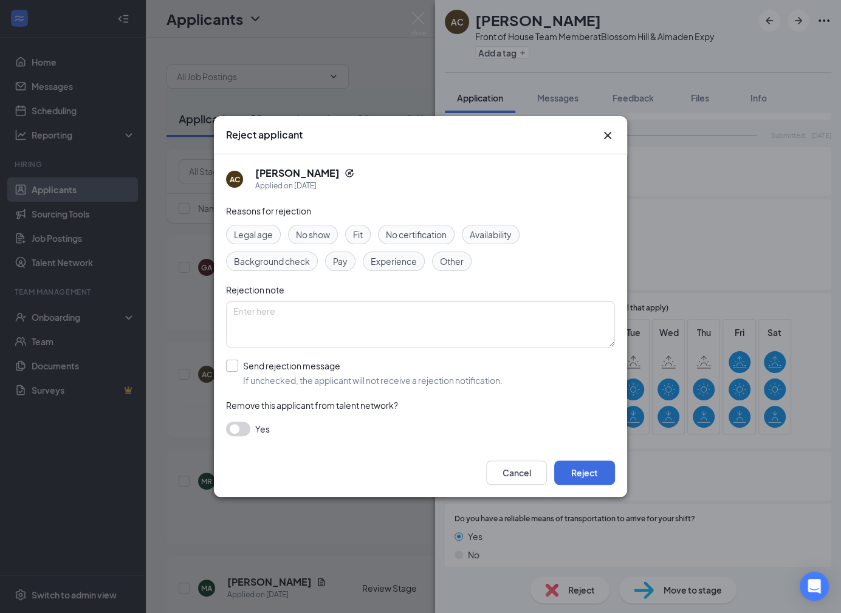
click at [426, 377] on input "Send rejection message If unchecked, the applicant will not receive a rejection…" at bounding box center [364, 373] width 277 height 27
checkbox input "true"
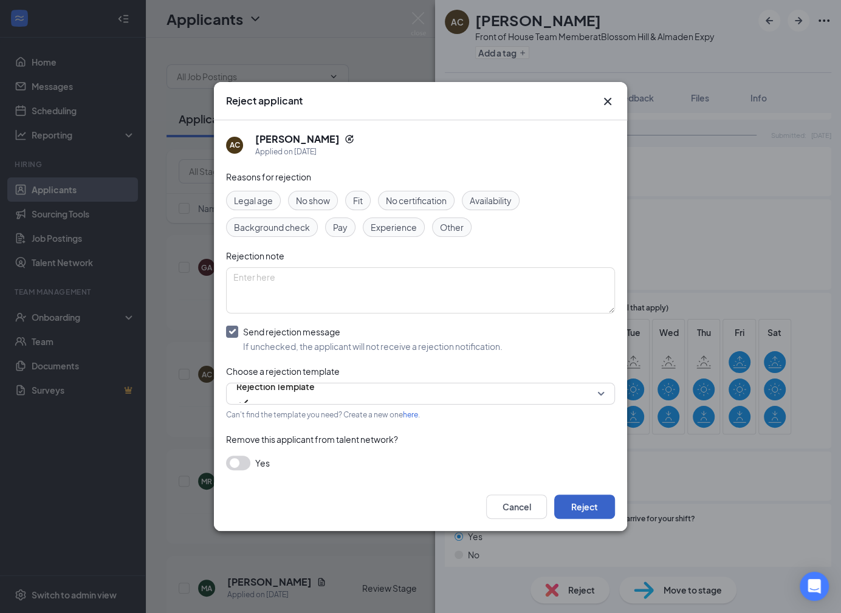
click at [587, 500] on button "Reject" at bounding box center [584, 507] width 61 height 24
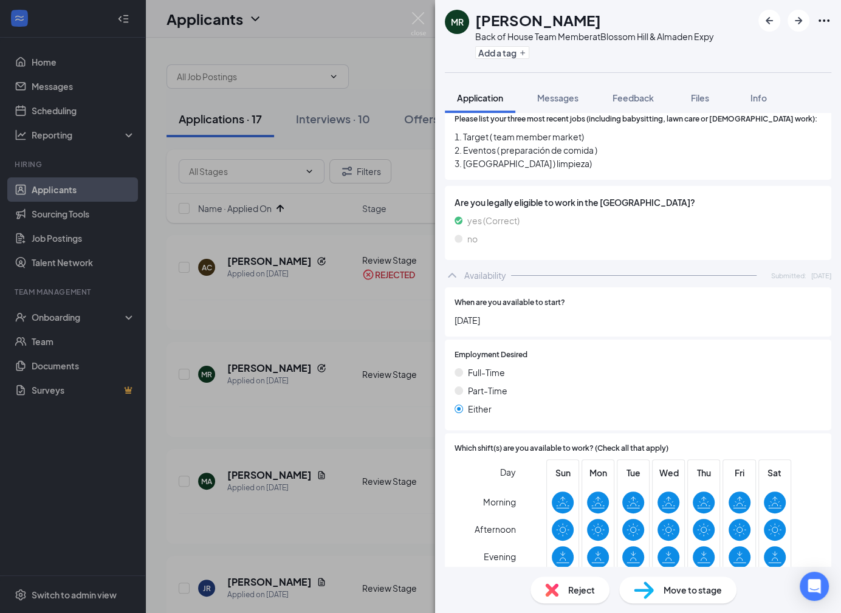
scroll to position [651, 0]
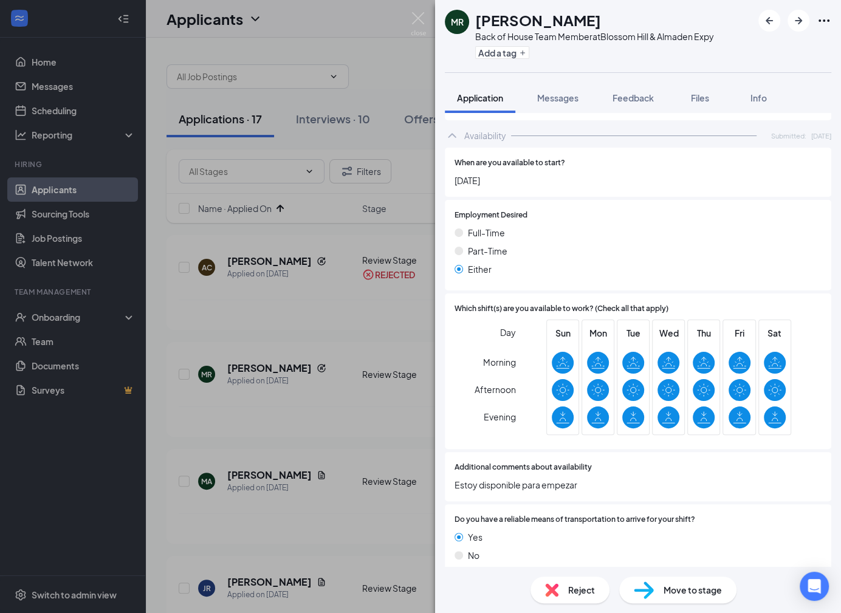
click at [554, 590] on img at bounding box center [551, 590] width 13 height 13
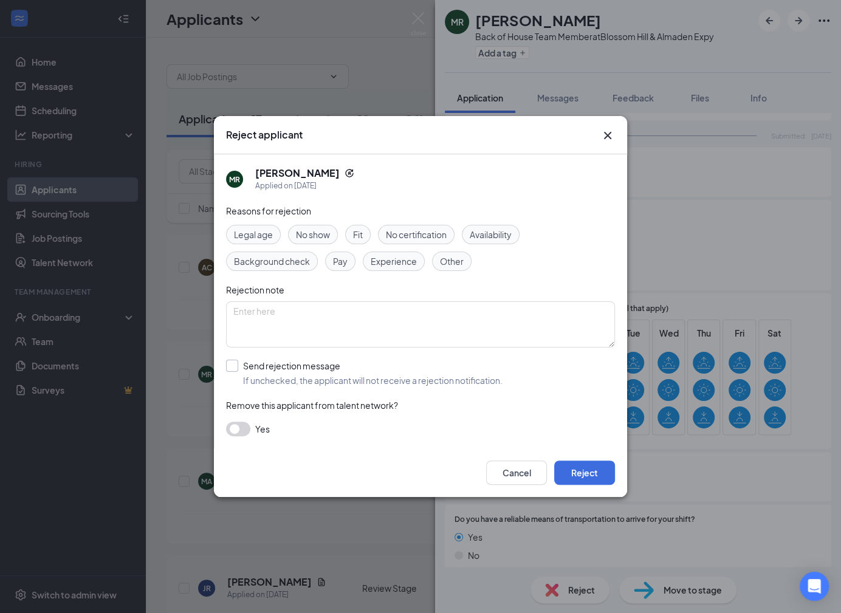
click at [438, 381] on input "Send rejection message If unchecked, the applicant will not receive a rejection…" at bounding box center [364, 373] width 277 height 27
checkbox input "true"
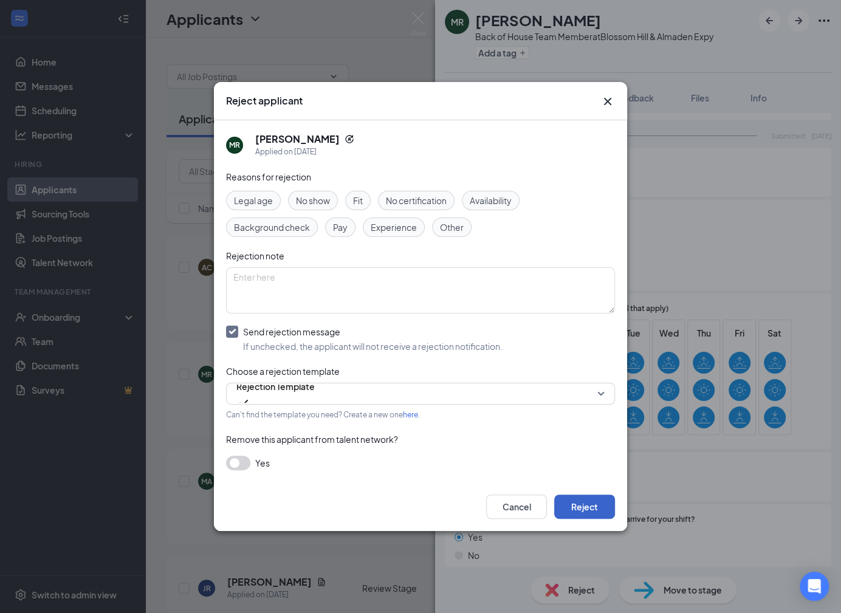
click at [584, 502] on button "Reject" at bounding box center [584, 507] width 61 height 24
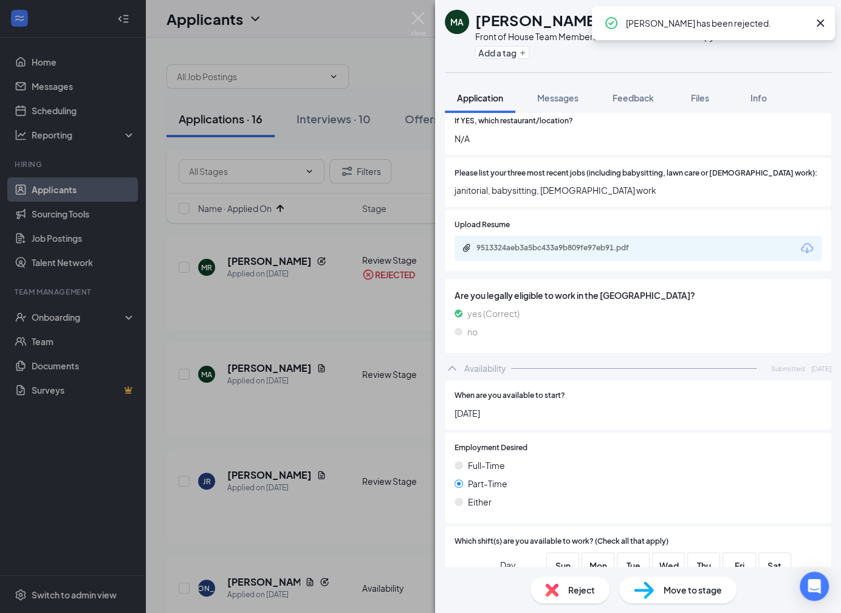
scroll to position [353, 0]
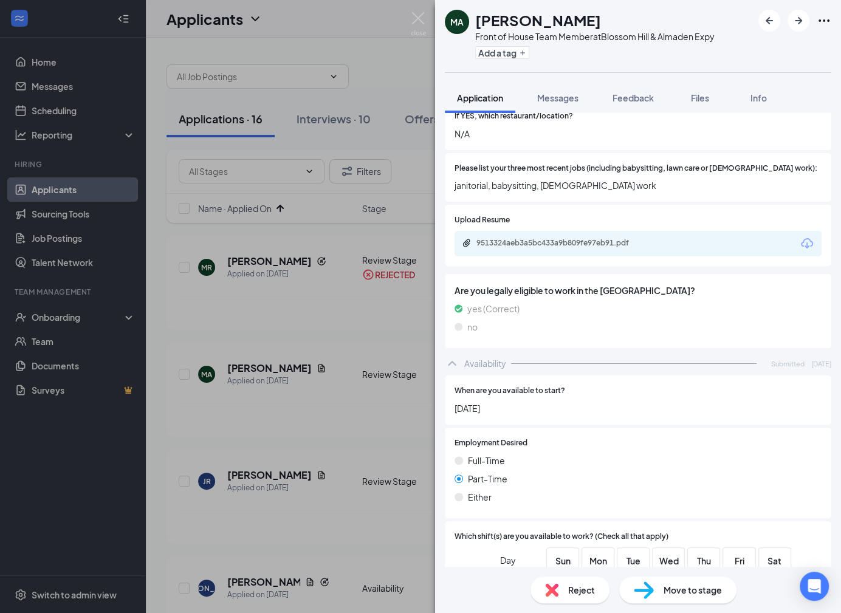
click at [556, 244] on div "9513324aeb3a5bc433a9b809fe97eb91.pdf" at bounding box center [638, 244] width 367 height 26
click at [554, 238] on div "9513324aeb3a5bc433a9b809fe97eb91.pdf" at bounding box center [562, 243] width 170 height 10
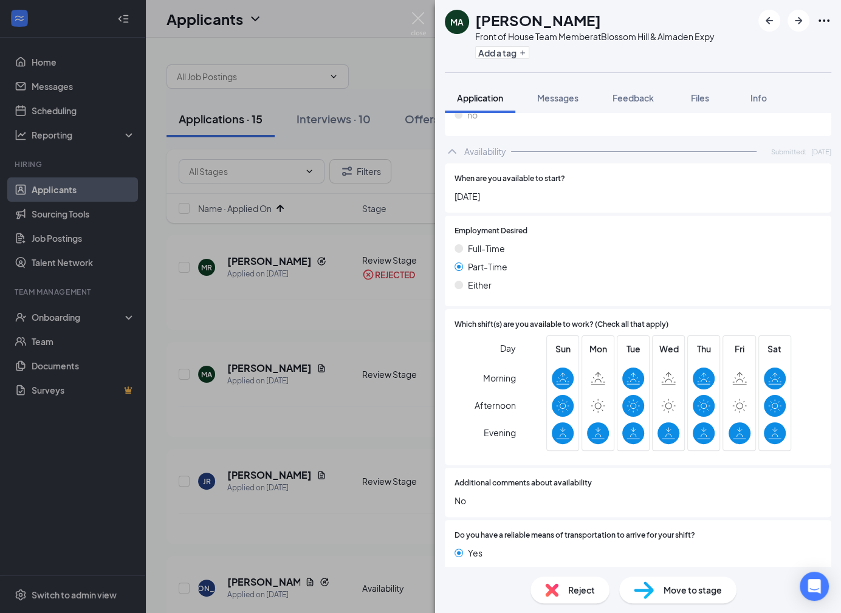
scroll to position [581, 0]
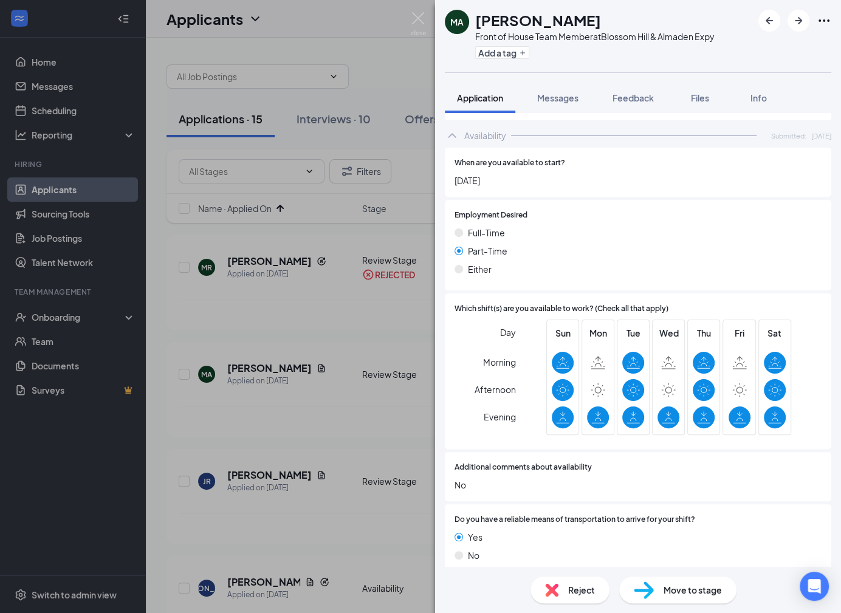
click at [551, 571] on div "Reject Move to stage" at bounding box center [638, 590] width 406 height 46
click at [559, 596] on div "Reject" at bounding box center [570, 590] width 79 height 27
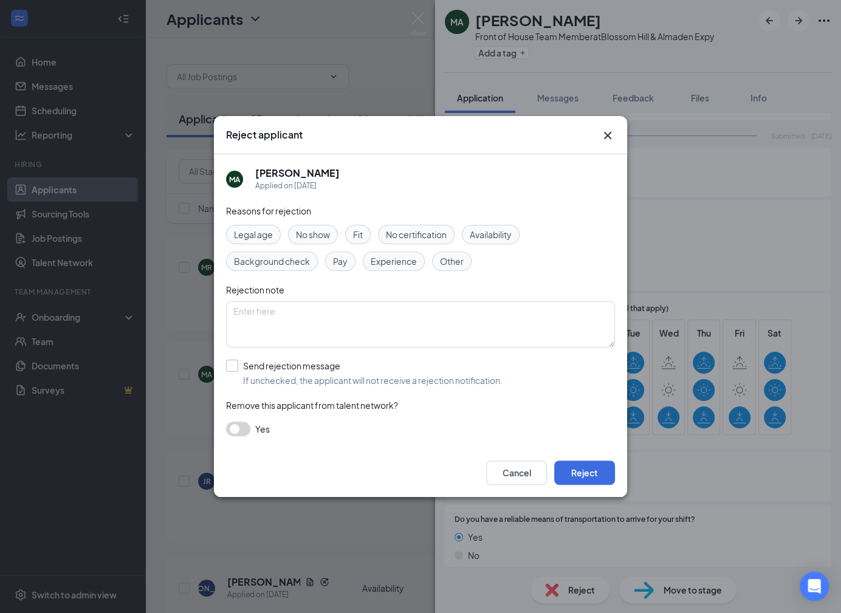
click at [402, 378] on input "Send rejection message If unchecked, the applicant will not receive a rejection…" at bounding box center [364, 373] width 277 height 27
checkbox input "true"
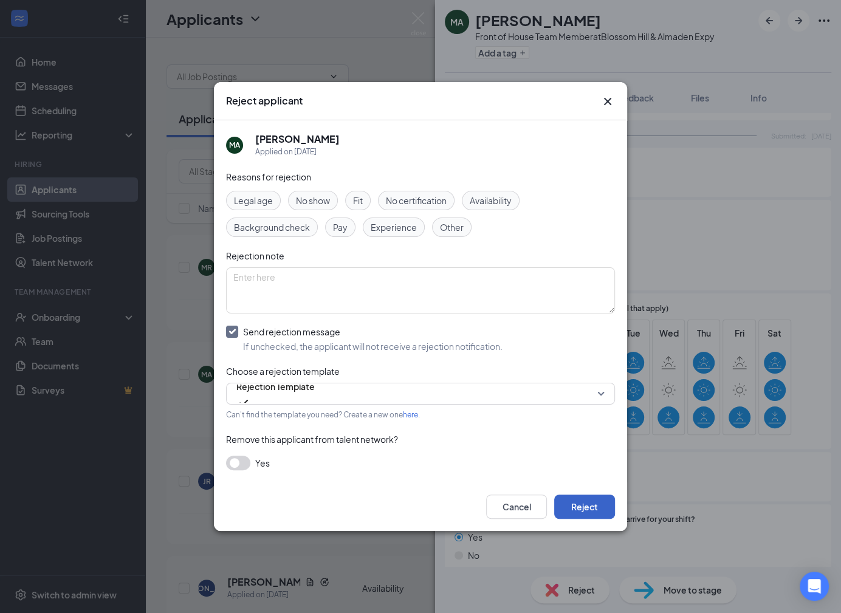
click at [578, 502] on button "Reject" at bounding box center [584, 507] width 61 height 24
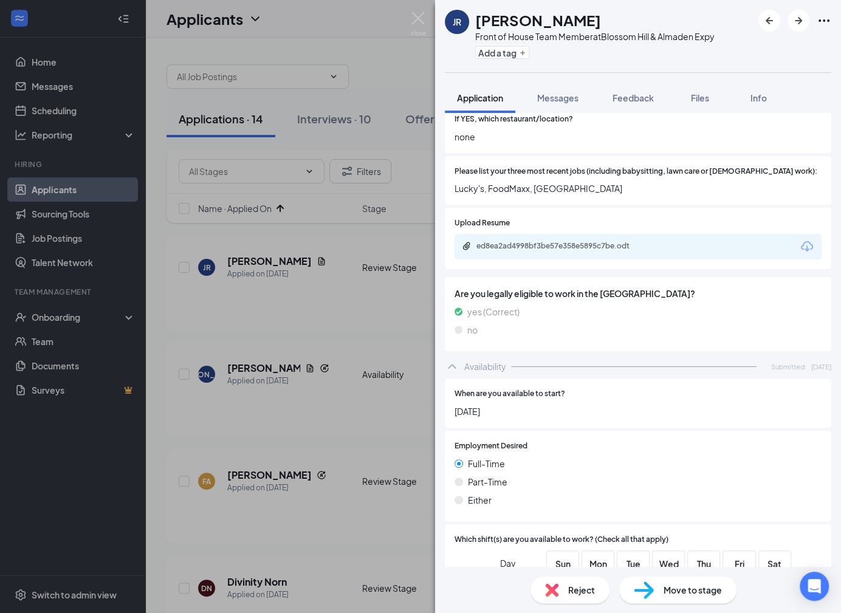
scroll to position [321, 0]
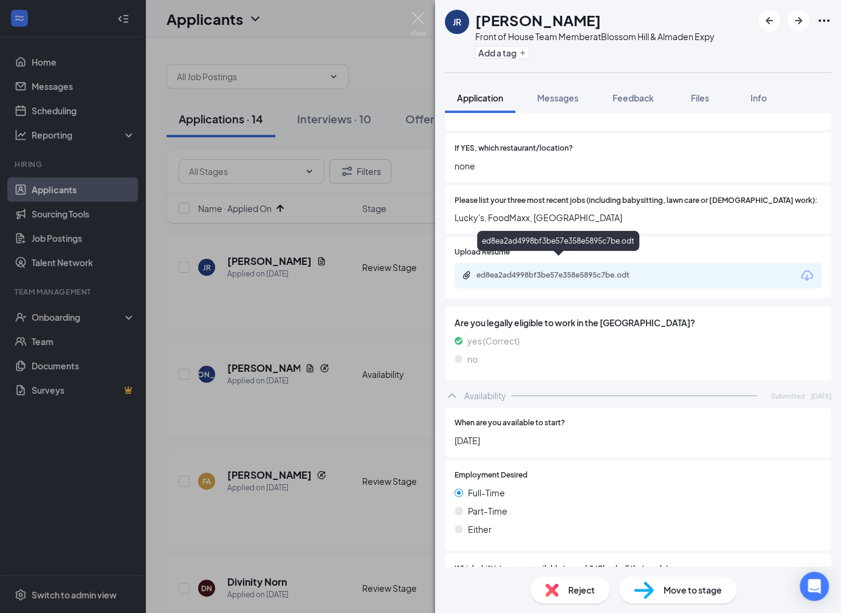
click at [571, 271] on div "ed8ea2ad4998bf3be57e358e5895c7be.odt" at bounding box center [562, 276] width 170 height 10
click at [556, 591] on img at bounding box center [551, 590] width 13 height 13
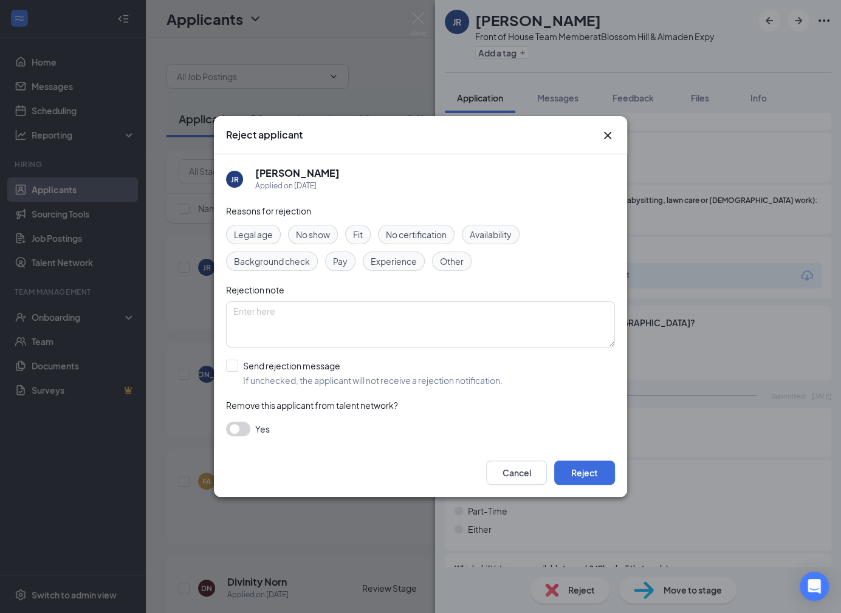
click at [392, 390] on div "Reasons for rejection Legal age No show Fit No certification Availability Backg…" at bounding box center [420, 326] width 389 height 244
click at [393, 377] on input "Send rejection message If unchecked, the applicant will not receive a rejection…" at bounding box center [364, 373] width 277 height 27
checkbox input "true"
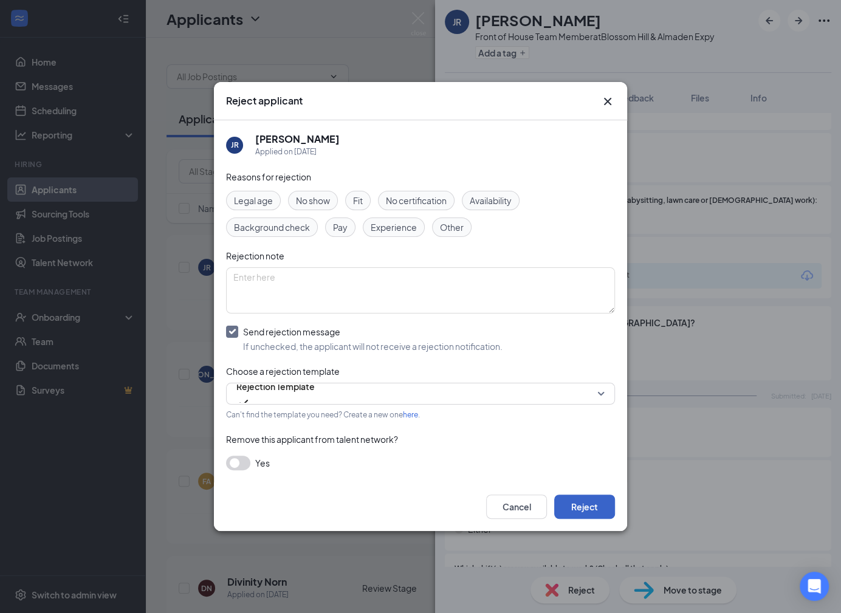
click at [587, 498] on button "Reject" at bounding box center [584, 507] width 61 height 24
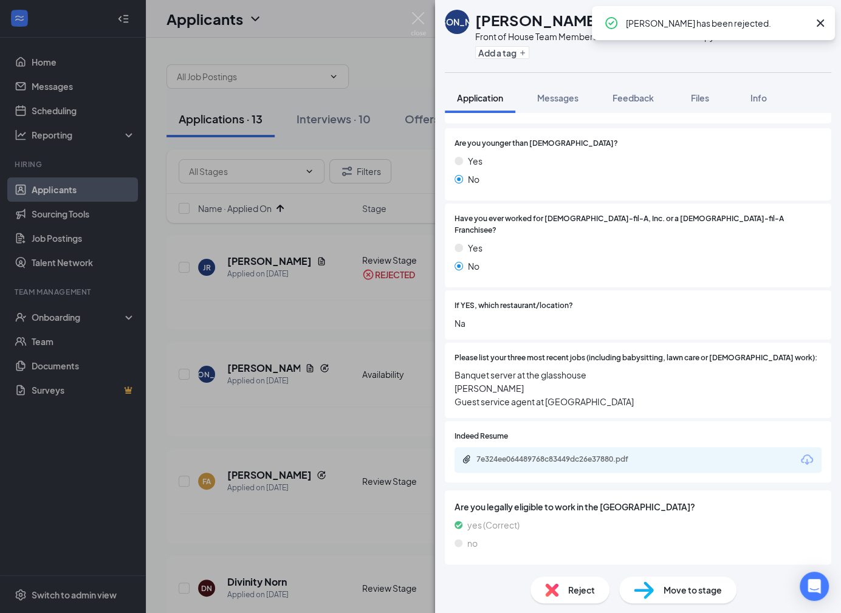
scroll to position [210, 0]
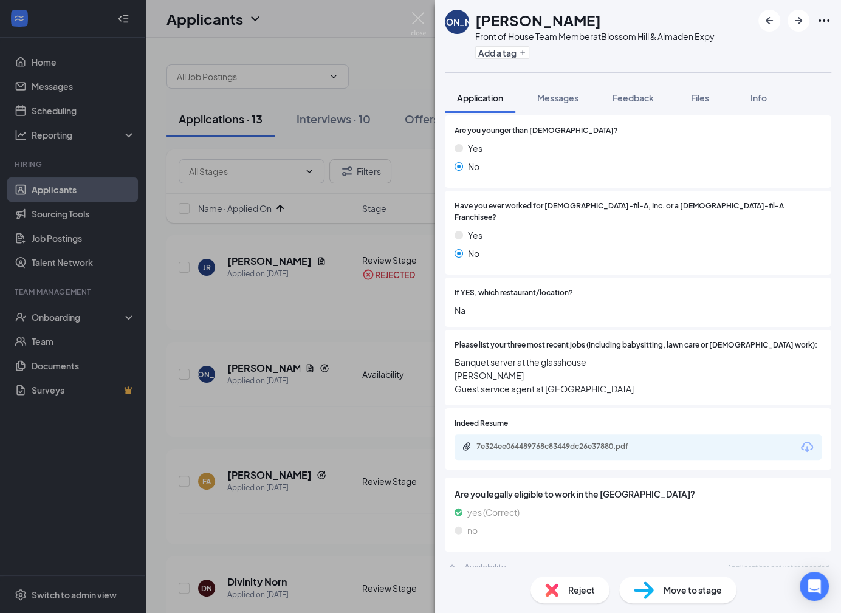
click at [578, 590] on span "Reject" at bounding box center [581, 590] width 27 height 13
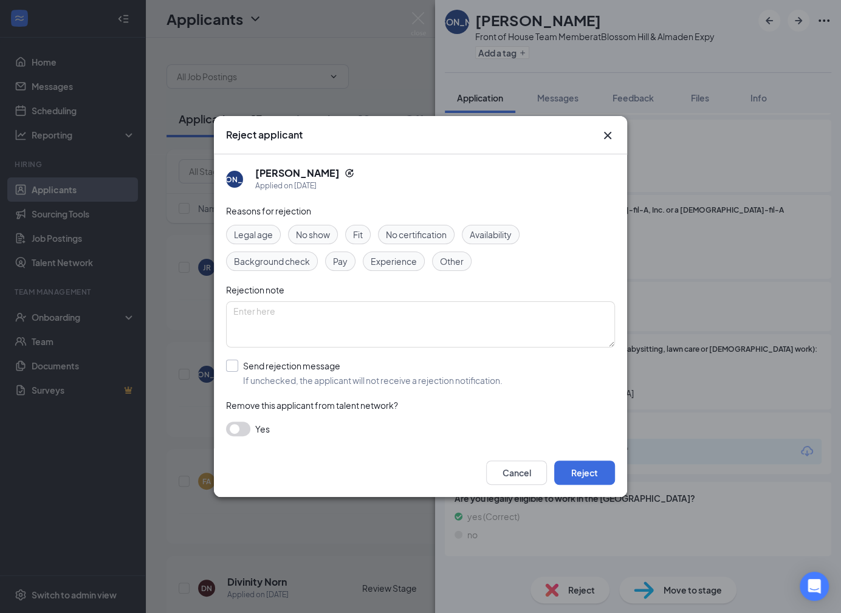
click at [460, 376] on input "Send rejection message If unchecked, the applicant will not receive a rejection…" at bounding box center [364, 373] width 277 height 27
checkbox input "true"
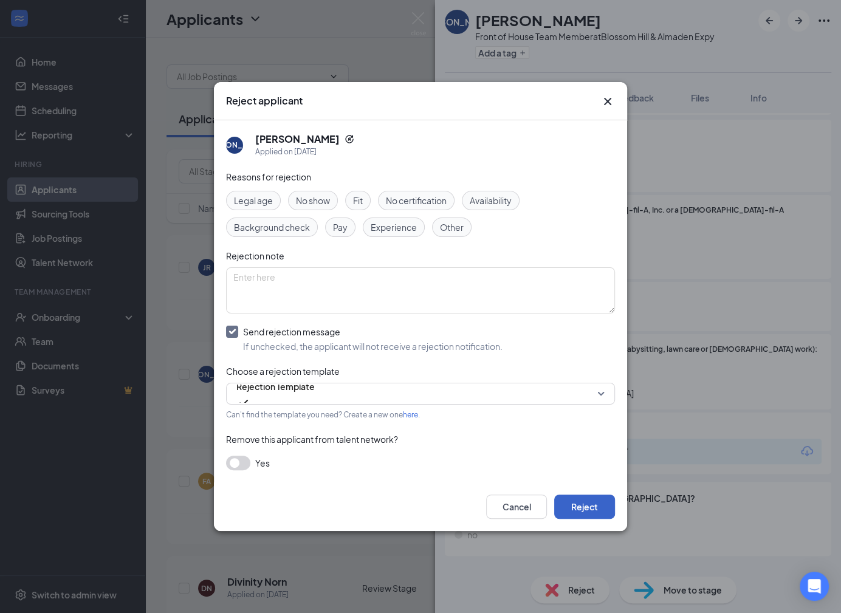
click at [597, 495] on button "Reject" at bounding box center [584, 507] width 61 height 24
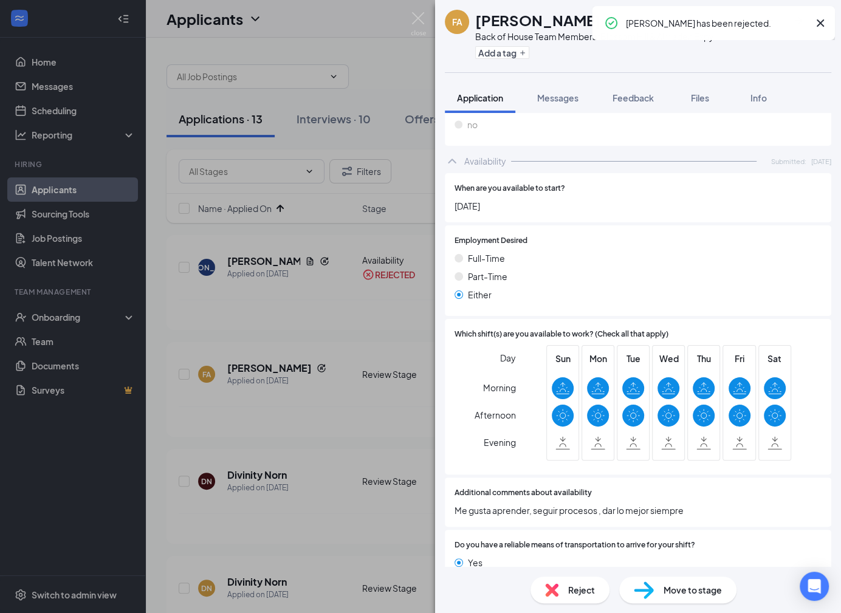
scroll to position [615, 0]
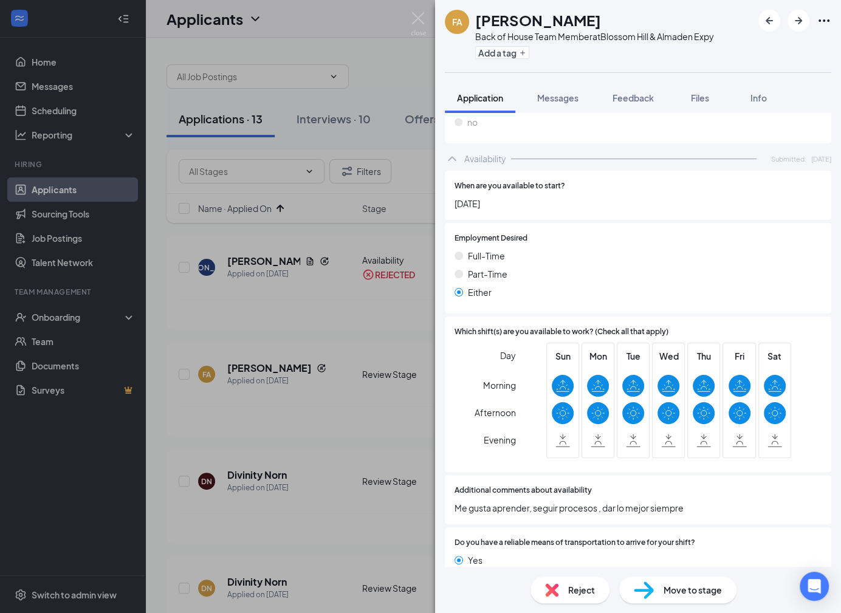
click at [587, 596] on span "Reject" at bounding box center [581, 590] width 27 height 13
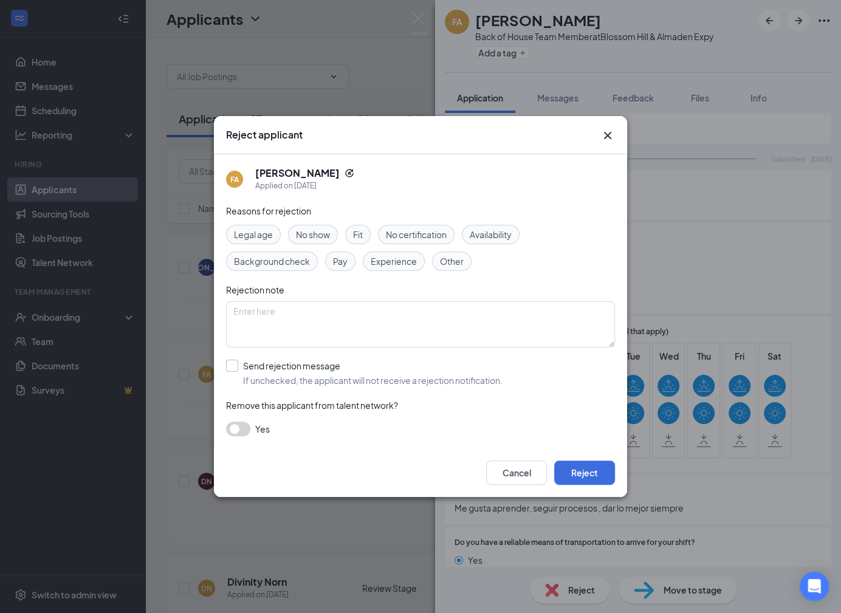
click at [427, 379] on input "Send rejection message If unchecked, the applicant will not receive a rejection…" at bounding box center [364, 373] width 277 height 27
checkbox input "true"
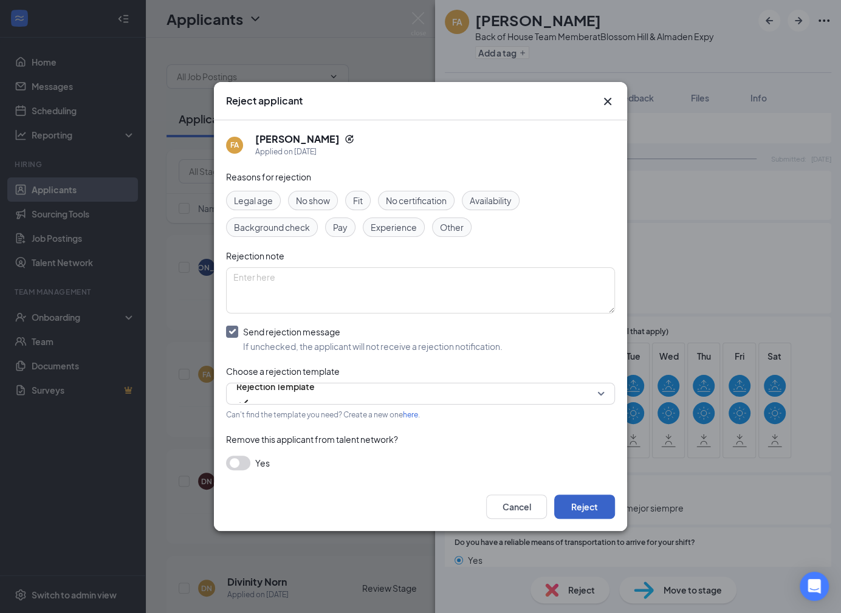
click at [587, 506] on button "Reject" at bounding box center [584, 507] width 61 height 24
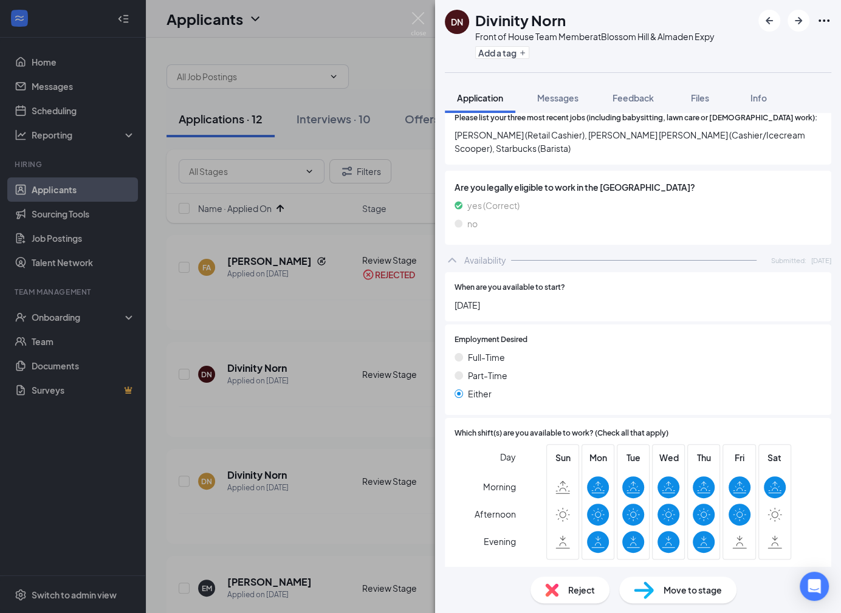
scroll to position [463, 0]
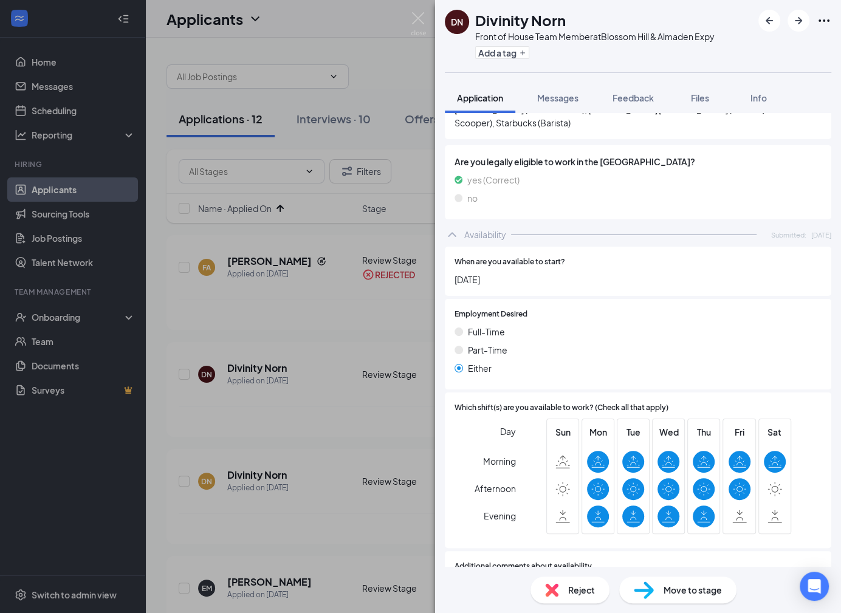
click at [568, 592] on span "Reject" at bounding box center [581, 590] width 27 height 13
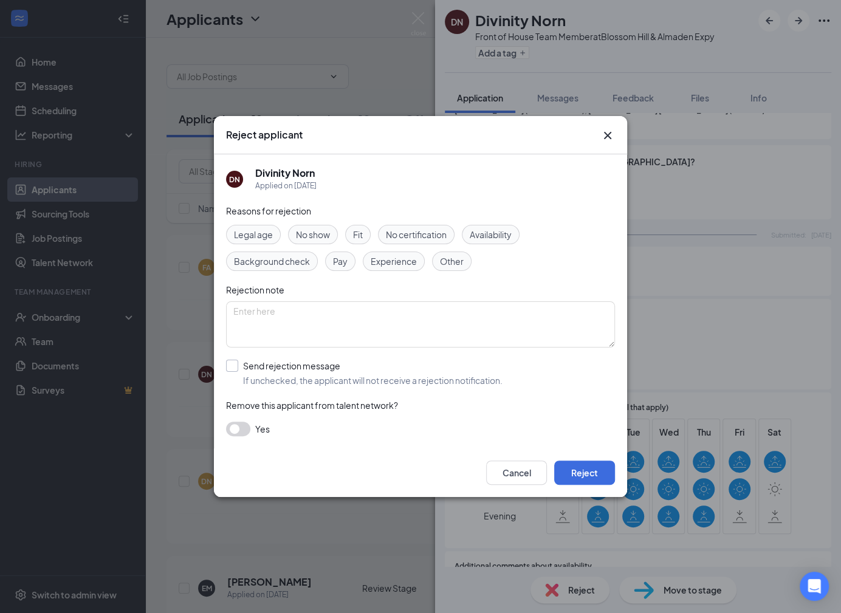
click at [412, 372] on input "Send rejection message If unchecked, the applicant will not receive a rejection…" at bounding box center [364, 373] width 277 height 27
checkbox input "true"
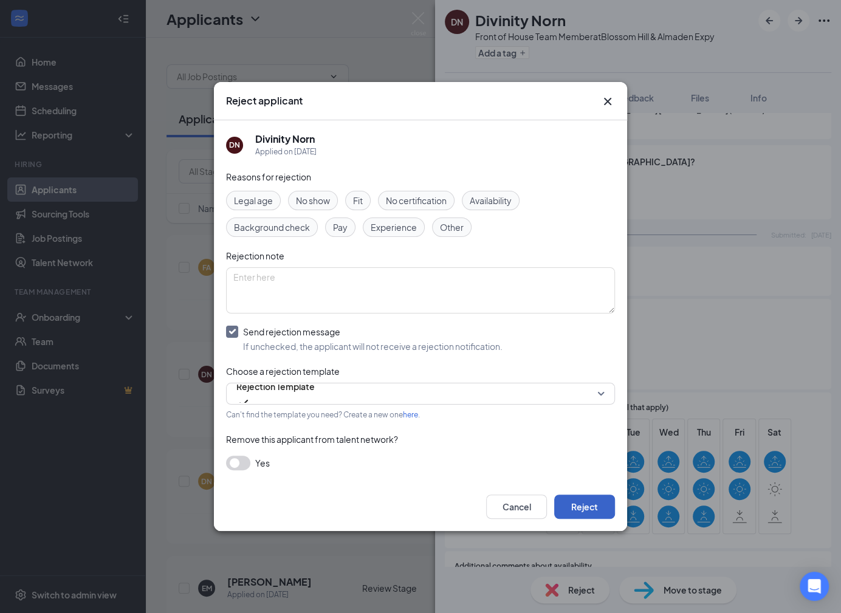
click at [607, 506] on button "Reject" at bounding box center [584, 507] width 61 height 24
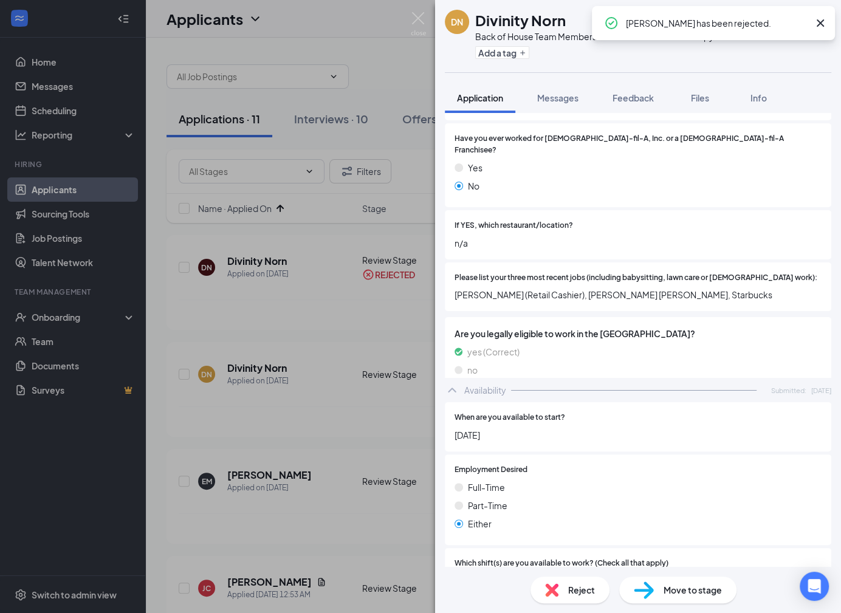
scroll to position [298, 0]
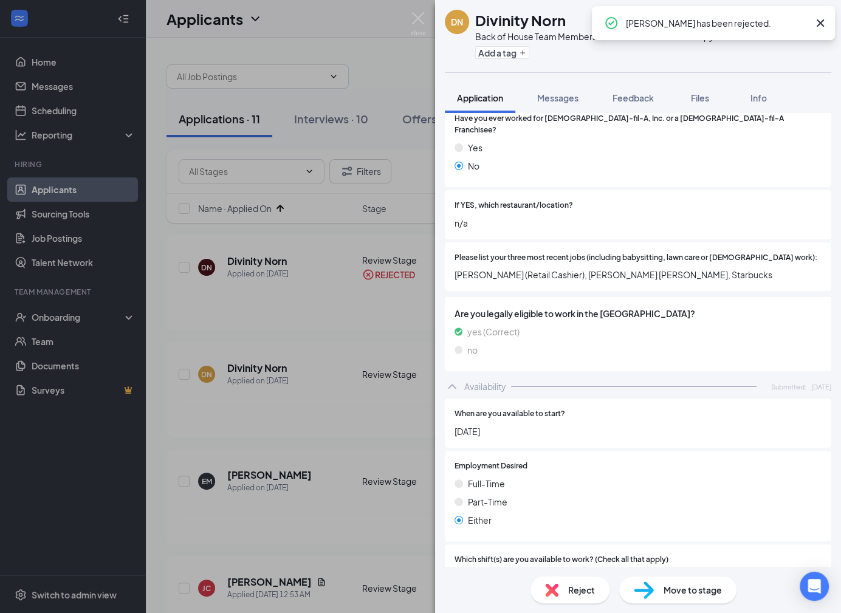
click at [581, 591] on span "Reject" at bounding box center [581, 590] width 27 height 13
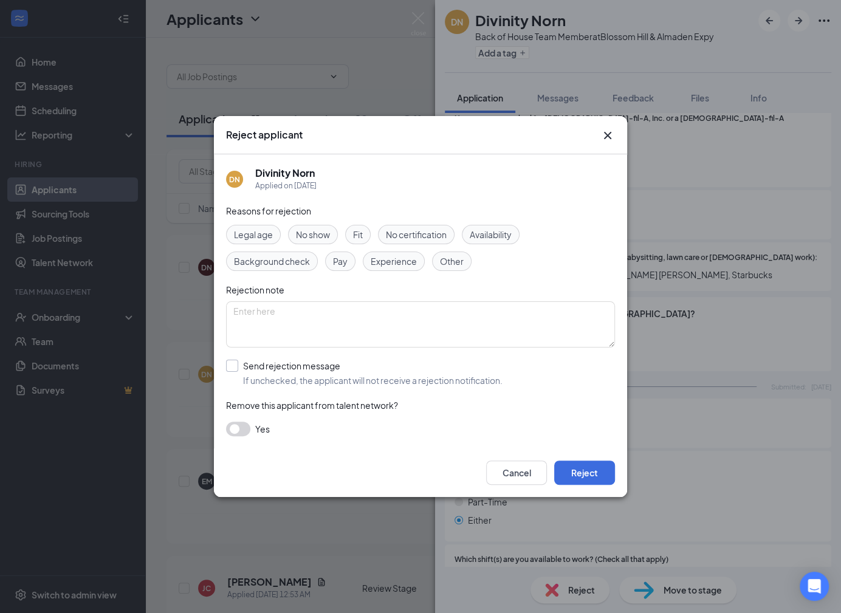
click at [383, 368] on input "Send rejection message If unchecked, the applicant will not receive a rejection…" at bounding box center [364, 373] width 277 height 27
checkbox input "true"
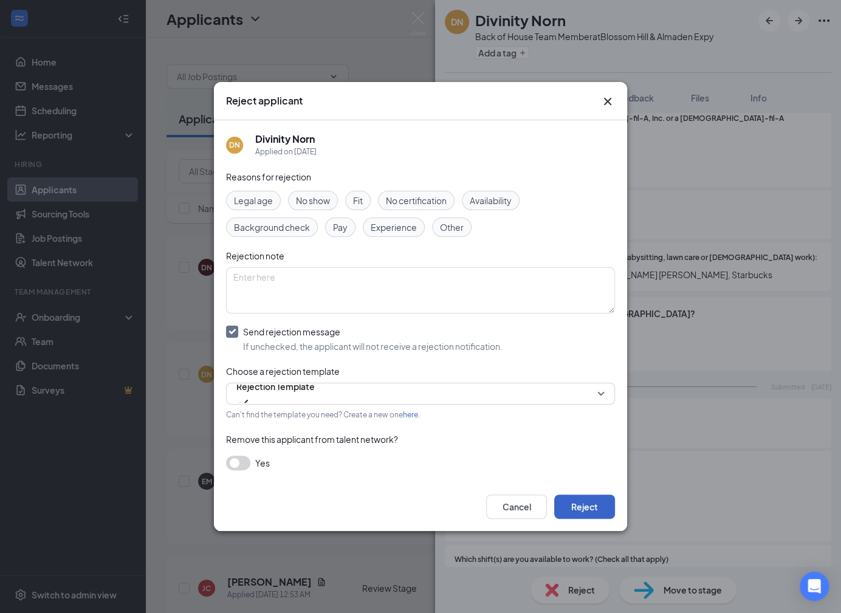
click at [606, 517] on button "Reject" at bounding box center [584, 507] width 61 height 24
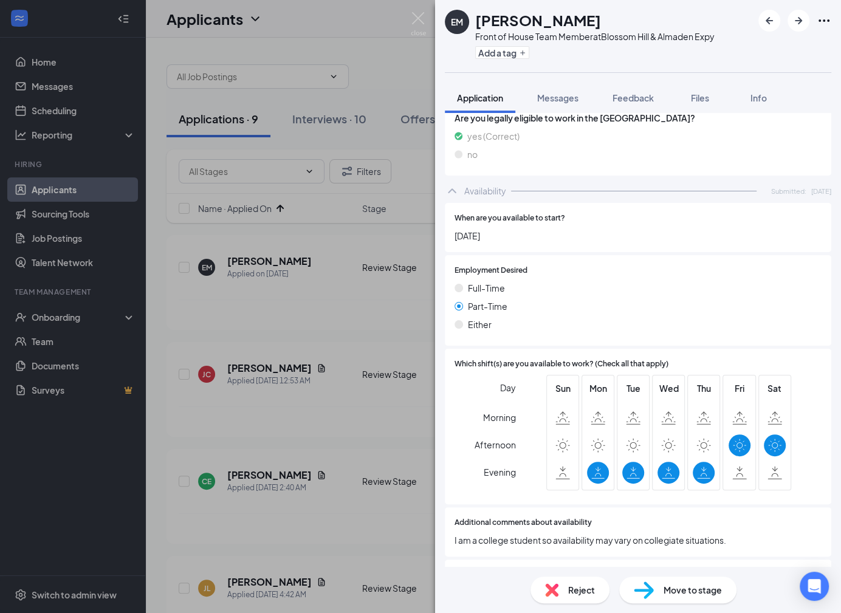
scroll to position [590, 0]
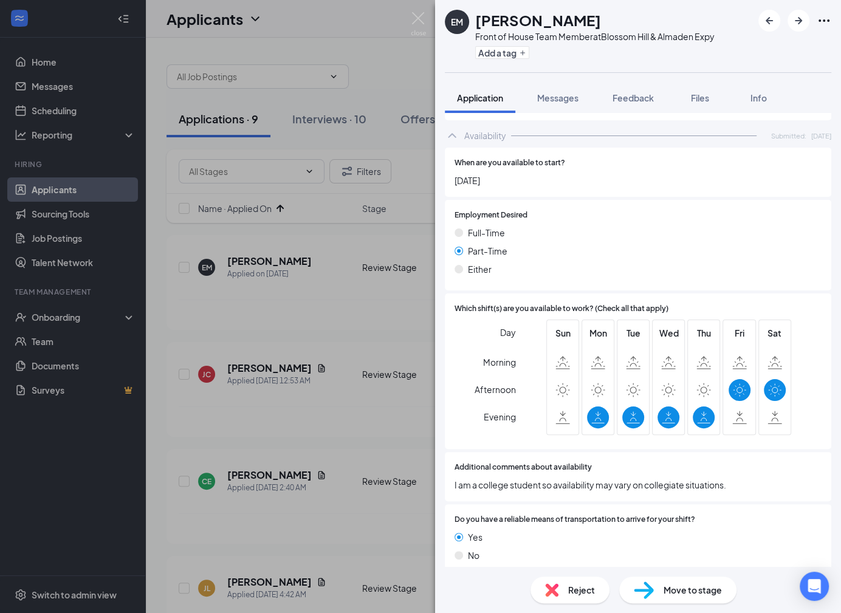
click at [573, 585] on span "Reject" at bounding box center [581, 590] width 27 height 13
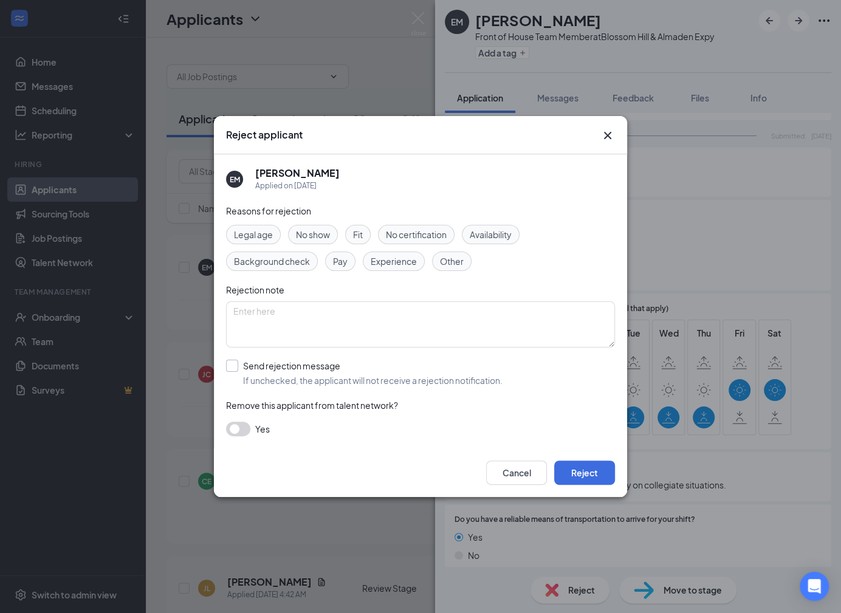
click at [381, 366] on input "Send rejection message If unchecked, the applicant will not receive a rejection…" at bounding box center [364, 373] width 277 height 27
checkbox input "true"
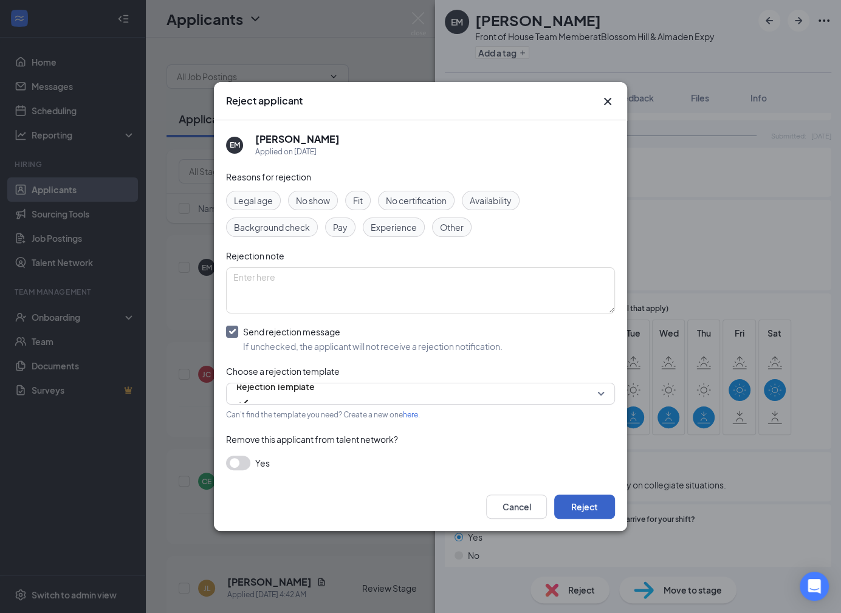
click at [578, 502] on button "Reject" at bounding box center [584, 507] width 61 height 24
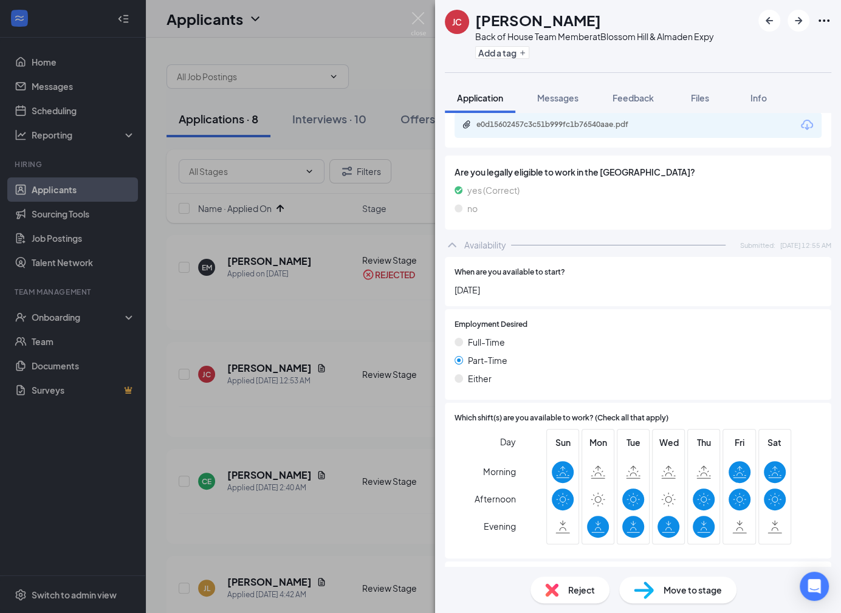
scroll to position [503, 0]
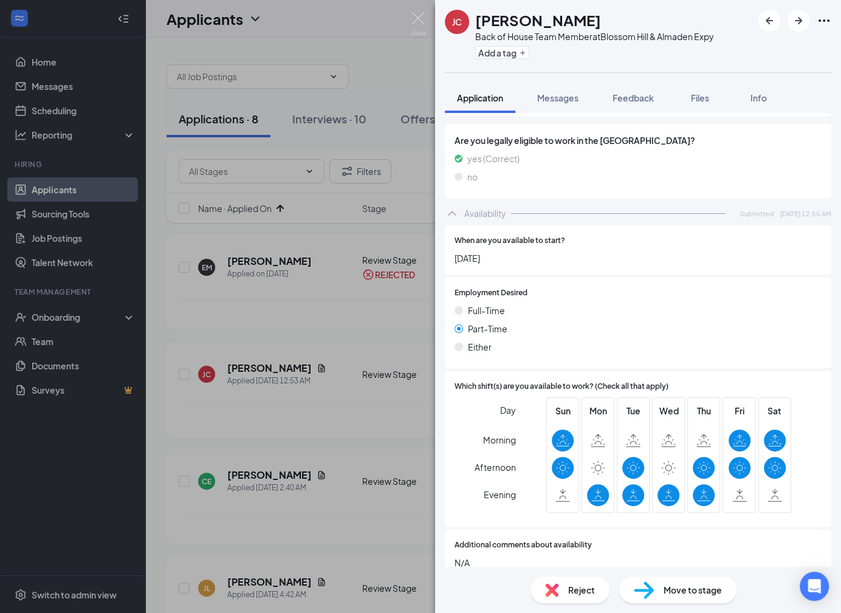
click at [571, 596] on span "Reject" at bounding box center [581, 590] width 27 height 13
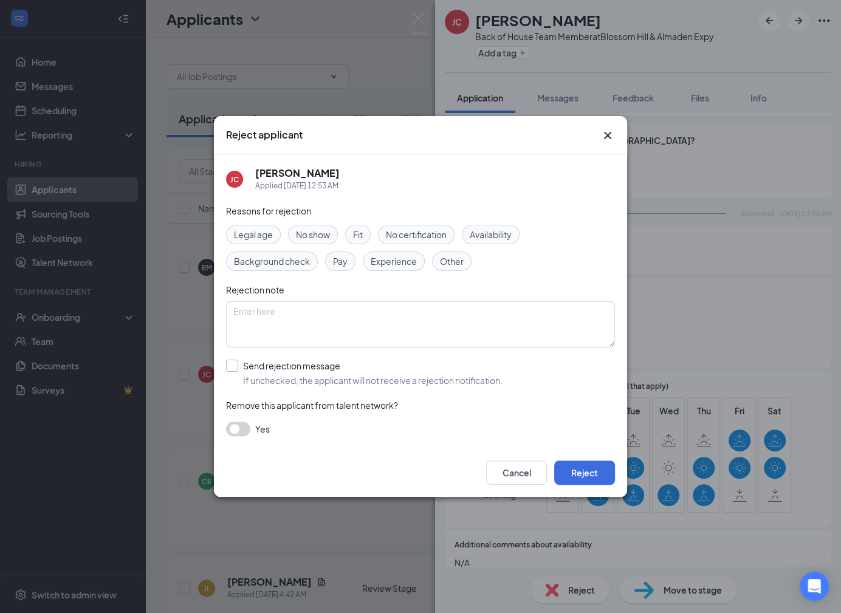
click at [396, 373] on input "Send rejection message If unchecked, the applicant will not receive a rejection…" at bounding box center [364, 373] width 277 height 27
checkbox input "true"
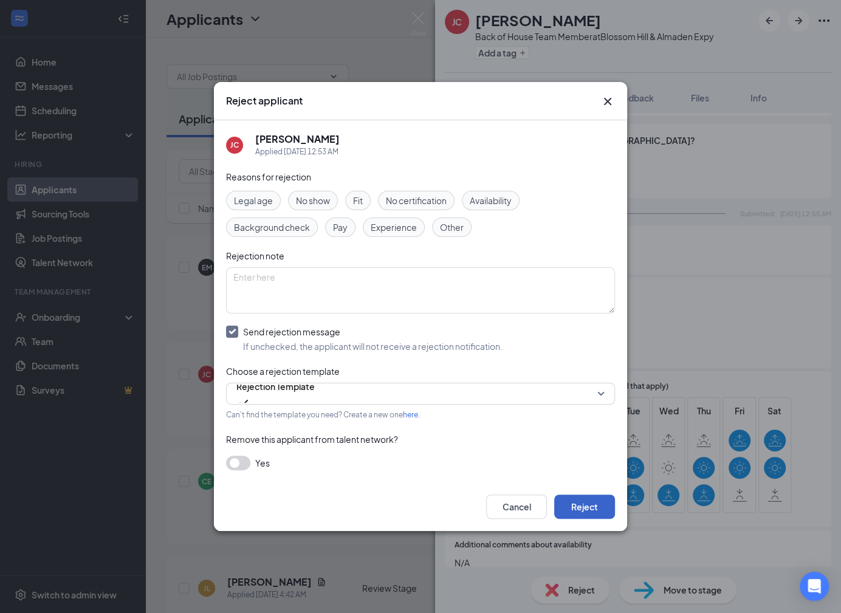
click at [588, 506] on button "Reject" at bounding box center [584, 507] width 61 height 24
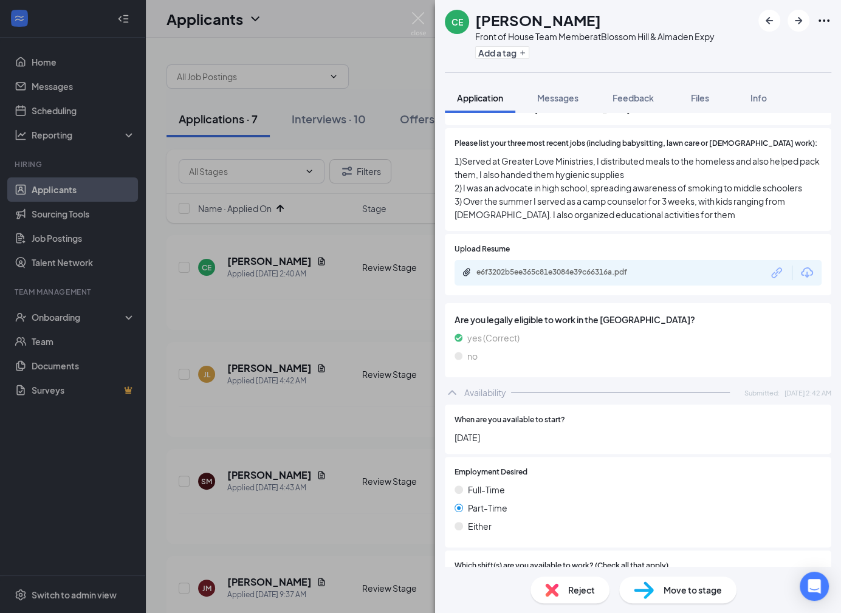
scroll to position [475, 0]
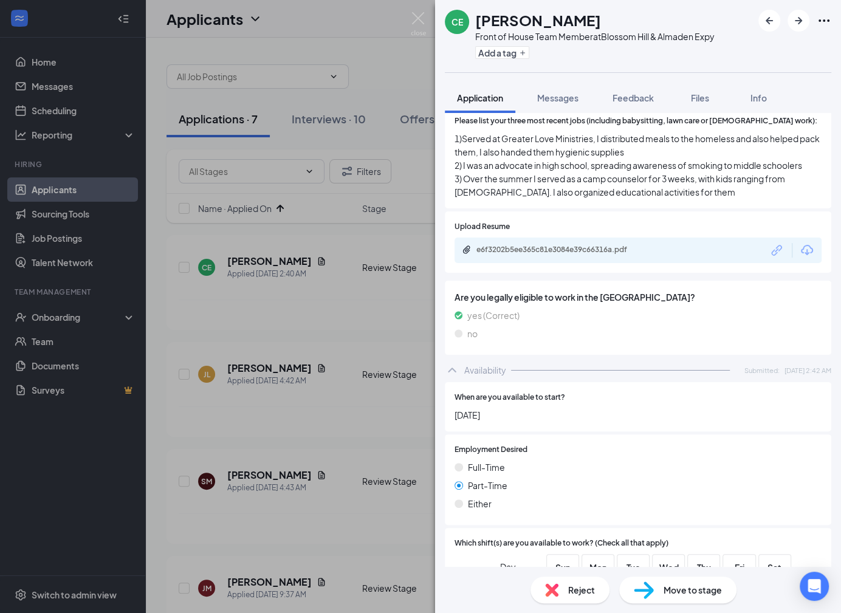
click at [589, 593] on span "Reject" at bounding box center [581, 590] width 27 height 13
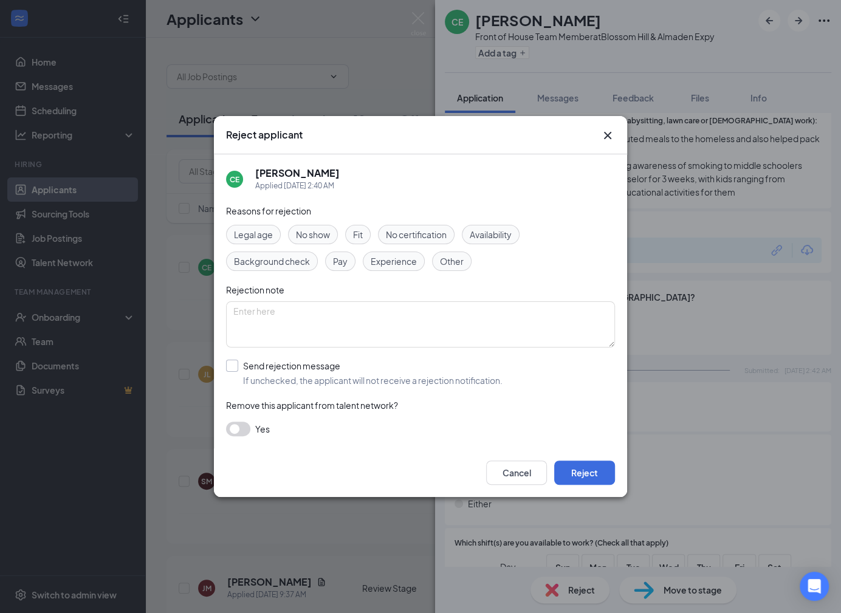
click at [422, 368] on input "Send rejection message If unchecked, the applicant will not receive a rejection…" at bounding box center [364, 373] width 277 height 27
checkbox input "true"
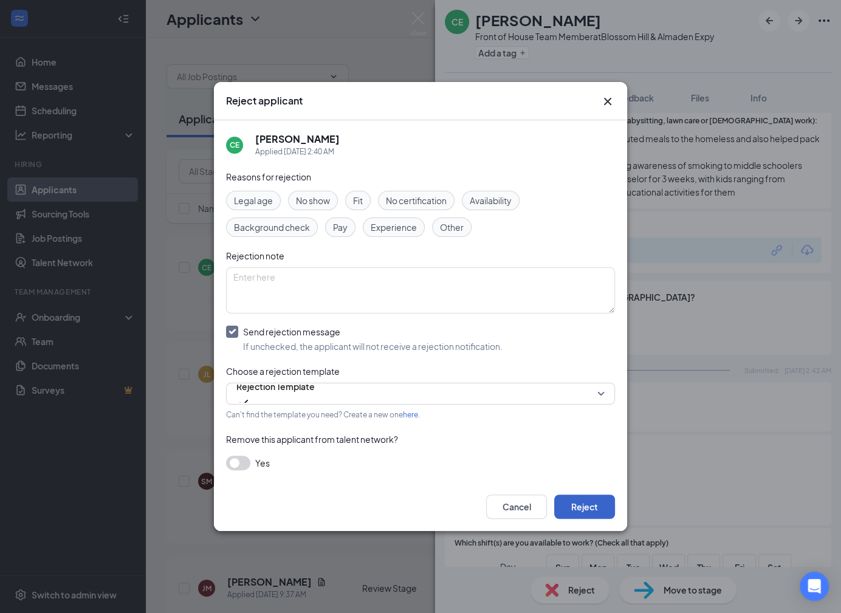
click at [596, 501] on button "Reject" at bounding box center [584, 507] width 61 height 24
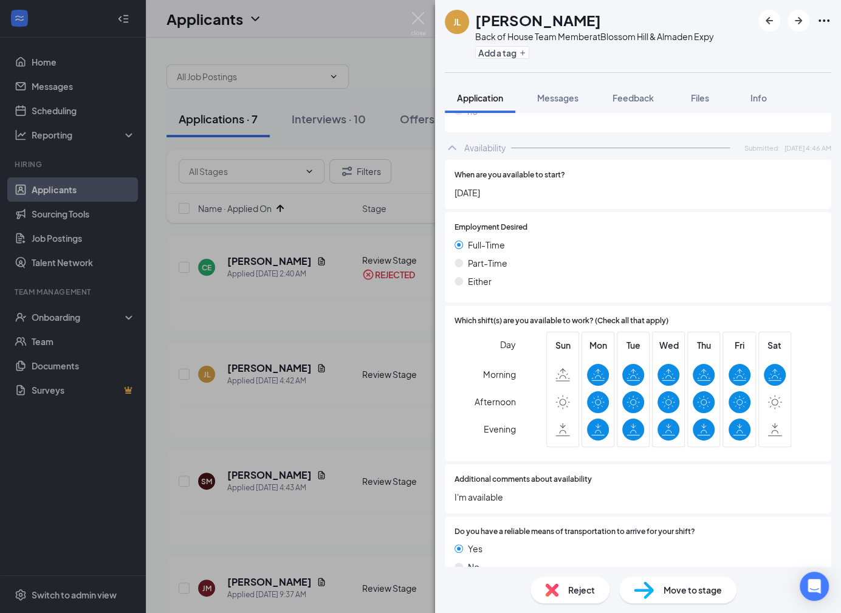
scroll to position [657, 0]
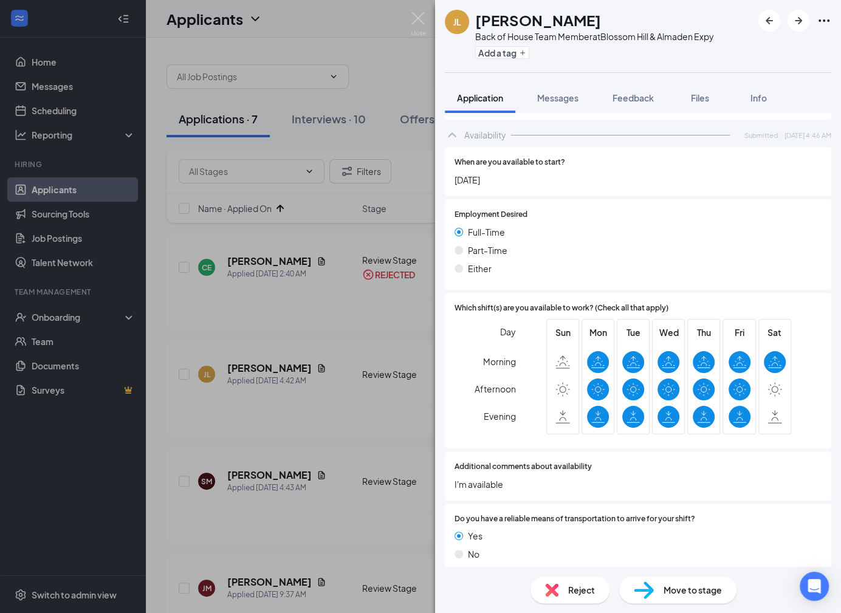
click at [575, 592] on span "Reject" at bounding box center [581, 590] width 27 height 13
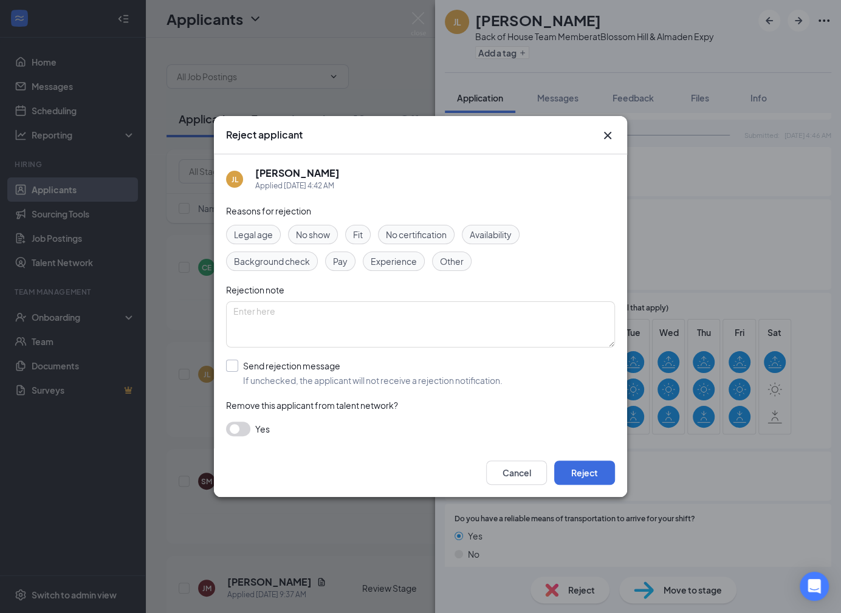
click at [471, 362] on input "Send rejection message If unchecked, the applicant will not receive a rejection…" at bounding box center [364, 373] width 277 height 27
checkbox input "true"
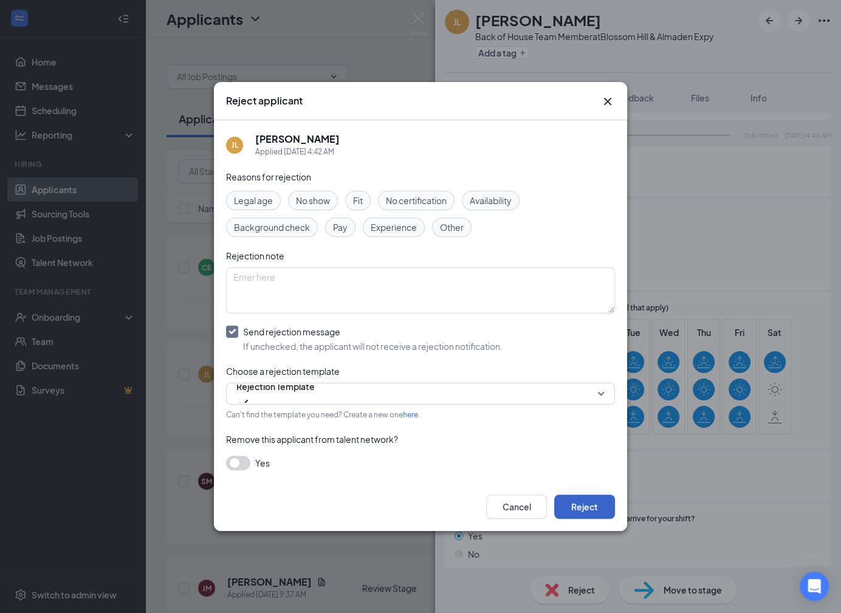
click at [585, 503] on button "Reject" at bounding box center [584, 507] width 61 height 24
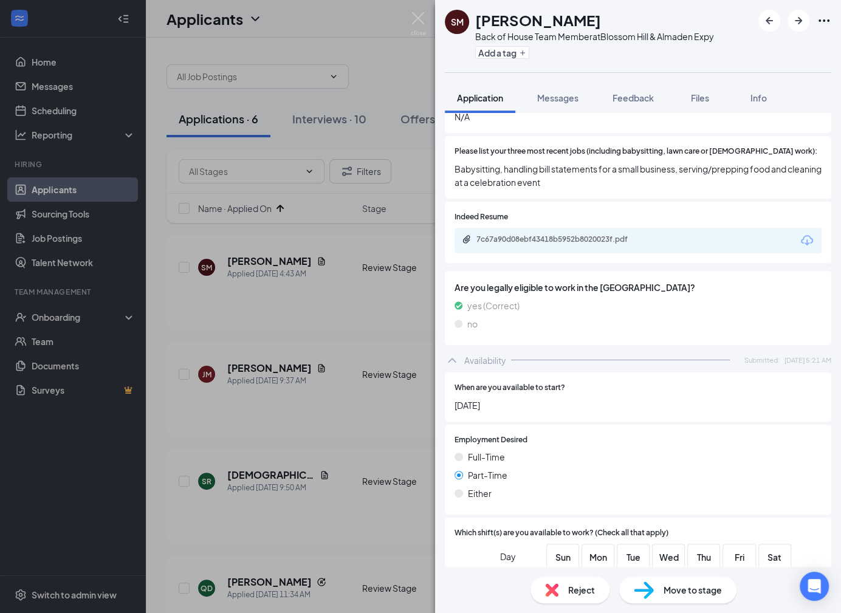
scroll to position [384, 0]
click at [587, 233] on div "7c67a90d08ebf43418b5952b8020023f.pdf" at bounding box center [562, 238] width 170 height 10
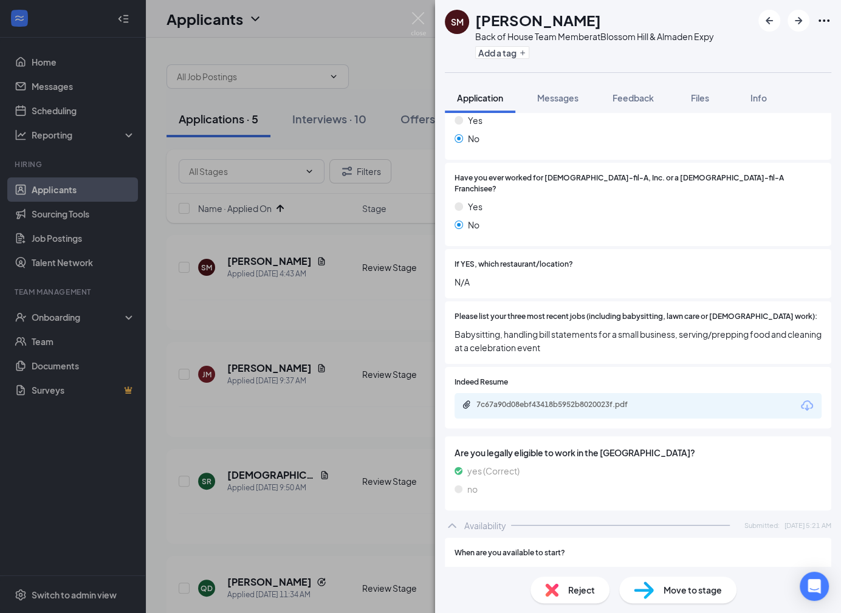
scroll to position [595, 0]
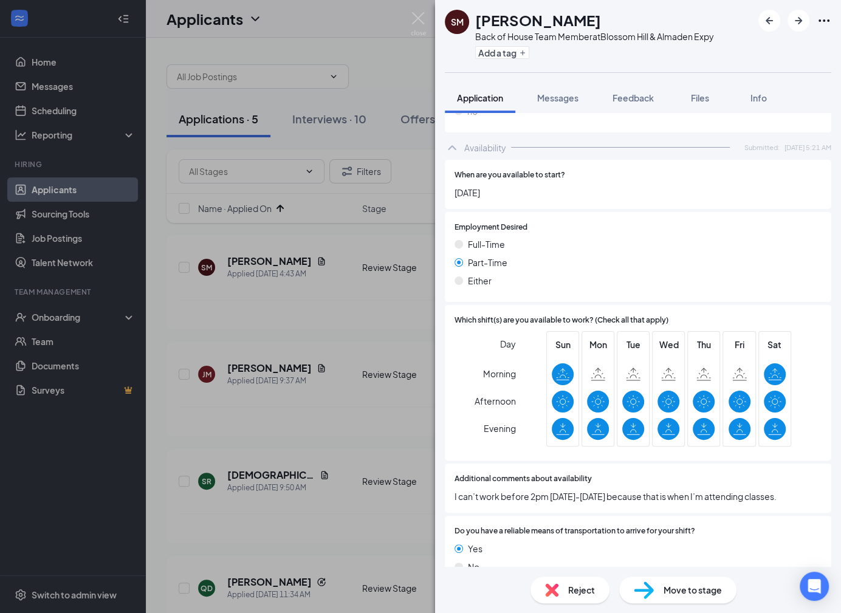
click at [674, 589] on span "Move to stage" at bounding box center [693, 590] width 58 height 13
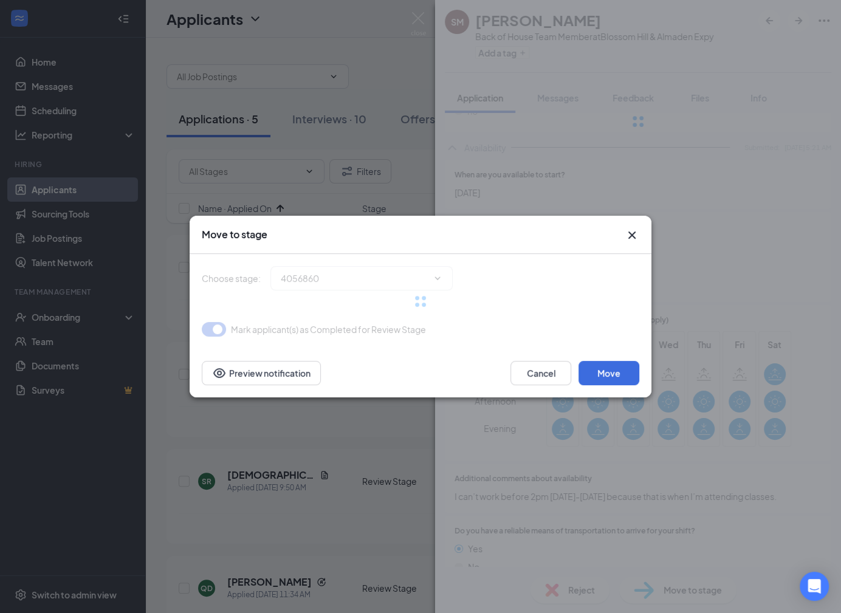
type input "In-Person Interview (next stage)"
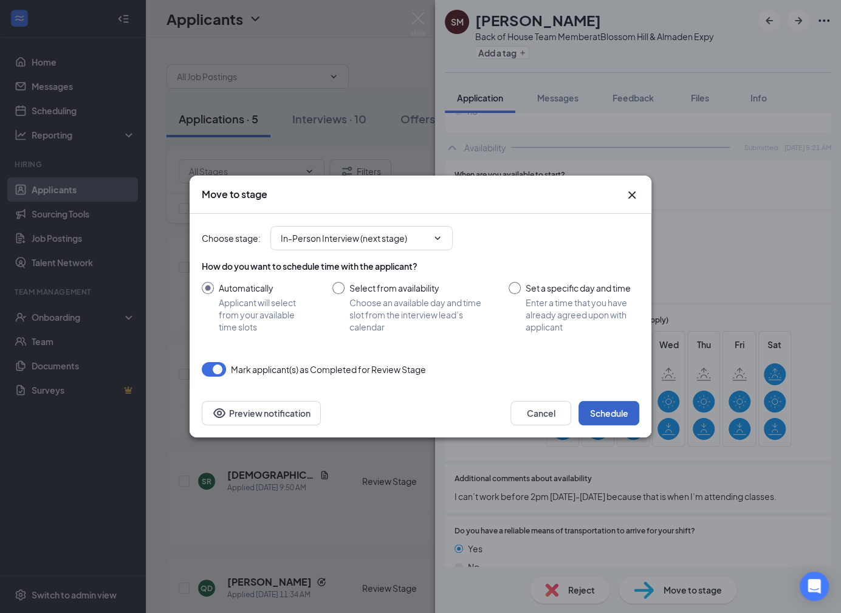
click at [624, 406] on button "Schedule" at bounding box center [609, 413] width 61 height 24
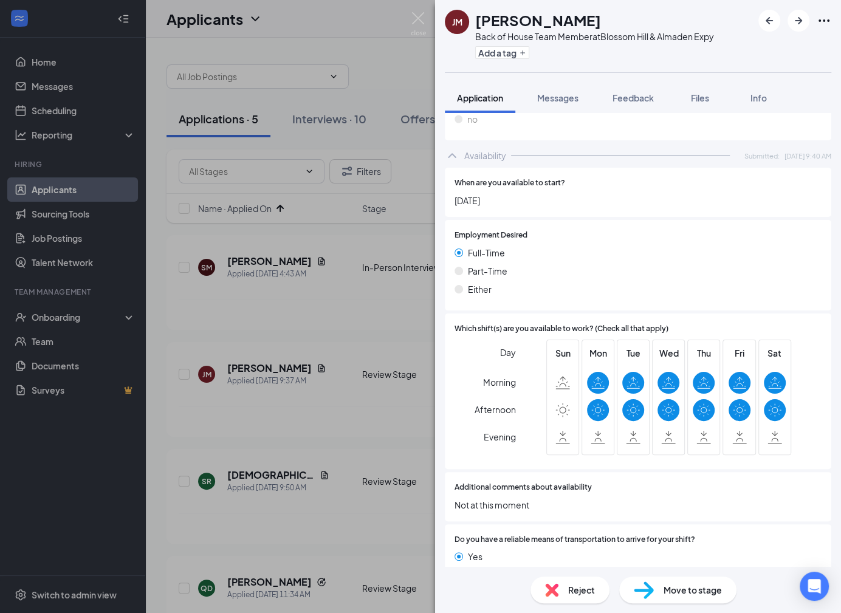
scroll to position [691, 0]
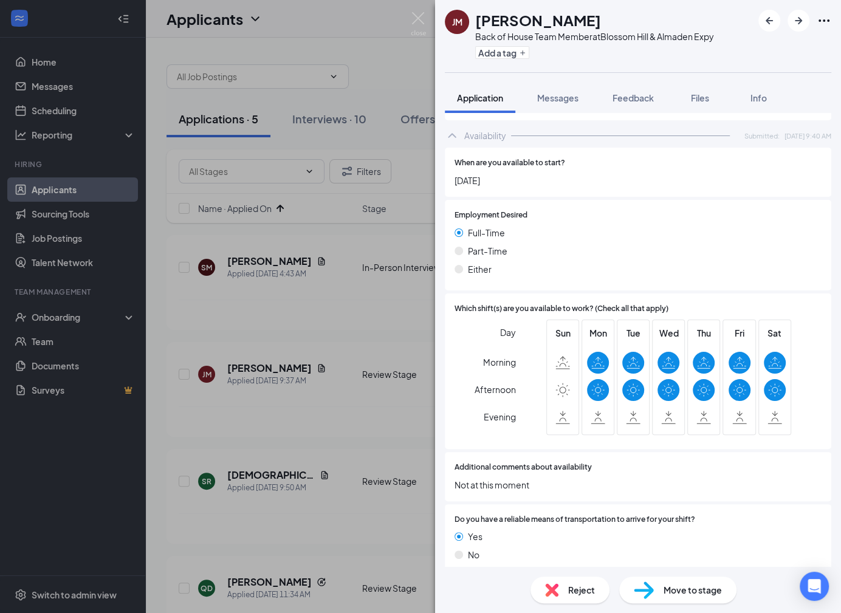
click at [564, 593] on div "Reject" at bounding box center [570, 590] width 79 height 27
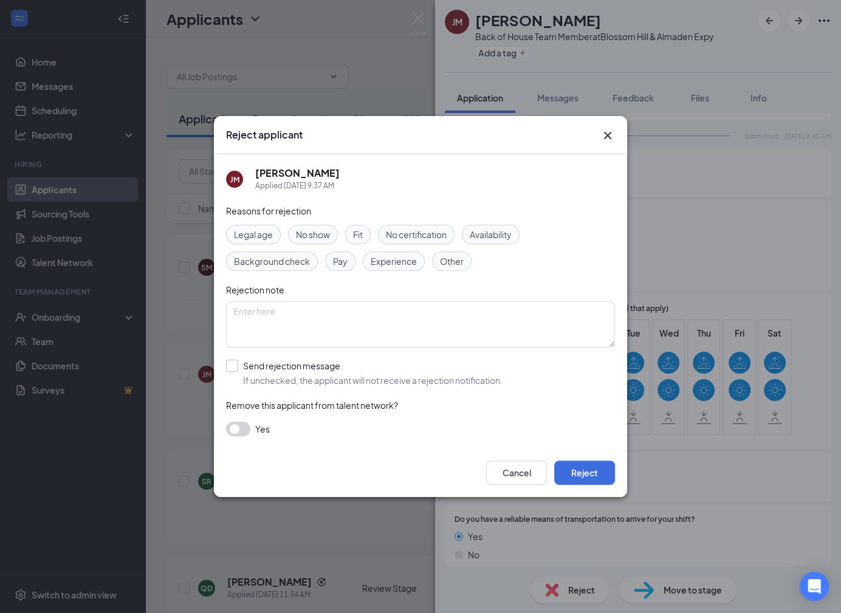
click at [430, 379] on input "Send rejection message If unchecked, the applicant will not receive a rejection…" at bounding box center [364, 373] width 277 height 27
checkbox input "true"
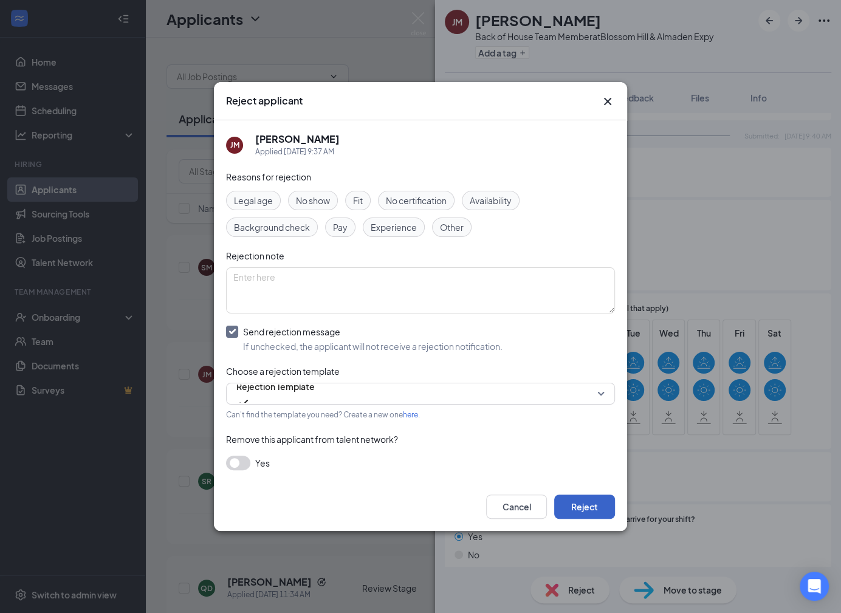
click at [584, 500] on button "Reject" at bounding box center [584, 507] width 61 height 24
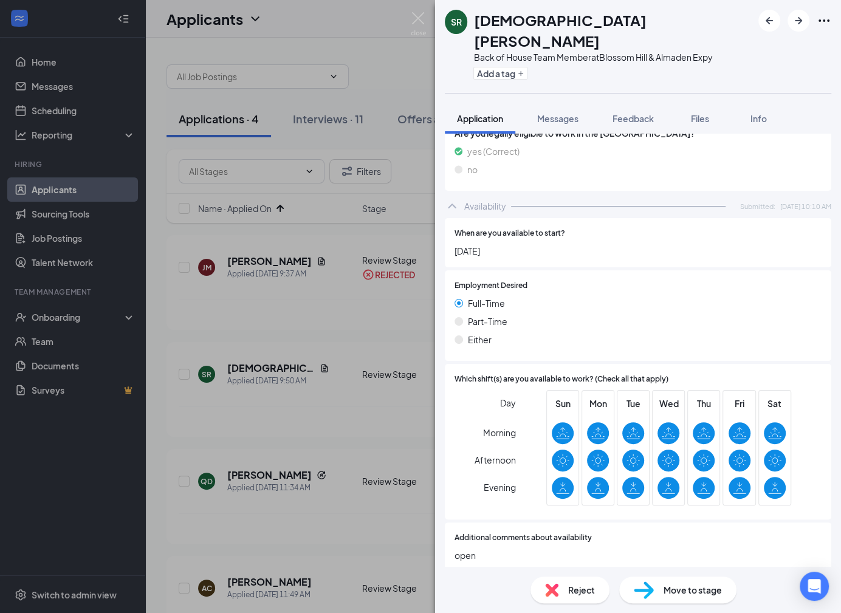
scroll to position [684, 0]
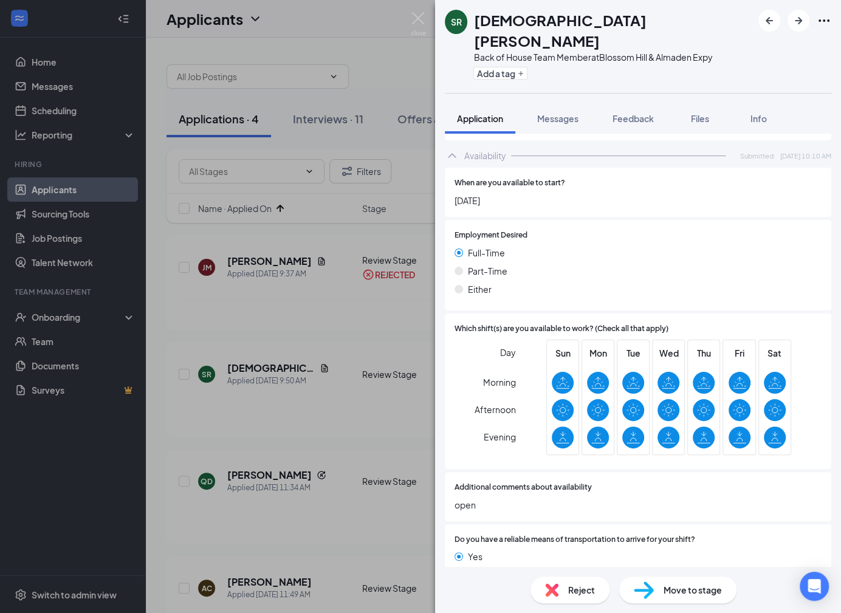
click at [579, 587] on span "Reject" at bounding box center [581, 590] width 27 height 13
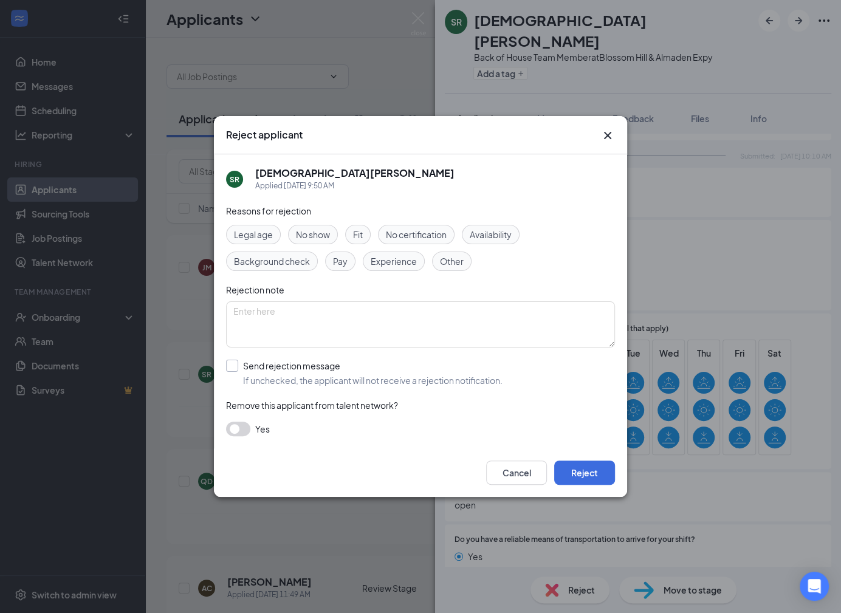
click at [396, 371] on input "Send rejection message If unchecked, the applicant will not receive a rejection…" at bounding box center [364, 373] width 277 height 27
checkbox input "true"
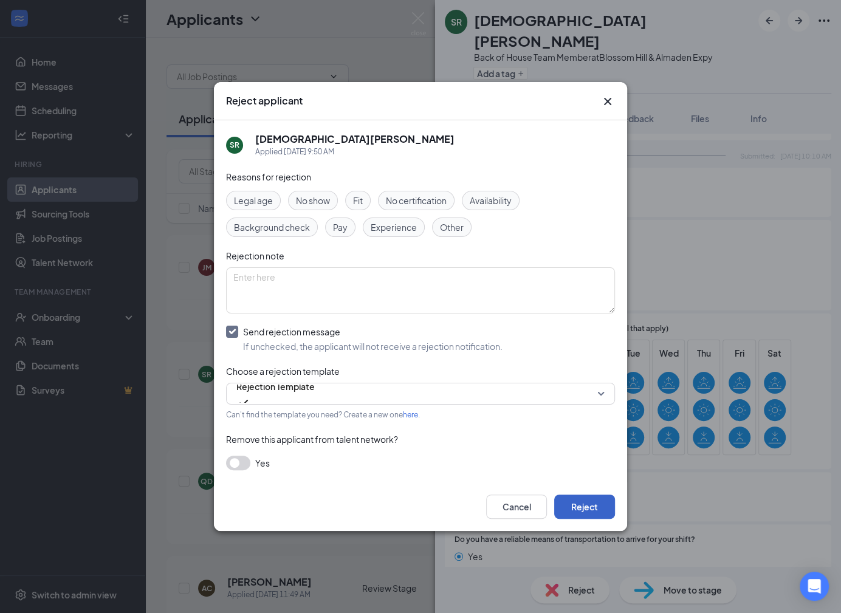
click at [573, 504] on button "Reject" at bounding box center [584, 507] width 61 height 24
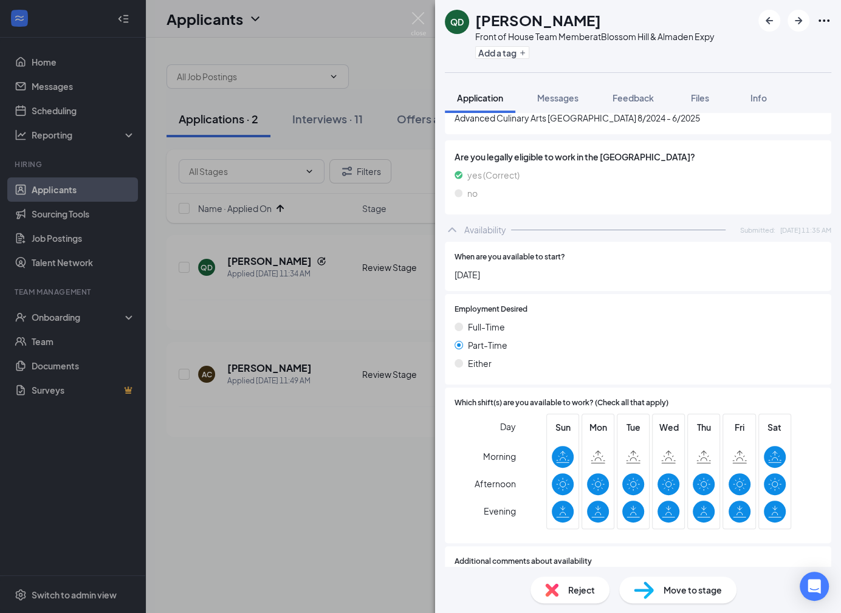
scroll to position [534, 0]
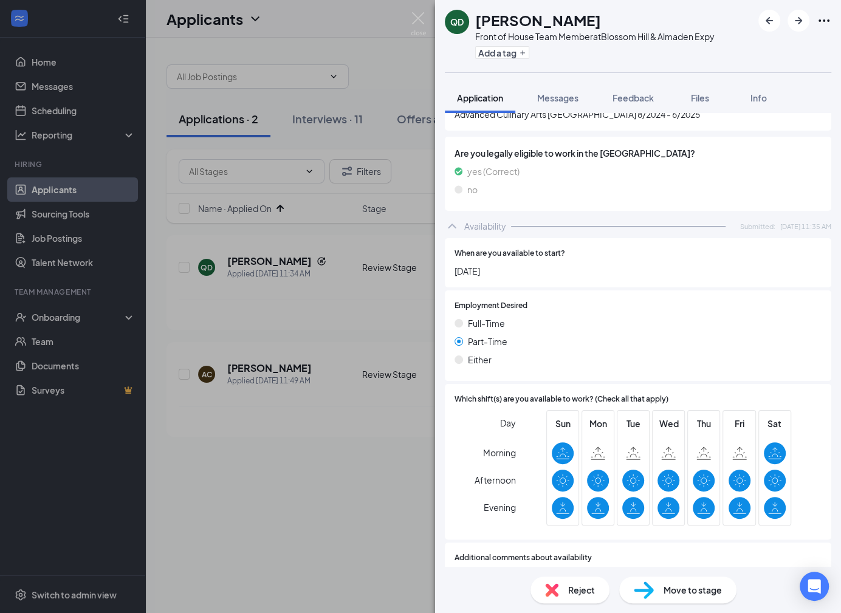
click at [583, 593] on span "Reject" at bounding box center [581, 590] width 27 height 13
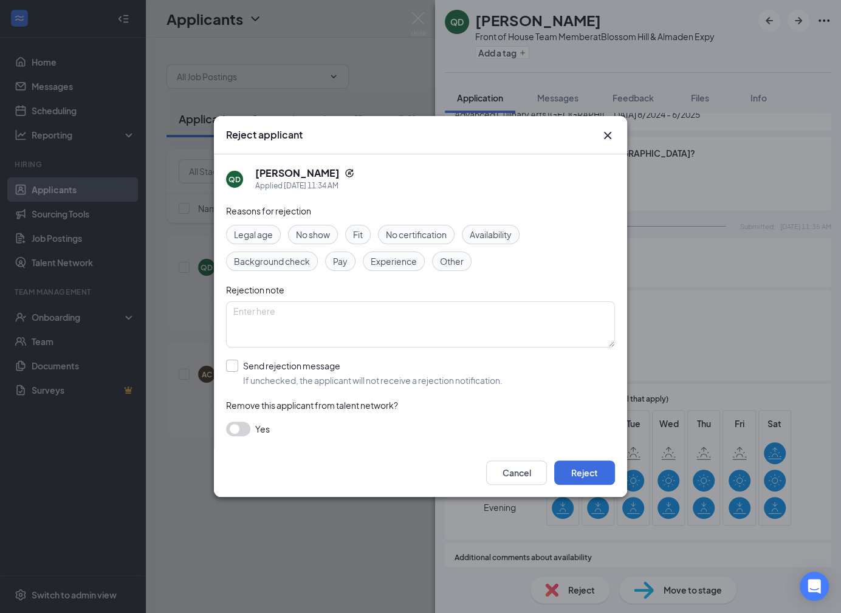
click at [435, 382] on input "Send rejection message If unchecked, the applicant will not receive a rejection…" at bounding box center [364, 373] width 277 height 27
checkbox input "true"
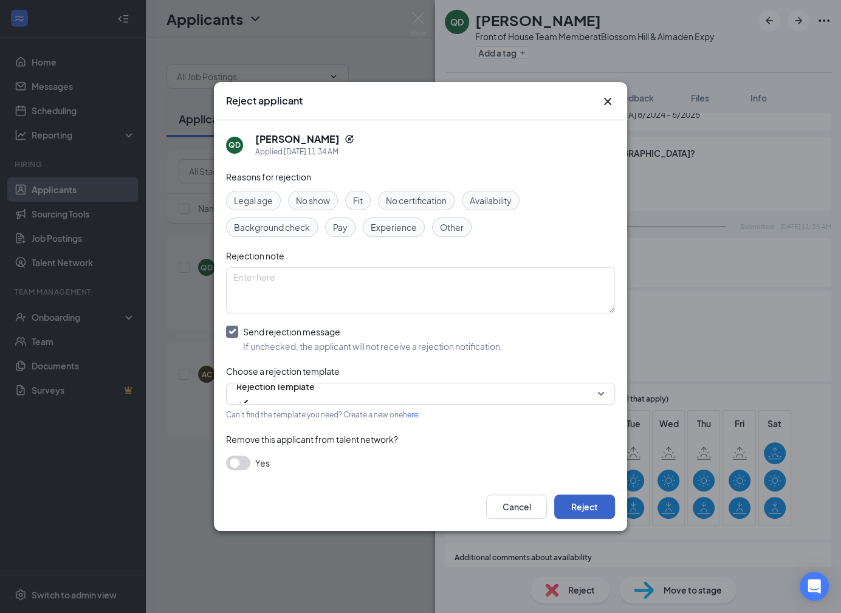
click at [589, 501] on button "Reject" at bounding box center [584, 507] width 61 height 24
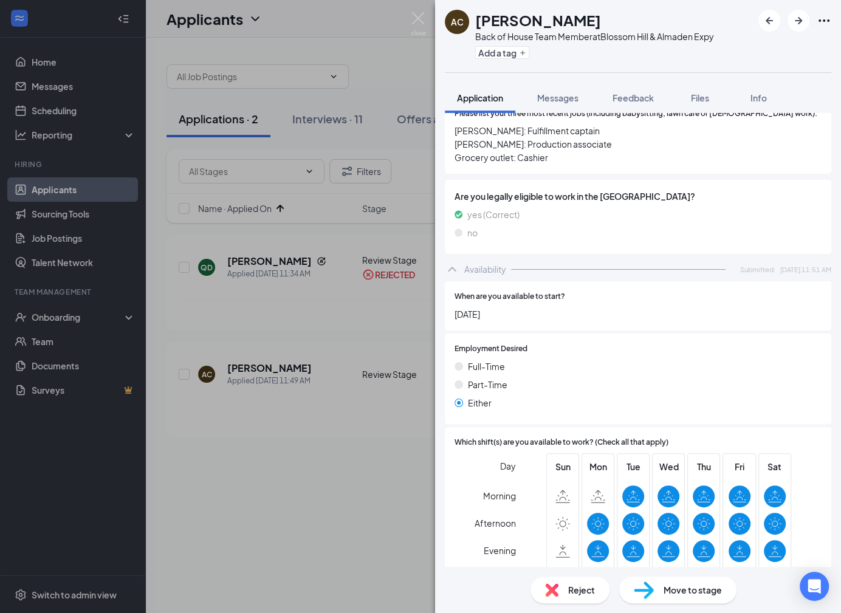
scroll to position [497, 0]
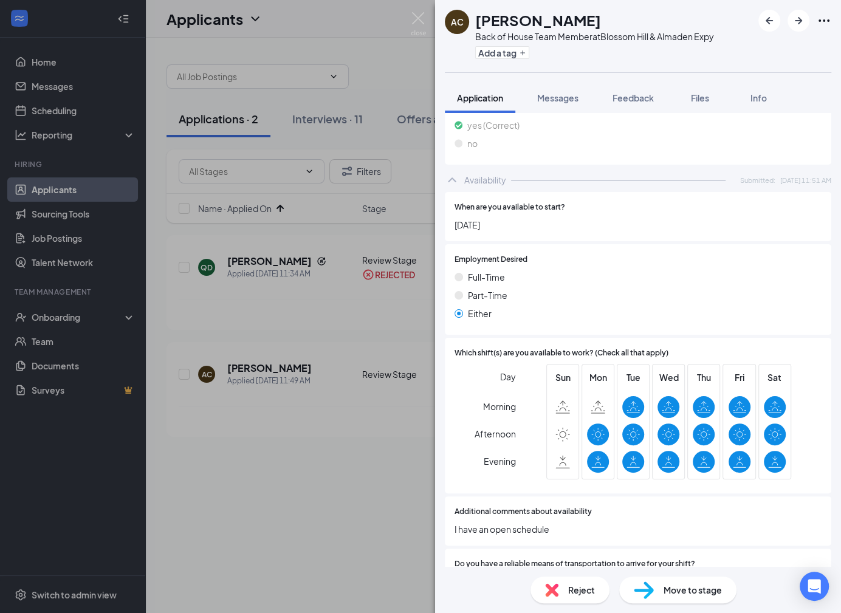
click at [576, 587] on span "Reject" at bounding box center [581, 590] width 27 height 13
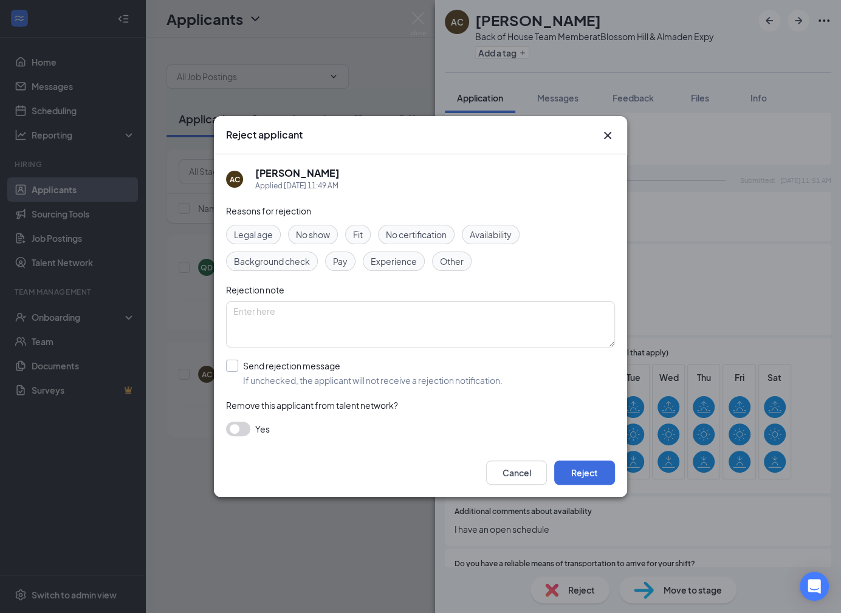
click at [394, 365] on input "Send rejection message If unchecked, the applicant will not receive a rejection…" at bounding box center [364, 373] width 277 height 27
checkbox input "true"
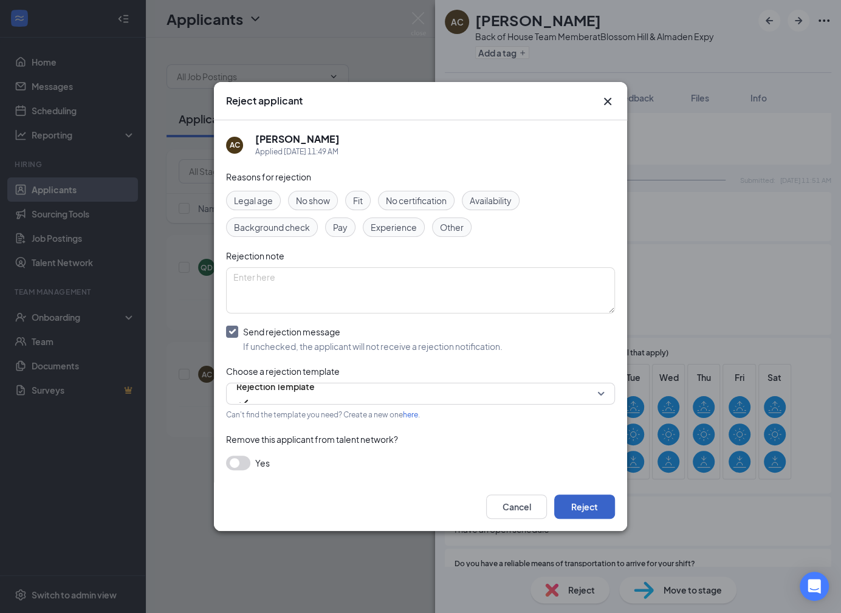
click at [584, 504] on button "Reject" at bounding box center [584, 507] width 61 height 24
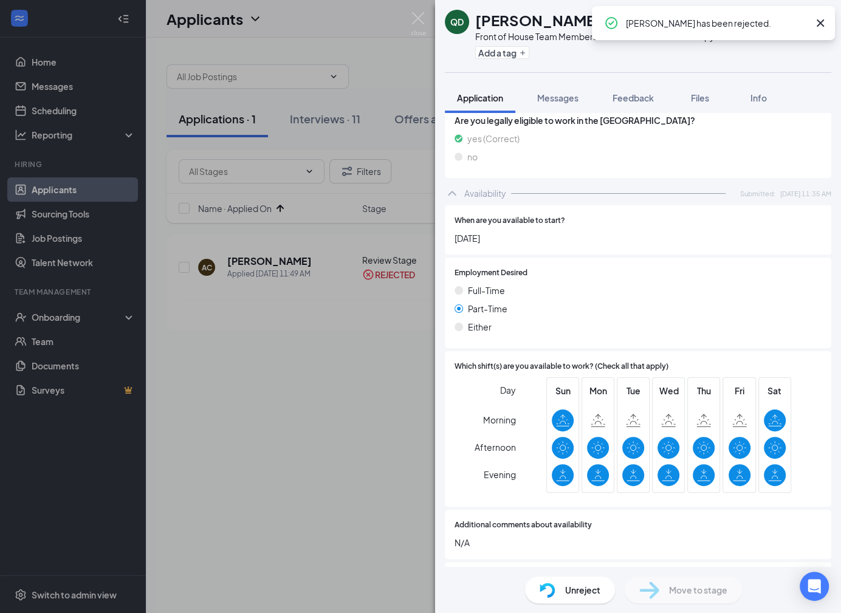
scroll to position [625, 0]
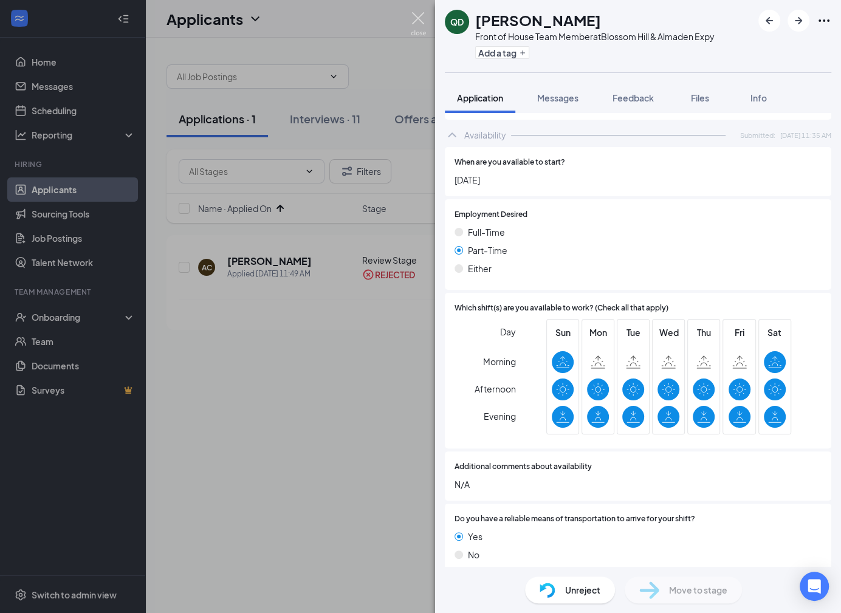
click at [419, 15] on img at bounding box center [418, 24] width 15 height 24
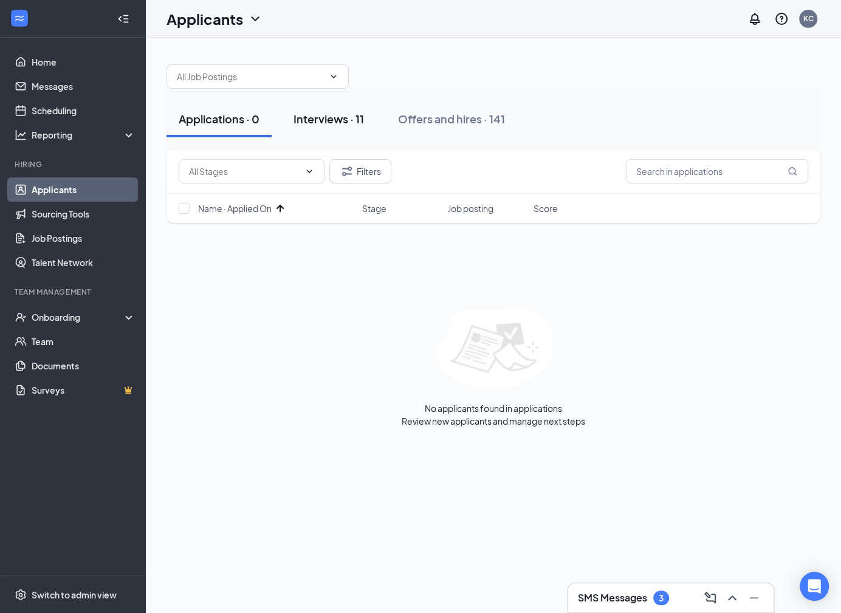
click at [337, 110] on button "Interviews · 11" at bounding box center [328, 119] width 95 height 36
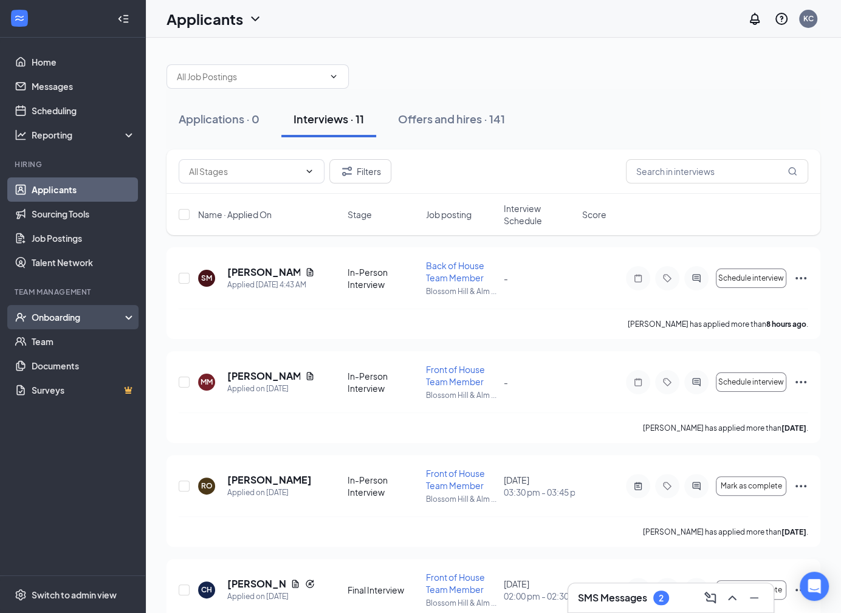
click at [65, 320] on div "Onboarding" at bounding box center [79, 317] width 94 height 12
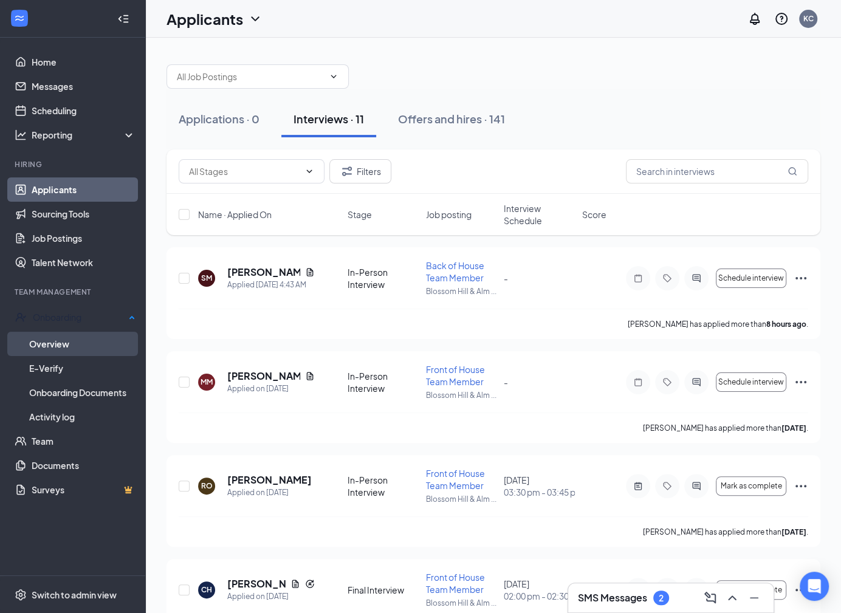
click at [69, 347] on link "Overview" at bounding box center [82, 344] width 106 height 24
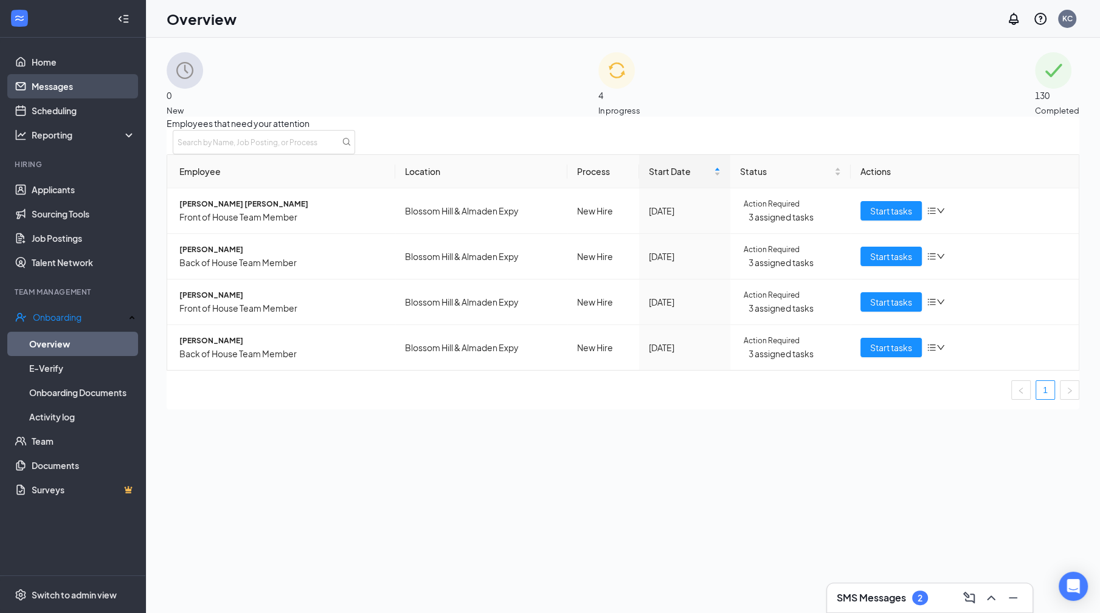
click at [52, 78] on link "Messages" at bounding box center [84, 86] width 104 height 24
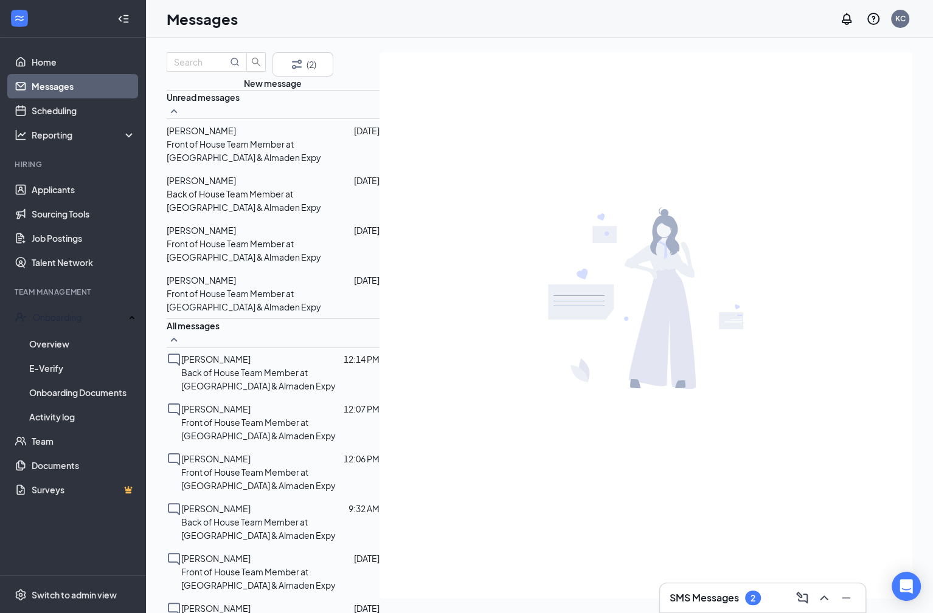
click at [239, 213] on p "Back of House Team Member at [GEOGRAPHIC_DATA] & Almaden Expy" at bounding box center [273, 200] width 213 height 27
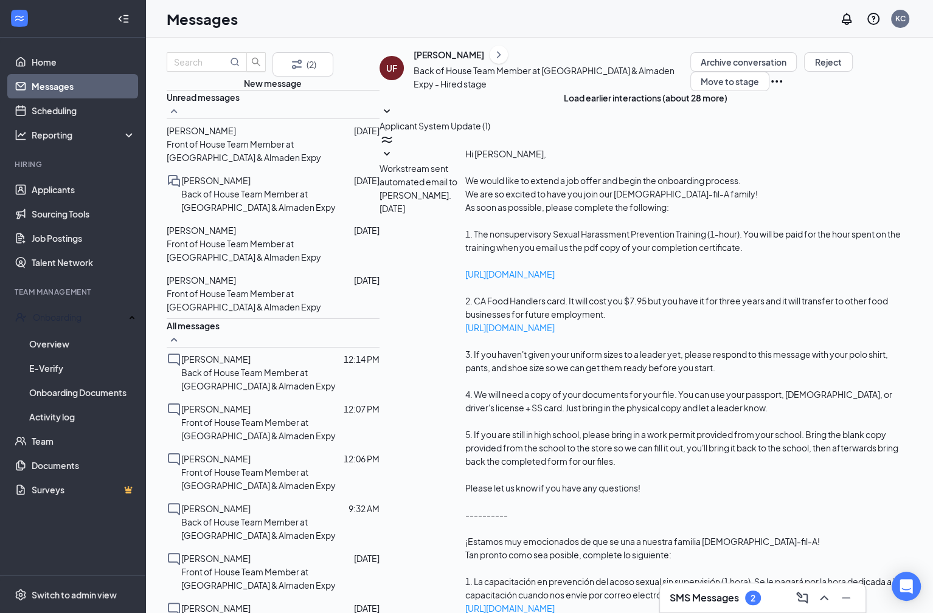
scroll to position [178, 0]
type textarea "Hi Uriel! Can you please tell me what your US shoe size is? Would it be a Size …"
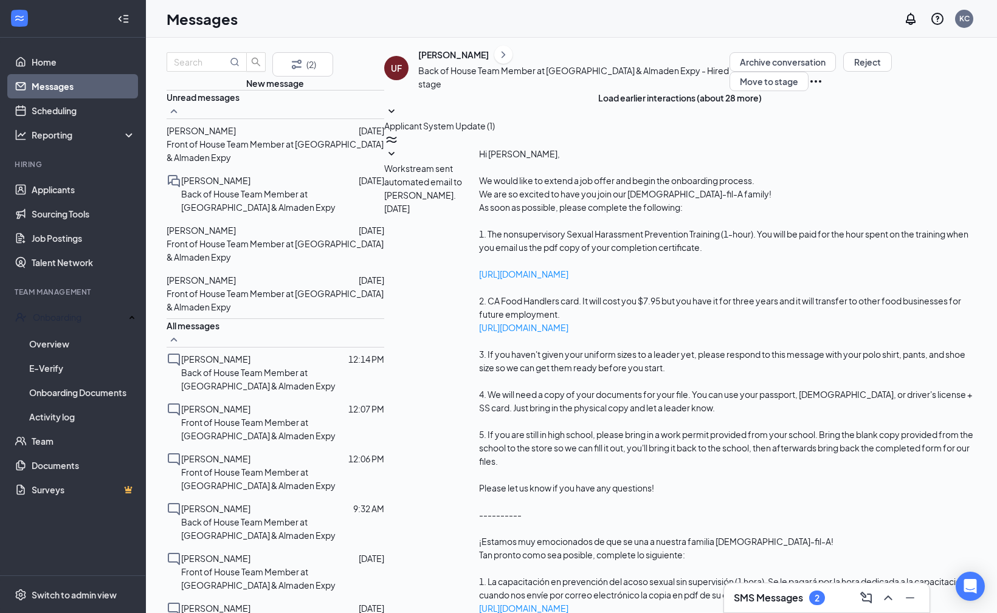
scroll to position [173, 0]
click at [222, 234] on span "[PERSON_NAME]" at bounding box center [201, 230] width 69 height 11
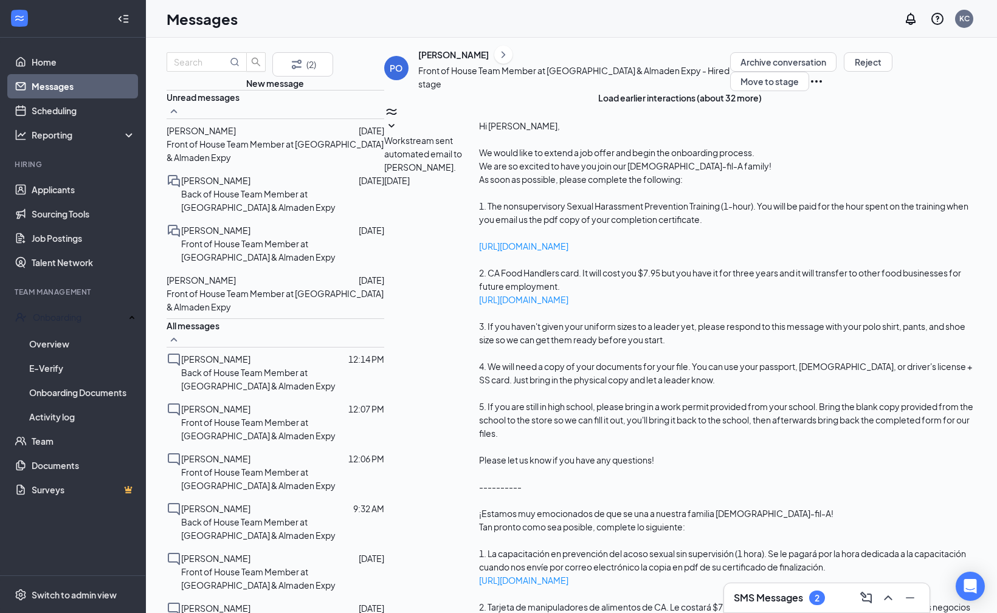
scroll to position [1657, 0]
type textarea "h"
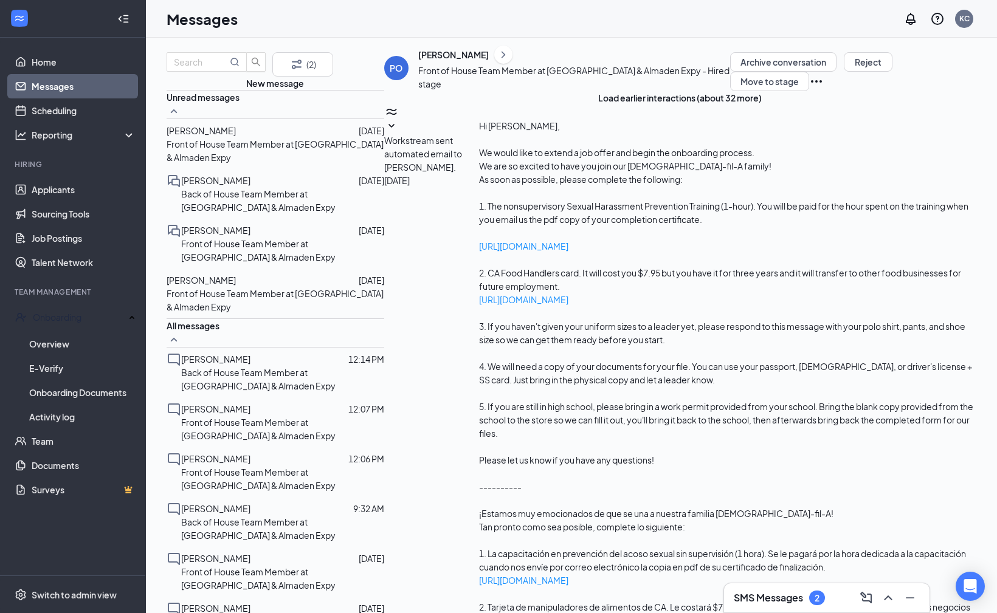
drag, startPoint x: 430, startPoint y: 516, endPoint x: 410, endPoint y: 516, distance: 20.1
type textarea "Hi Patrick! Welcome to the team! Could you please send me your uniform and shoe…"
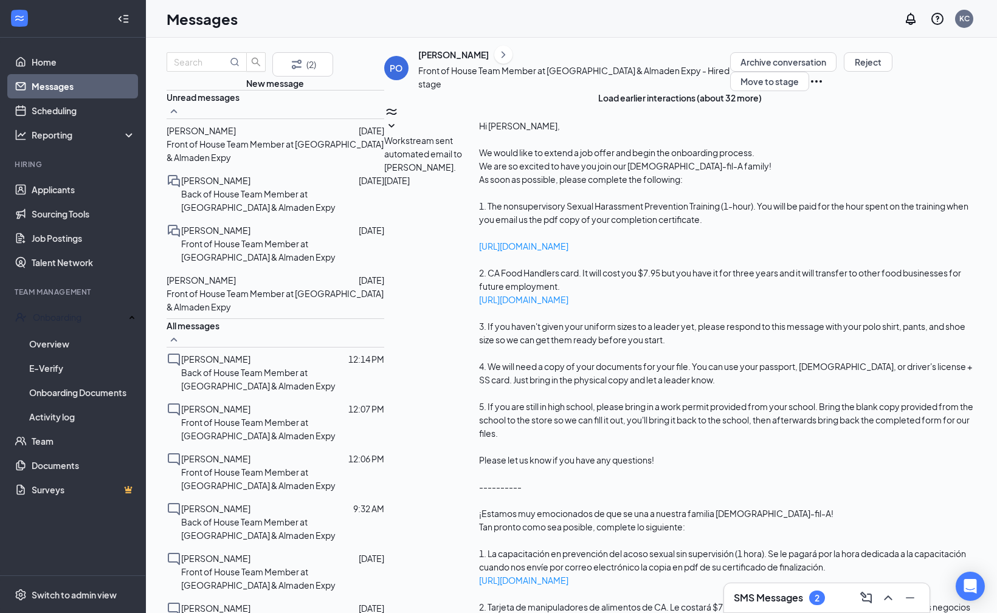
click at [241, 164] on p "Front of House Team Member at [GEOGRAPHIC_DATA] & Almaden Expy" at bounding box center [276, 150] width 218 height 27
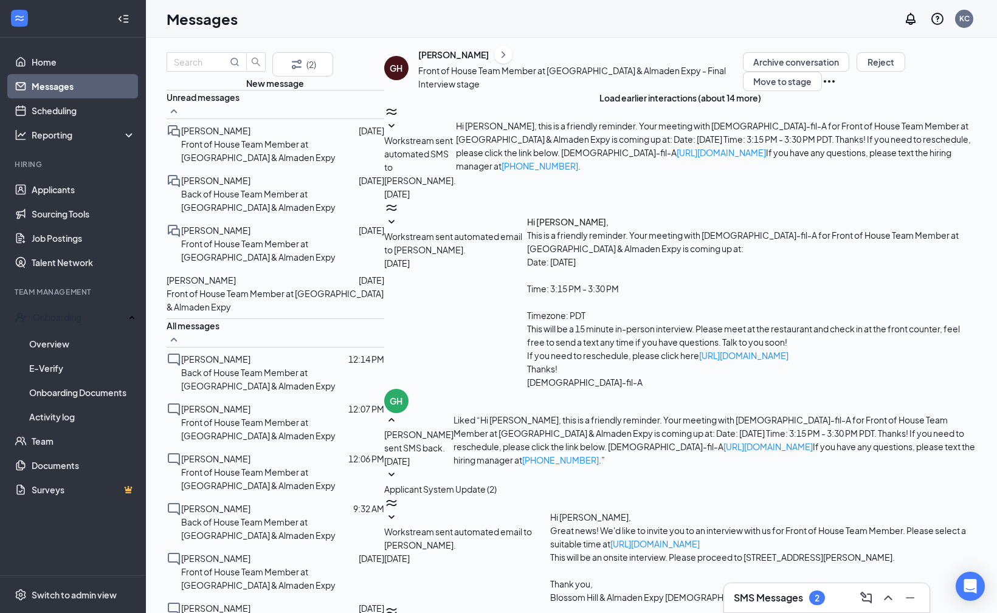
scroll to position [209, 0]
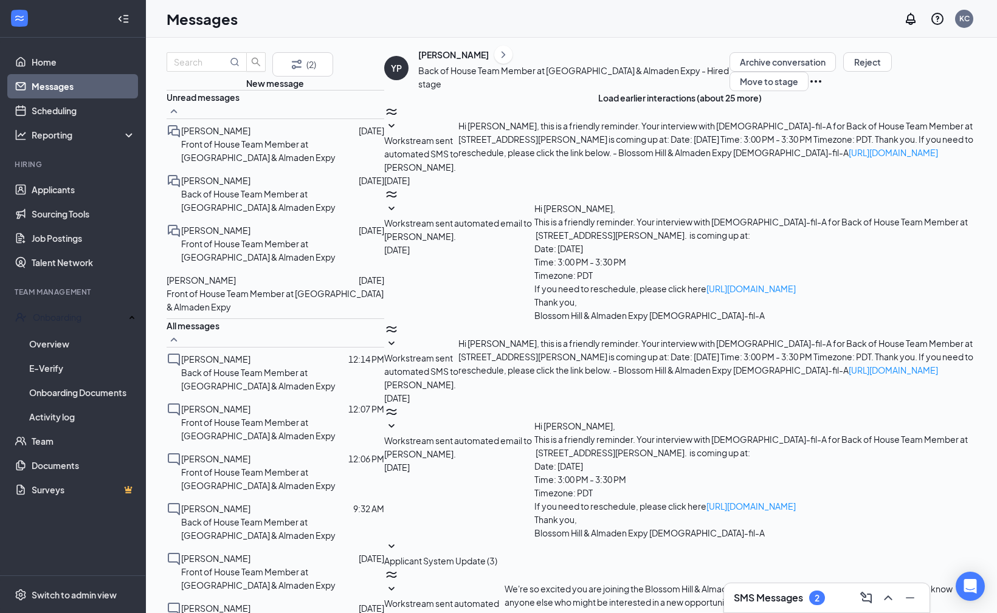
scroll to position [32, 0]
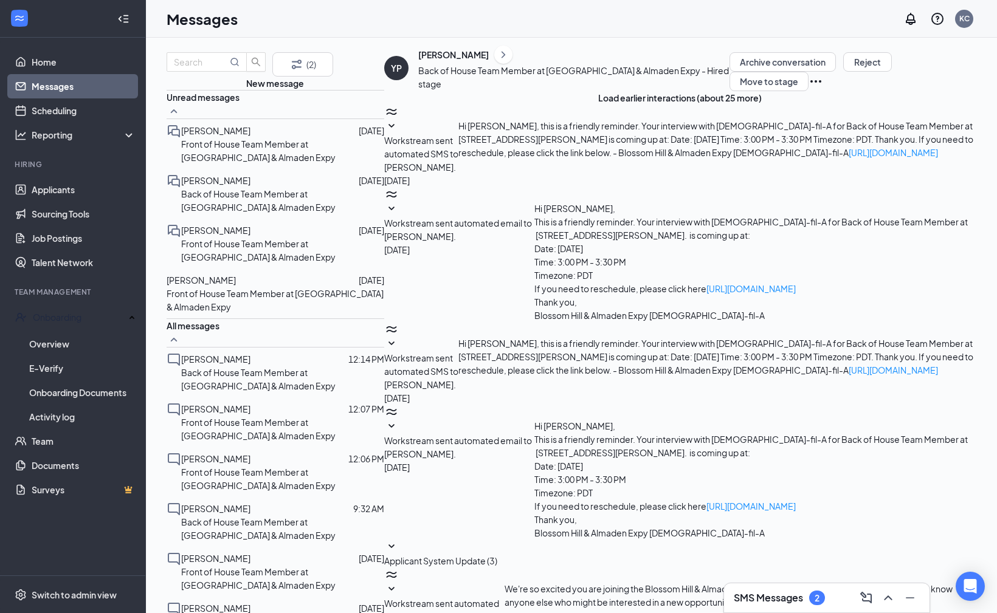
type textarea "Hi Yissel! Welcome to the team! Please get working on the hiring steps that wer…"
click at [226, 225] on span "[PERSON_NAME]" at bounding box center [215, 230] width 69 height 11
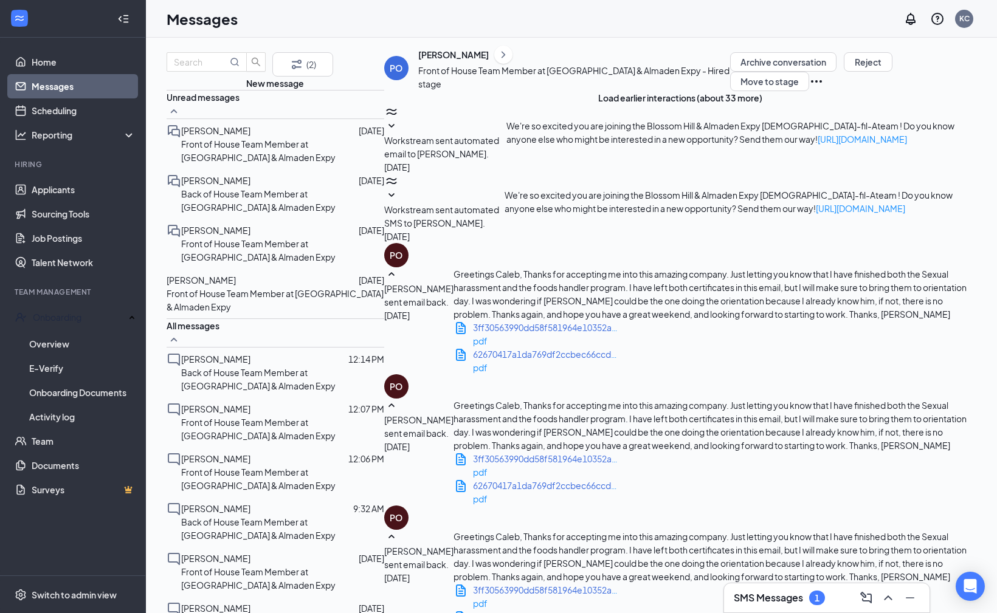
scroll to position [1718, 0]
drag, startPoint x: 517, startPoint y: 411, endPoint x: 626, endPoint y: 442, distance: 113.7
copy span "Could you please send me your uniform and shoe sizes? Hoping to get these order…"
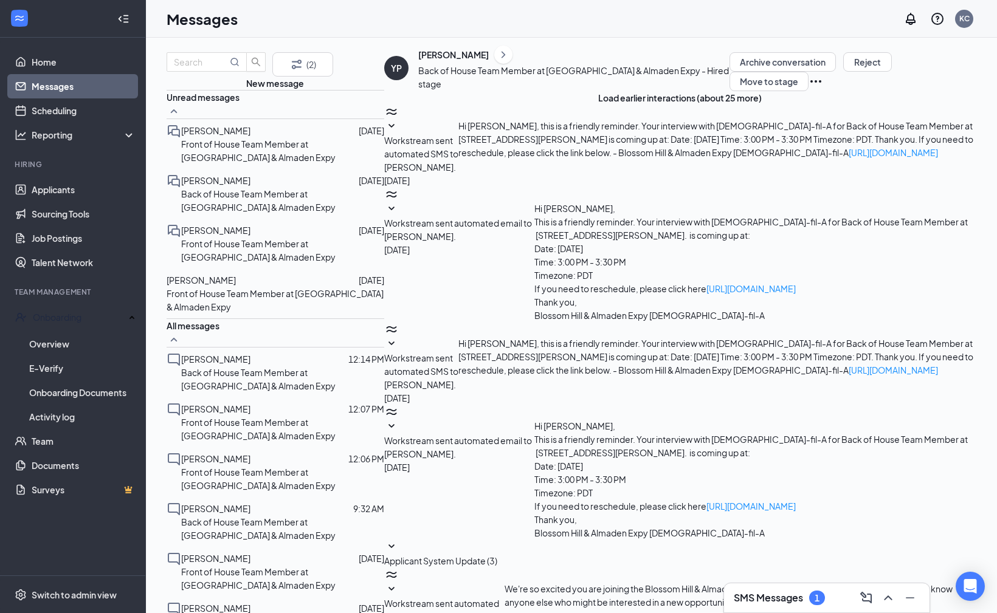
scroll to position [32, 0]
type textarea "h"
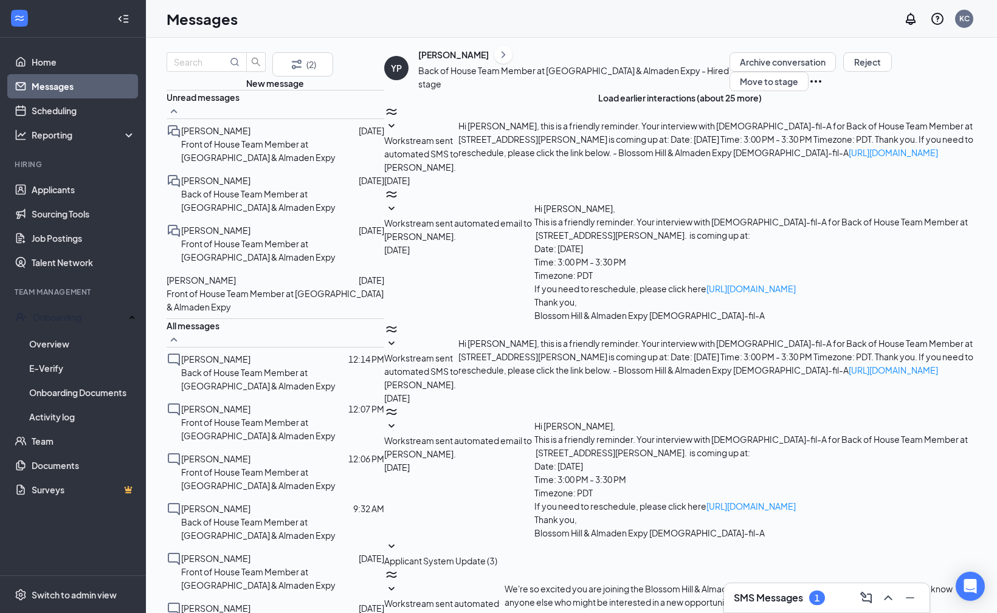
paste textarea "Could you please send me your uniform and shoe sizes? Hoping to get these order…"
type textarea "Hi [PERSON_NAME]! Welcome to the team! Please get working on the hiring steps t…"
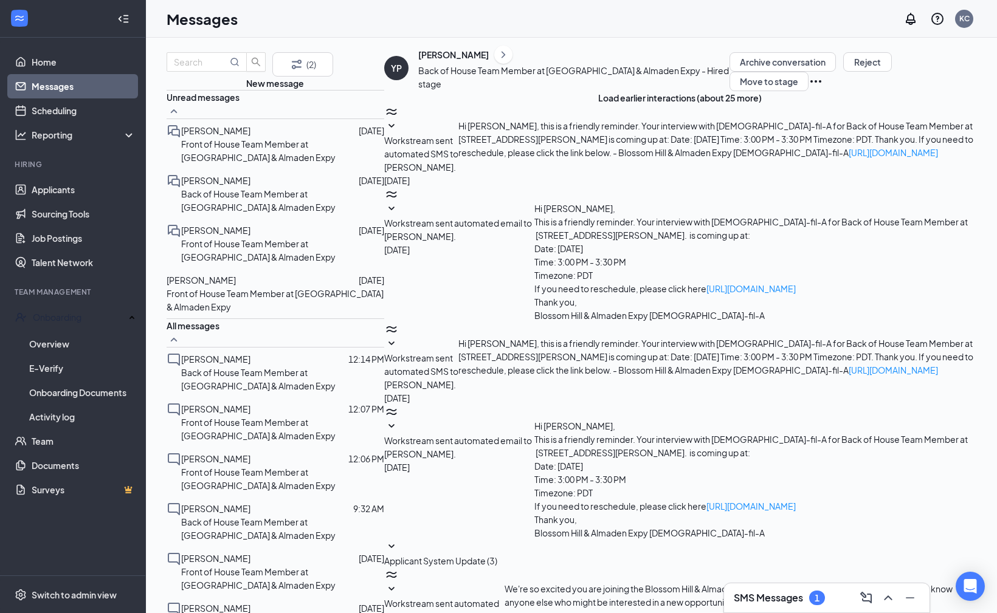
scroll to position [165, 0]
click at [64, 192] on link "Applicants" at bounding box center [84, 190] width 104 height 24
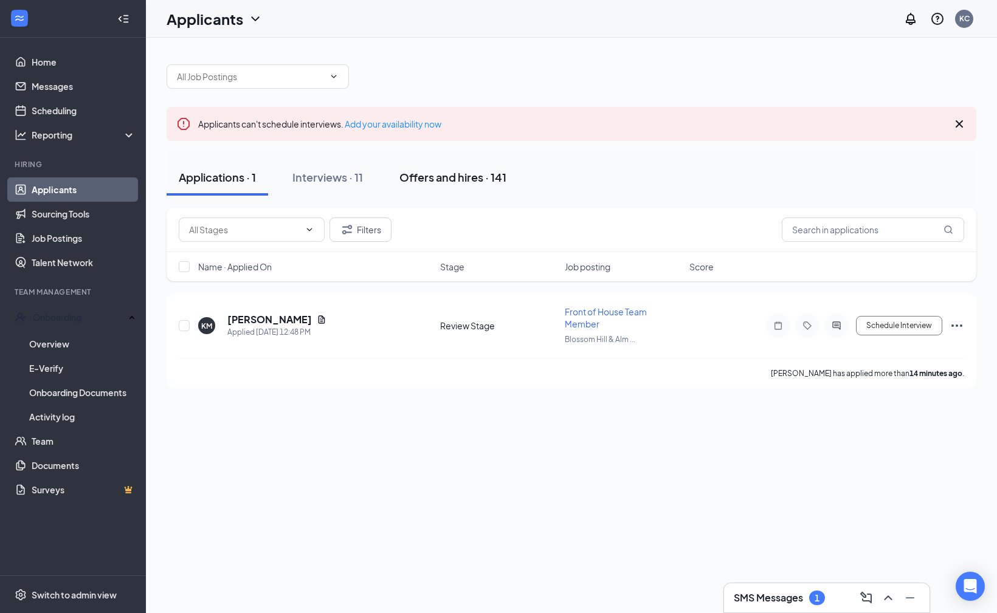
click at [421, 175] on div "Offers and hires · 141" at bounding box center [452, 177] width 107 height 15
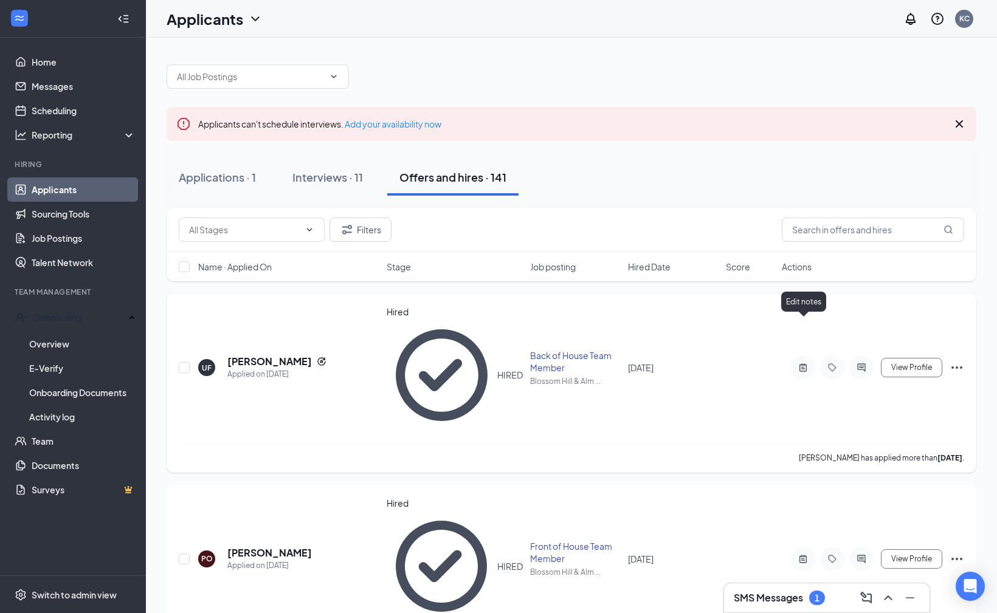
click at [801, 363] on icon "ActiveNote" at bounding box center [803, 368] width 15 height 10
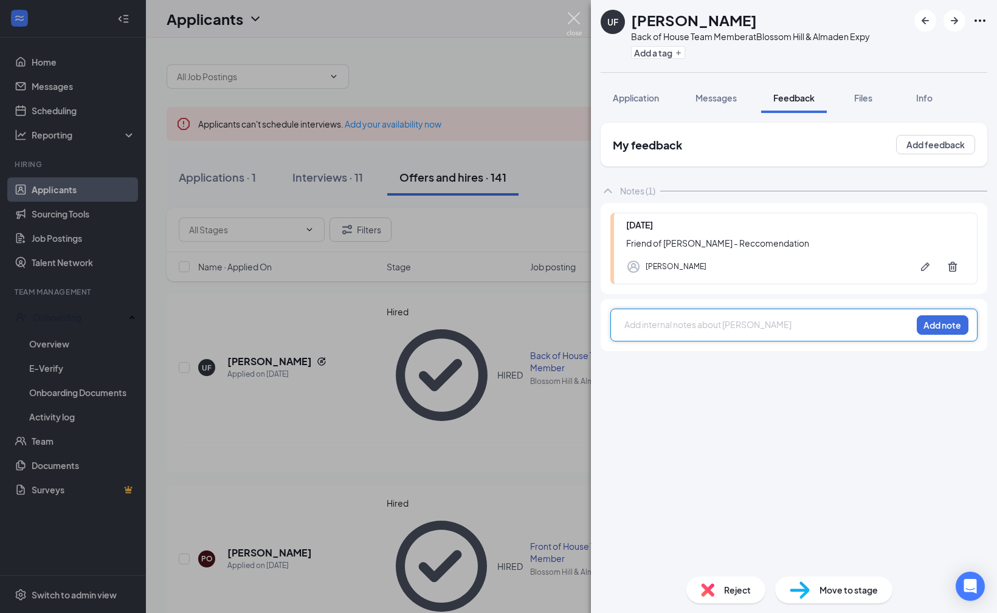
click at [572, 16] on img at bounding box center [574, 24] width 15 height 24
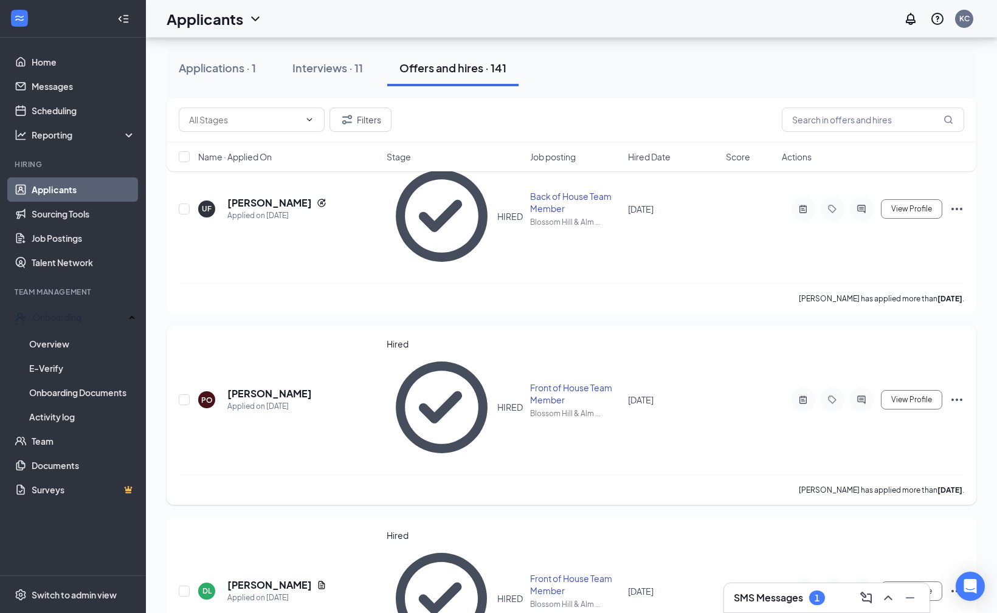
scroll to position [156, 0]
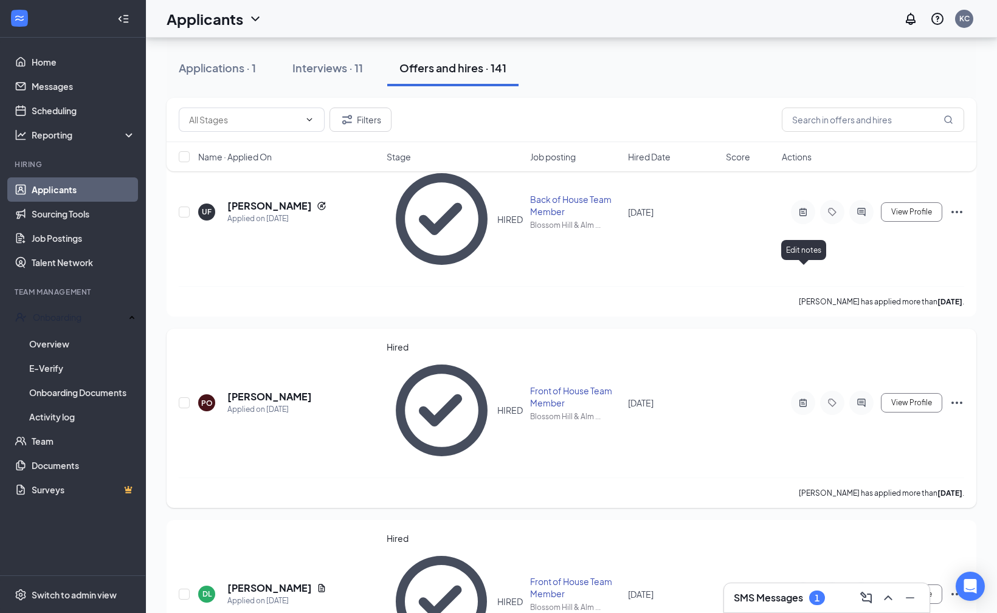
click at [799, 398] on icon "ActiveNote" at bounding box center [803, 403] width 15 height 10
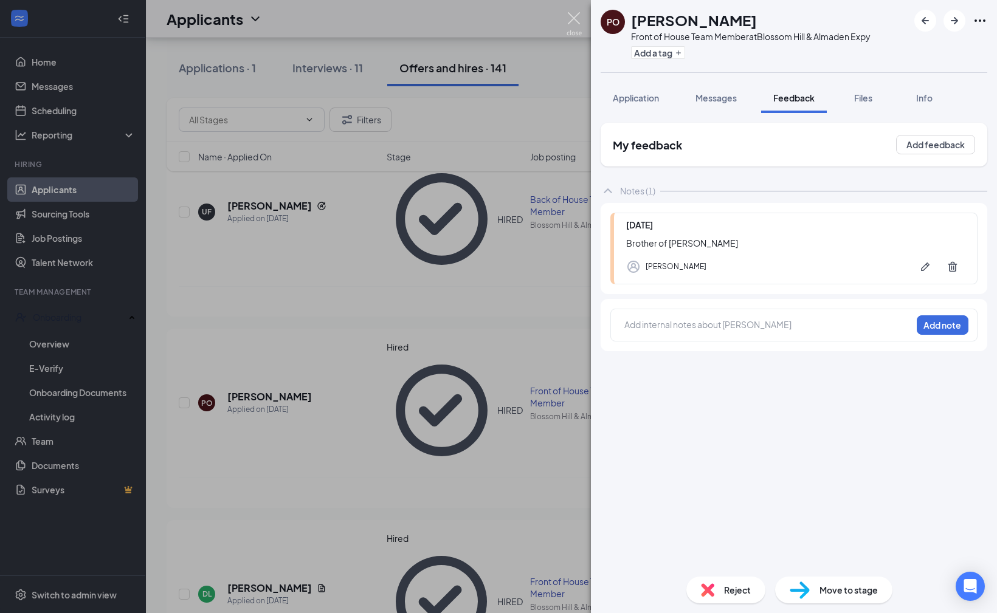
click at [578, 18] on img at bounding box center [574, 24] width 15 height 24
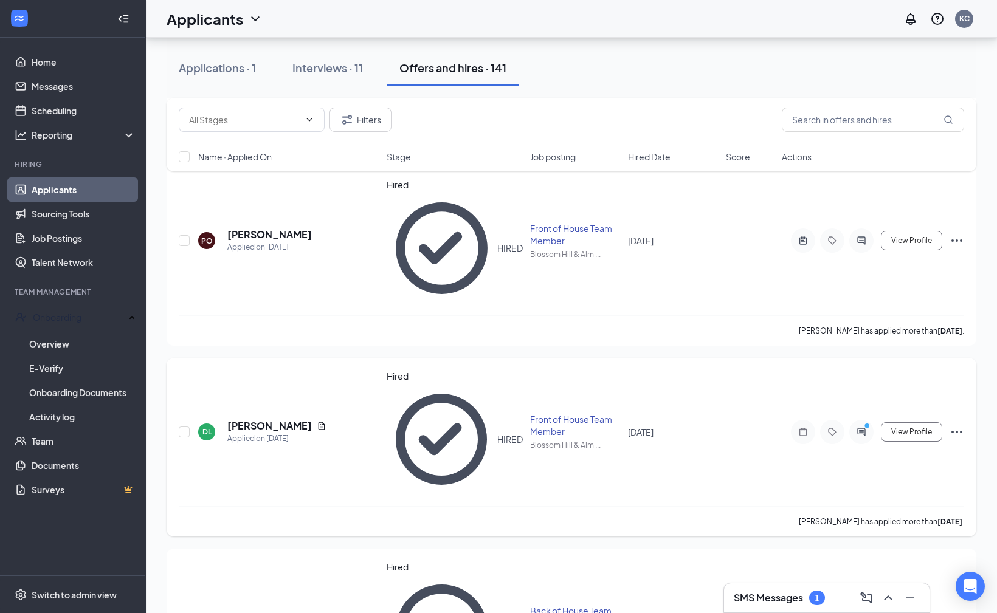
scroll to position [323, 0]
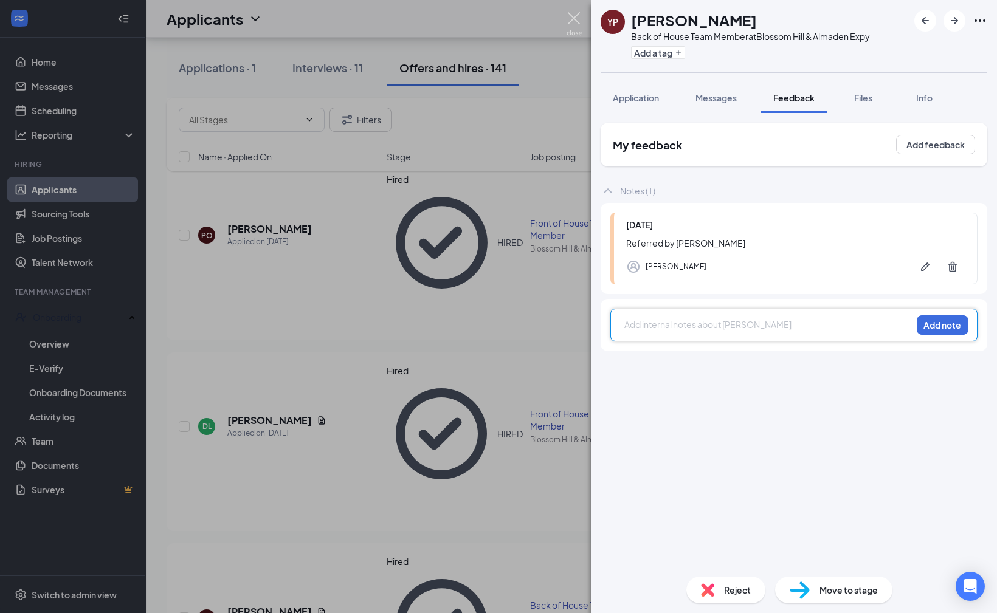
click at [575, 22] on img at bounding box center [574, 24] width 15 height 24
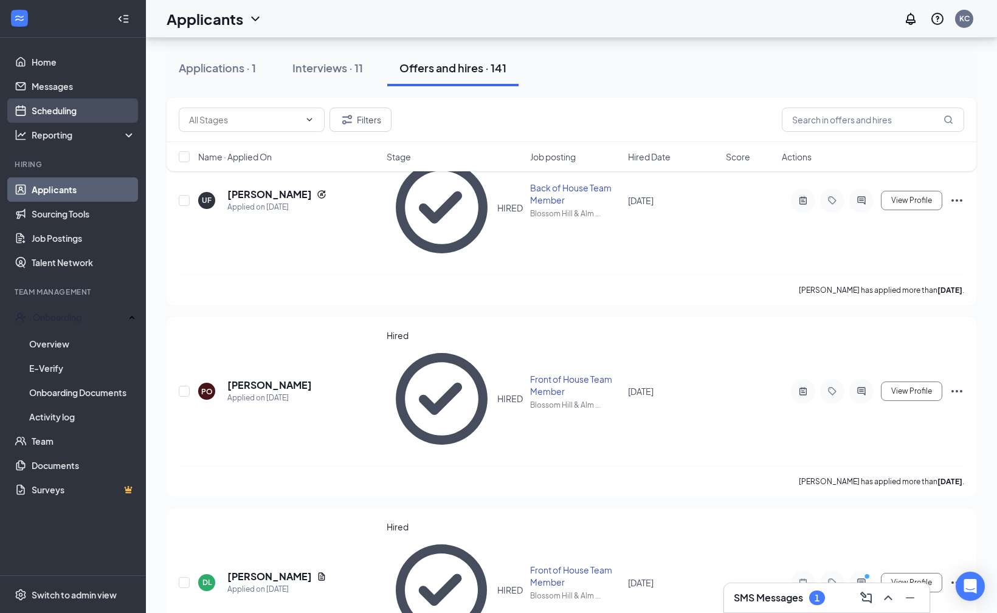
scroll to position [71, 0]
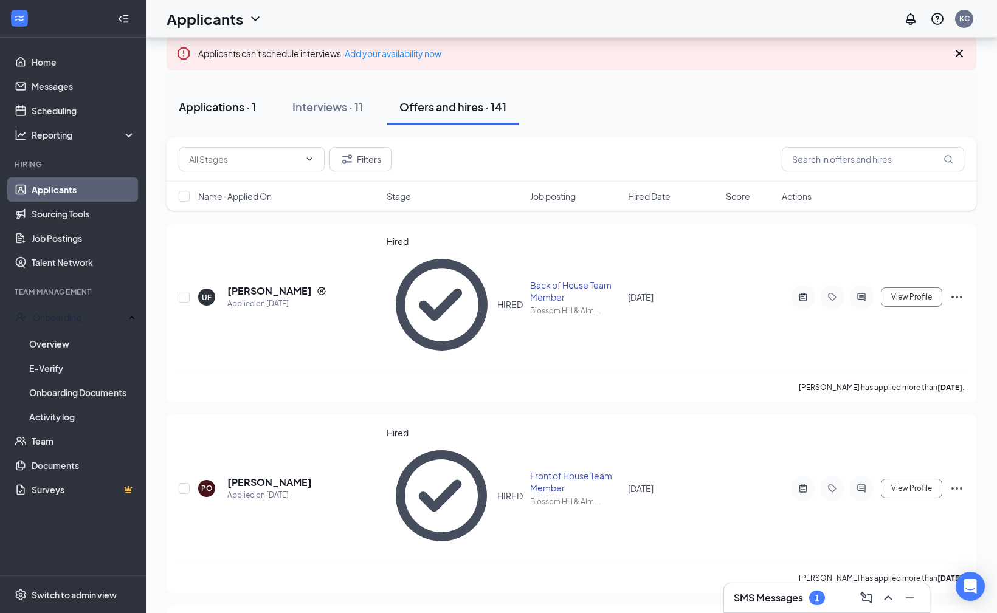
click at [235, 99] on div "Applications · 1" at bounding box center [217, 106] width 77 height 15
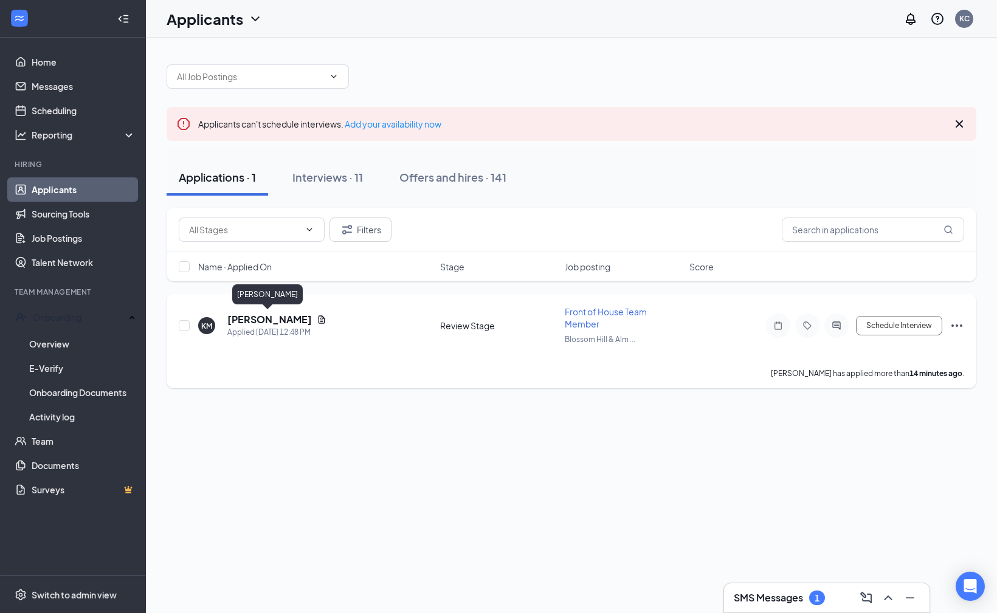
click at [278, 319] on h5 "[PERSON_NAME]" at bounding box center [269, 319] width 85 height 13
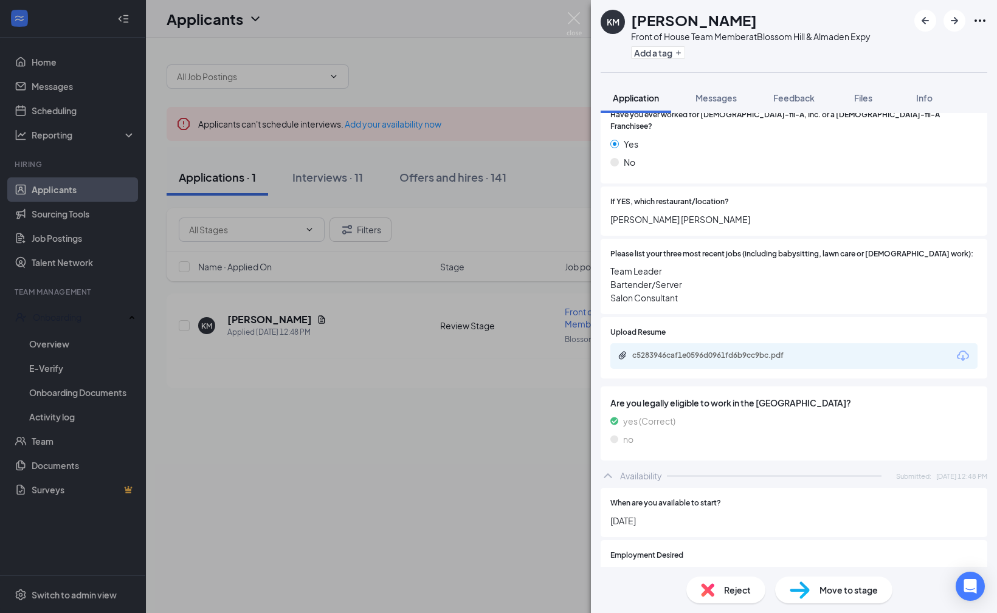
scroll to position [272, 0]
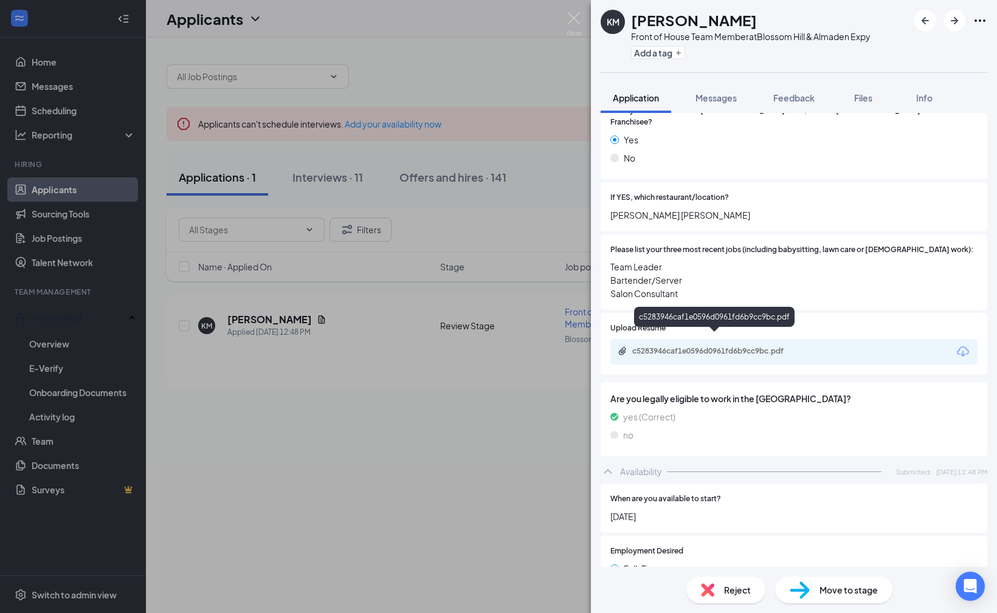
click at [724, 347] on div "c5283946caf1e0596d0961fd6b9cc9bc.pdf" at bounding box center [717, 352] width 170 height 10
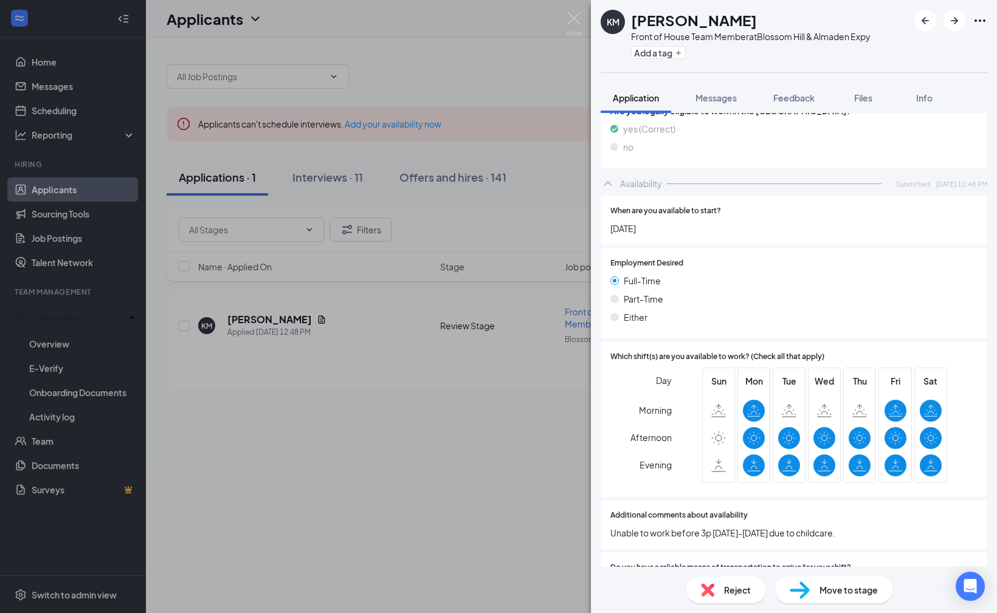
scroll to position [609, 0]
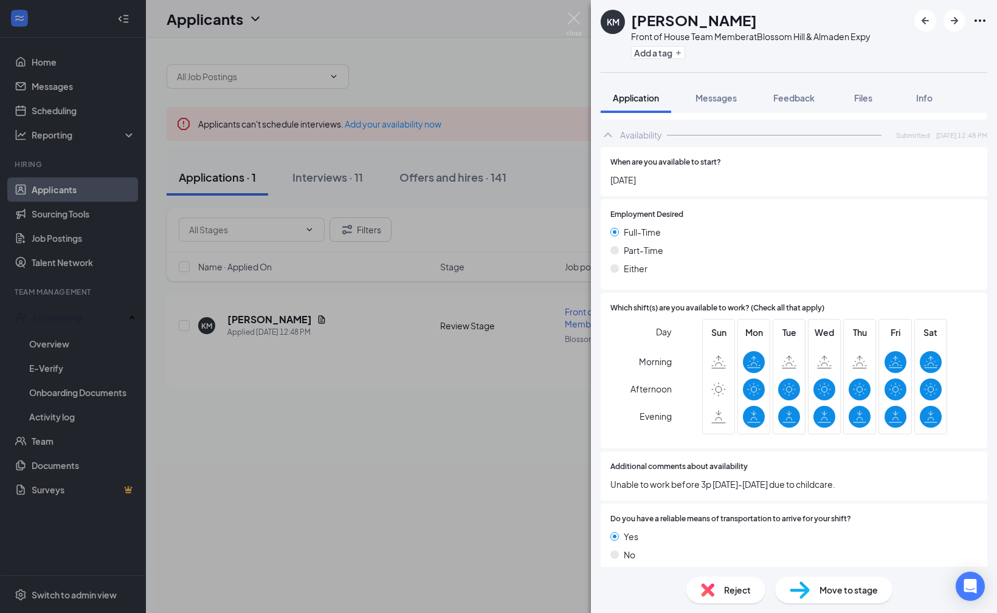
click at [841, 589] on span "Move to stage" at bounding box center [849, 590] width 58 height 13
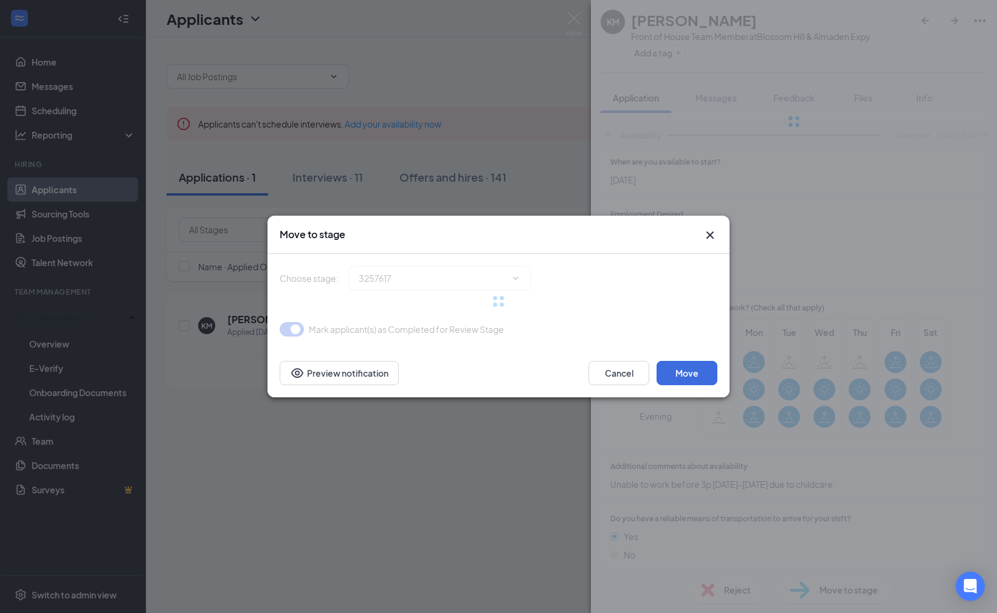
type input "In-Person Interview (next stage)"
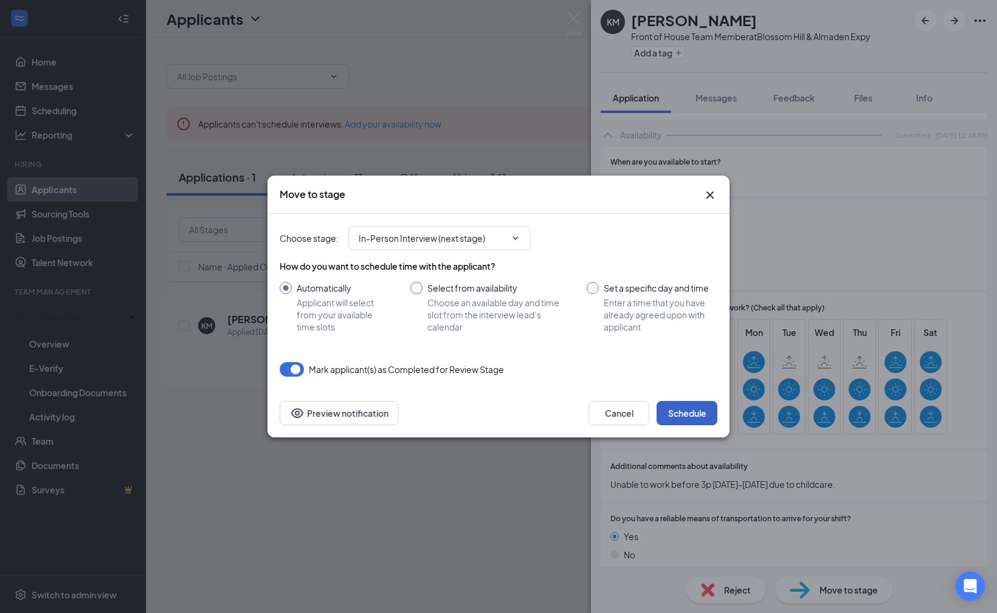
click at [687, 412] on button "Schedule" at bounding box center [687, 413] width 61 height 24
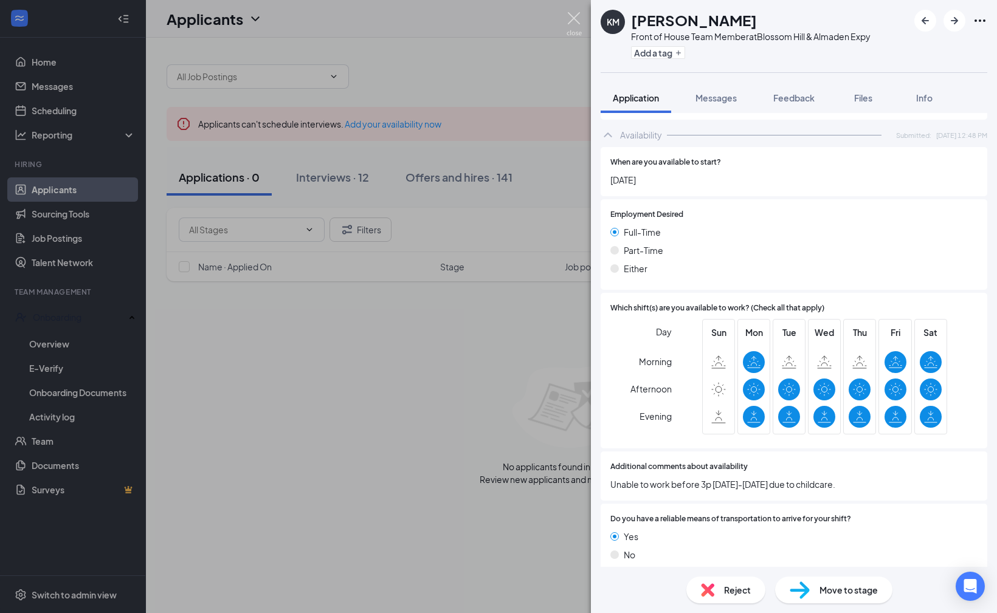
click at [575, 19] on img at bounding box center [574, 24] width 15 height 24
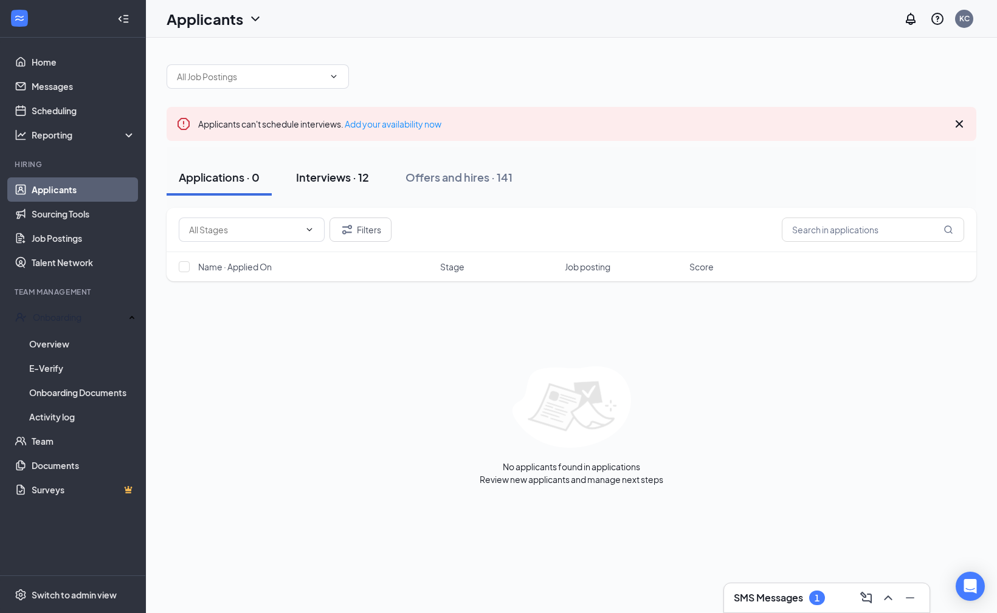
click at [353, 168] on button "Interviews · 12" at bounding box center [332, 177] width 97 height 36
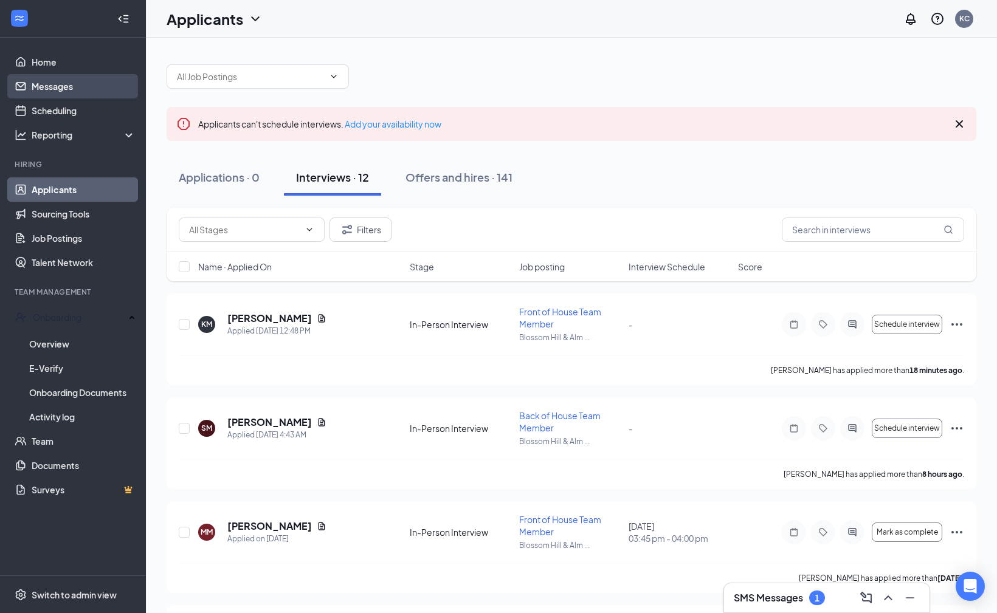
click at [49, 90] on link "Messages" at bounding box center [84, 86] width 104 height 24
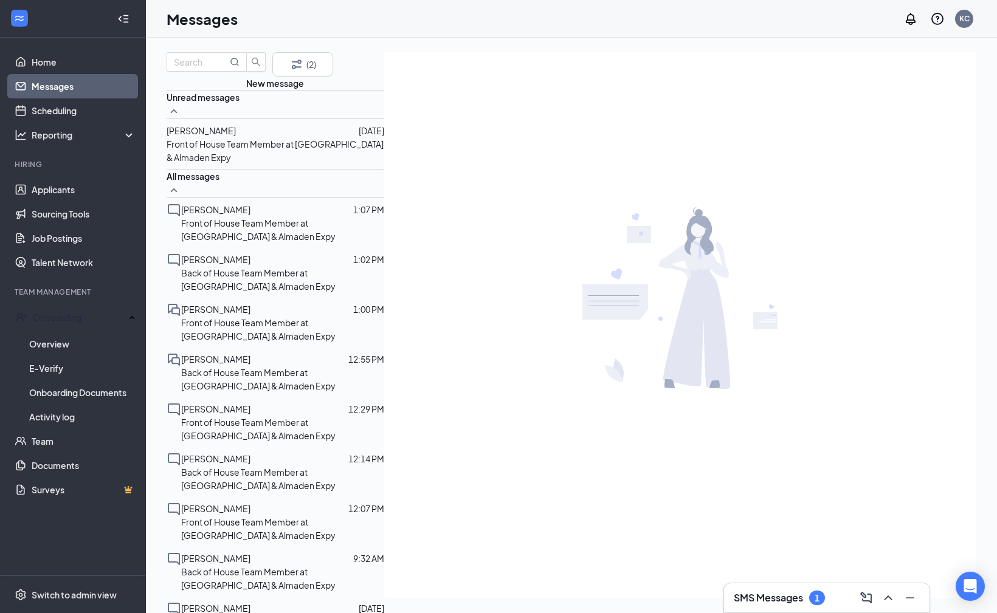
click at [781, 599] on h3 "SMS Messages" at bounding box center [768, 598] width 69 height 13
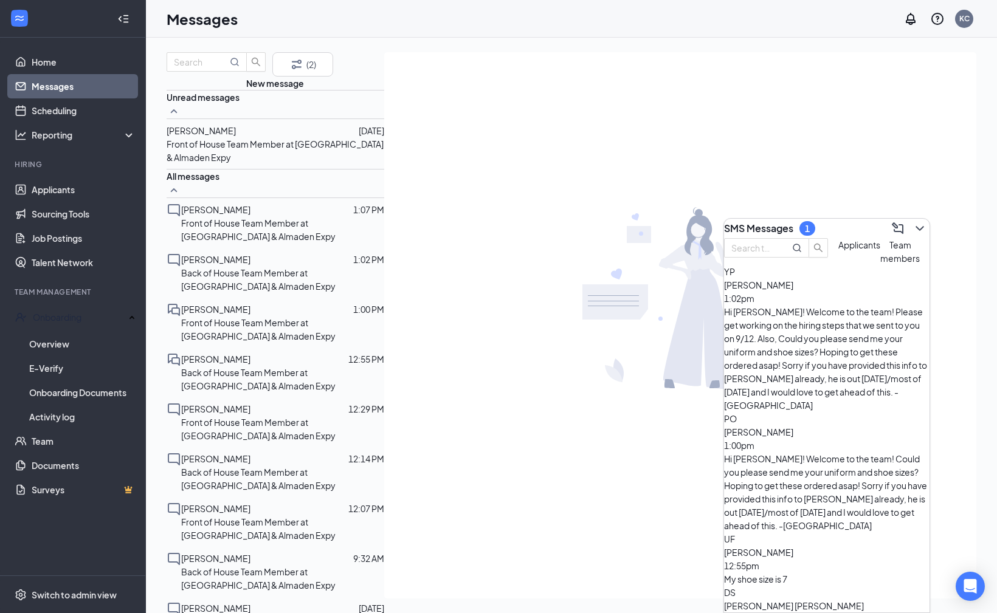
click at [838, 250] on span "Applicants" at bounding box center [859, 245] width 42 height 11
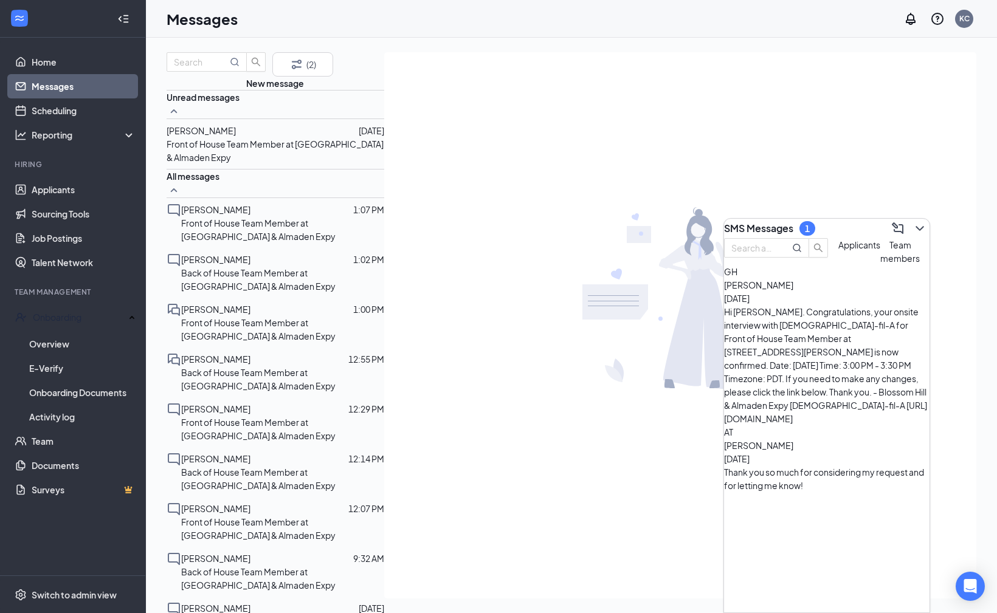
click at [834, 426] on div "AT Adilene Tafoya Sep 12 Thank you so much for considering my request and for l…" at bounding box center [826, 459] width 205 height 67
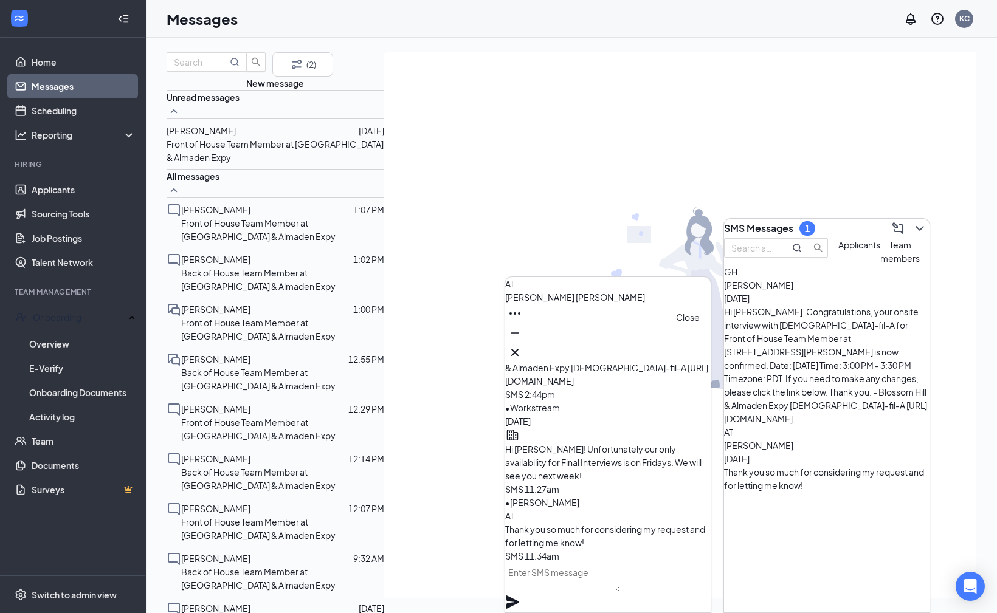
click at [522, 347] on icon "Cross" at bounding box center [515, 352] width 15 height 15
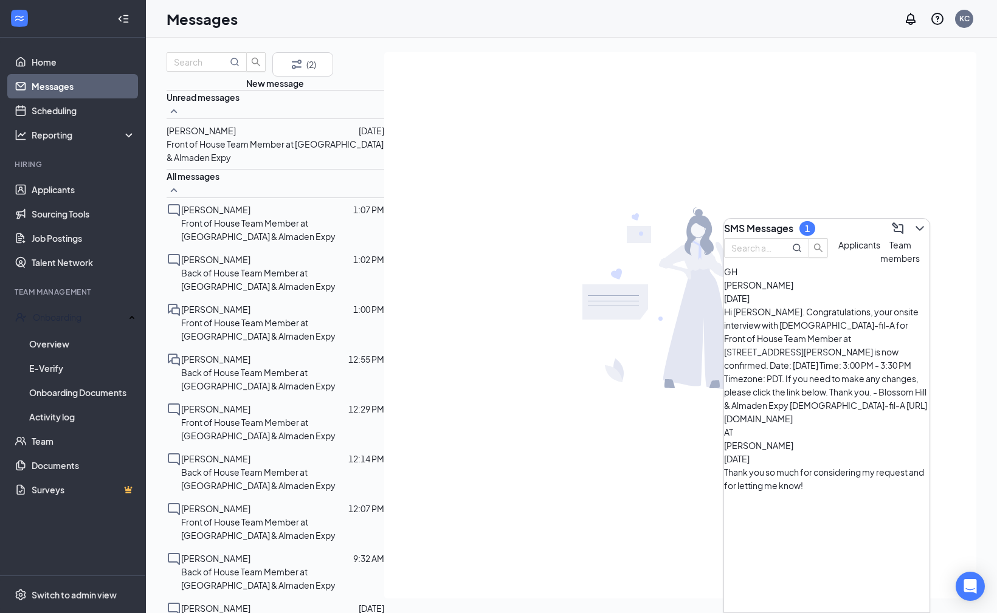
click at [826, 223] on div "SMS Messages 1" at bounding box center [826, 228] width 205 height 19
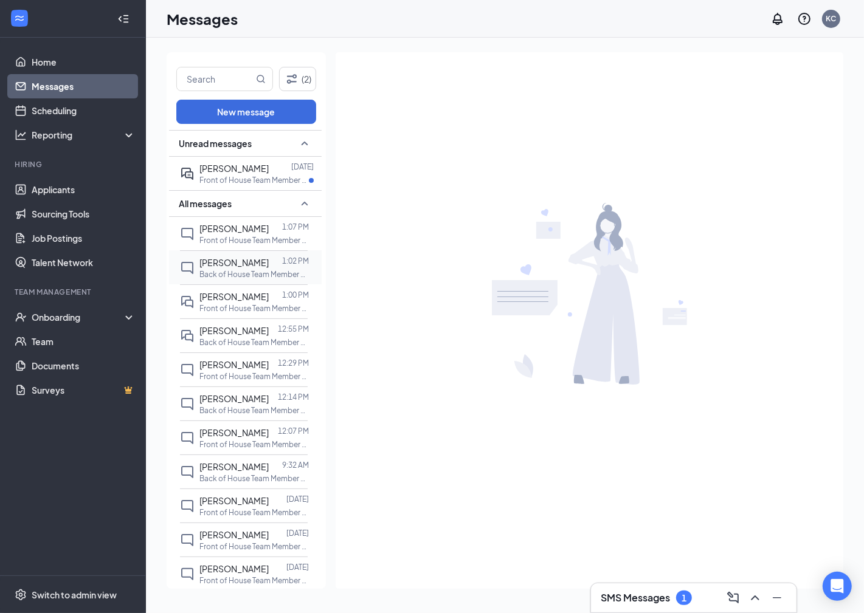
click at [227, 264] on span "[PERSON_NAME]" at bounding box center [233, 262] width 69 height 11
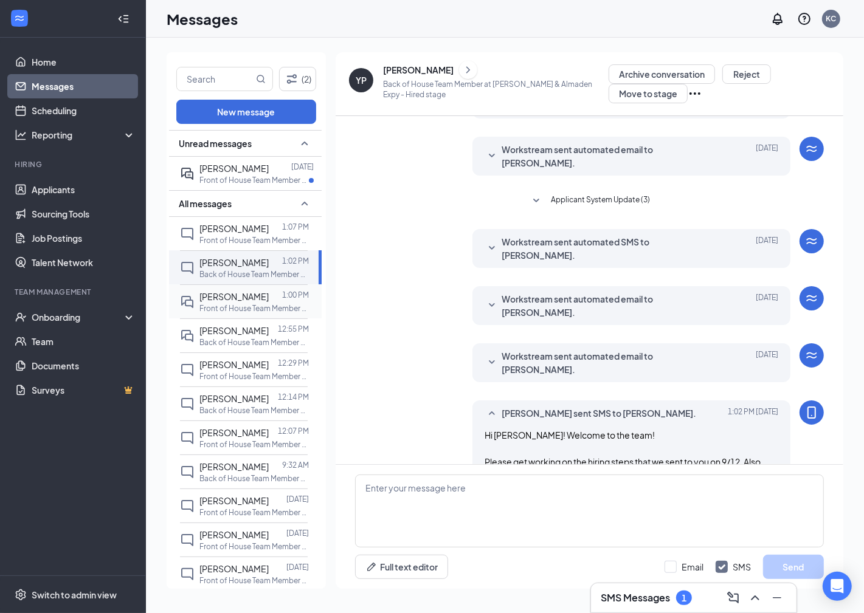
scroll to position [140, 0]
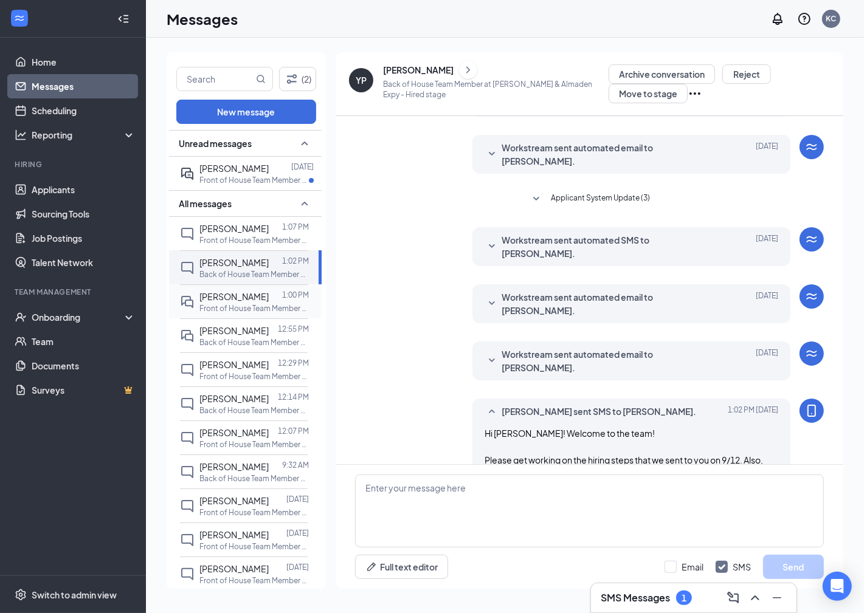
click at [238, 303] on p "Front of House Team Member at [GEOGRAPHIC_DATA] & Almaden Expy" at bounding box center [253, 308] width 109 height 10
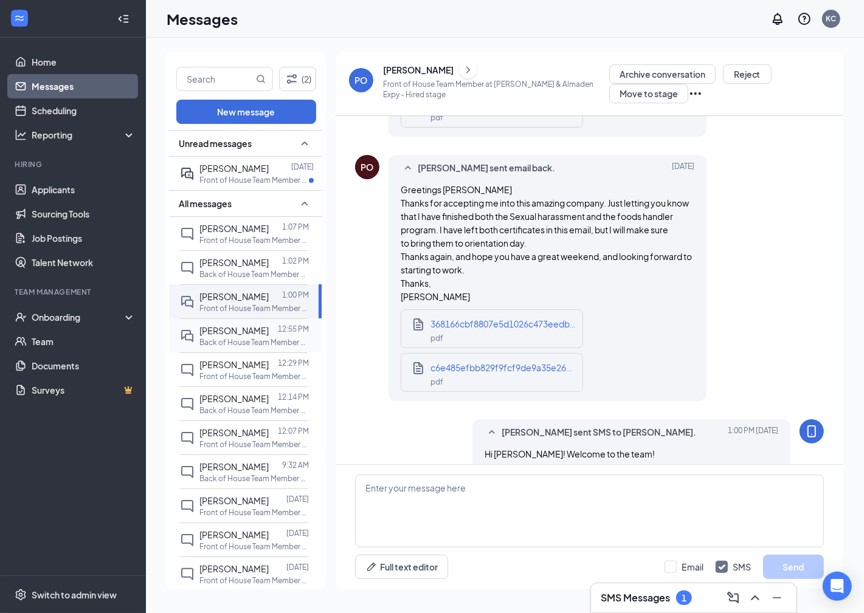
scroll to position [1739, 0]
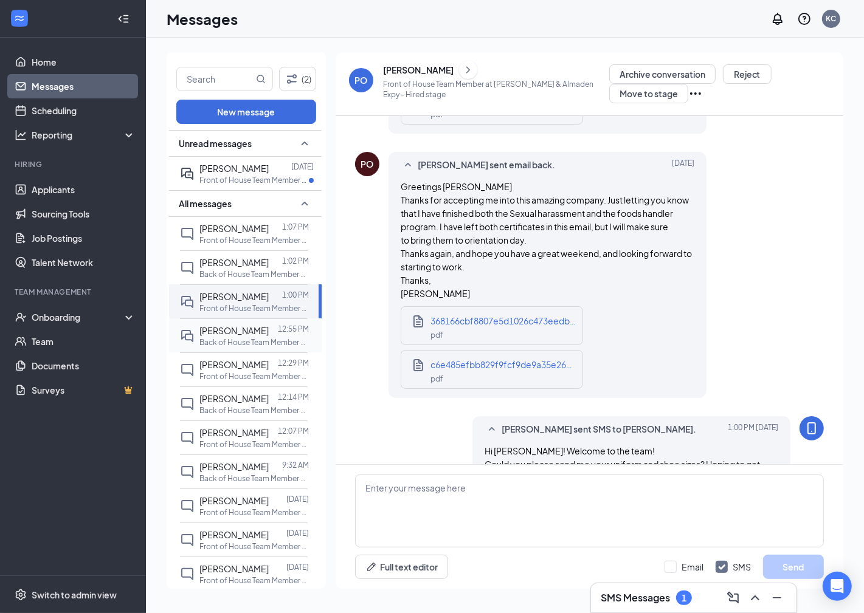
click at [237, 331] on span "[PERSON_NAME]" at bounding box center [233, 330] width 69 height 11
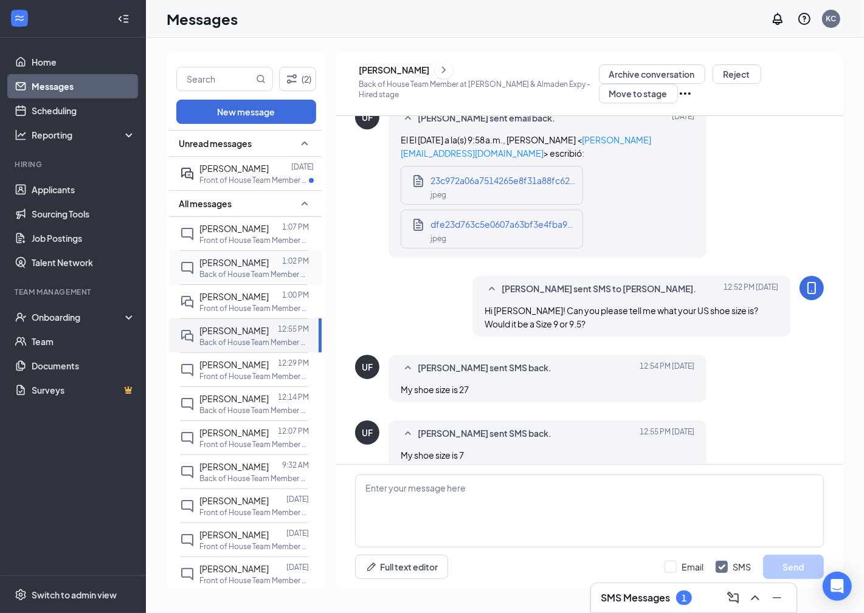
scroll to position [972, 0]
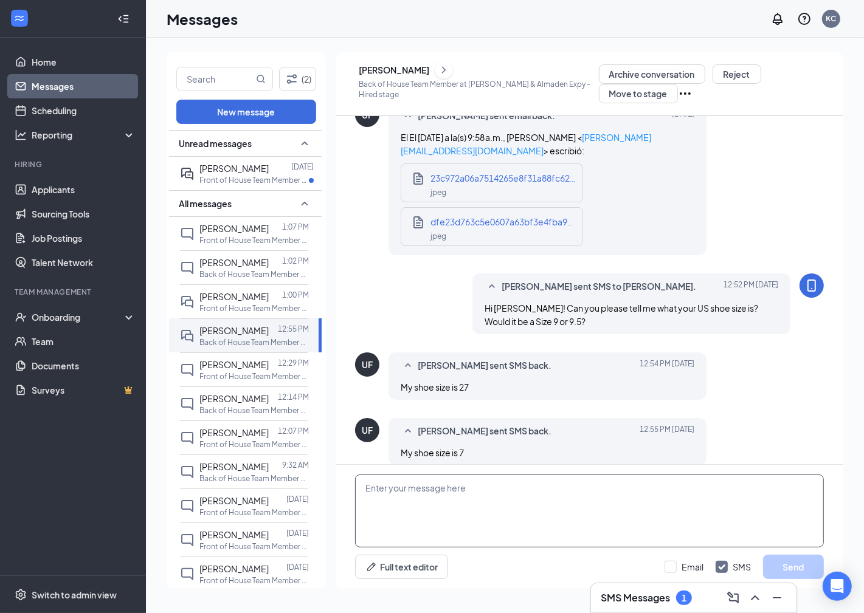
click at [469, 504] on textarea at bounding box center [589, 511] width 469 height 73
type textarea "Thanks!"
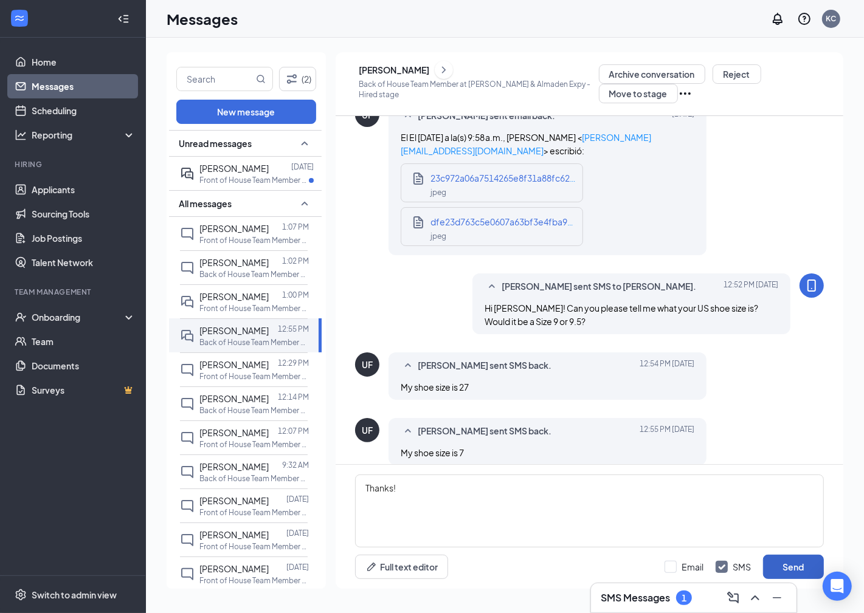
click at [802, 573] on button "Send" at bounding box center [793, 567] width 61 height 24
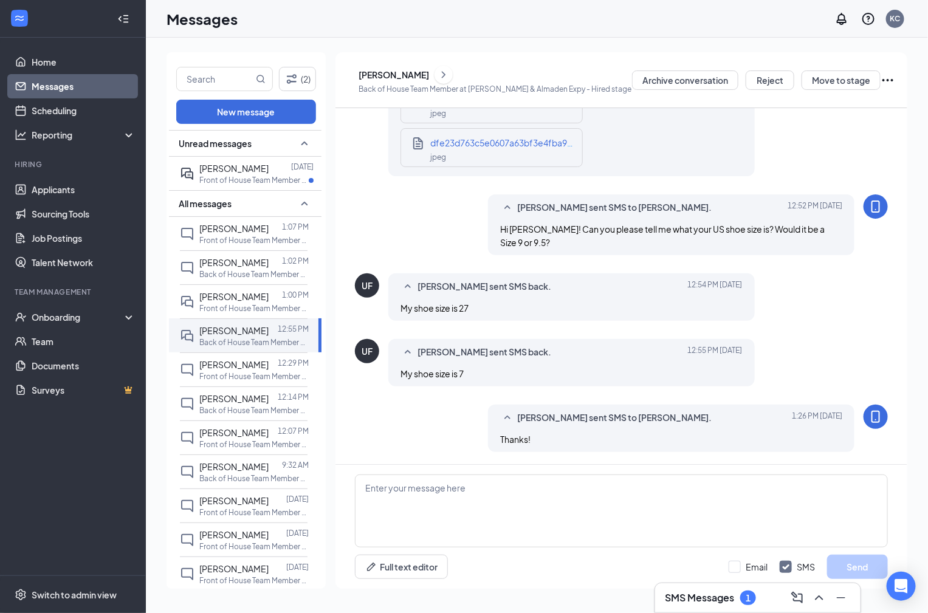
scroll to position [1020, 0]
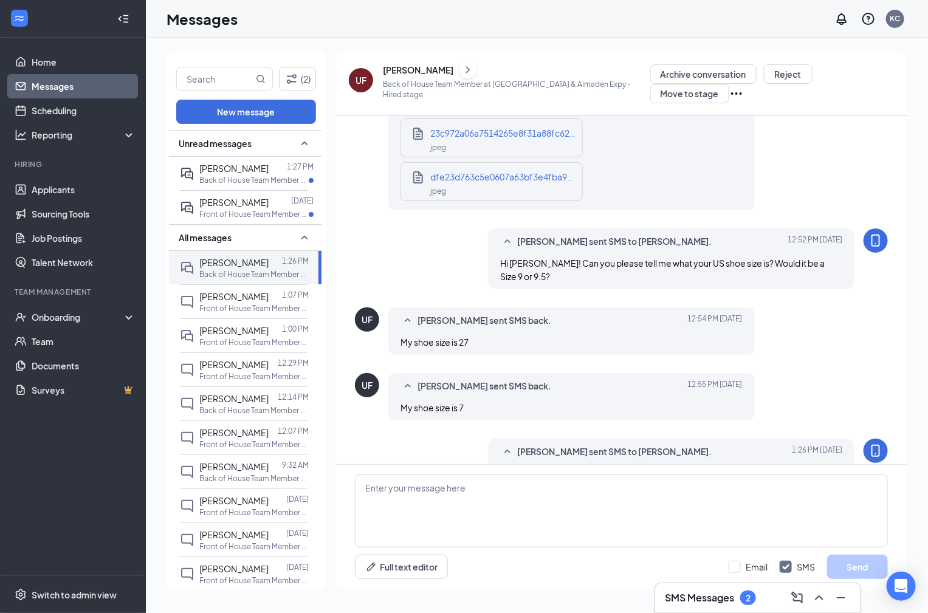
scroll to position [975, 0]
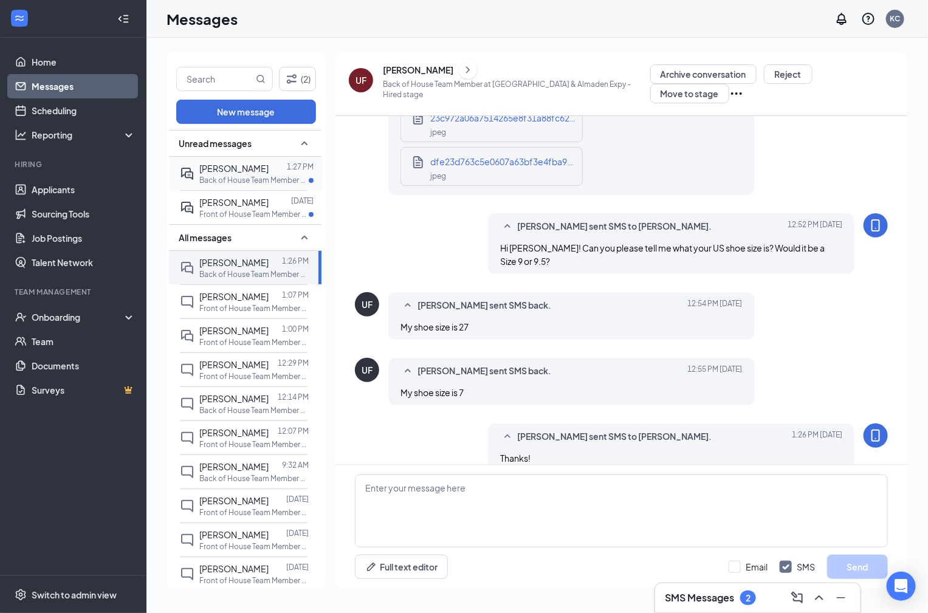
click at [223, 184] on p "Back of House Team Member at [GEOGRAPHIC_DATA] & Almaden Expy" at bounding box center [253, 180] width 109 height 10
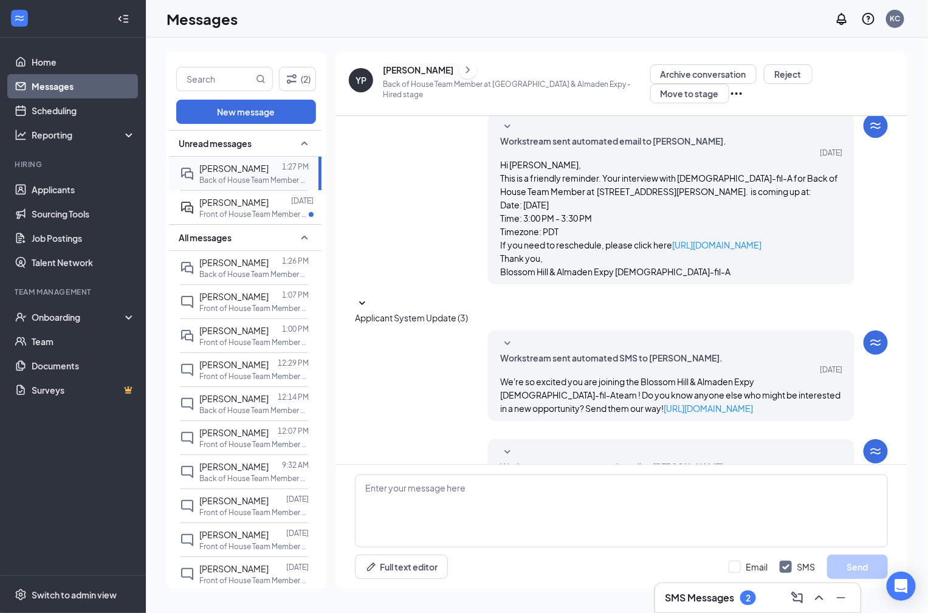
scroll to position [183, 0]
click at [468, 500] on textarea at bounding box center [621, 511] width 533 height 73
click at [367, 488] on textarea "Please pick a size for shoes, thank you!" at bounding box center [621, 511] width 533 height 73
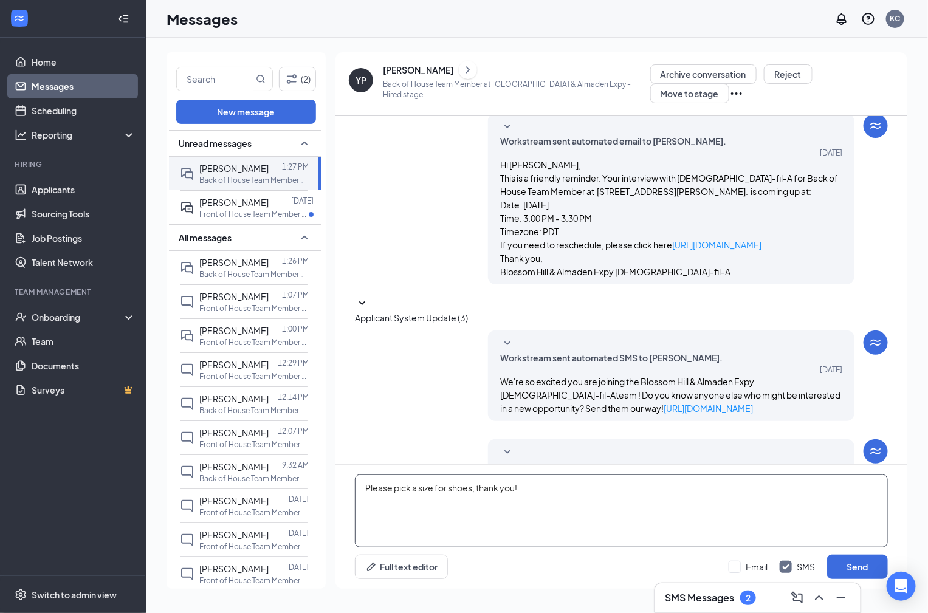
click at [370, 483] on textarea "Please pick a size for shoes, thank you!" at bounding box center [621, 511] width 533 height 73
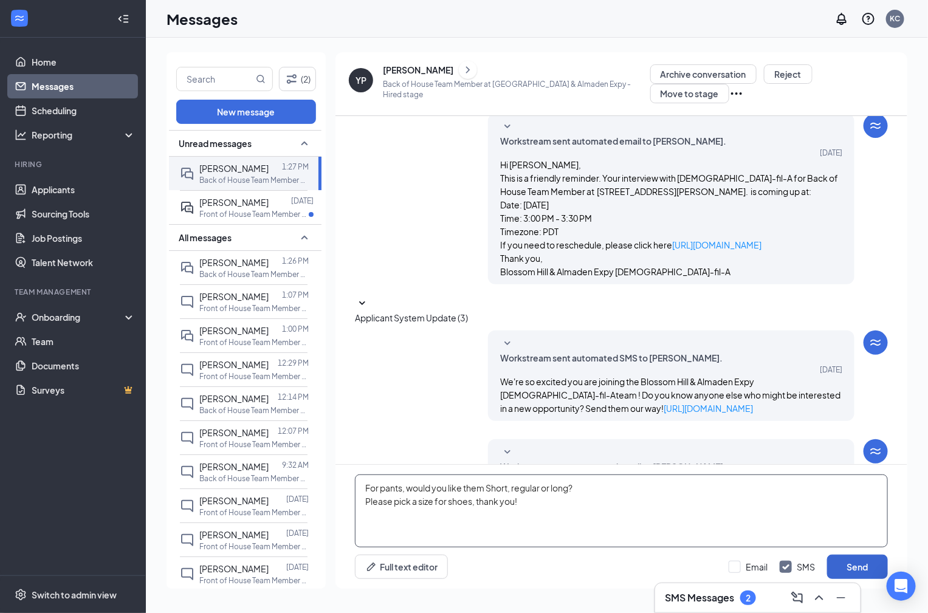
type textarea "For pants, would you like them Short, regular or long? Please pick a size for s…"
click at [869, 565] on button "Send" at bounding box center [857, 567] width 61 height 24
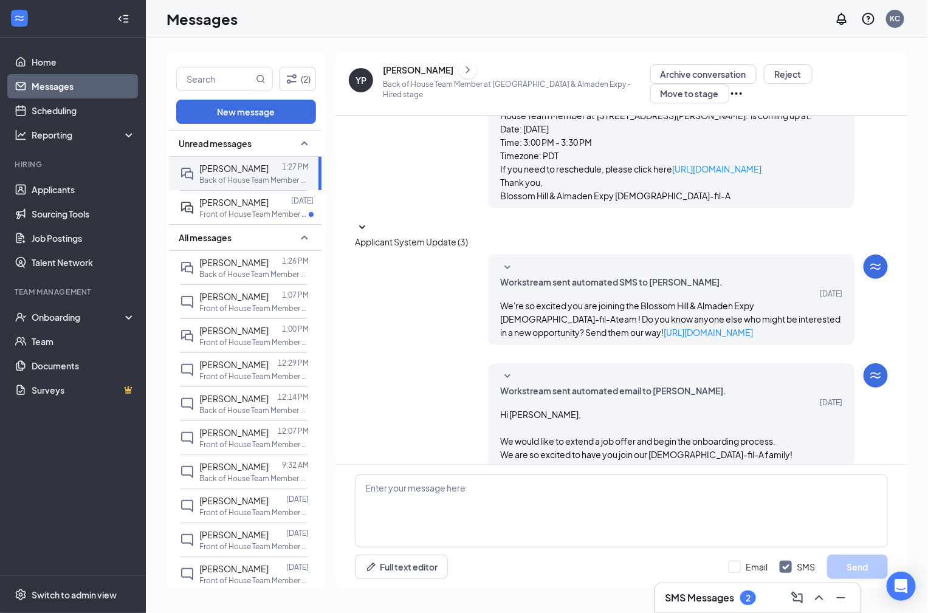
scroll to position [262, 0]
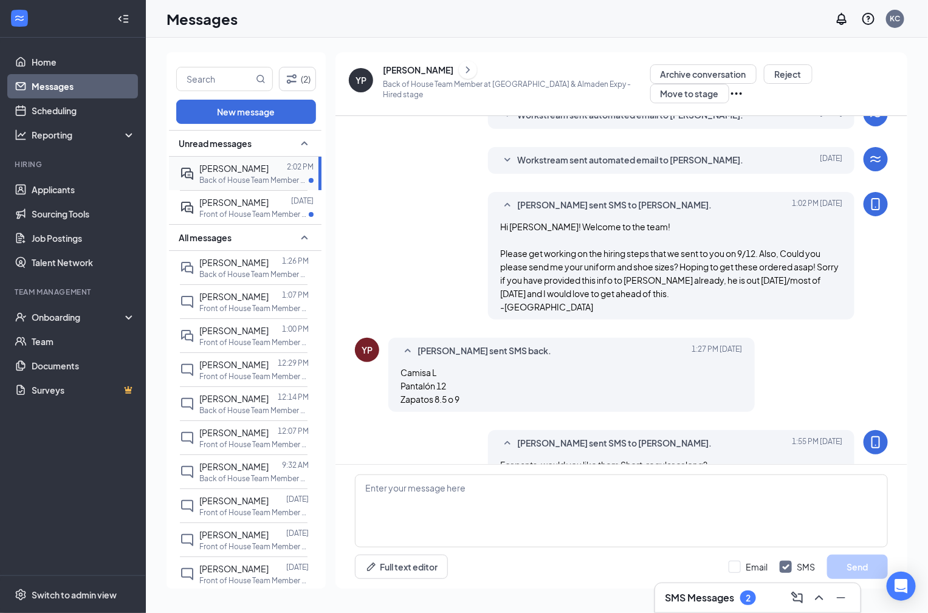
click at [211, 167] on span "[PERSON_NAME]" at bounding box center [233, 168] width 69 height 11
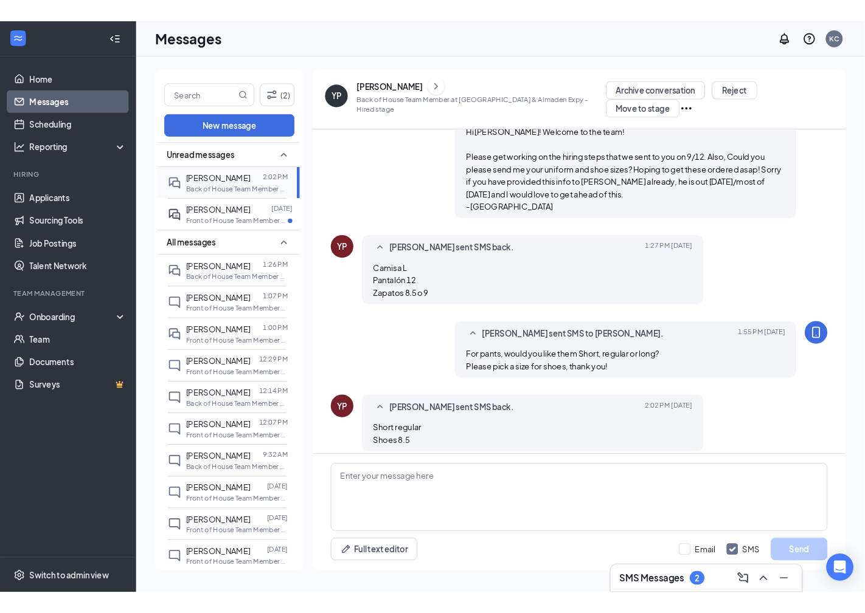
scroll to position [252, 0]
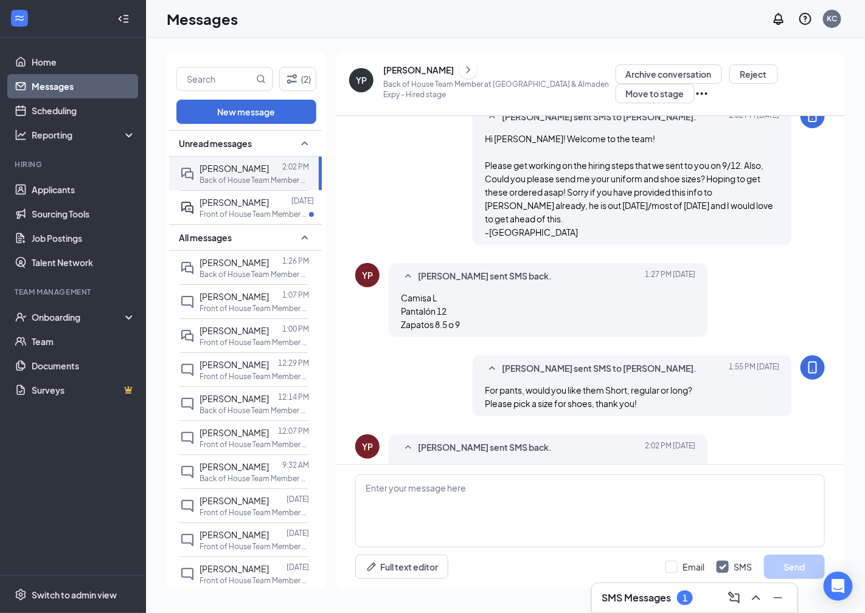
click at [63, 81] on link "Messages" at bounding box center [84, 86] width 104 height 24
click at [58, 63] on link "Home" at bounding box center [84, 62] width 104 height 24
